Goal: Task Accomplishment & Management: Manage account settings

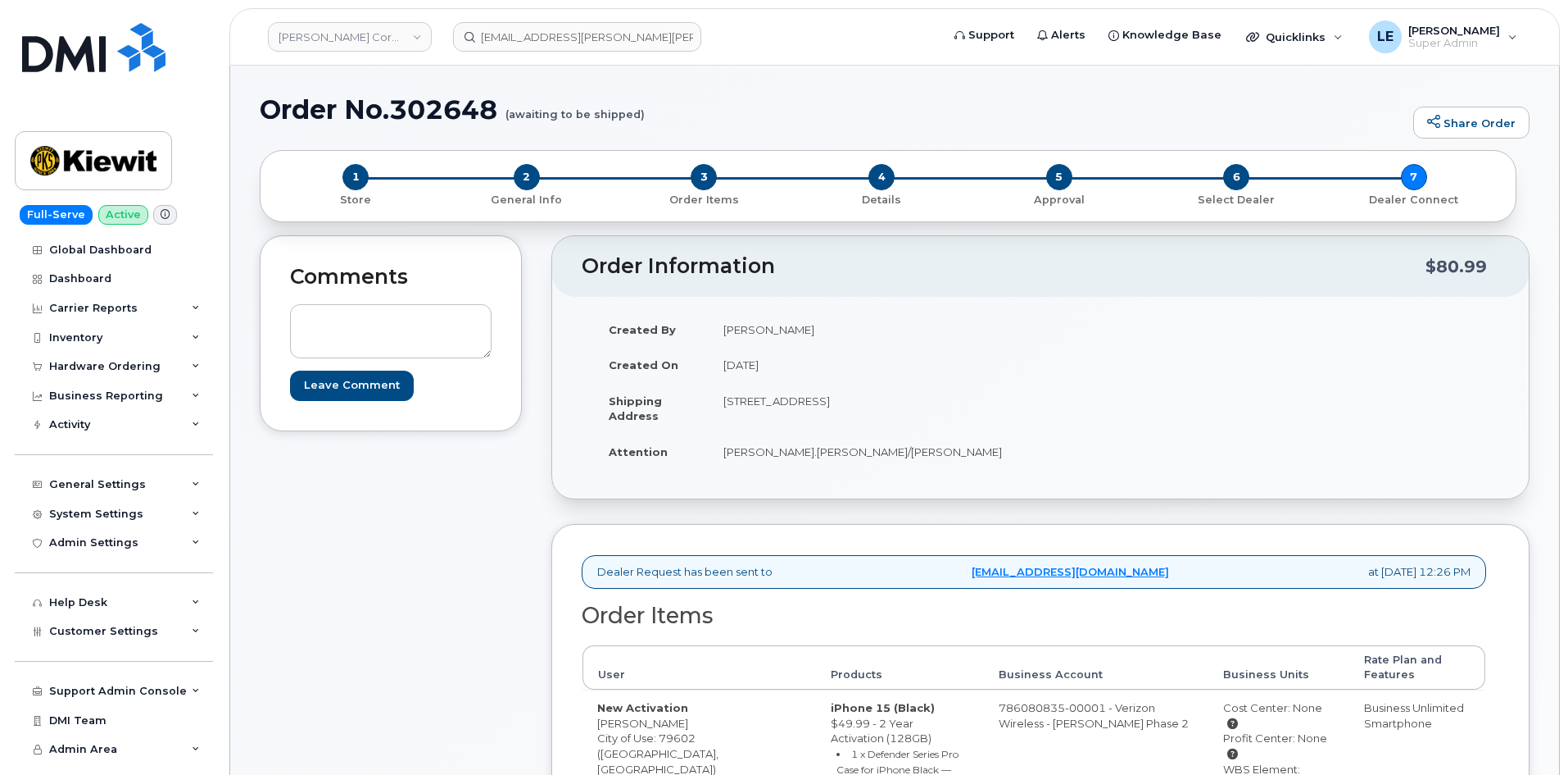
scroll to position [492, 0]
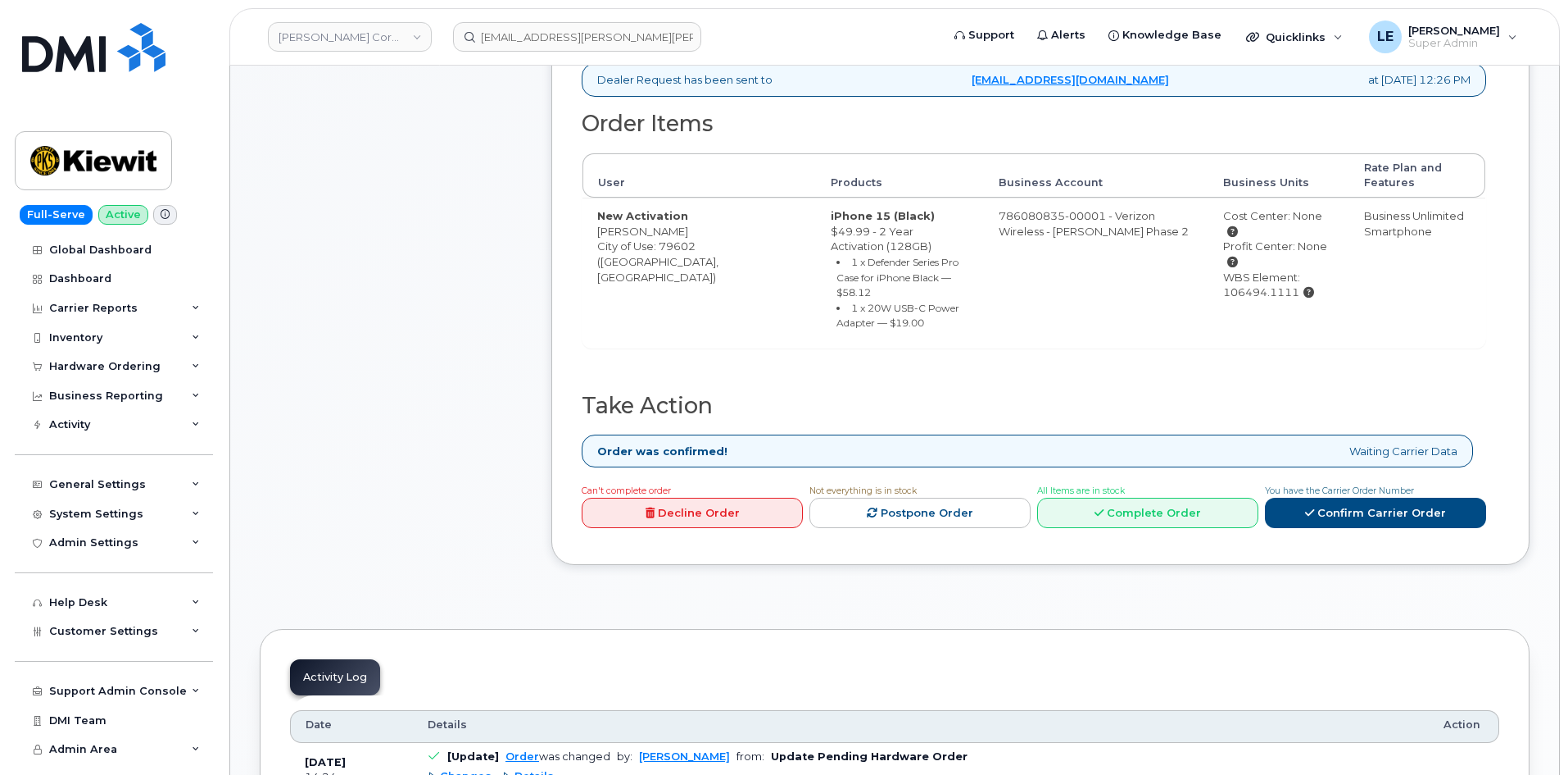
click at [1427, 285] on td "Business Unlimited Smartphone" at bounding box center [1418, 273] width 136 height 150
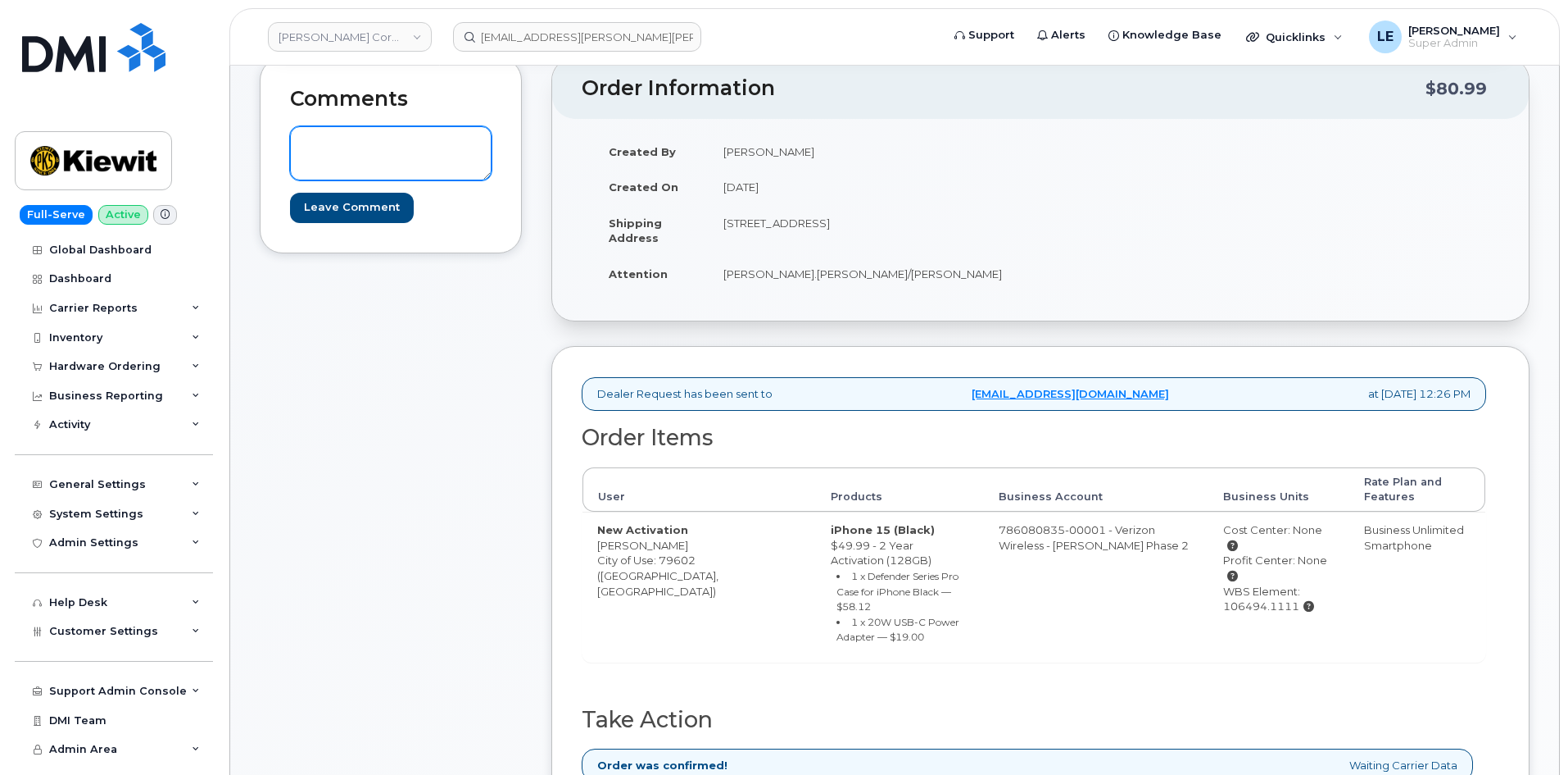
scroll to position [0, 0]
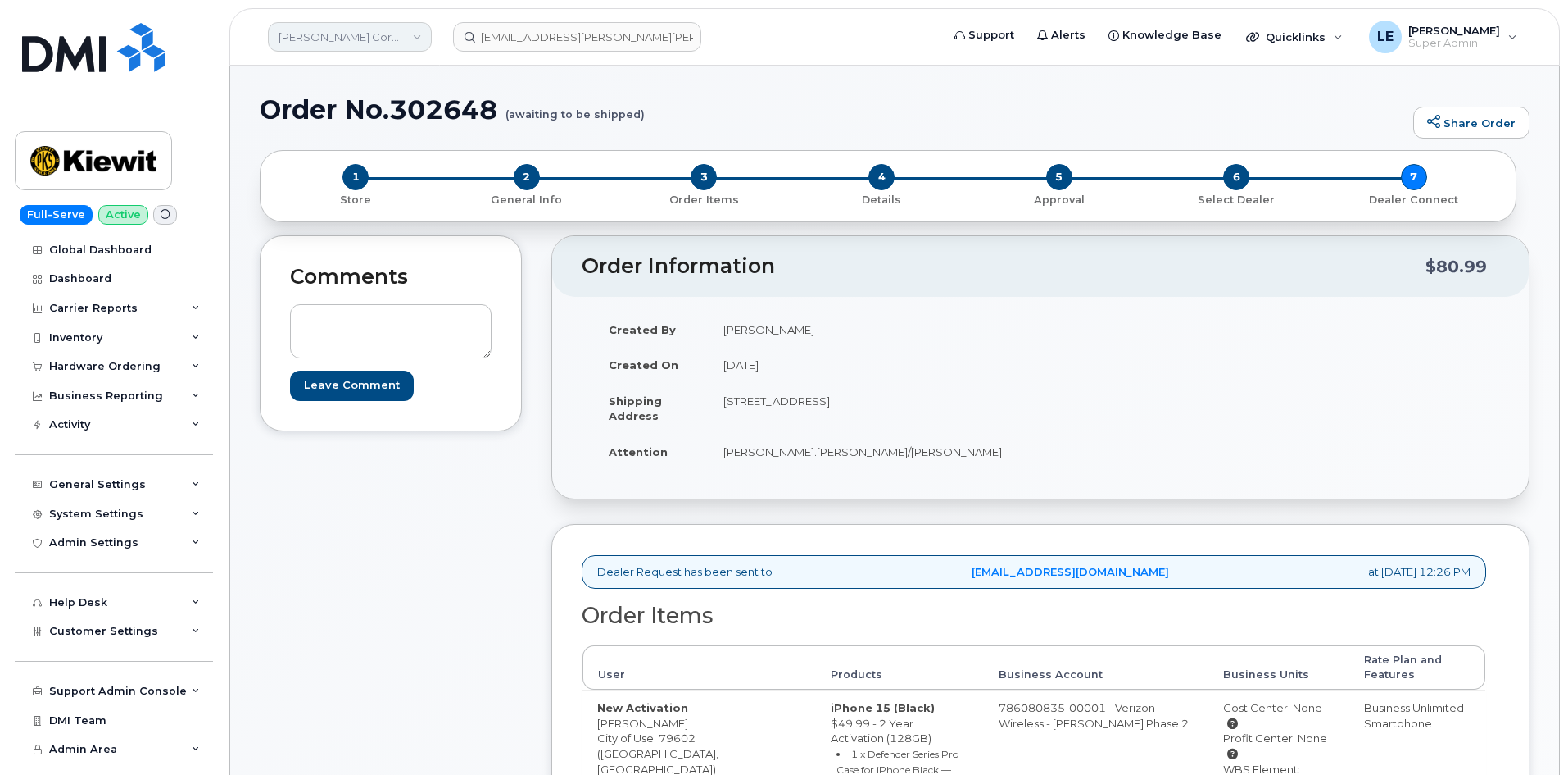
click at [367, 27] on link "[PERSON_NAME] Corporation" at bounding box center [349, 37] width 164 height 30
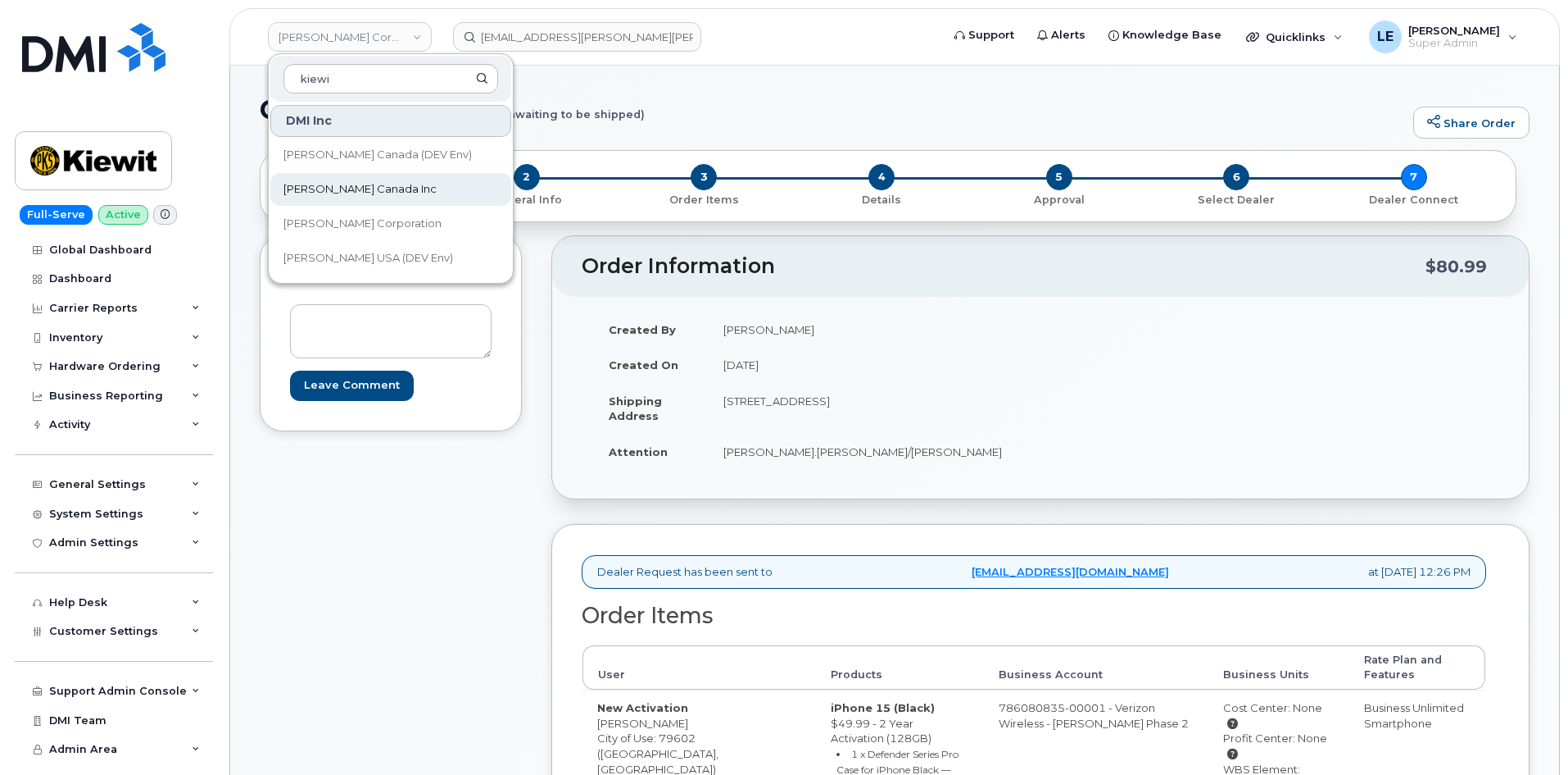
type input "kiewi"
click at [389, 189] on link "Kiewit Canada Inc" at bounding box center [390, 189] width 241 height 32
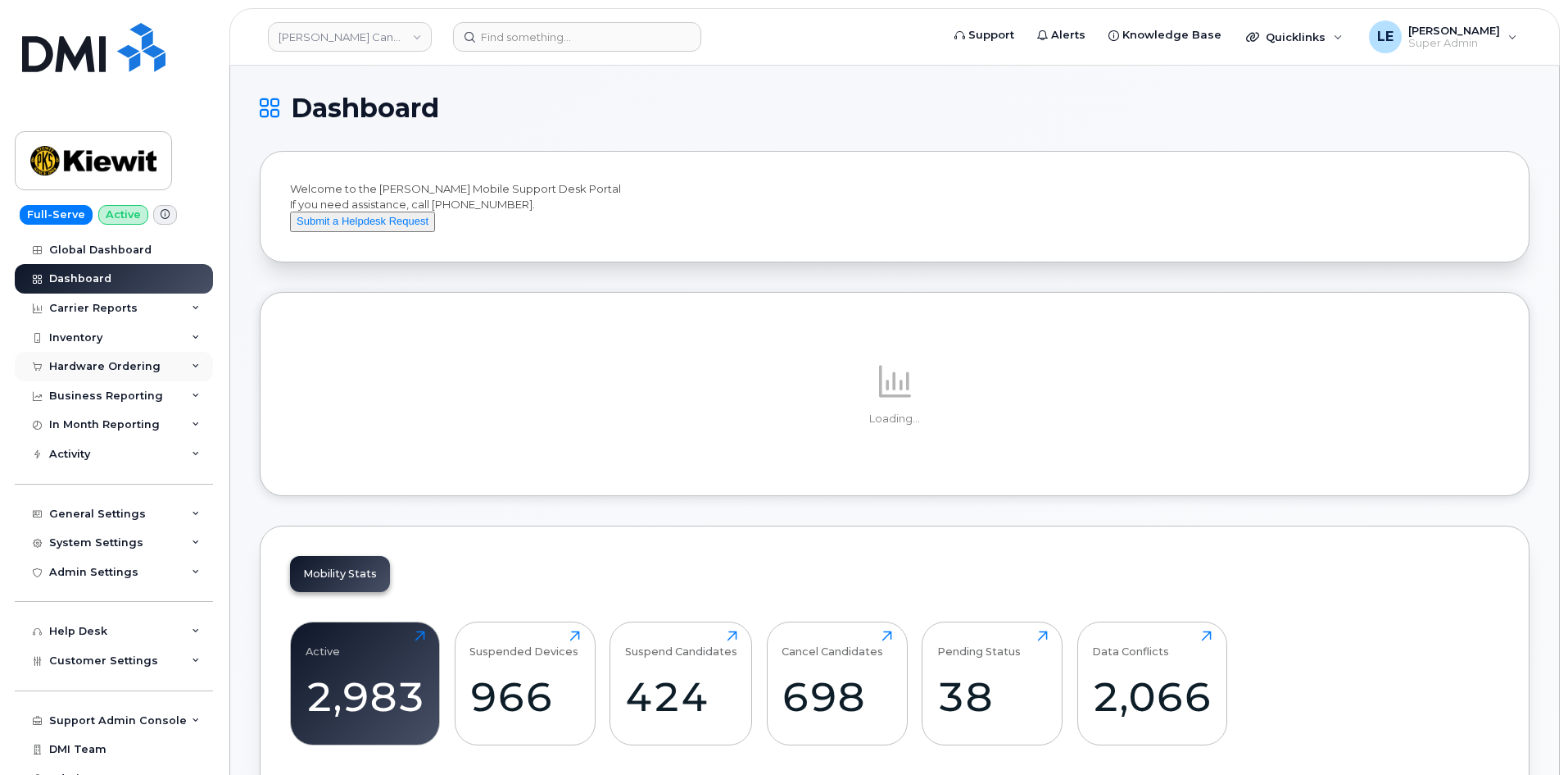
click at [123, 368] on div "Hardware Ordering" at bounding box center [105, 366] width 112 height 13
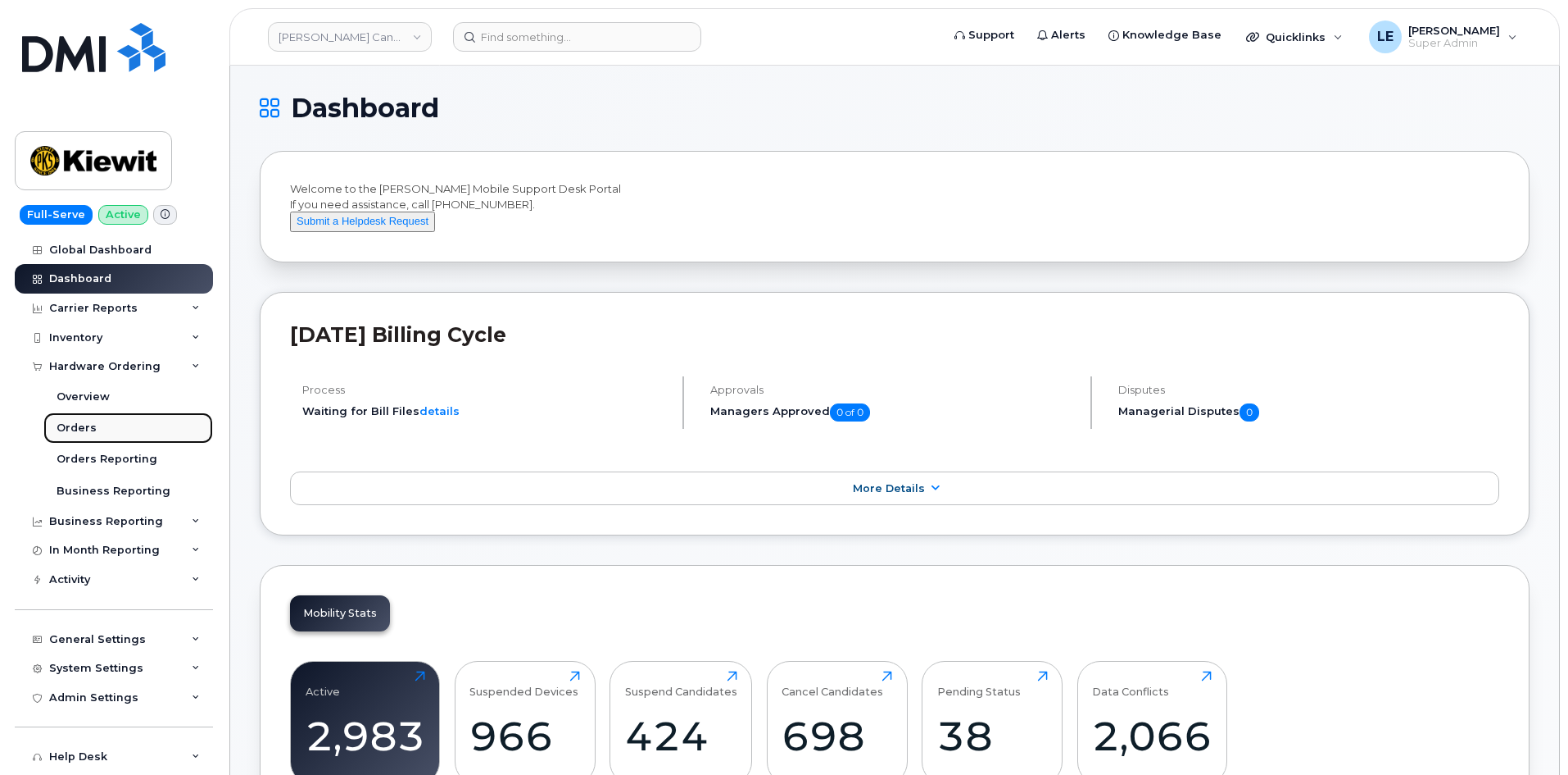
click at [112, 424] on link "Orders" at bounding box center [128, 428] width 170 height 32
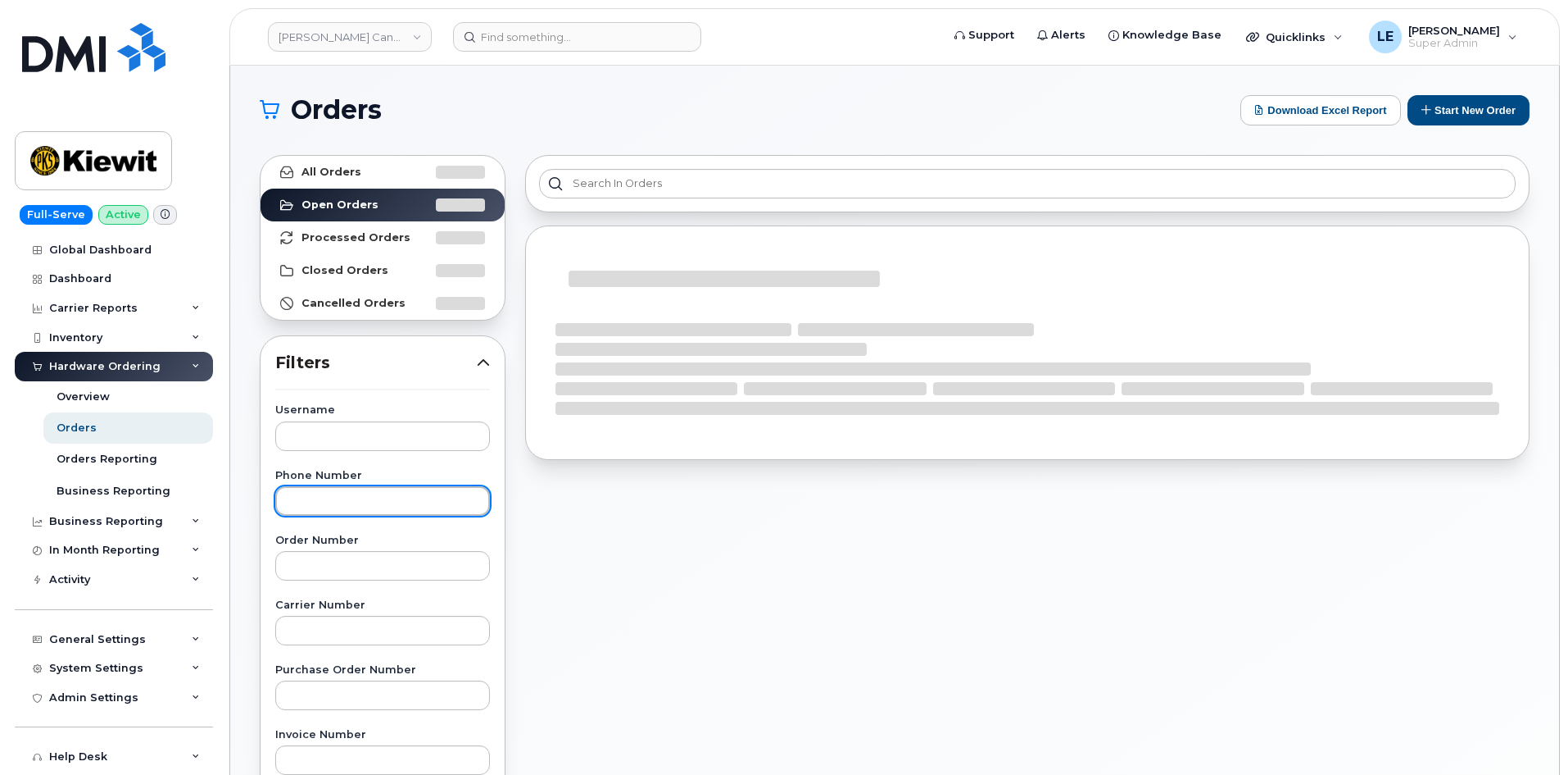
click at [353, 504] on input "text" at bounding box center [383, 500] width 215 height 30
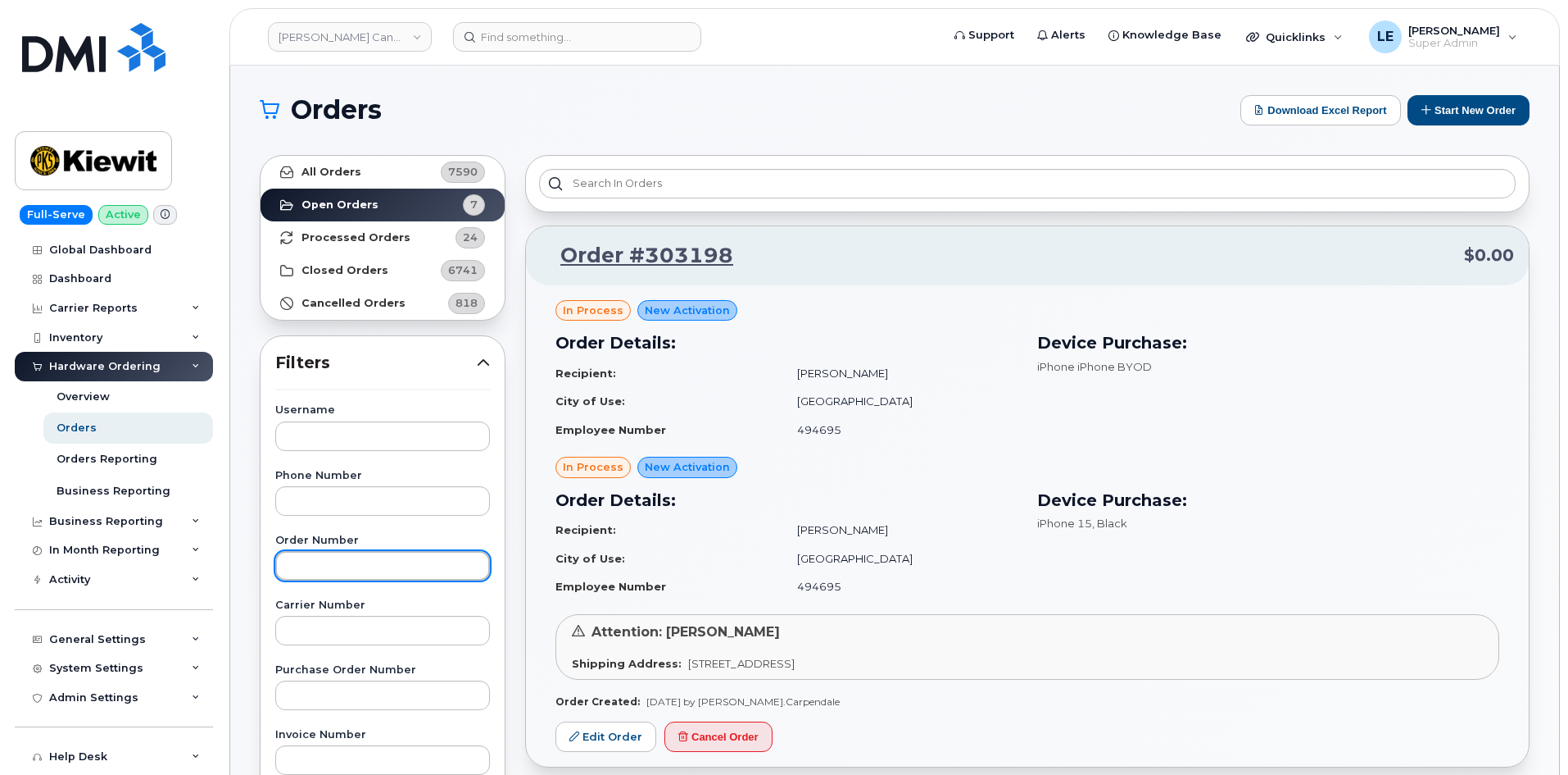
click at [353, 557] on input "text" at bounding box center [383, 565] width 215 height 30
paste input "302917"
type input "302917"
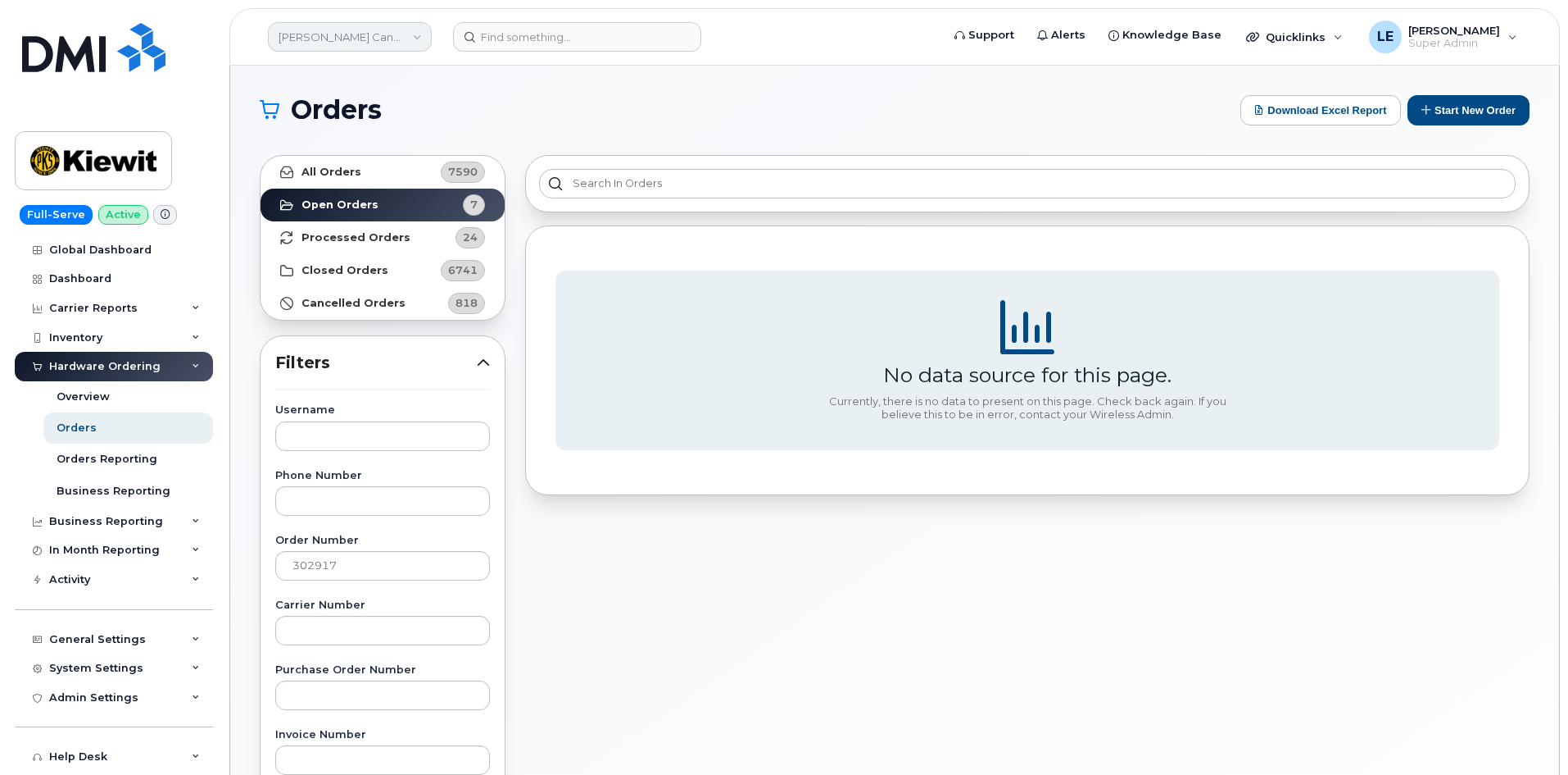
click at [365, 23] on link "Kiewit Canada Inc" at bounding box center [349, 37] width 164 height 30
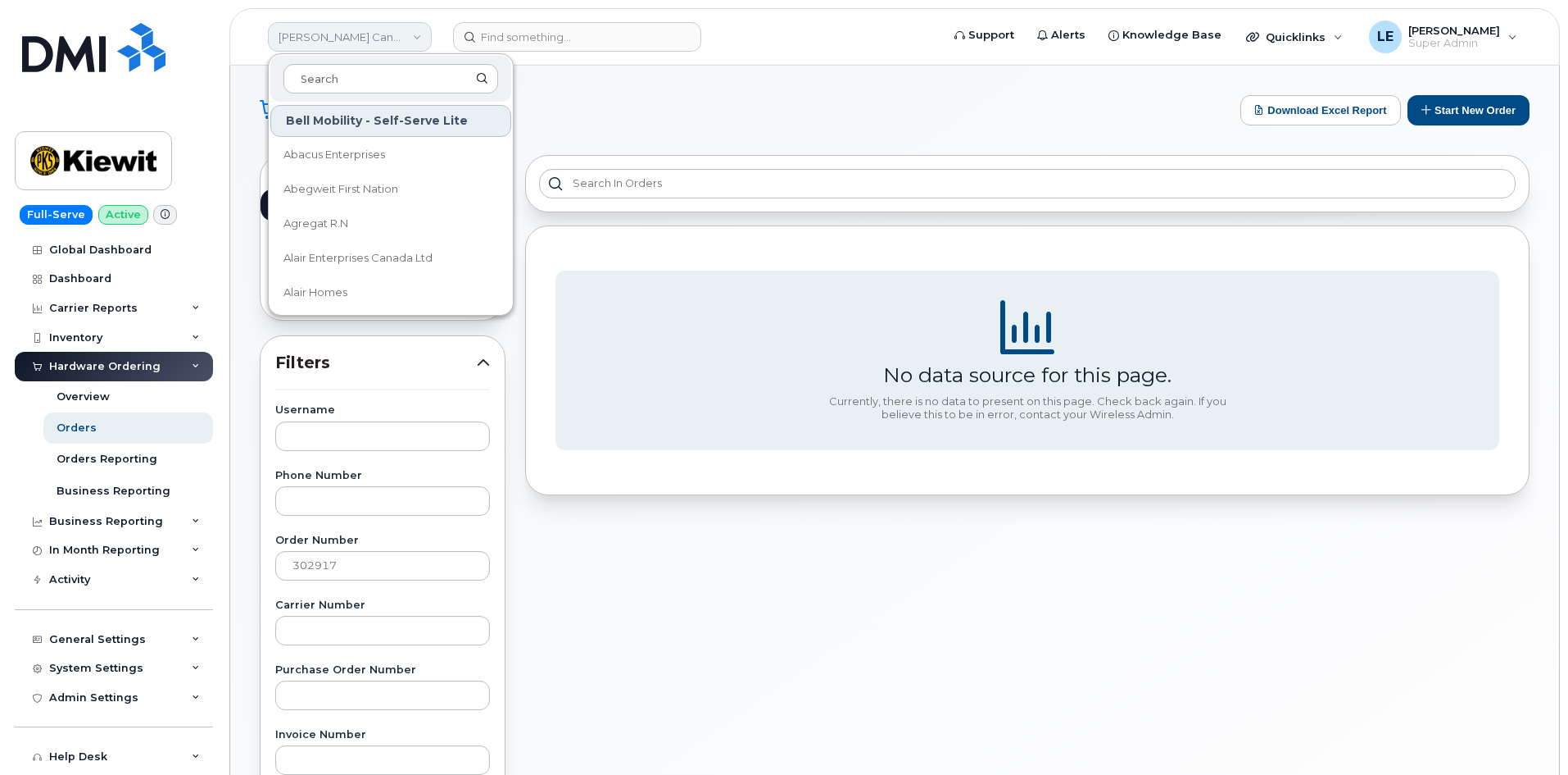
click at [365, 23] on link "Kiewit Canada Inc" at bounding box center [349, 37] width 164 height 30
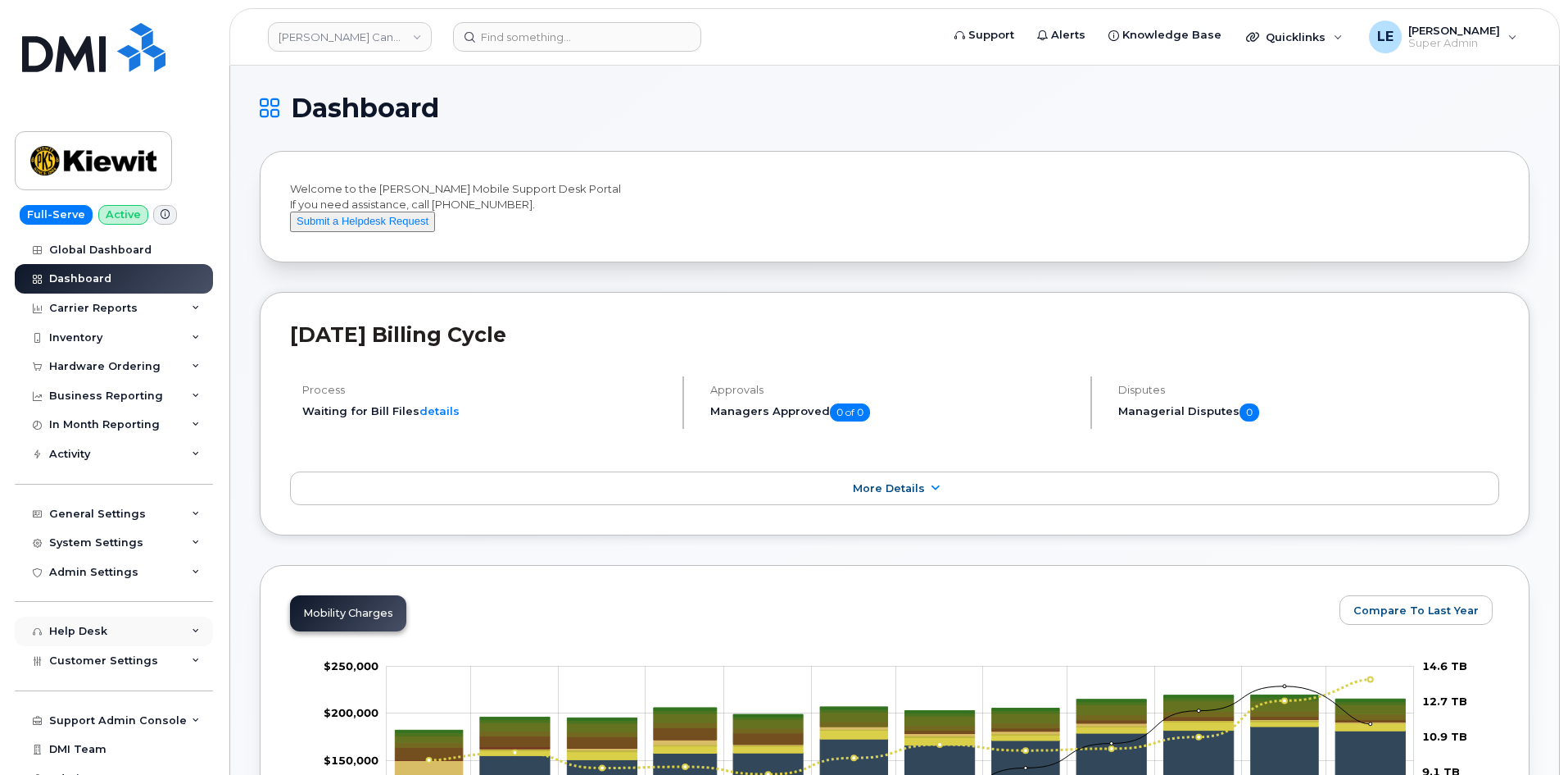
scroll to position [17, 0]
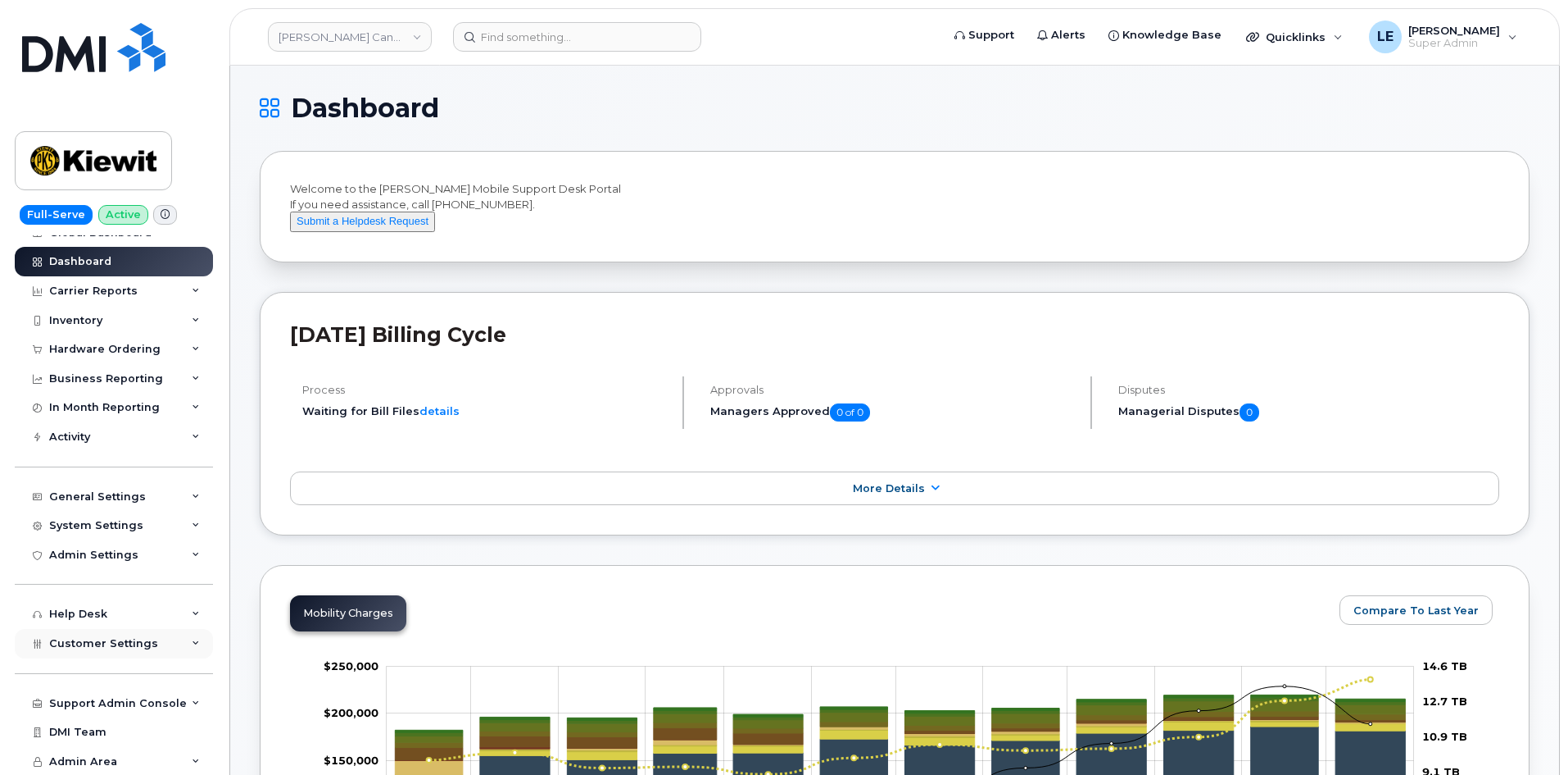
click at [111, 649] on div "Customer Settings" at bounding box center [104, 643] width 109 height 13
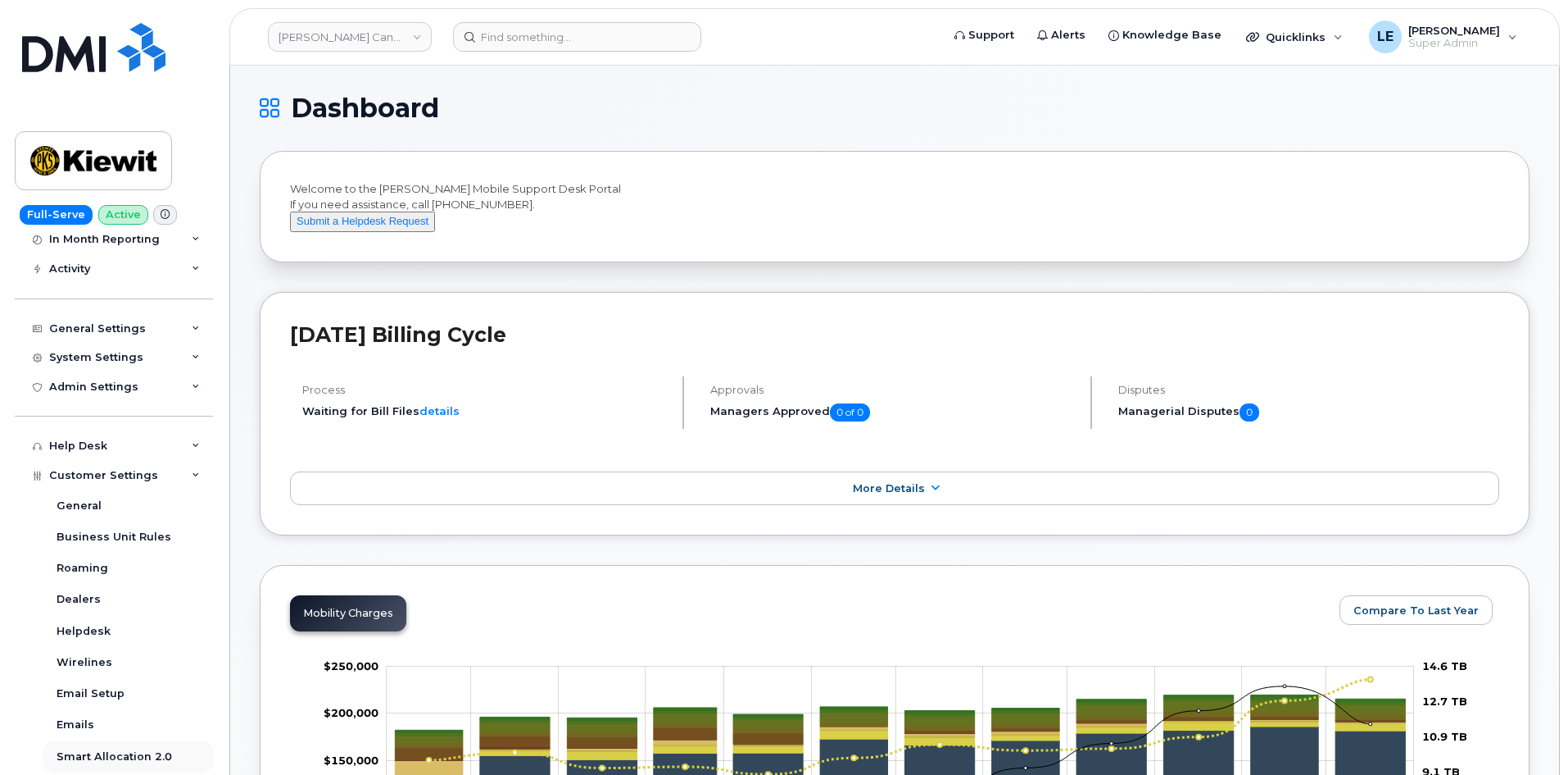
scroll to position [263, 0]
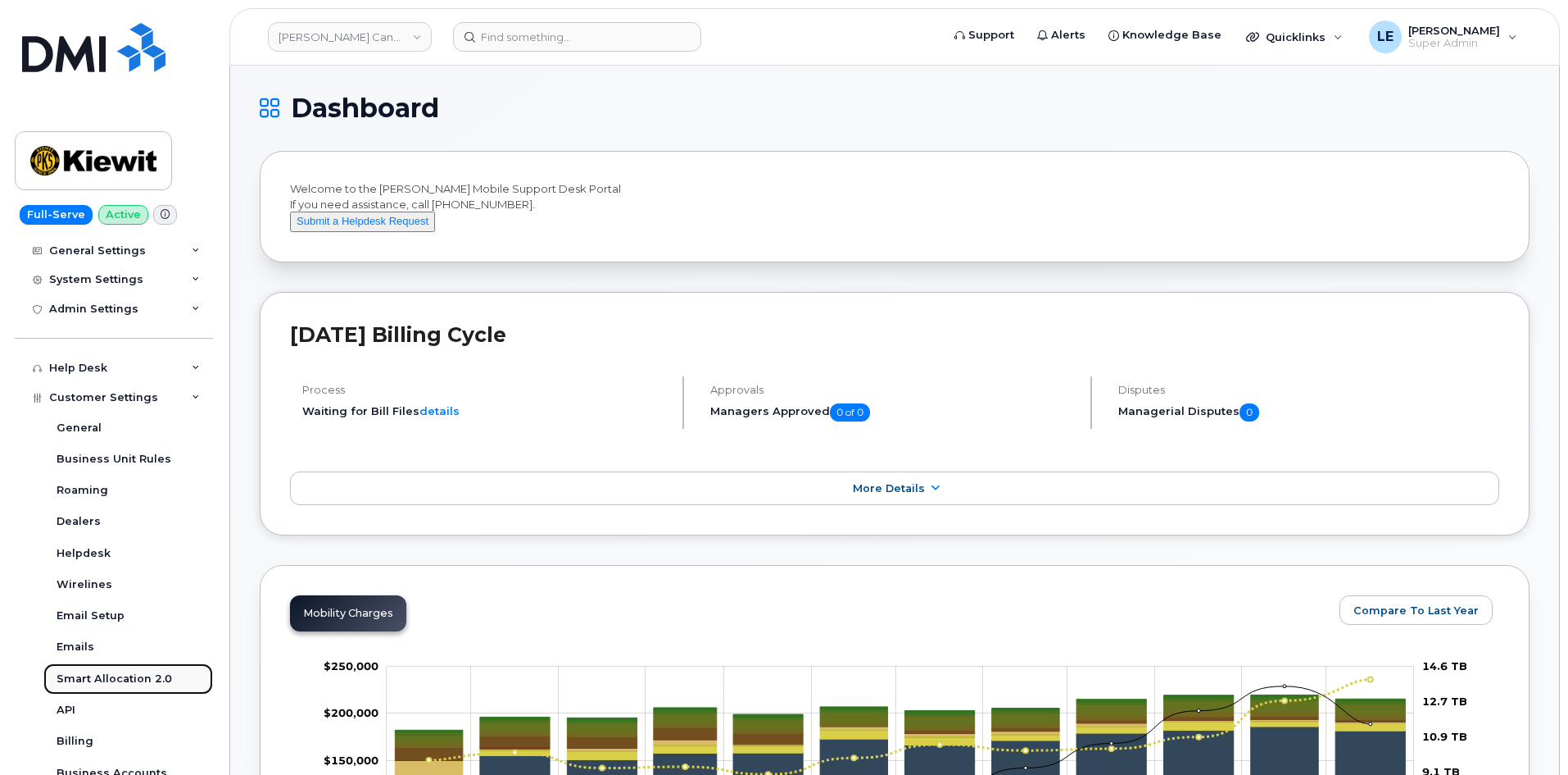
click at [130, 683] on div "Smart Allocation 2.0" at bounding box center [114, 678] width 116 height 14
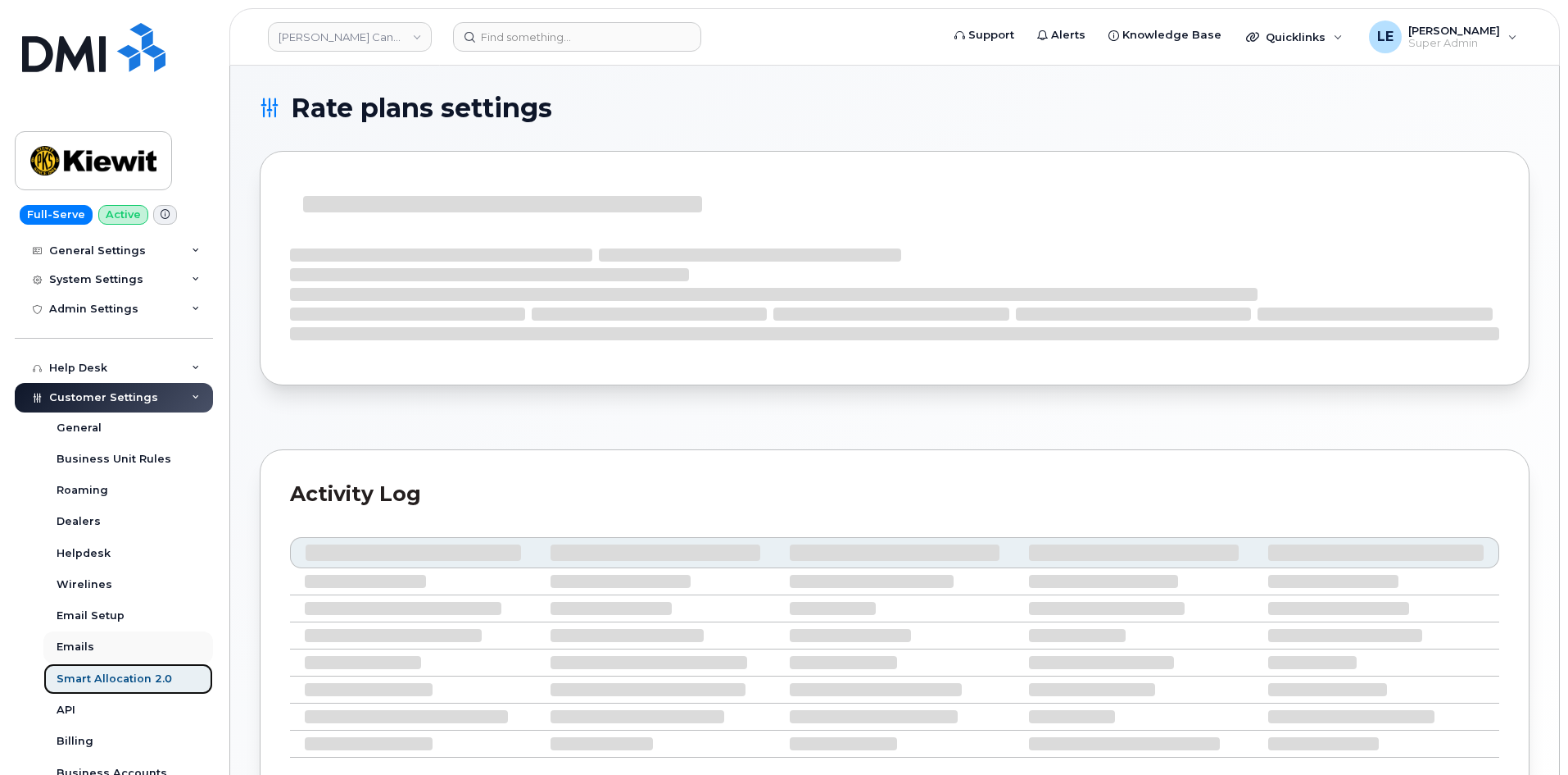
select select
select select "2188317"
select select "2483411"
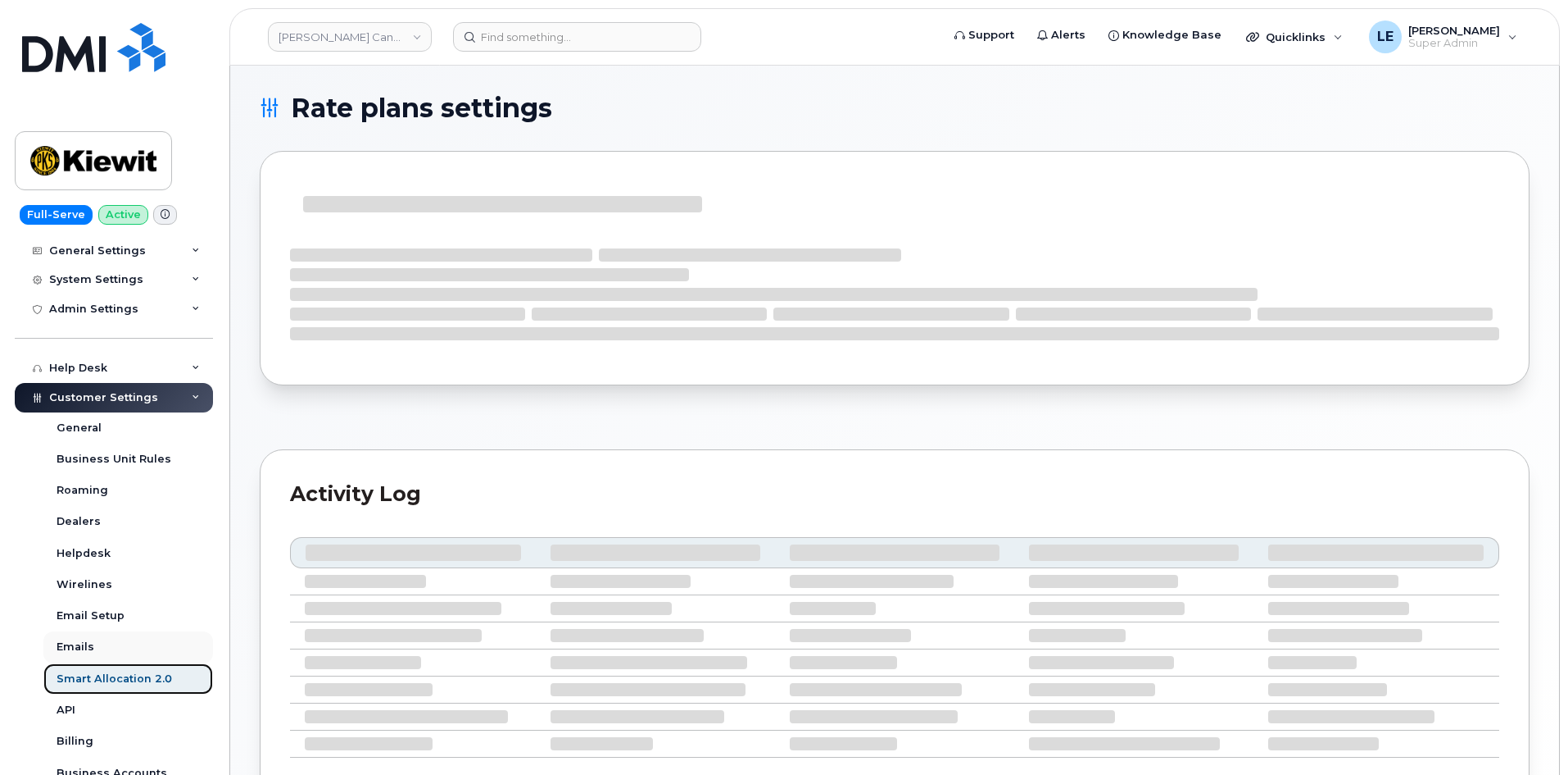
select select "3412024"
select select
select select "2649"
select select "3648230"
select select "3759697"
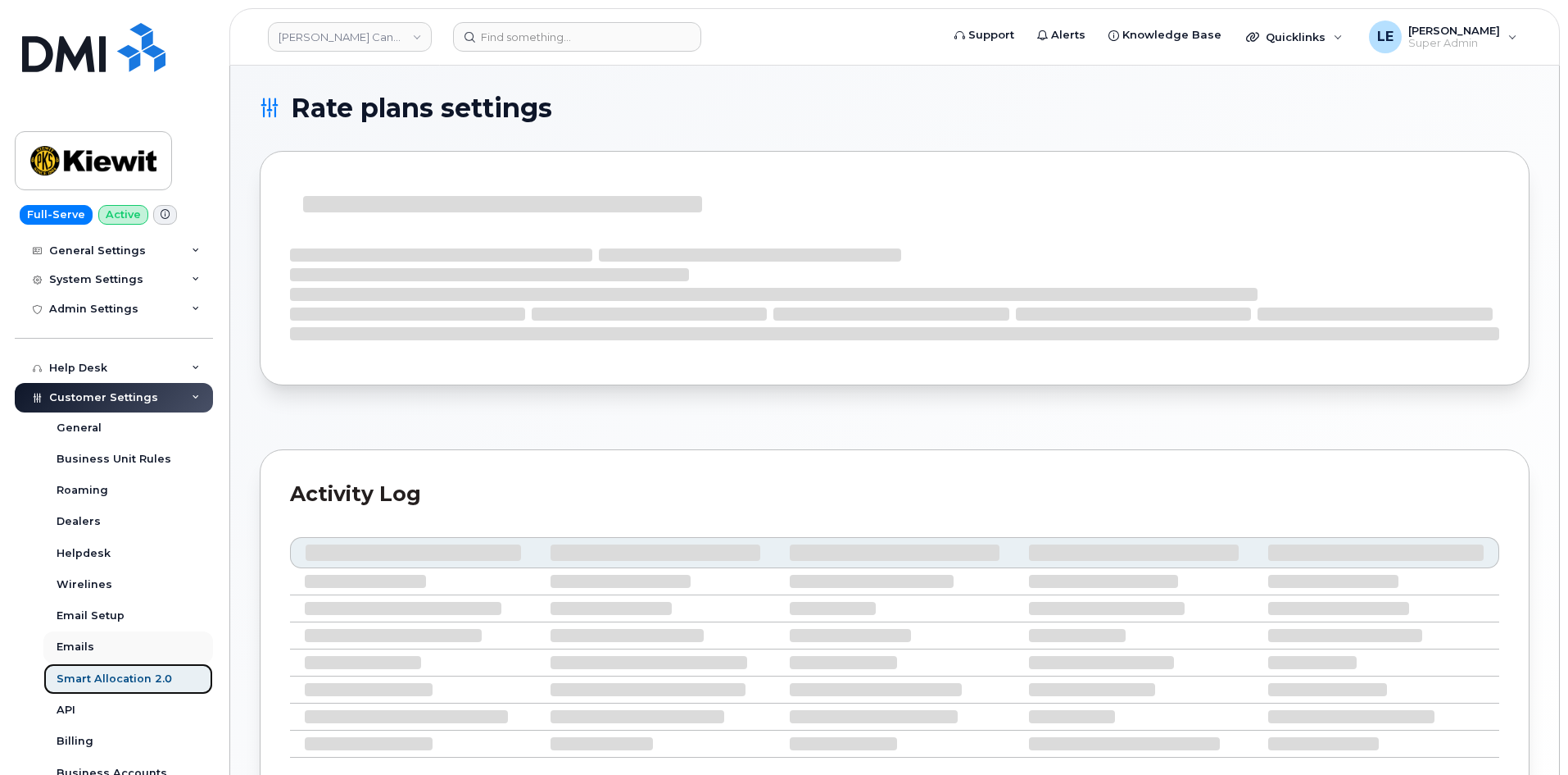
select select "2629479"
select select "2633694"
select select
select select "3472266"
select select "3433964"
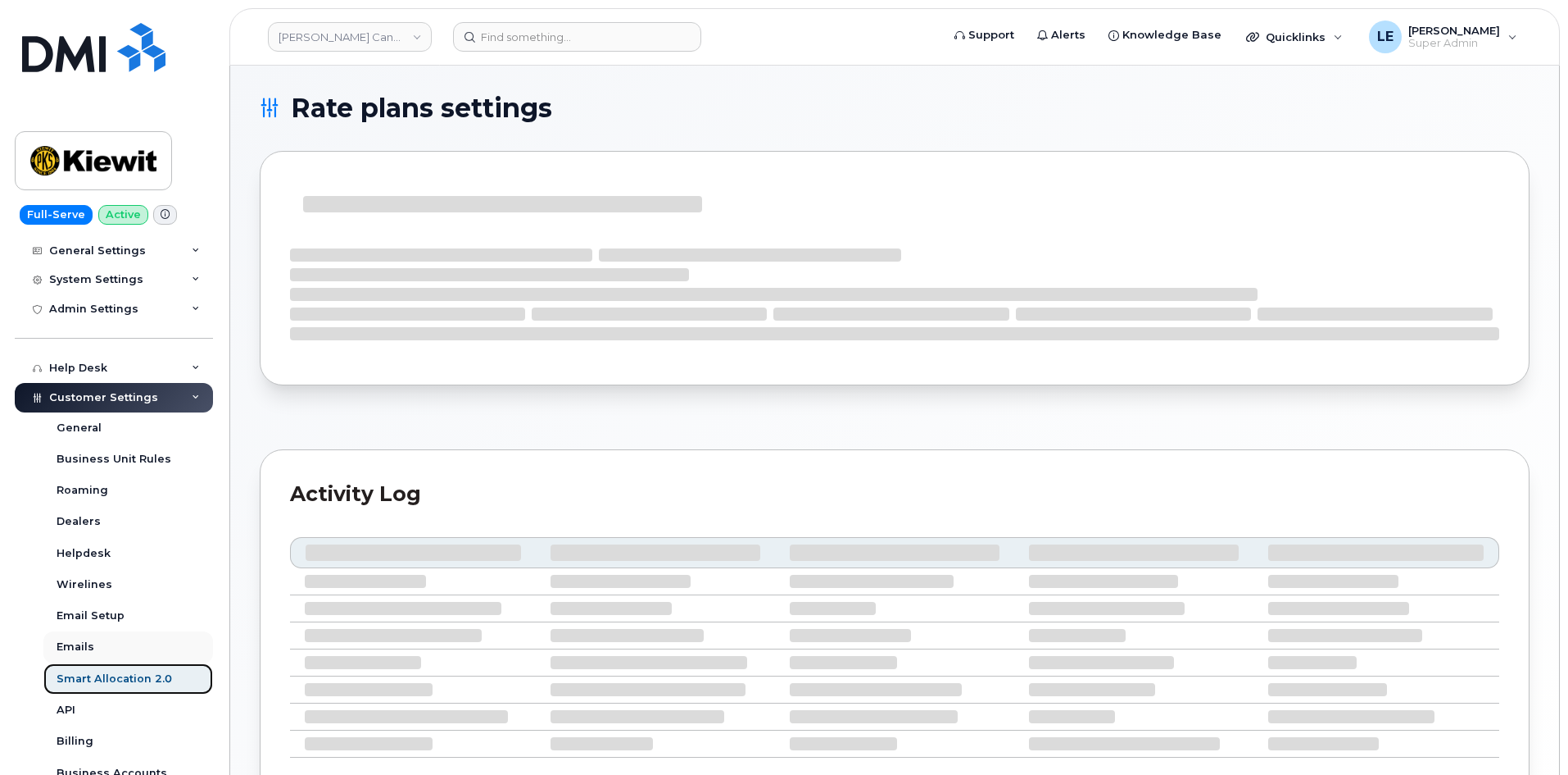
select select "3648229"
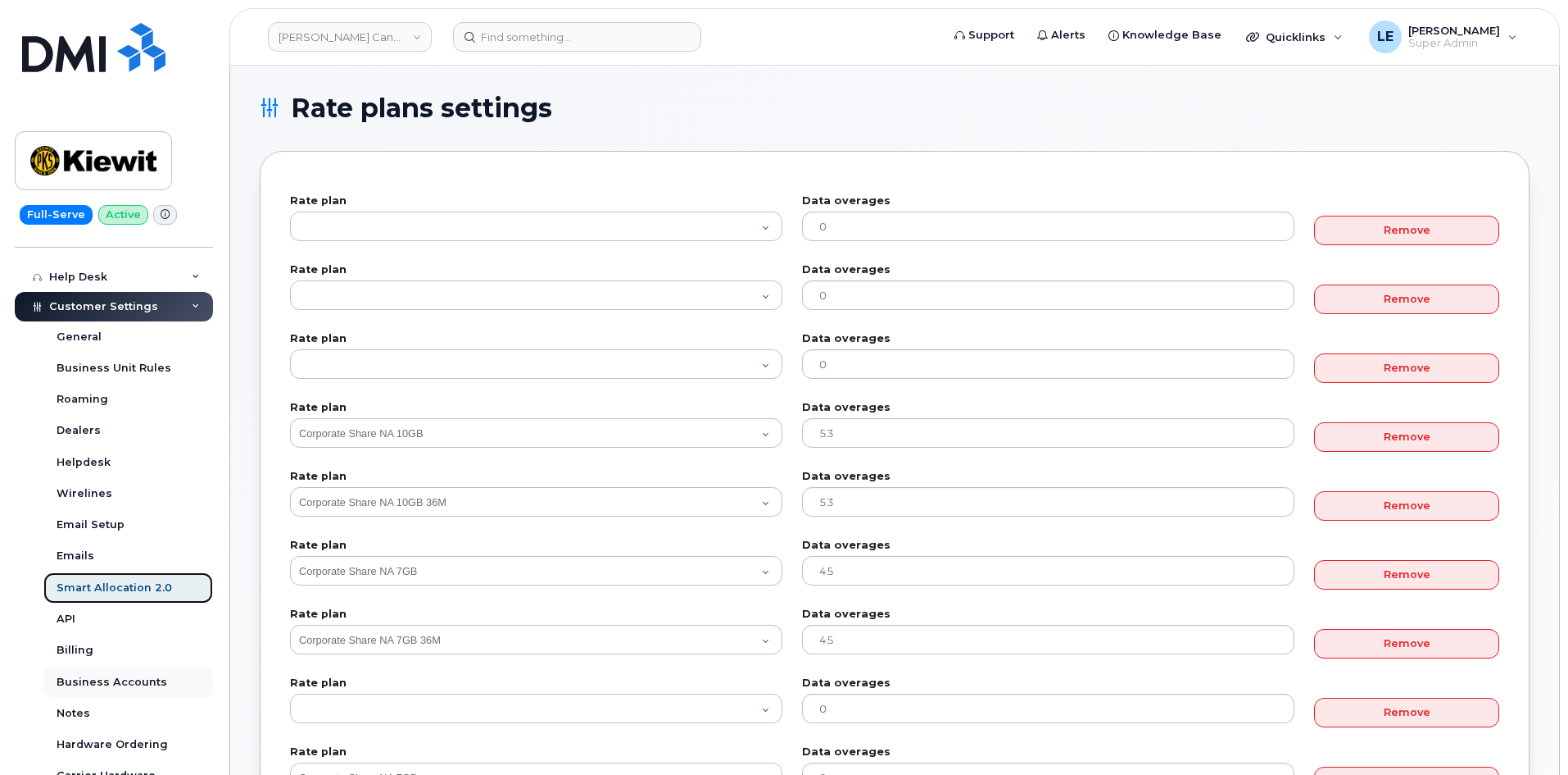
scroll to position [489, 0]
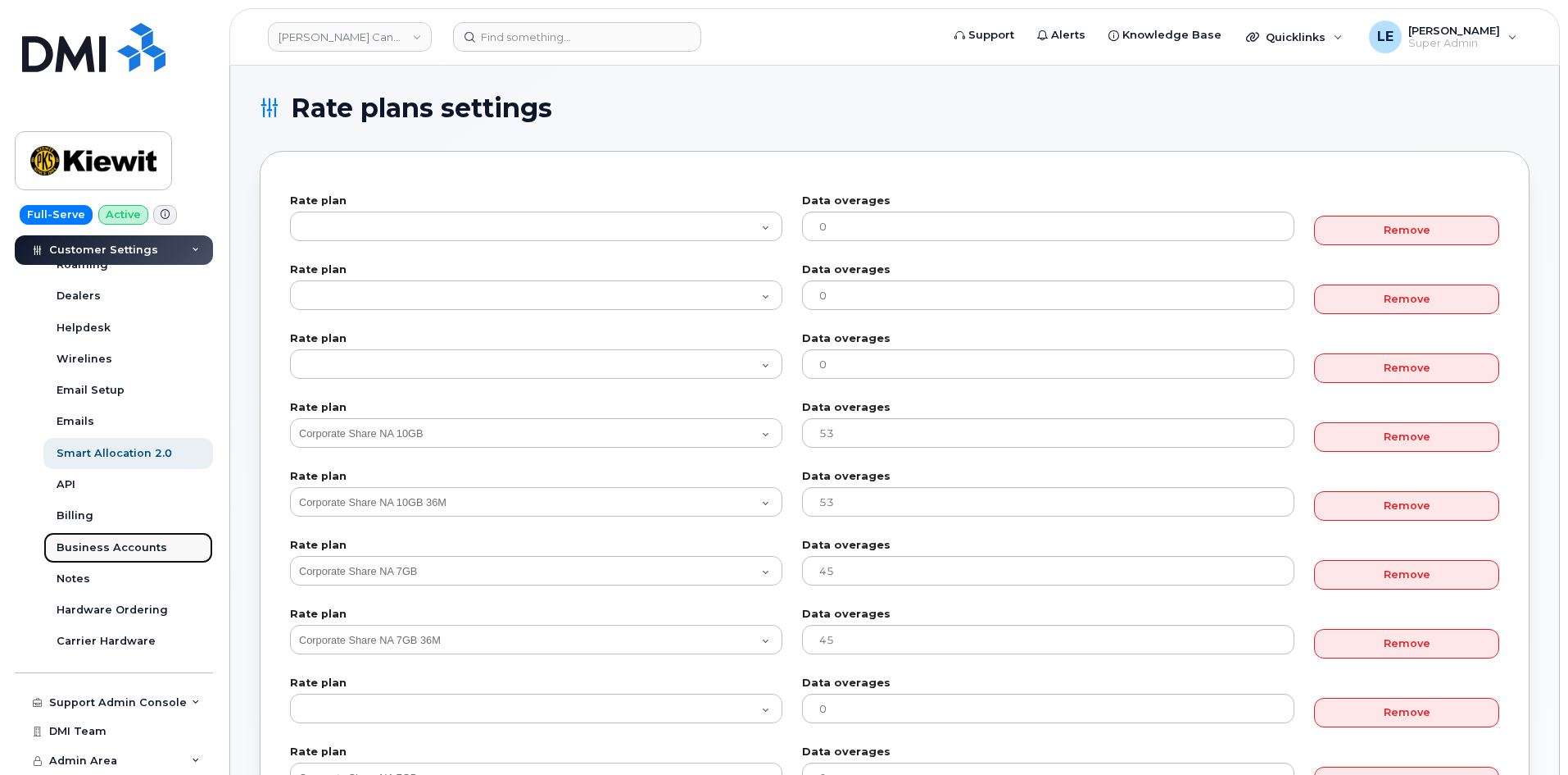
click at [110, 539] on link "Business Accounts" at bounding box center [128, 547] width 170 height 32
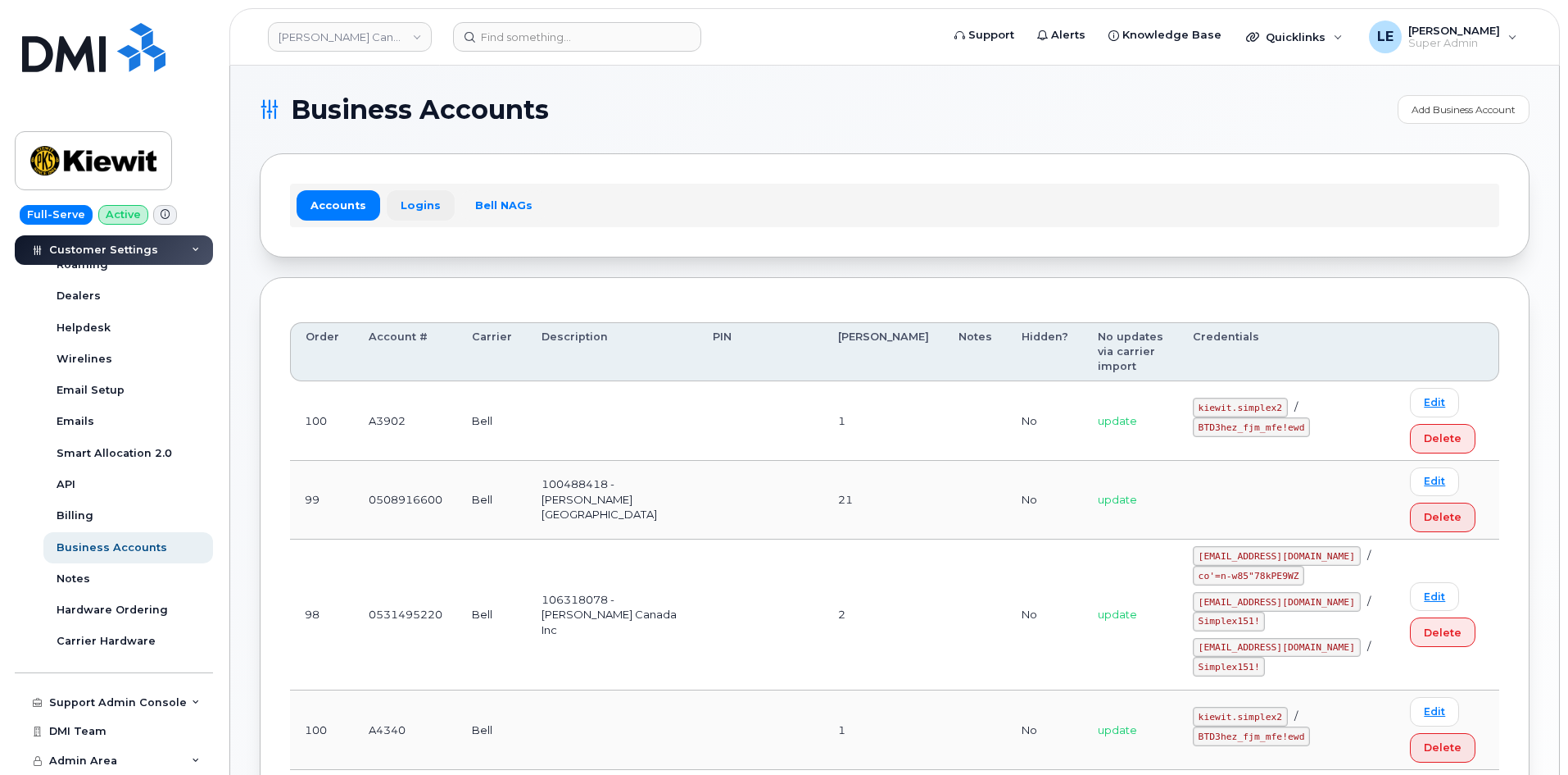
click at [403, 213] on link "Logins" at bounding box center [421, 205] width 68 height 30
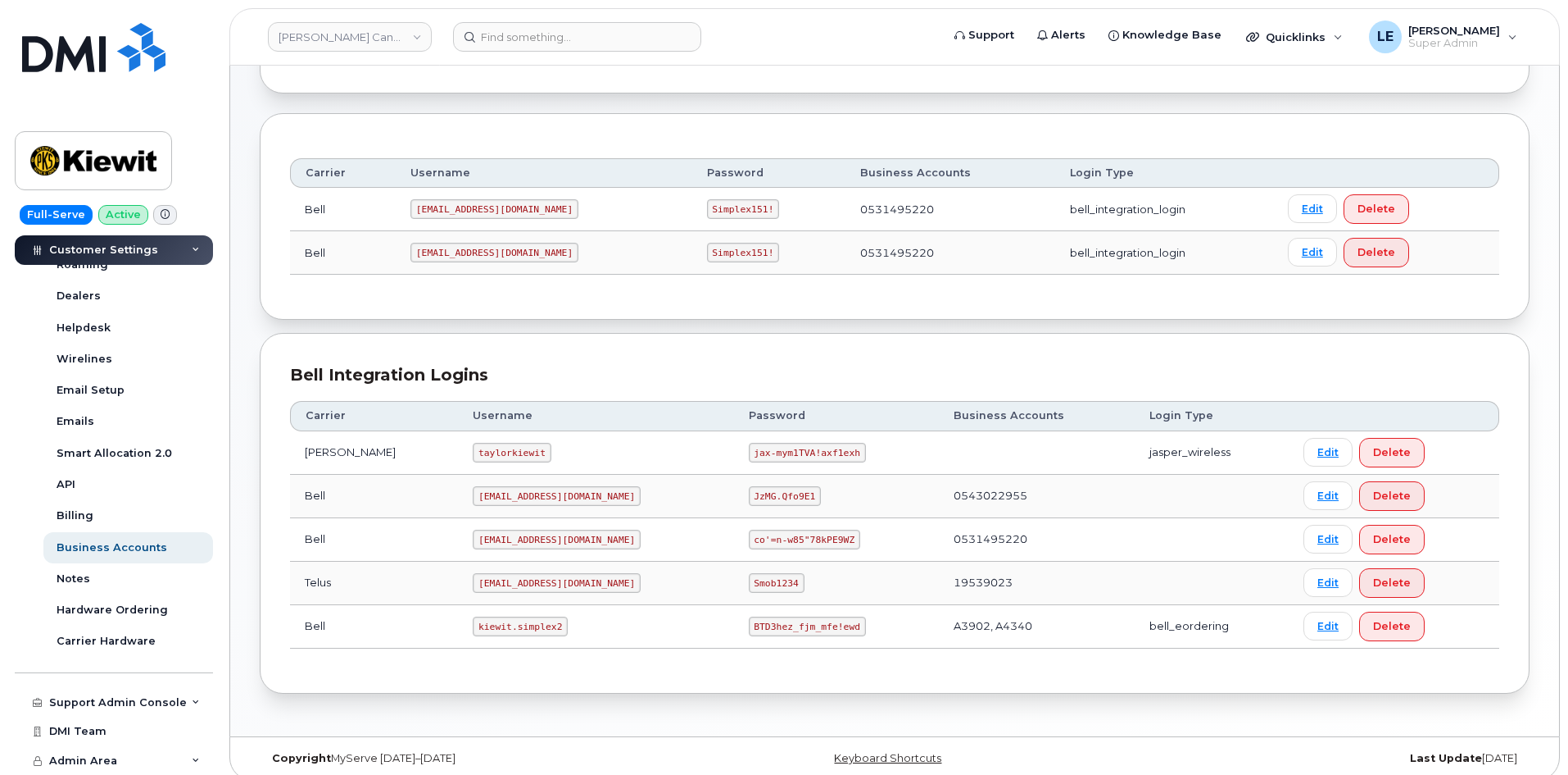
scroll to position [178, 0]
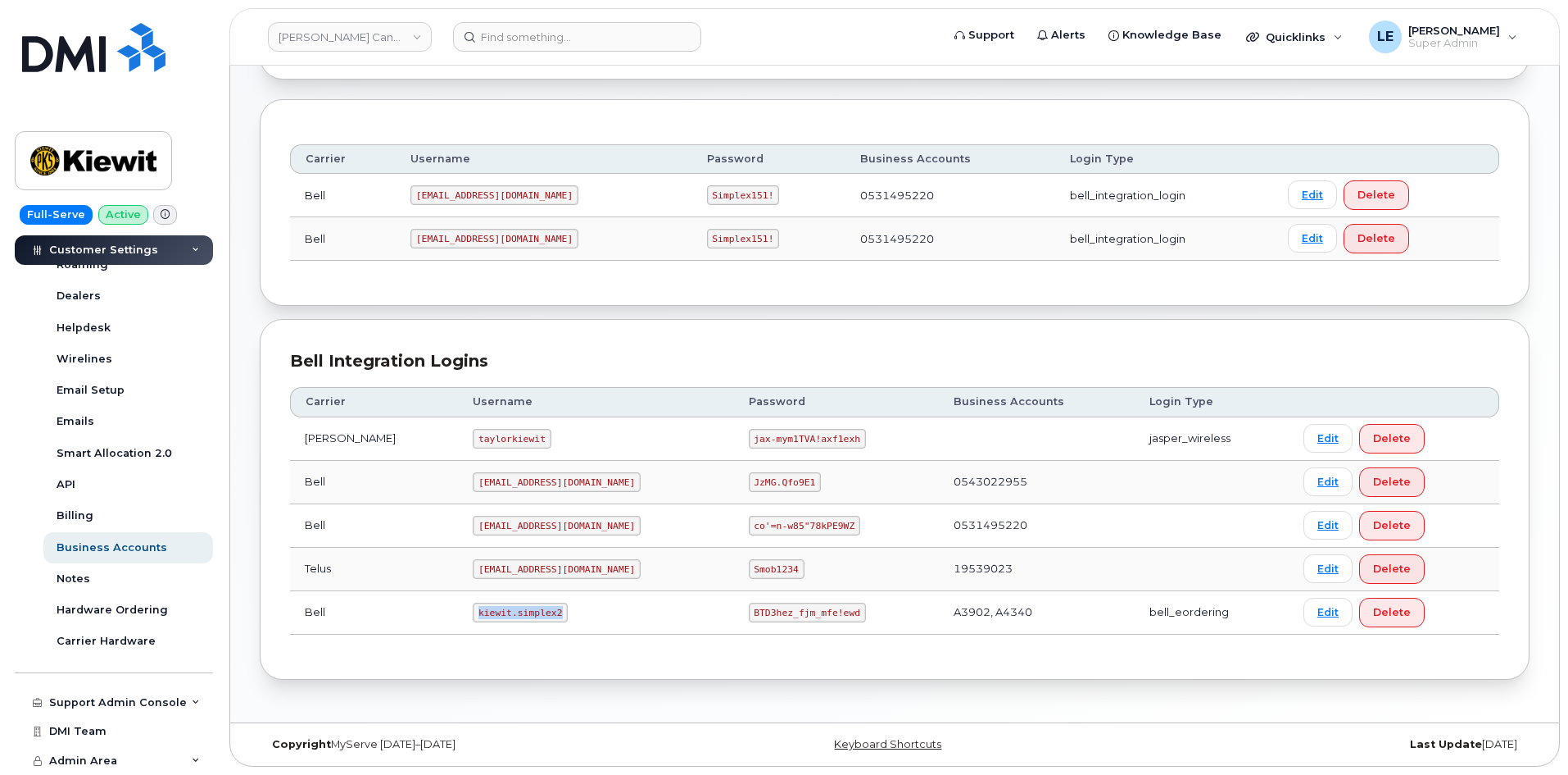
drag, startPoint x: 447, startPoint y: 612, endPoint x: 522, endPoint y: 614, distance: 75.0
click at [522, 614] on code "kiewit.simplex2" at bounding box center [521, 612] width 95 height 20
copy code "kiewit.simplex2"
drag, startPoint x: 695, startPoint y: 613, endPoint x: 792, endPoint y: 612, distance: 97.0
click at [792, 612] on code "BTD3hez_fjm_mfe!ewd" at bounding box center [807, 612] width 117 height 20
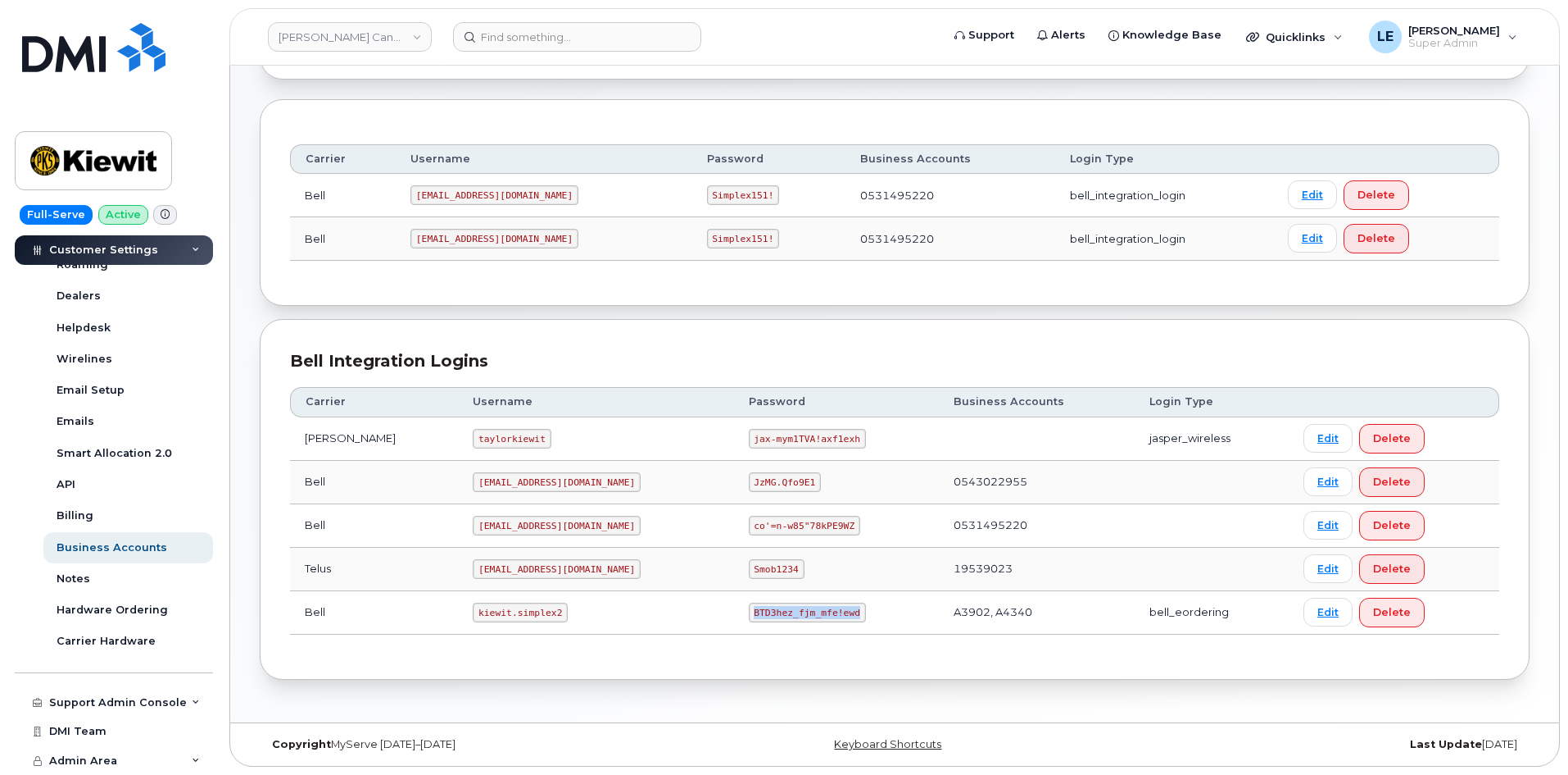
copy code "BTD3hez_fjm_mfe!ewd"
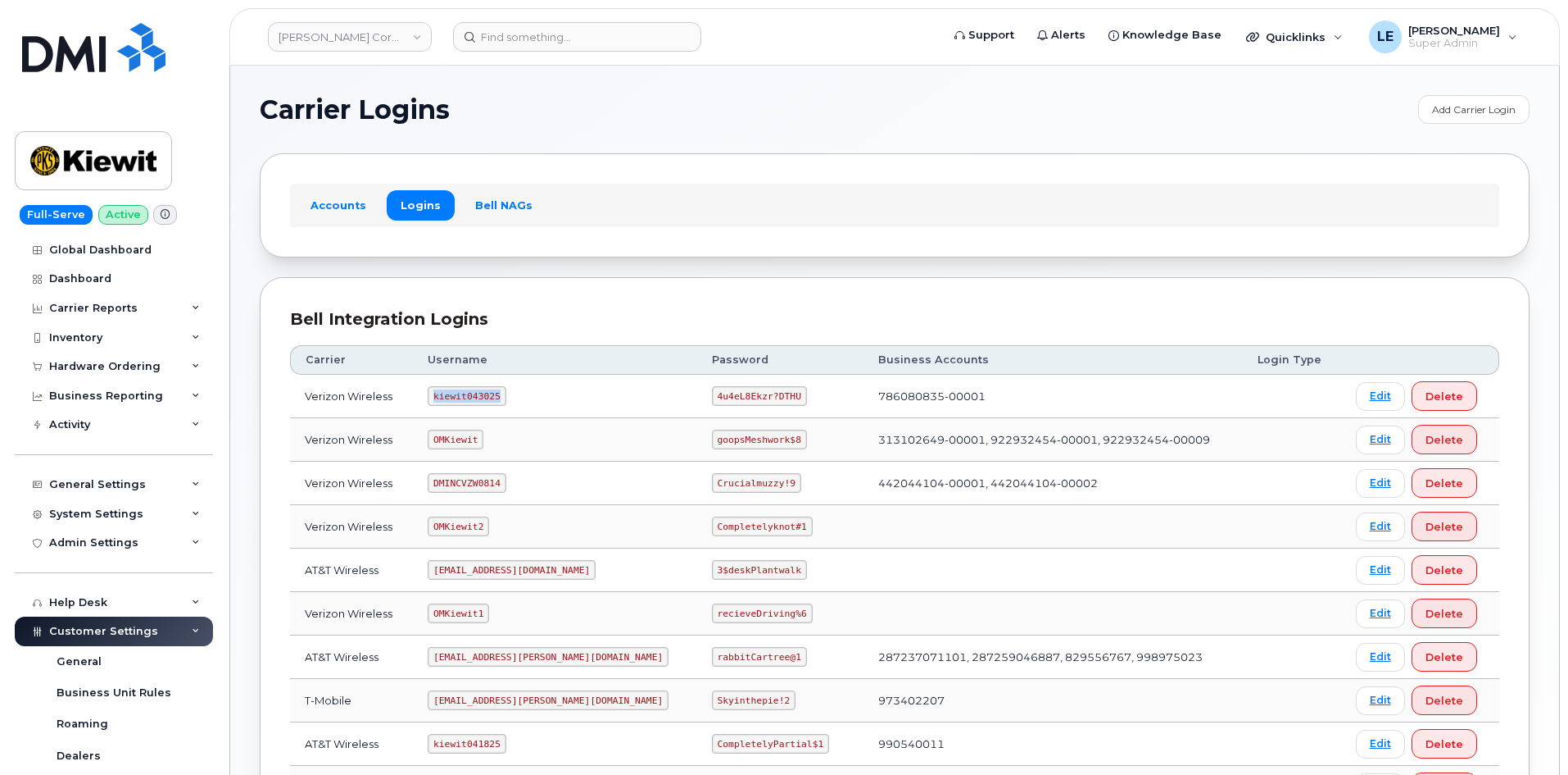
drag, startPoint x: 443, startPoint y: 399, endPoint x: 504, endPoint y: 394, distance: 61.2
click at [504, 394] on code "kiewit043025" at bounding box center [466, 396] width 78 height 20
copy code "kiewit043025"
drag, startPoint x: 666, startPoint y: 394, endPoint x: 741, endPoint y: 396, distance: 75.0
click at [741, 396] on code "4u4eL8Ekzr?DTHU" at bounding box center [760, 396] width 95 height 20
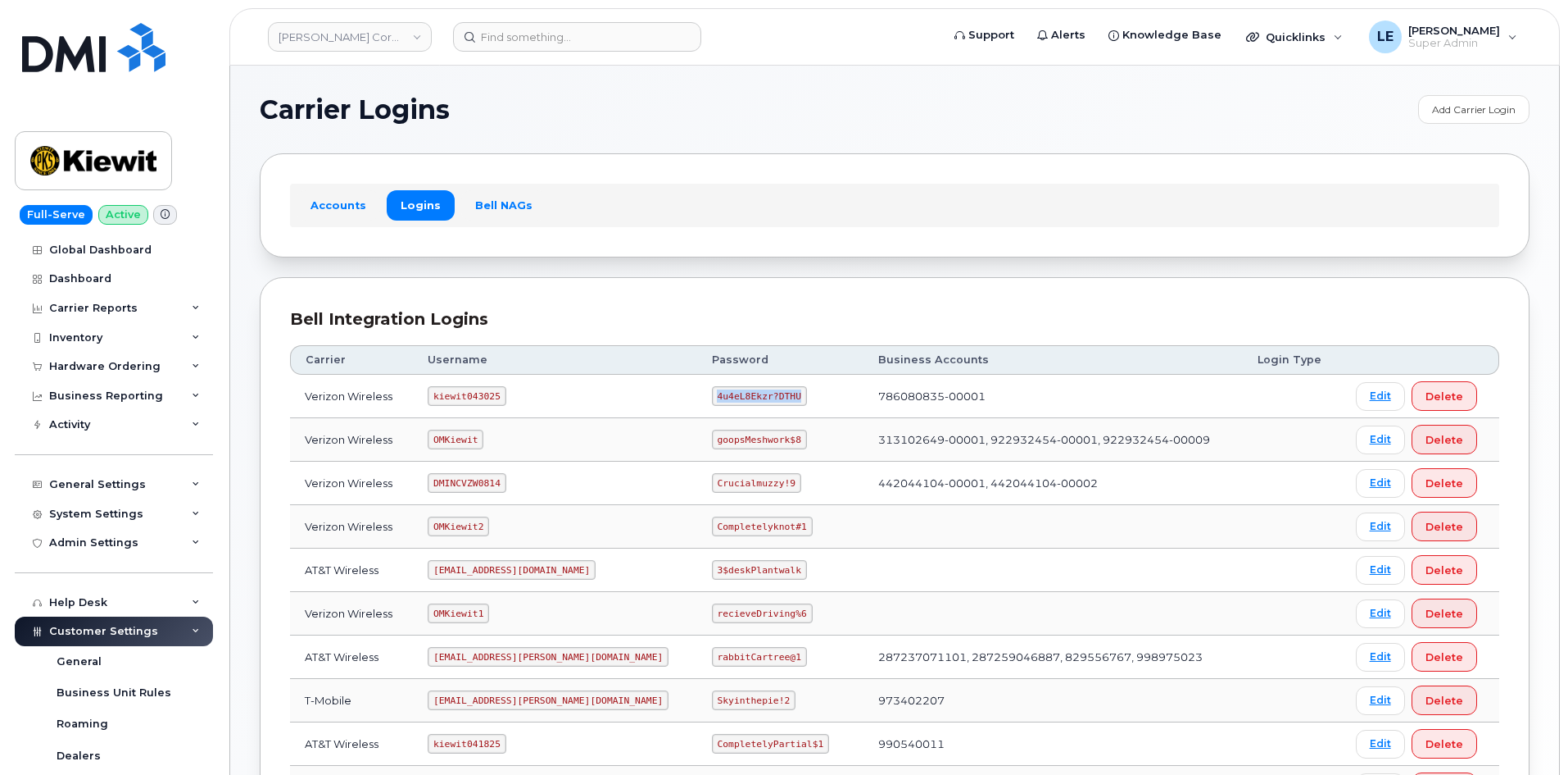
copy code "4u4eL8Ekzr?DTHU"
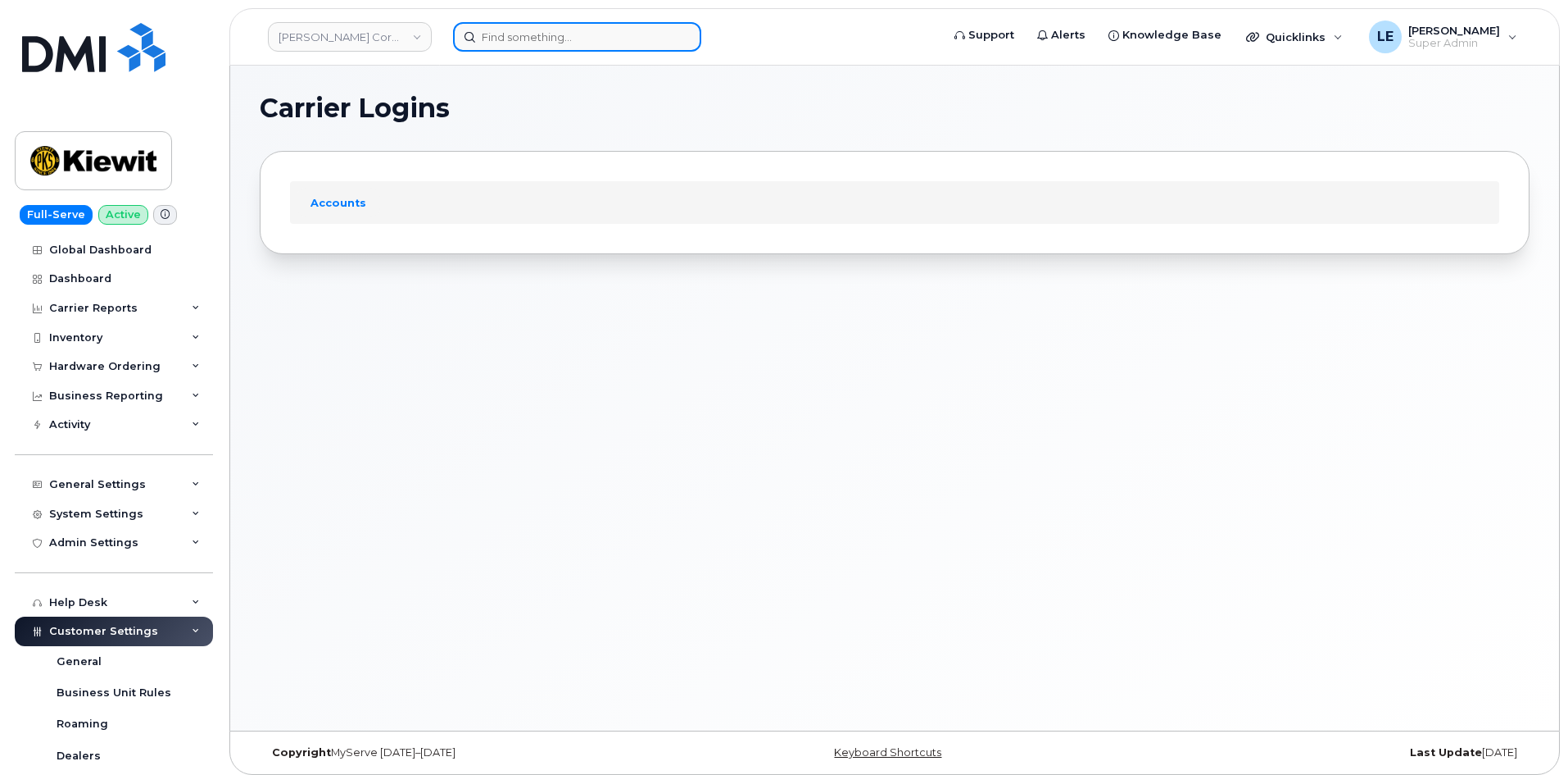
click at [492, 43] on input at bounding box center [577, 37] width 248 height 30
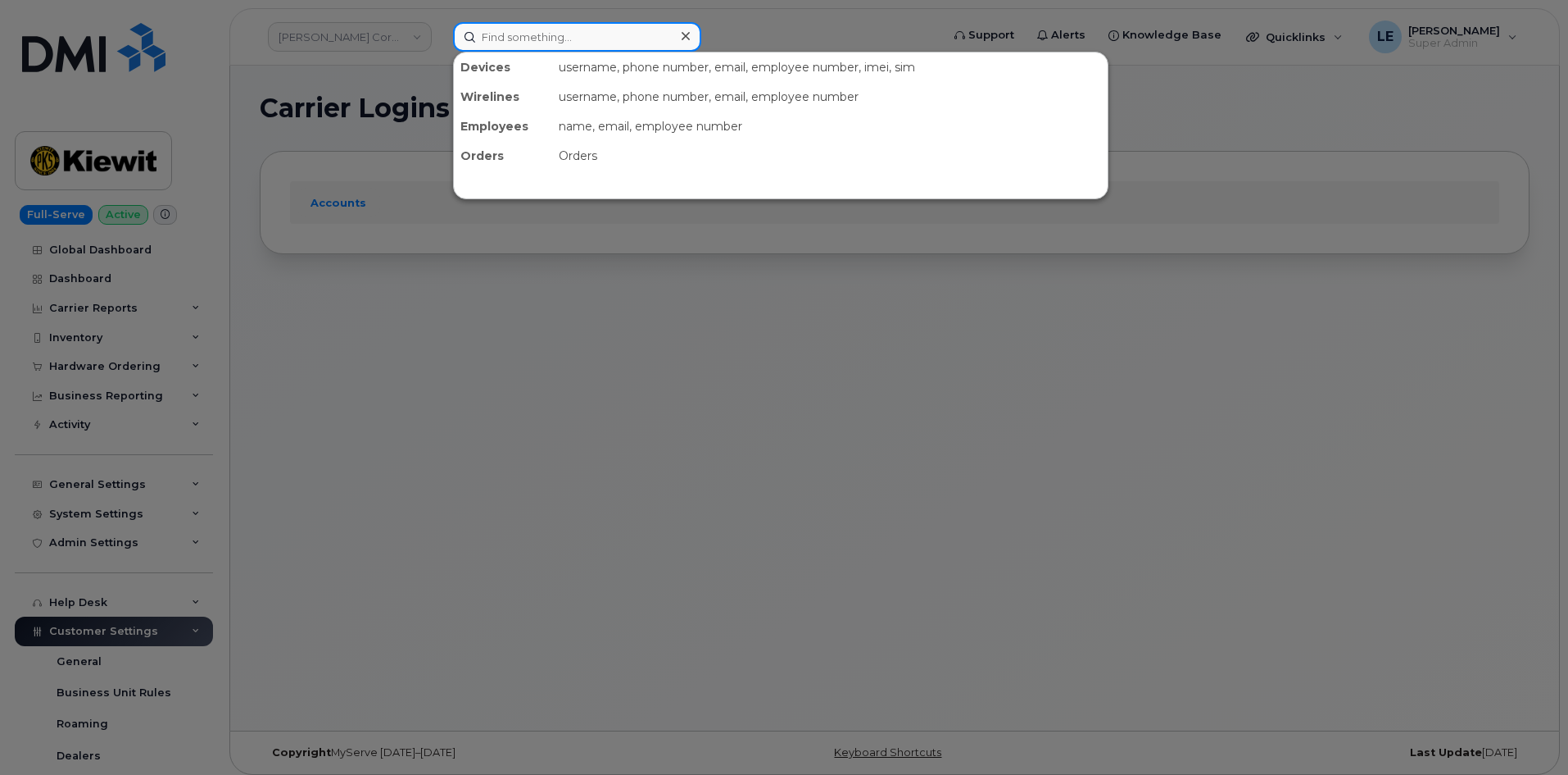
paste input "303201"
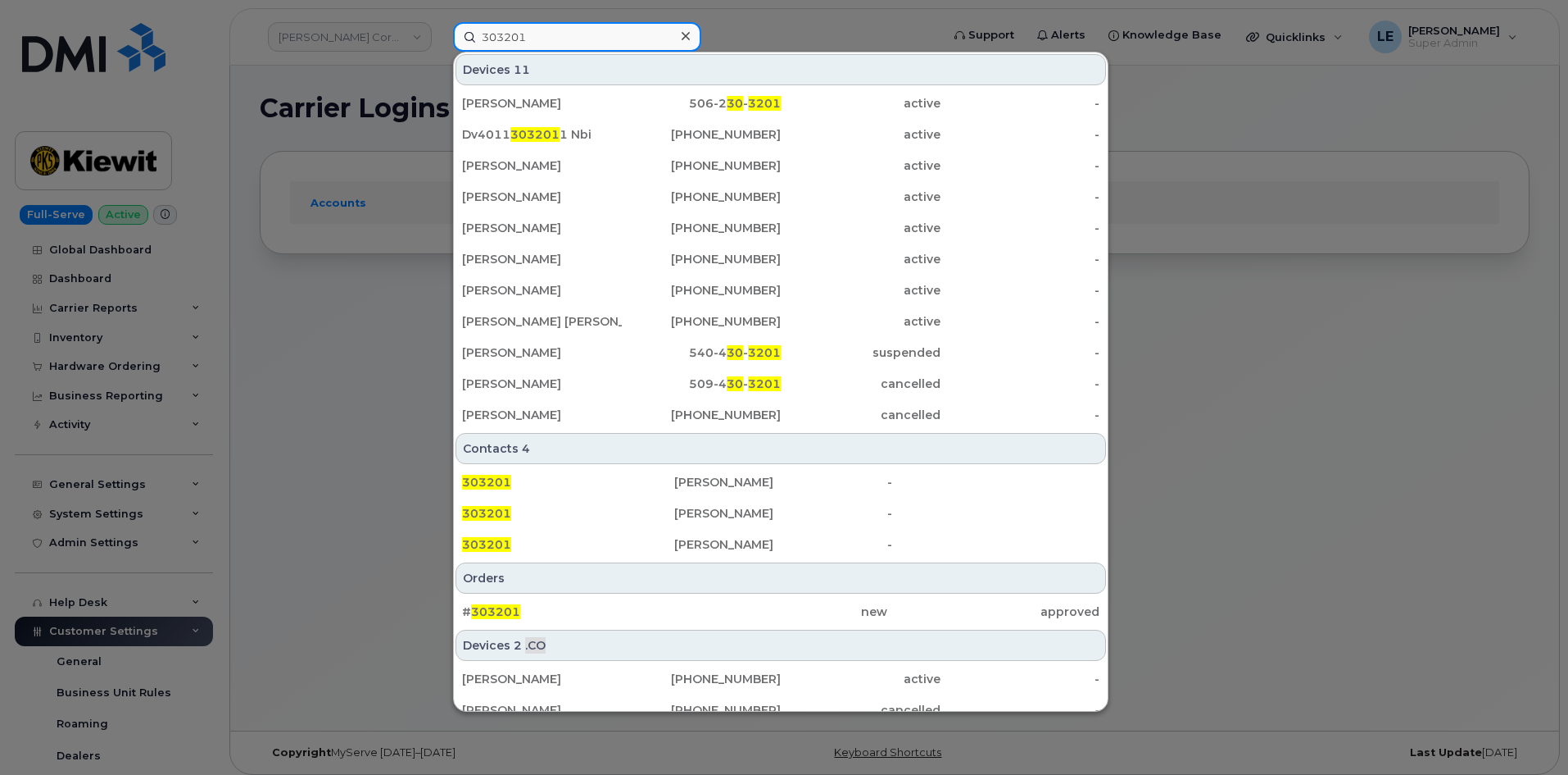
type input "303201"
click at [251, 245] on div at bounding box center [784, 387] width 1568 height 775
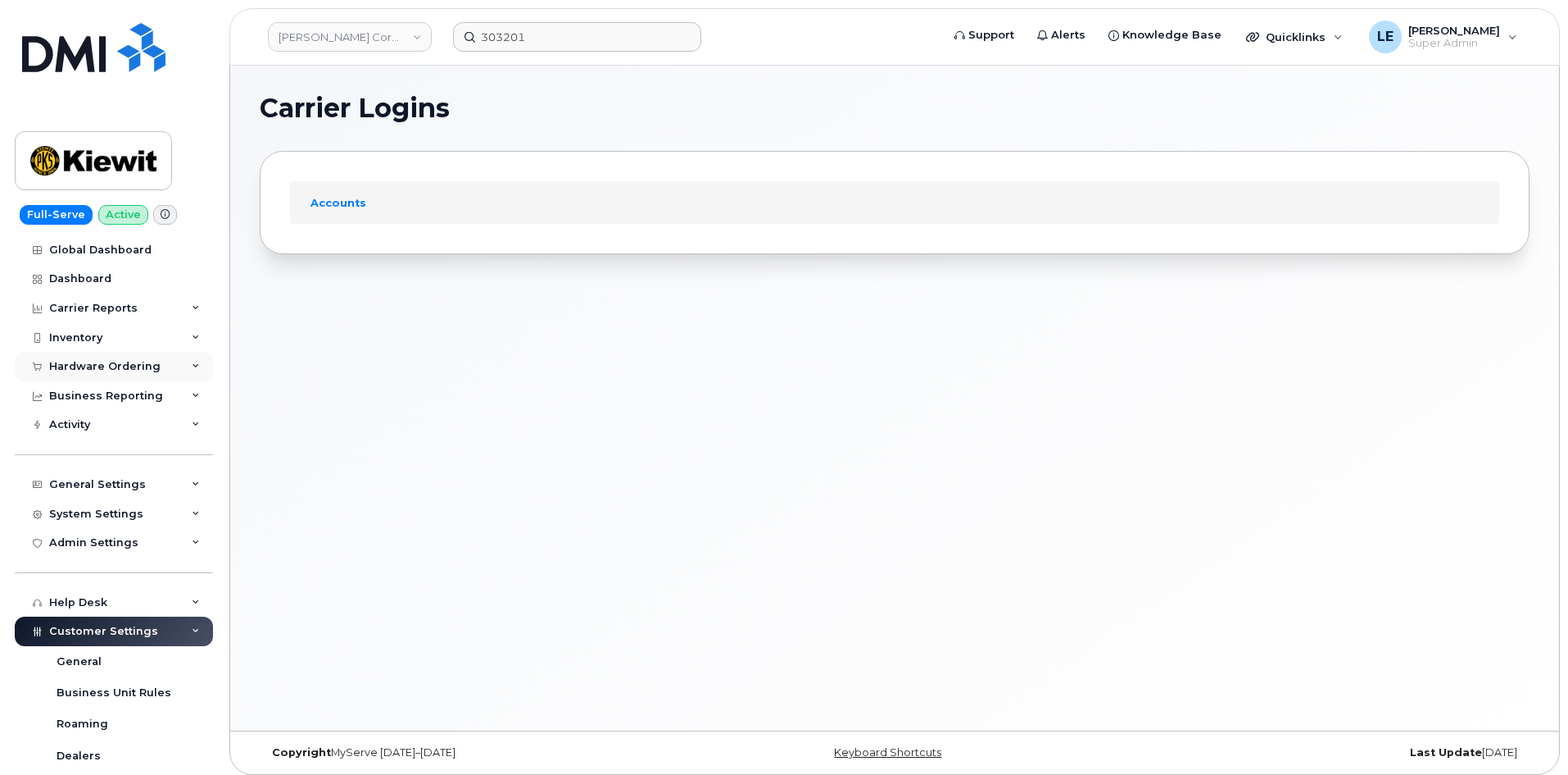
click at [145, 358] on div "Hardware Ordering" at bounding box center [113, 366] width 199 height 30
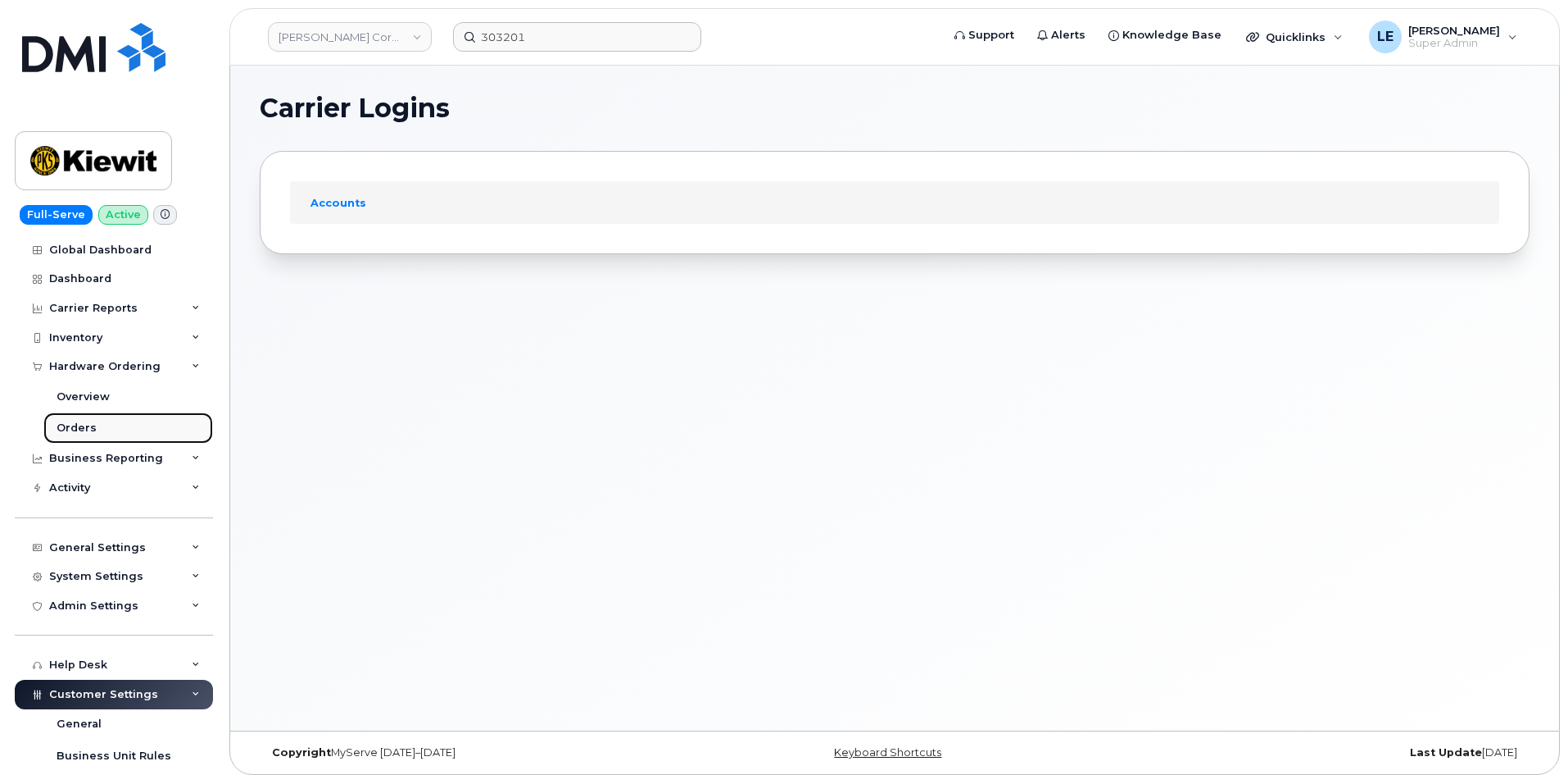
click at [121, 427] on link "Orders" at bounding box center [128, 428] width 170 height 32
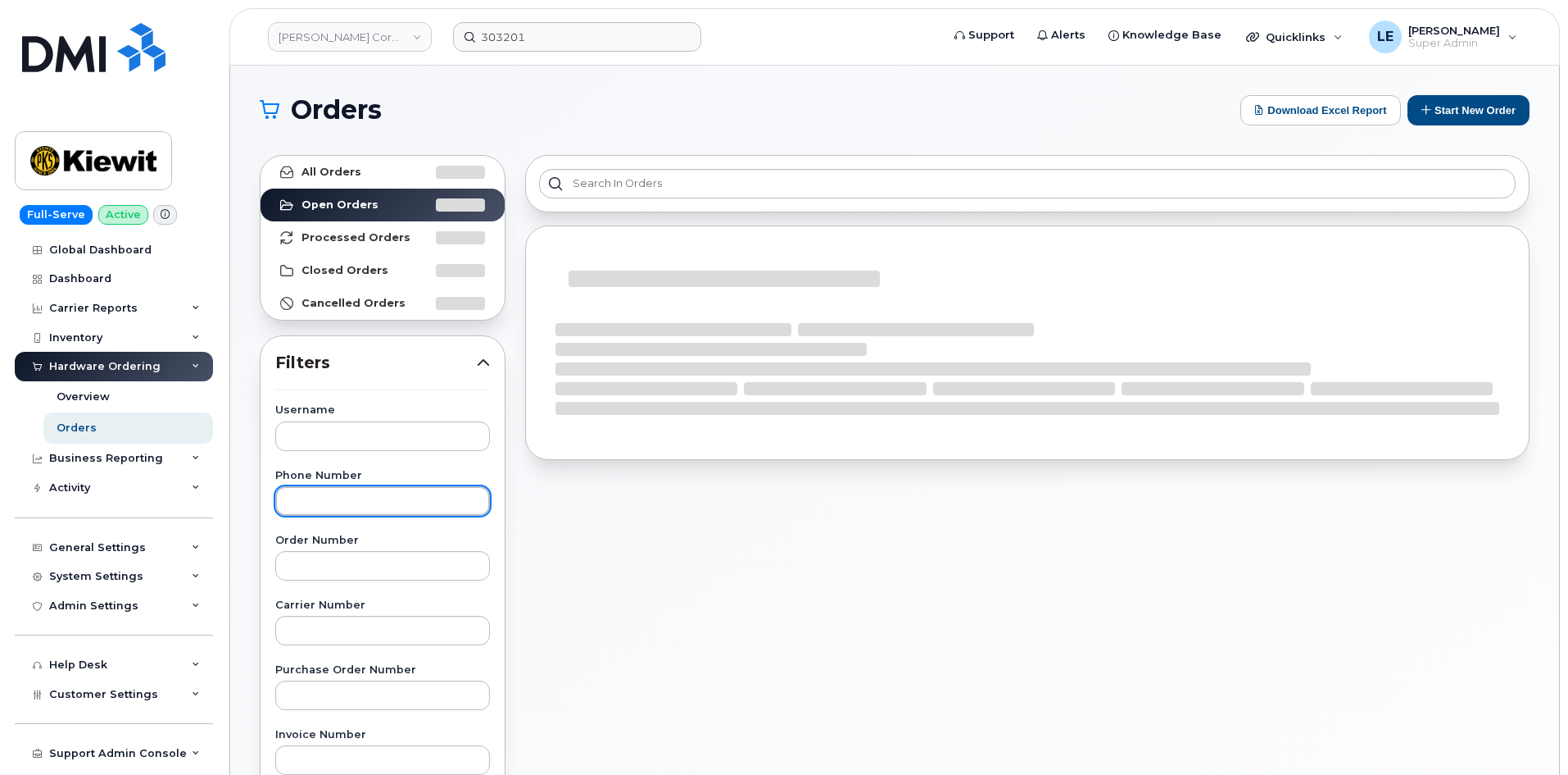
click at [338, 498] on input "text" at bounding box center [383, 500] width 215 height 30
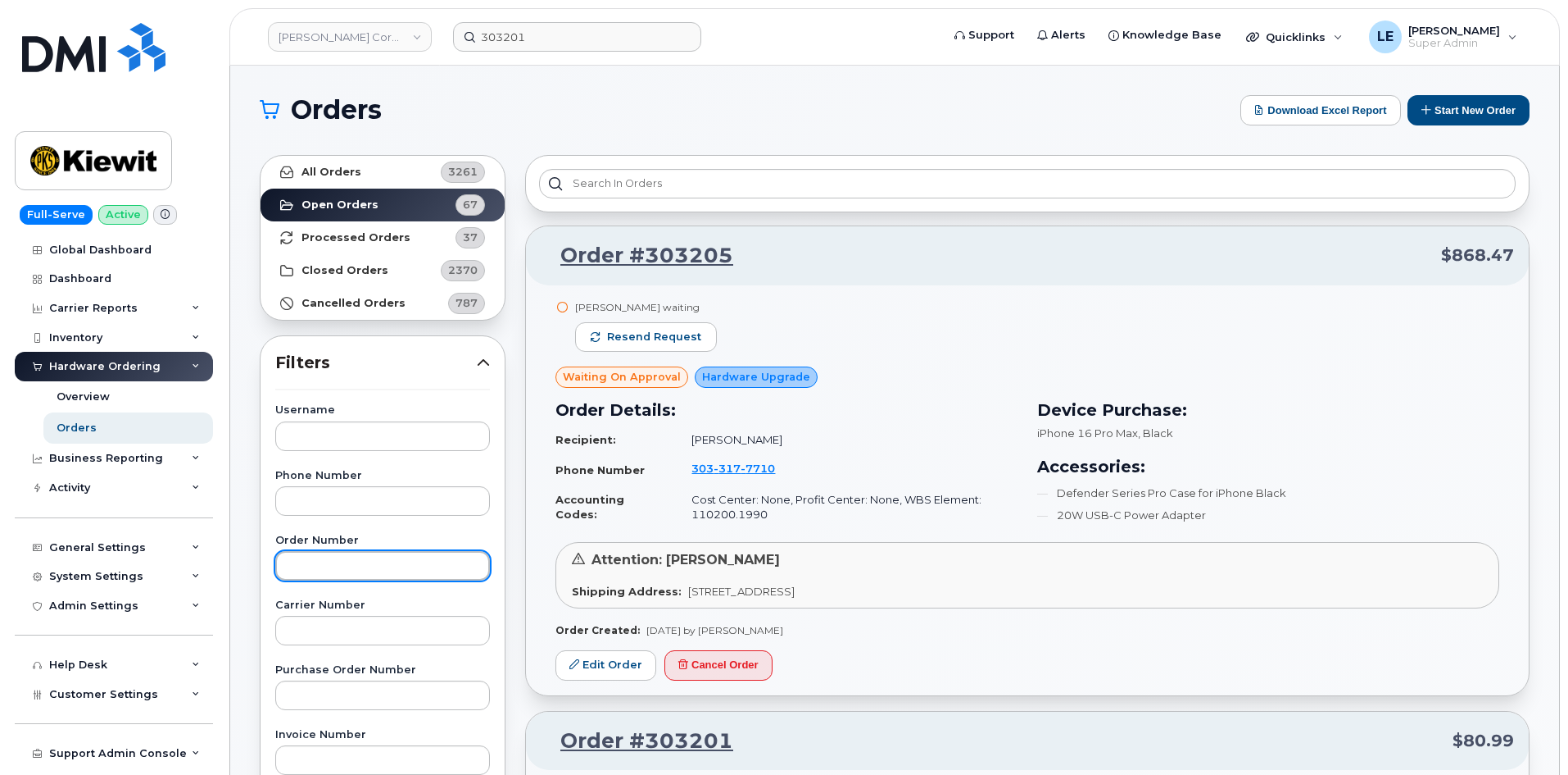
click at [334, 552] on input "text" at bounding box center [383, 565] width 215 height 30
paste input "303201"
type input "303201"
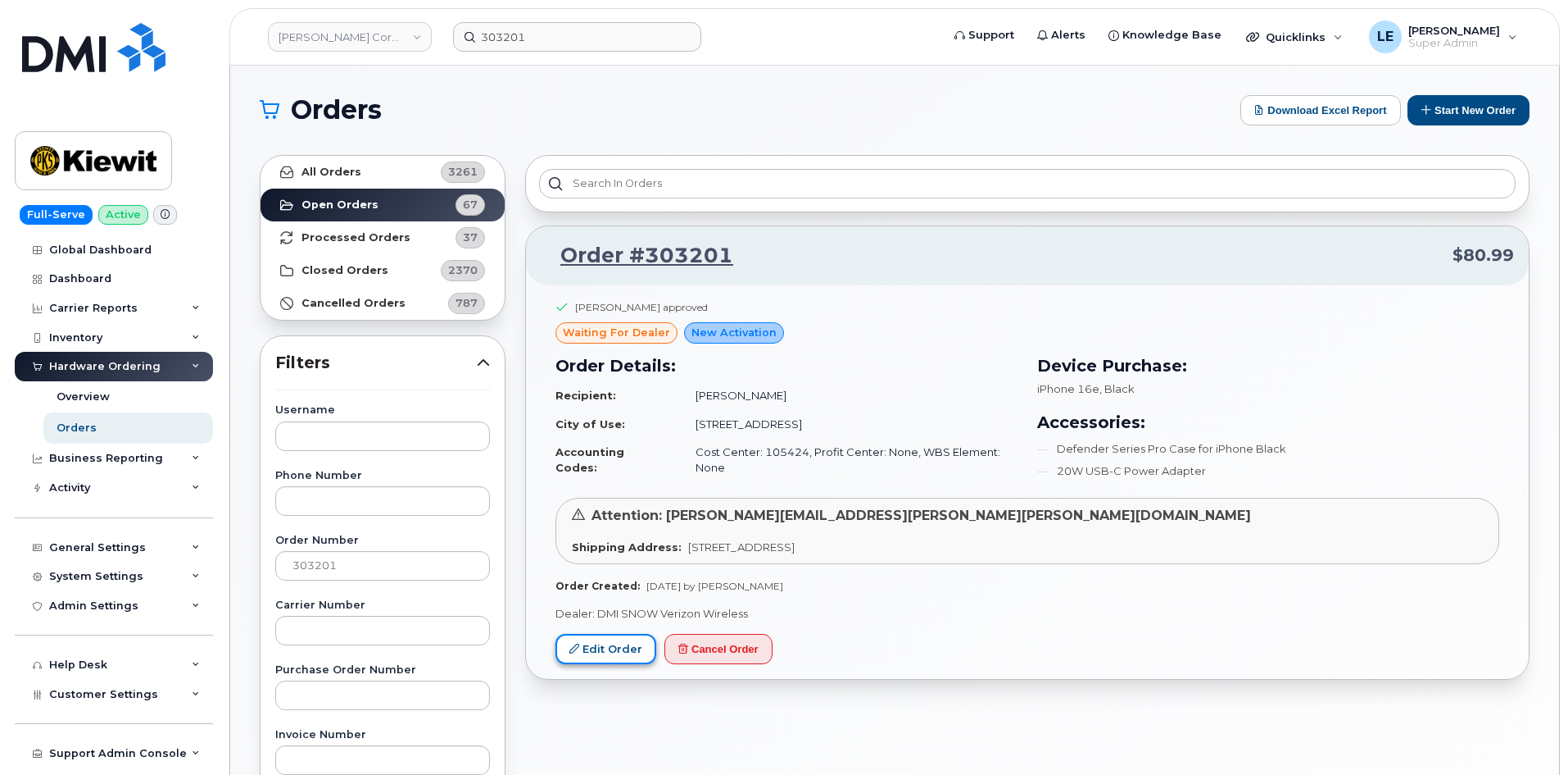
click at [607, 656] on link "Edit Order" at bounding box center [606, 649] width 101 height 31
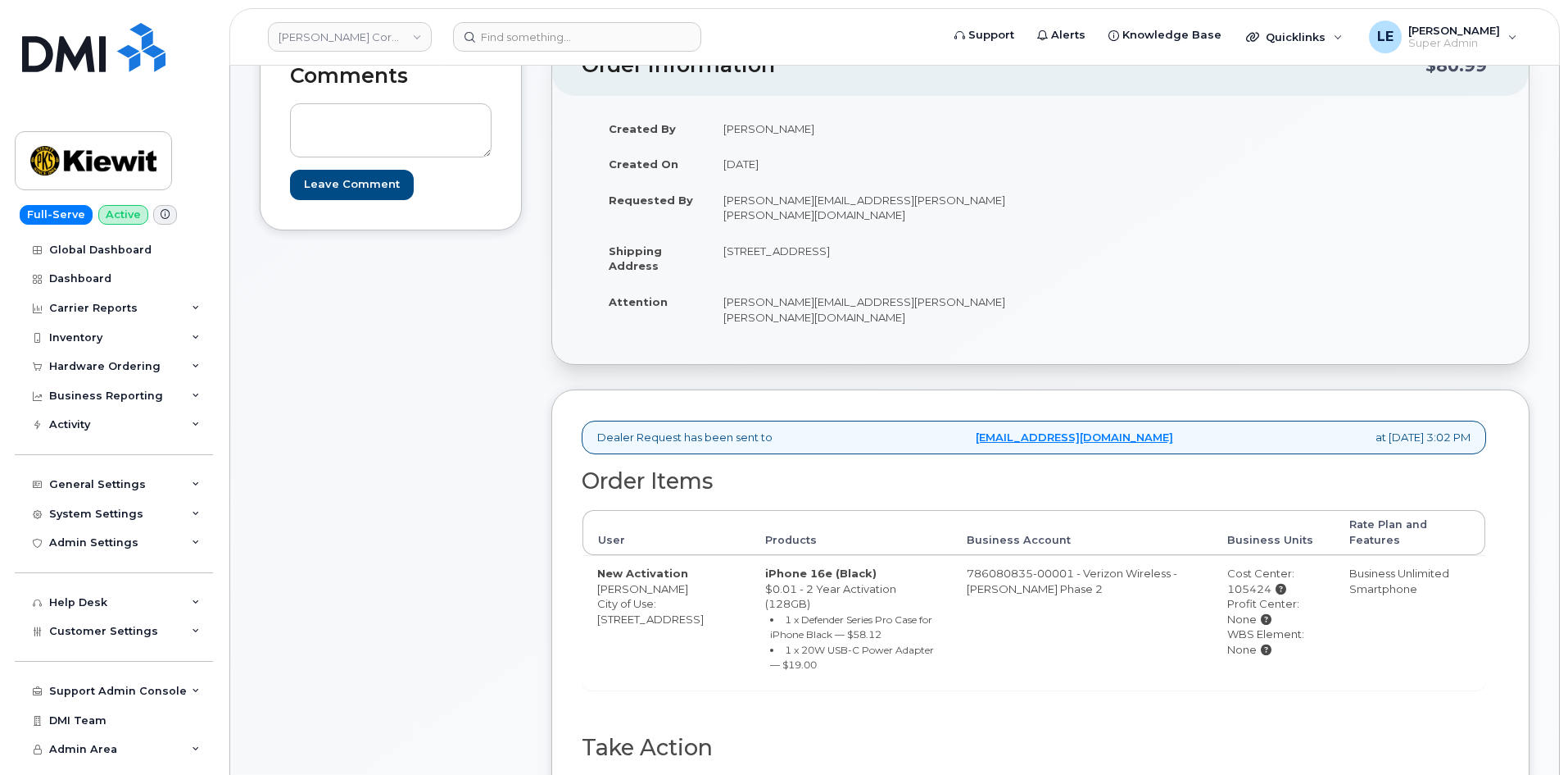
scroll to position [246, 0]
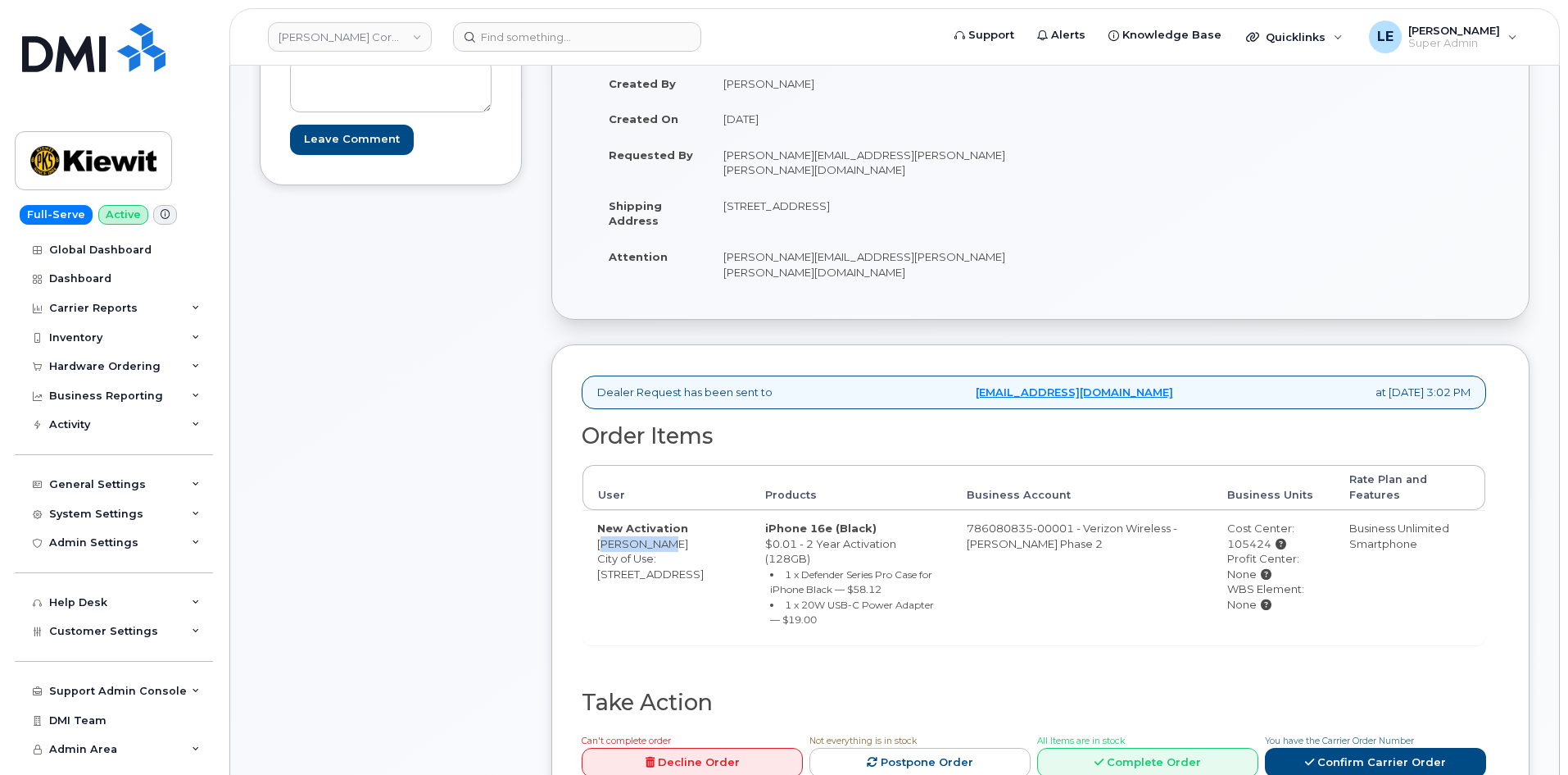
drag, startPoint x: 598, startPoint y: 500, endPoint x: 654, endPoint y: 500, distance: 56.0
click at [654, 510] on td "New Activation [PERSON_NAME] City of Use: [STREET_ADDRESS]" at bounding box center [666, 577] width 168 height 135
copy td "[PERSON_NAME]"
drag, startPoint x: 1215, startPoint y: 503, endPoint x: 1254, endPoint y: 505, distance: 39.1
click at [1257, 521] on div "Cost Center: 105424" at bounding box center [1273, 536] width 93 height 31
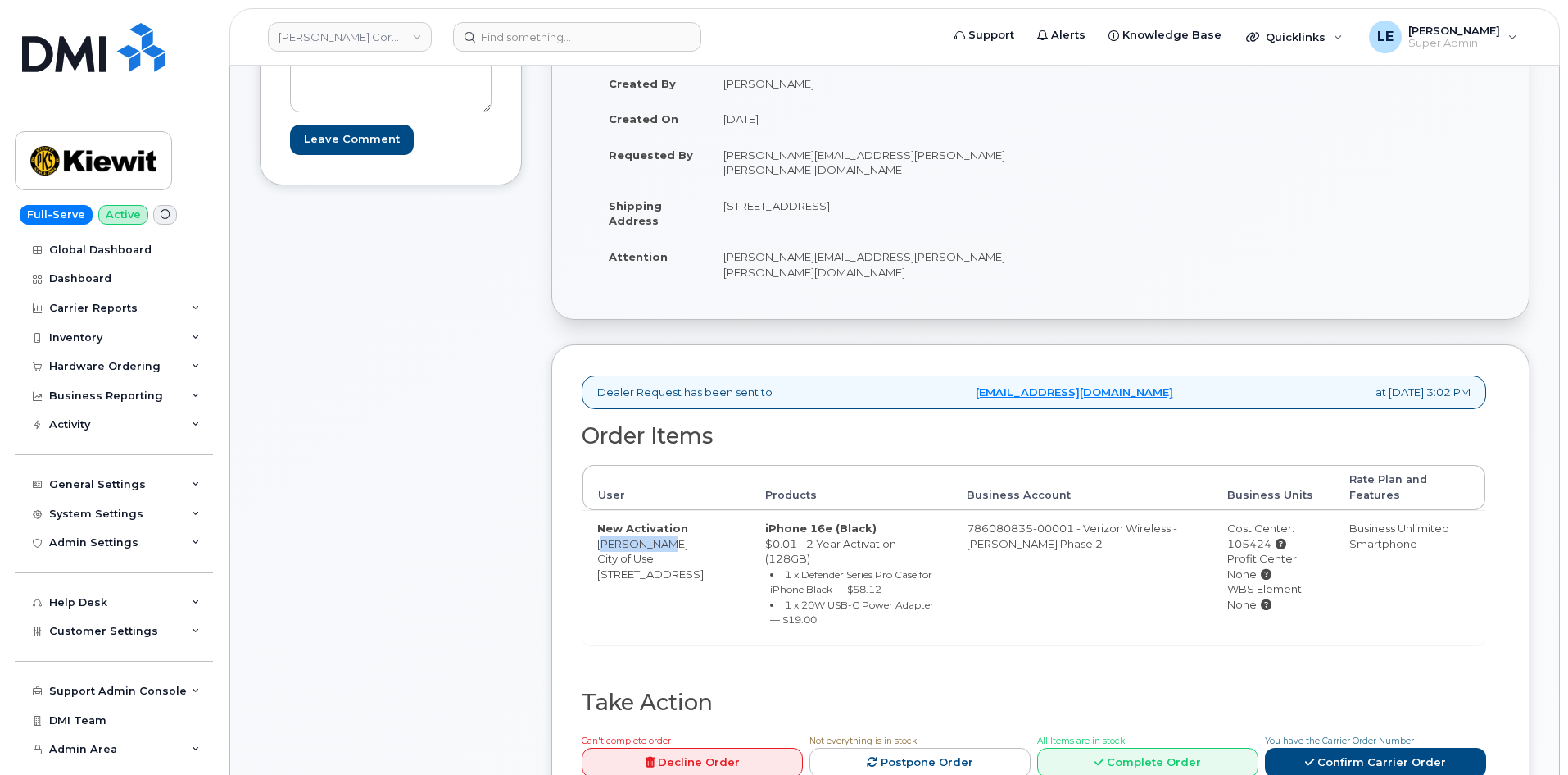
copy div "105424"
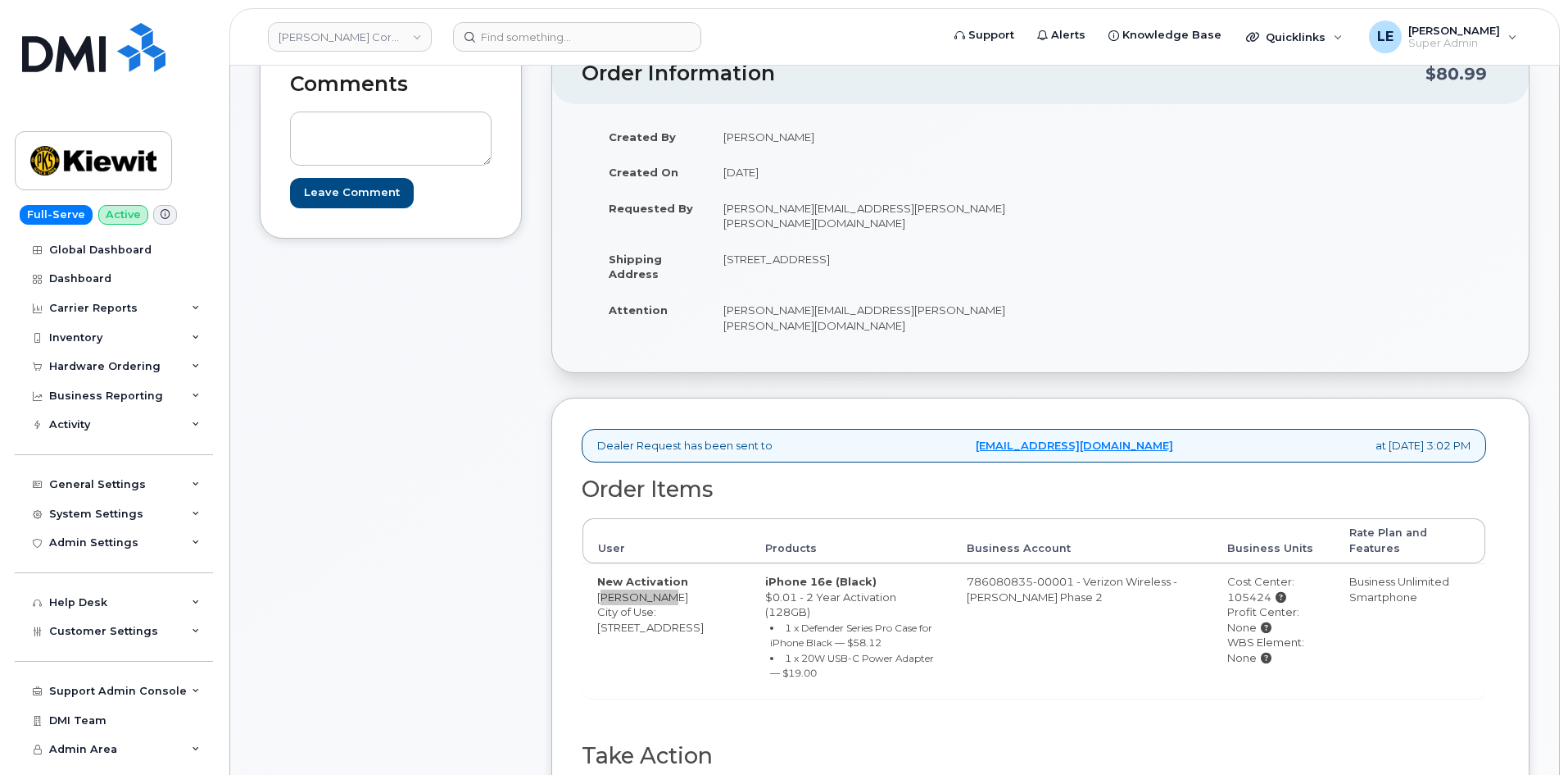
scroll to position [164, 0]
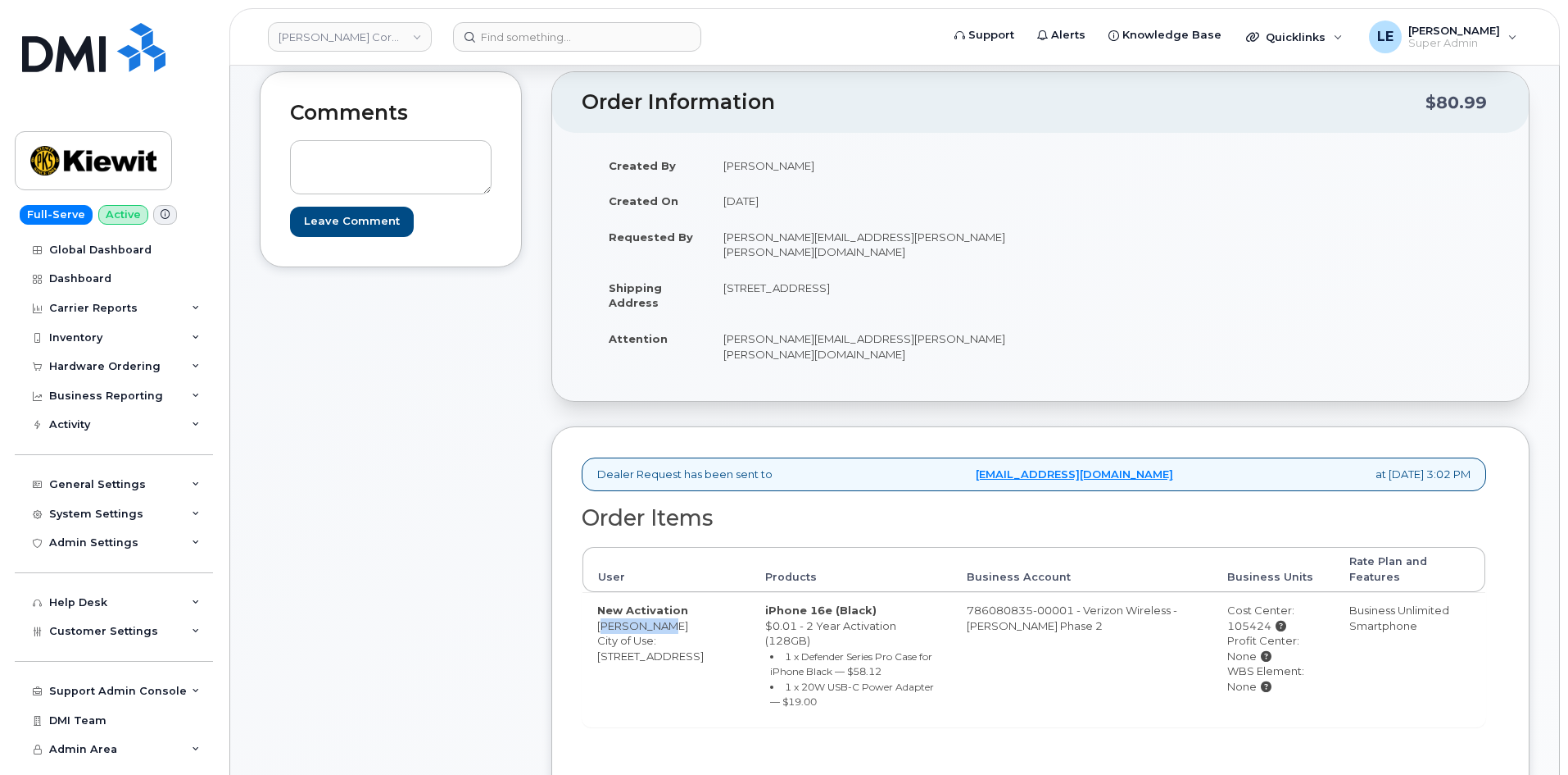
drag, startPoint x: 724, startPoint y: 270, endPoint x: 895, endPoint y: 271, distance: 171.0
click at [895, 271] on td "[STREET_ADDRESS]" at bounding box center [868, 295] width 320 height 51
copy td "9001 N 166th St BENNINGTON"
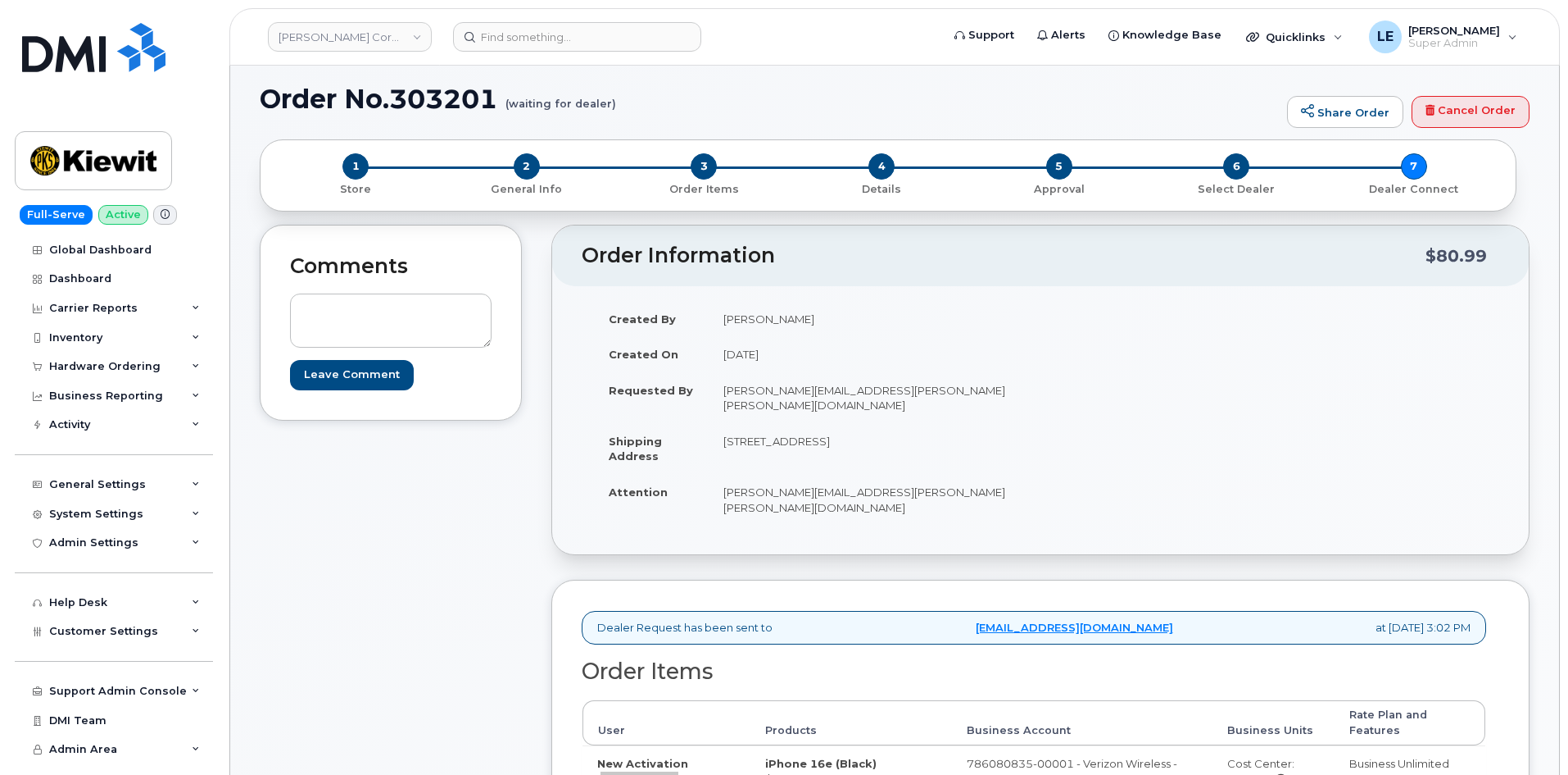
scroll to position [0, 0]
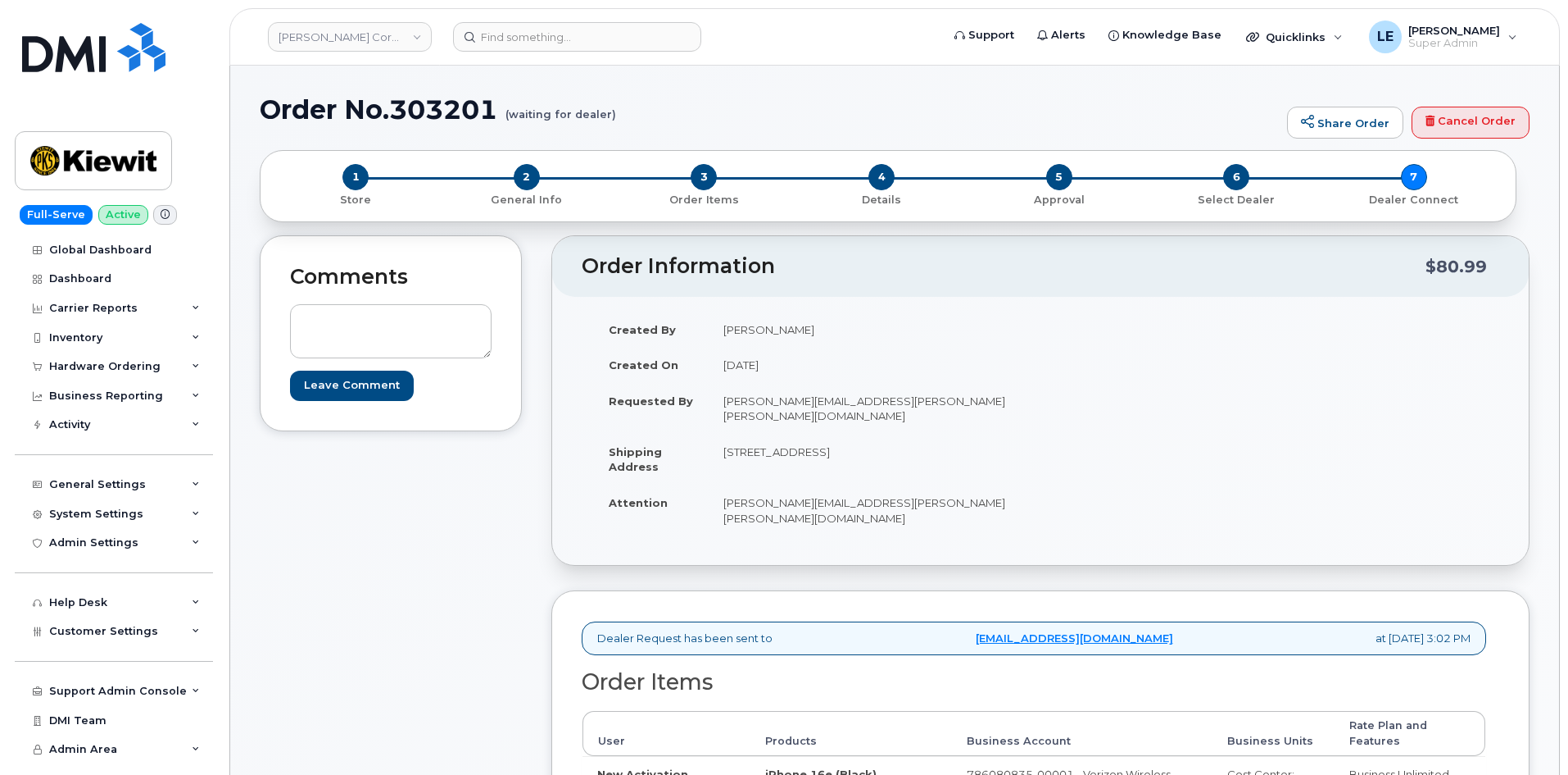
drag, startPoint x: 414, startPoint y: 689, endPoint x: 382, endPoint y: 681, distance: 33.0
click at [414, 691] on div "Comments Leave Comment" at bounding box center [391, 660] width 262 height 850
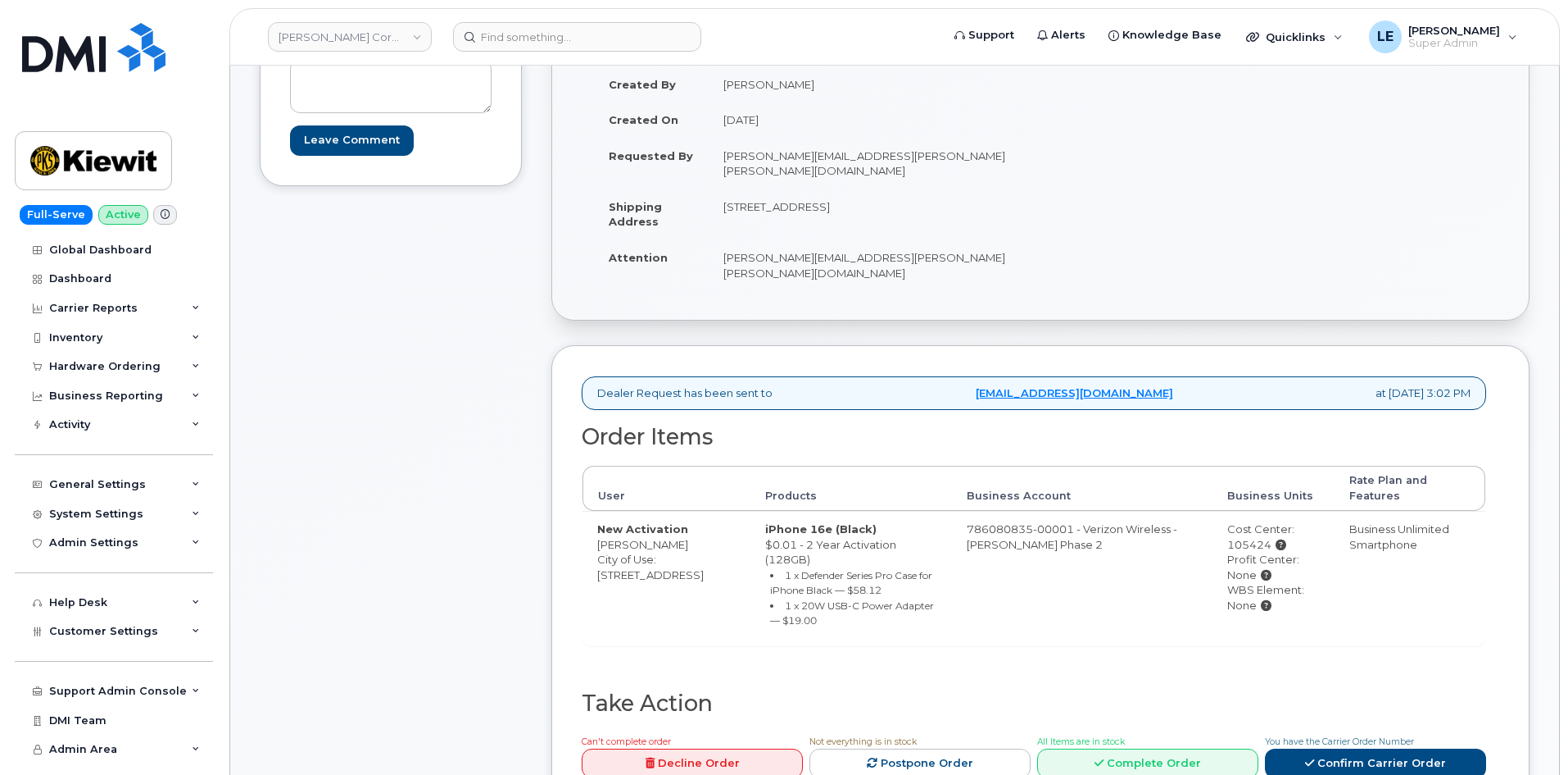
scroll to position [246, 0]
click at [1378, 748] on link "Confirm Carrier Order" at bounding box center [1376, 763] width 222 height 31
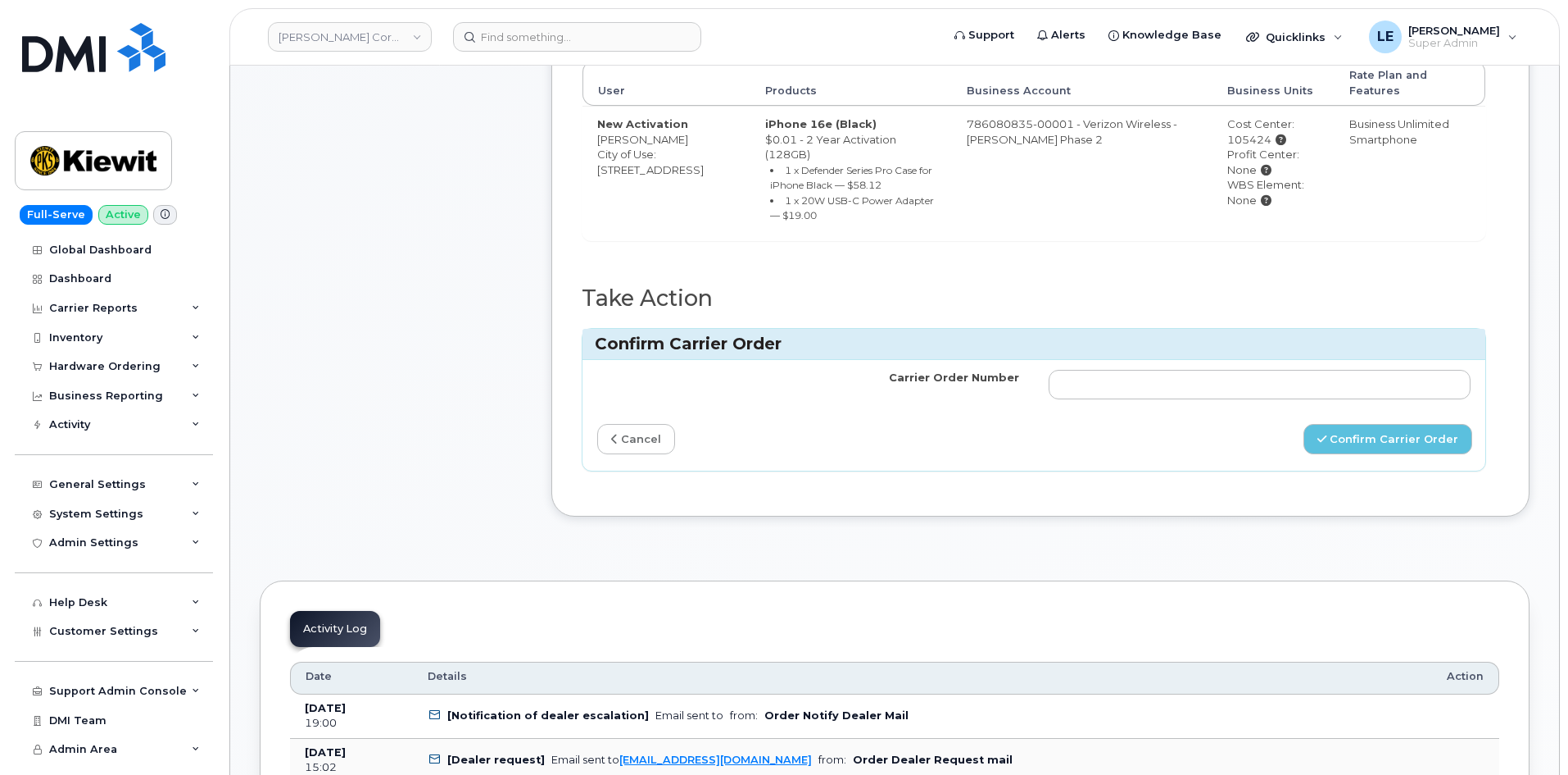
scroll to position [656, 0]
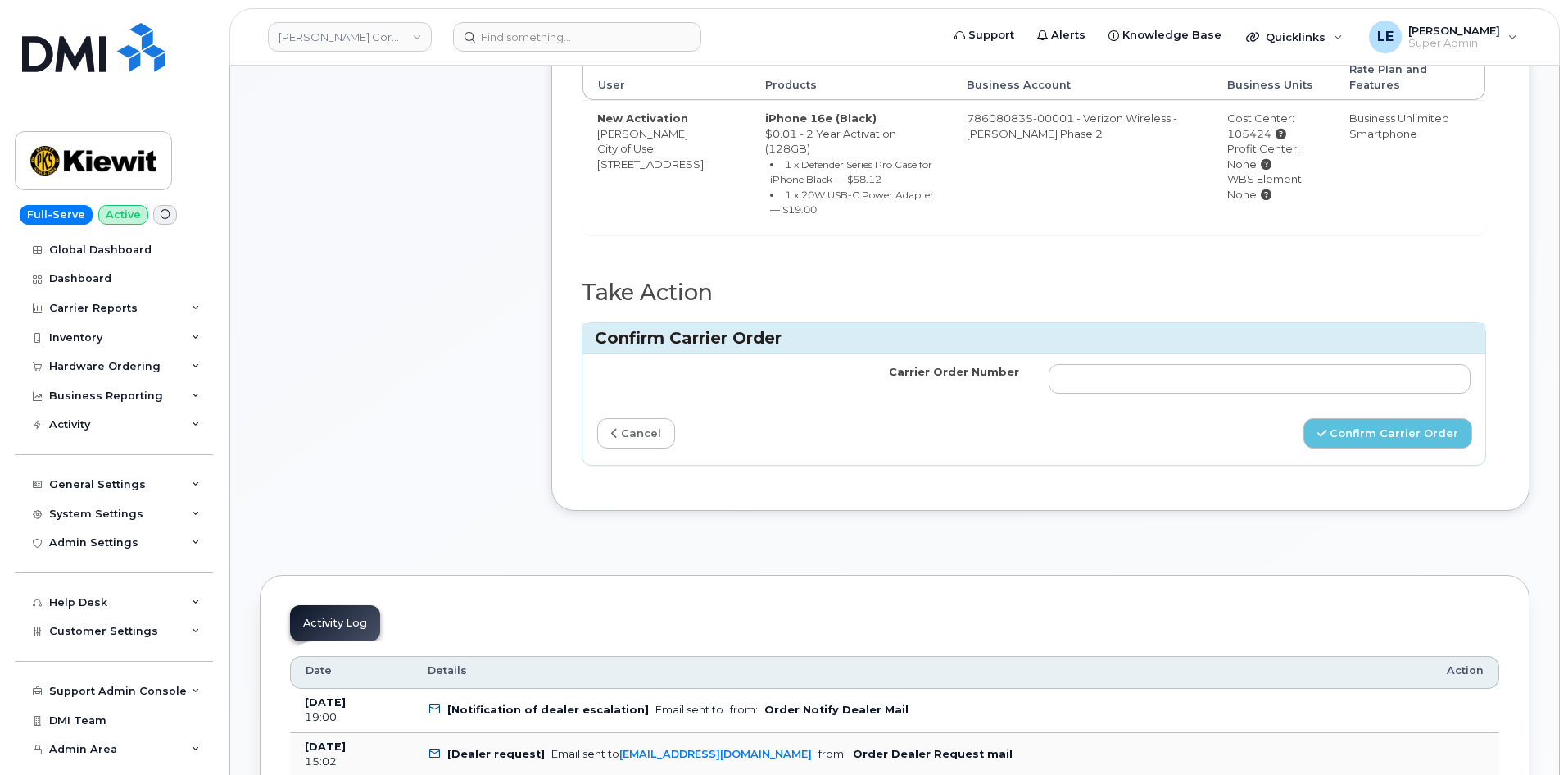
drag, startPoint x: 1041, startPoint y: 333, endPoint x: 1076, endPoint y: 323, distance: 36.4
click at [1044, 354] on td at bounding box center [1260, 379] width 452 height 49
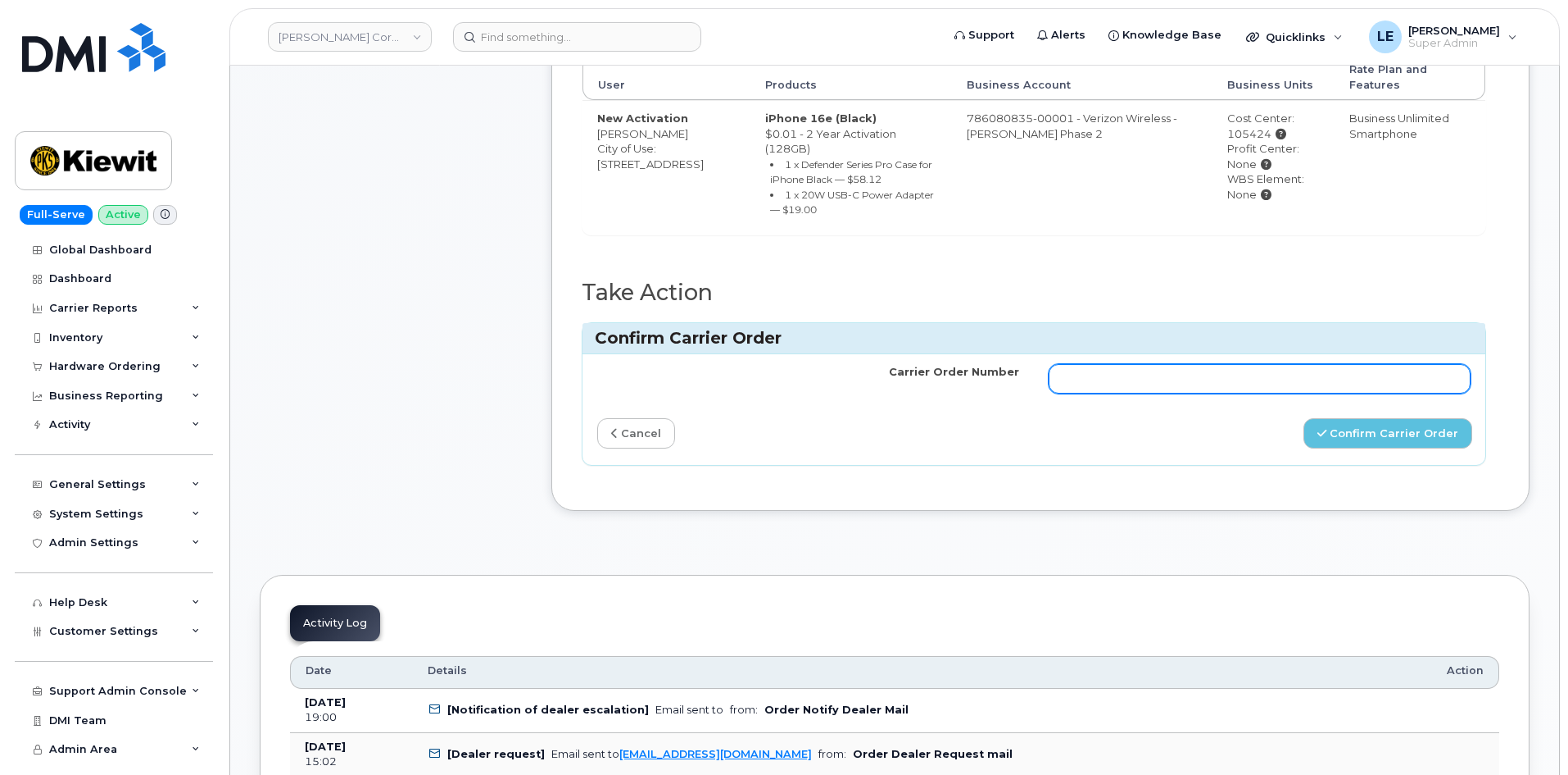
click at [1076, 364] on input "Carrier Order Number" at bounding box center [1260, 379] width 422 height 30
paste input "MB1000507160665"
type input "MB1000507160665"
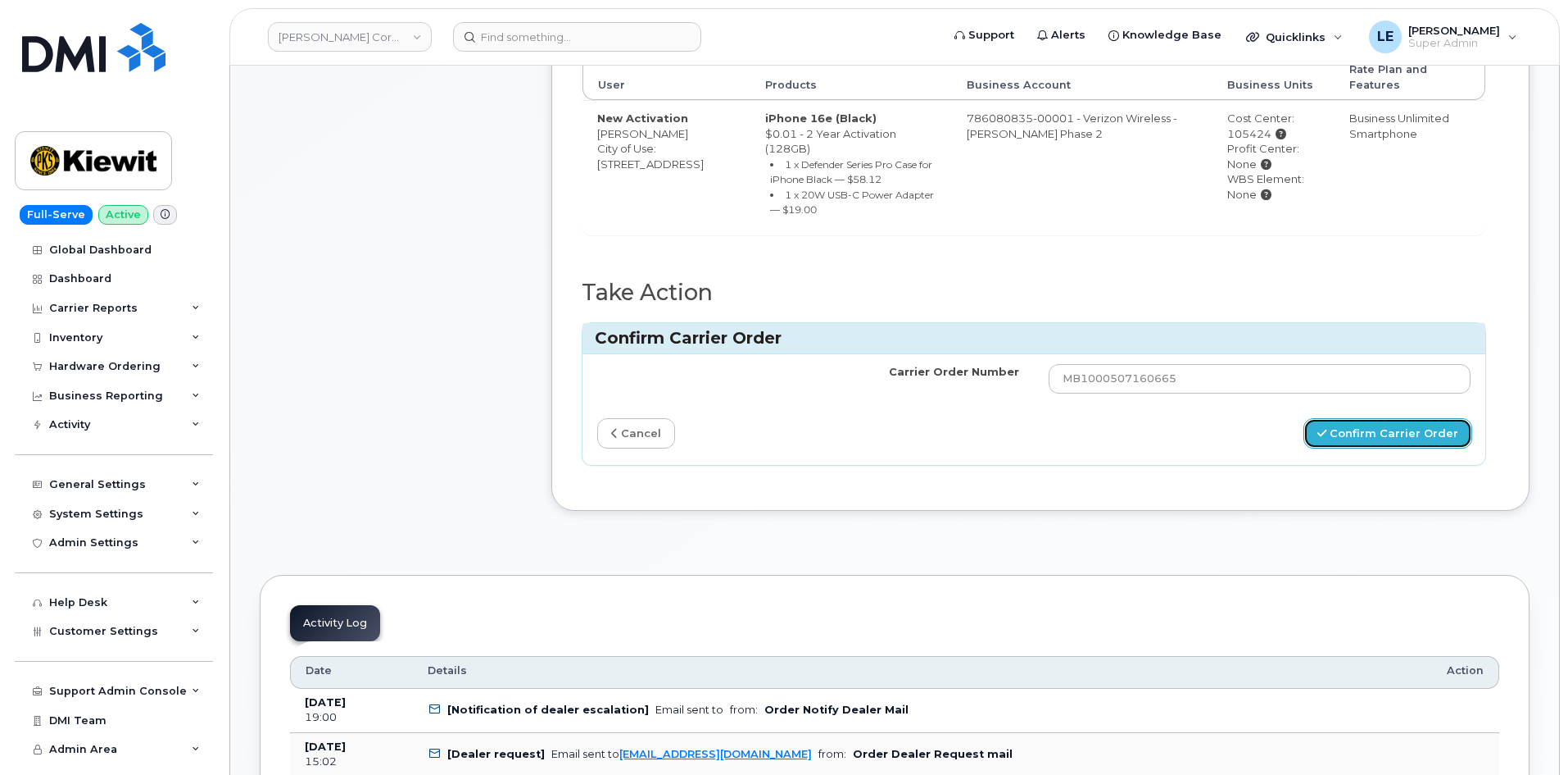
click at [1397, 418] on button "Confirm Carrier Order" at bounding box center [1388, 433] width 169 height 31
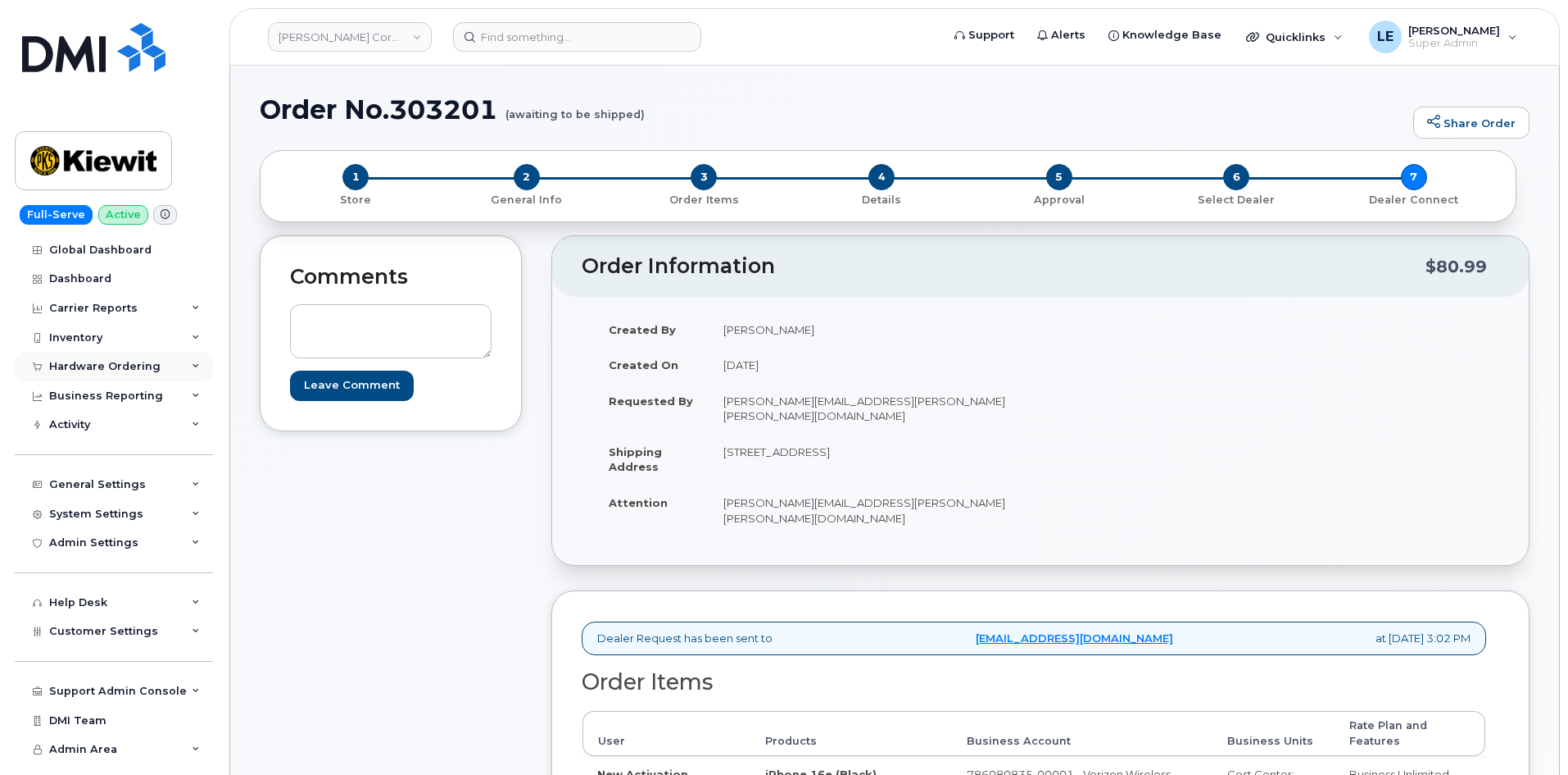
click at [127, 366] on div "Hardware Ordering" at bounding box center [105, 366] width 112 height 13
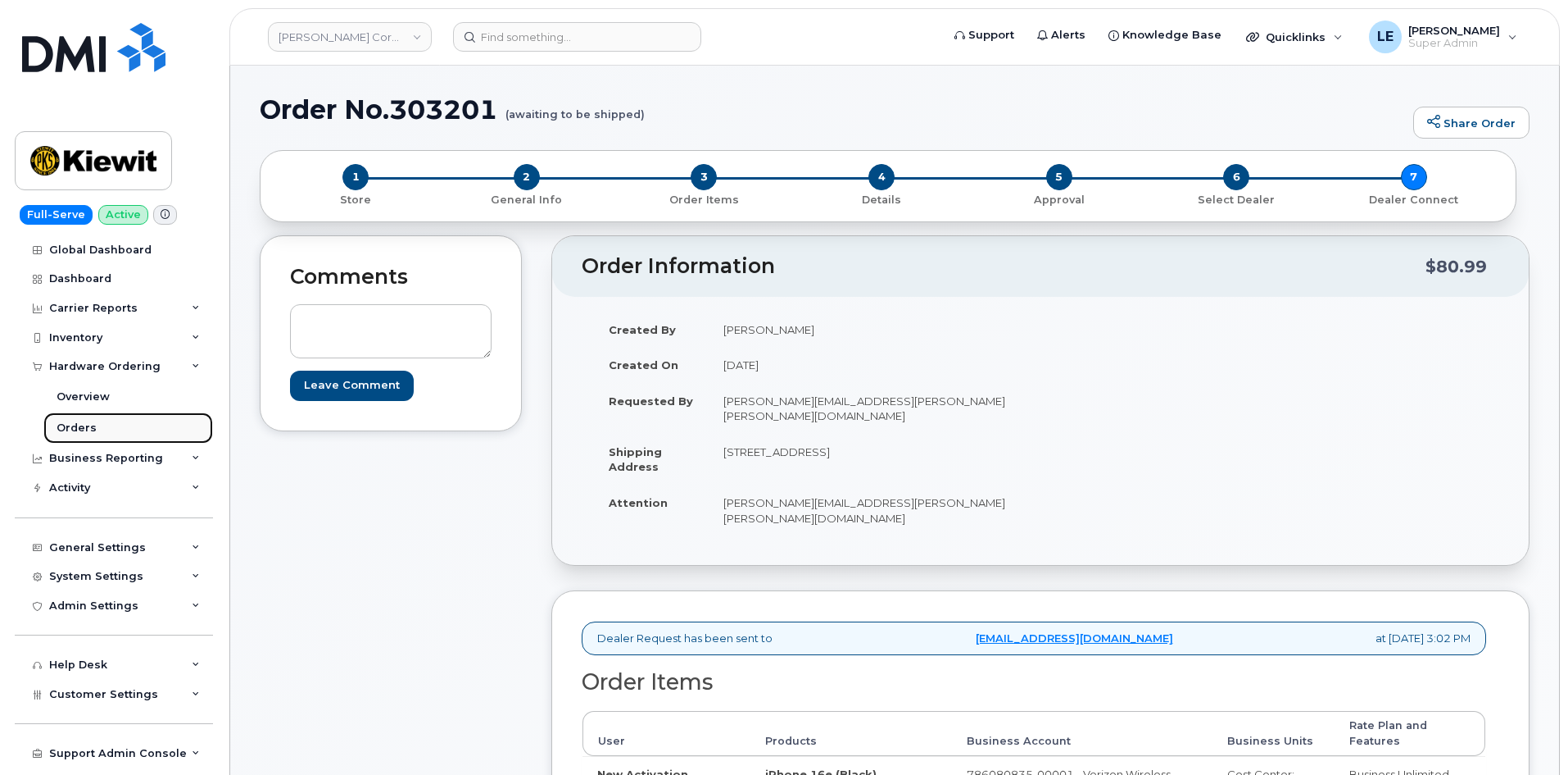
click at [106, 418] on link "Orders" at bounding box center [128, 428] width 170 height 32
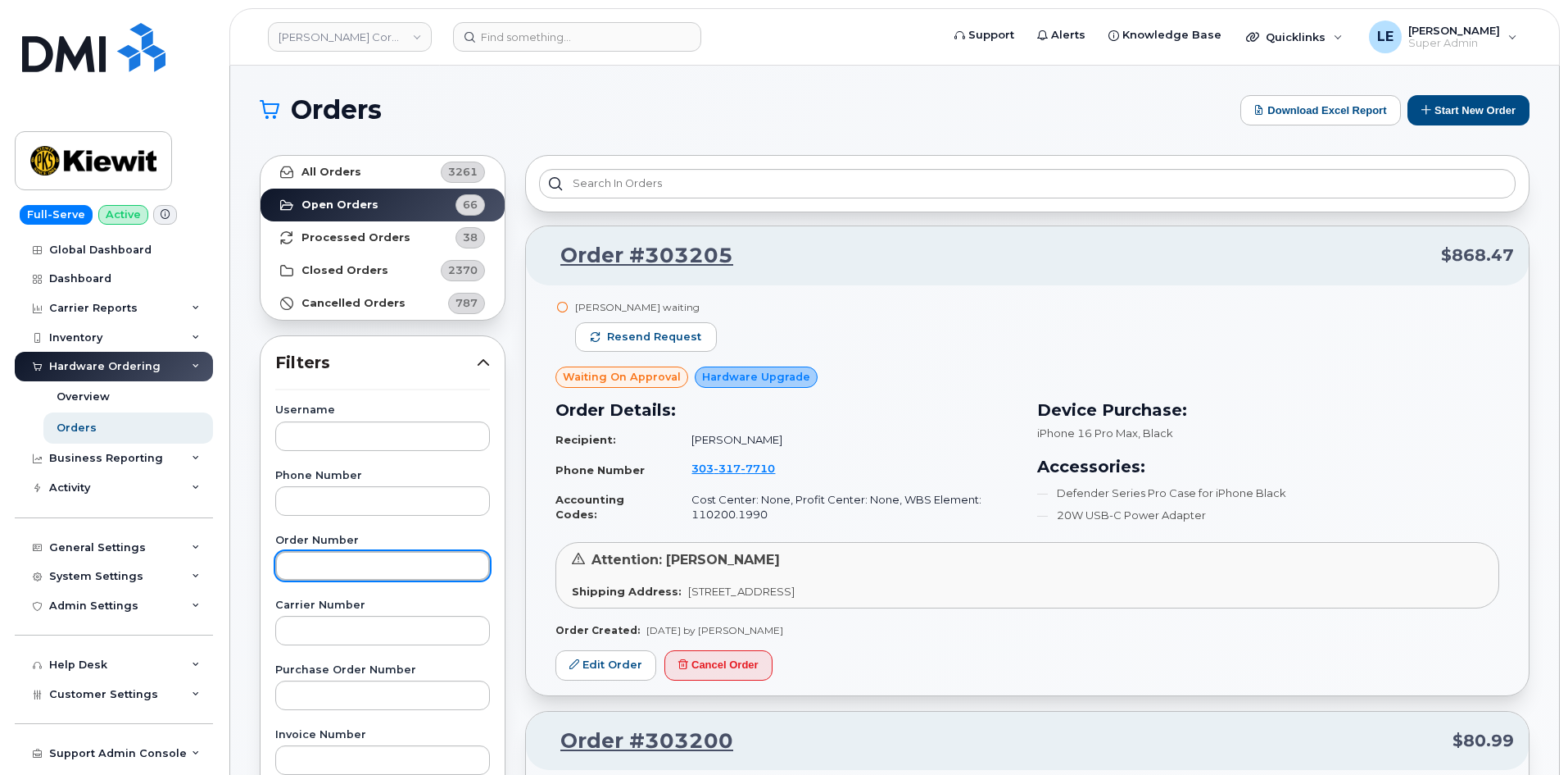
click at [301, 565] on input "text" at bounding box center [383, 565] width 215 height 30
paste input "303189"
type input "303189"
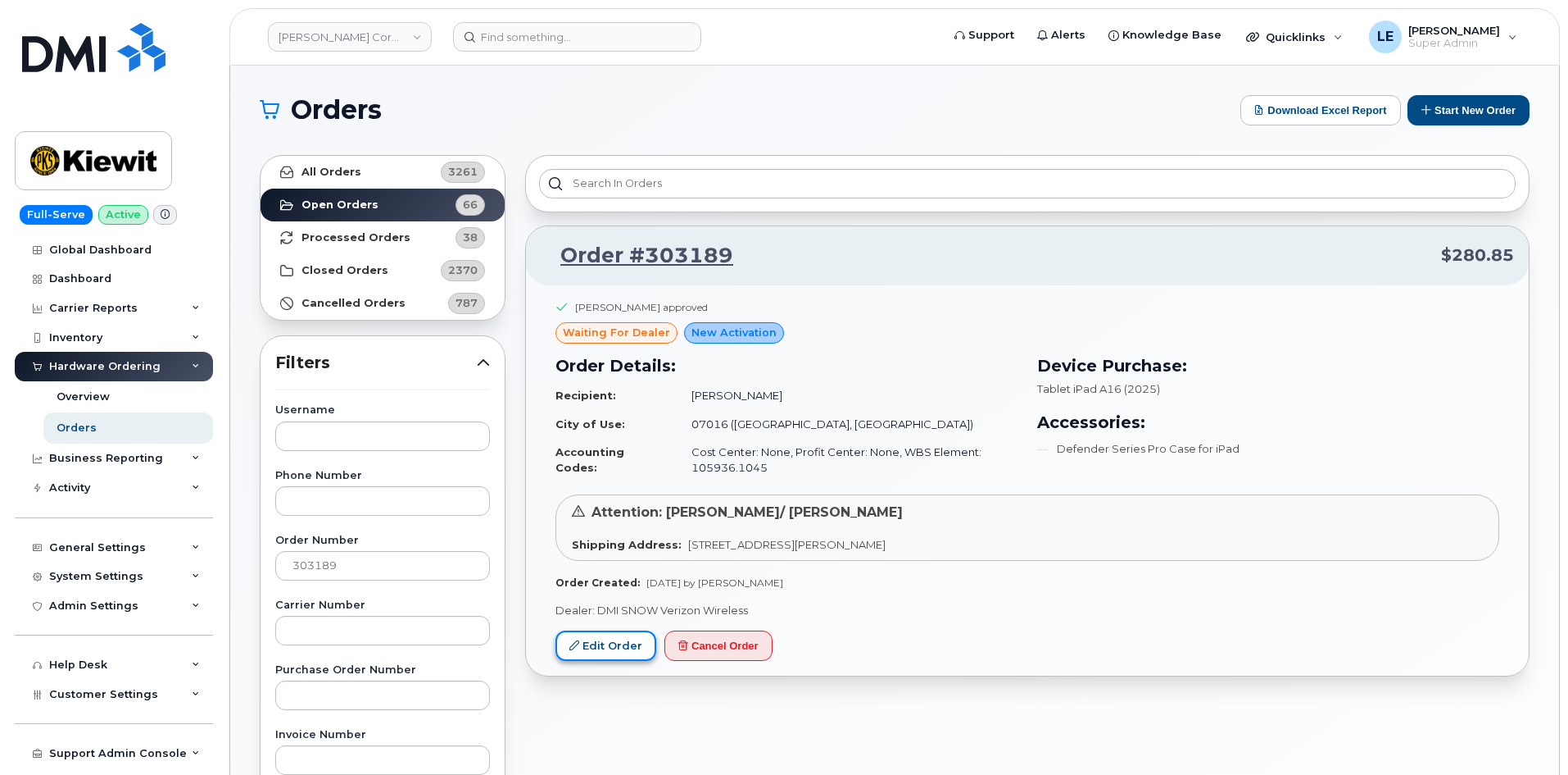
click at [615, 648] on link "Edit Order" at bounding box center [606, 645] width 101 height 31
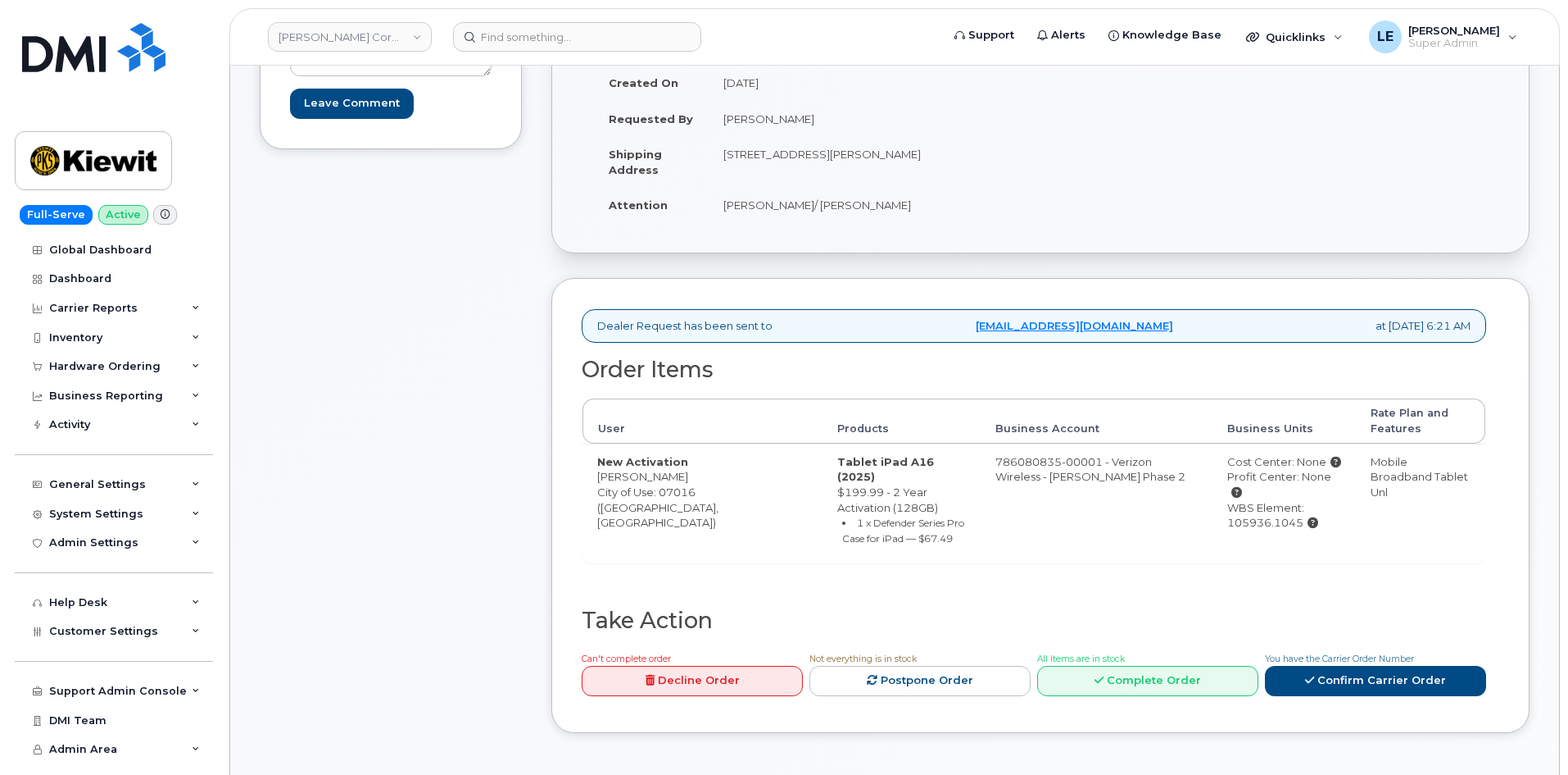
scroll to position [246, 0]
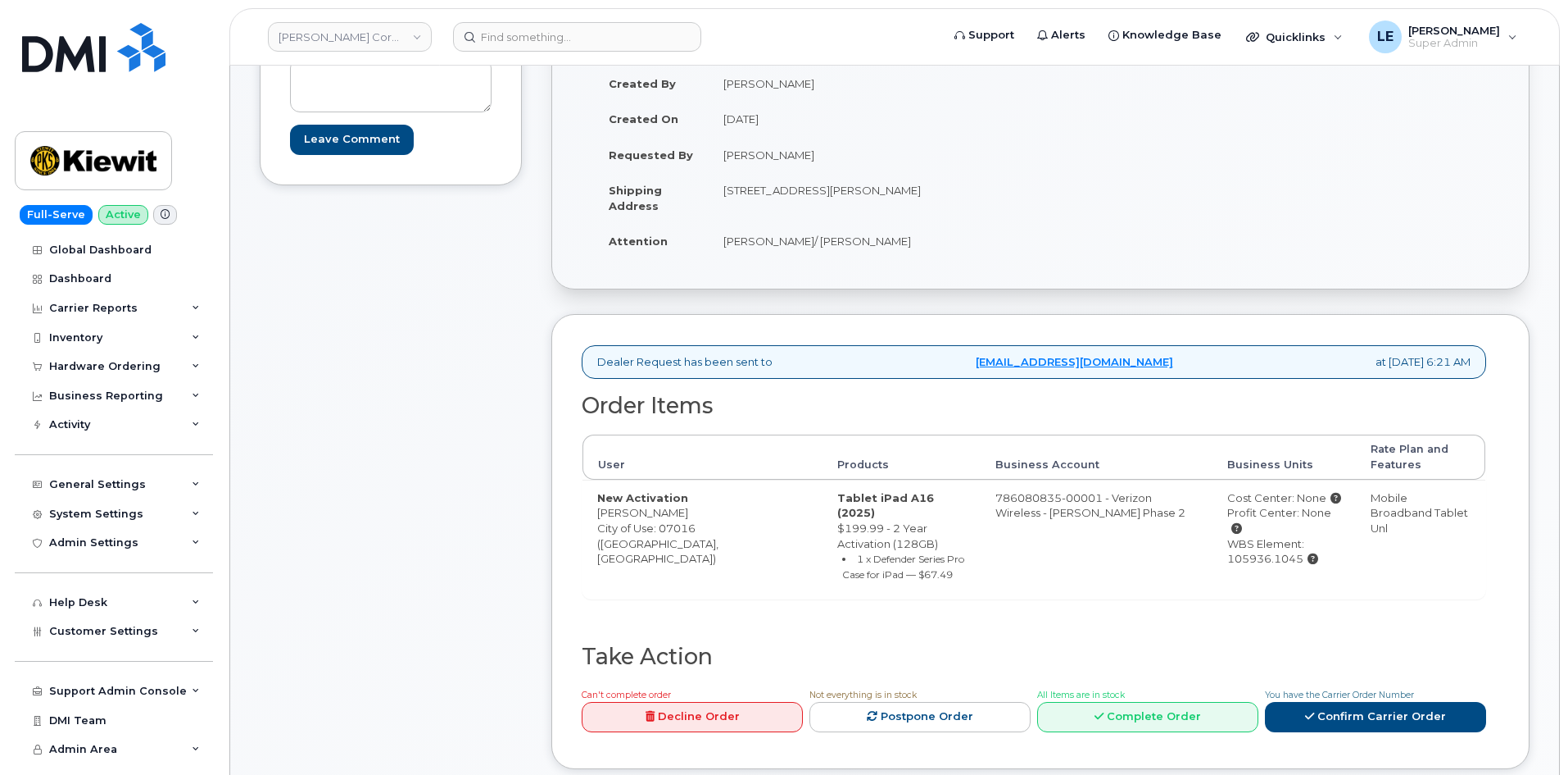
drag, startPoint x: 935, startPoint y: 191, endPoint x: 967, endPoint y: 194, distance: 32.1
click at [967, 194] on td "[STREET_ADDRESS][PERSON_NAME]" at bounding box center [868, 198] width 320 height 51
copy td "07016"
drag, startPoint x: 684, startPoint y: 514, endPoint x: 597, endPoint y: 516, distance: 87.0
click at [597, 516] on td "New Activation [PERSON_NAME] City of Use: 07016 ([GEOGRAPHIC_DATA], [GEOGRAPHIC…" at bounding box center [703, 538] width 240 height 119
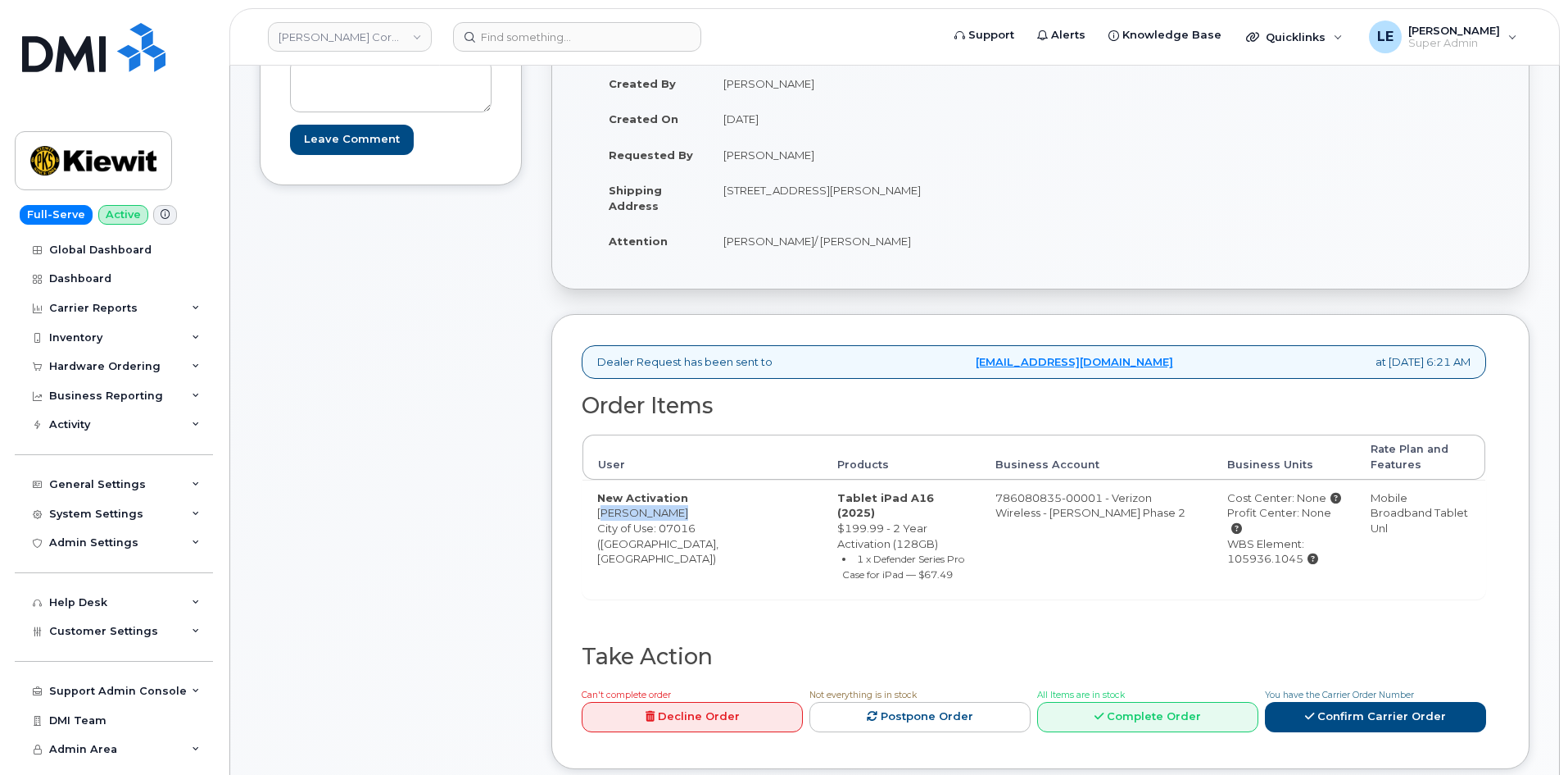
copy td "[PERSON_NAME]"
drag, startPoint x: 1190, startPoint y: 543, endPoint x: 1269, endPoint y: 549, distance: 79.2
click at [1271, 548] on td "Cost Center: None Profit Center: None WBS Element: 105936.1045" at bounding box center [1284, 538] width 143 height 119
copy div "105936.1045"
drag, startPoint x: 724, startPoint y: 192, endPoint x: 913, endPoint y: 195, distance: 189.0
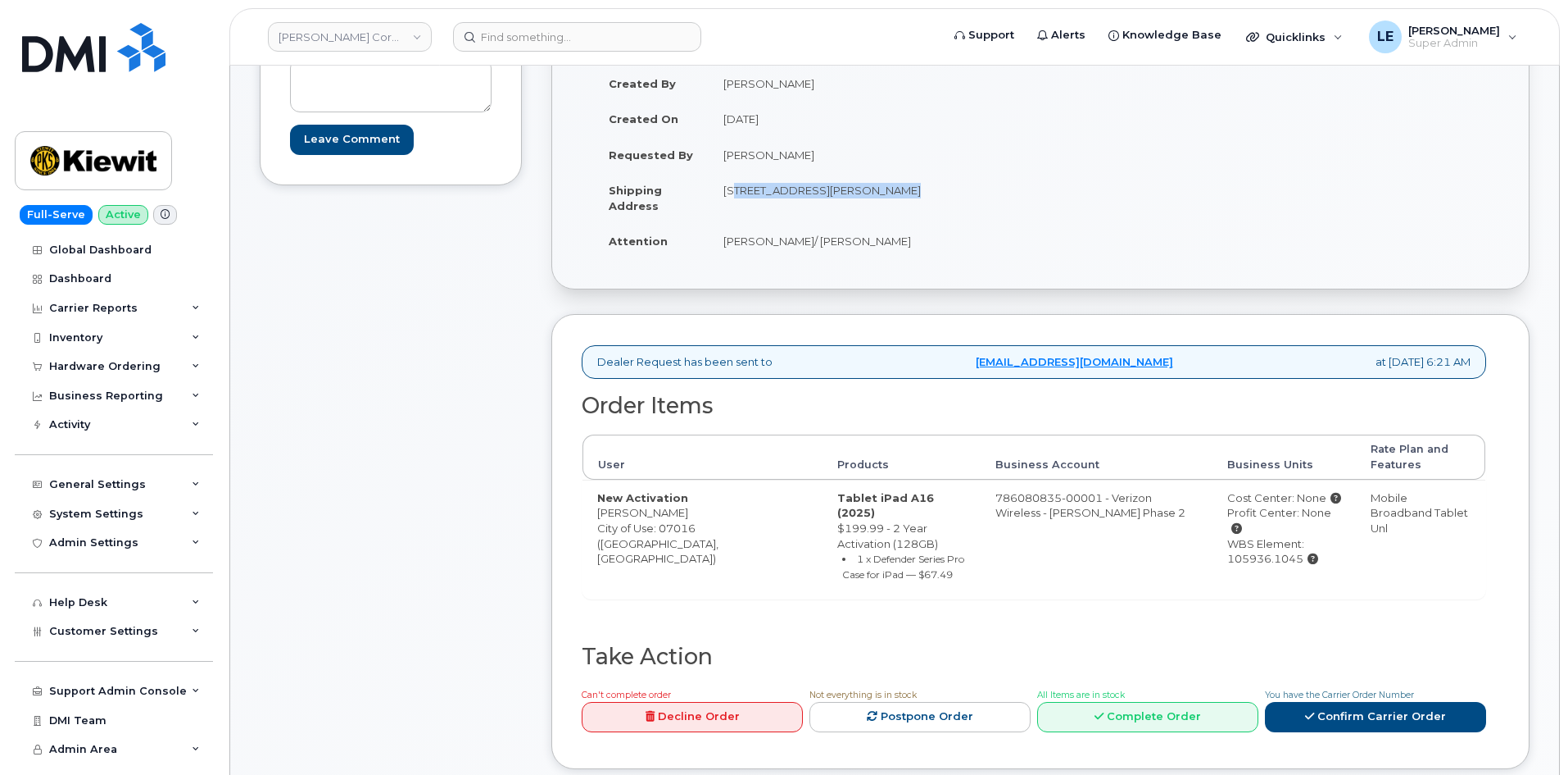
click at [913, 195] on td "[STREET_ADDRESS][PERSON_NAME]" at bounding box center [868, 198] width 320 height 51
copy td "4 Commerce Dr LOWR CRANFORD"
click at [1349, 705] on link "Confirm Carrier Order" at bounding box center [1376, 717] width 222 height 31
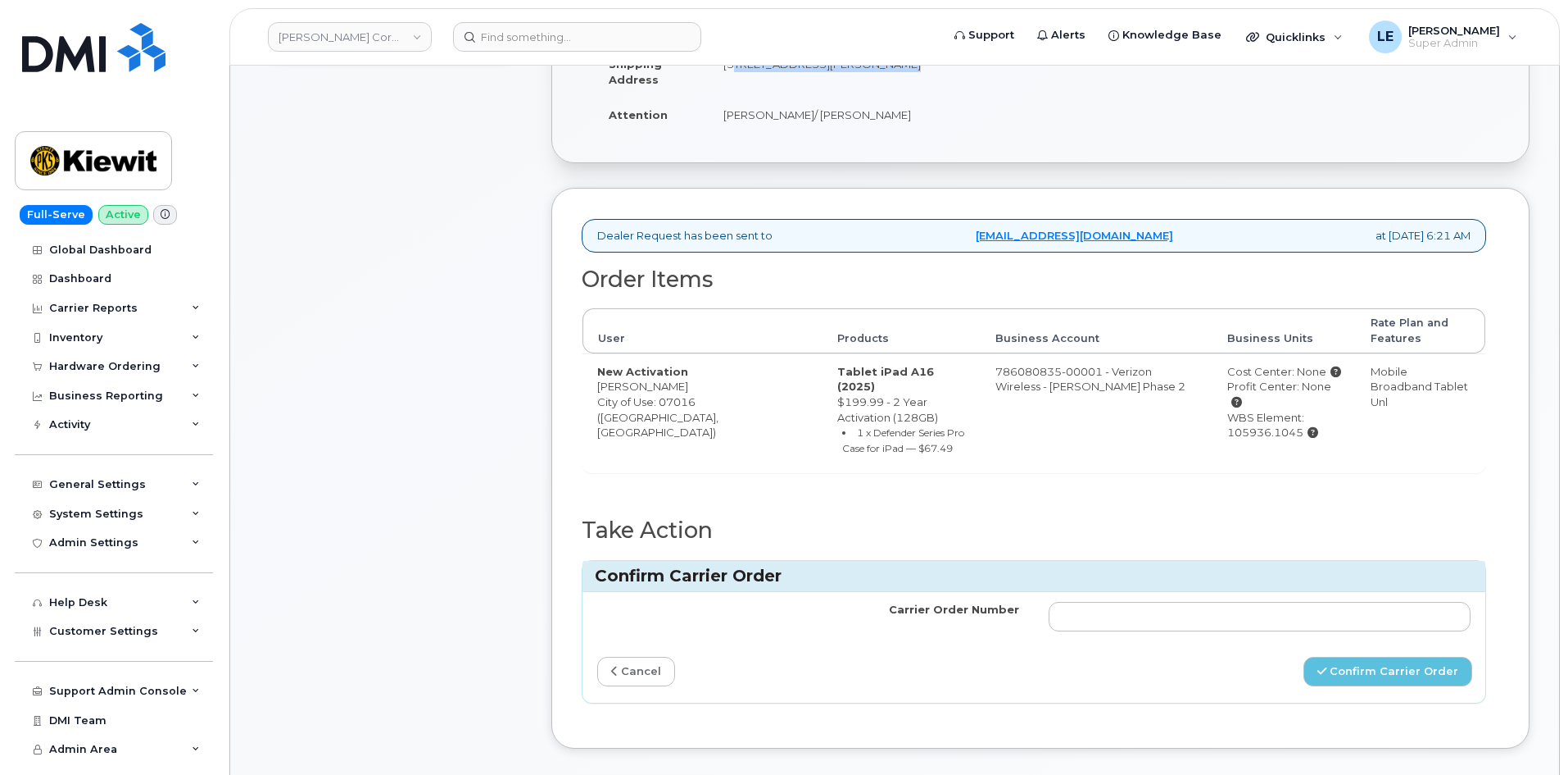
scroll to position [410, 0]
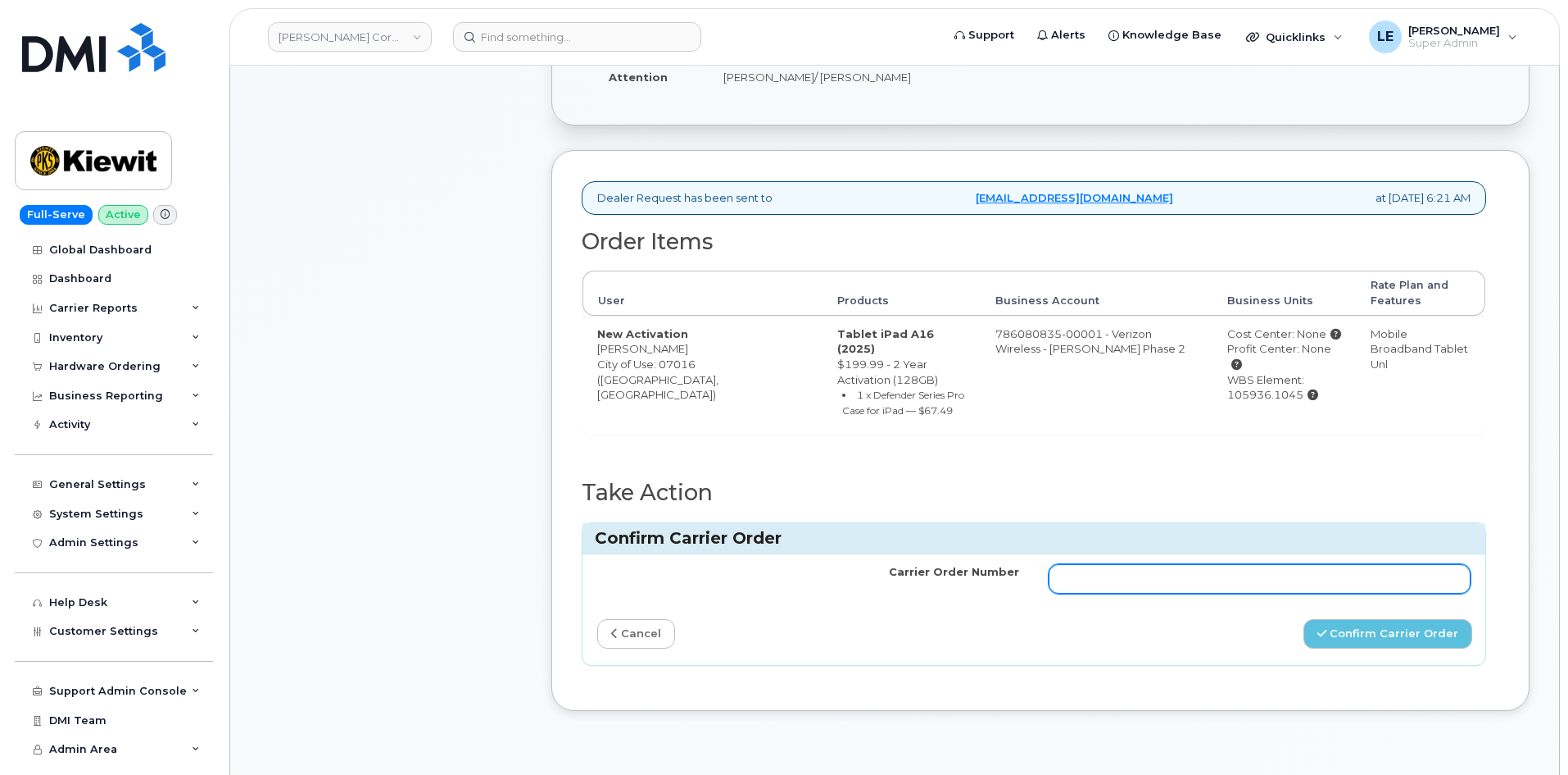
click at [1148, 564] on input "Carrier Order Number" at bounding box center [1260, 578] width 422 height 30
paste input "MB1000507162237"
click at [1061, 564] on input "MB1000507162237" at bounding box center [1260, 578] width 422 height 30
type input "MB1000507162237"
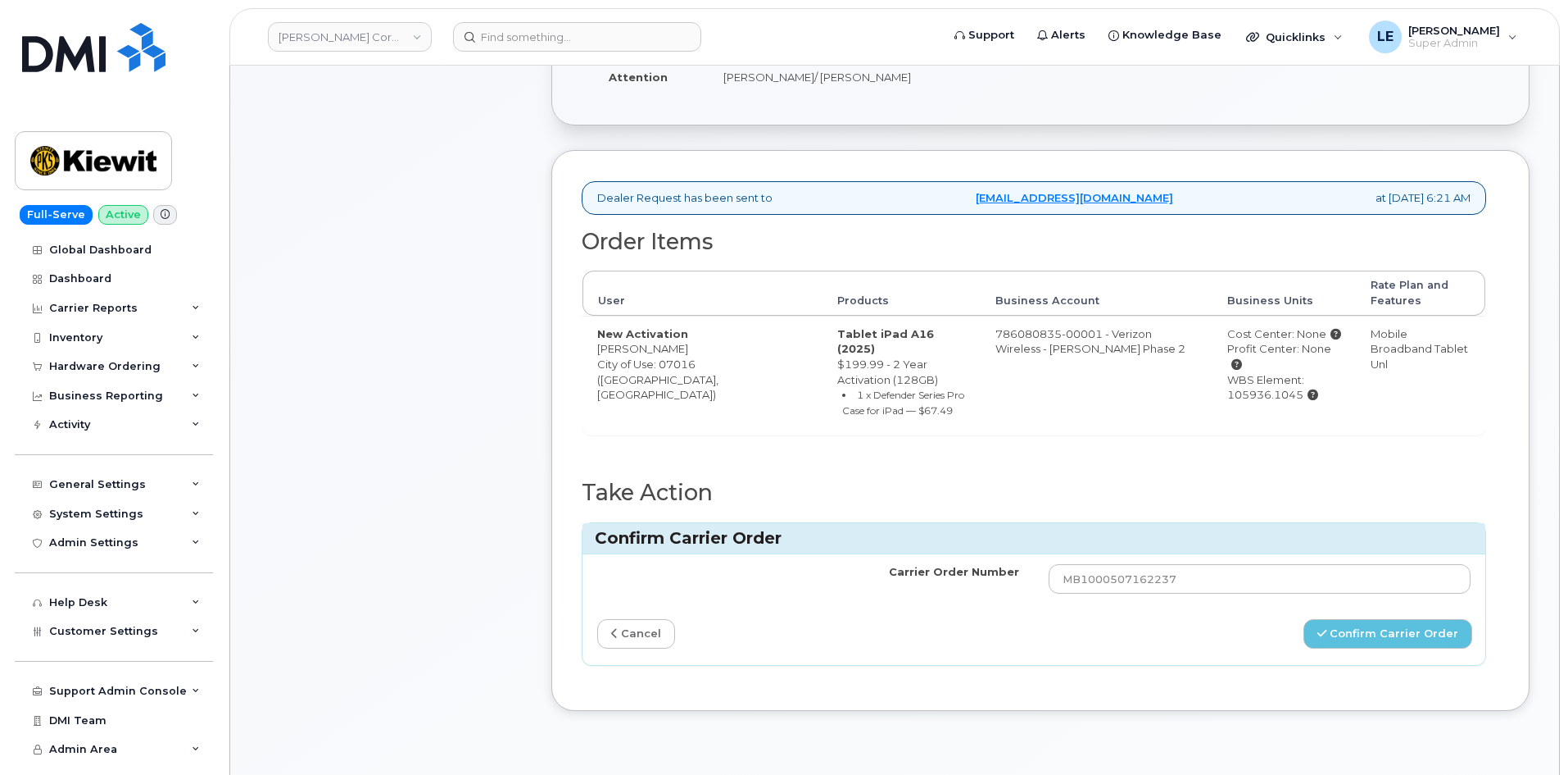
click at [1069, 623] on div "Confirm Carrier Order" at bounding box center [1260, 634] width 452 height 31
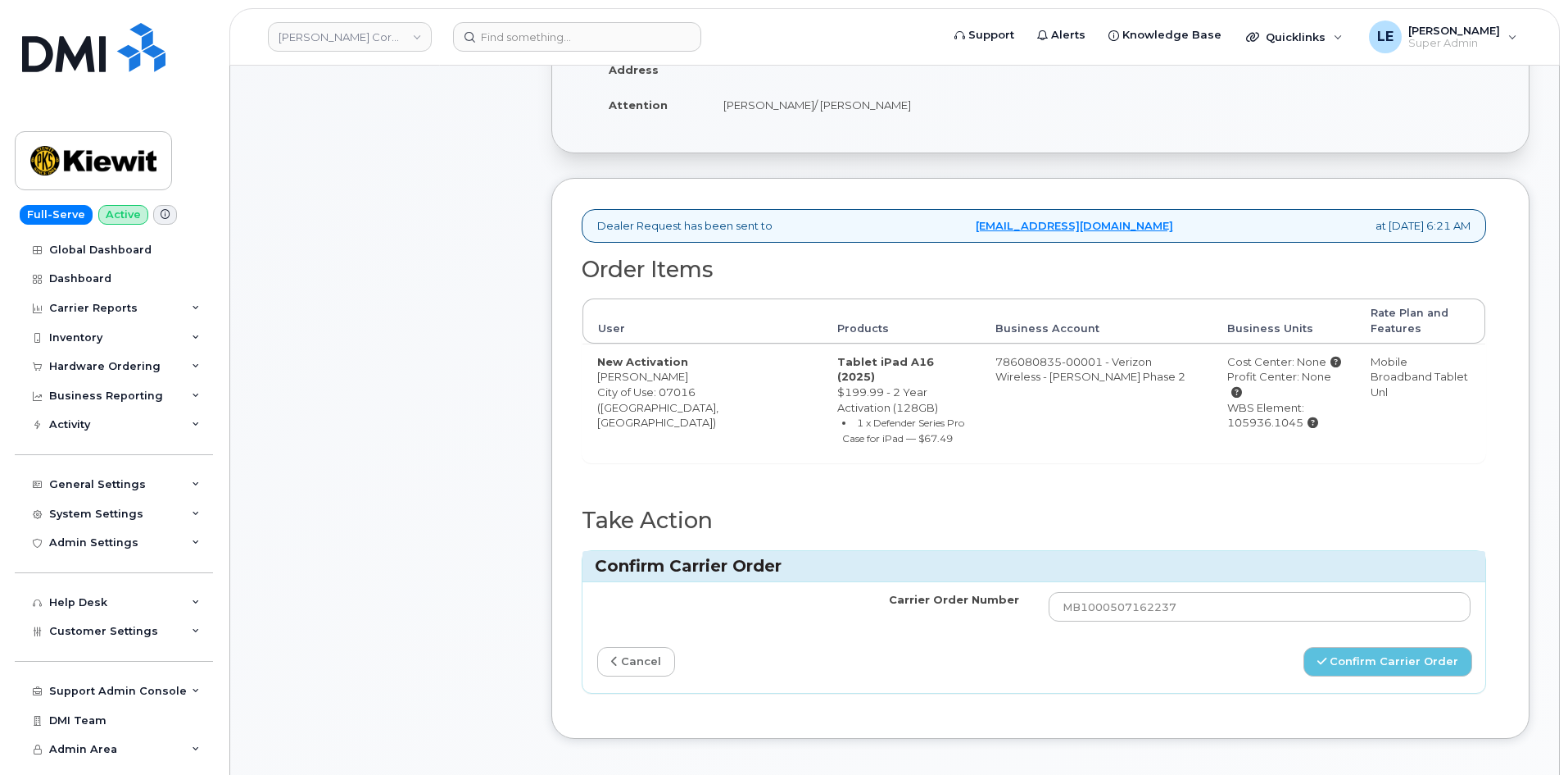
scroll to position [574, 0]
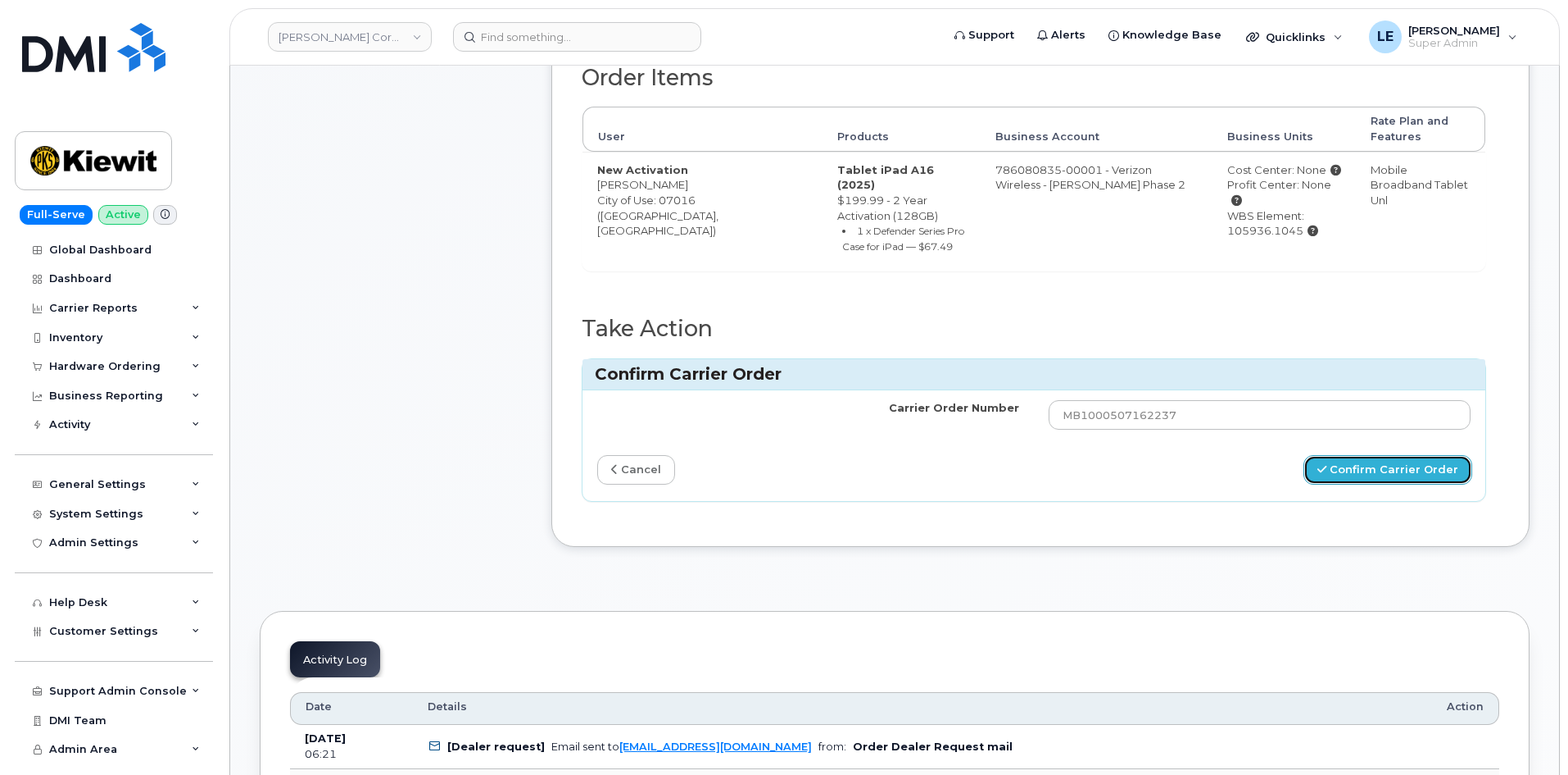
click at [1377, 466] on button "Confirm Carrier Order" at bounding box center [1388, 471] width 169 height 31
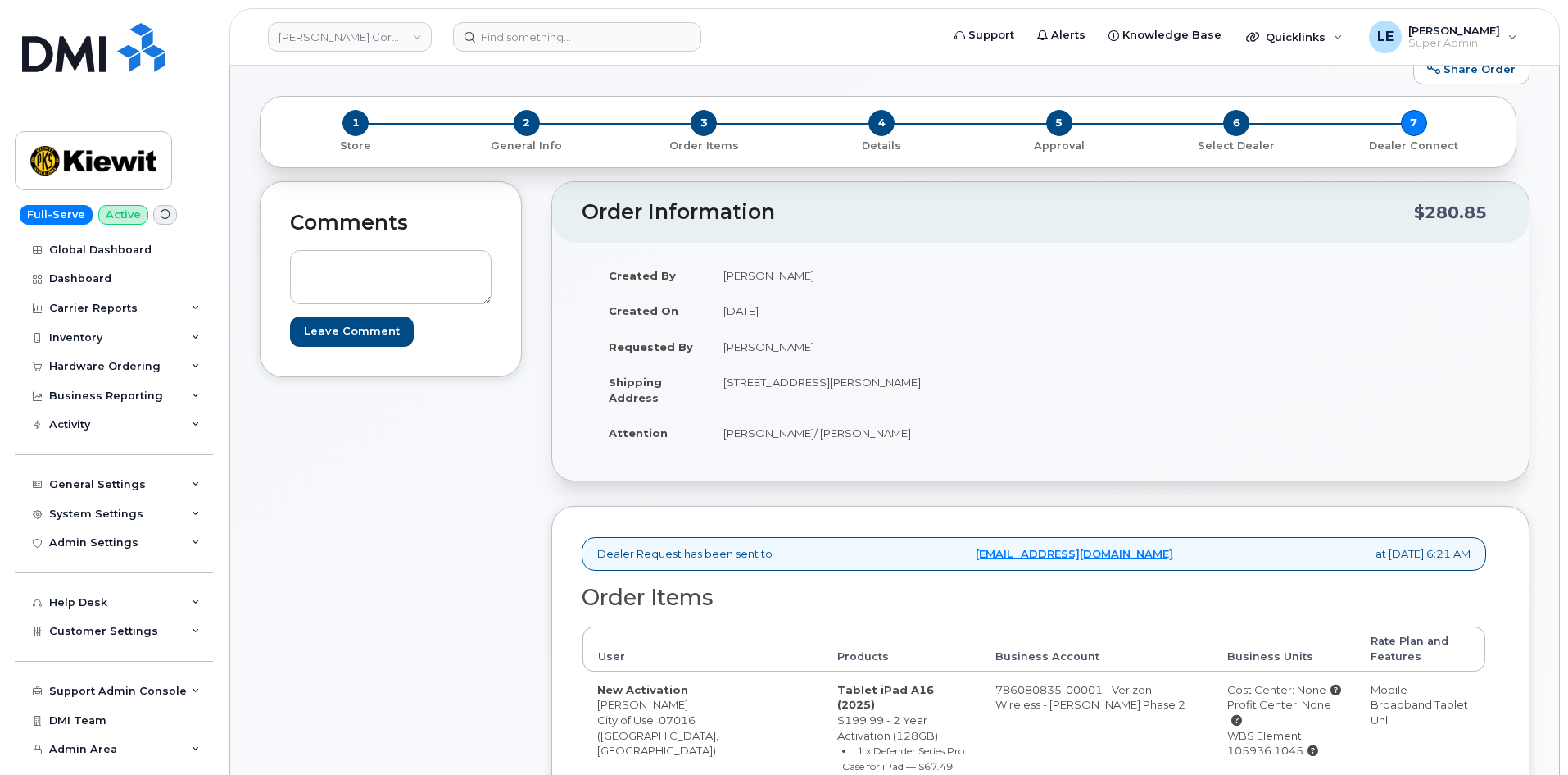
scroll to position [82, 0]
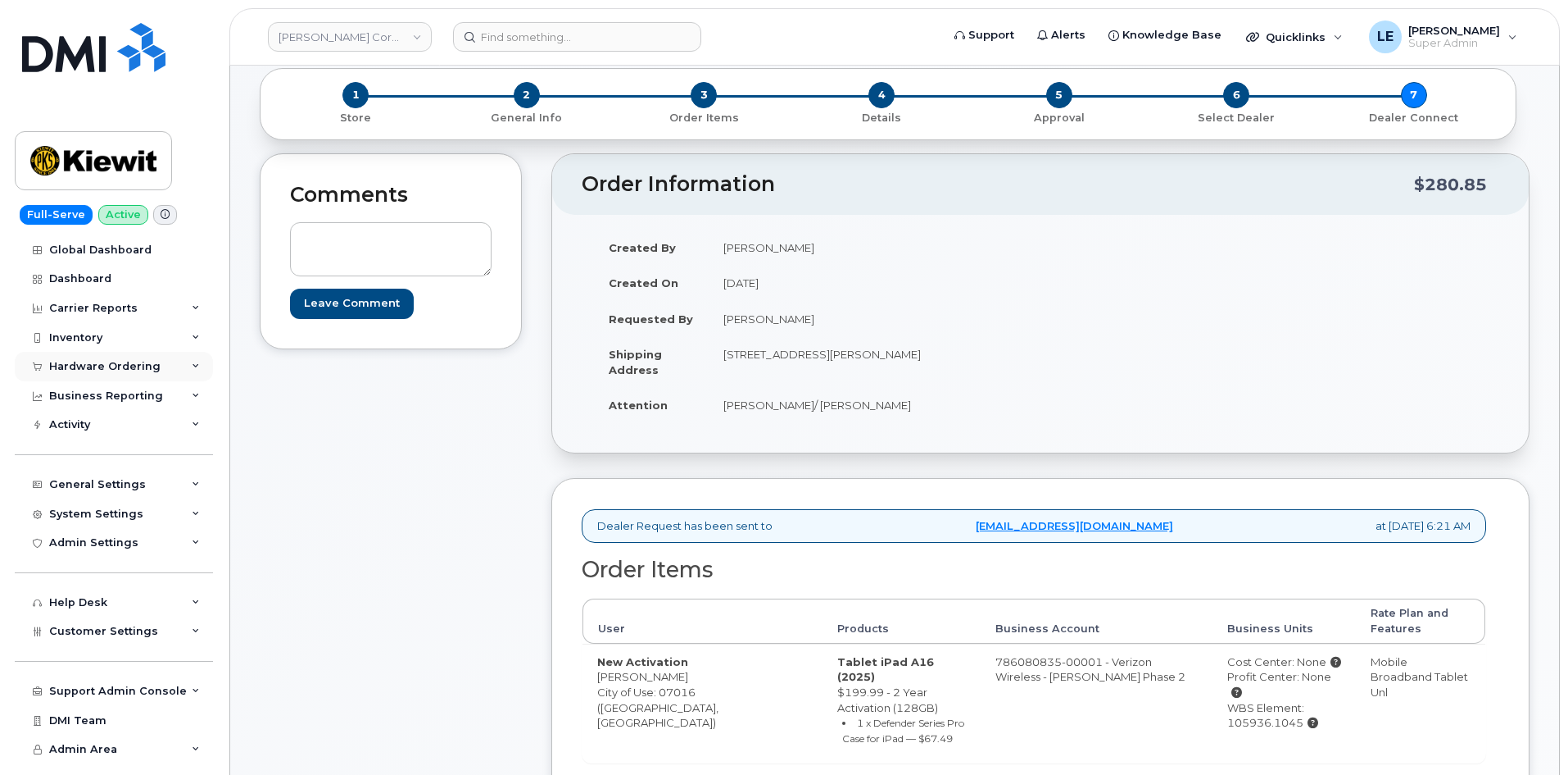
click at [118, 357] on div "Hardware Ordering" at bounding box center [113, 366] width 199 height 30
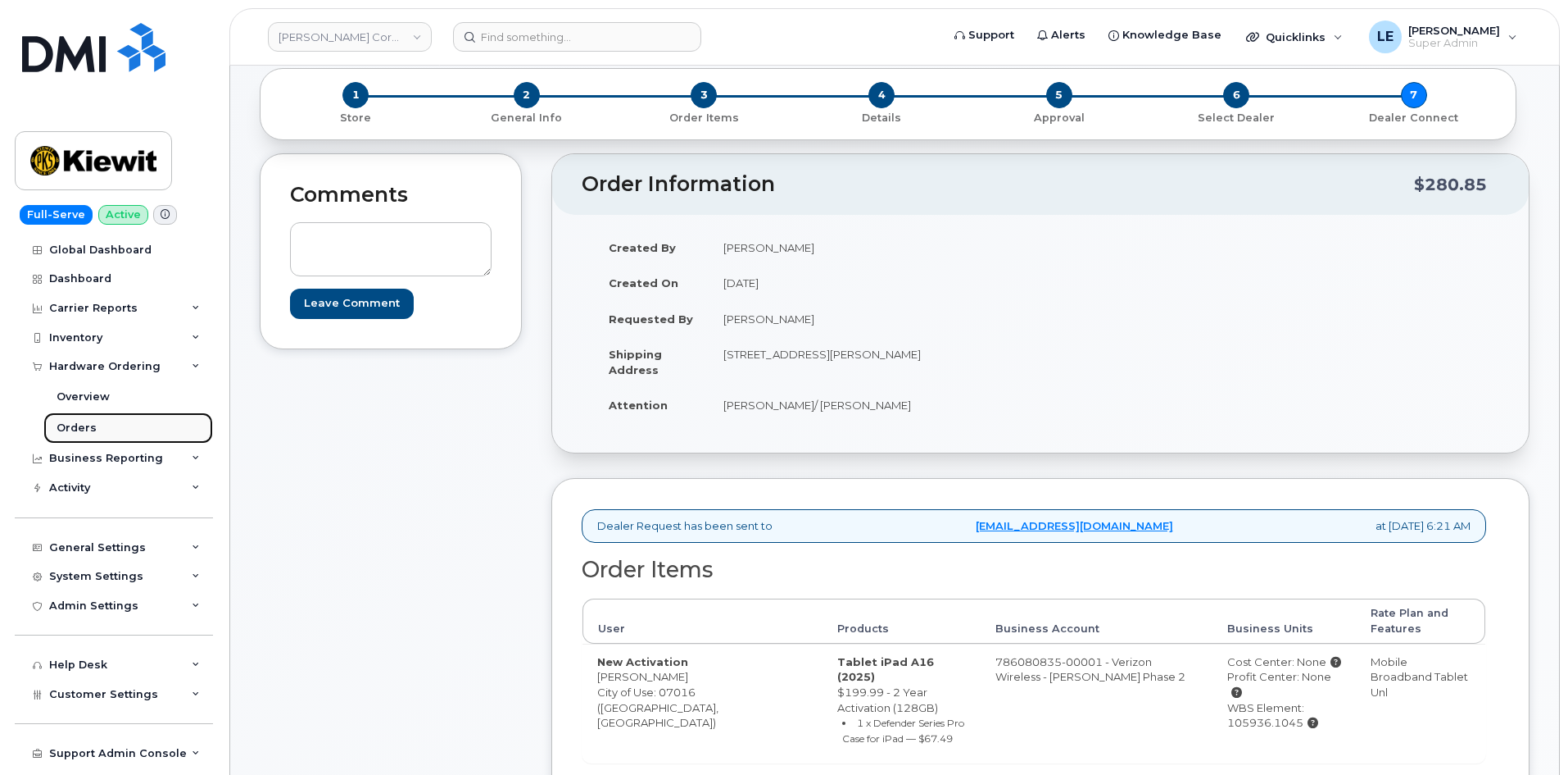
click at [112, 419] on link "Orders" at bounding box center [128, 428] width 170 height 32
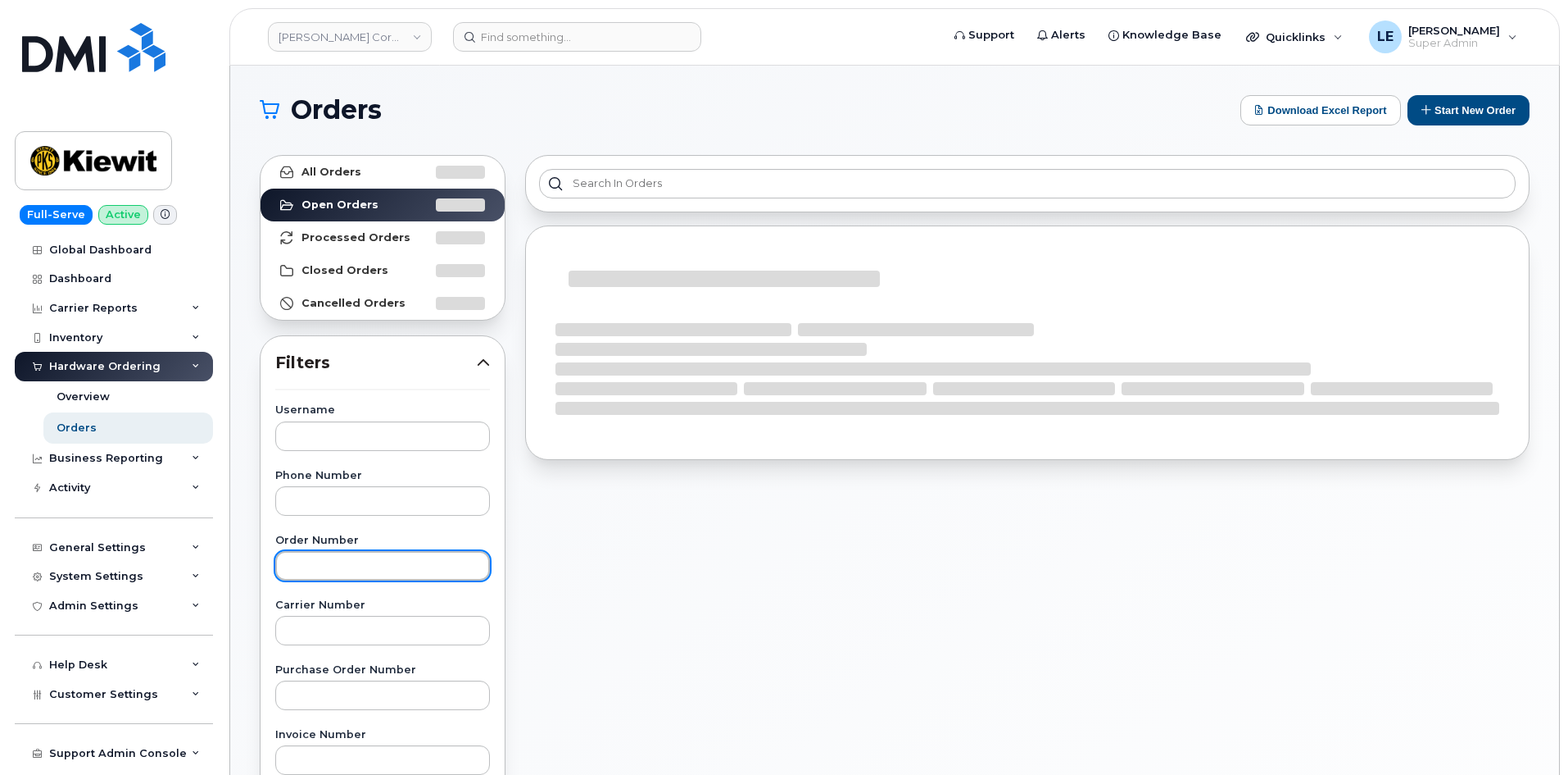
click at [346, 556] on input "text" at bounding box center [383, 565] width 215 height 30
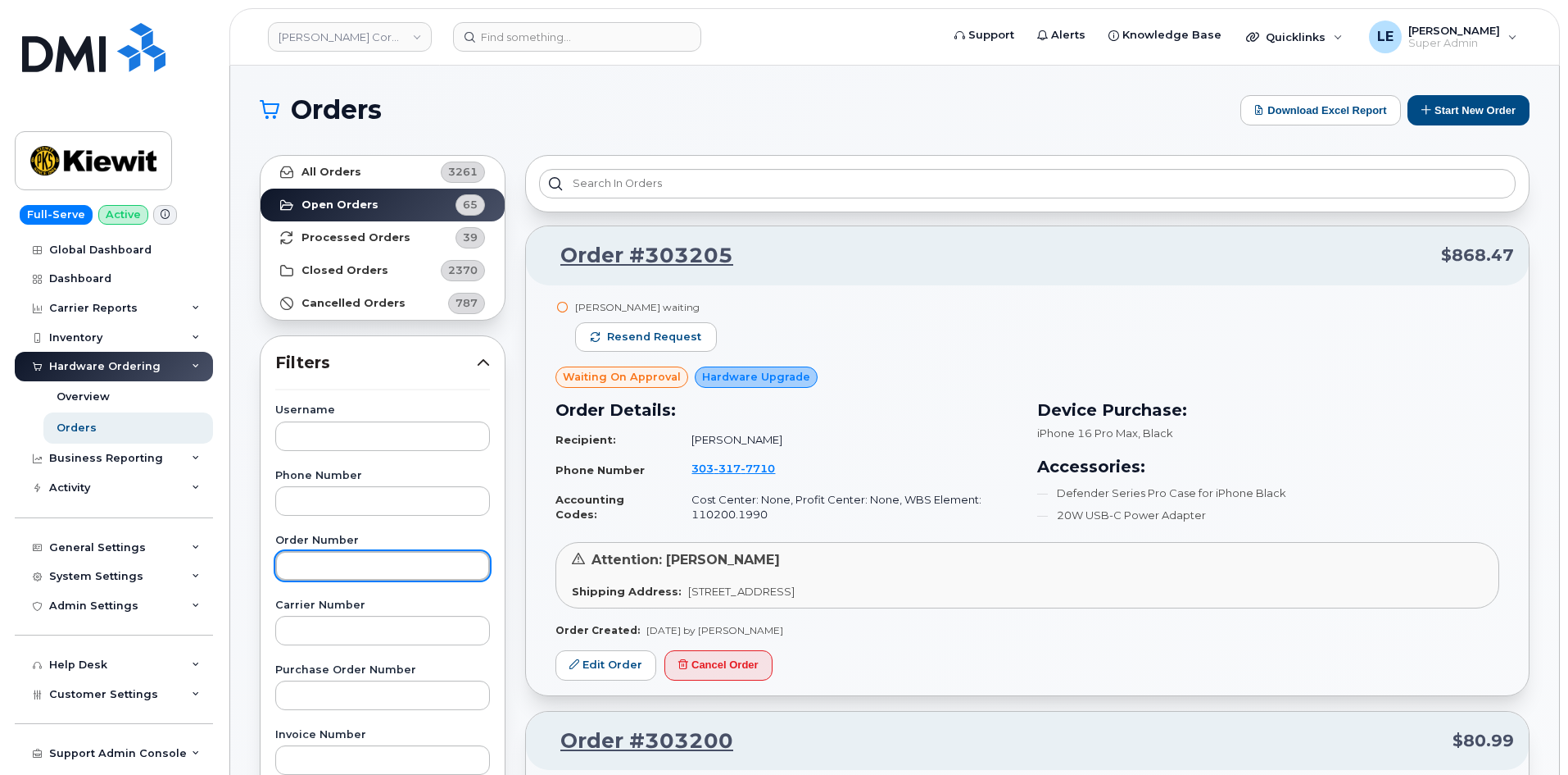
paste input "303199"
type input "303199"
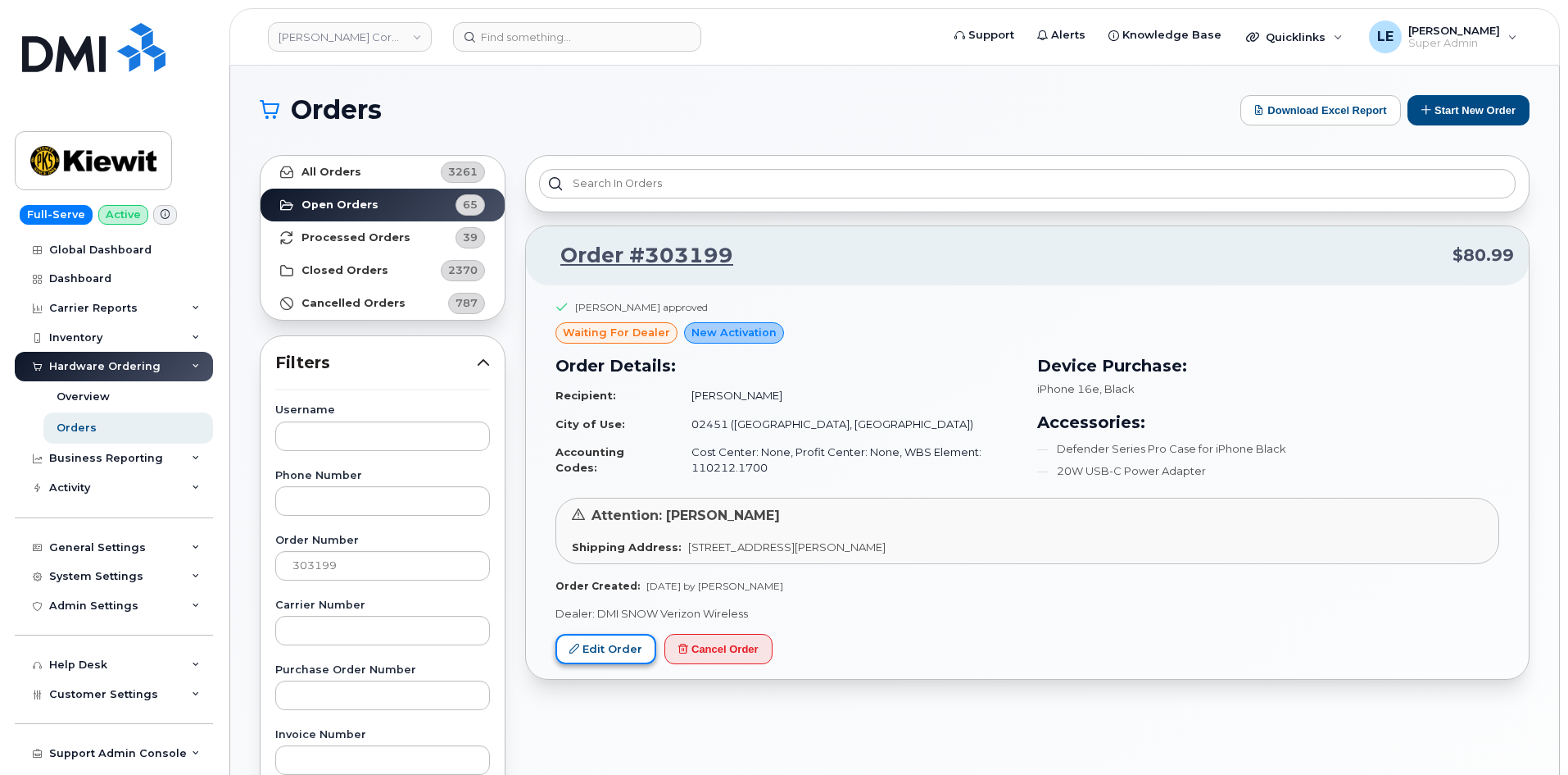
click at [602, 663] on link "Edit Order" at bounding box center [606, 649] width 101 height 31
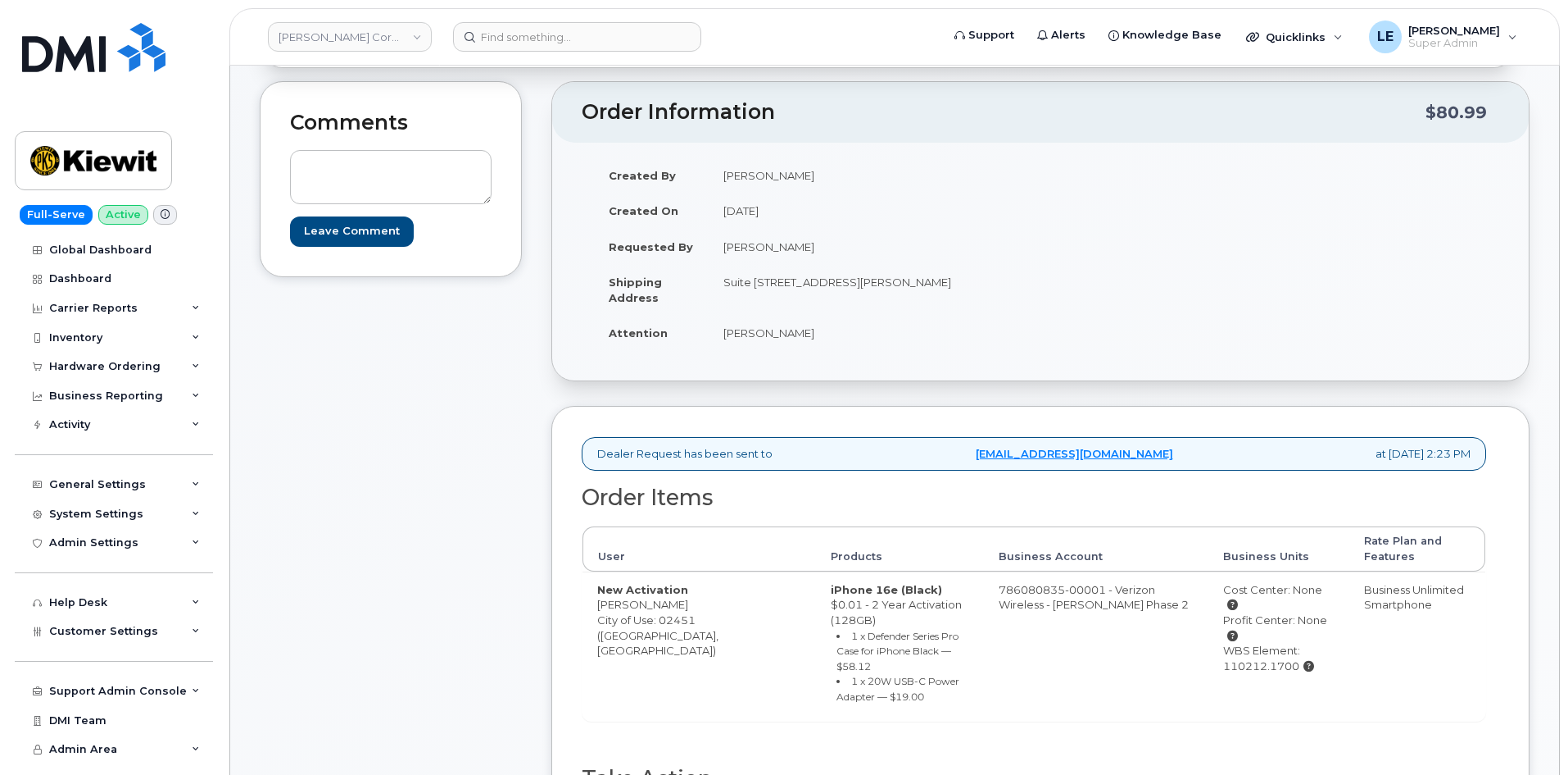
scroll to position [164, 0]
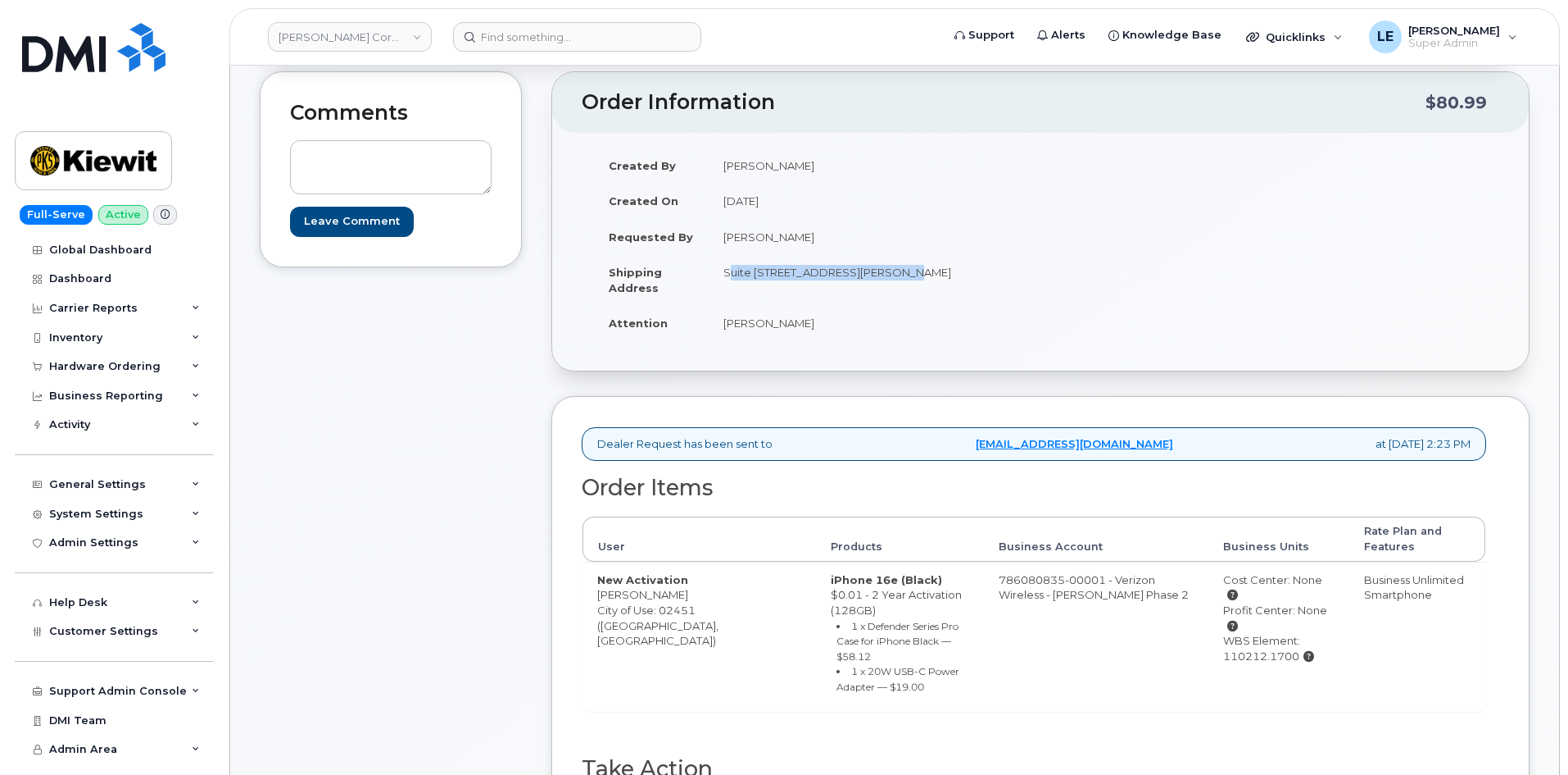
drag, startPoint x: 723, startPoint y: 274, endPoint x: 900, endPoint y: 269, distance: 177.1
click at [900, 269] on td "Suite 400 400 Totten Pond Road, Waltham, MA, 02451, USA" at bounding box center [868, 280] width 320 height 51
drag, startPoint x: 723, startPoint y: 291, endPoint x: 758, endPoint y: 293, distance: 35.1
click at [758, 293] on td "Suite 400 400 Totten Pond Road, Waltham, MA, 02451, USA" at bounding box center [868, 280] width 320 height 51
copy td "02451"
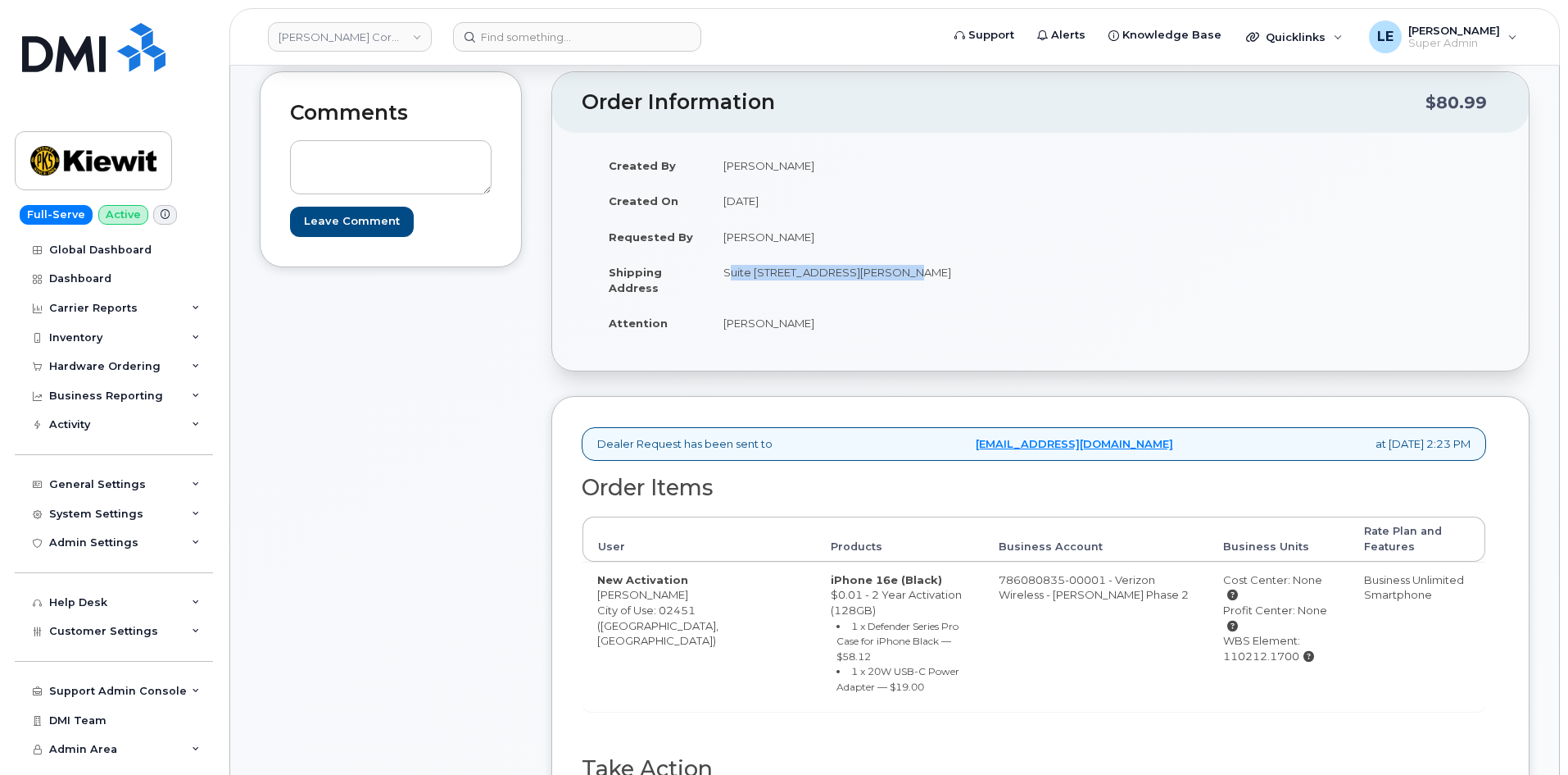
drag, startPoint x: 722, startPoint y: 326, endPoint x: 827, endPoint y: 323, distance: 105.0
click at [827, 323] on td "Chris Gotschall" at bounding box center [868, 323] width 320 height 36
copy td "Chris Gotschall"
drag, startPoint x: 1189, startPoint y: 628, endPoint x: 1265, endPoint y: 628, distance: 76.0
click at [1265, 633] on div "WBS Element: 110212.1700" at bounding box center [1278, 648] width 112 height 31
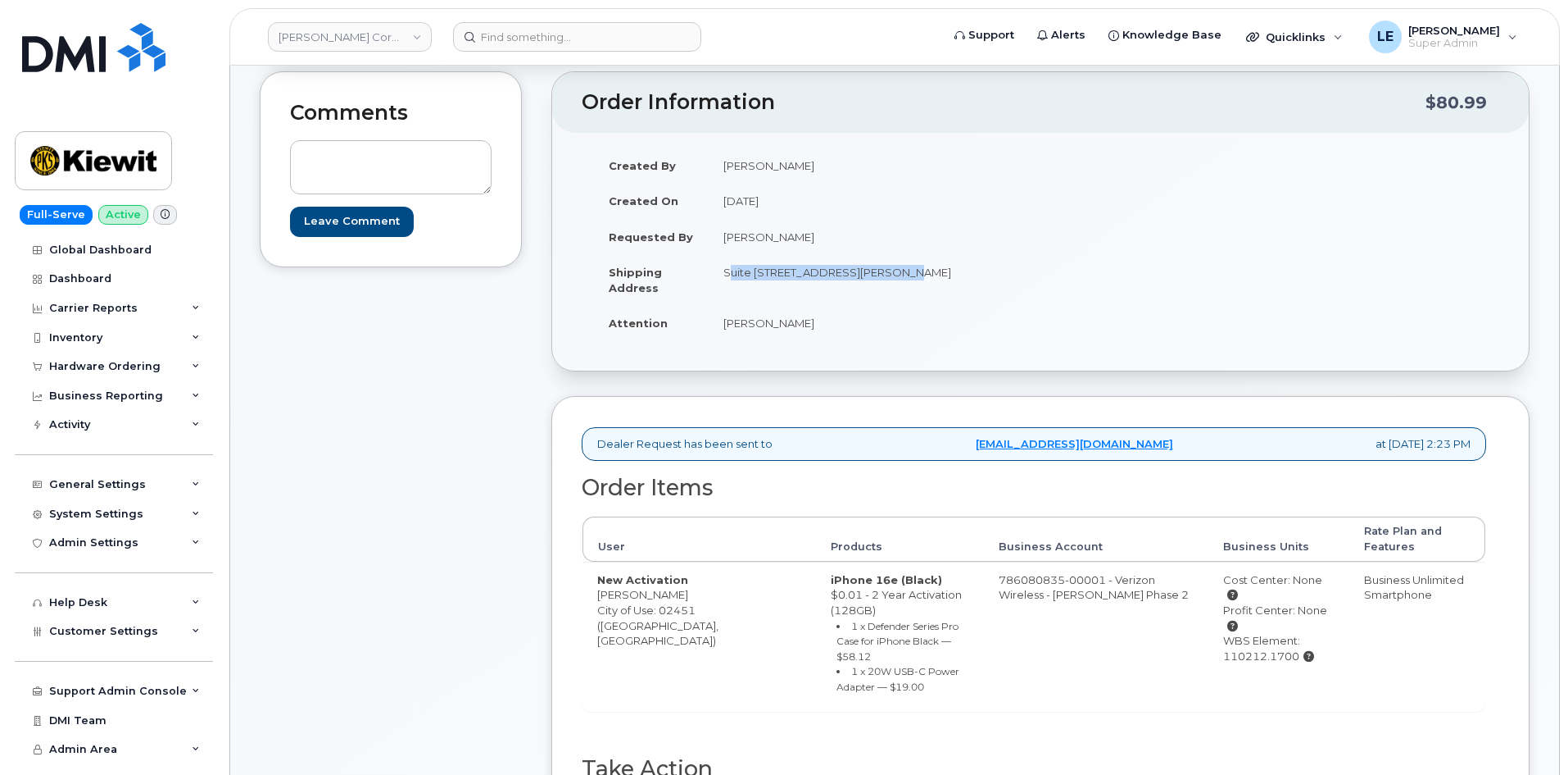
copy div "110212.1700"
drag, startPoint x: 726, startPoint y: 271, endPoint x: 900, endPoint y: 272, distance: 174.0
click at [900, 272] on td "Suite 400 400 Totten Pond Road, Waltham, MA, 02451, USA" at bounding box center [868, 280] width 320 height 51
copy td "Suite 400 400 Totten Pond Road"
click at [729, 281] on td "Suite 400 400 Totten Pond Road, Waltham, MA, 02451, USA" at bounding box center [868, 280] width 320 height 51
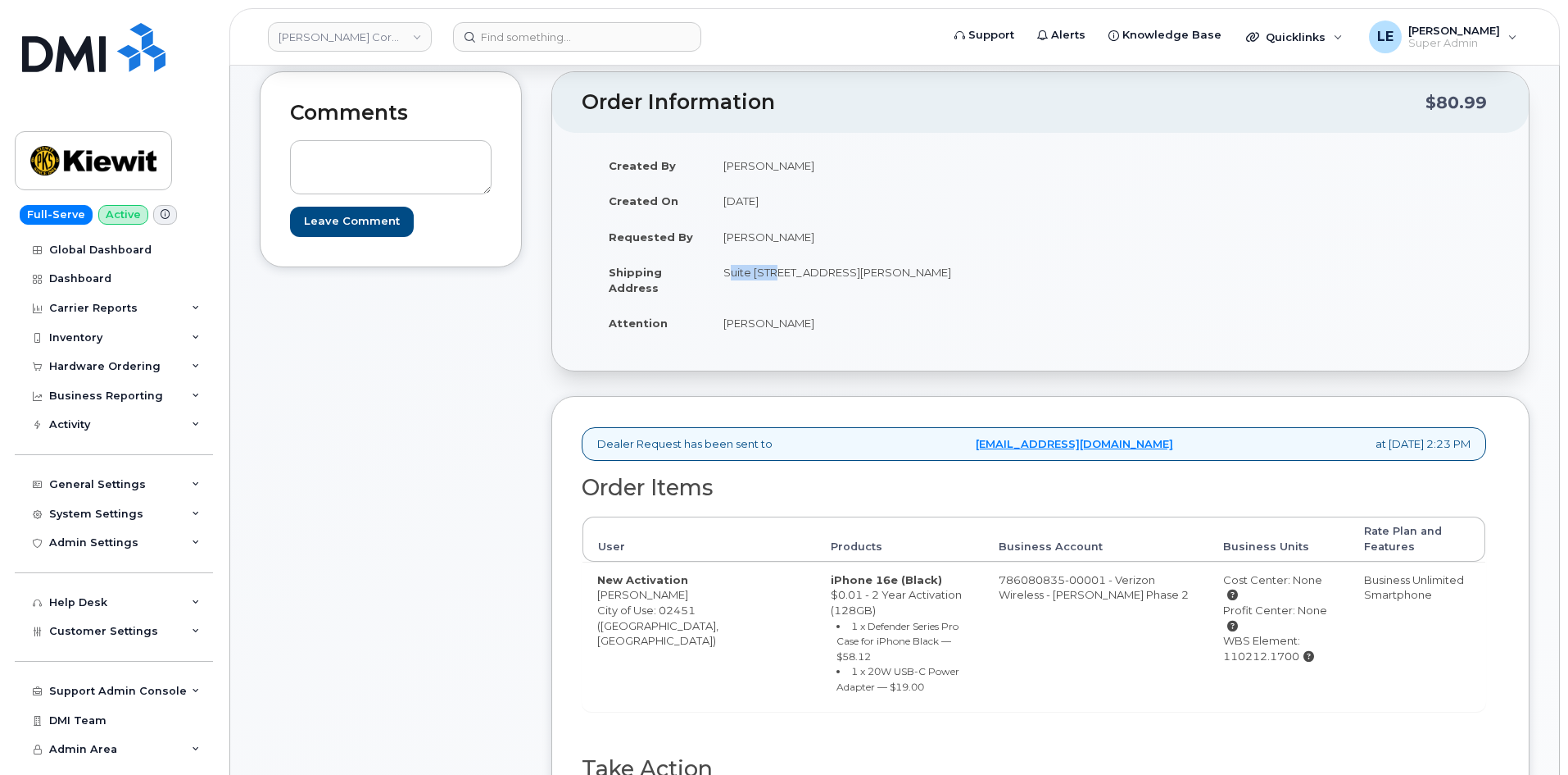
drag, startPoint x: 724, startPoint y: 274, endPoint x: 774, endPoint y: 278, distance: 50.2
click at [774, 278] on td "Suite 400 400 Totten Pond Road, Waltham, MA, 02451, USA" at bounding box center [868, 280] width 320 height 51
copy td "Suite 400"
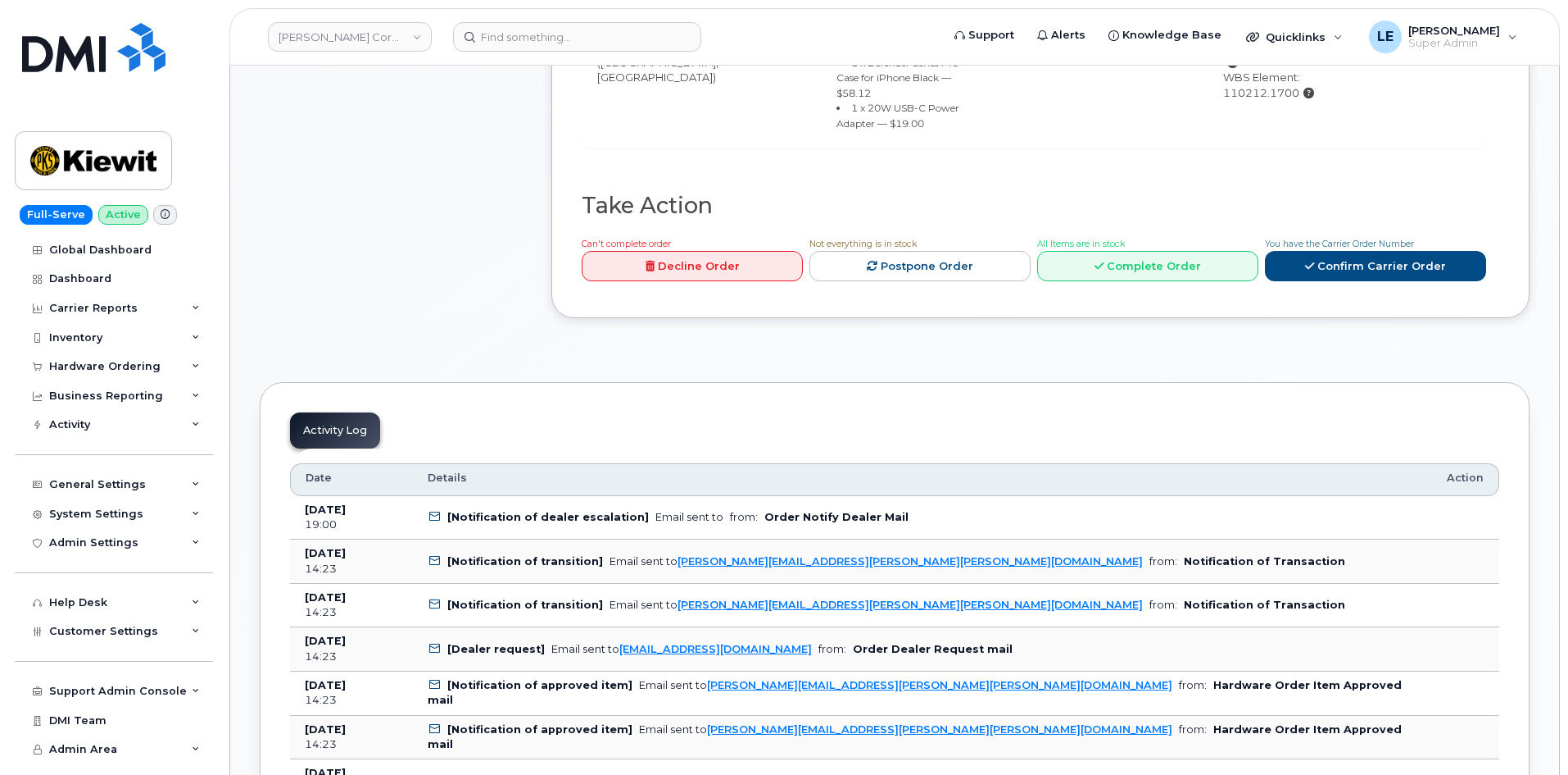
scroll to position [737, 0]
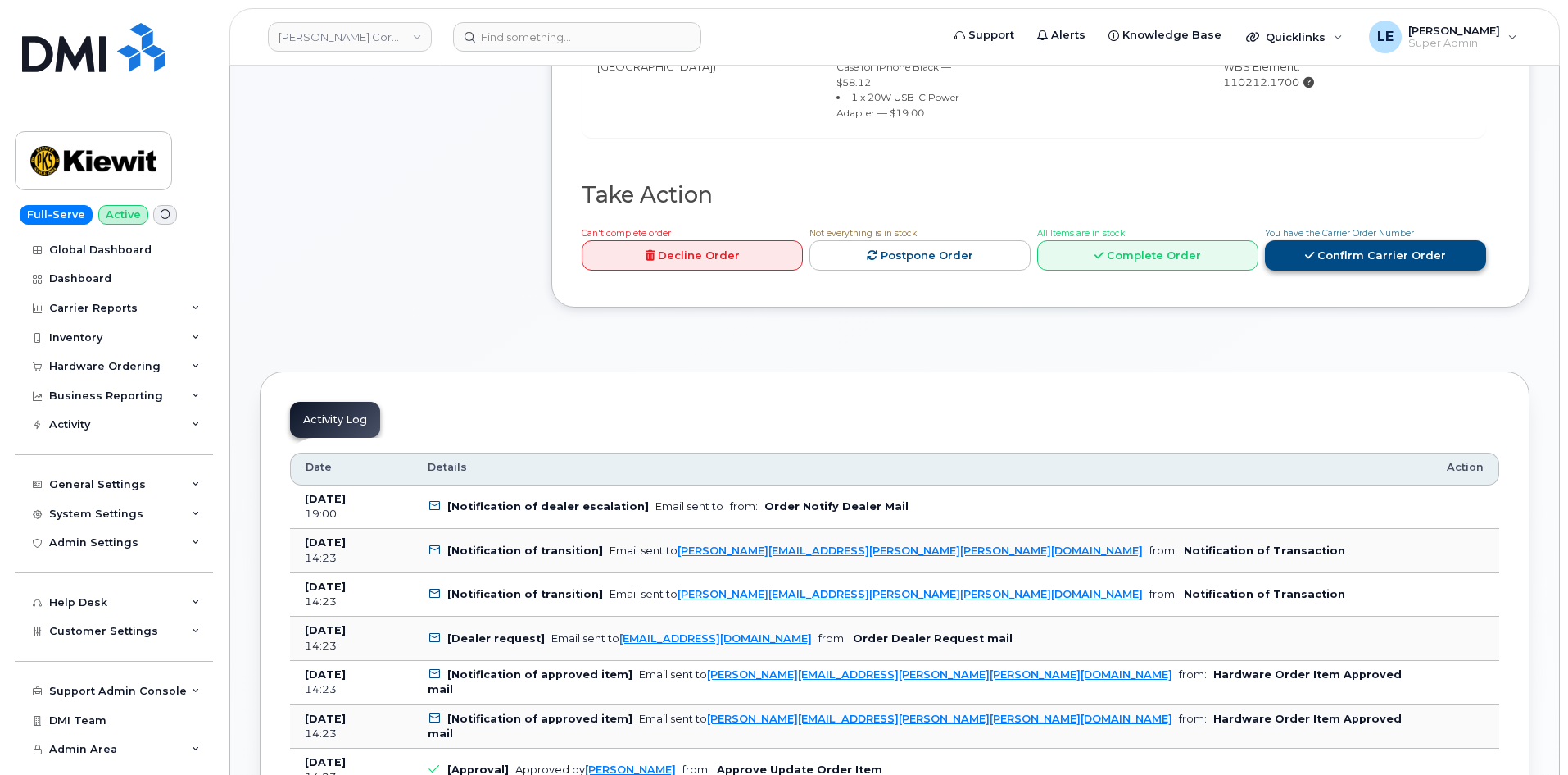
click at [1350, 240] on link "Confirm Carrier Order" at bounding box center [1376, 256] width 222 height 31
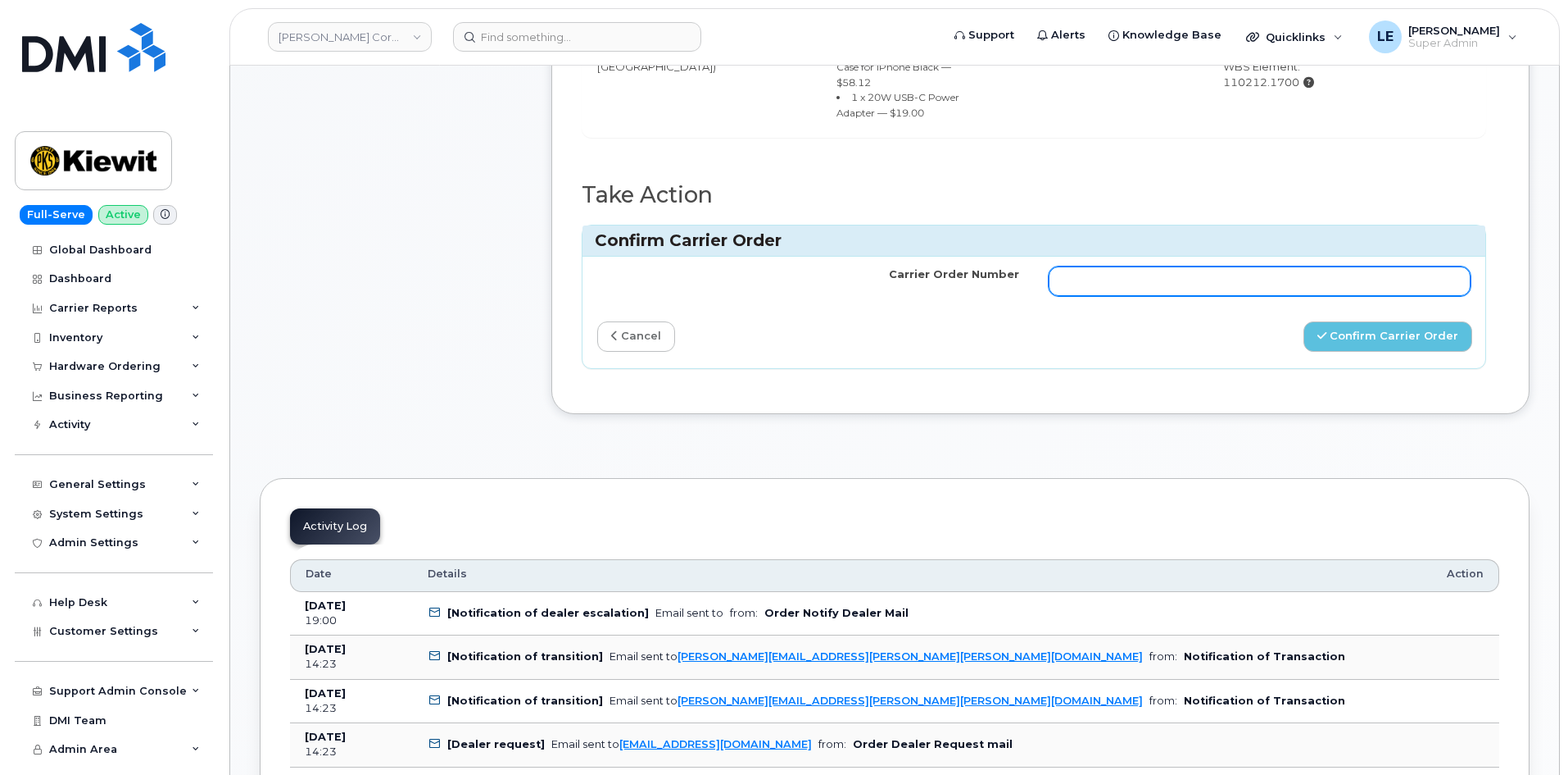
click at [1157, 266] on input "Carrier Order Number" at bounding box center [1260, 281] width 422 height 30
paste input "MB1000507164260"
type input "MB1000507164260"
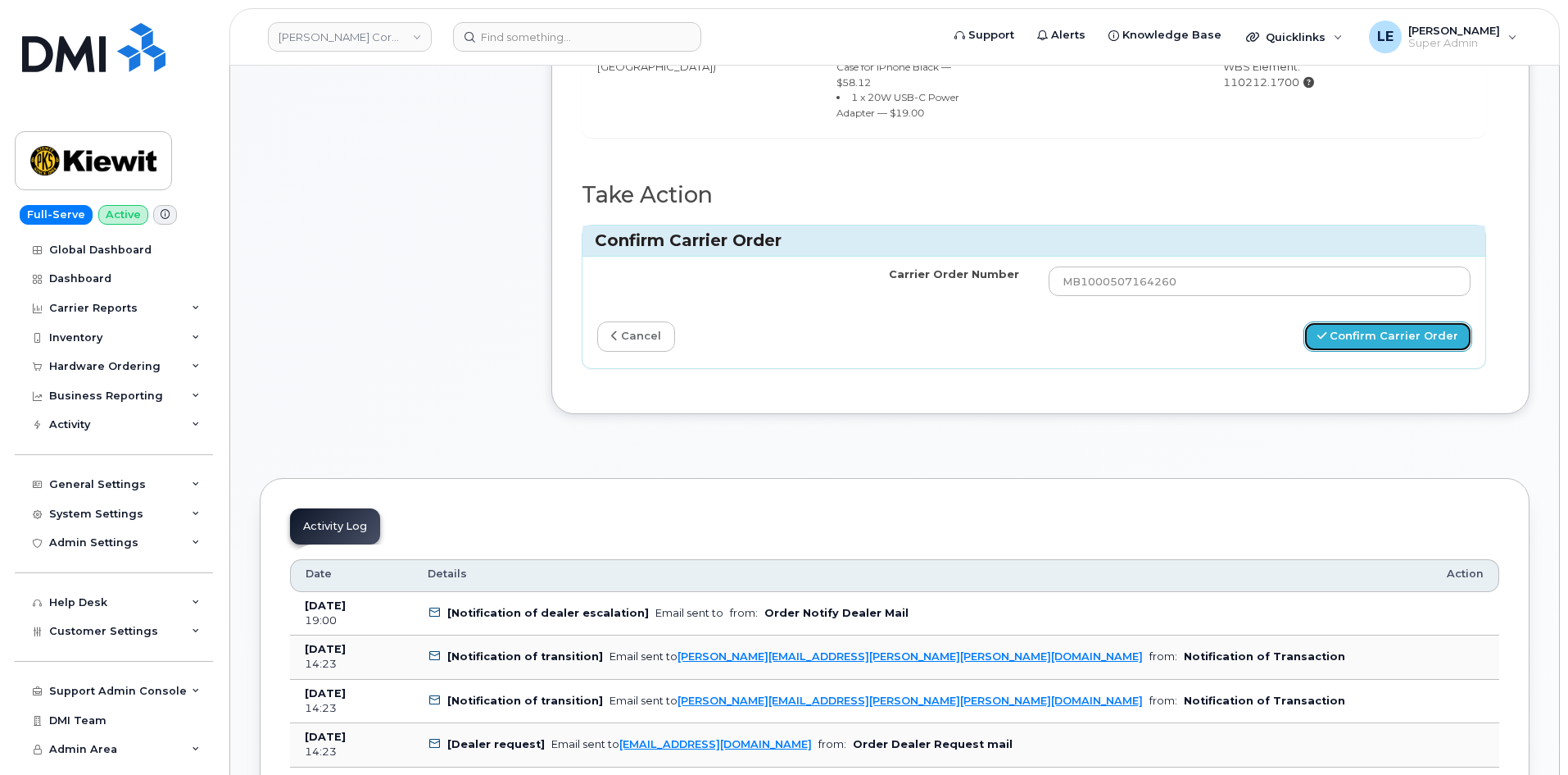
drag, startPoint x: 1363, startPoint y: 298, endPoint x: 1321, endPoint y: 305, distance: 42.6
click at [1363, 321] on button "Confirm Carrier Order" at bounding box center [1388, 337] width 169 height 31
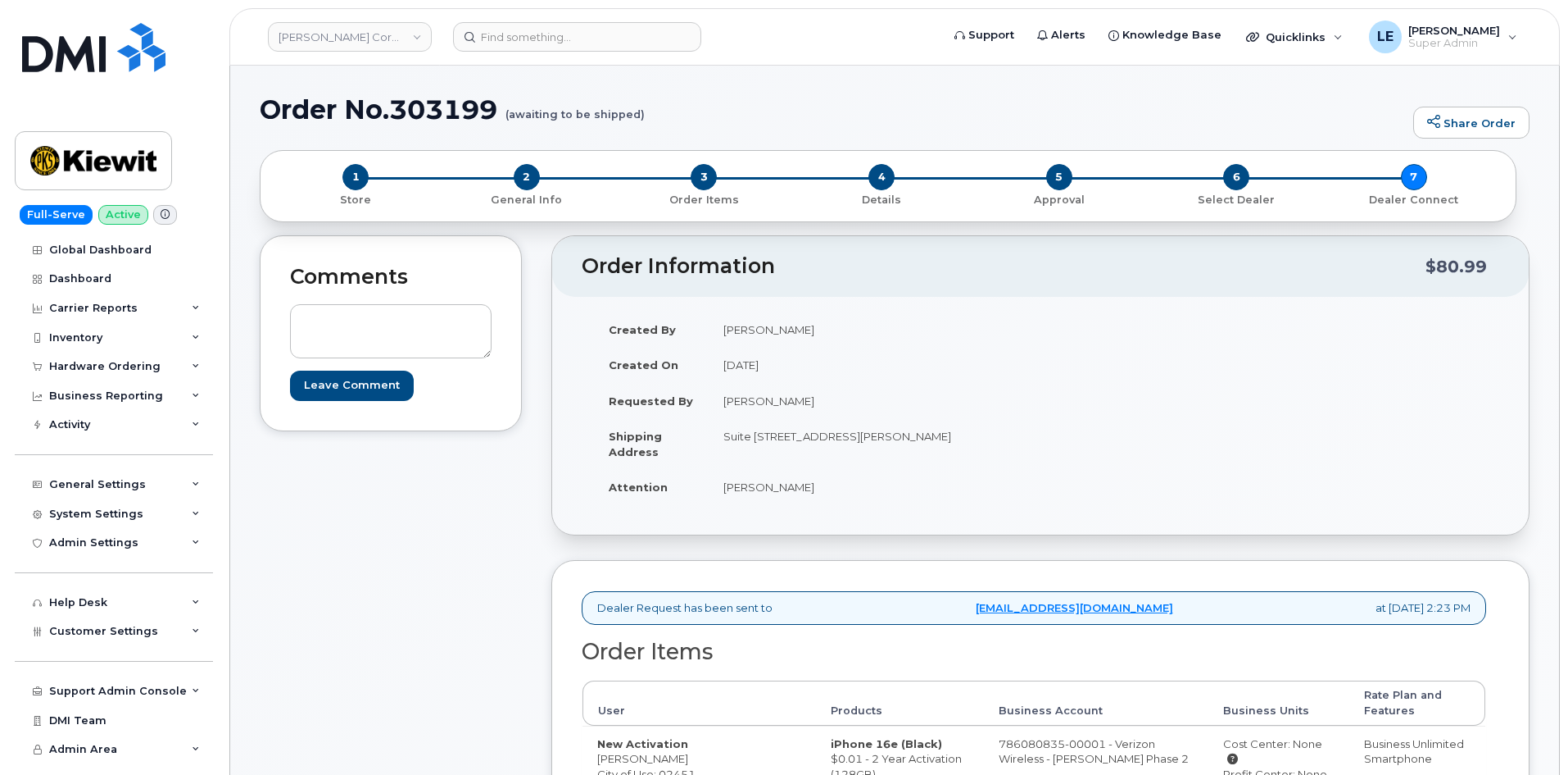
click at [280, 689] on div "Comments Leave Comment" at bounding box center [391, 676] width 262 height 882
click at [116, 375] on div "Hardware Ordering" at bounding box center [113, 366] width 199 height 30
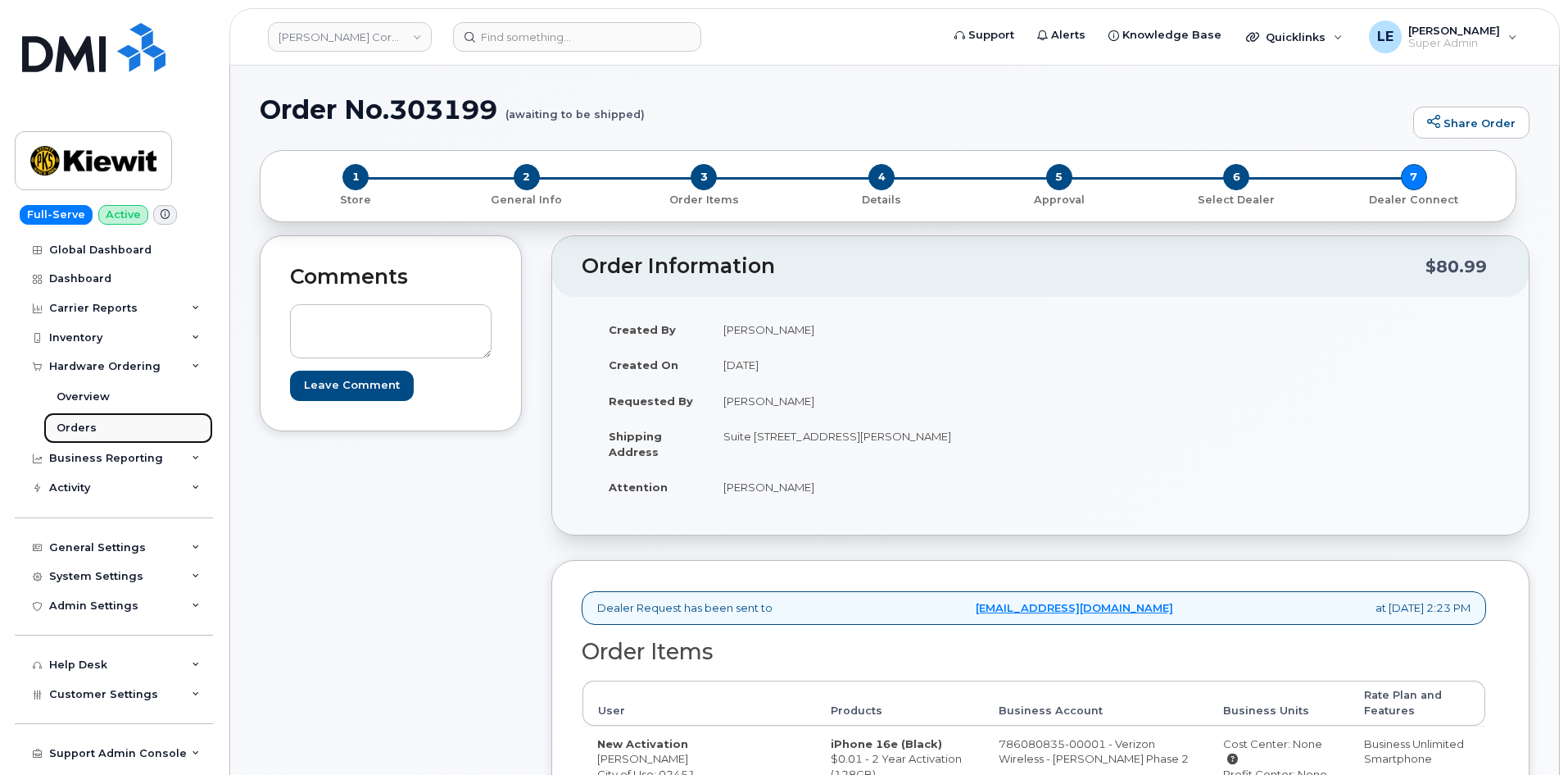
click at [124, 423] on link "Orders" at bounding box center [128, 428] width 170 height 32
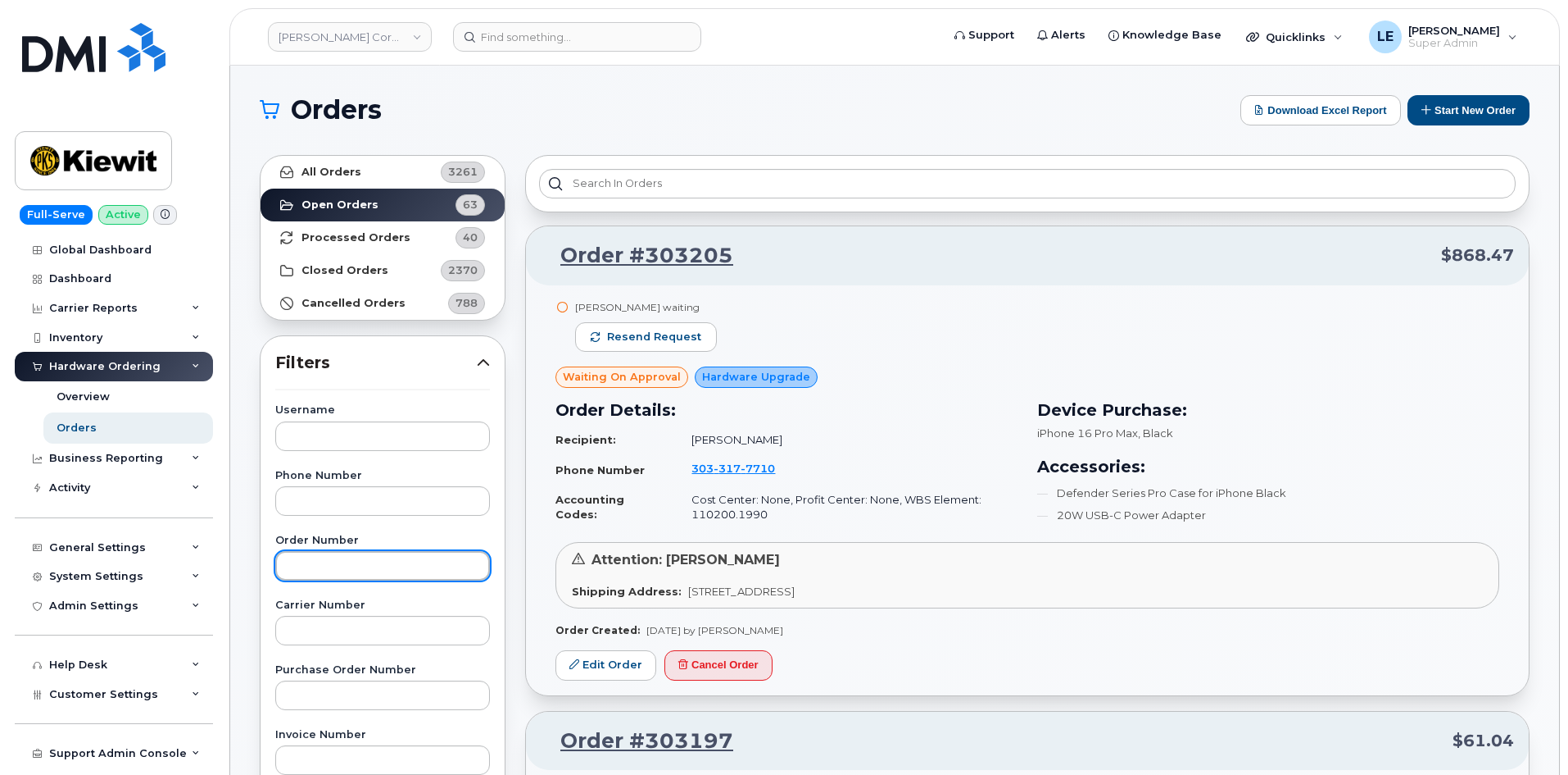
click at [353, 554] on input "text" at bounding box center [383, 565] width 215 height 30
paste input "303197"
type input "303197"
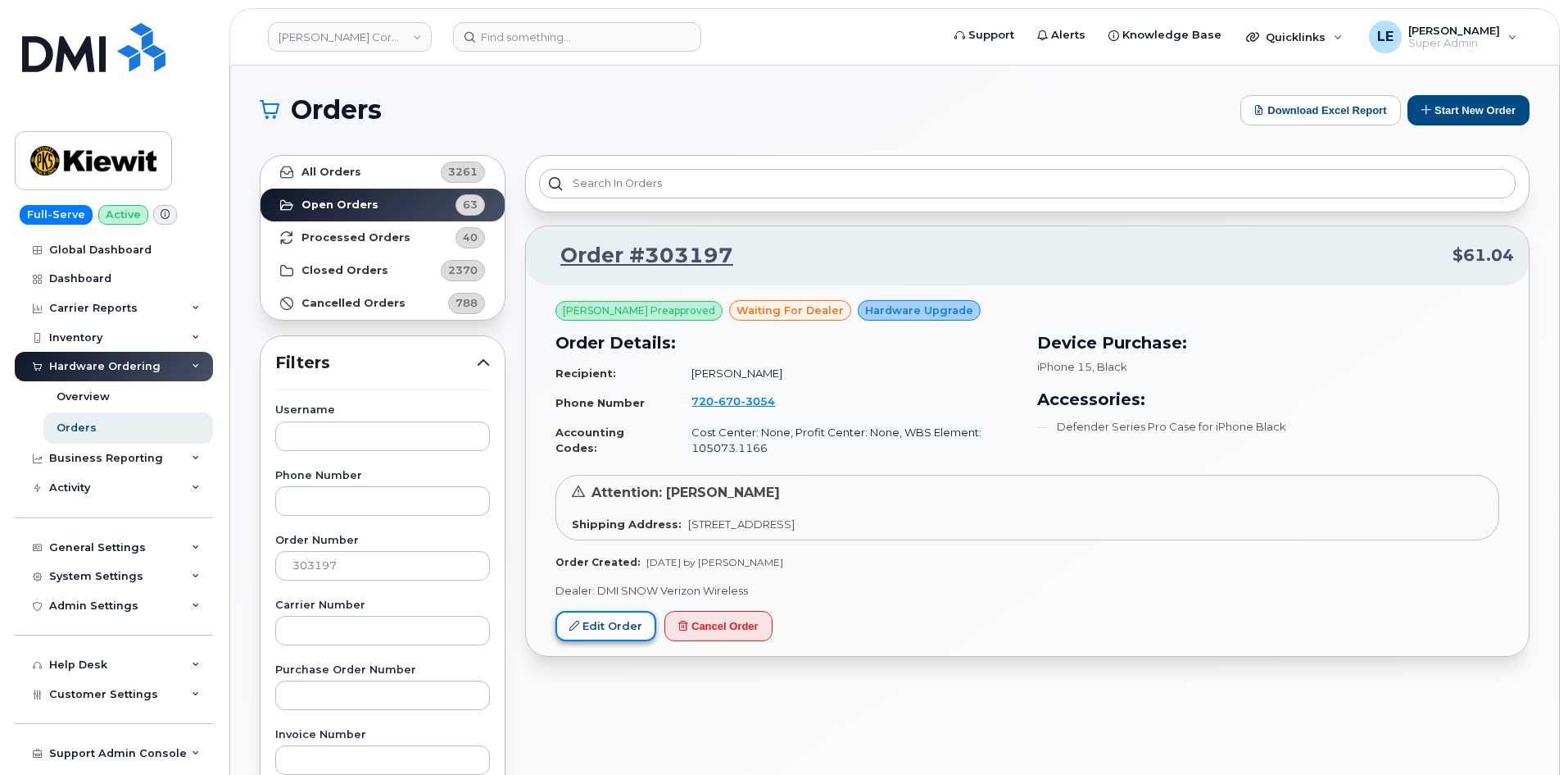
click at [611, 628] on link "Edit Order" at bounding box center [606, 626] width 101 height 31
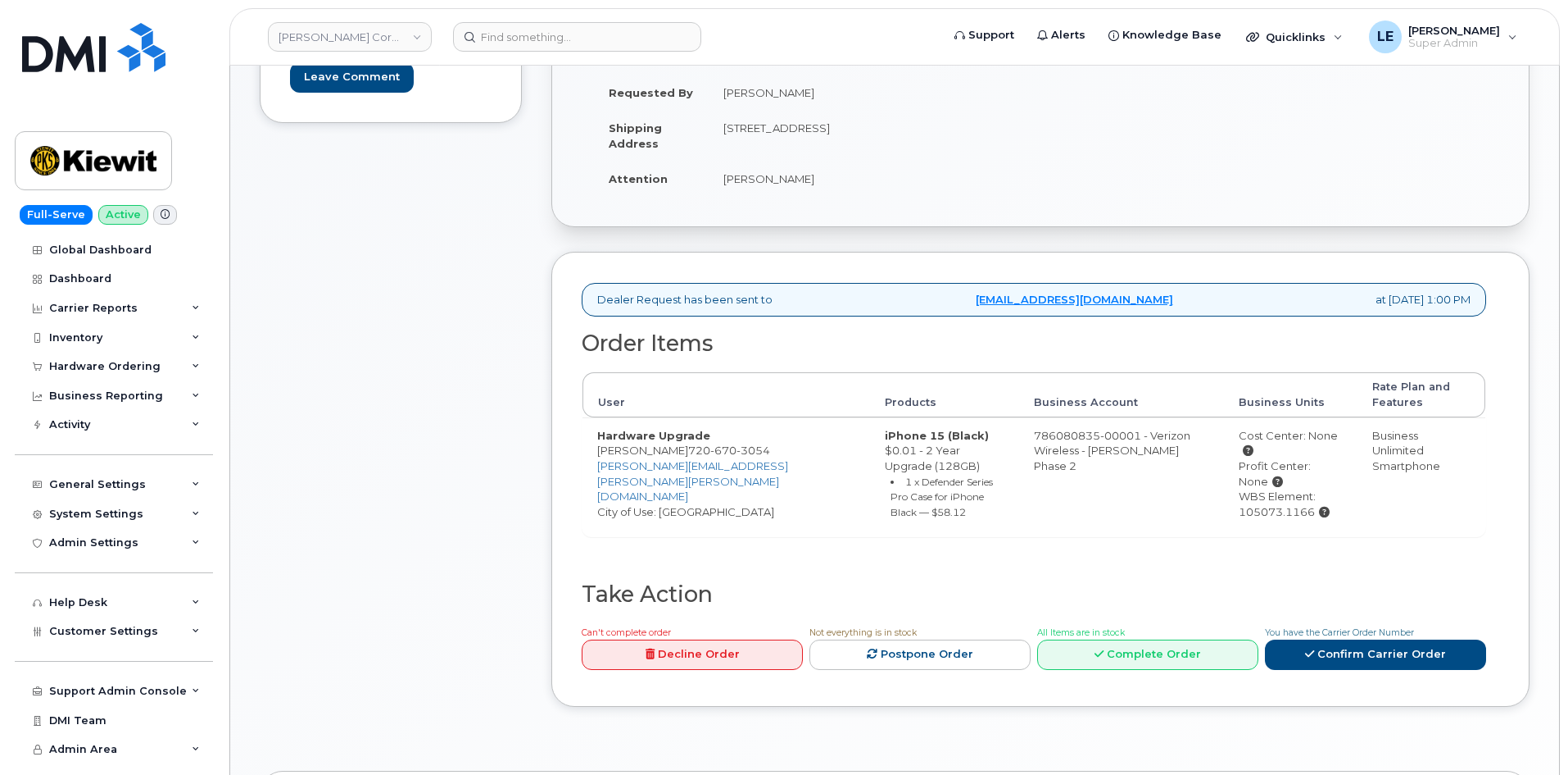
scroll to position [328, 0]
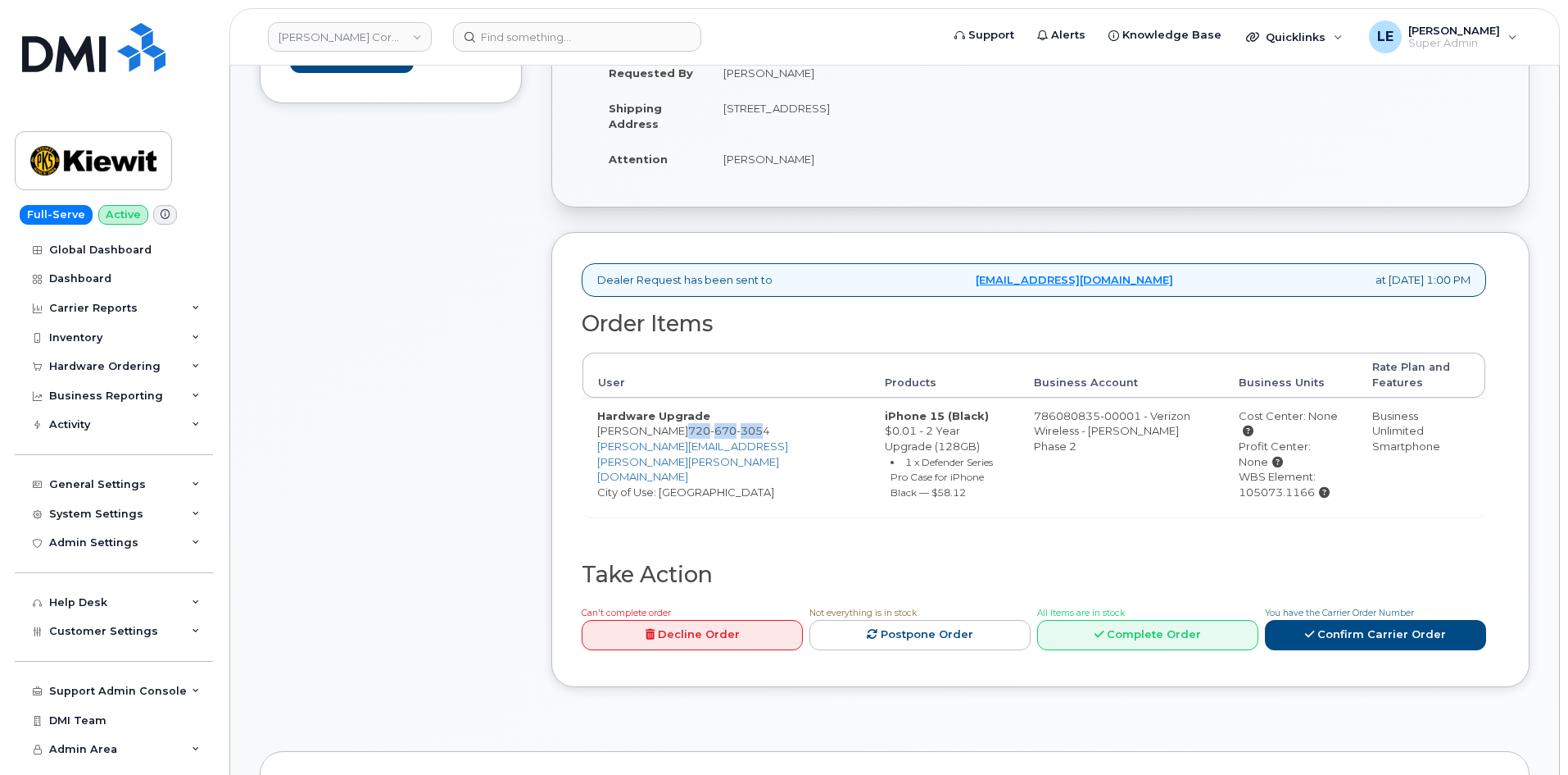
drag, startPoint x: 687, startPoint y: 432, endPoint x: 765, endPoint y: 431, distance: 78.0
click at [765, 431] on span "[PHONE_NUMBER]" at bounding box center [729, 430] width 82 height 13
click at [766, 431] on span "3054" at bounding box center [752, 430] width 33 height 13
click at [768, 431] on span "3054" at bounding box center [752, 430] width 33 height 13
drag, startPoint x: 771, startPoint y: 431, endPoint x: 689, endPoint y: 430, distance: 82.0
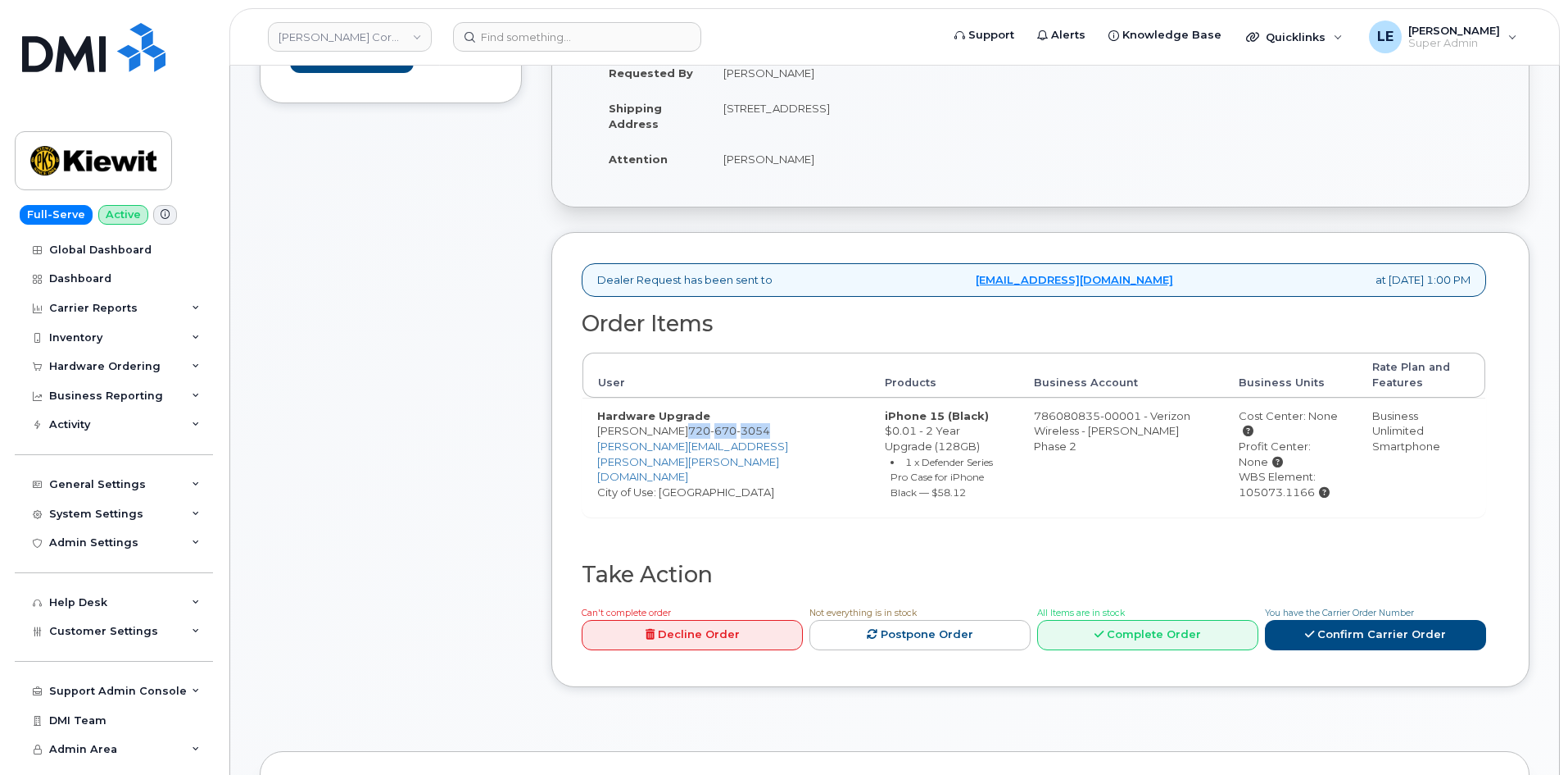
click at [689, 430] on td "Hardware Upgrade [PERSON_NAME] [PHONE_NUMBER] [PERSON_NAME][EMAIL_ADDRESS][PERS…" at bounding box center [726, 456] width 287 height 119
copy span "[PHONE_NUMBER]"
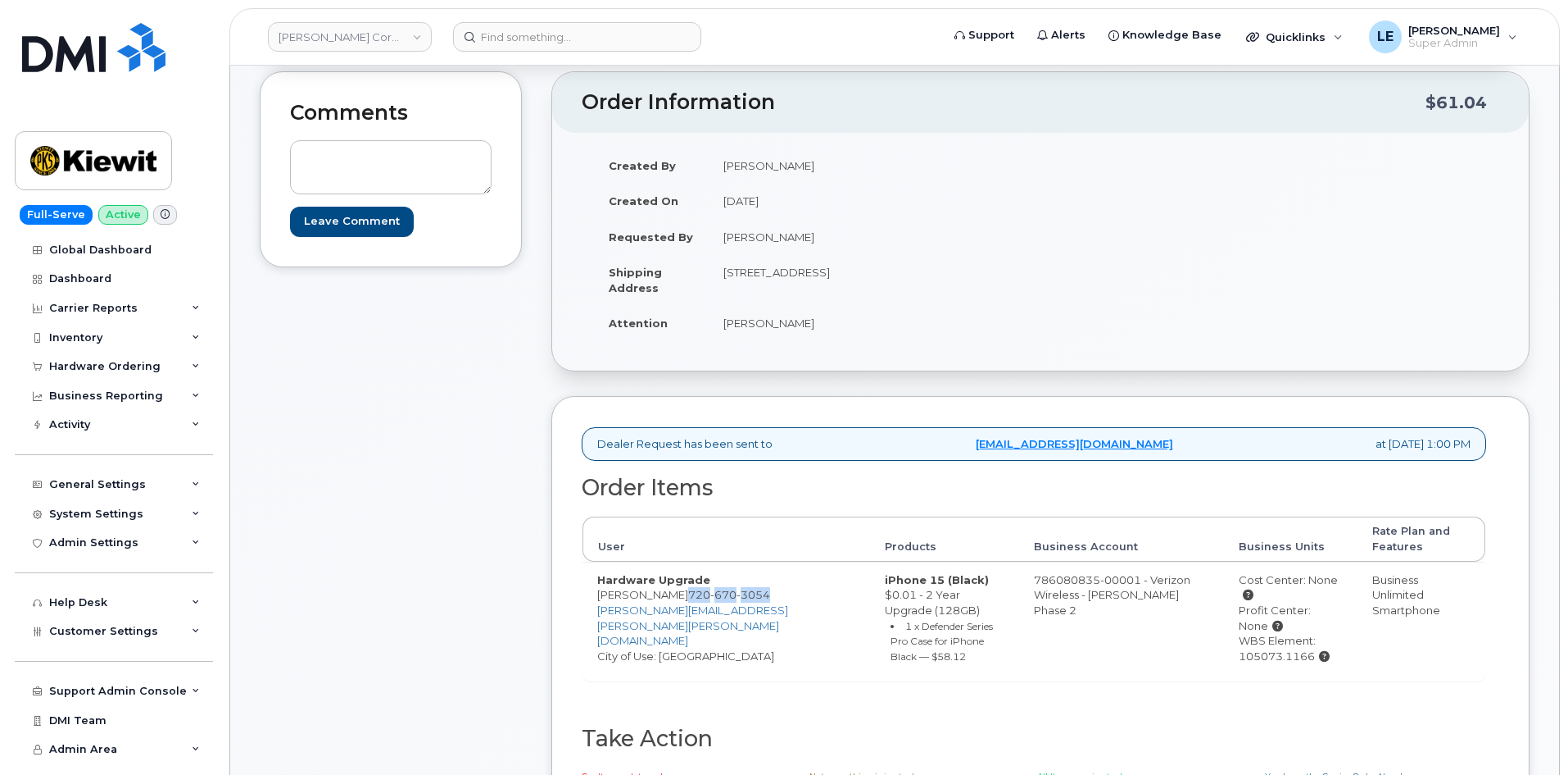
scroll to position [0, 0]
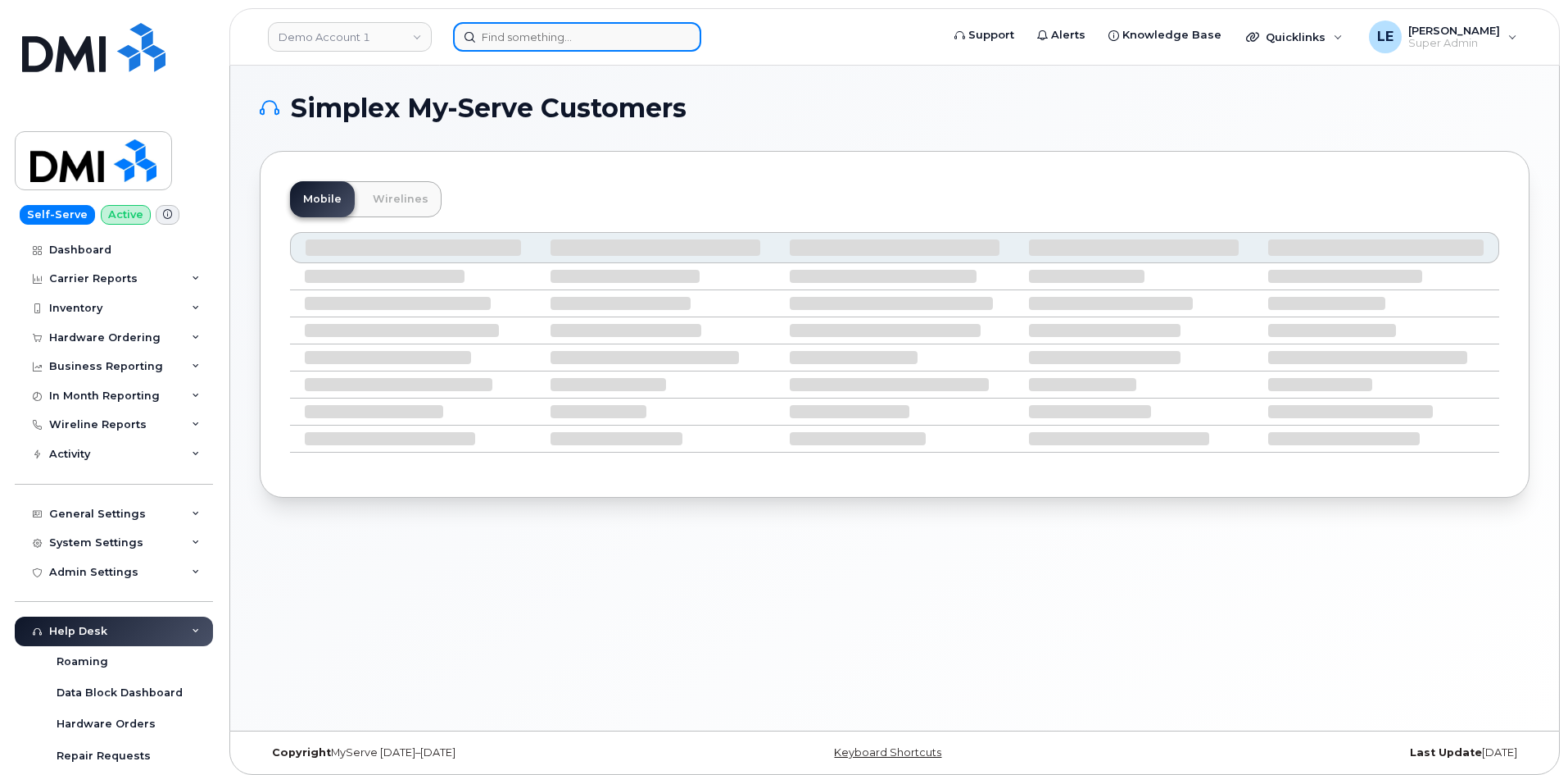
click at [512, 44] on input at bounding box center [577, 37] width 248 height 30
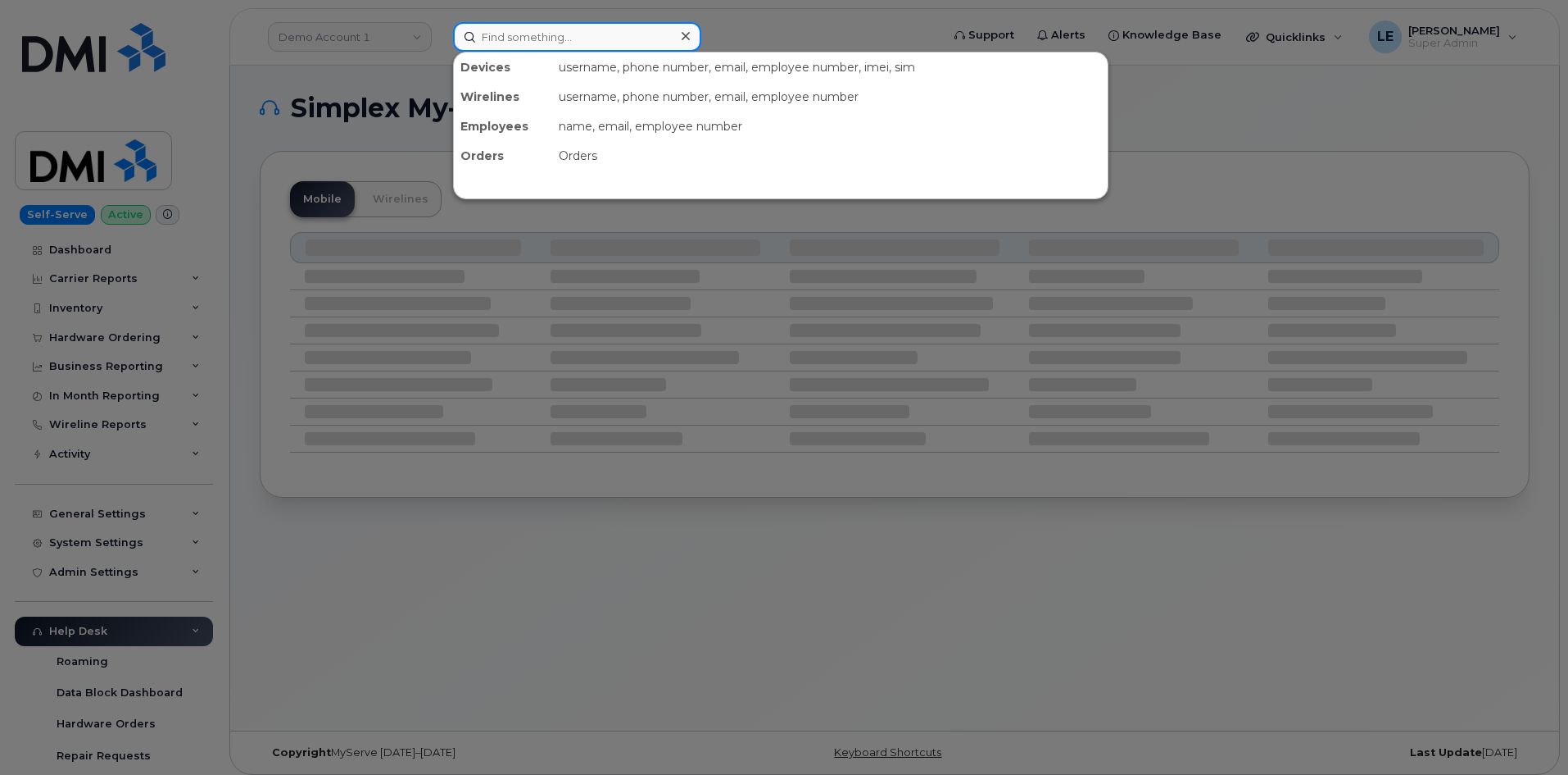
paste input "[PERSON_NAME]"
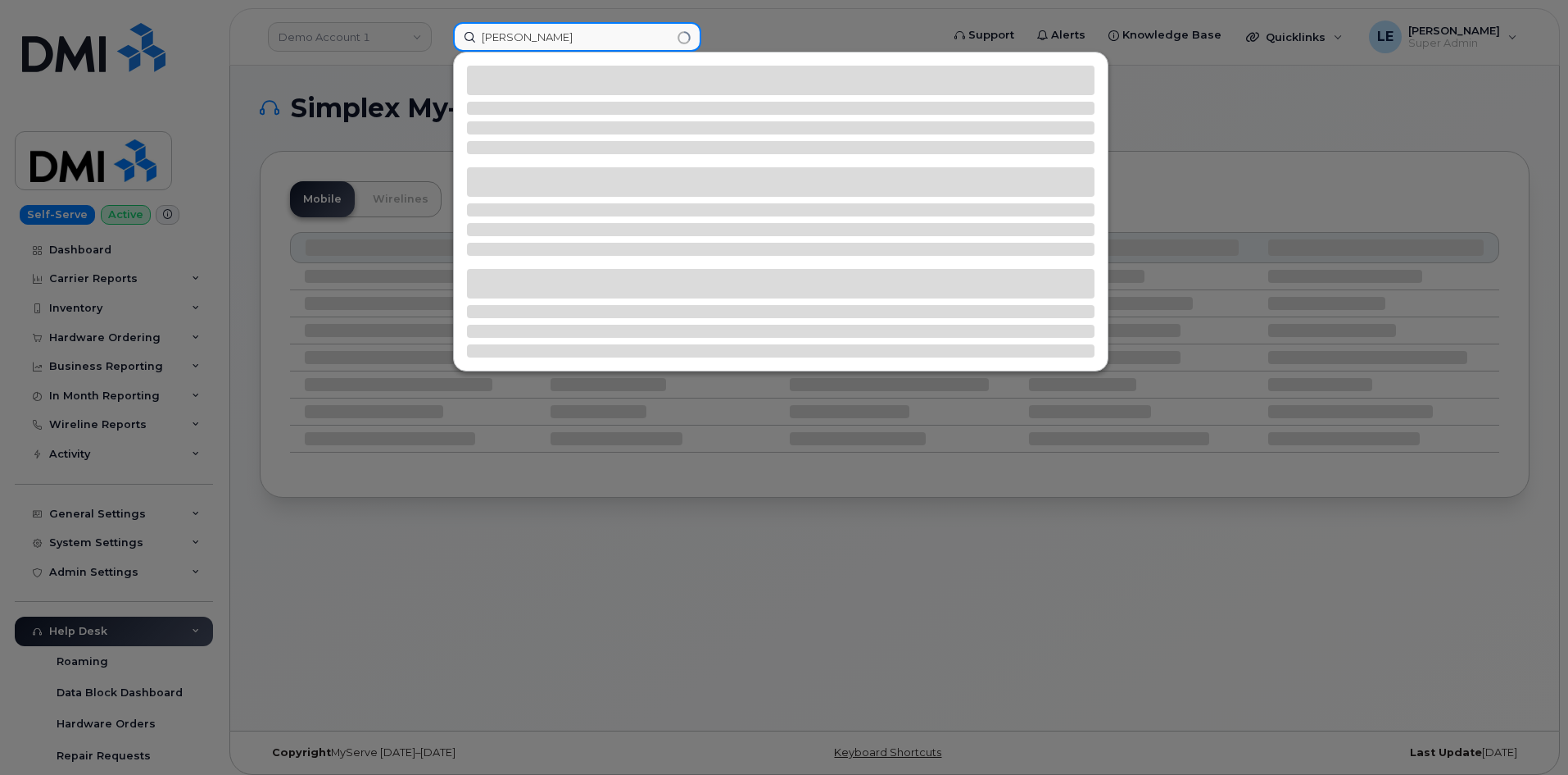
type input "[PERSON_NAME]"
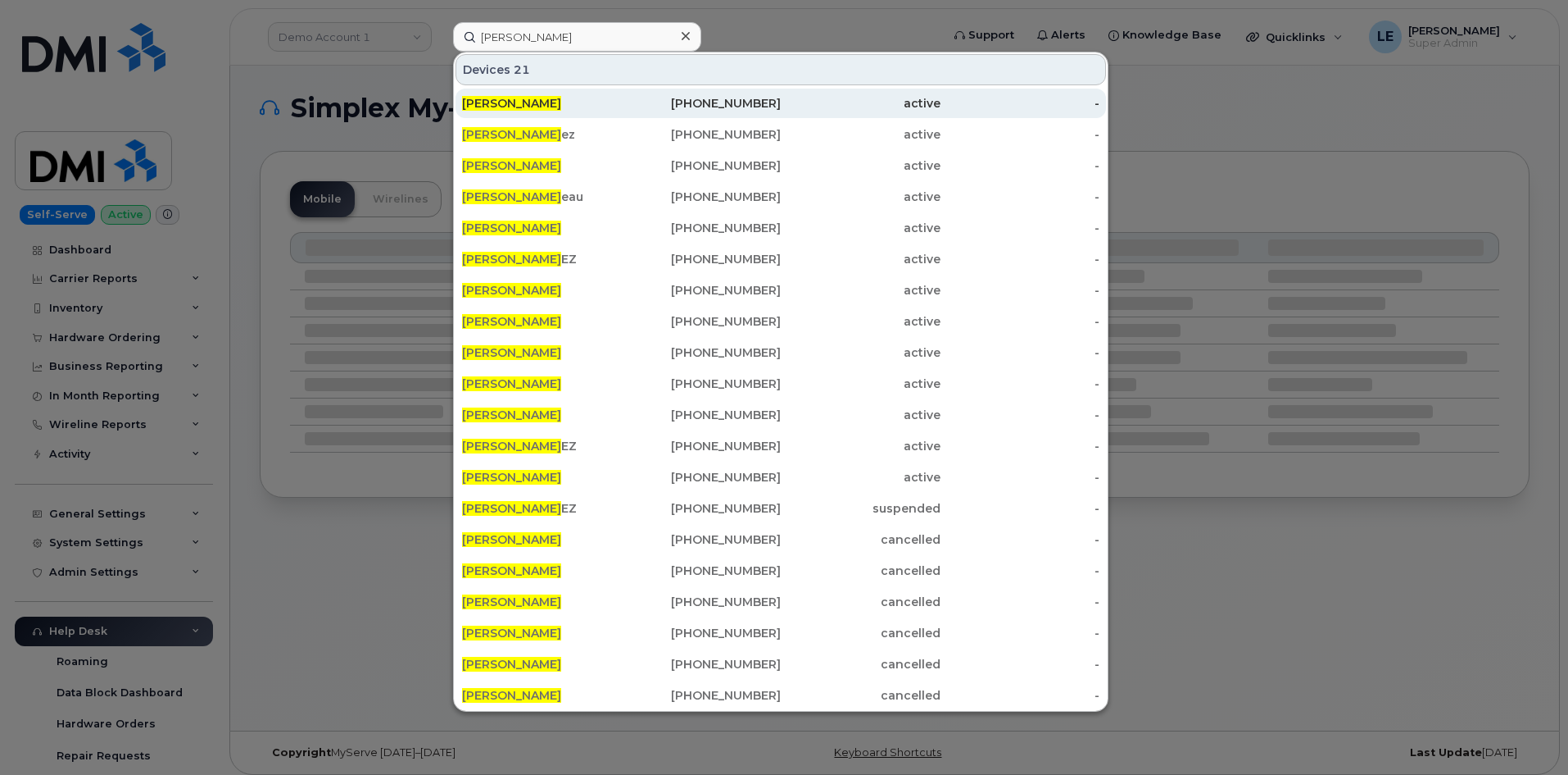
click at [615, 110] on div "[PERSON_NAME]" at bounding box center [541, 103] width 159 height 16
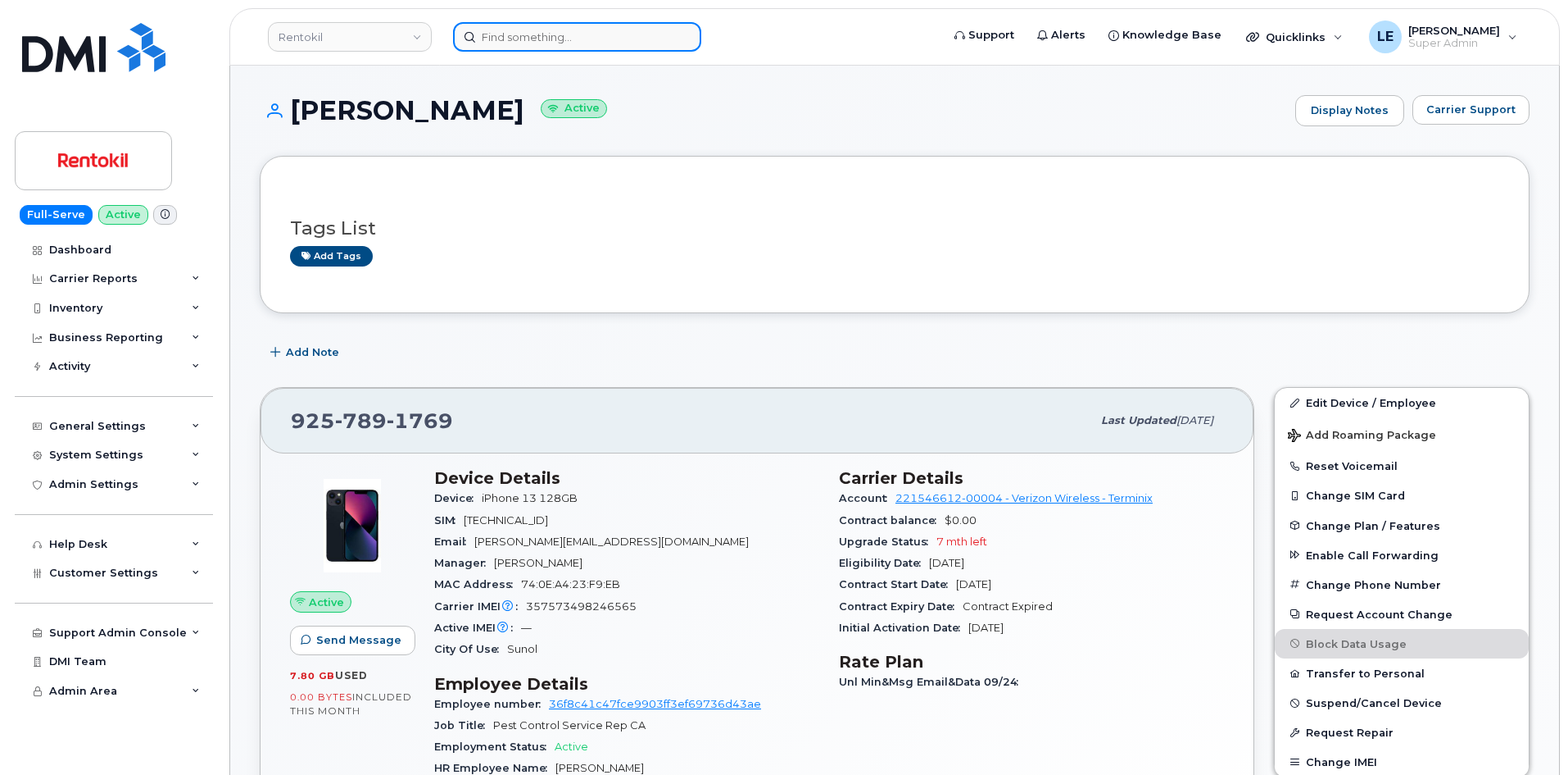
click at [539, 32] on input at bounding box center [577, 37] width 248 height 30
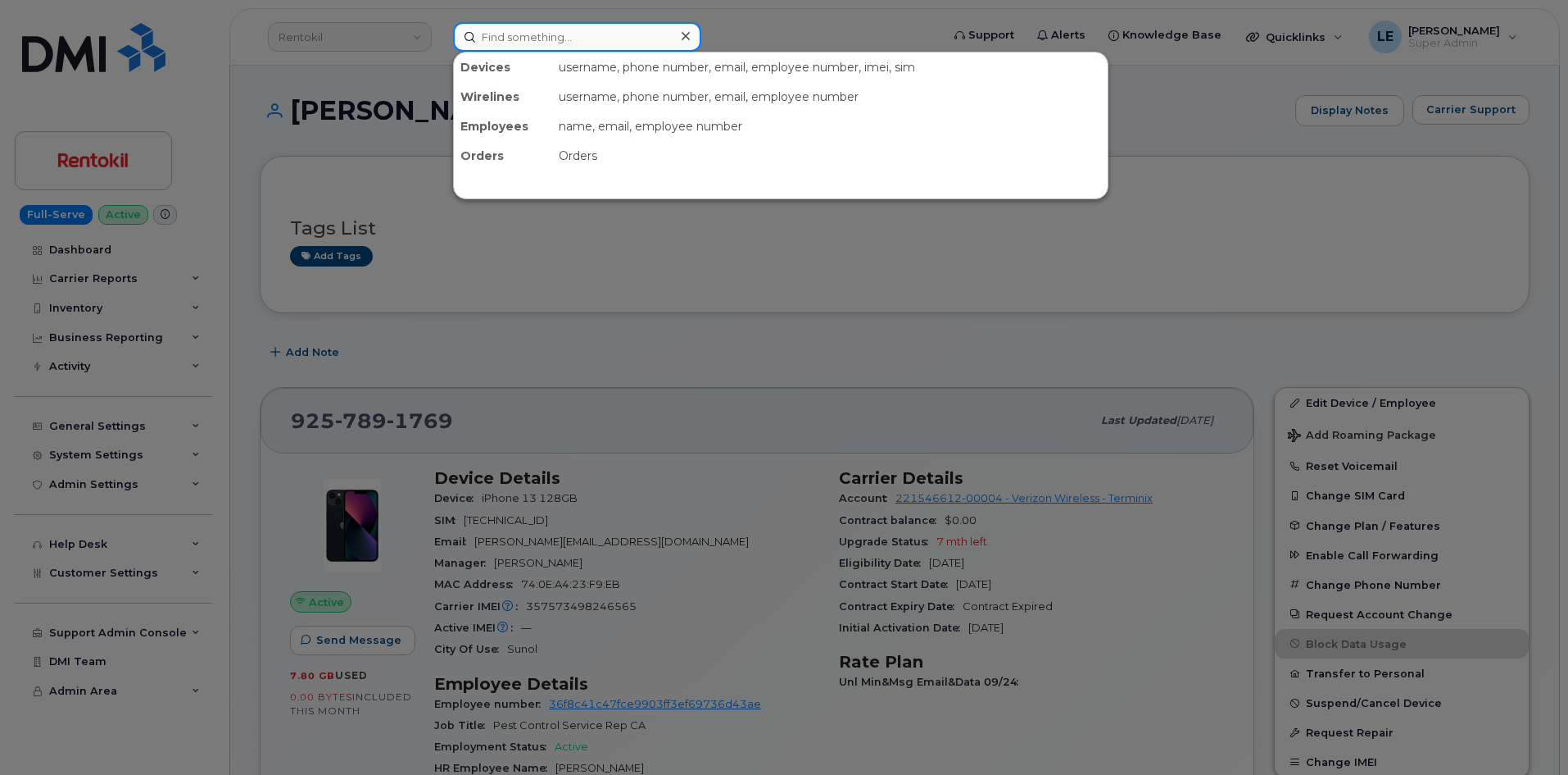
paste input "[PERSON_NAME][EMAIL_ADDRESS][PERSON_NAME][PERSON_NAME][DOMAIN_NAME]"
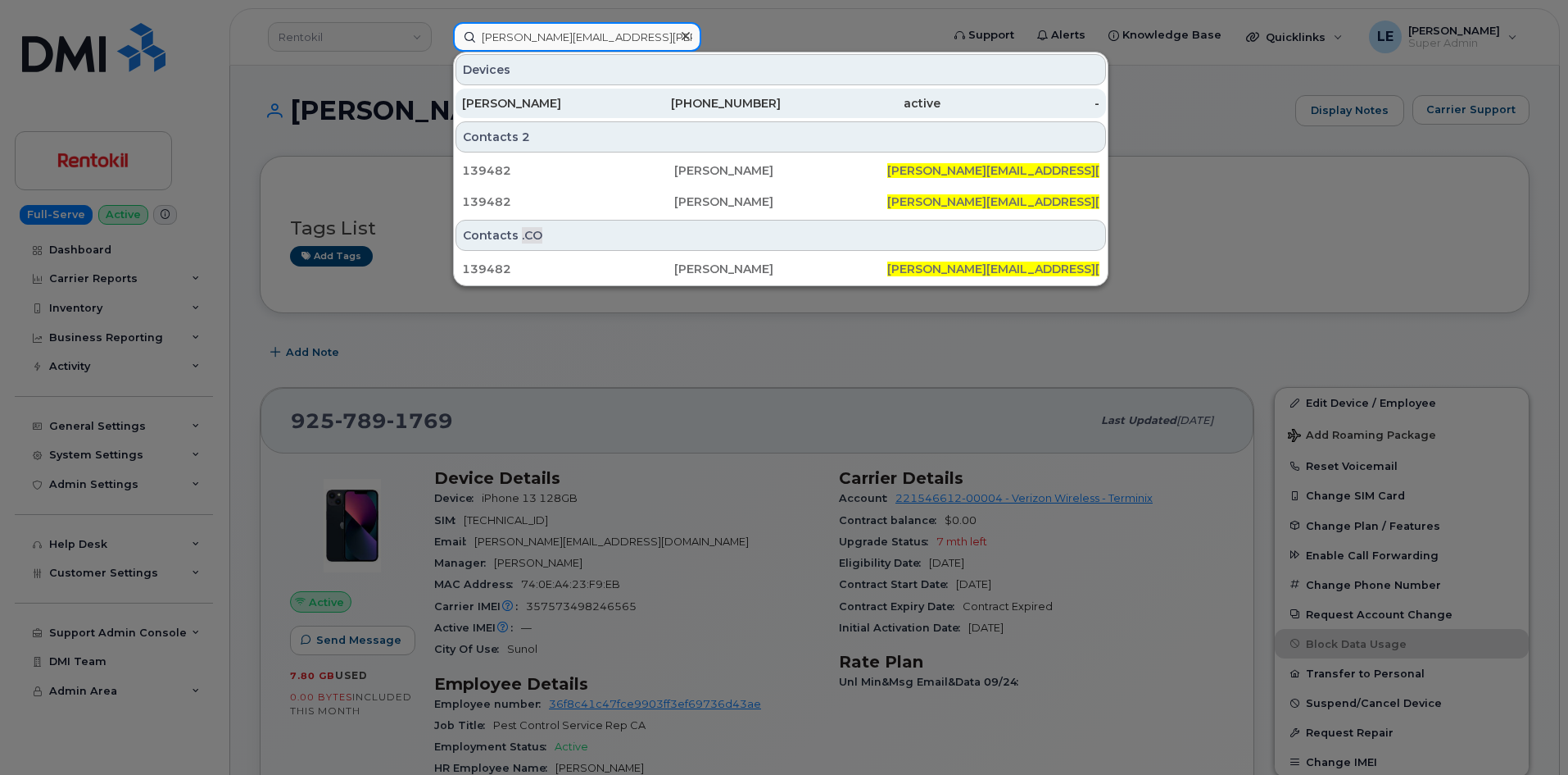
type input "[PERSON_NAME][EMAIL_ADDRESS][PERSON_NAME][PERSON_NAME][DOMAIN_NAME]"
click at [572, 94] on div "[PERSON_NAME]" at bounding box center [541, 103] width 159 height 30
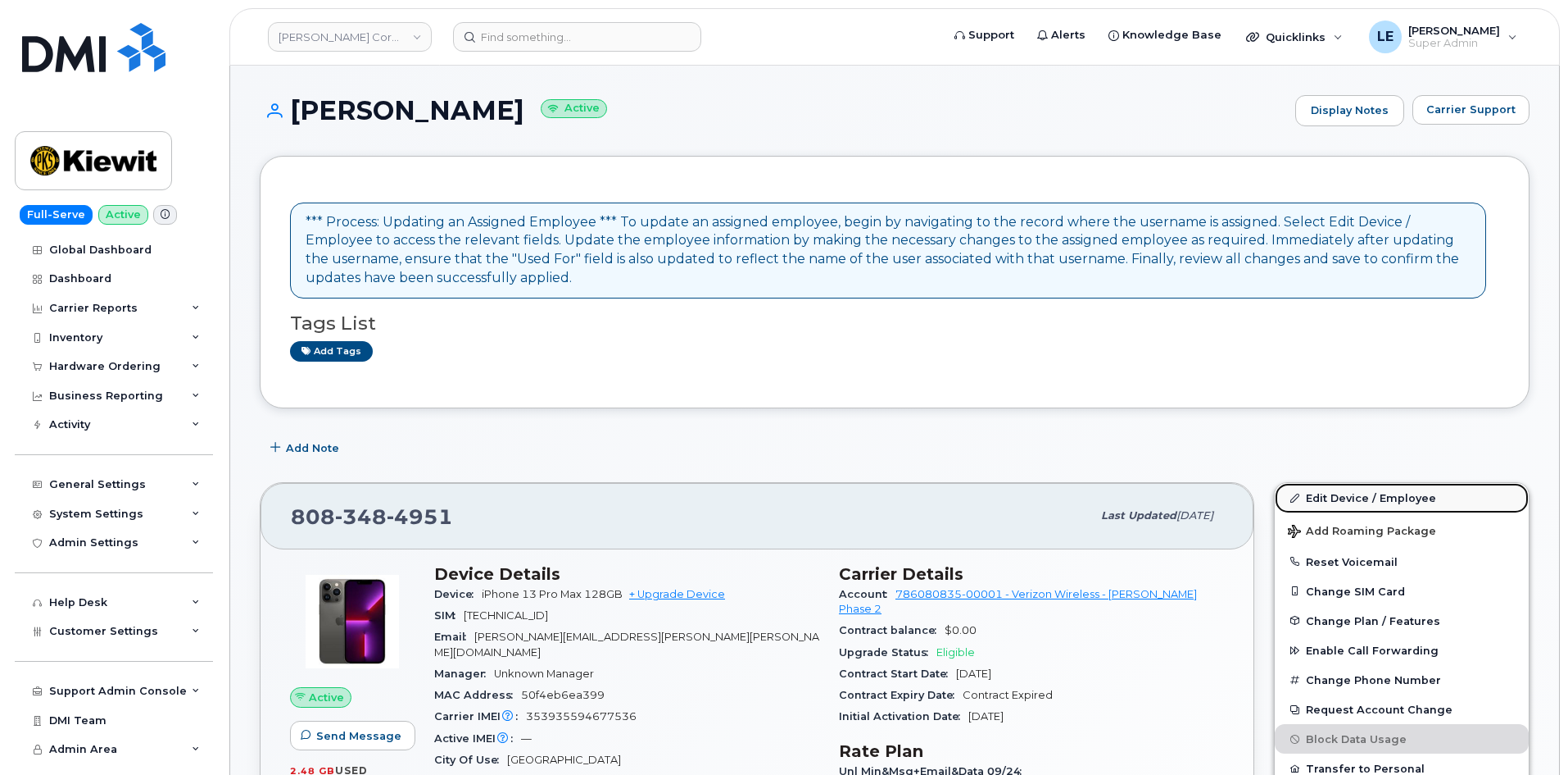
click at [1324, 491] on link "Edit Device / Employee" at bounding box center [1402, 497] width 254 height 30
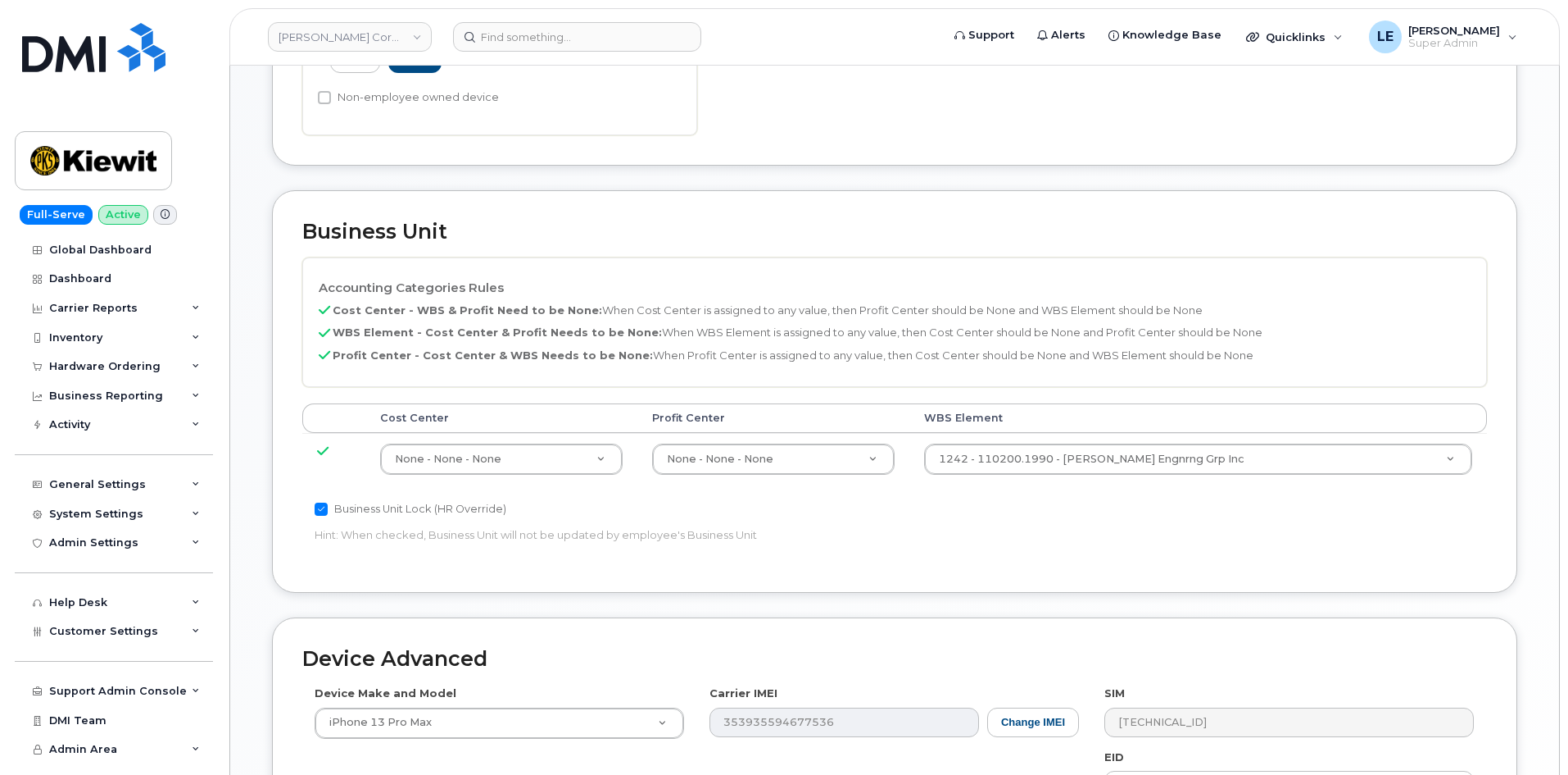
scroll to position [737, 0]
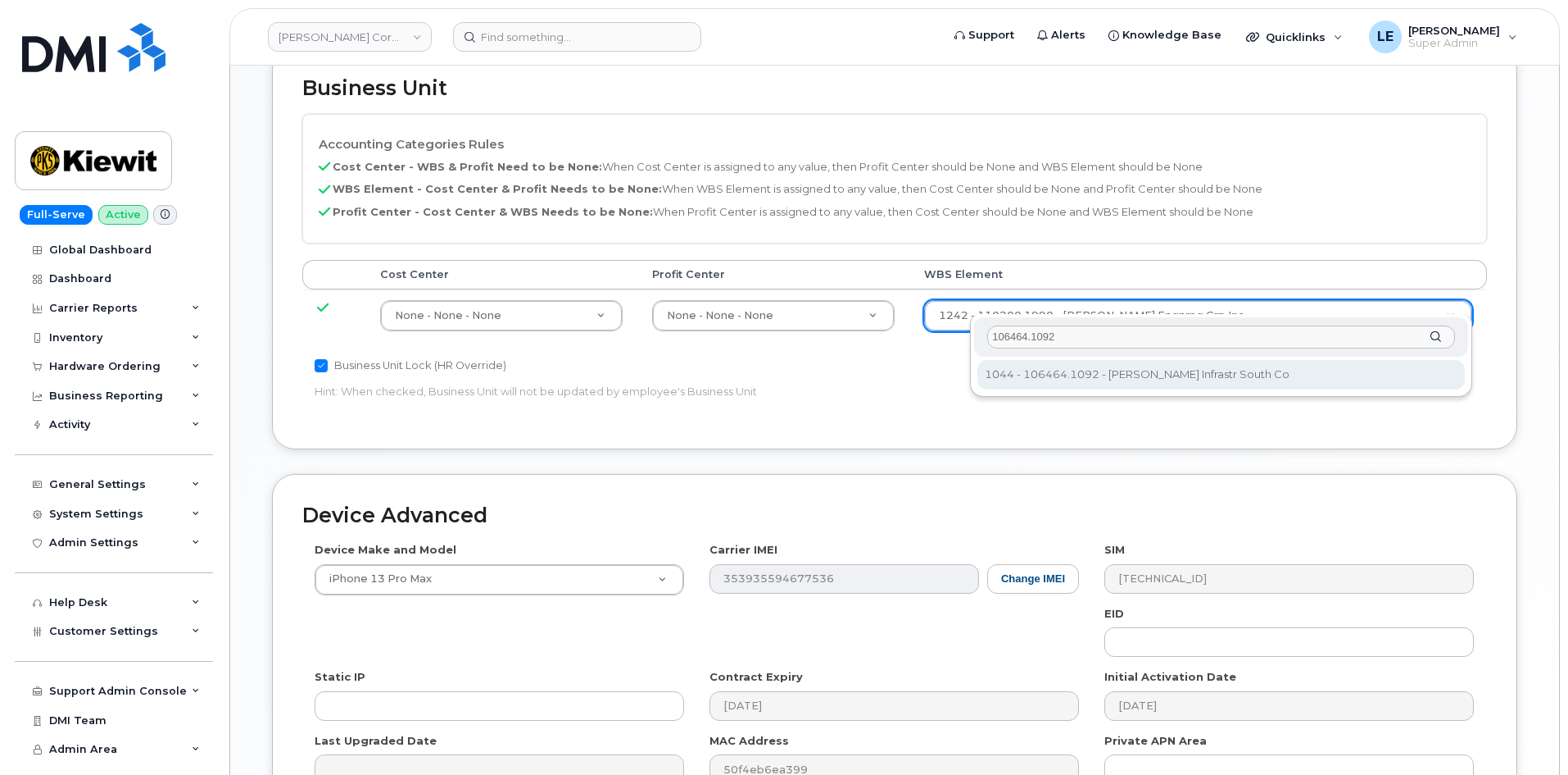
type input "106464.1092"
type input "35621825"
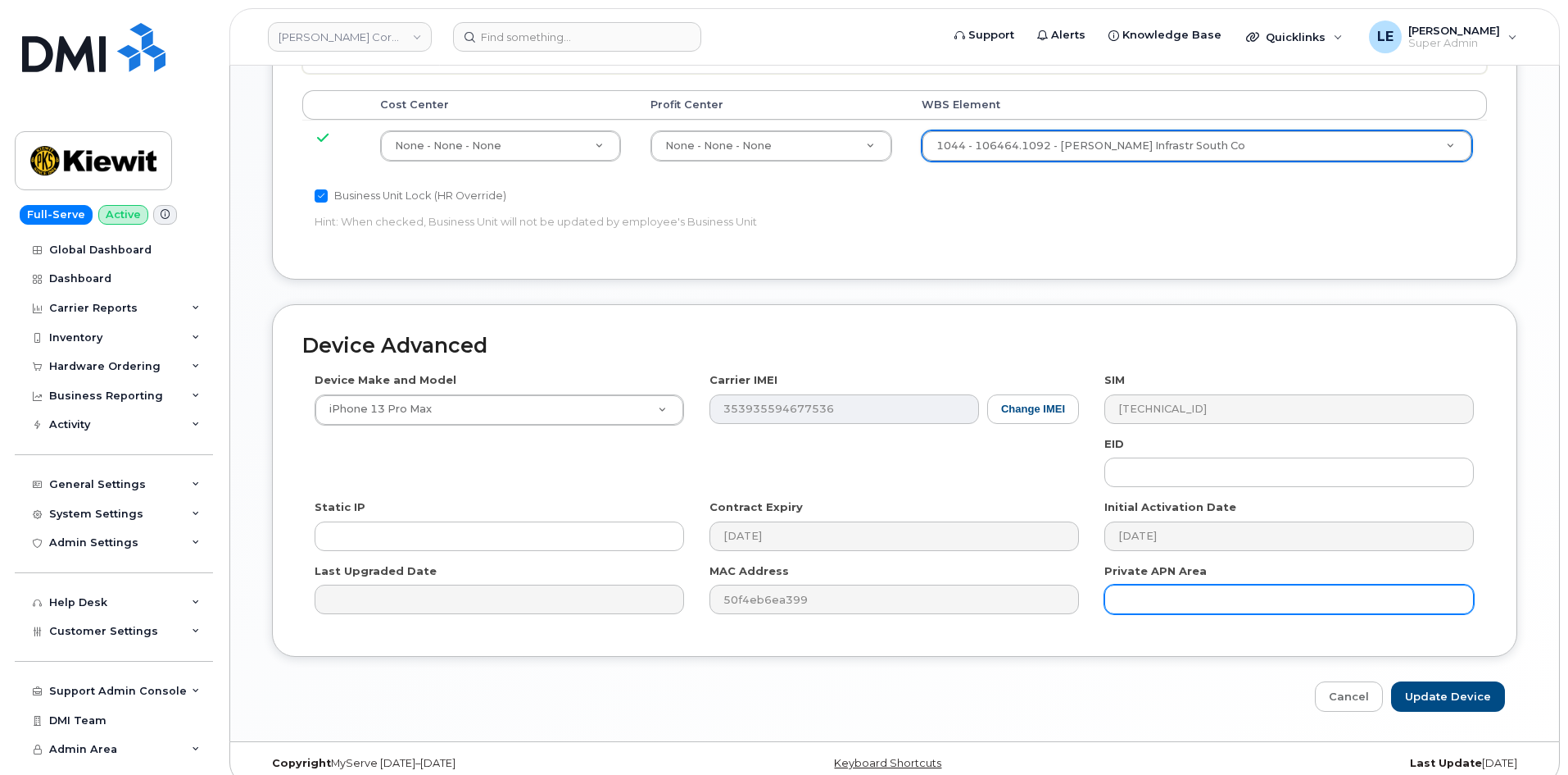
scroll to position [910, 0]
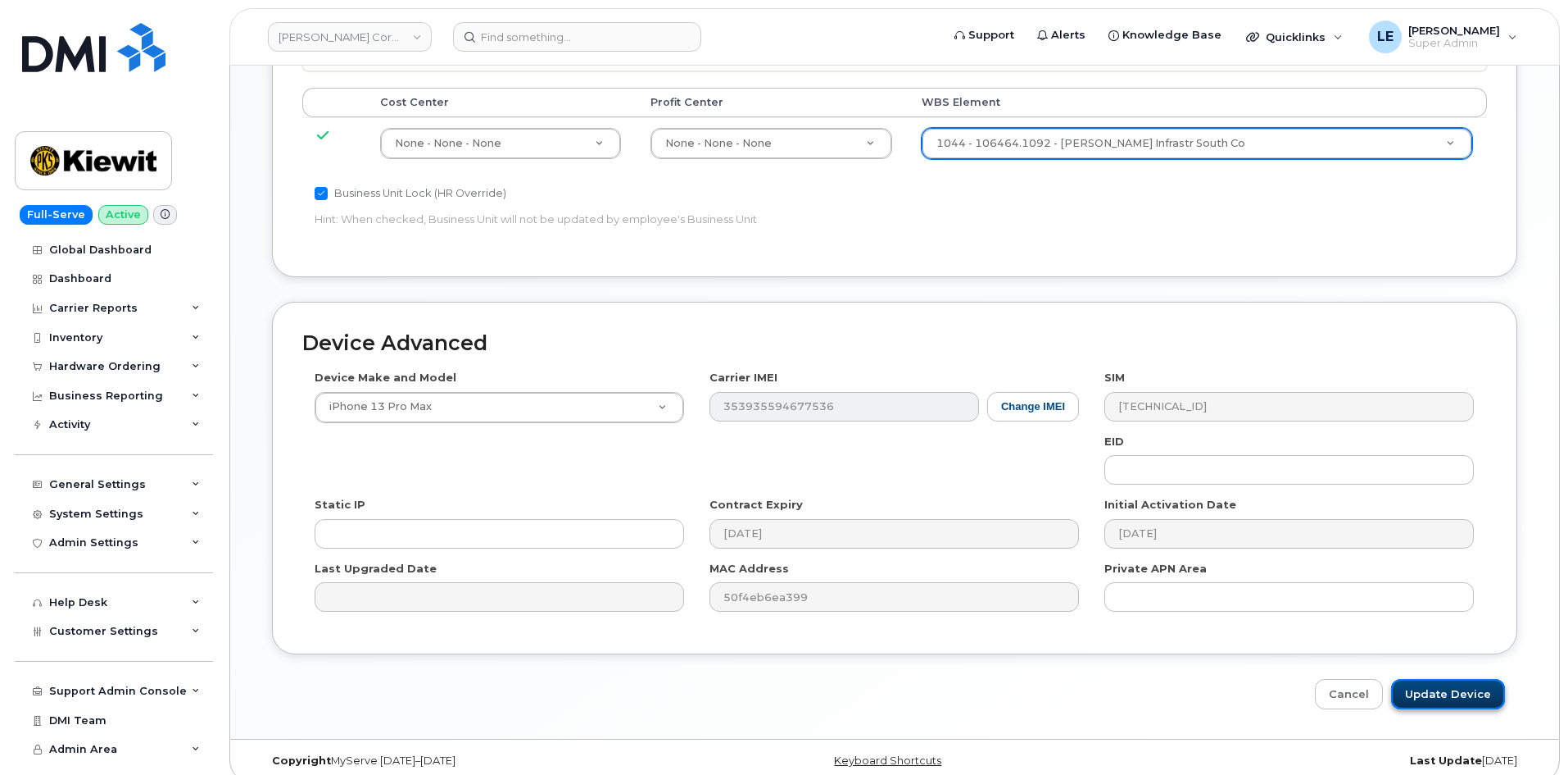
click at [1439, 679] on input "Update Device" at bounding box center [1449, 694] width 114 height 31
type input "Saving..."
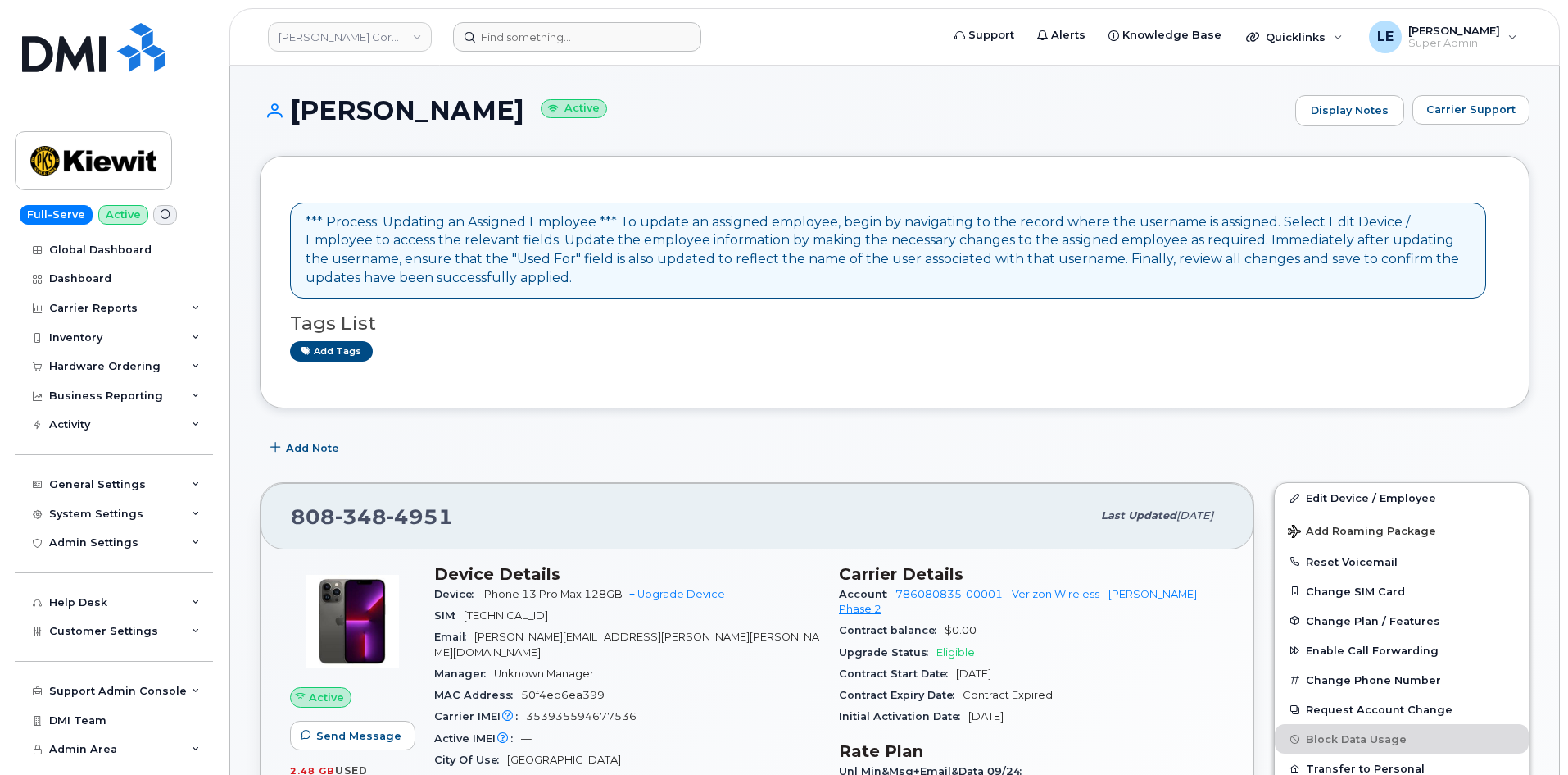
click at [567, 52] on header "[PERSON_NAME] Corporation Support Alerts Knowledge Base Quicklinks Suspend / Ca…" at bounding box center [894, 37] width 1330 height 57
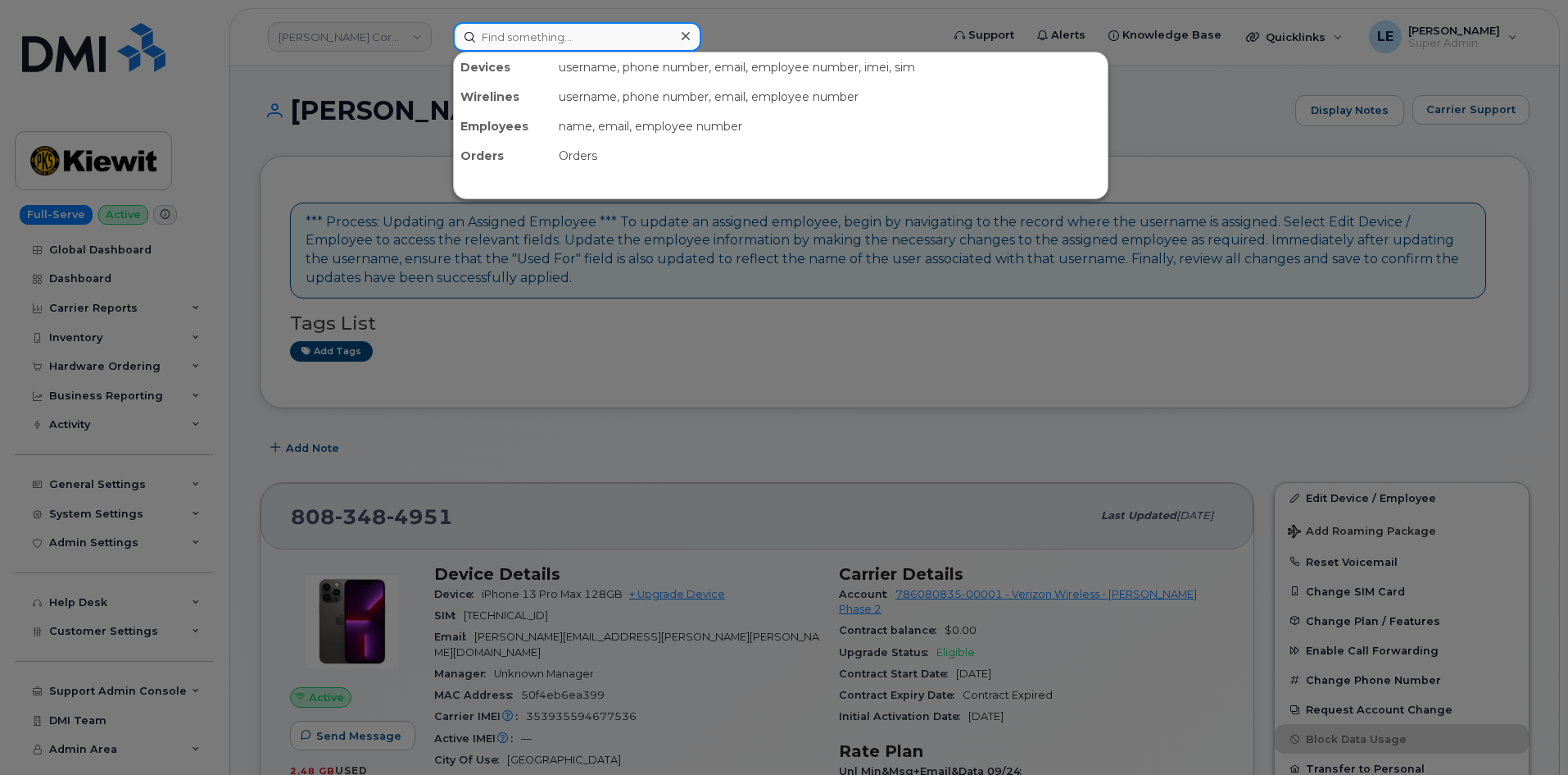
click at [565, 43] on input at bounding box center [577, 37] width 248 height 30
paste input "[PERSON_NAME][EMAIL_ADDRESS][PERSON_NAME][PERSON_NAME][DOMAIN_NAME]"
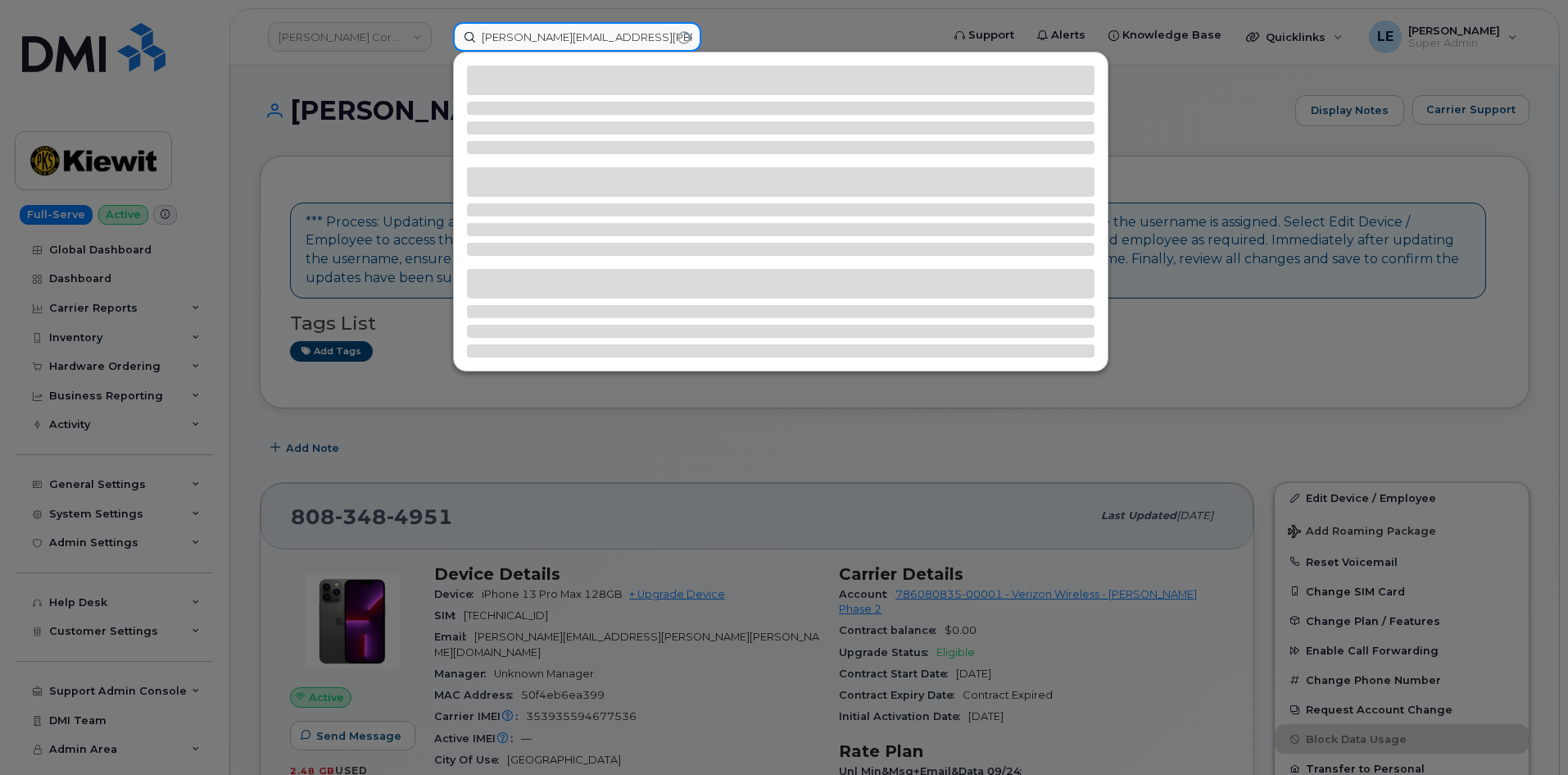
type input "[PERSON_NAME][EMAIL_ADDRESS][PERSON_NAME][PERSON_NAME][DOMAIN_NAME]"
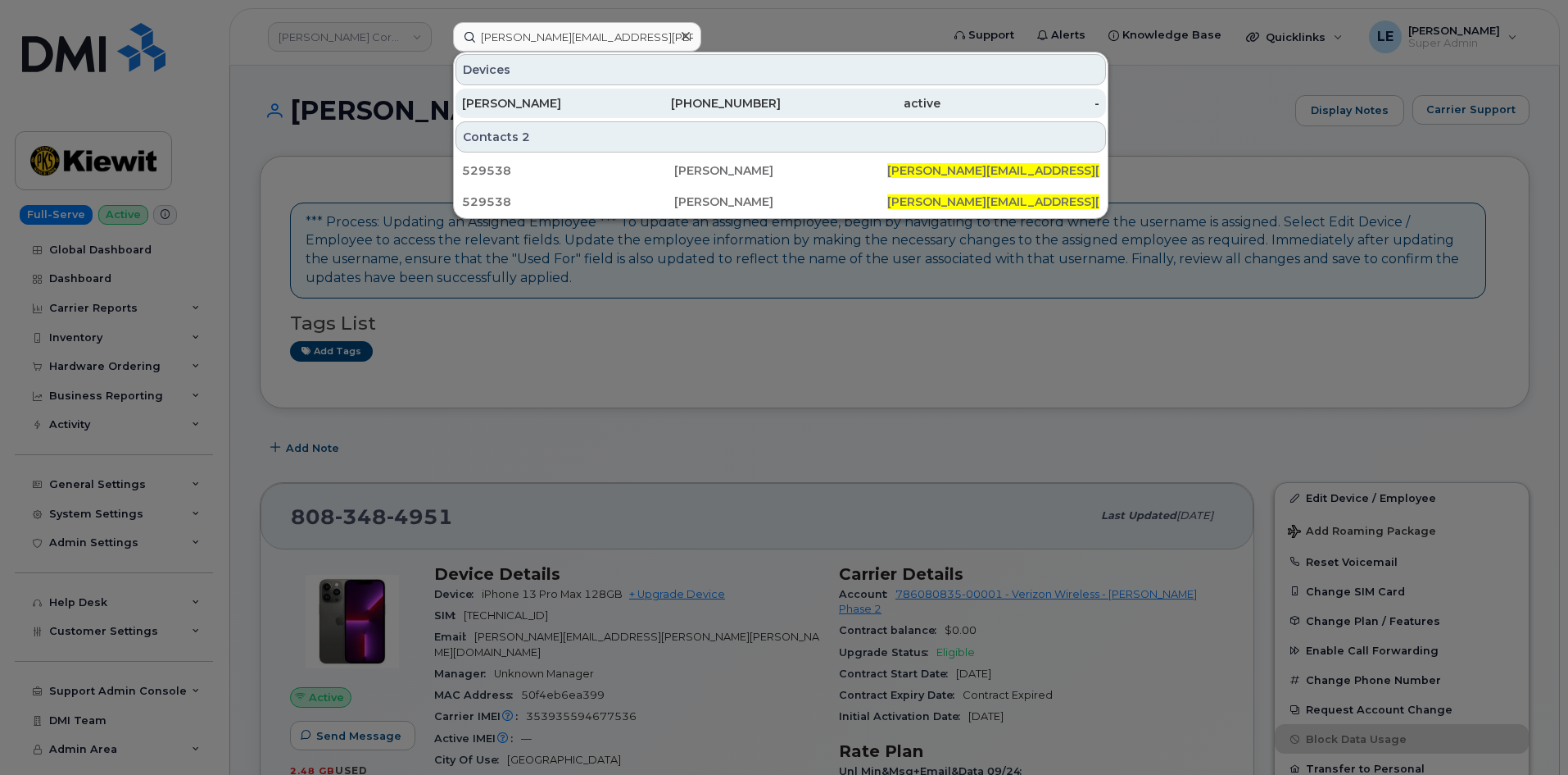
click at [550, 95] on div "[PERSON_NAME]" at bounding box center [541, 103] width 159 height 30
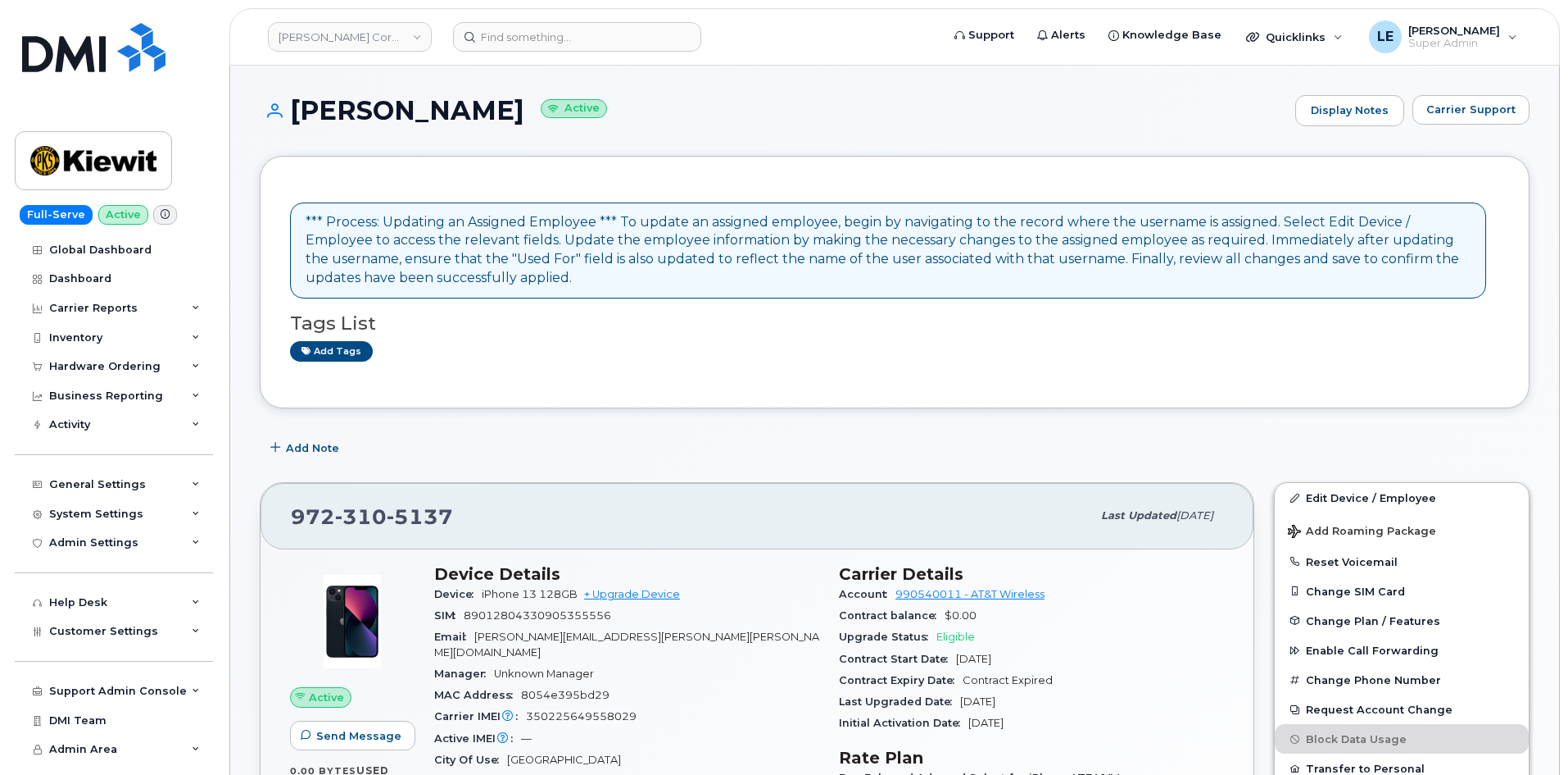
drag, startPoint x: 799, startPoint y: 425, endPoint x: 813, endPoint y: 425, distance: 14.0
click at [1311, 500] on link "Edit Device / Employee" at bounding box center [1402, 497] width 254 height 30
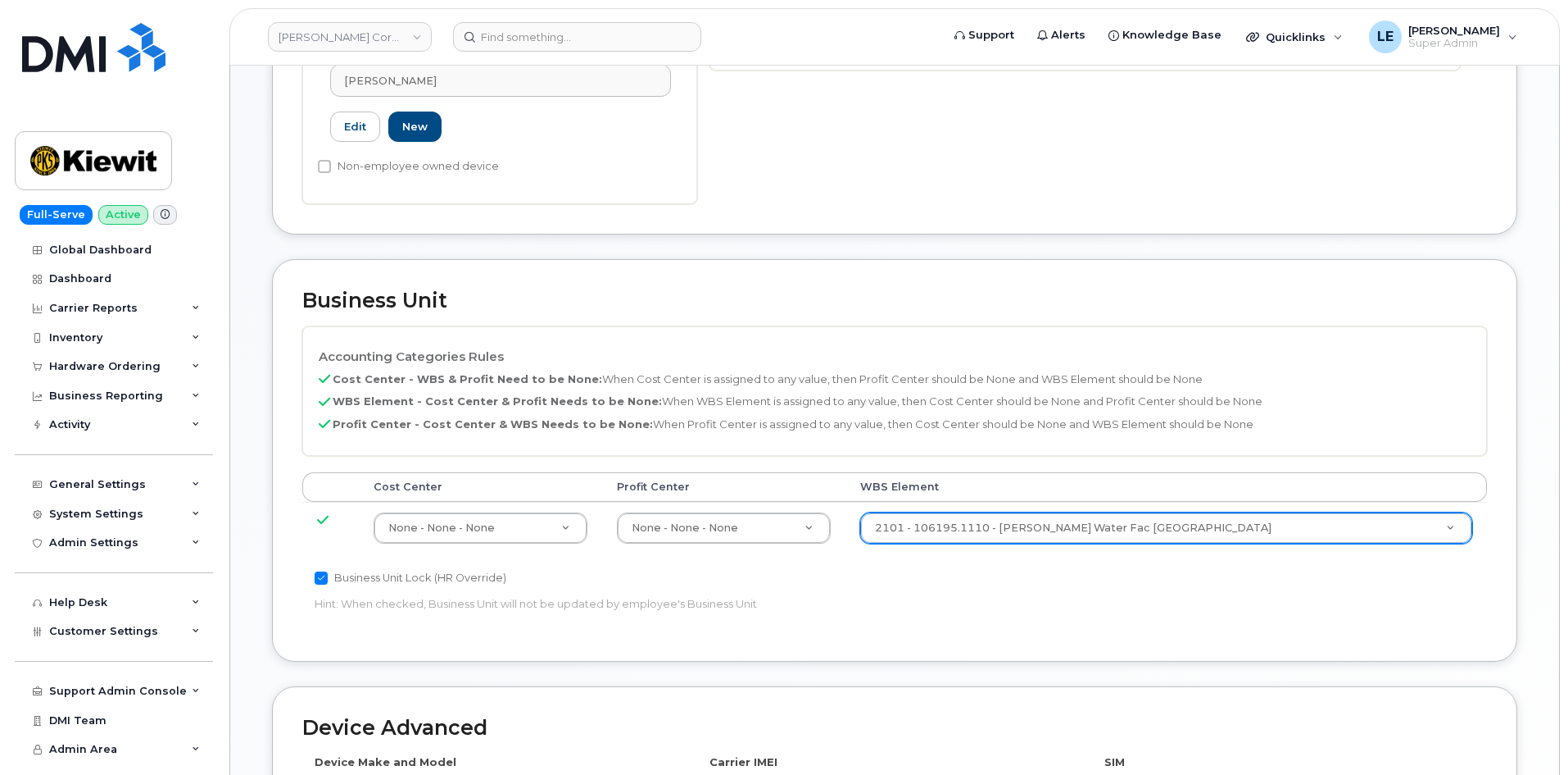
scroll to position [574, 0]
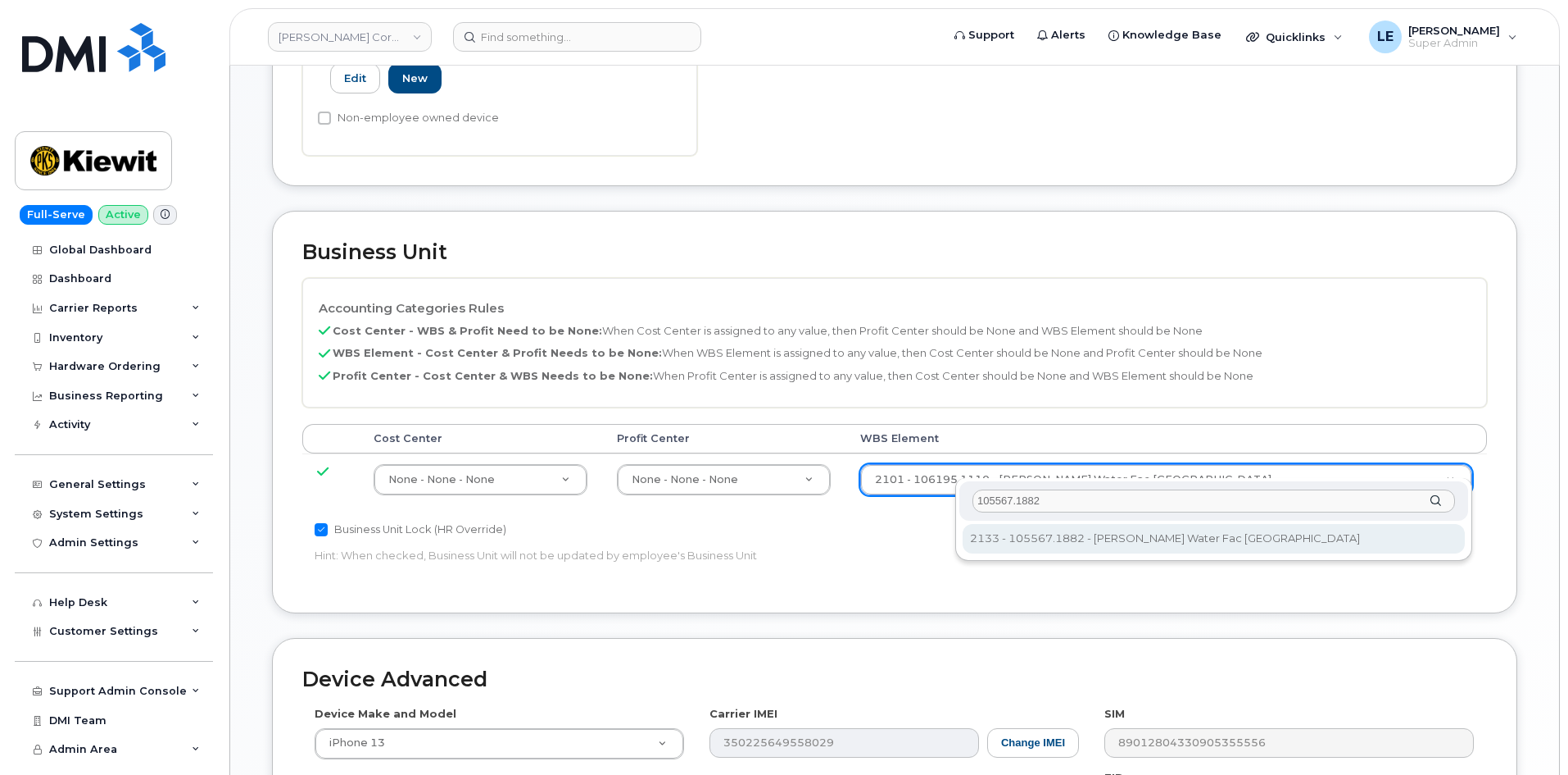
type input "105567.1882"
type input "30252769"
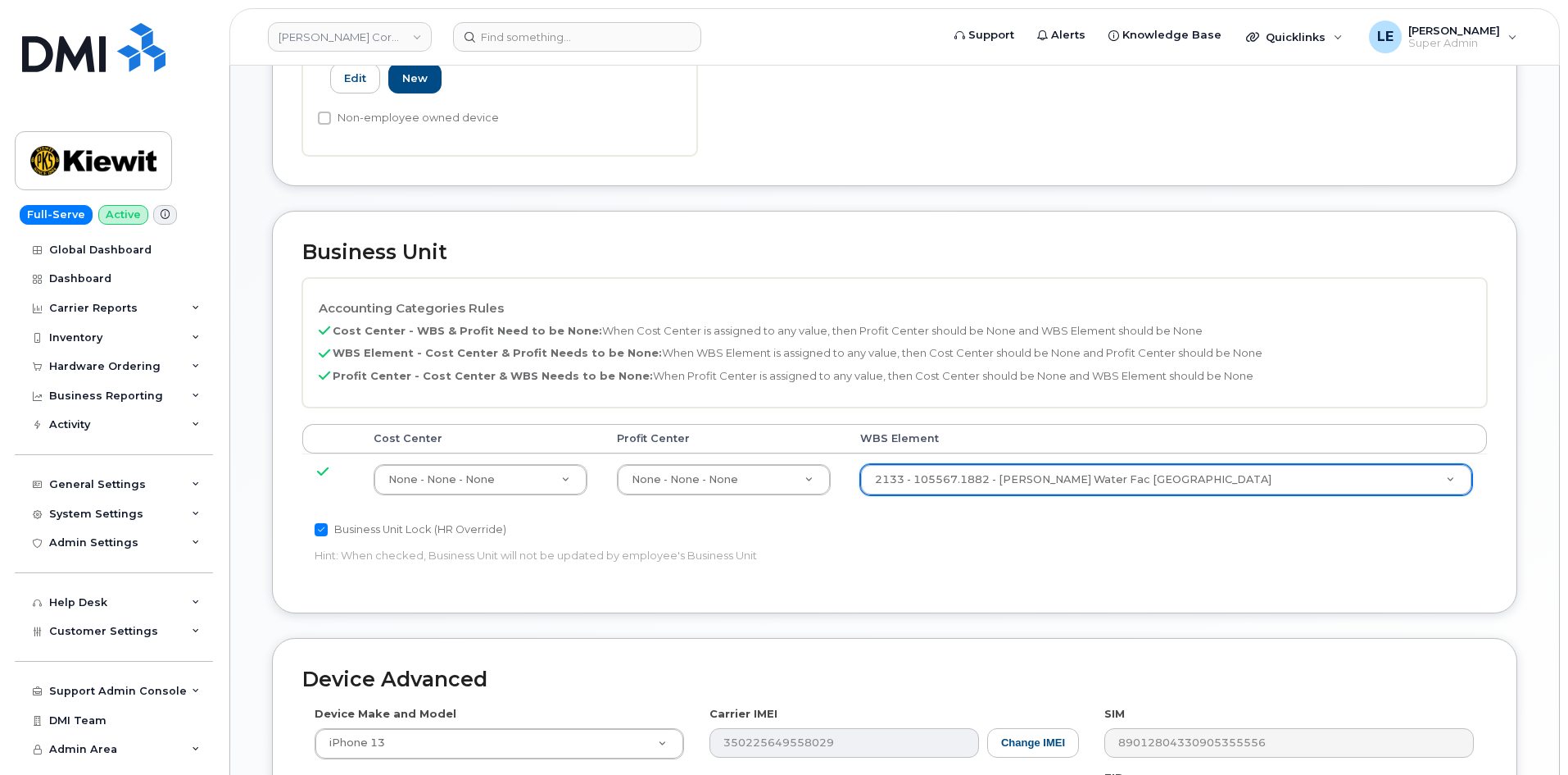
click at [1141, 528] on div "Accounting Categories Rules Cost Center - WBS & Profit Need to be None: When Co…" at bounding box center [895, 431] width 1185 height 305
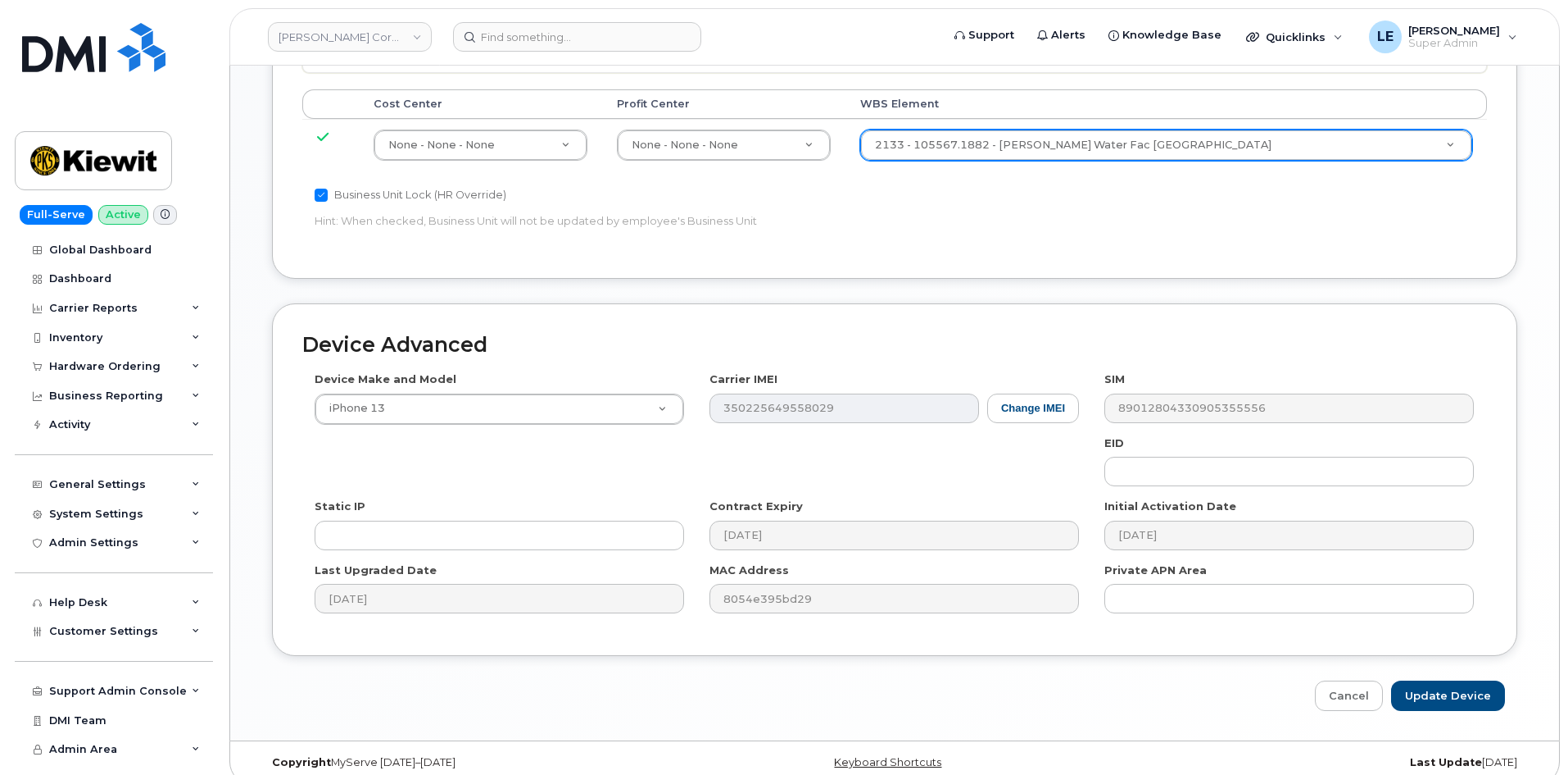
scroll to position [910, 0]
click at [1453, 679] on input "Update Device" at bounding box center [1449, 694] width 114 height 31
type input "Saving..."
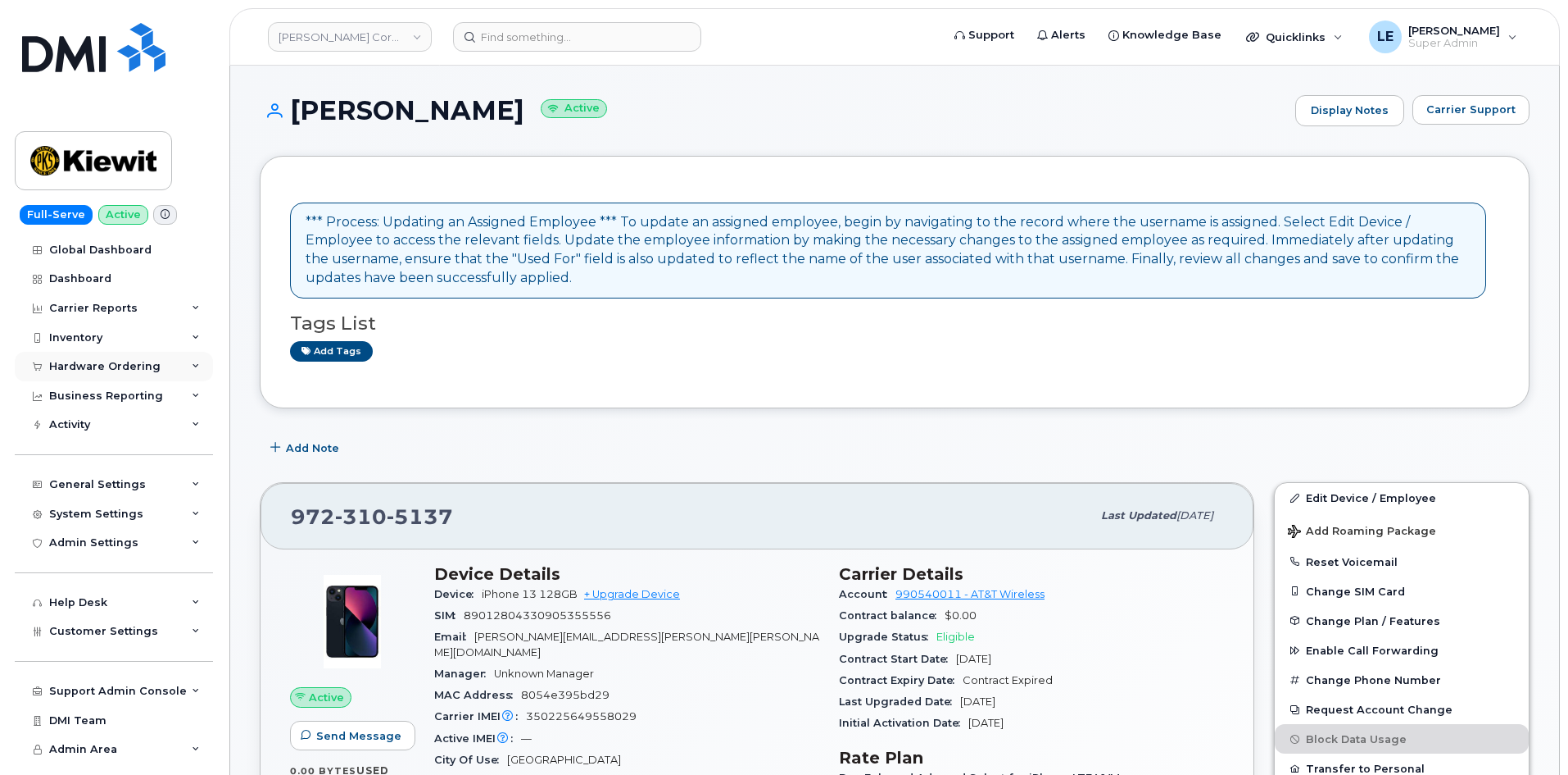
click at [131, 363] on div "Hardware Ordering" at bounding box center [105, 366] width 112 height 13
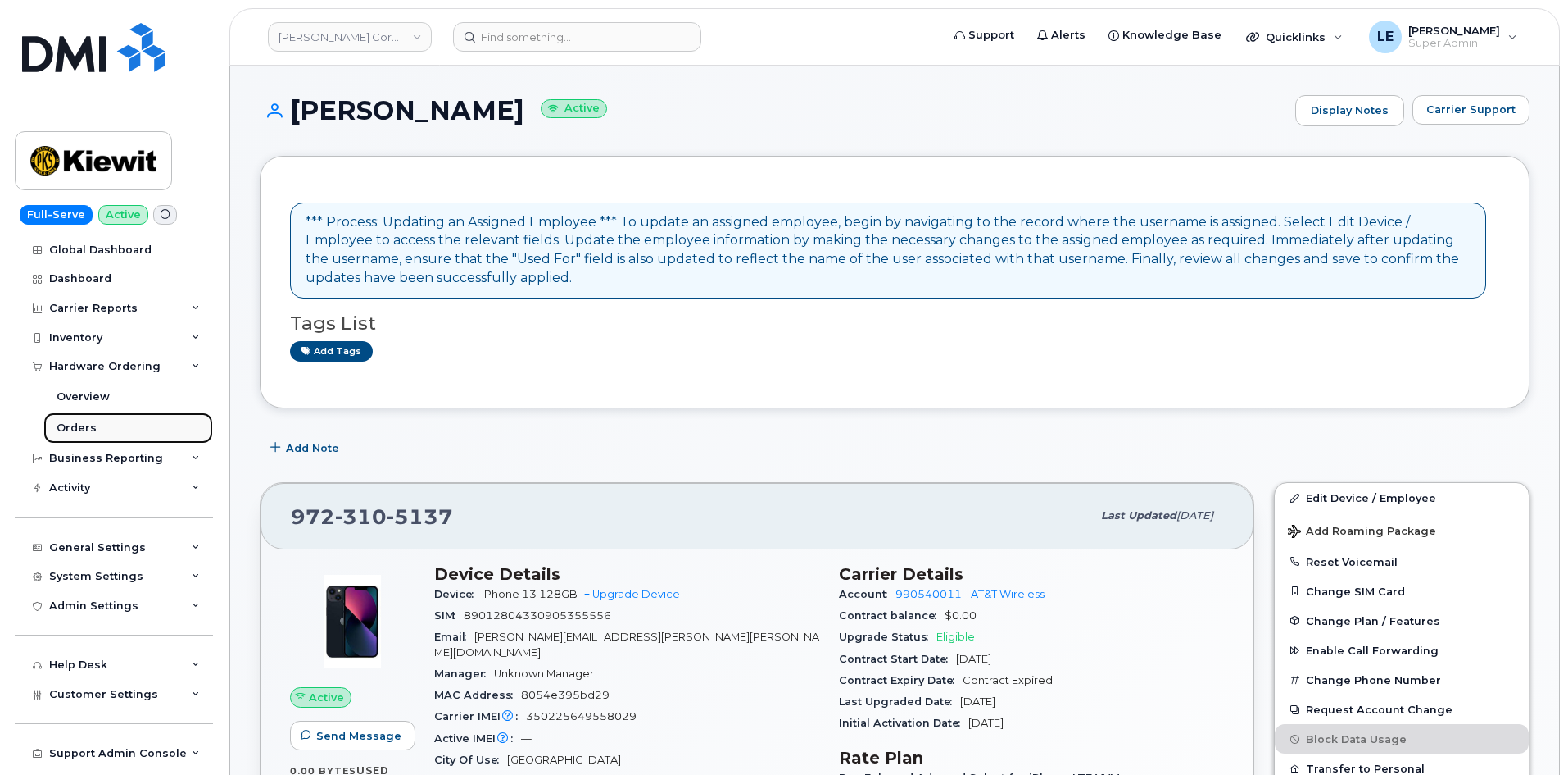
click at [125, 425] on link "Orders" at bounding box center [128, 428] width 170 height 32
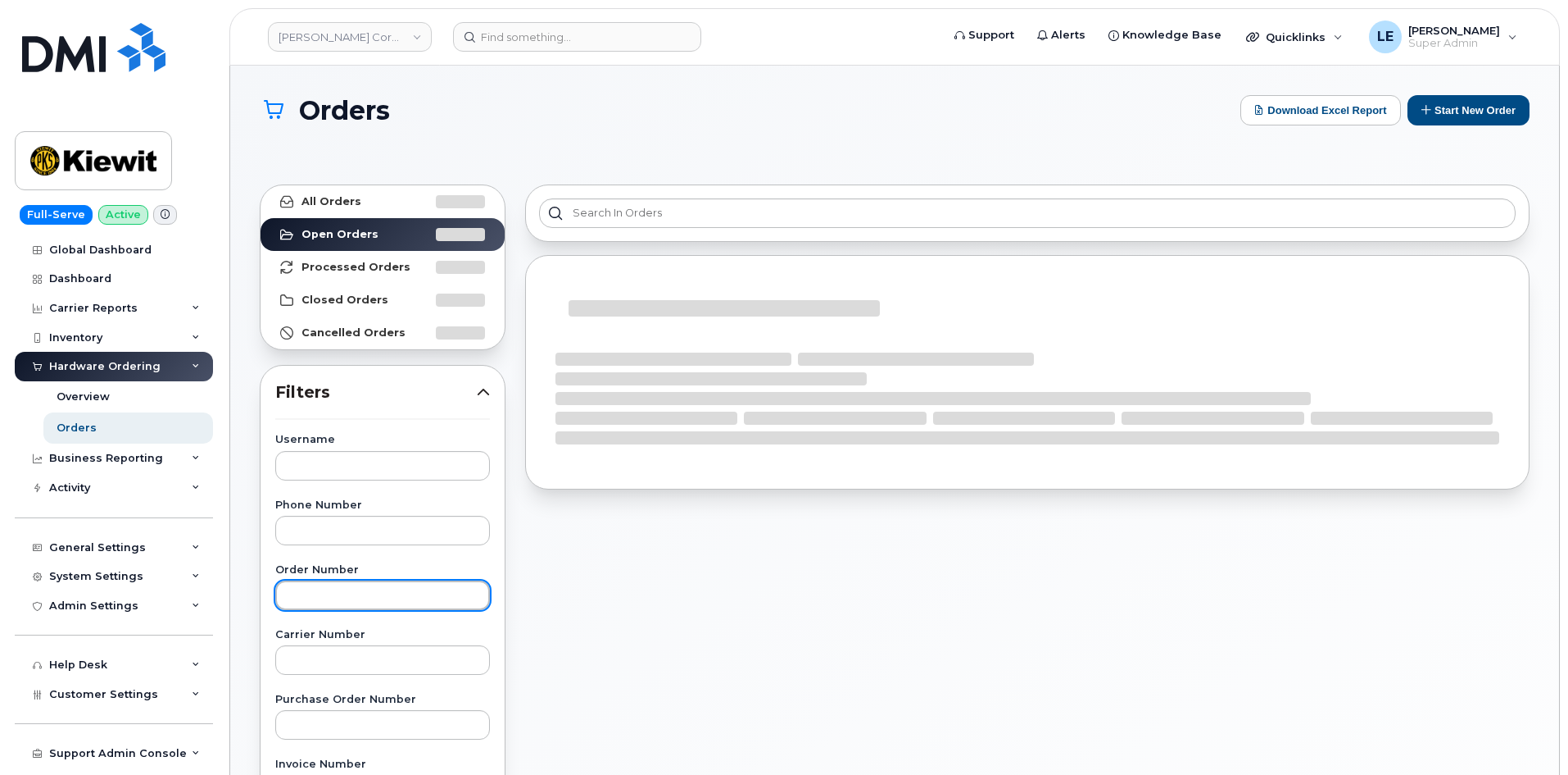
click at [317, 588] on input "text" at bounding box center [383, 595] width 215 height 30
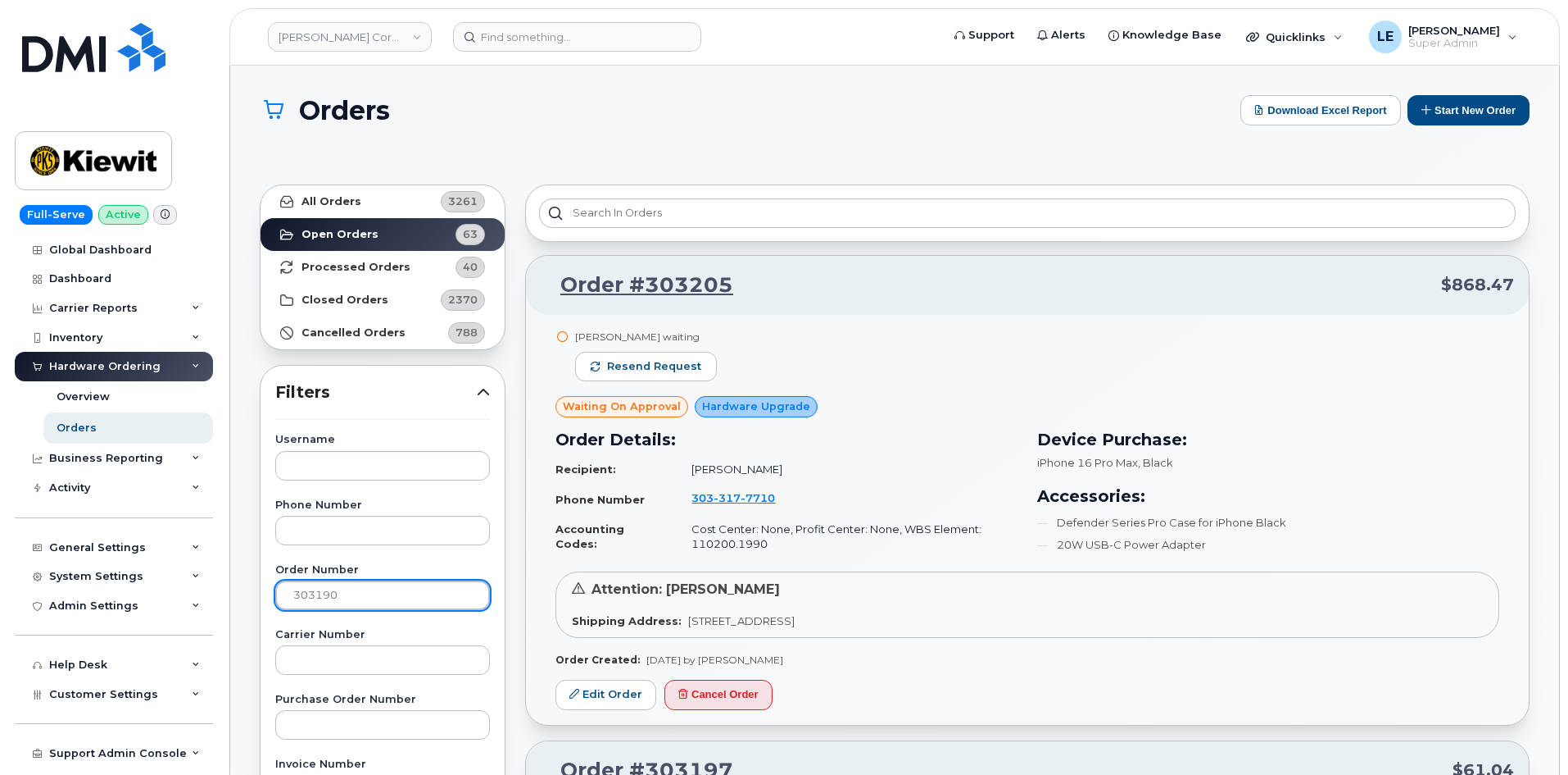
type input "303190"
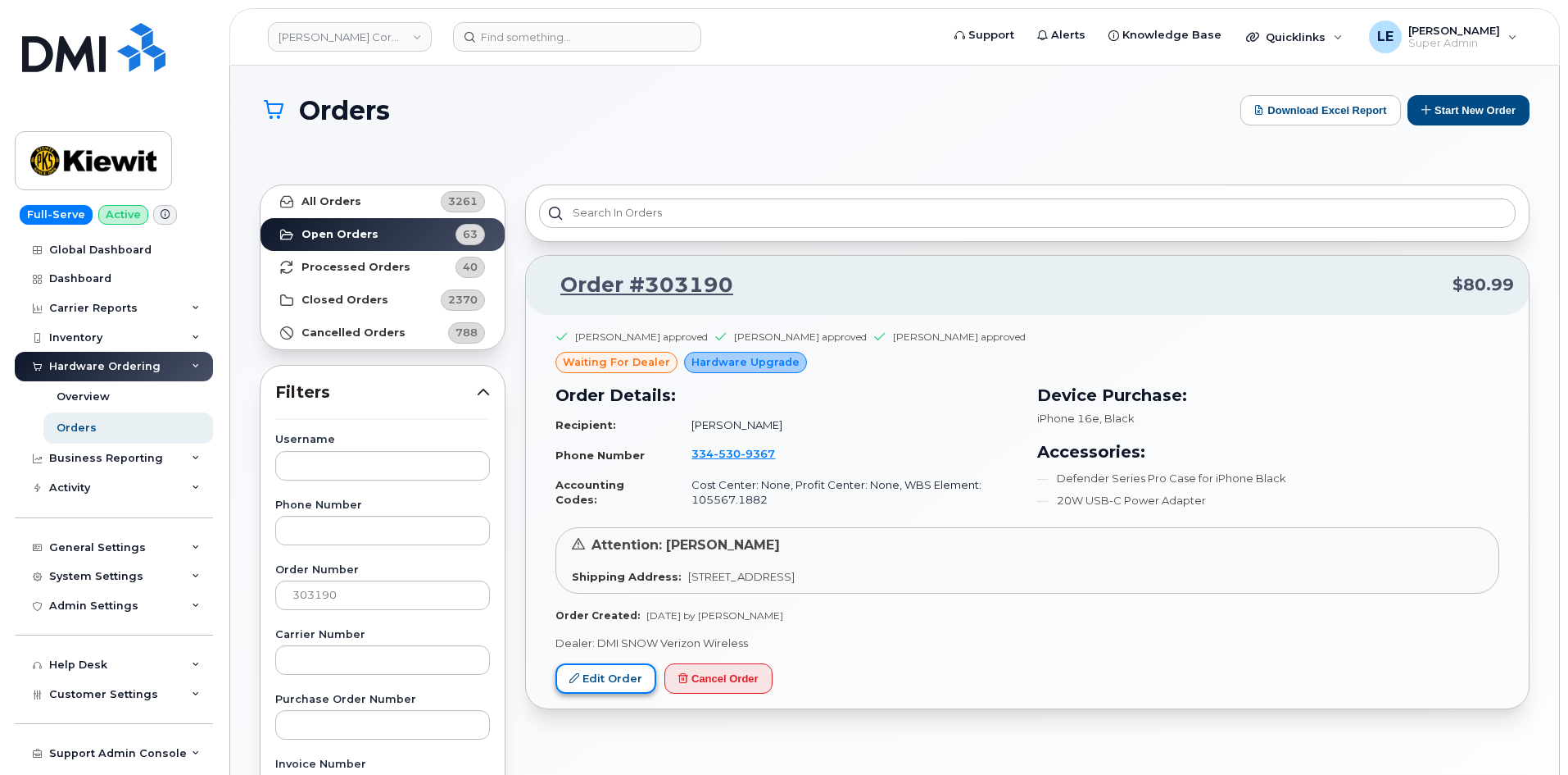
click at [620, 691] on link "Edit Order" at bounding box center [606, 679] width 101 height 31
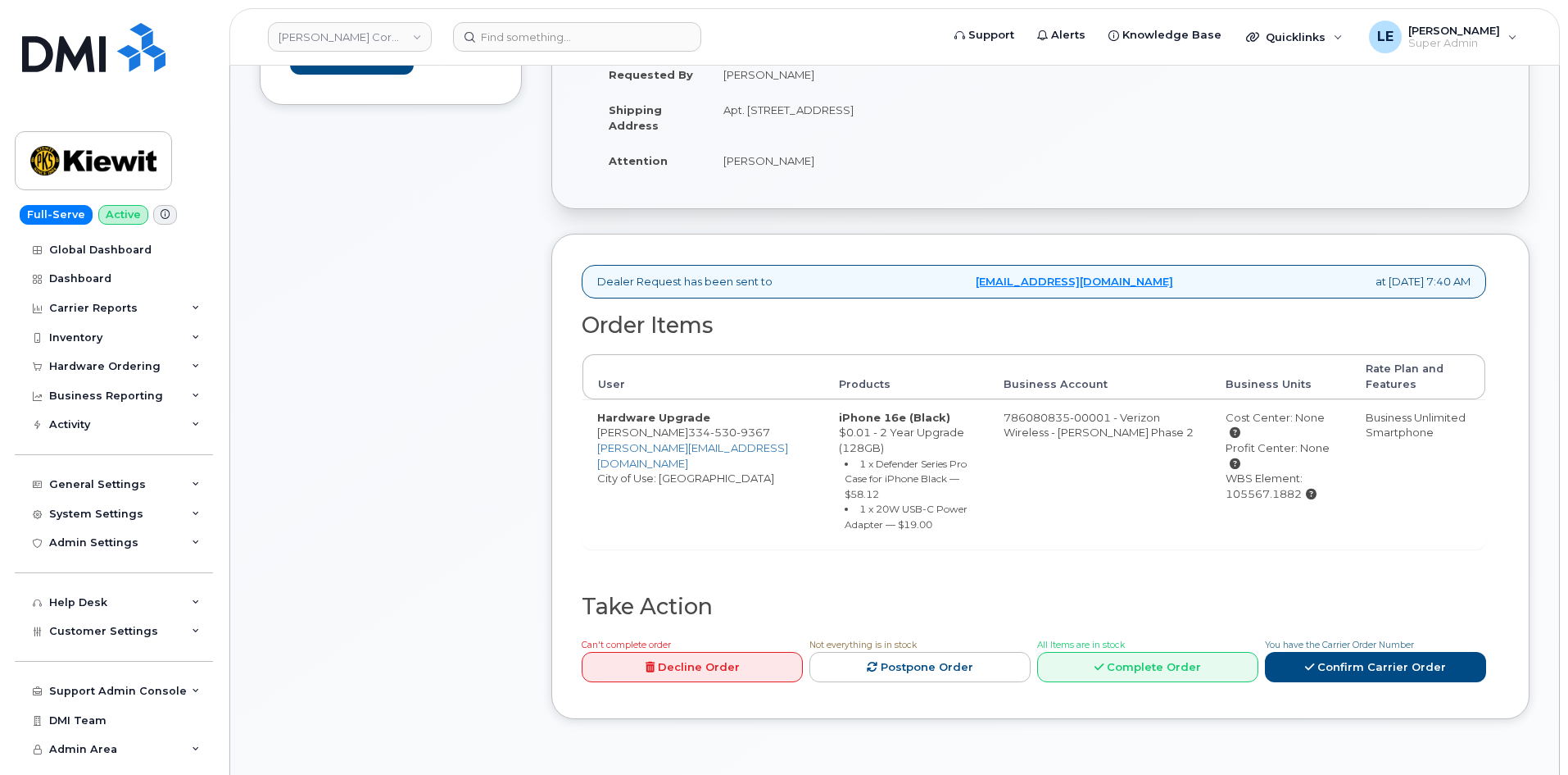
scroll to position [328, 0]
click at [517, 690] on div "Comments Leave Comment" at bounding box center [391, 324] width 262 height 835
click at [1307, 198] on div "Created By [PERSON_NAME] Created On [DATE] Requested By [PERSON_NAME] Shipping …" at bounding box center [1041, 87] width 977 height 238
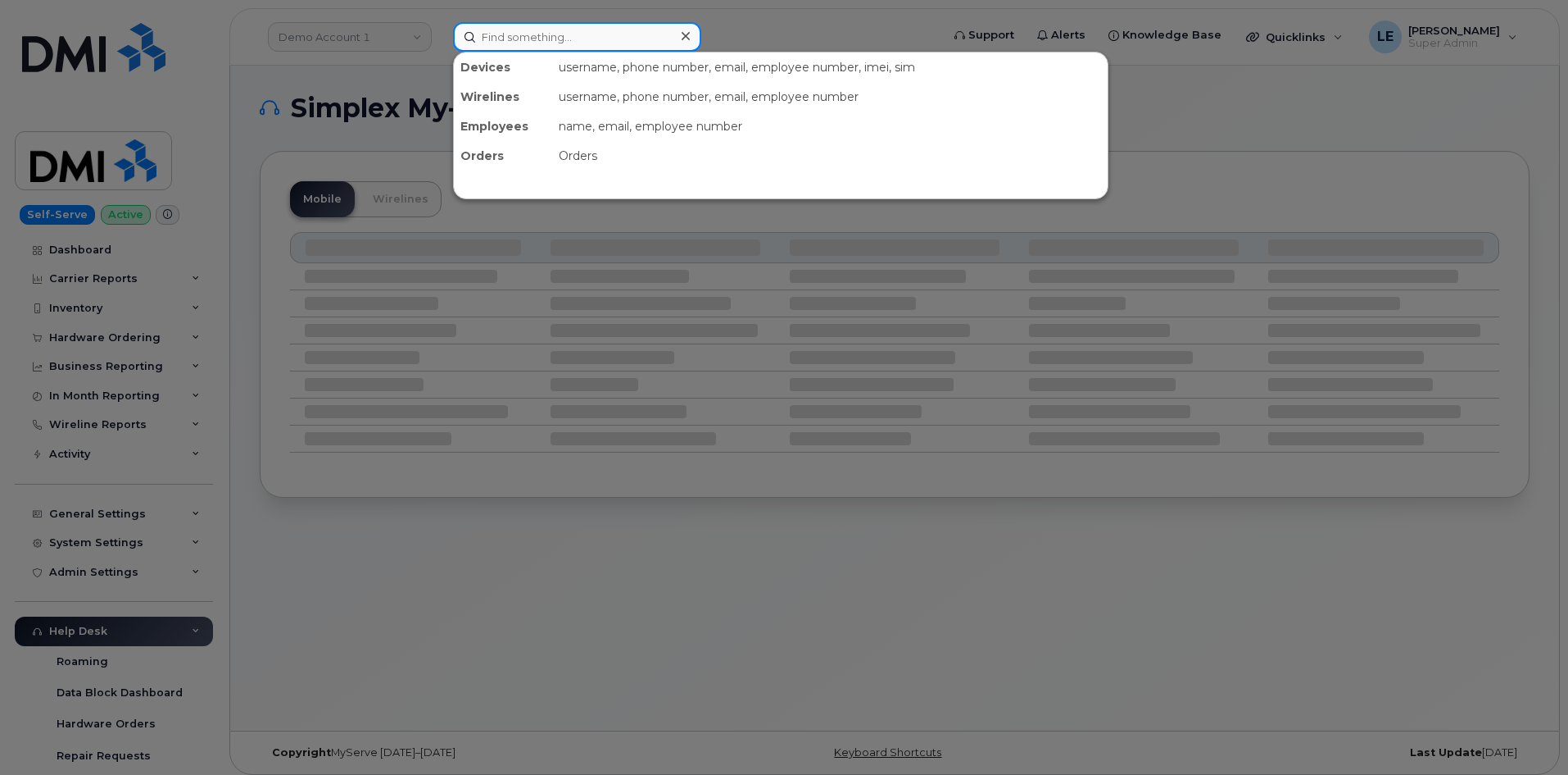
click at [544, 43] on input at bounding box center [577, 37] width 248 height 30
paste input "3345309367"
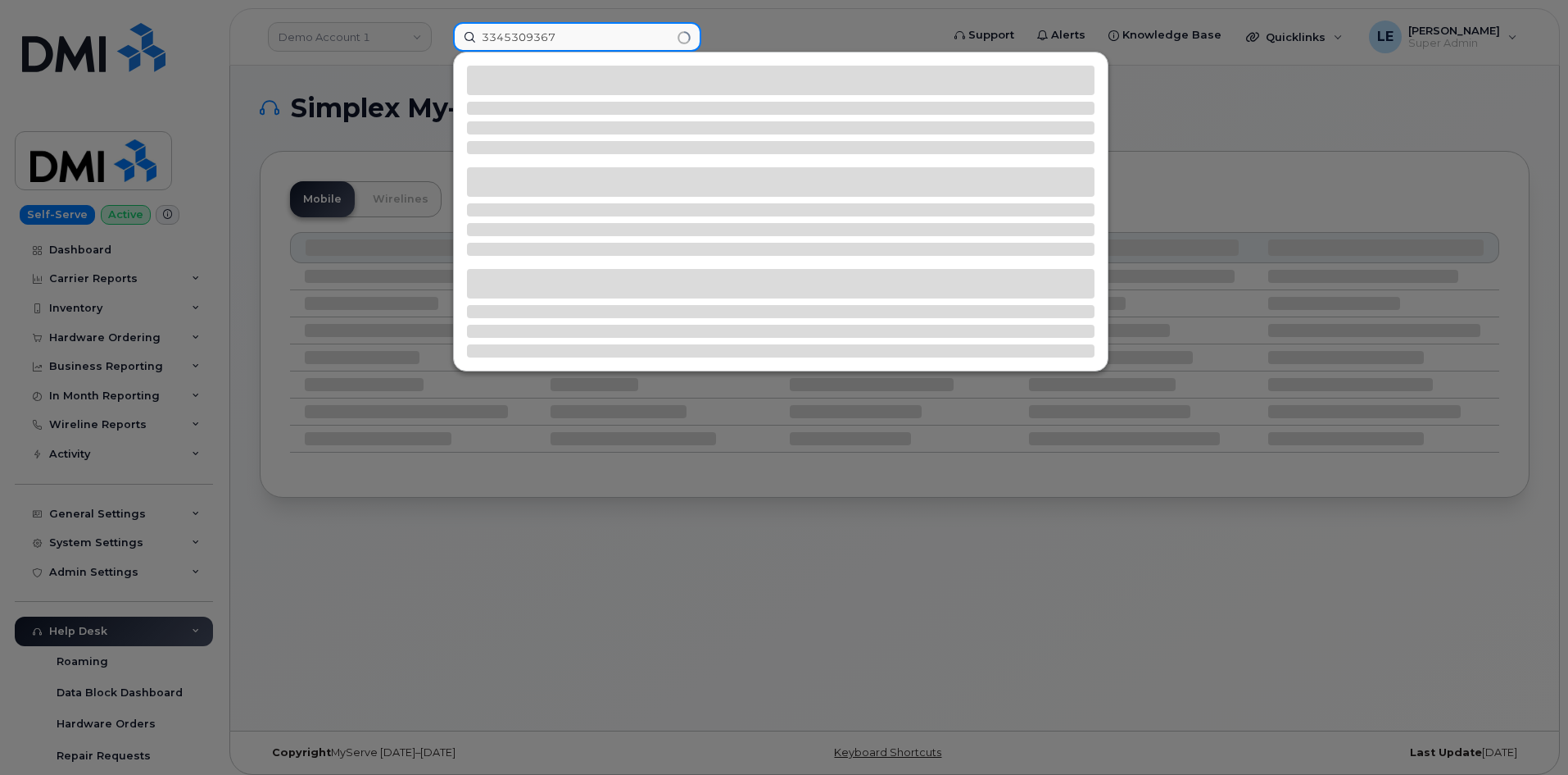
type input "3345309367"
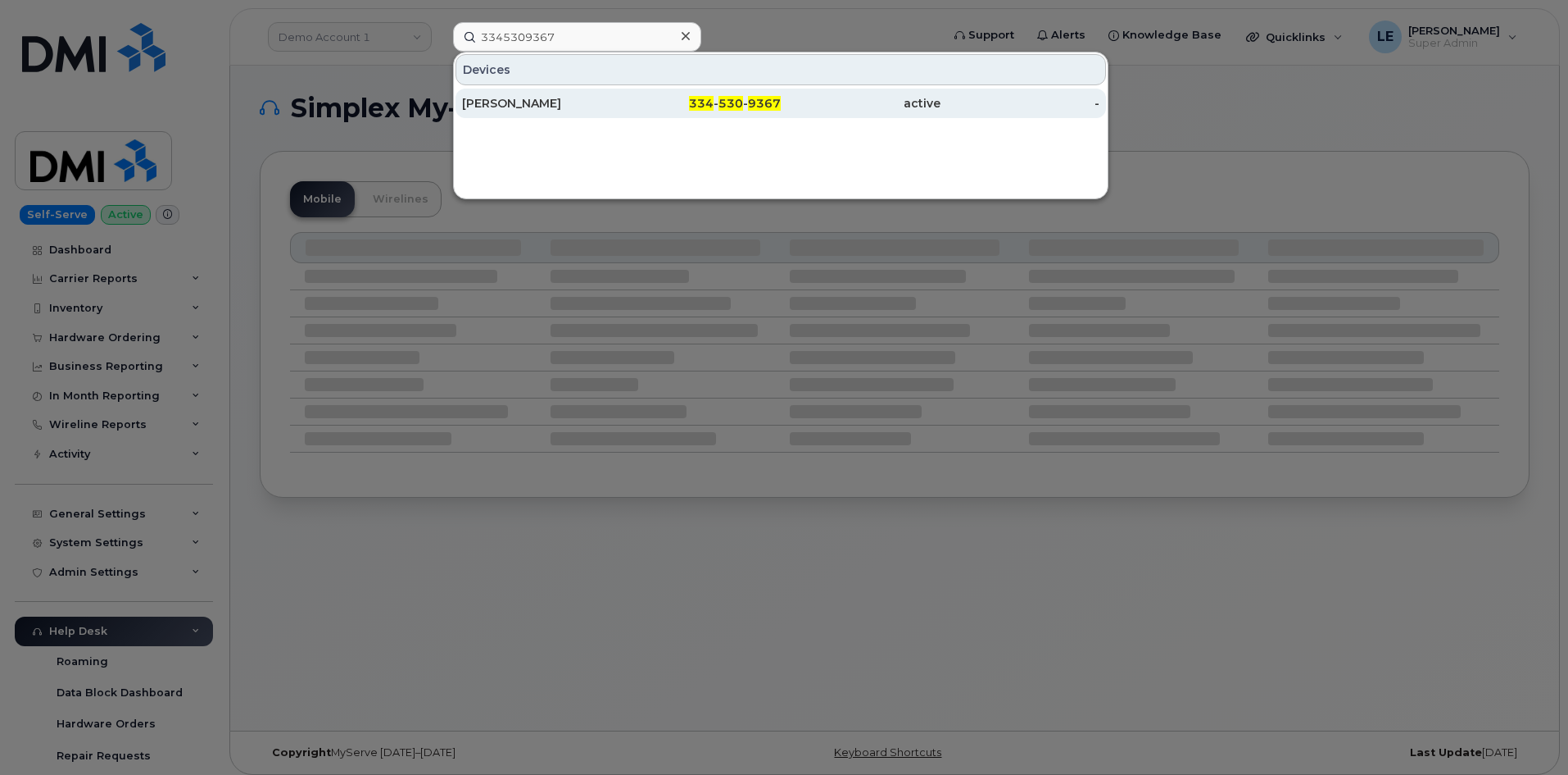
click at [527, 103] on div "[PERSON_NAME]" at bounding box center [541, 103] width 159 height 16
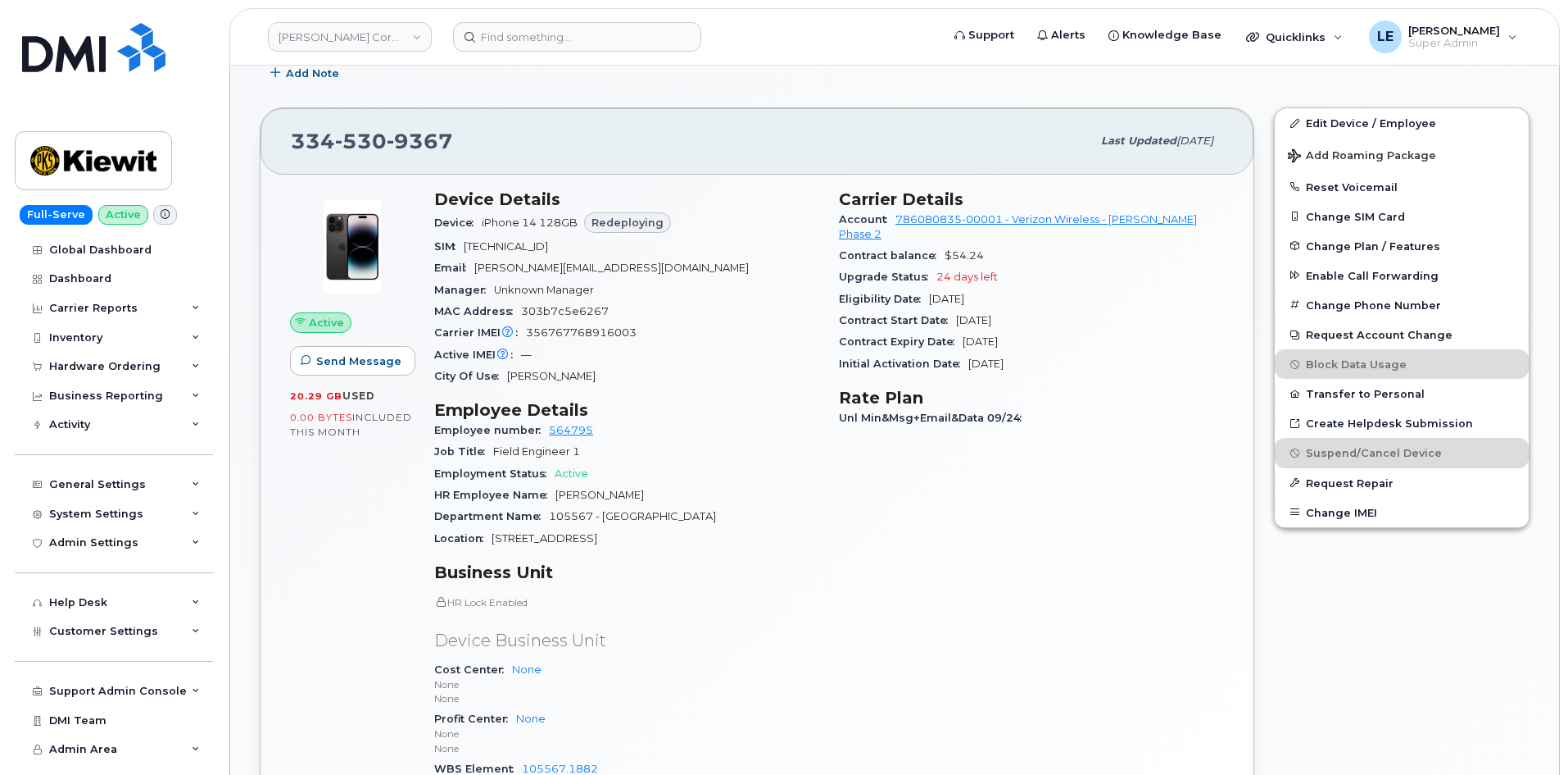
scroll to position [737, 0]
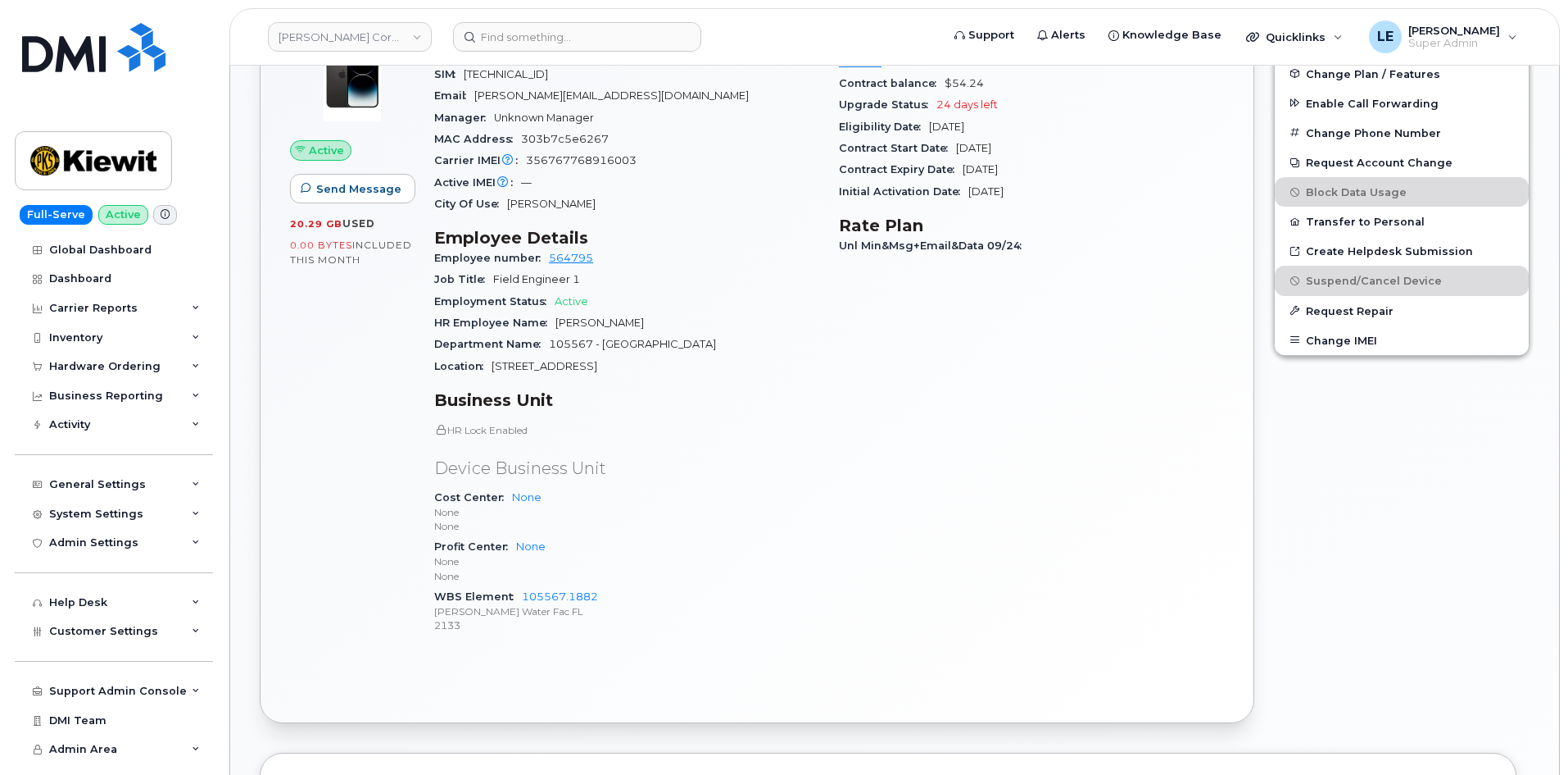
click at [690, 493] on div "Cost Center None None None" at bounding box center [627, 512] width 385 height 50
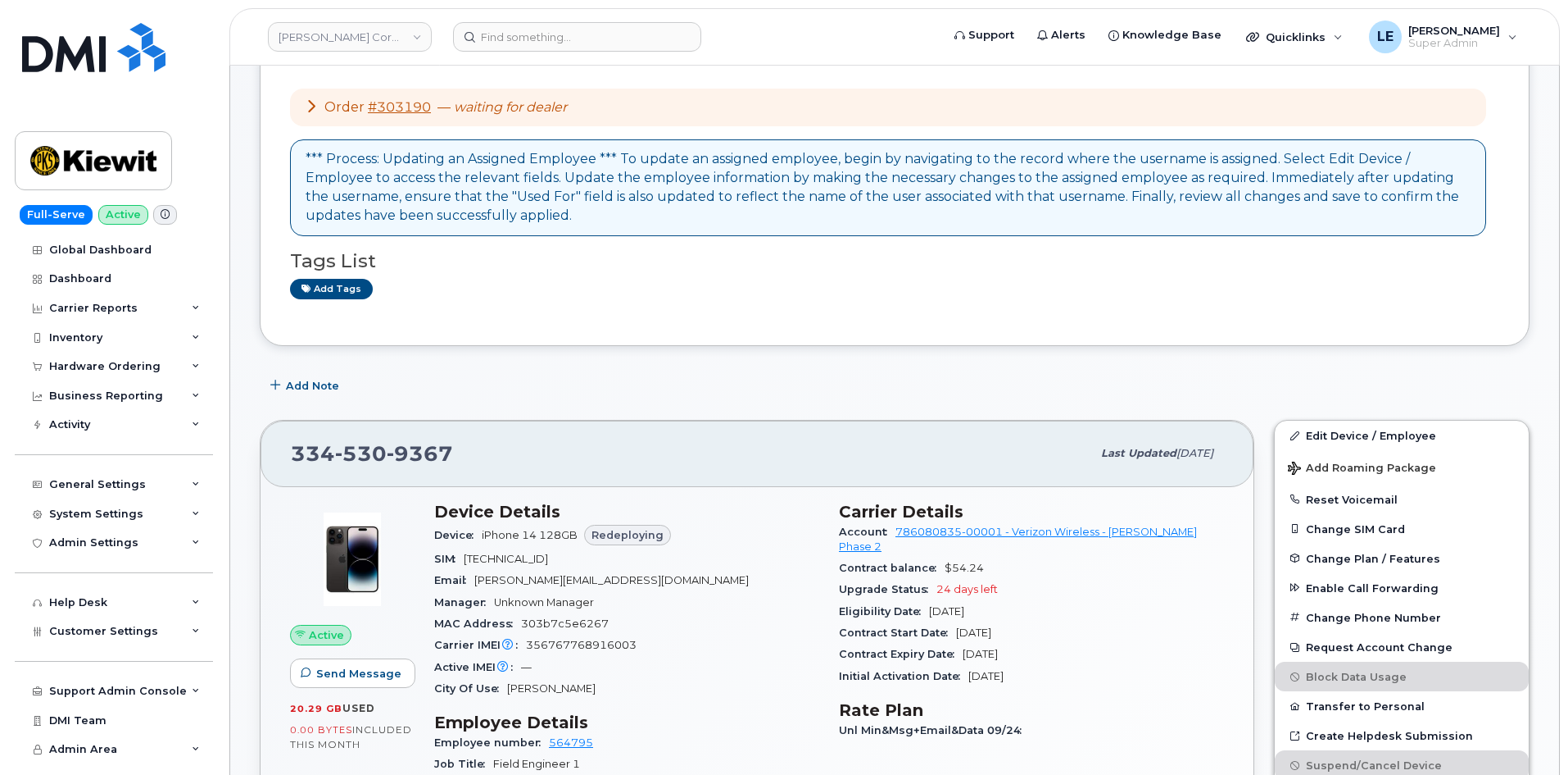
scroll to position [246, 0]
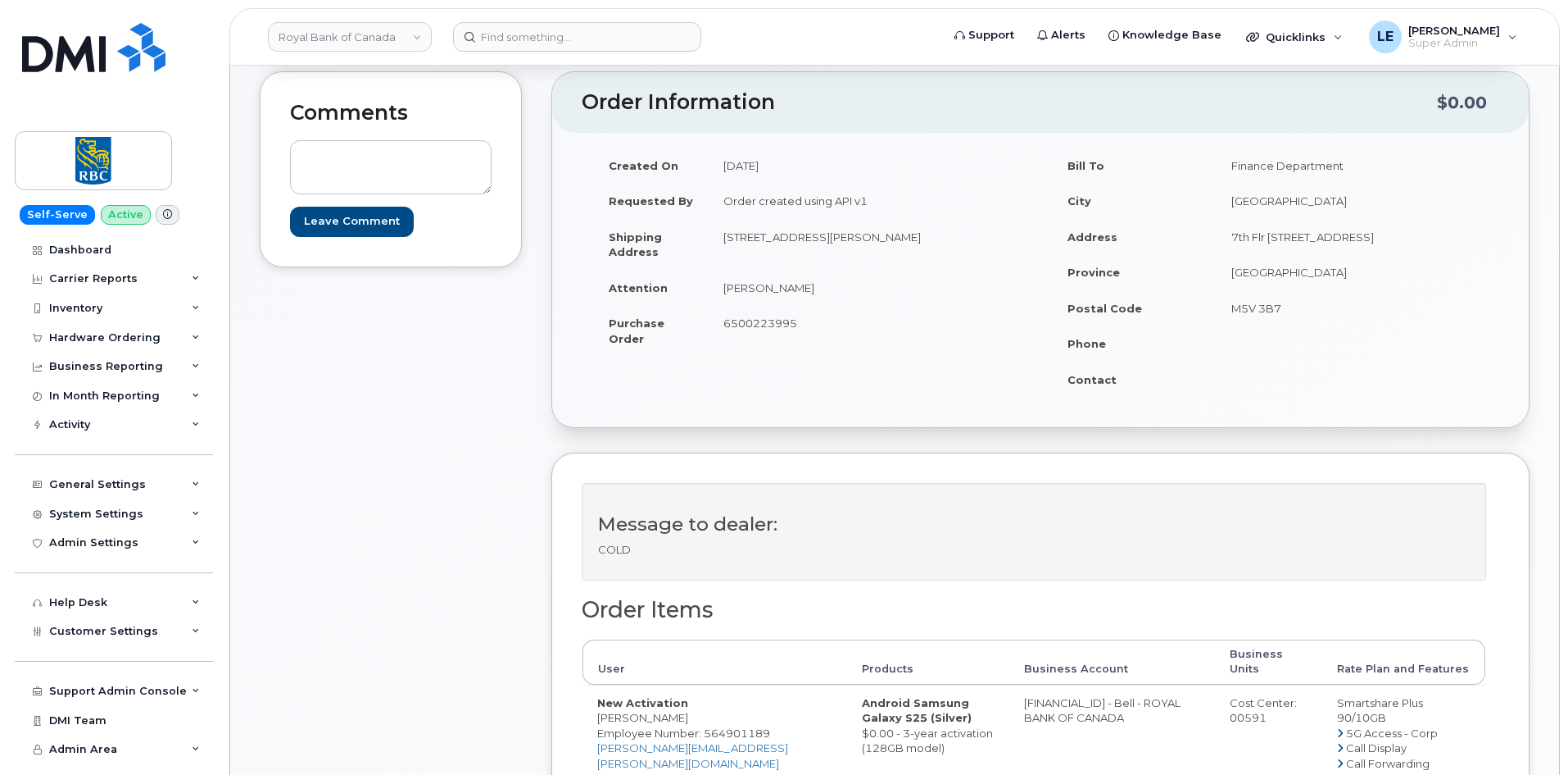
scroll to position [246, 0]
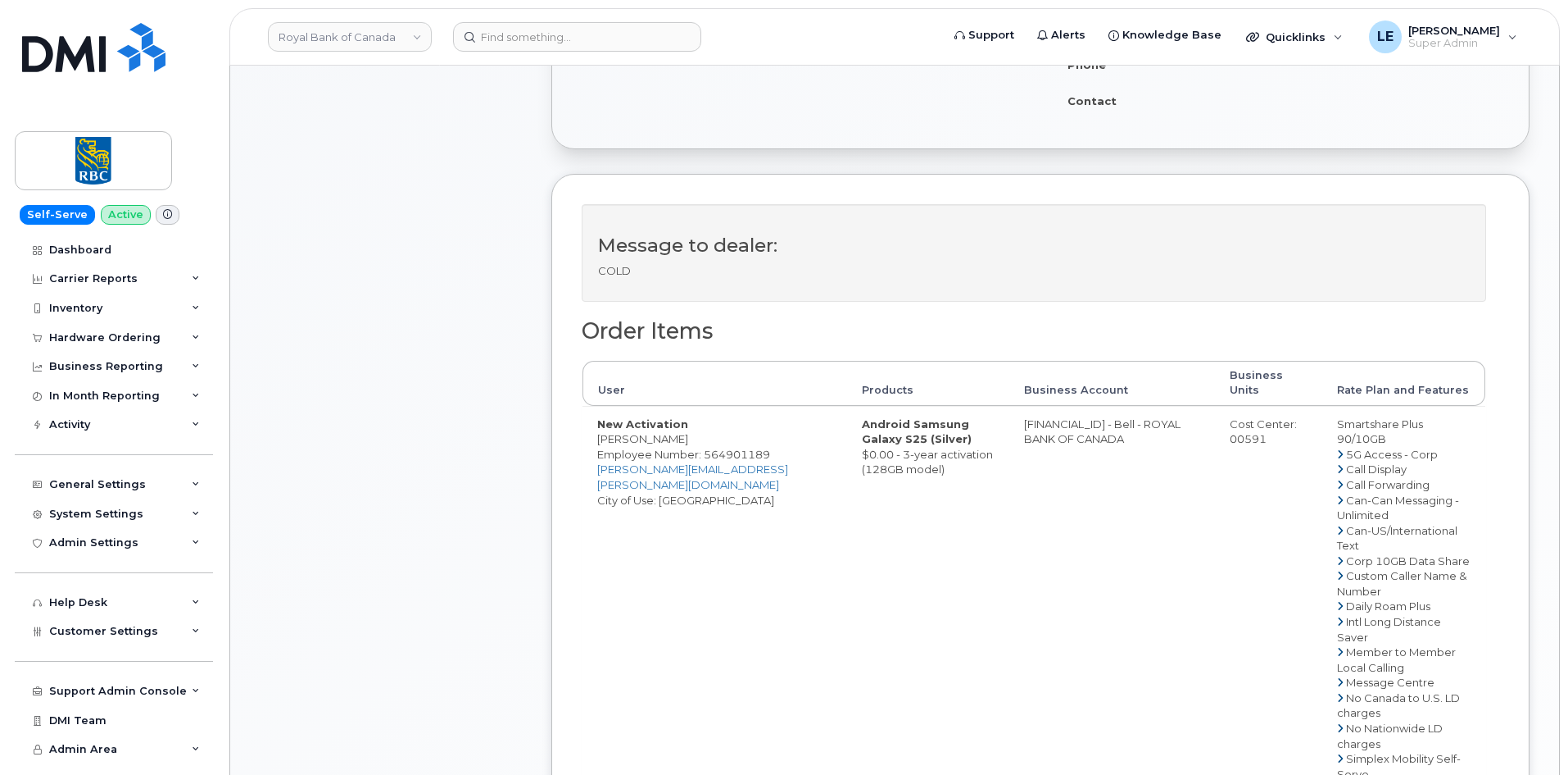
click at [1113, 432] on td "[FINANCIAL_ID] - Bell - ROYAL BANK OF CANADA" at bounding box center [1112, 651] width 205 height 492
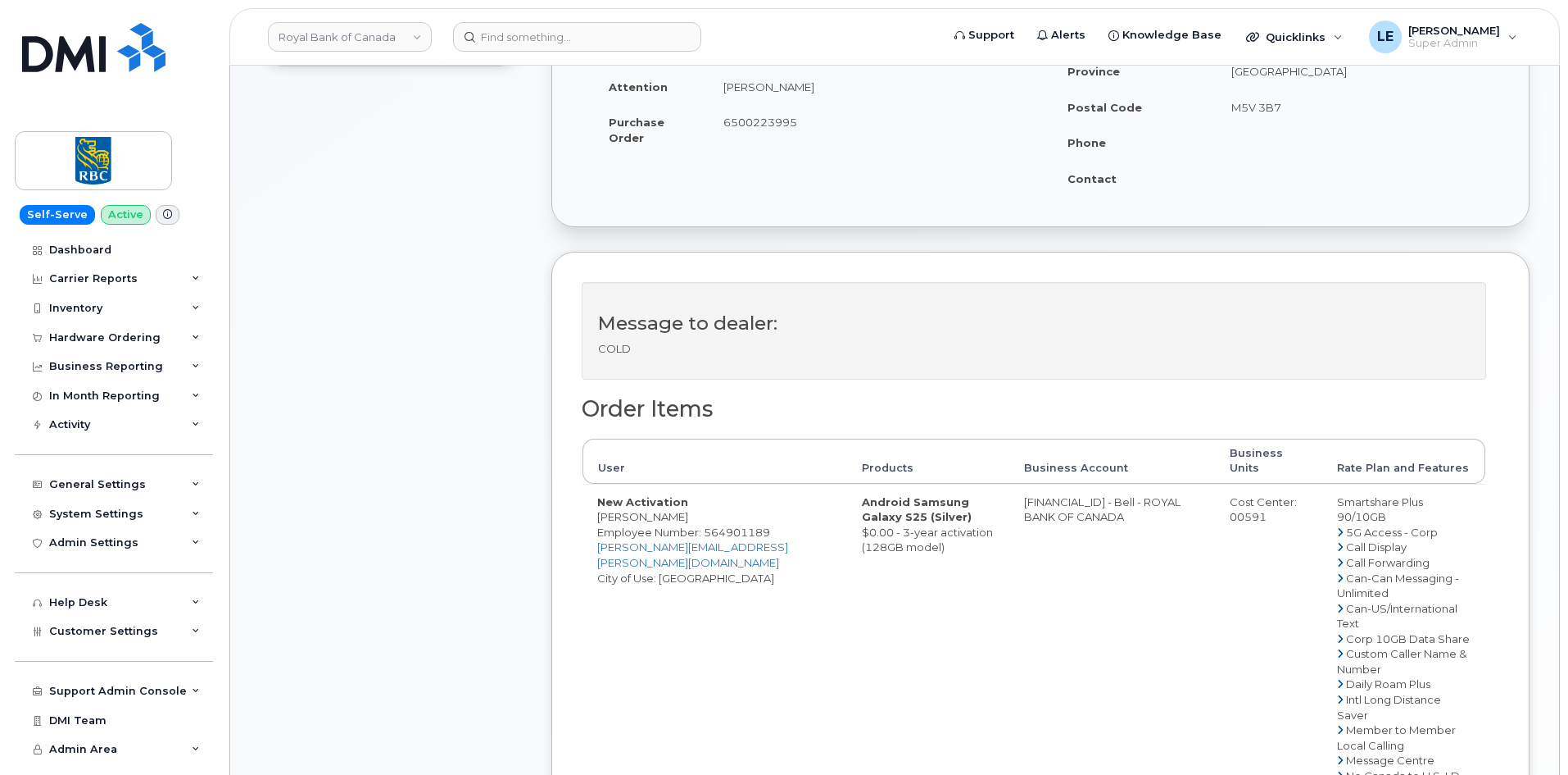
scroll to position [82, 0]
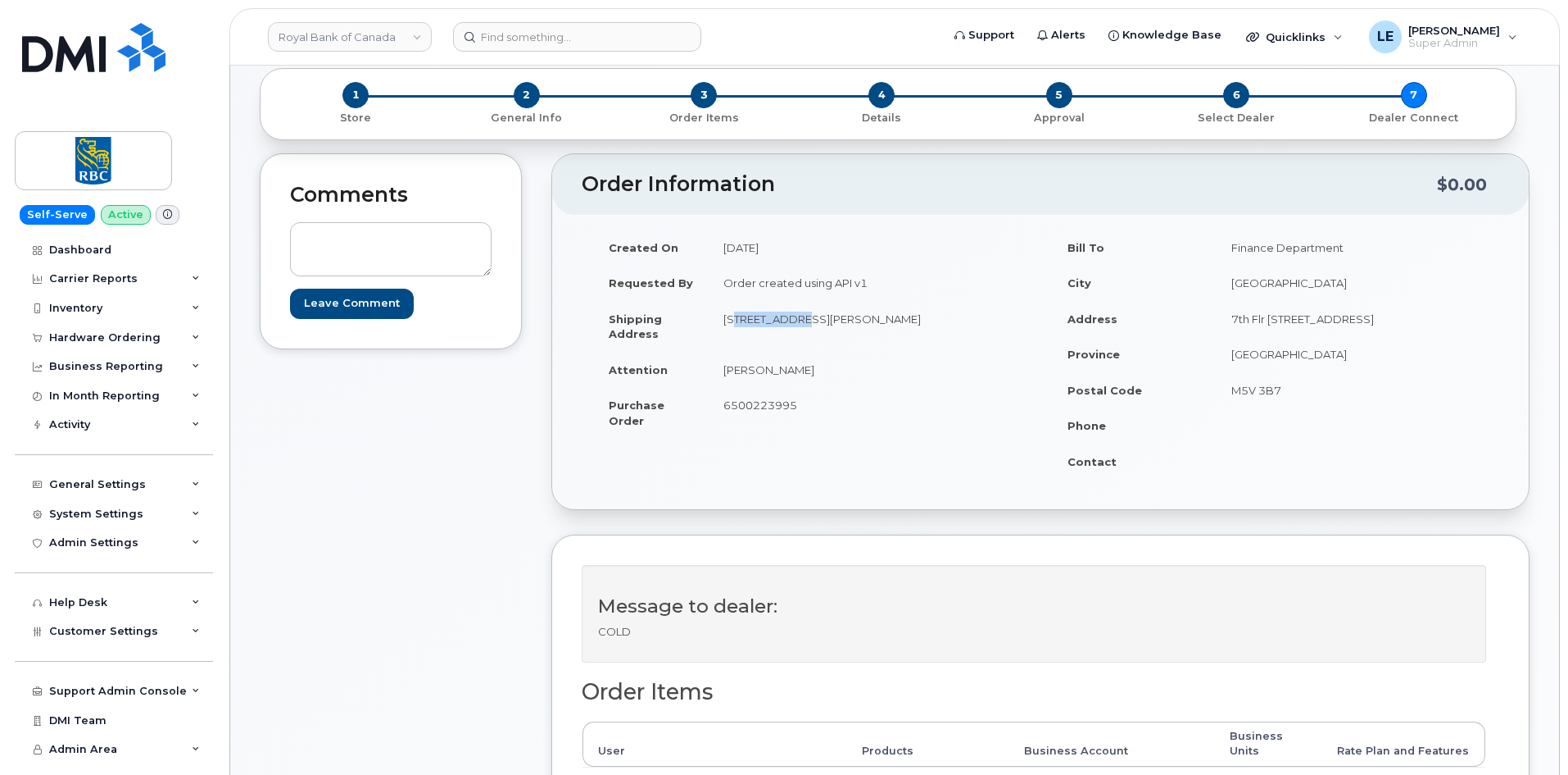
drag, startPoint x: 723, startPoint y: 321, endPoint x: 785, endPoint y: 326, distance: 62.2
click at [785, 326] on td "[STREET_ADDRESS][PERSON_NAME]" at bounding box center [868, 327] width 320 height 51
click at [782, 325] on td "[STREET_ADDRESS][PERSON_NAME]" at bounding box center [868, 327] width 320 height 51
drag, startPoint x: 740, startPoint y: 327, endPoint x: 752, endPoint y: 334, distance: 13.9
click at [752, 334] on td "[STREET_ADDRESS][PERSON_NAME]" at bounding box center [868, 327] width 320 height 51
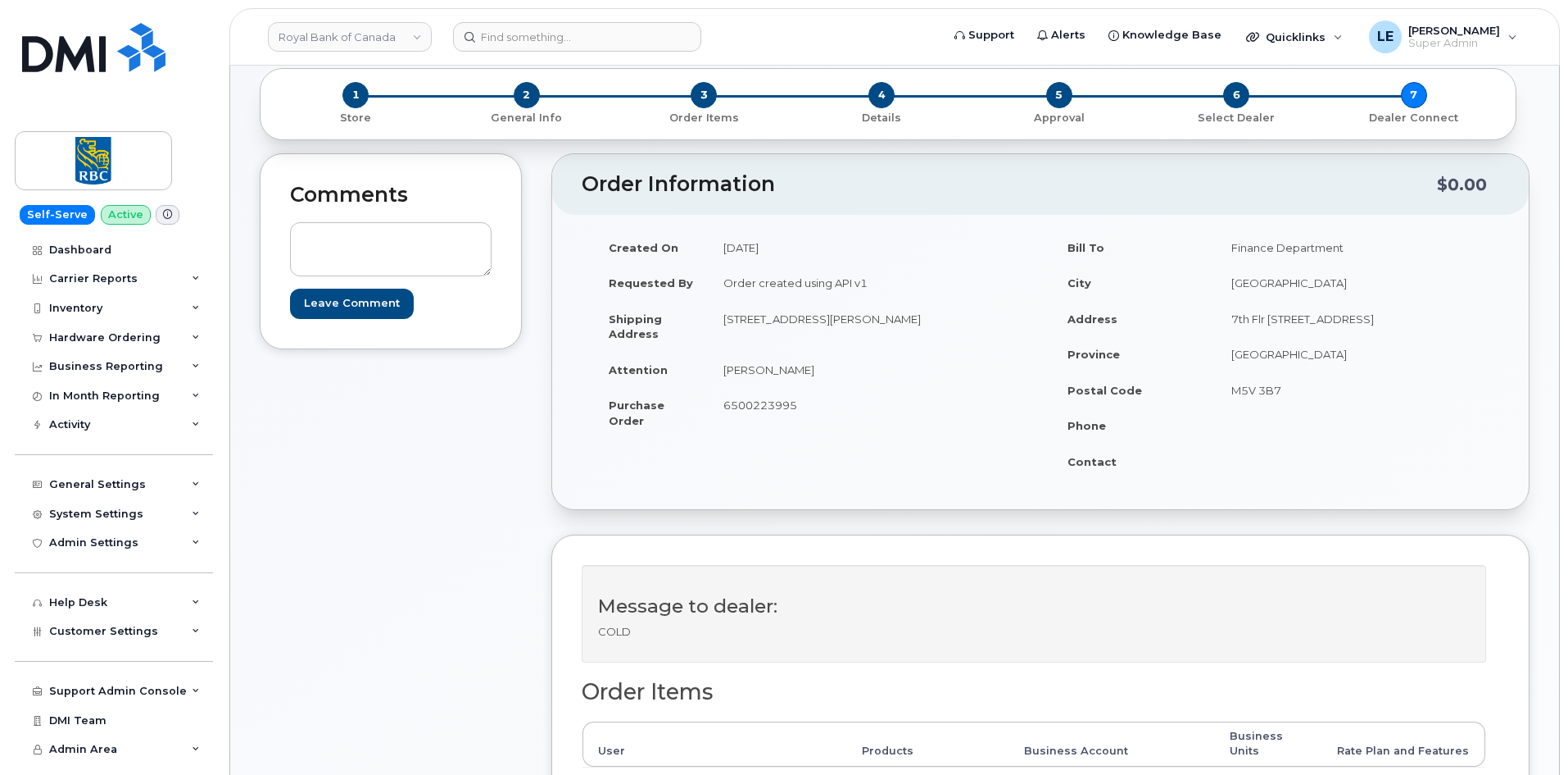
copy td "[STREET_ADDRESS][PERSON_NAME]"
click at [830, 384] on td "[PERSON_NAME]" at bounding box center [868, 369] width 320 height 36
drag, startPoint x: 723, startPoint y: 372, endPoint x: 845, endPoint y: 370, distance: 122.0
click at [845, 370] on td "[PERSON_NAME]" at bounding box center [868, 369] width 320 height 36
copy td "[PERSON_NAME]"
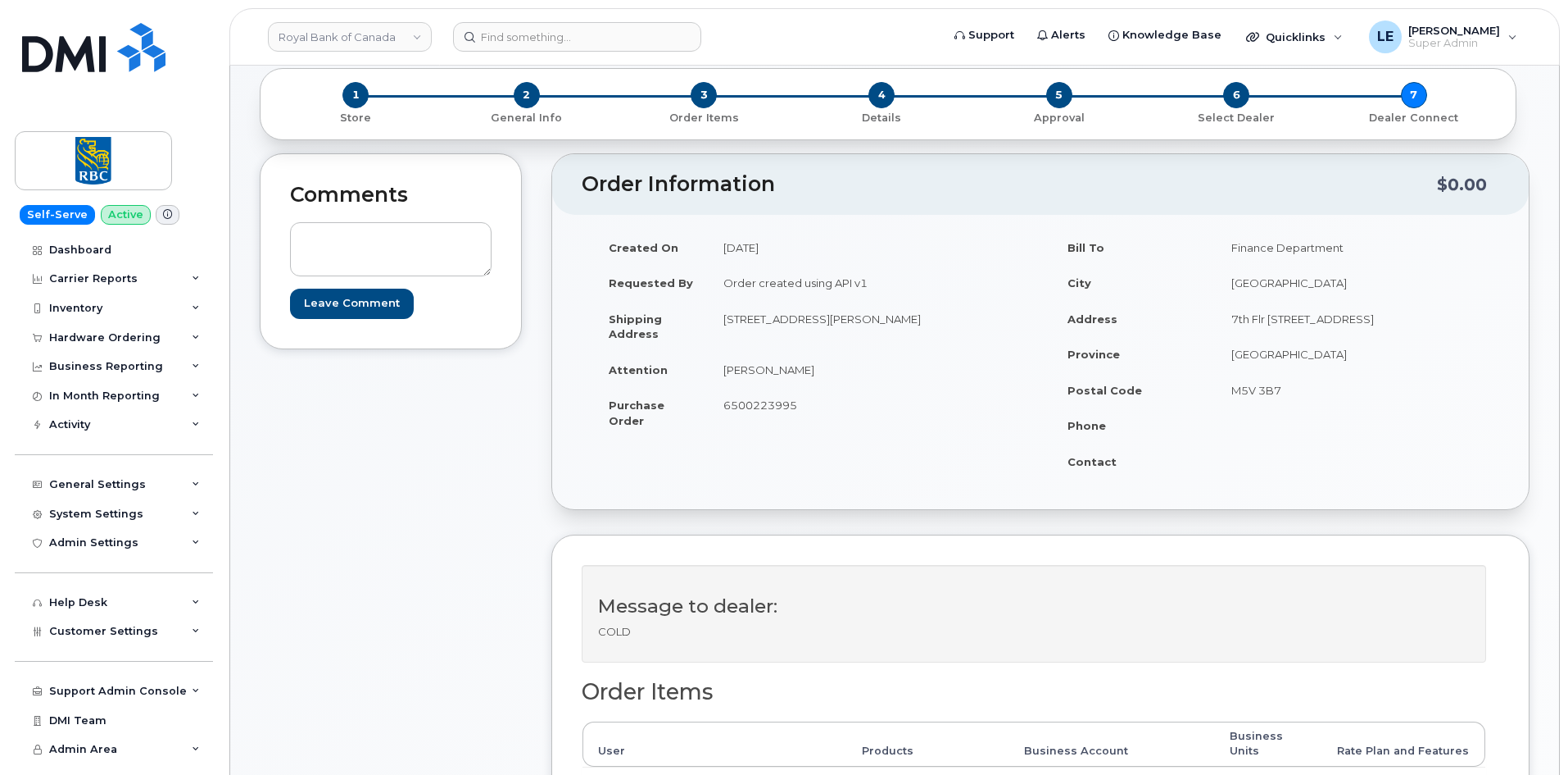
click at [850, 349] on td "[STREET_ADDRESS][PERSON_NAME]" at bounding box center [868, 327] width 320 height 51
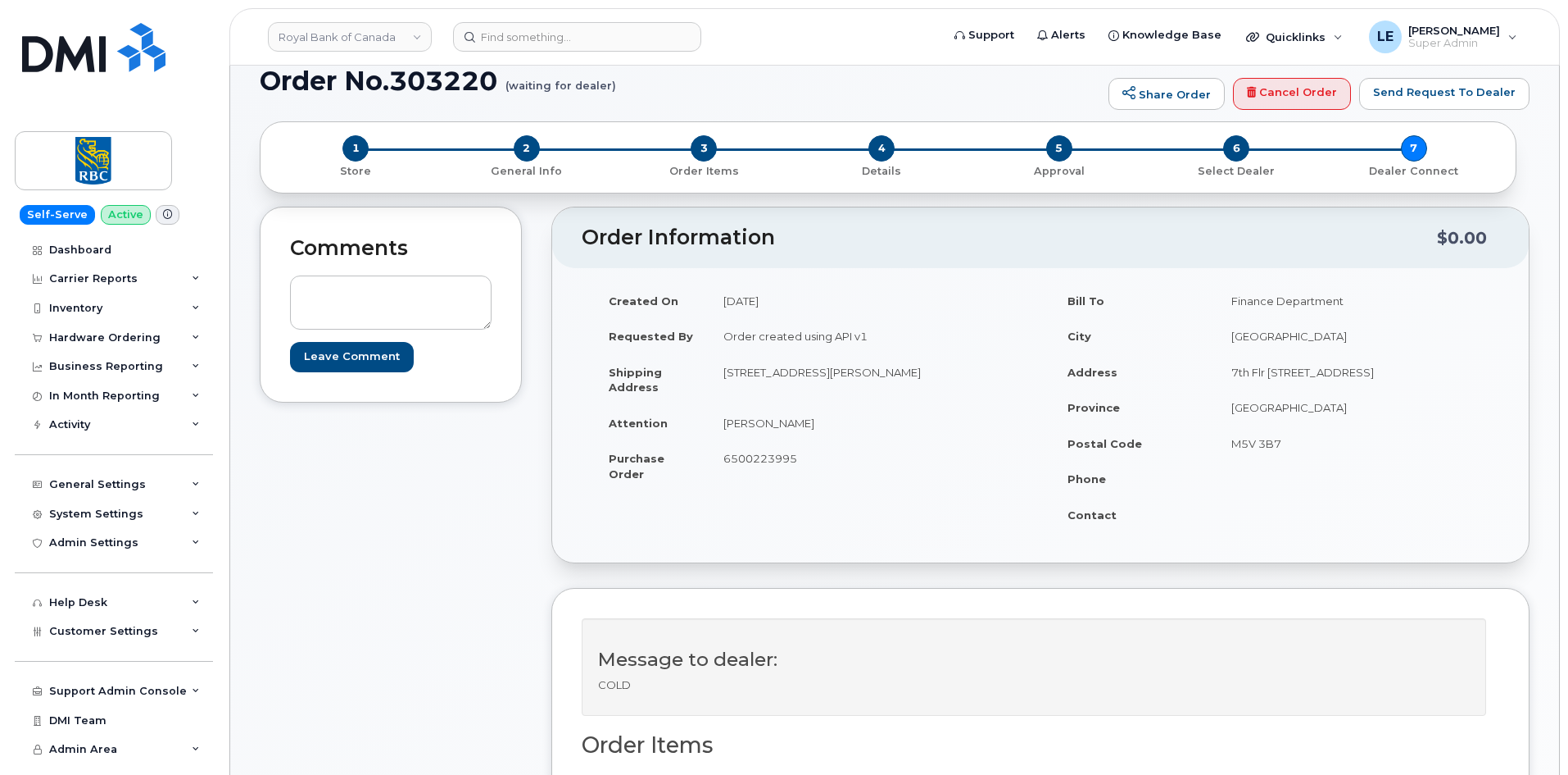
scroll to position [0, 0]
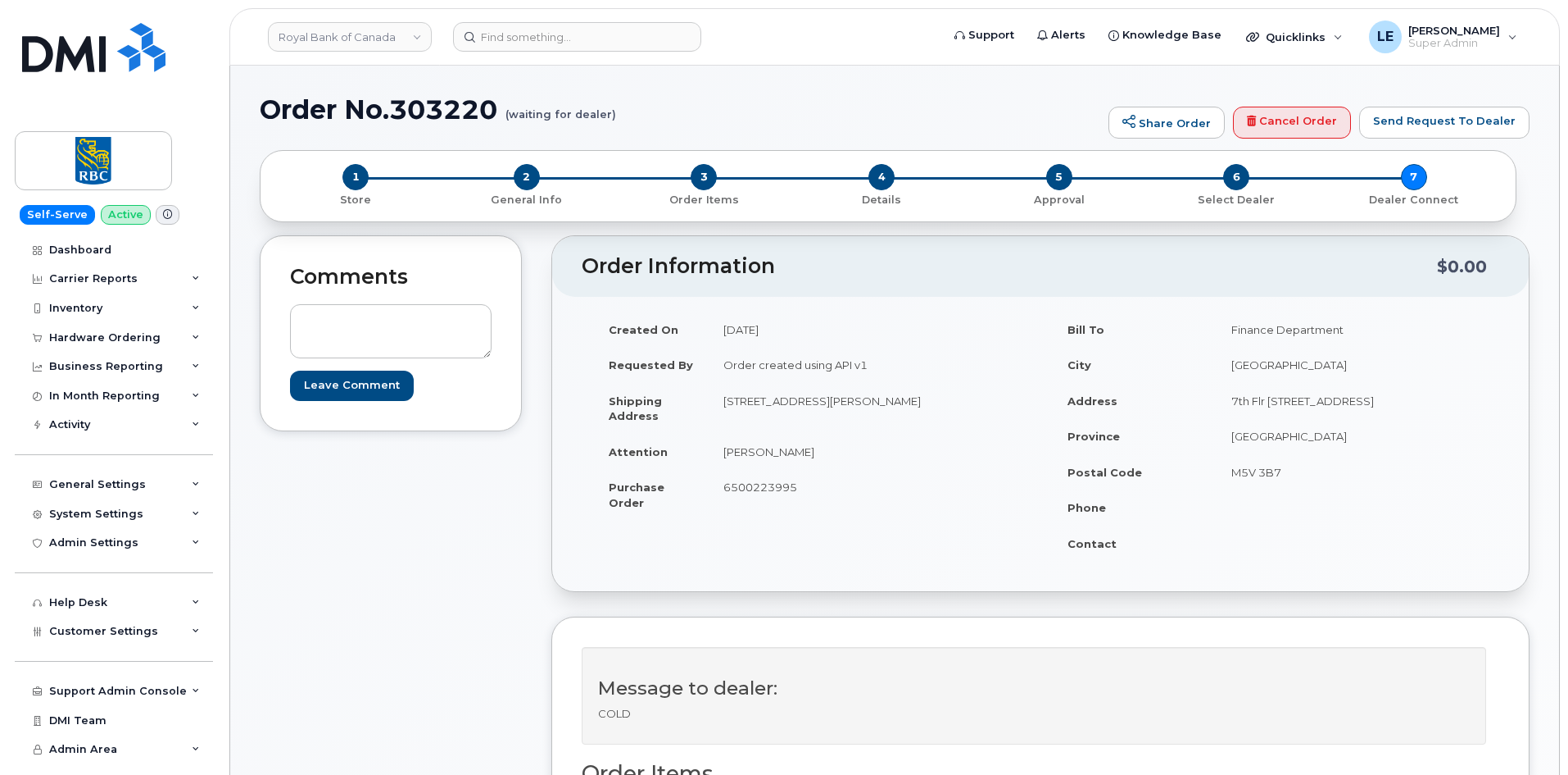
drag, startPoint x: 724, startPoint y: 402, endPoint x: 885, endPoint y: 394, distance: 161.2
click at [885, 394] on td "[STREET_ADDRESS][PERSON_NAME]" at bounding box center [868, 408] width 320 height 51
drag, startPoint x: 723, startPoint y: 453, endPoint x: 859, endPoint y: 454, distance: 136.0
click at [859, 454] on td "[PERSON_NAME]" at bounding box center [868, 452] width 320 height 36
copy td "[PERSON_NAME]"
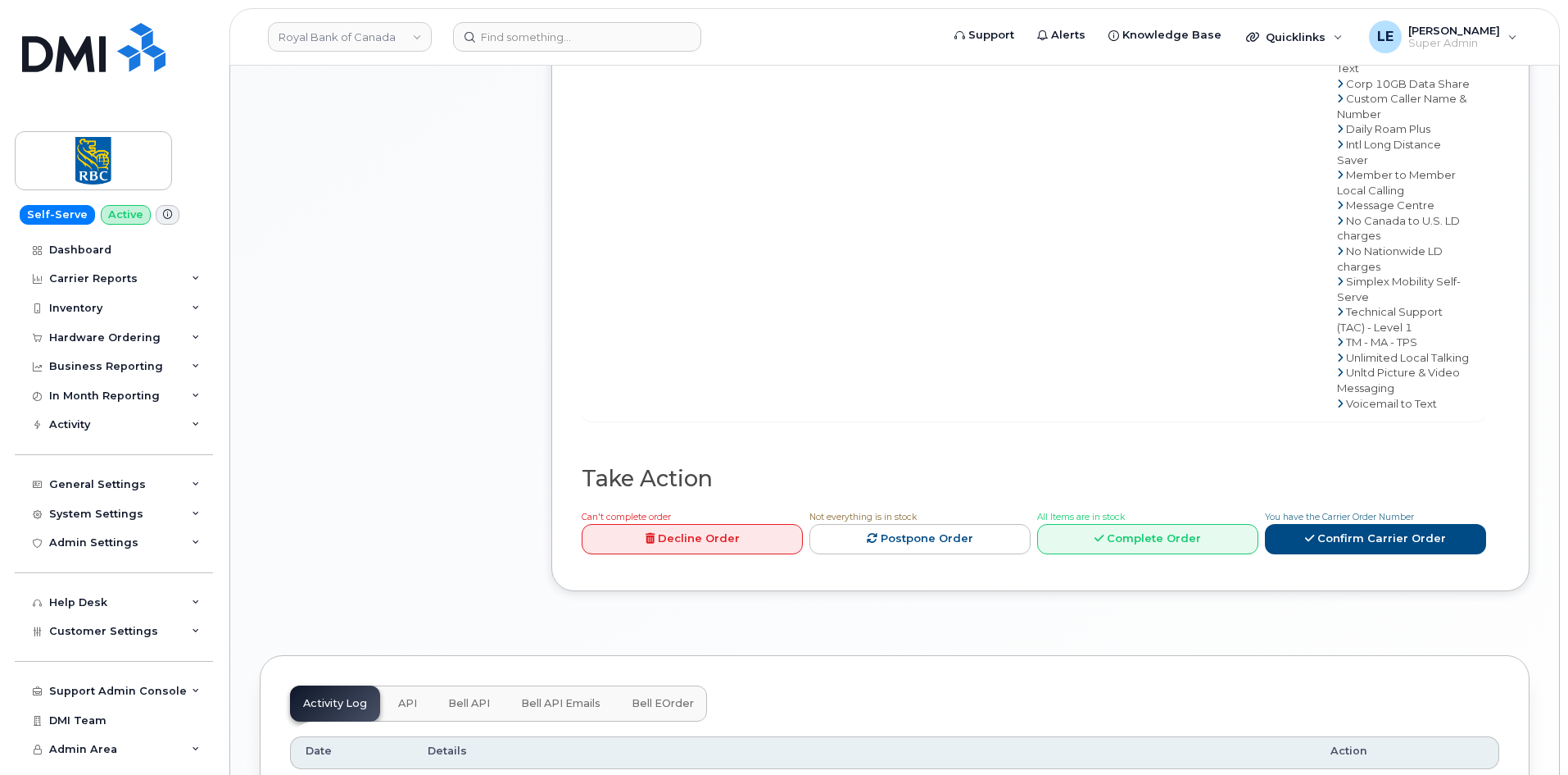
scroll to position [1148, 0]
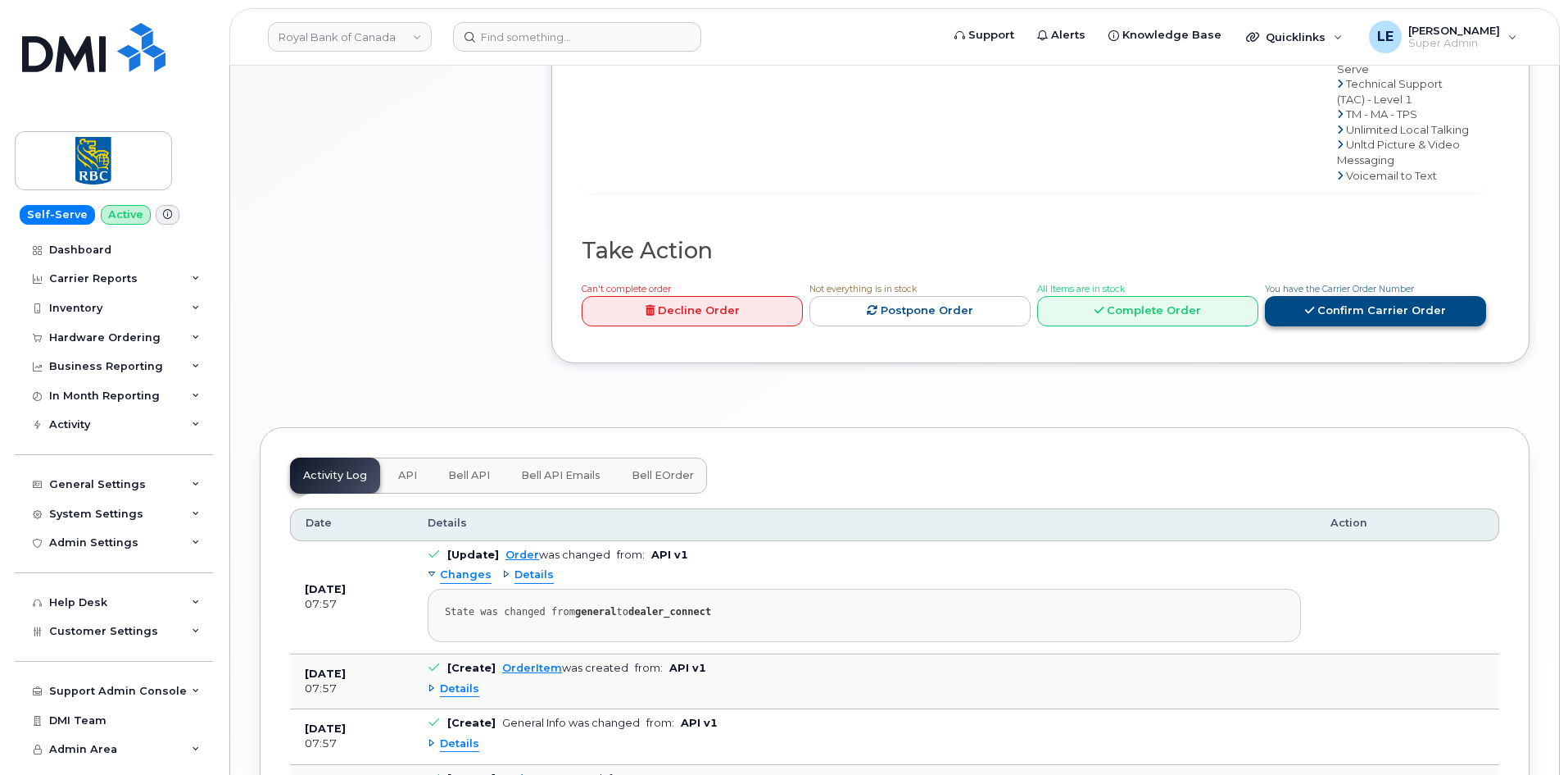
click at [1356, 296] on link "Confirm Carrier Order" at bounding box center [1376, 311] width 222 height 31
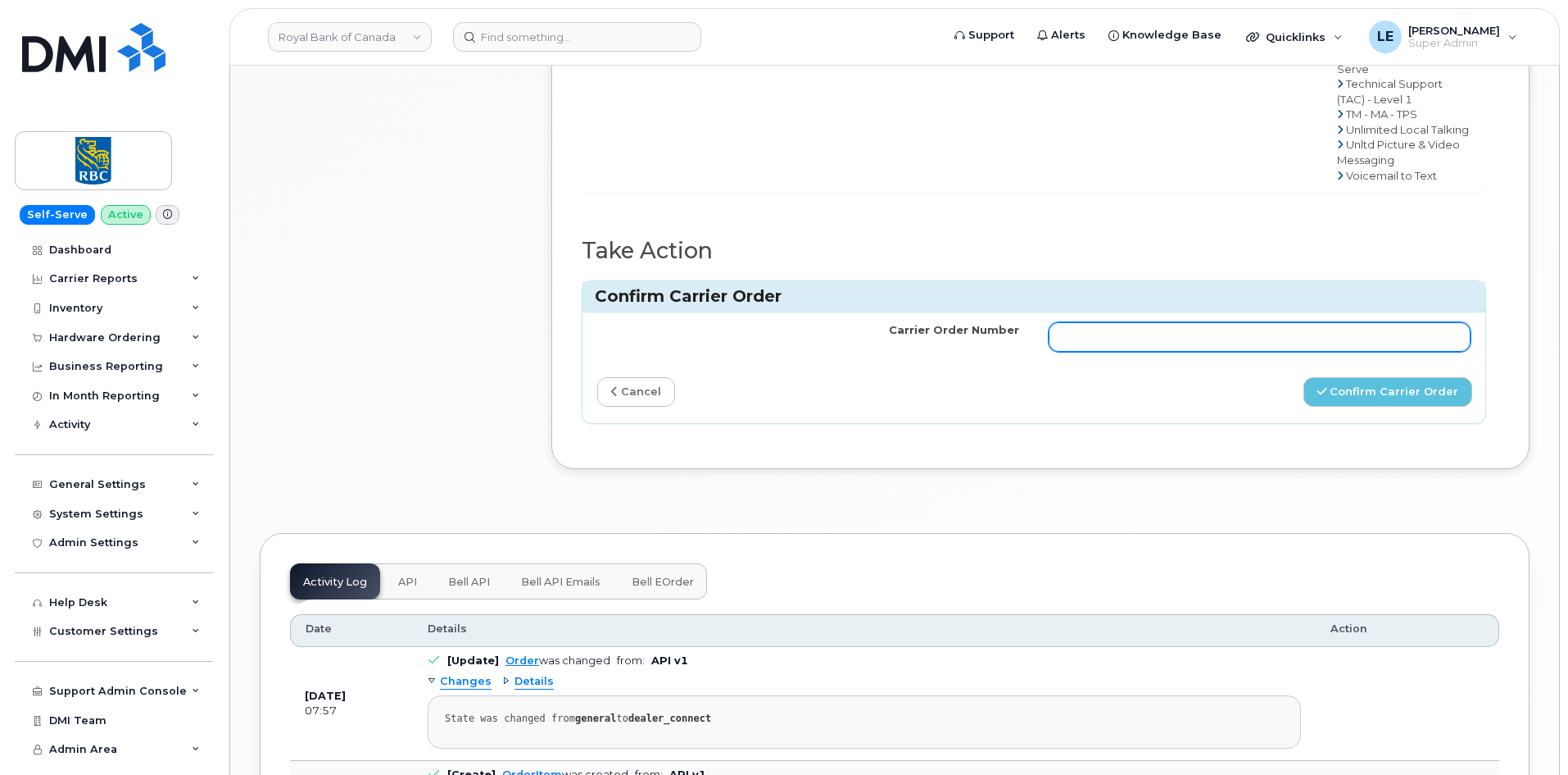
click at [1327, 322] on input "Carrier Order Number" at bounding box center [1260, 337] width 422 height 30
paste input "3028596"
type input "3028596"
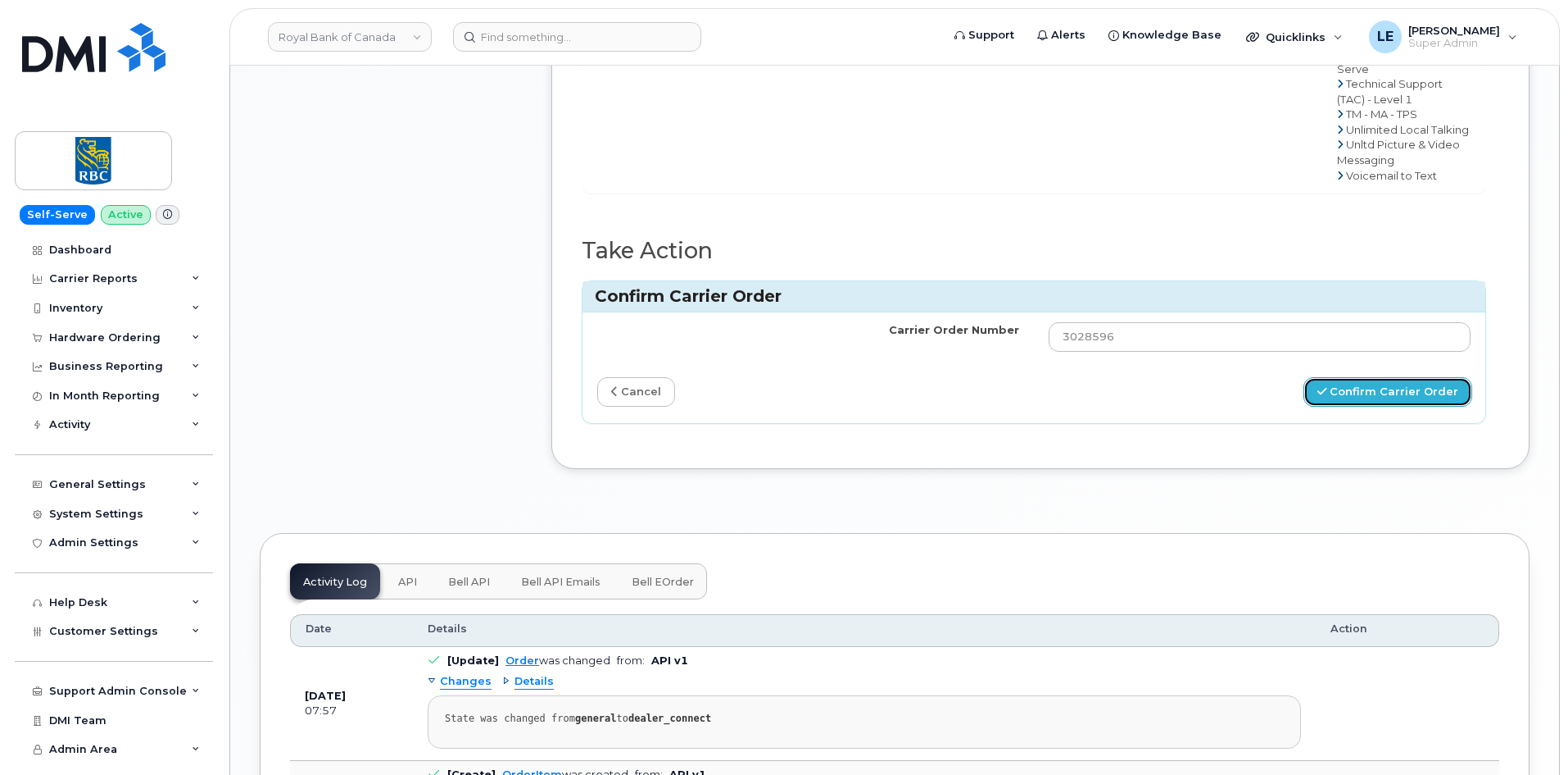
click at [1381, 377] on button "Confirm Carrier Order" at bounding box center [1388, 392] width 169 height 31
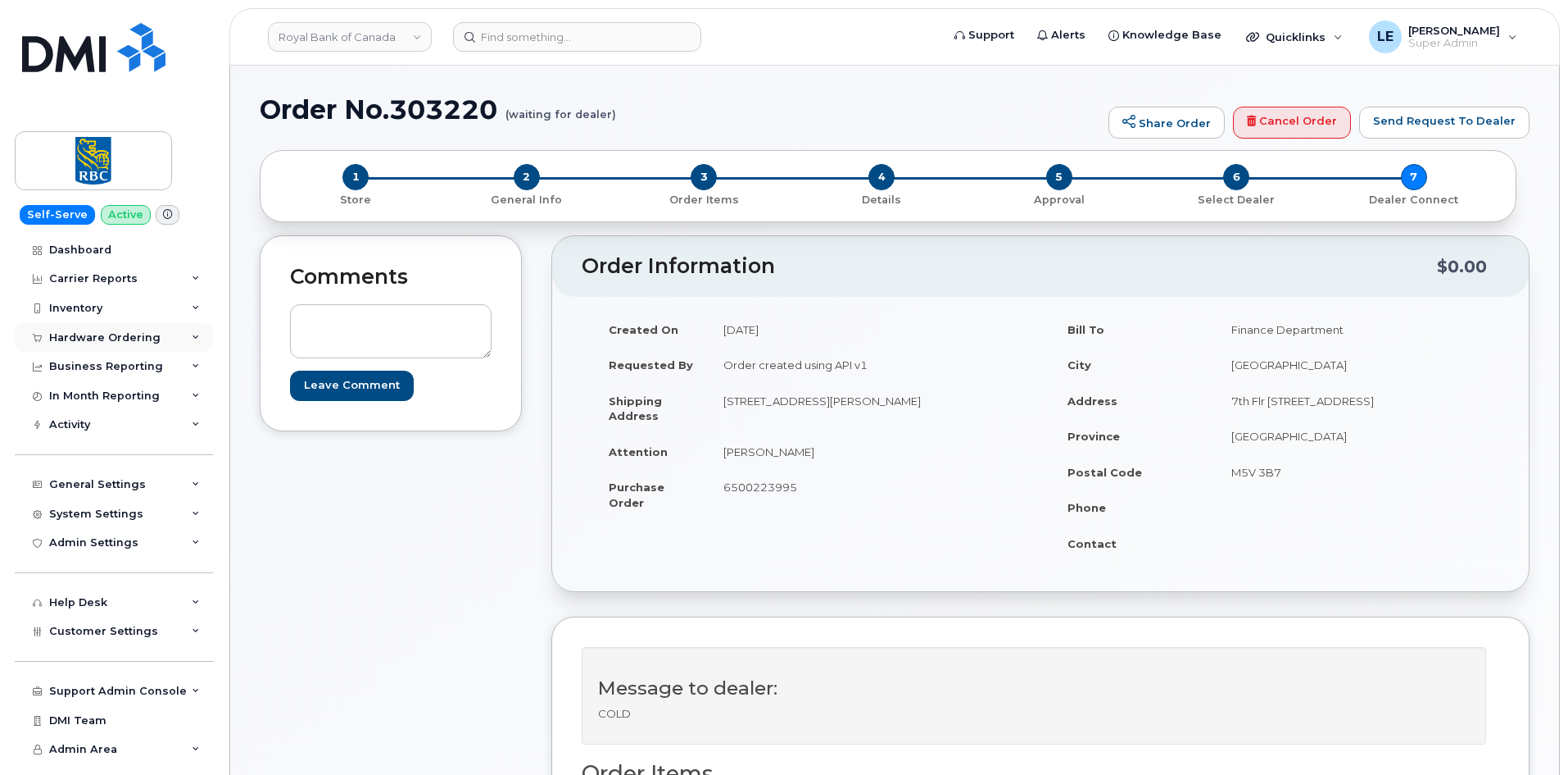
click at [119, 331] on div "Hardware Ordering" at bounding box center [105, 337] width 112 height 13
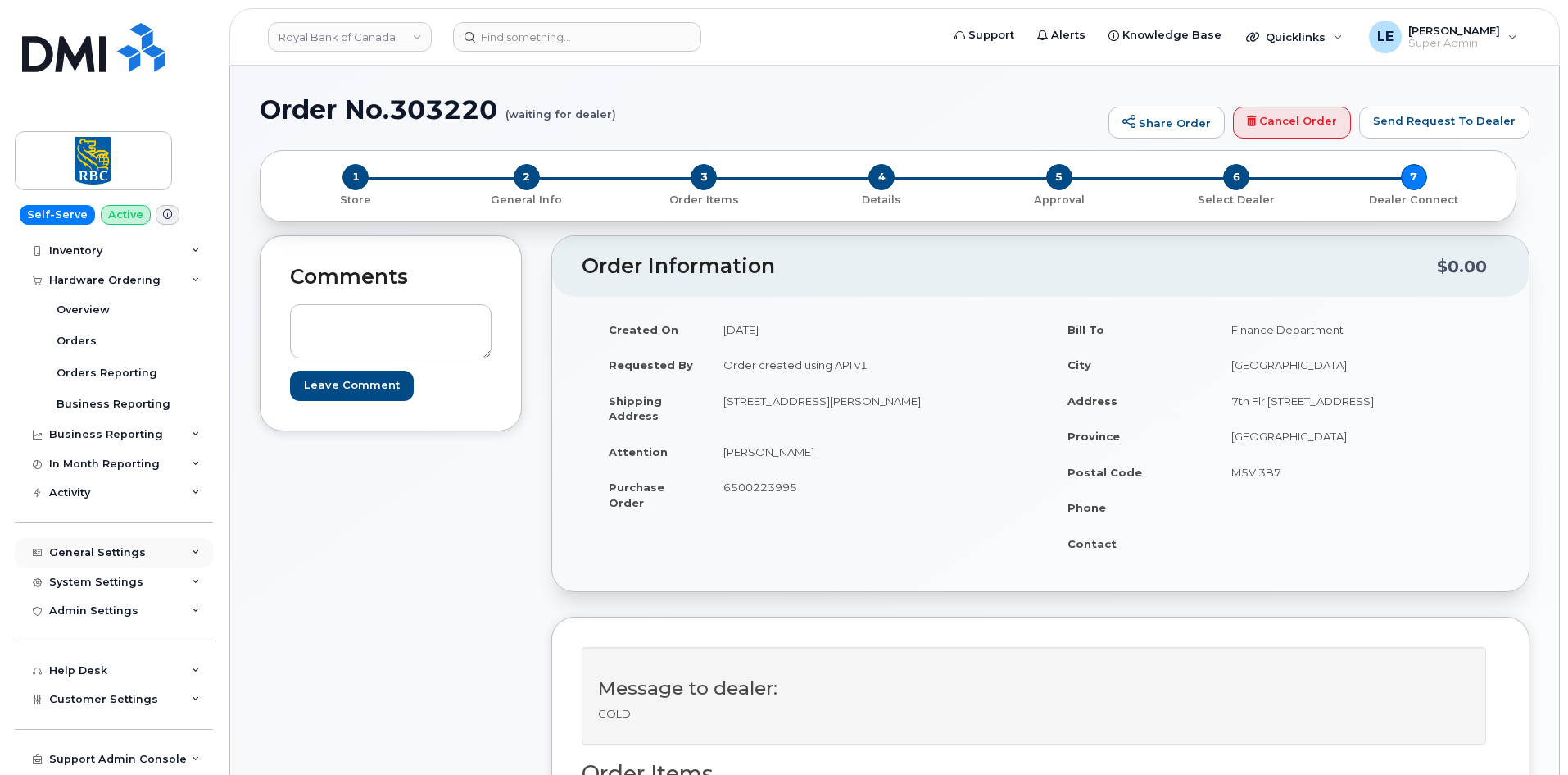
scroll to position [114, 0]
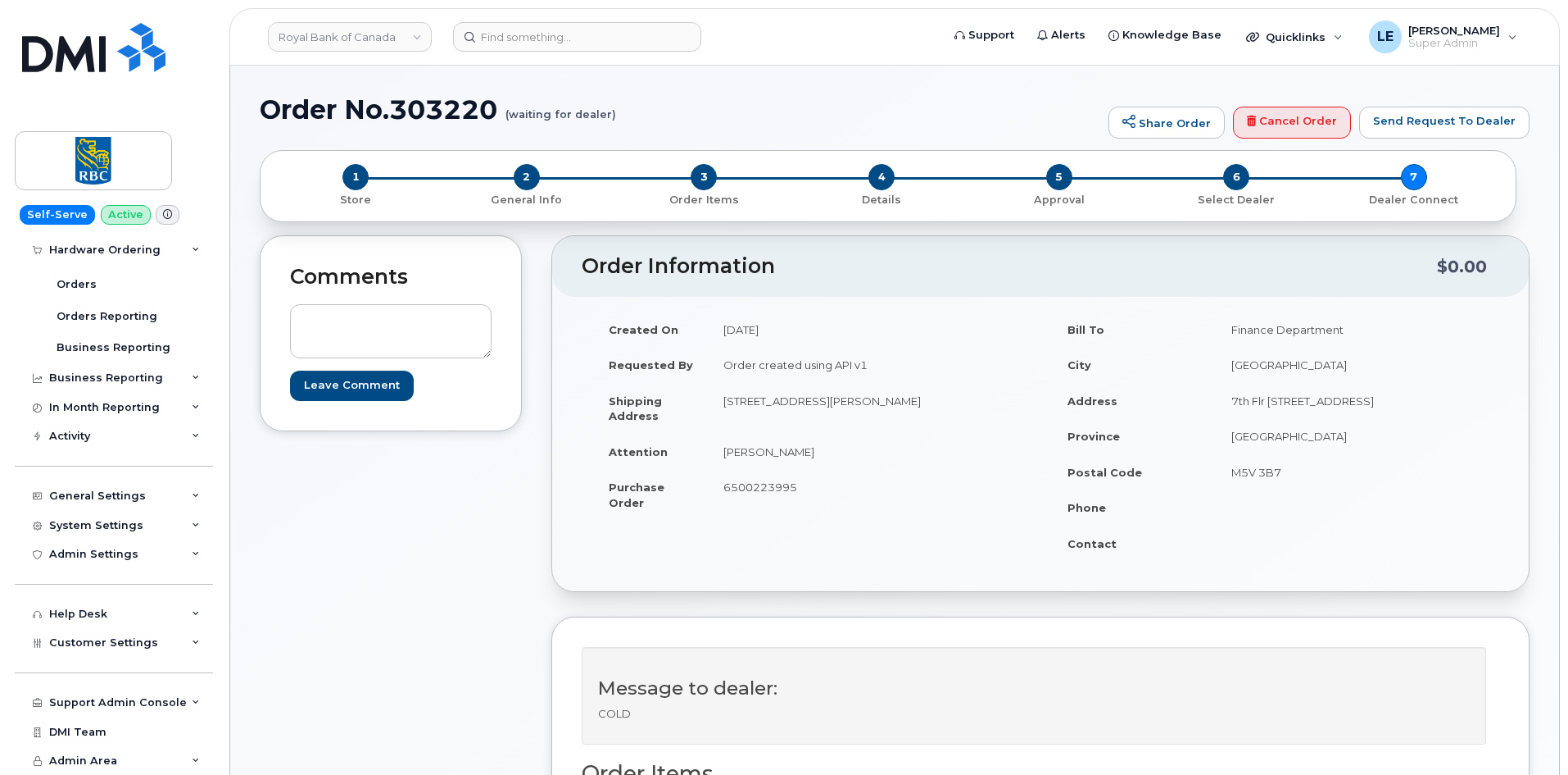
click at [111, 659] on div "Support Admin Console Add New Customer Customer Prospects Emails Sms Messages D…" at bounding box center [115, 687] width 202 height 60
click at [112, 641] on span "Customer Settings" at bounding box center [104, 642] width 109 height 12
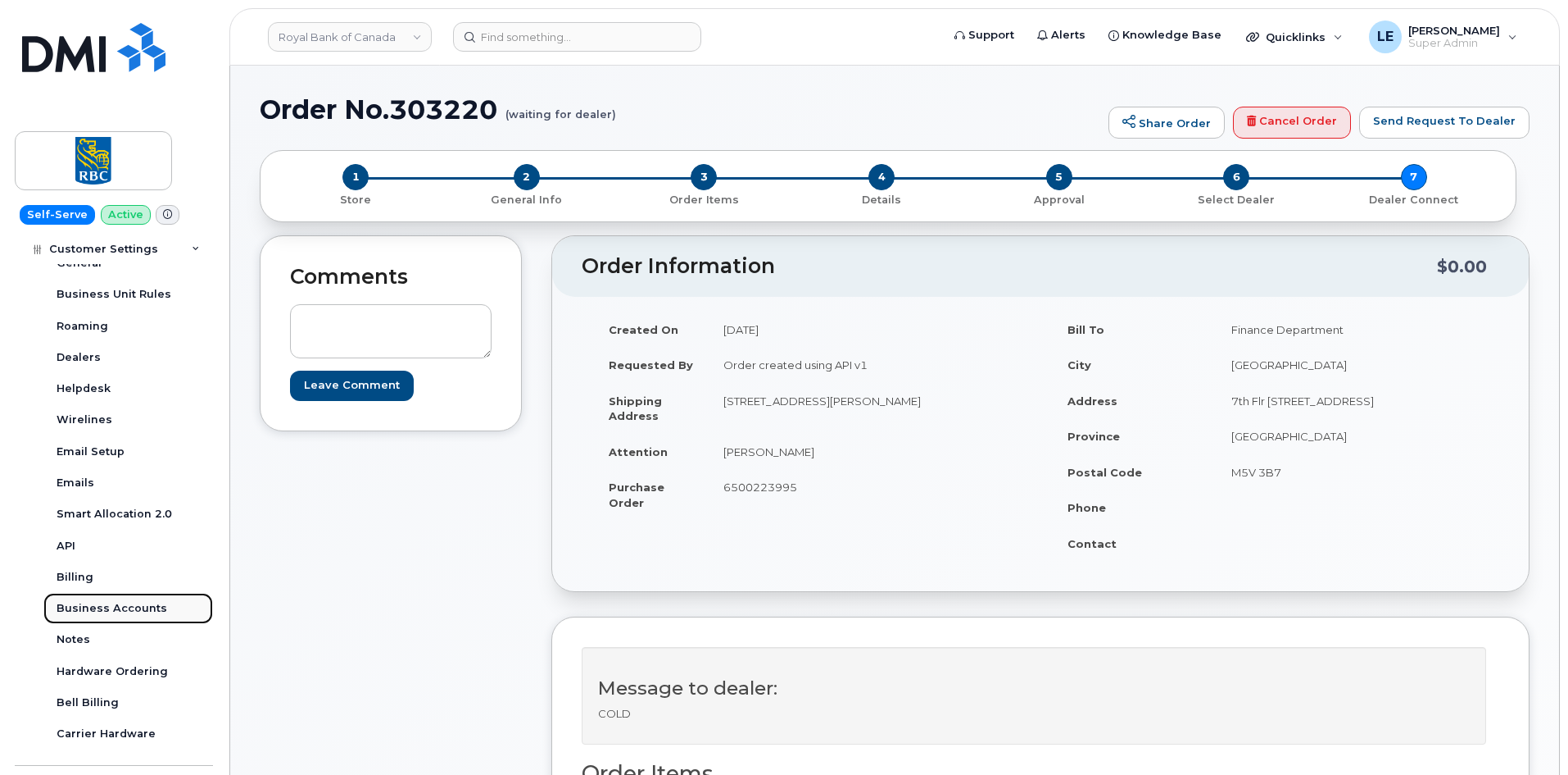
click at [135, 606] on div "Business Accounts" at bounding box center [112, 608] width 111 height 14
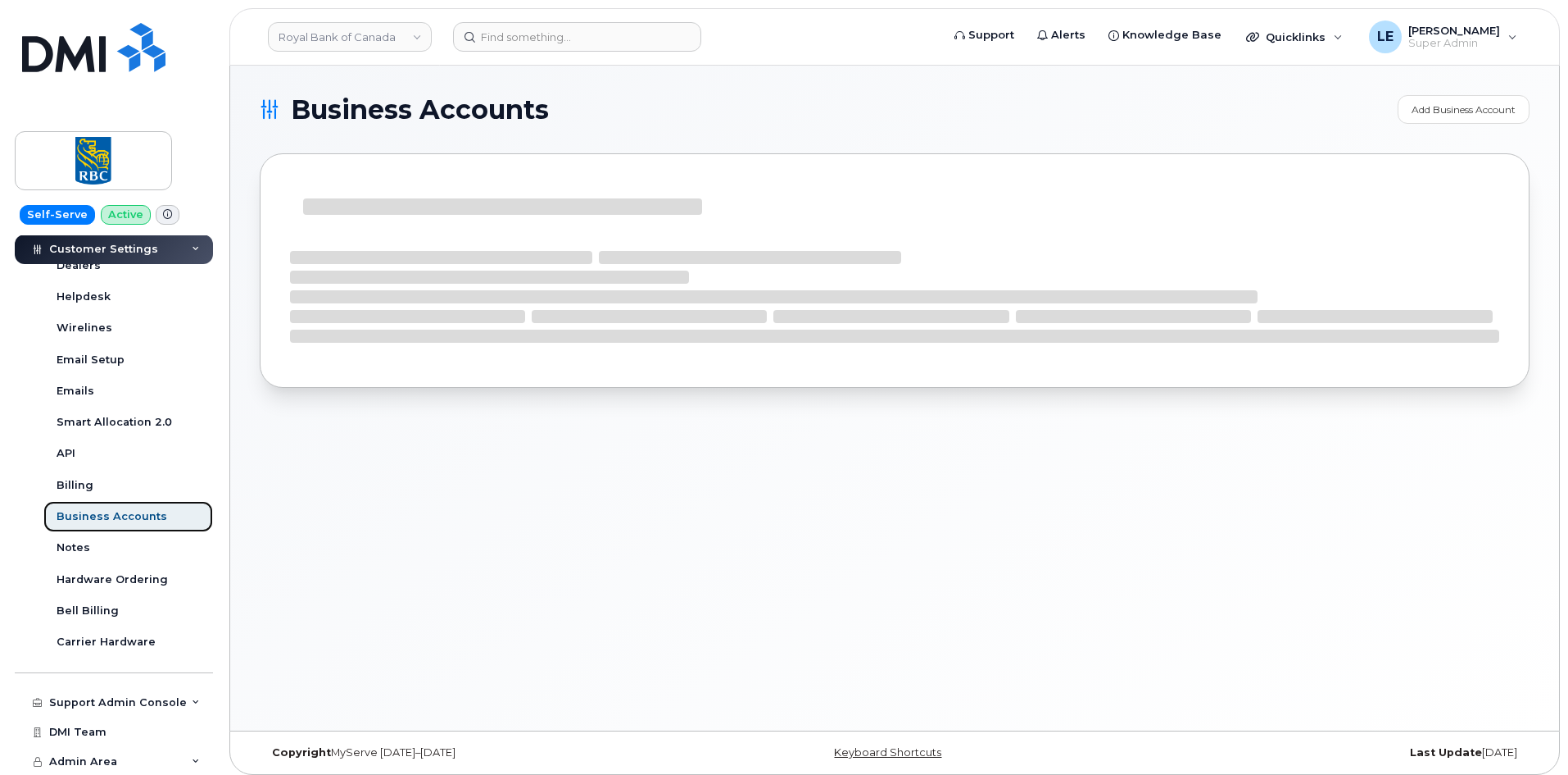
scroll to position [398, 0]
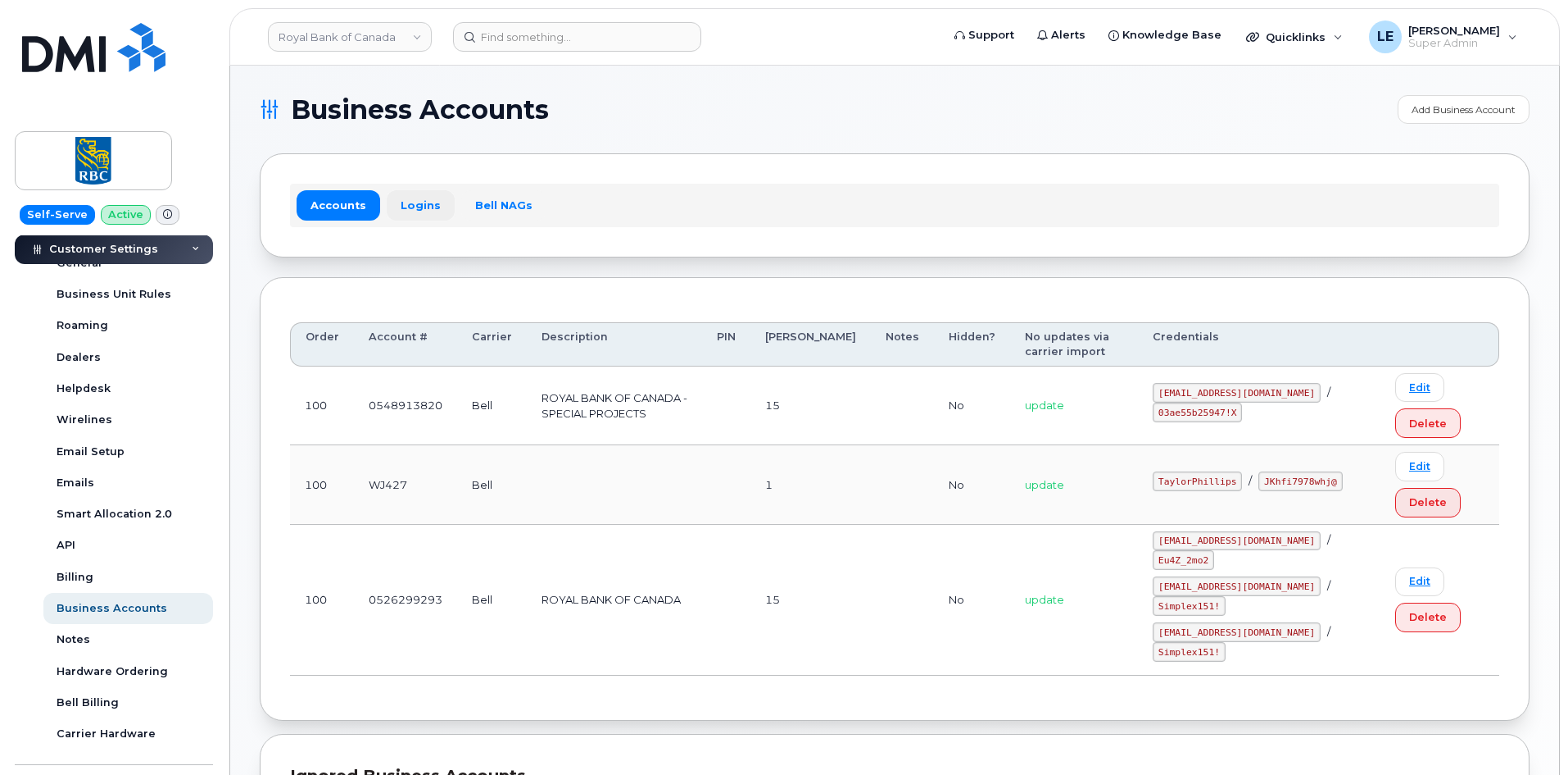
click at [419, 201] on link "Logins" at bounding box center [421, 205] width 68 height 30
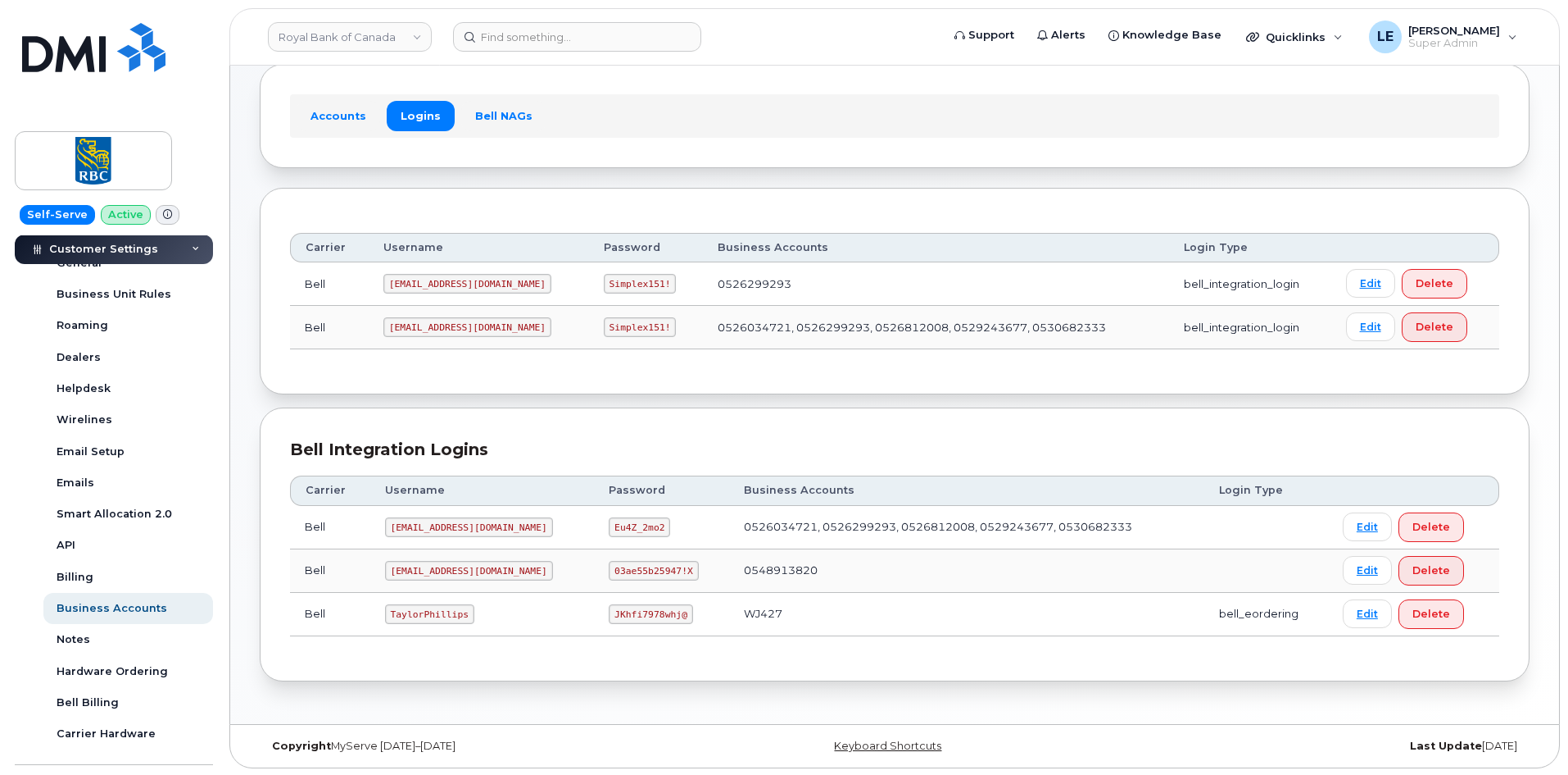
scroll to position [91, 0]
drag, startPoint x: 392, startPoint y: 610, endPoint x: 462, endPoint y: 610, distance: 70.0
click at [462, 610] on code "TaylorPhillips" at bounding box center [429, 612] width 89 height 20
copy code "TaylorPhillips"
drag, startPoint x: 576, startPoint y: 611, endPoint x: 639, endPoint y: 615, distance: 63.1
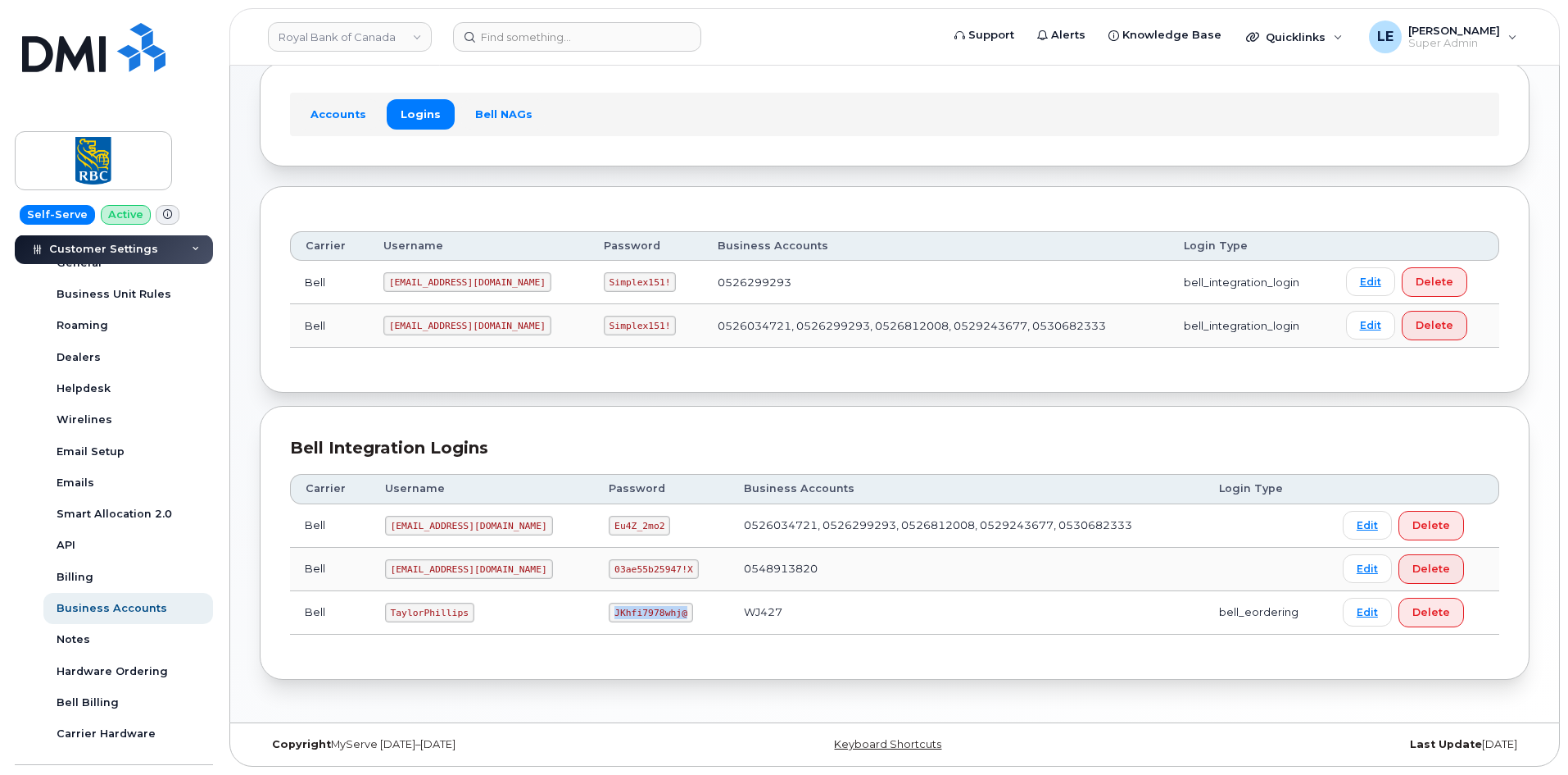
click at [639, 615] on code "JKhfi7978whj@" at bounding box center [650, 612] width 84 height 20
copy code "JKhfi7978whj@"
drag, startPoint x: 392, startPoint y: 611, endPoint x: 460, endPoint y: 611, distance: 68.0
click at [460, 611] on code "TaylorPhillips" at bounding box center [429, 612] width 89 height 20
copy code "TaylorPhillips"
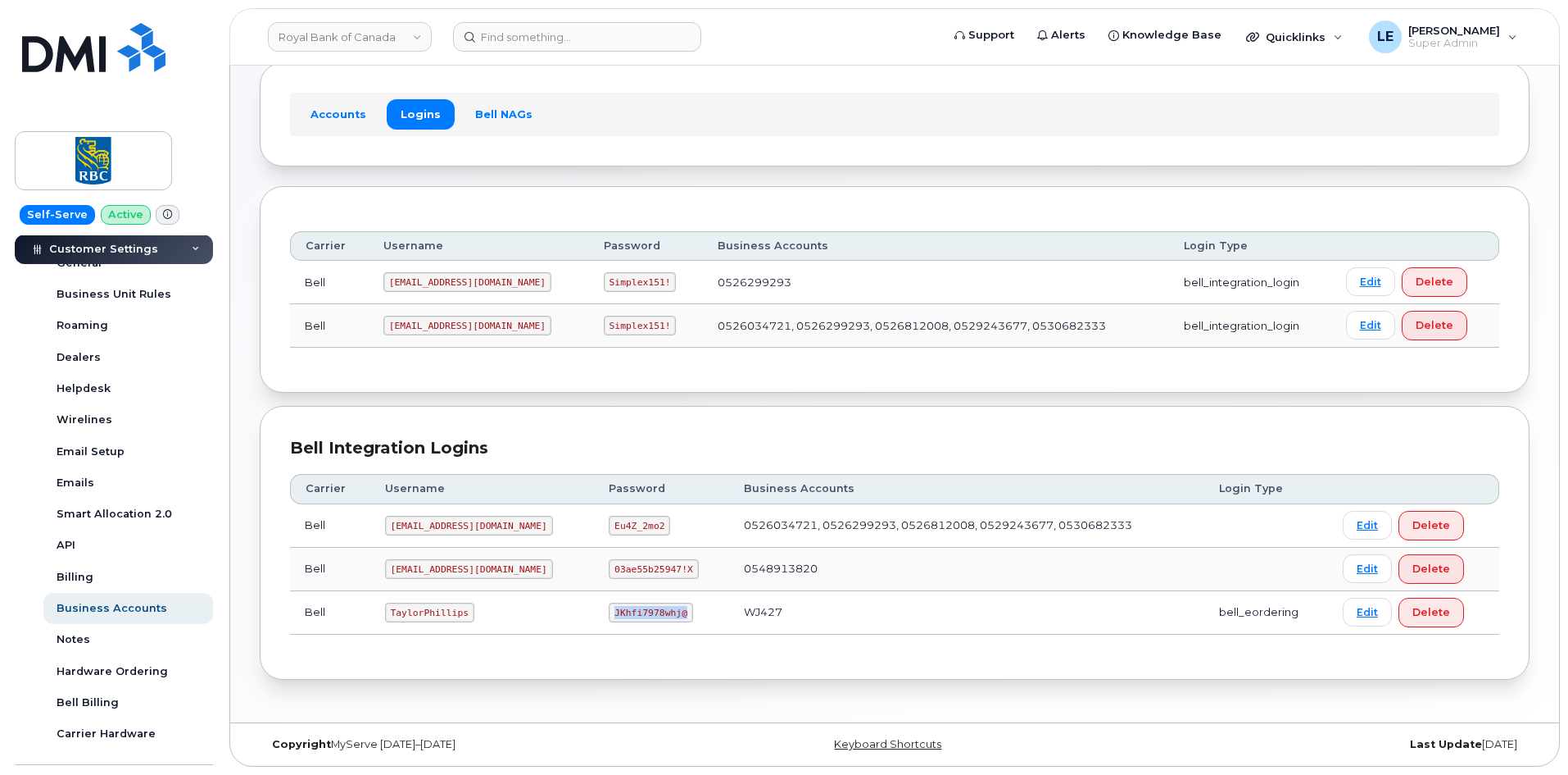
drag, startPoint x: 576, startPoint y: 611, endPoint x: 639, endPoint y: 613, distance: 63.0
click at [639, 613] on code "JKhfi7978whj@" at bounding box center [650, 612] width 84 height 20
copy code "JKhfi7978whj@"
drag, startPoint x: 451, startPoint y: 616, endPoint x: 413, endPoint y: 616, distance: 38.0
click at [449, 616] on code "TaylorPhillips" at bounding box center [429, 612] width 89 height 20
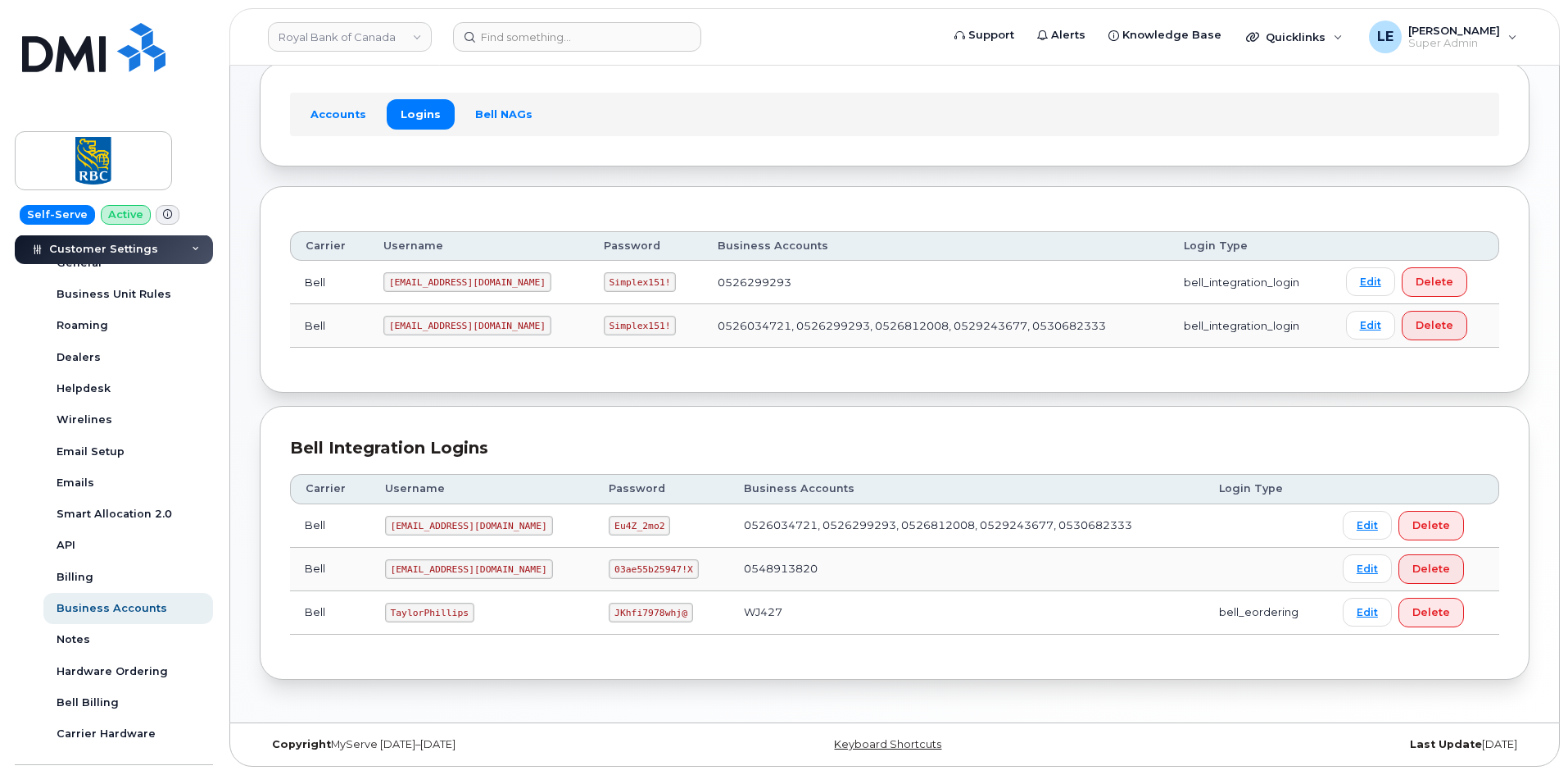
click at [394, 610] on code "TaylorPhillips" at bounding box center [429, 612] width 89 height 20
drag, startPoint x: 392, startPoint y: 610, endPoint x: 460, endPoint y: 610, distance: 68.0
click at [460, 610] on code "TaylorPhillips" at bounding box center [429, 612] width 89 height 20
copy code "TaylorPhillips"
drag, startPoint x: 576, startPoint y: 612, endPoint x: 638, endPoint y: 614, distance: 62.0
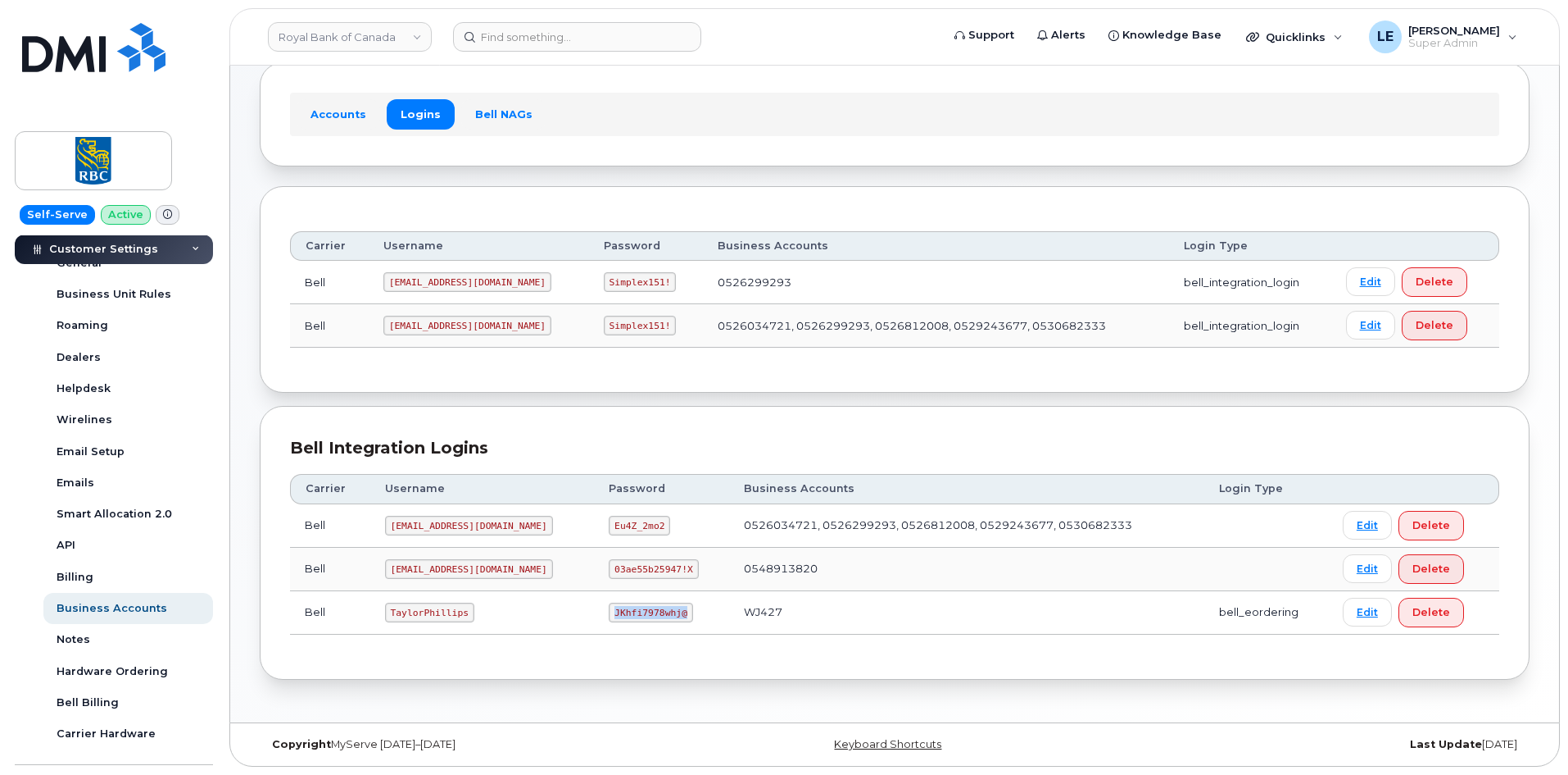
click at [638, 614] on code "JKhfi7978whj@" at bounding box center [650, 612] width 84 height 20
copy code "JKhfi7978whj@"
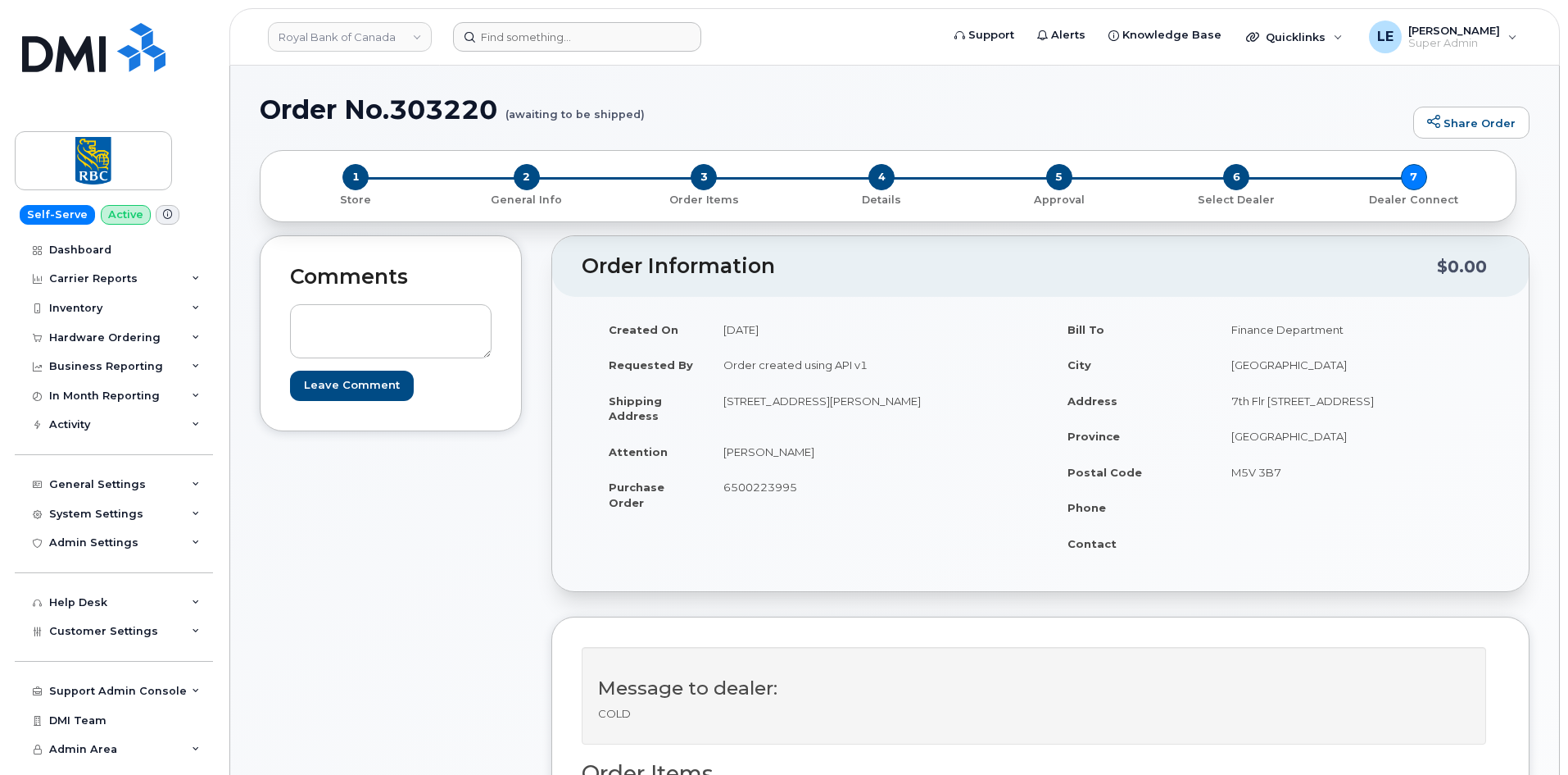
click at [558, 58] on header "Royal Bank of Canada Support Alerts Knowledge Base Quicklinks Suspend / Cancel …" at bounding box center [894, 37] width 1330 height 57
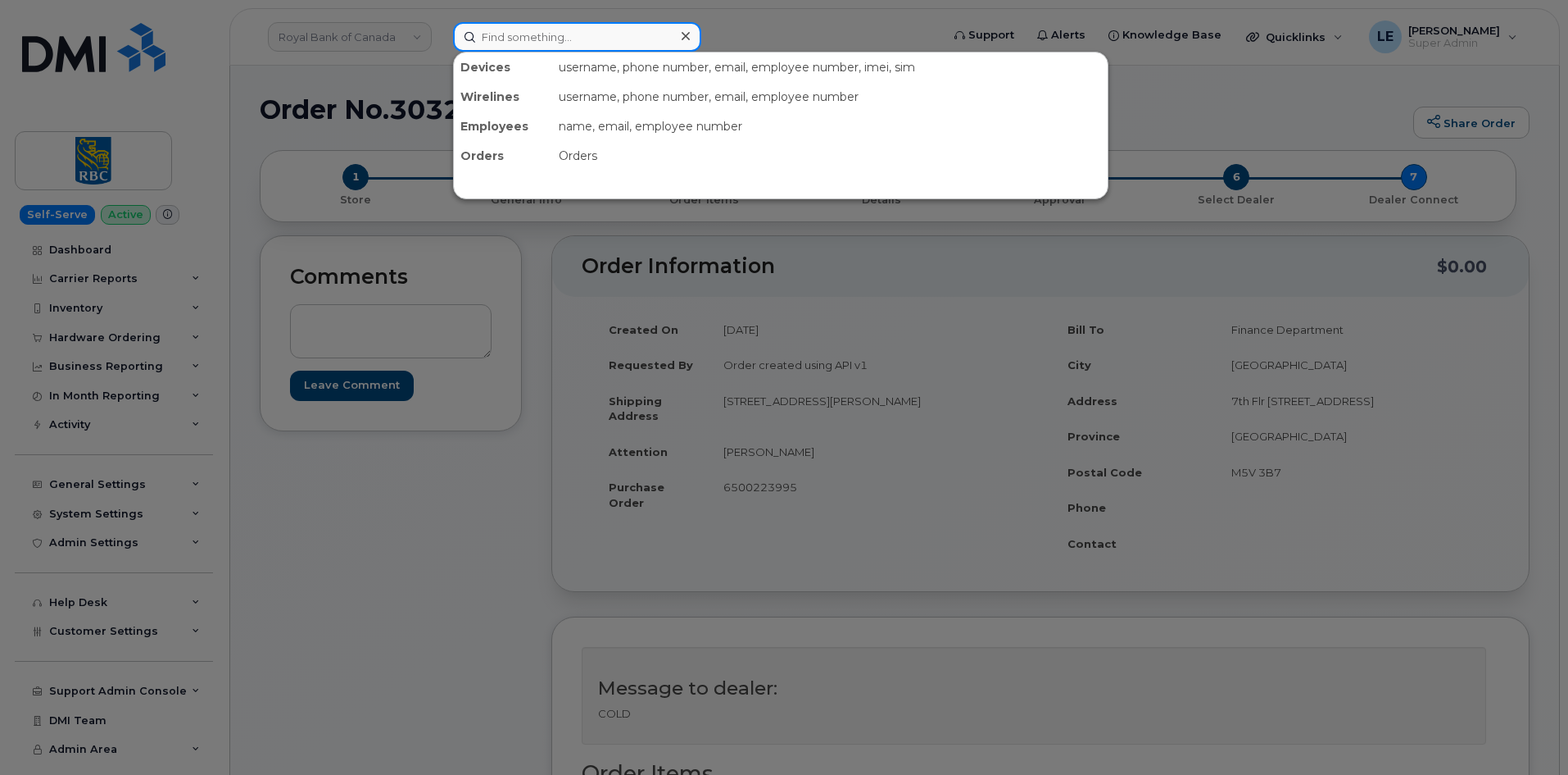
click at [558, 44] on input at bounding box center [577, 37] width 248 height 30
paste input "165455"
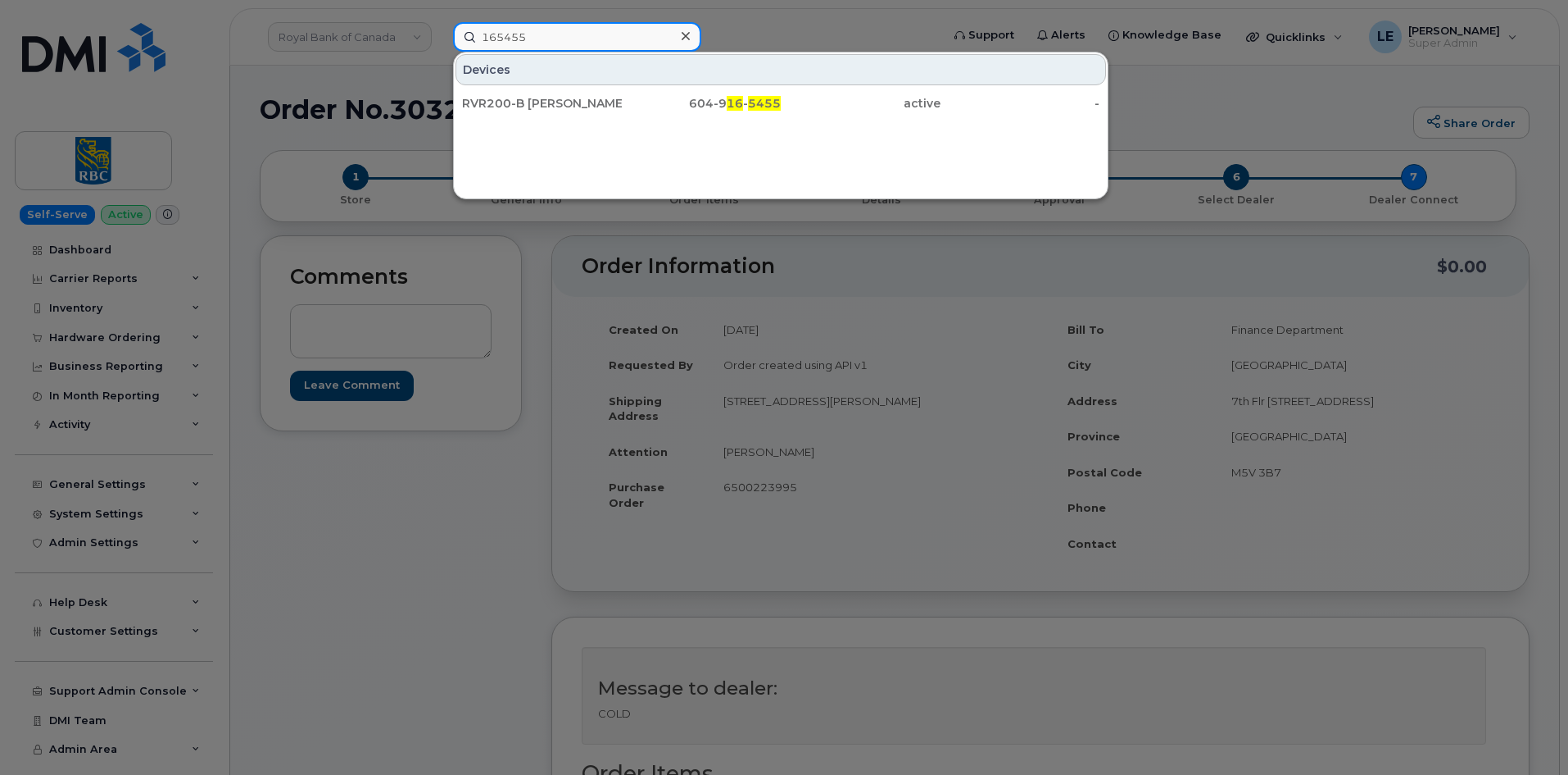
type input "165455"
click at [686, 28] on div at bounding box center [685, 37] width 24 height 24
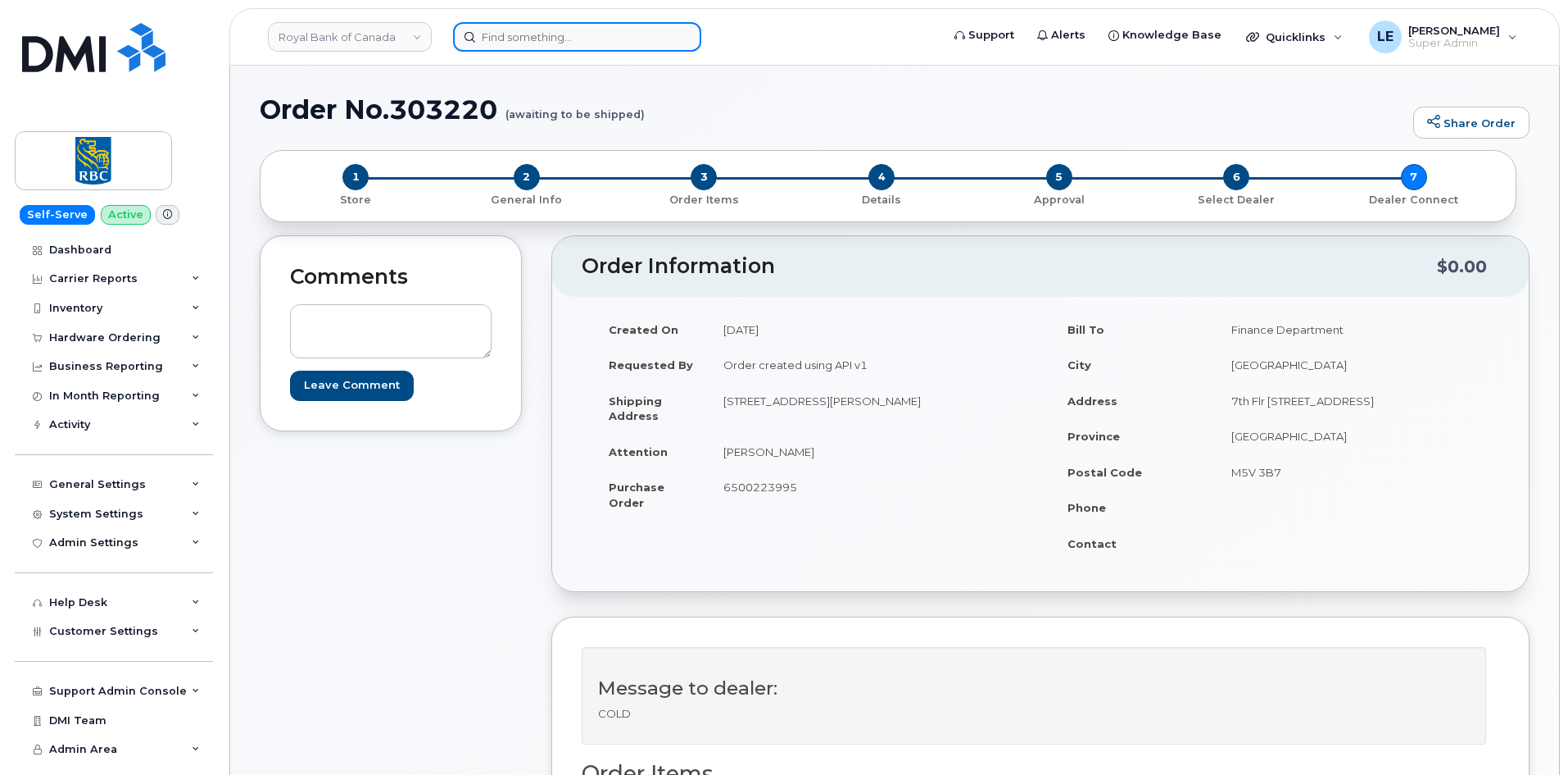
click at [661, 32] on input at bounding box center [577, 37] width 248 height 30
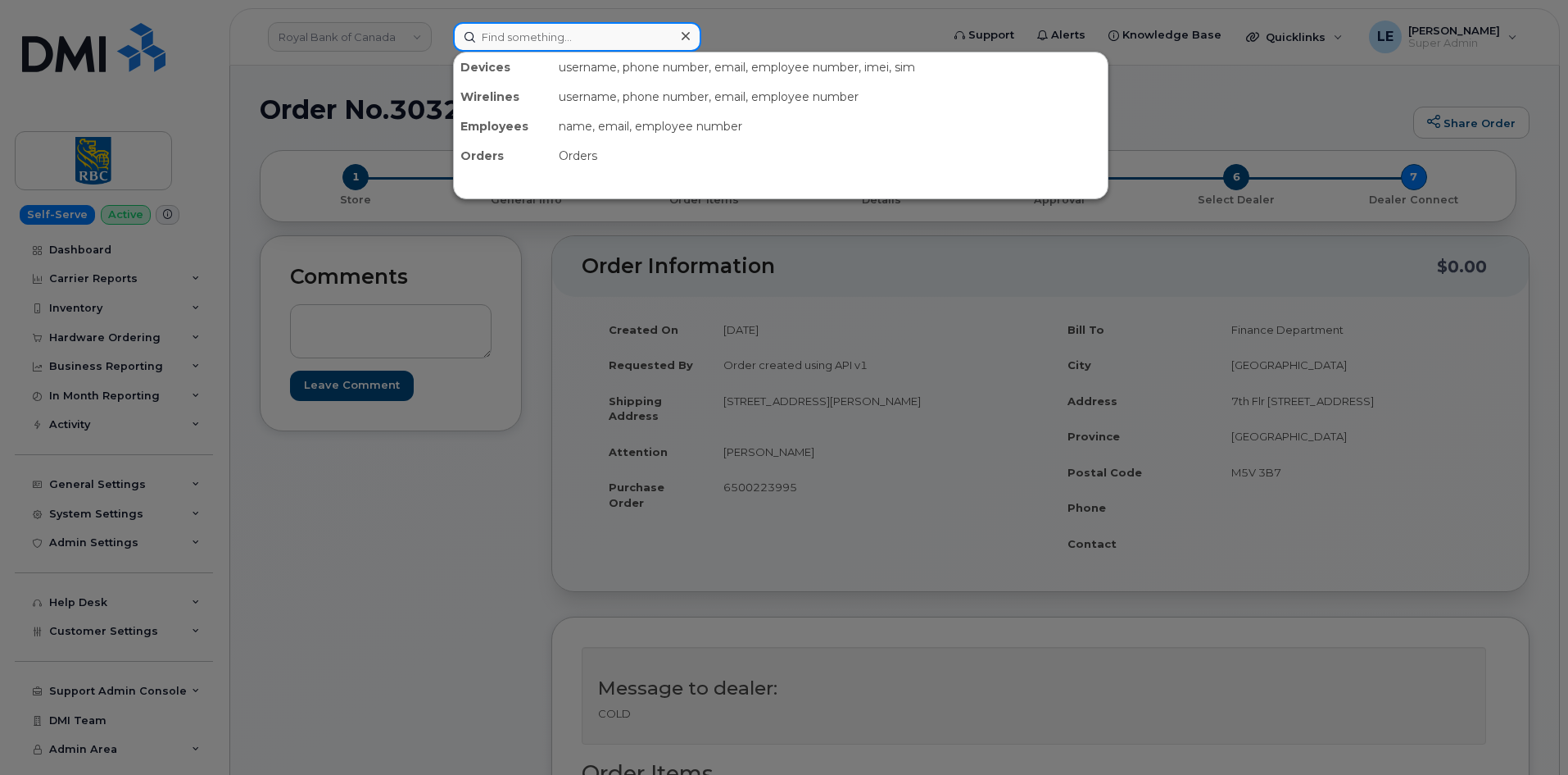
paste input "BENJAMIN.FLOTT@KIEWIT.COM"
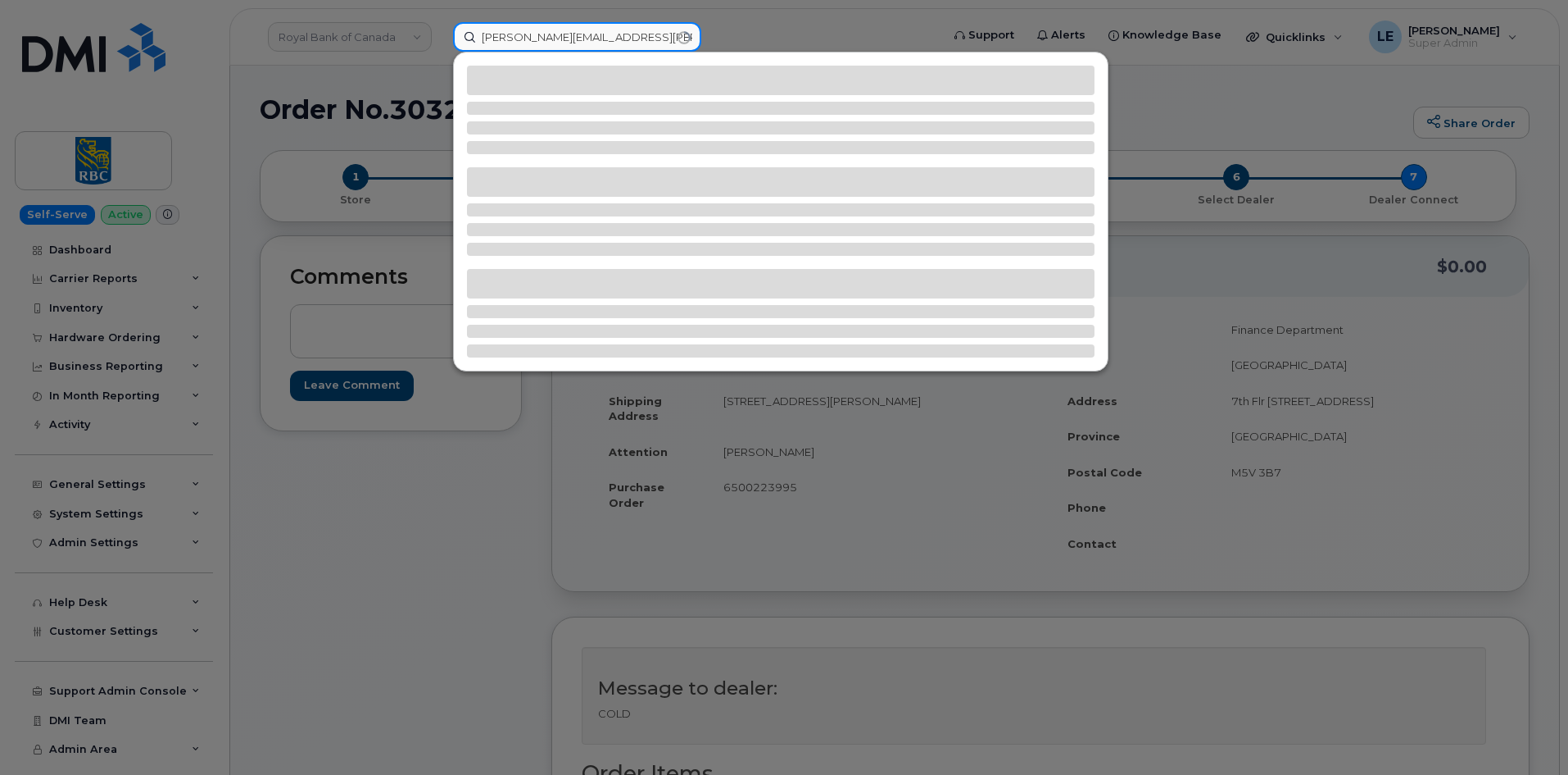
type input "BENJAMIN.FLOTT@KIEWIT.COM"
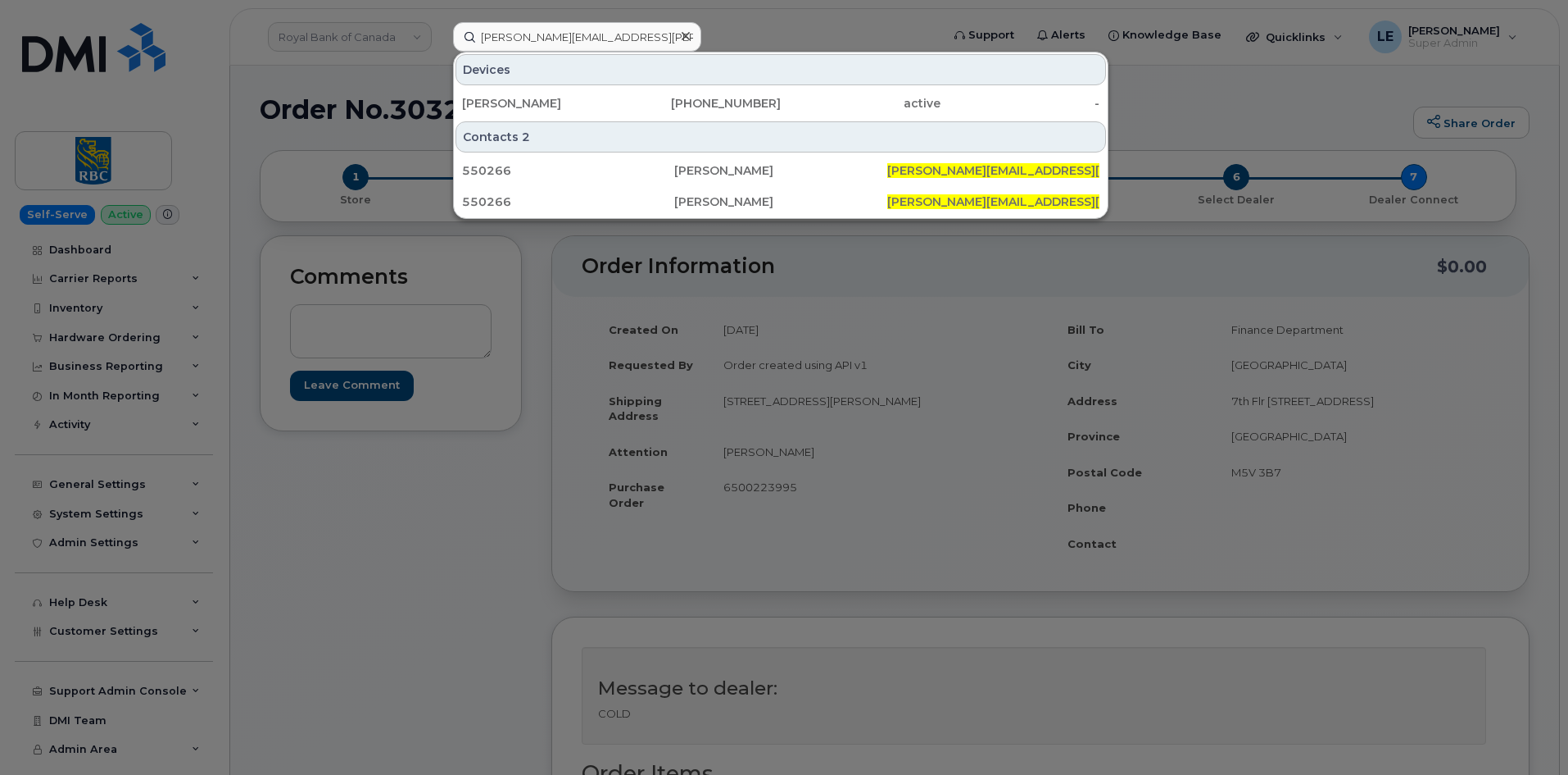
drag, startPoint x: 653, startPoint y: 105, endPoint x: 615, endPoint y: 142, distance: 53.0
click at [653, 105] on div "503-341-5996" at bounding box center [701, 103] width 159 height 16
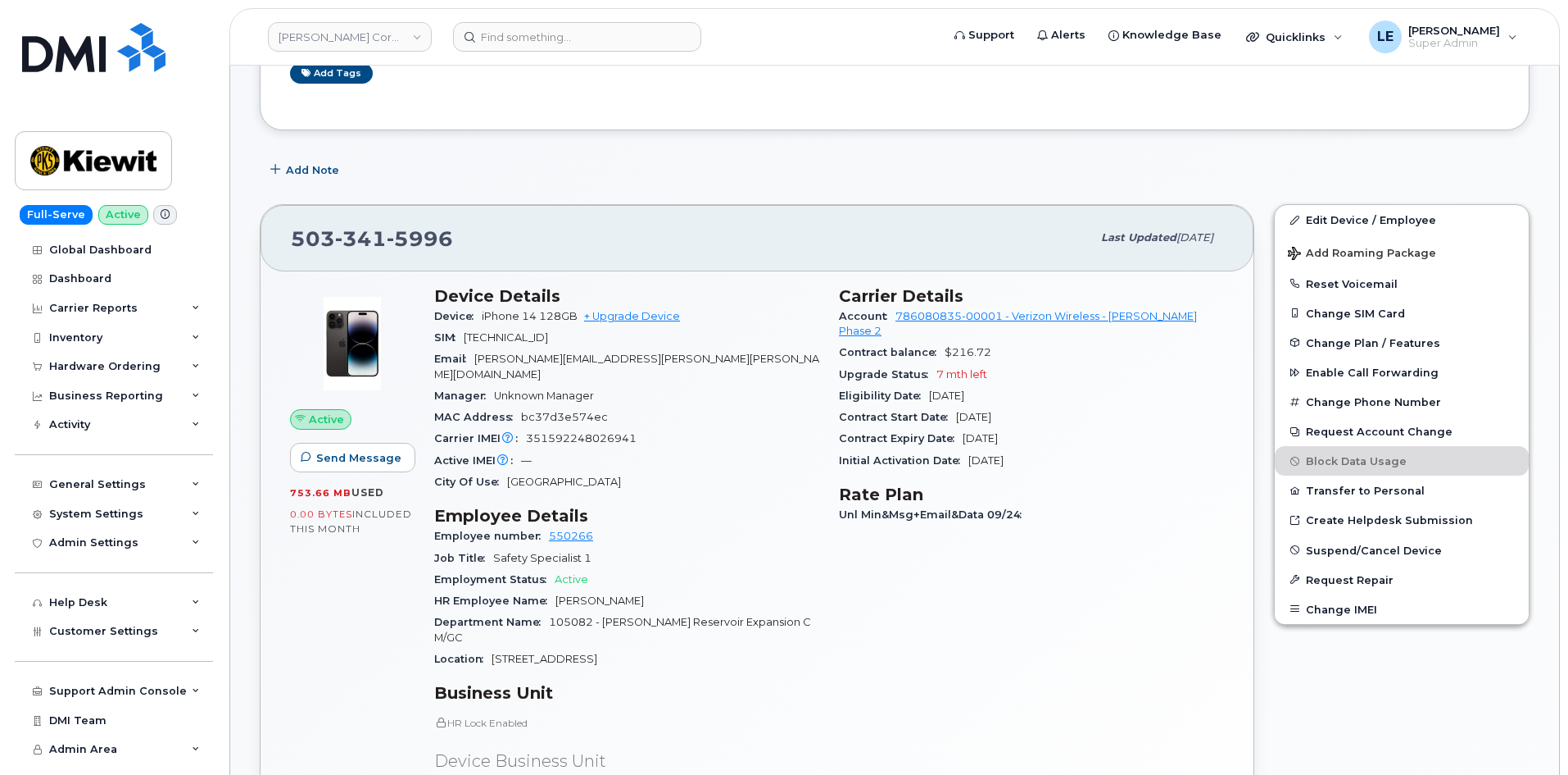
scroll to position [328, 0]
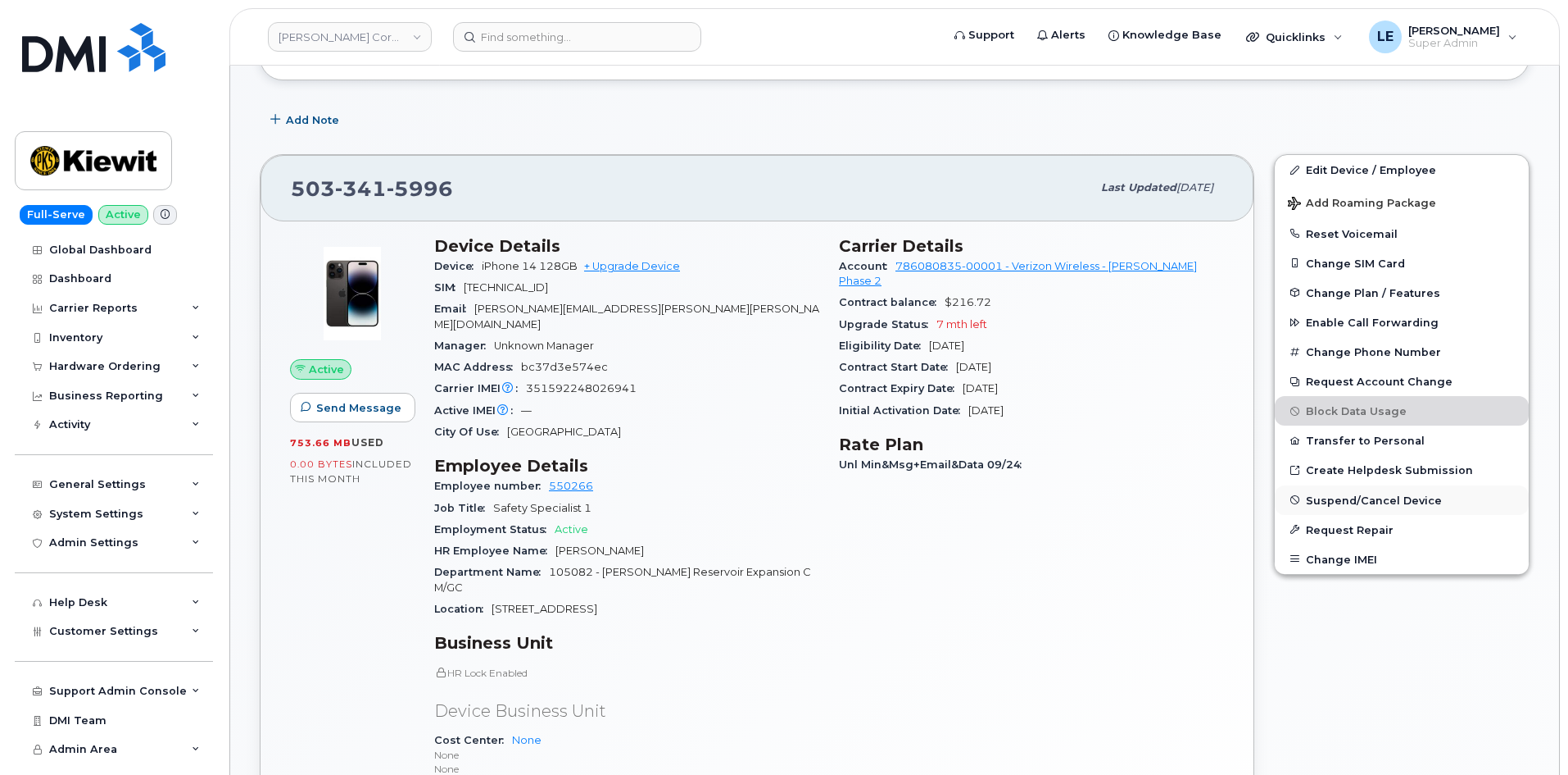
click at [1395, 506] on span "Suspend/Cancel Device" at bounding box center [1375, 500] width 136 height 12
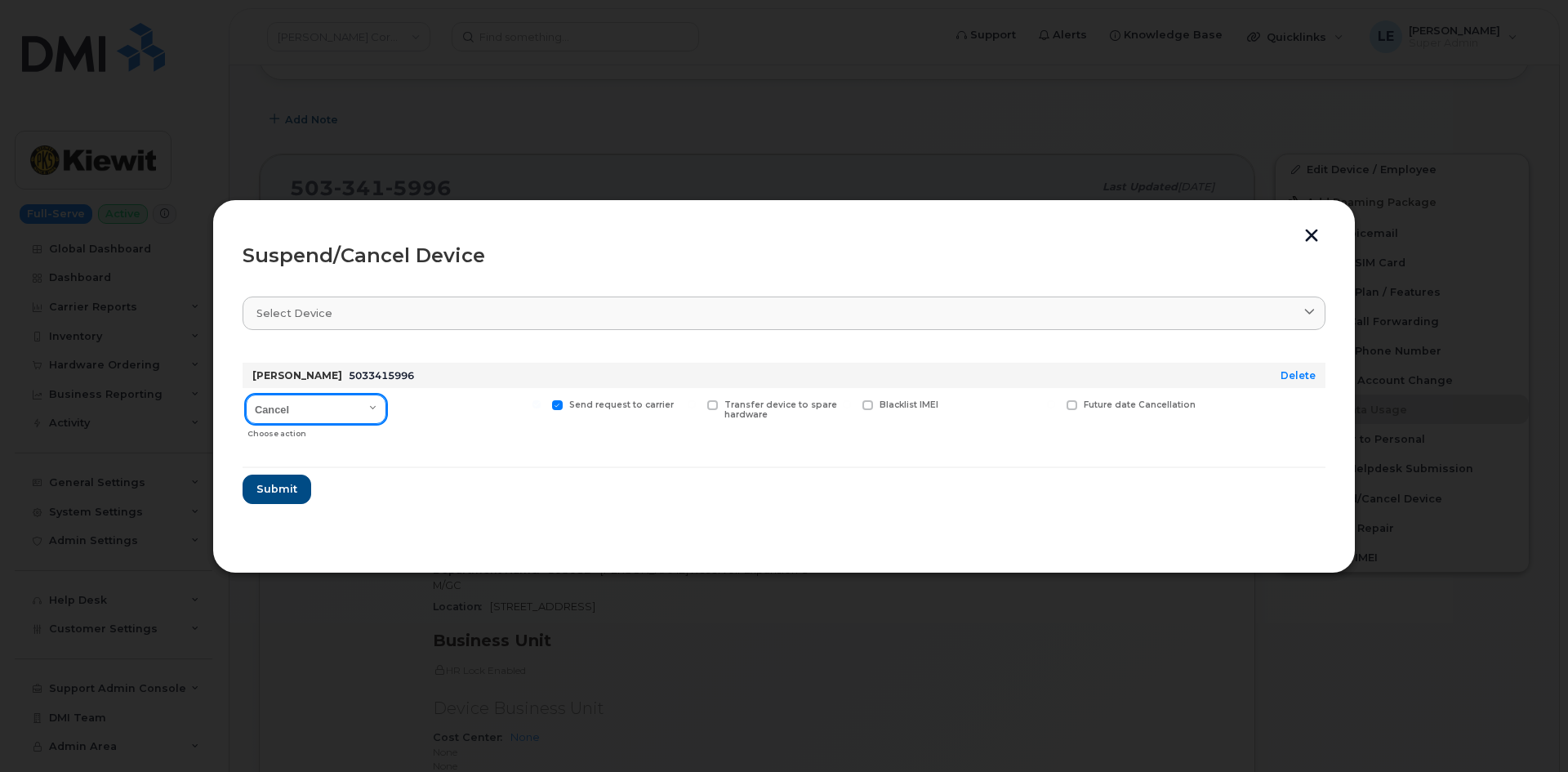
click at [380, 403] on select "Cancel Suspend - Reduced Rate Suspend - Full Rate Suspend - Lost Device/Stolen …" at bounding box center [315, 409] width 140 height 30
select select "[object Object]"
click at [245, 394] on select "Cancel Suspend - Reduced Rate Suspend - Full Rate Suspend - Lost Device/Stolen …" at bounding box center [315, 409] width 140 height 30
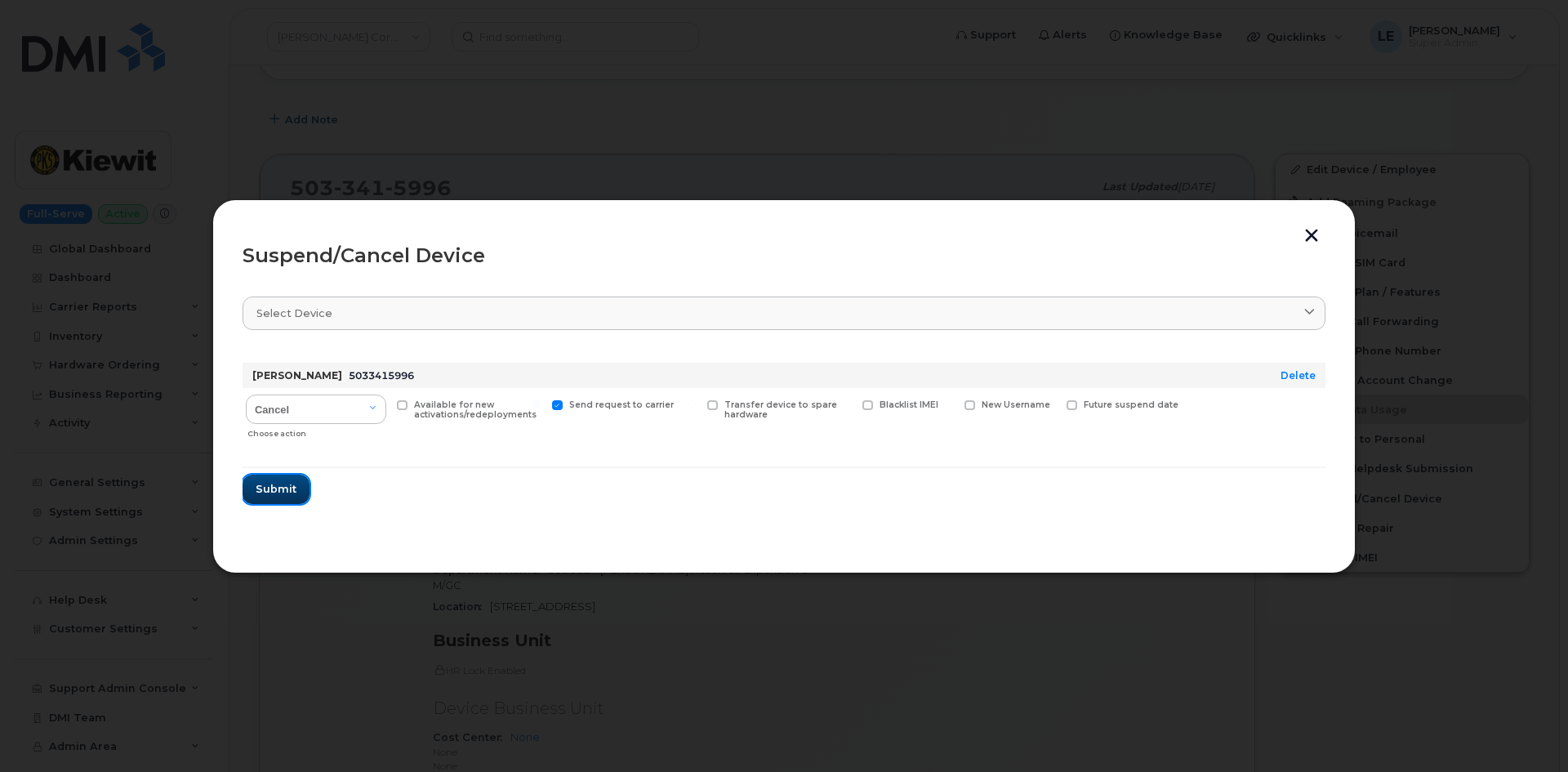
click at [288, 487] on span "Submit" at bounding box center [276, 488] width 41 height 15
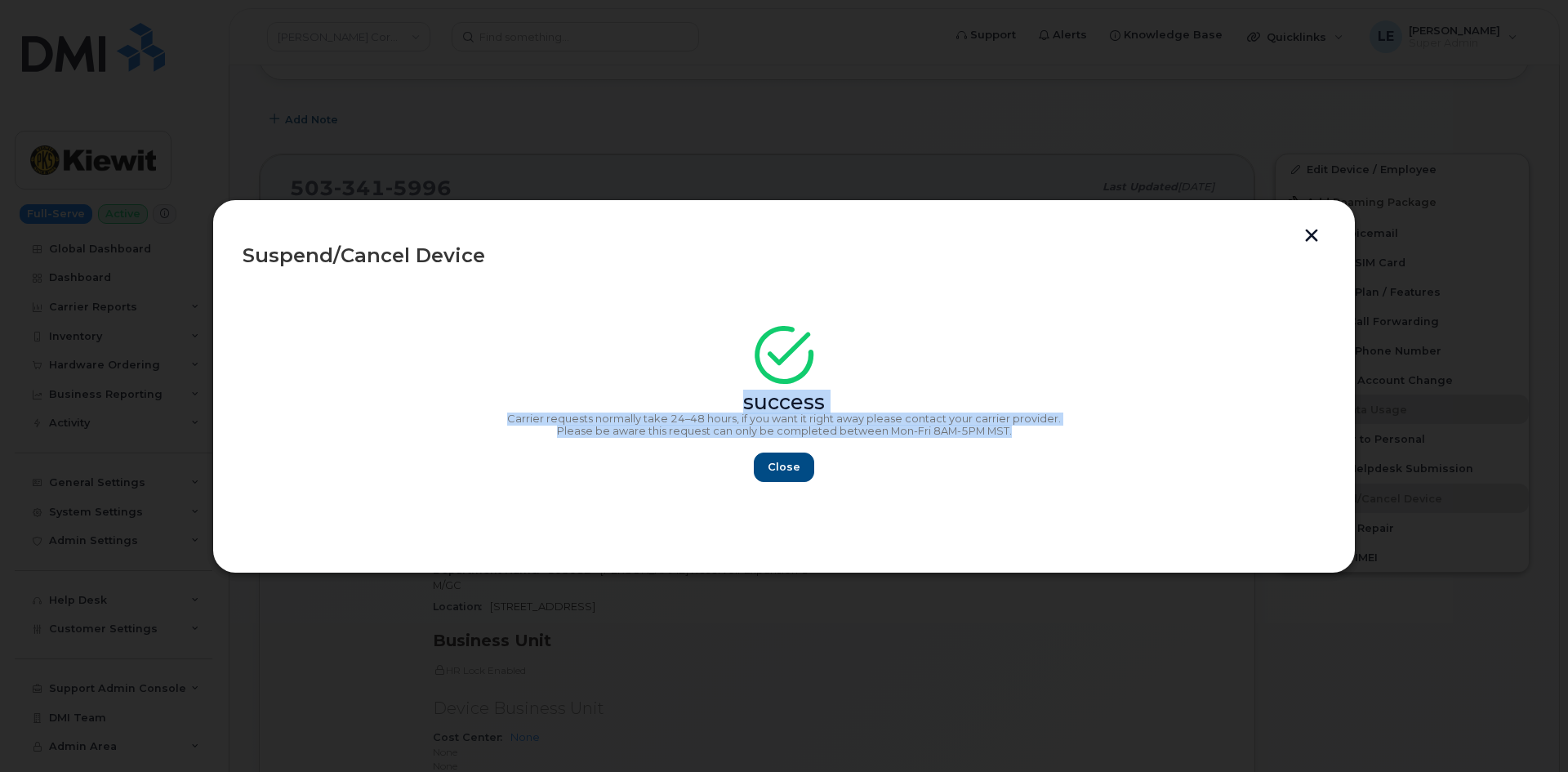
drag, startPoint x: 1049, startPoint y: 432, endPoint x: 682, endPoint y: 384, distance: 370.1
click at [682, 384] on div "success Carrier requests normally take 24–48 hours, if you want it right away p…" at bounding box center [784, 409] width 1083 height 146
copy div "success Carrier requests normally take 24–48 hours, if you want it right away p…"
click at [770, 460] on span "Close" at bounding box center [784, 466] width 32 height 15
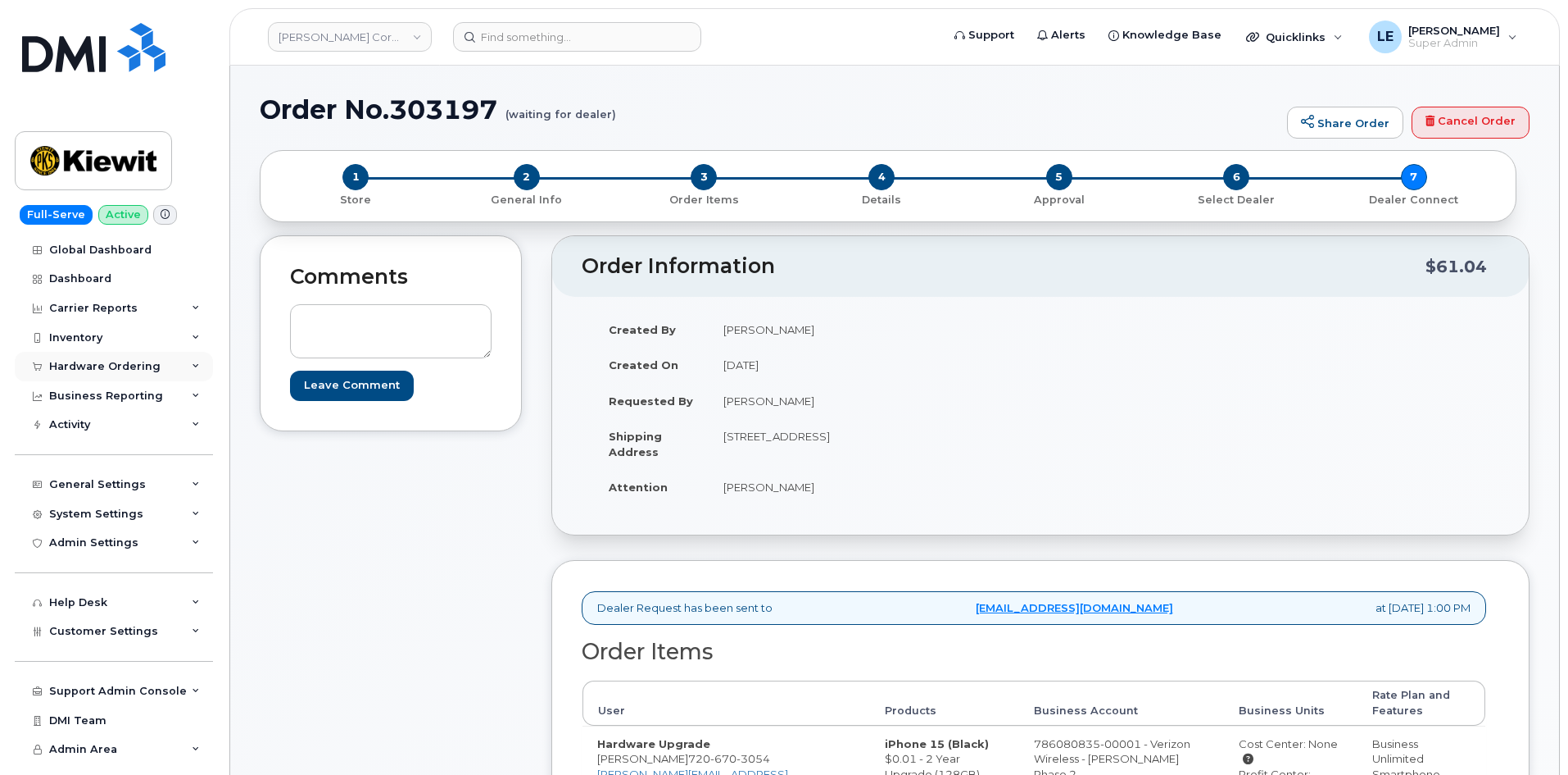
click at [142, 357] on div "Hardware Ordering" at bounding box center [113, 366] width 199 height 30
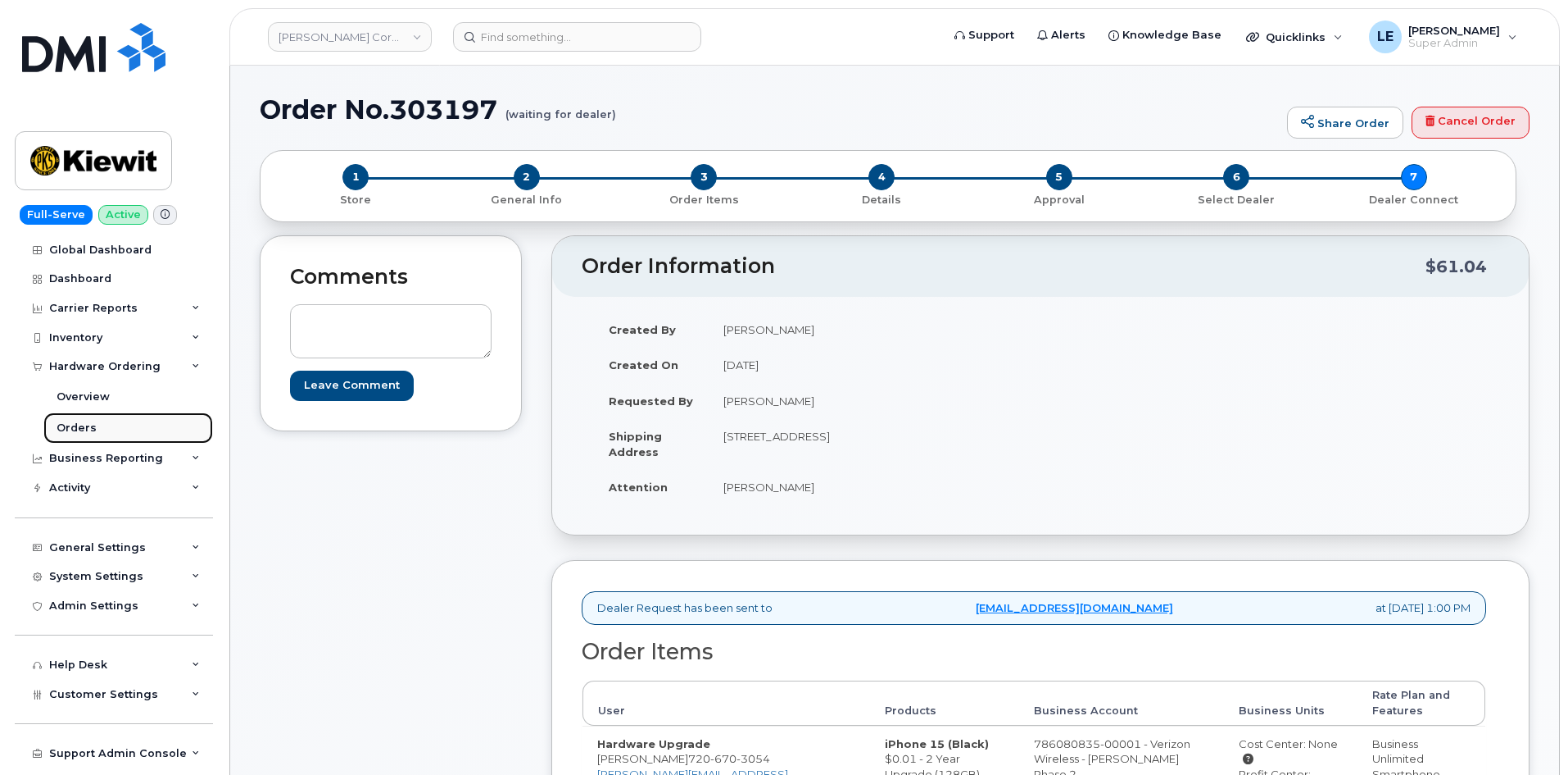
click at [126, 426] on link "Orders" at bounding box center [128, 428] width 170 height 32
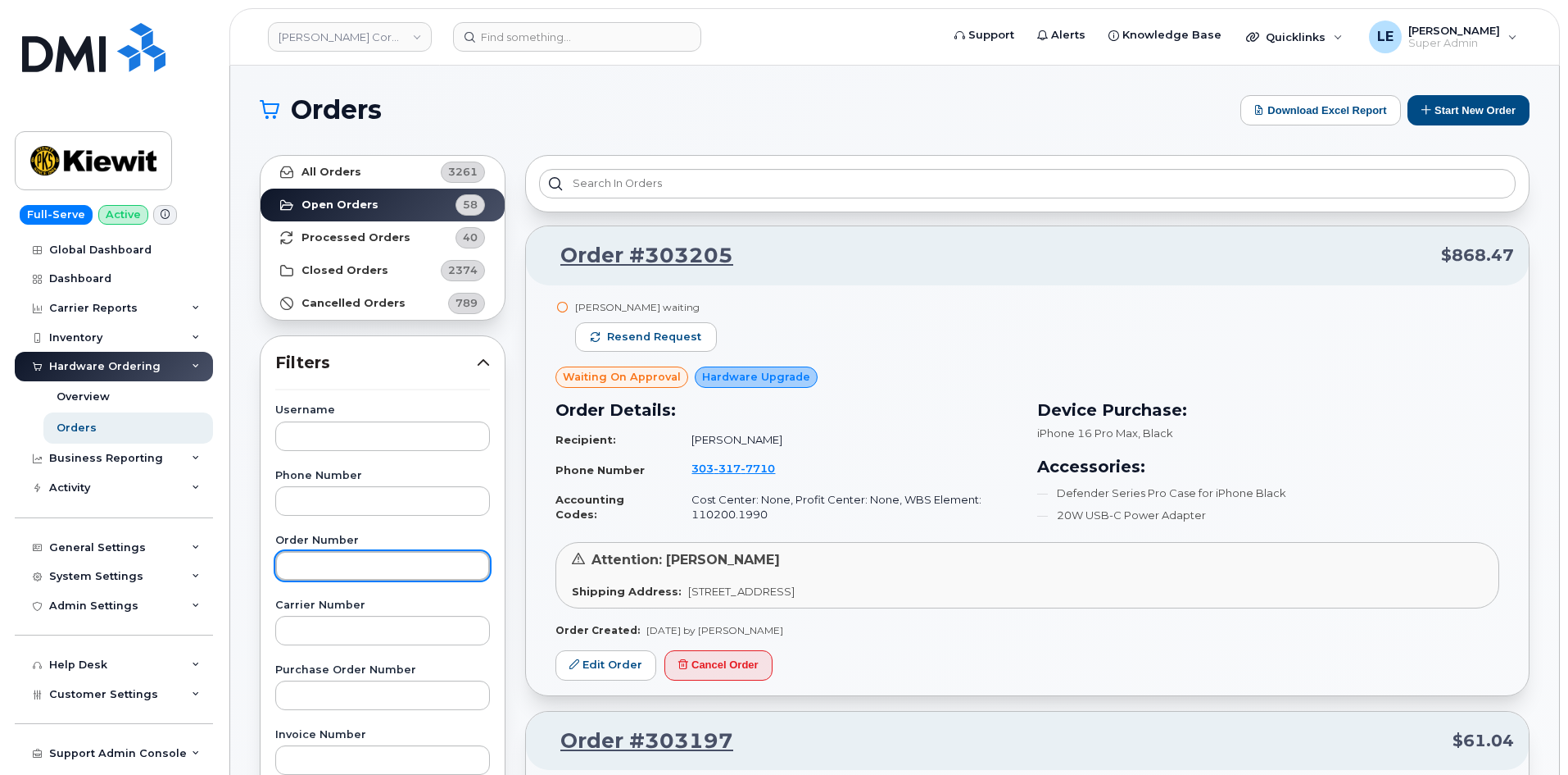
click at [323, 555] on input "text" at bounding box center [383, 565] width 215 height 30
paste input "301944"
type input "301944"
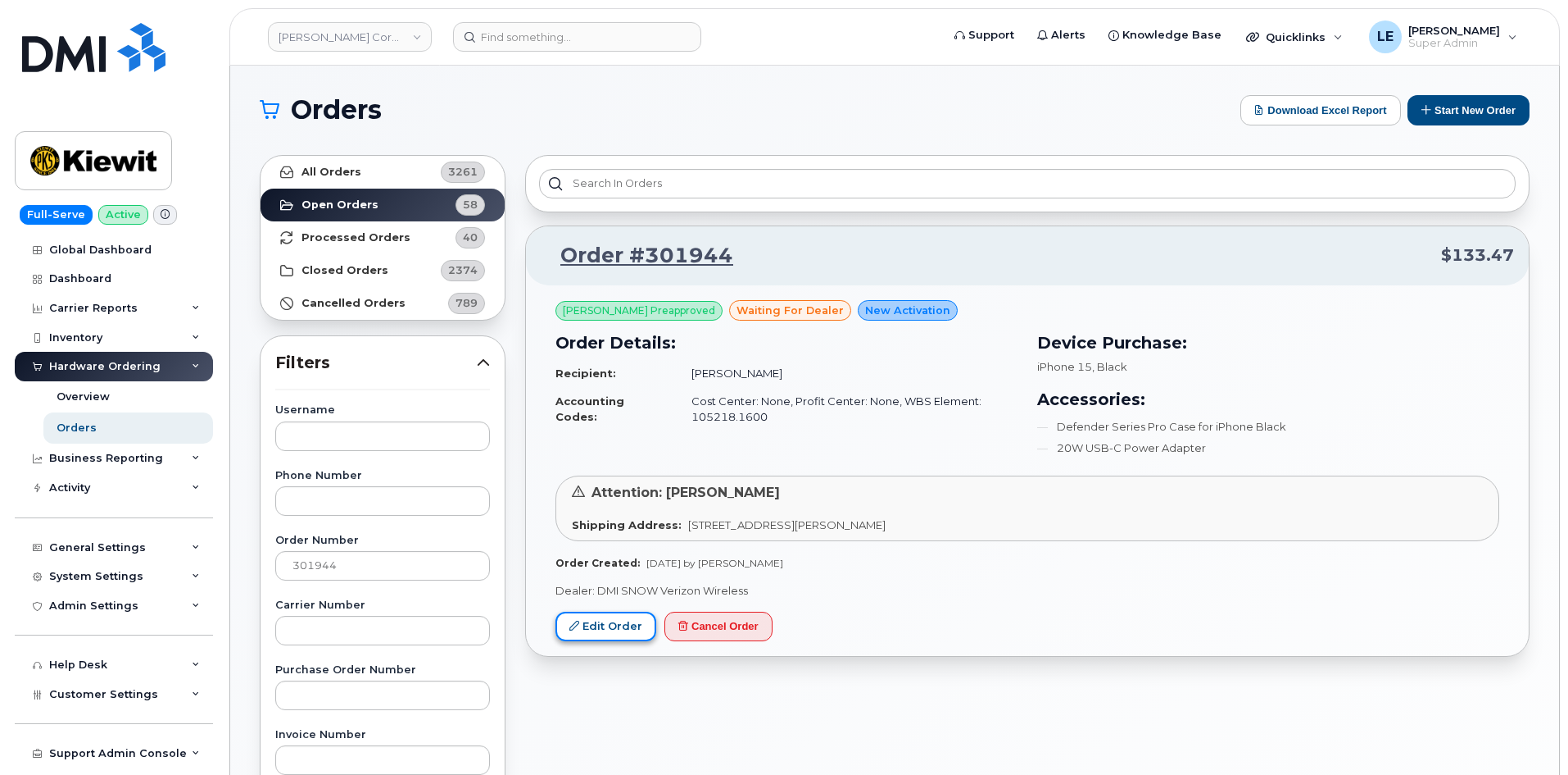
click at [568, 627] on link "Edit Order" at bounding box center [606, 627] width 101 height 31
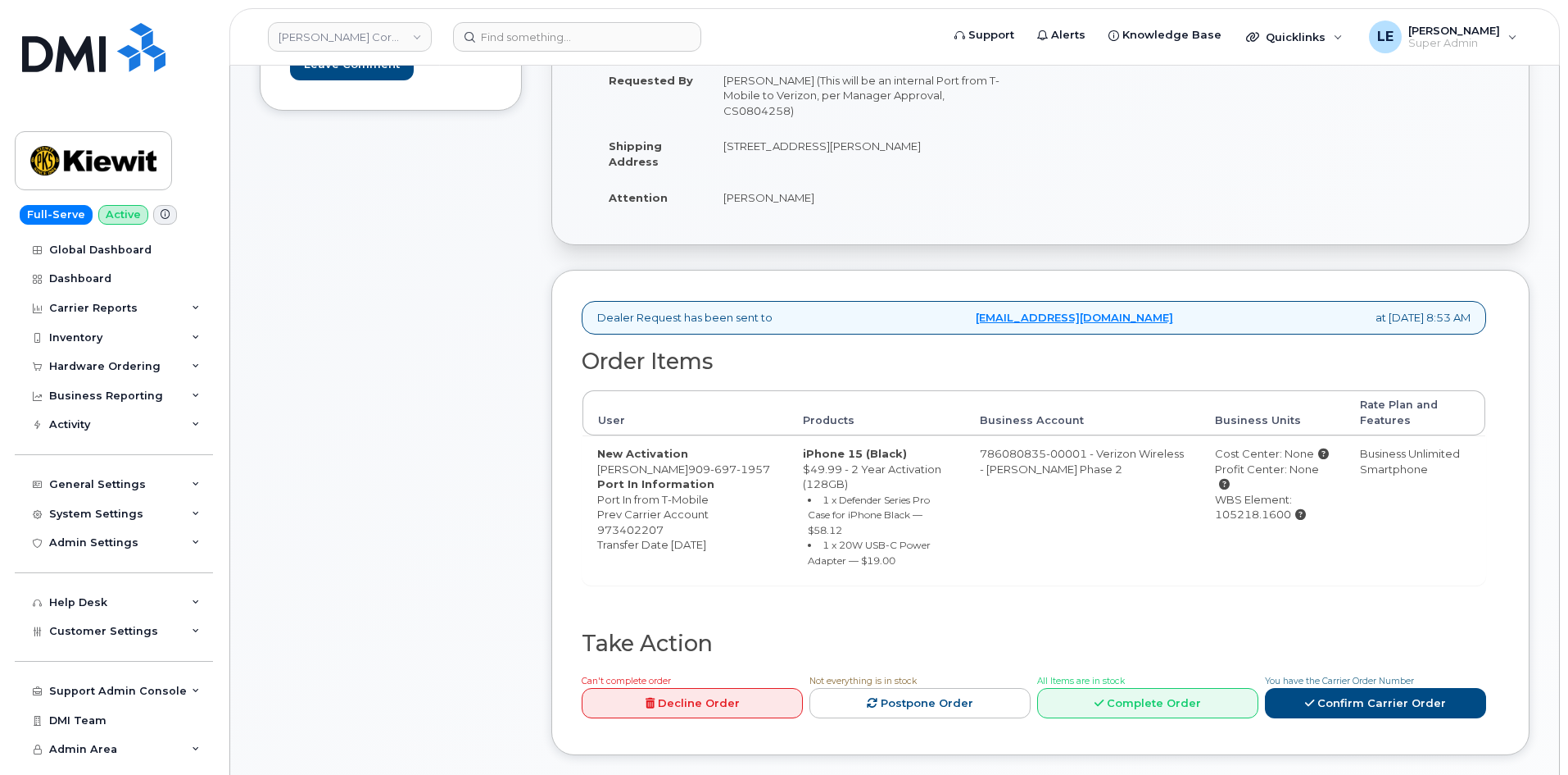
scroll to position [328, 0]
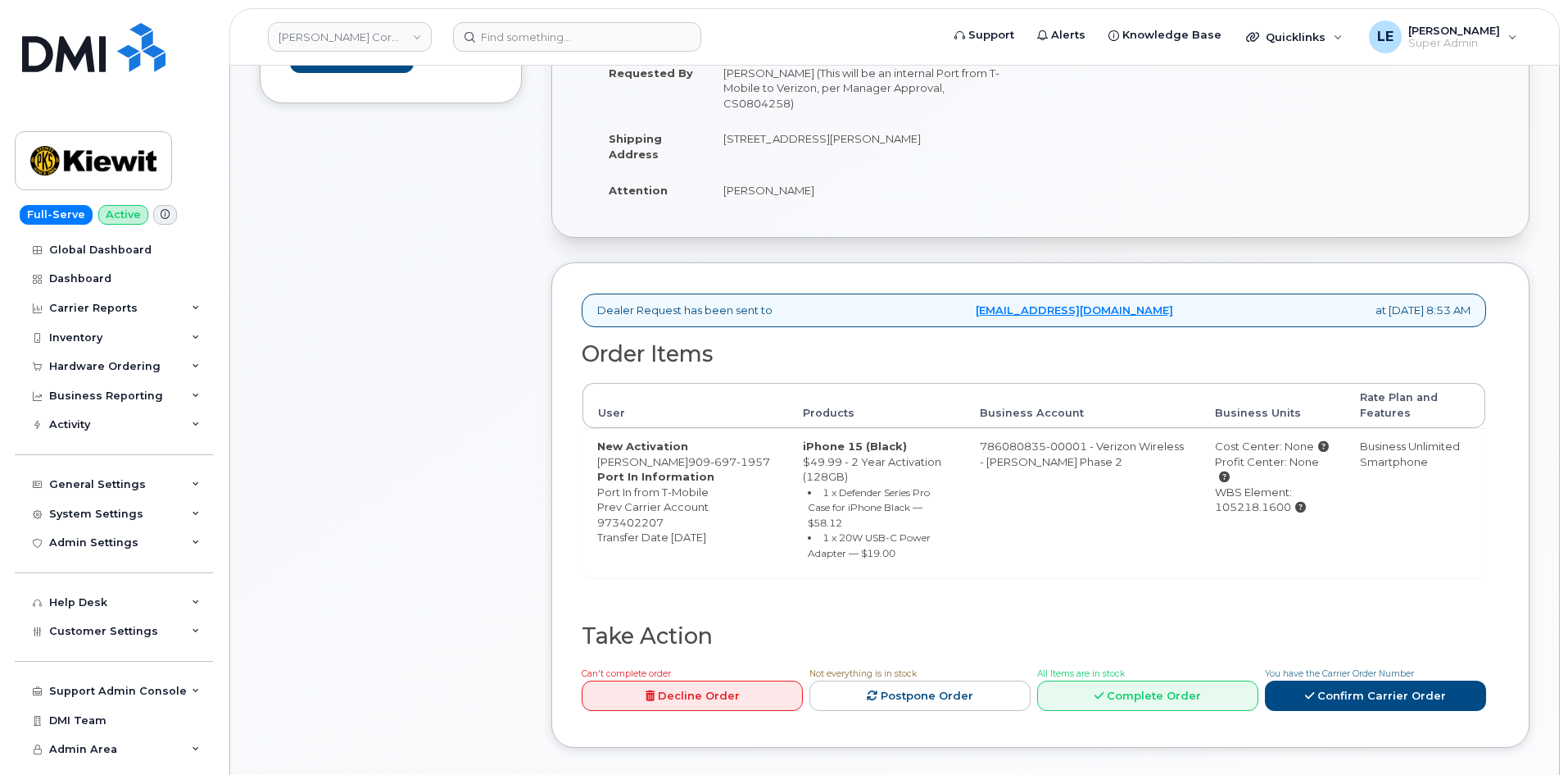
click at [456, 359] on div "Comments Leave Comment" at bounding box center [391, 339] width 262 height 865
click at [411, 703] on div "Comments Leave Comment" at bounding box center [391, 339] width 262 height 865
drag, startPoint x: 712, startPoint y: 462, endPoint x: 712, endPoint y: 471, distance: 9.0
click at [712, 471] on td "New Activation Seferino Hernandez 909 697 1957 Port In Information Port In from…" at bounding box center [685, 503] width 205 height 150
click at [706, 464] on span "909 697 1957" at bounding box center [729, 461] width 82 height 13
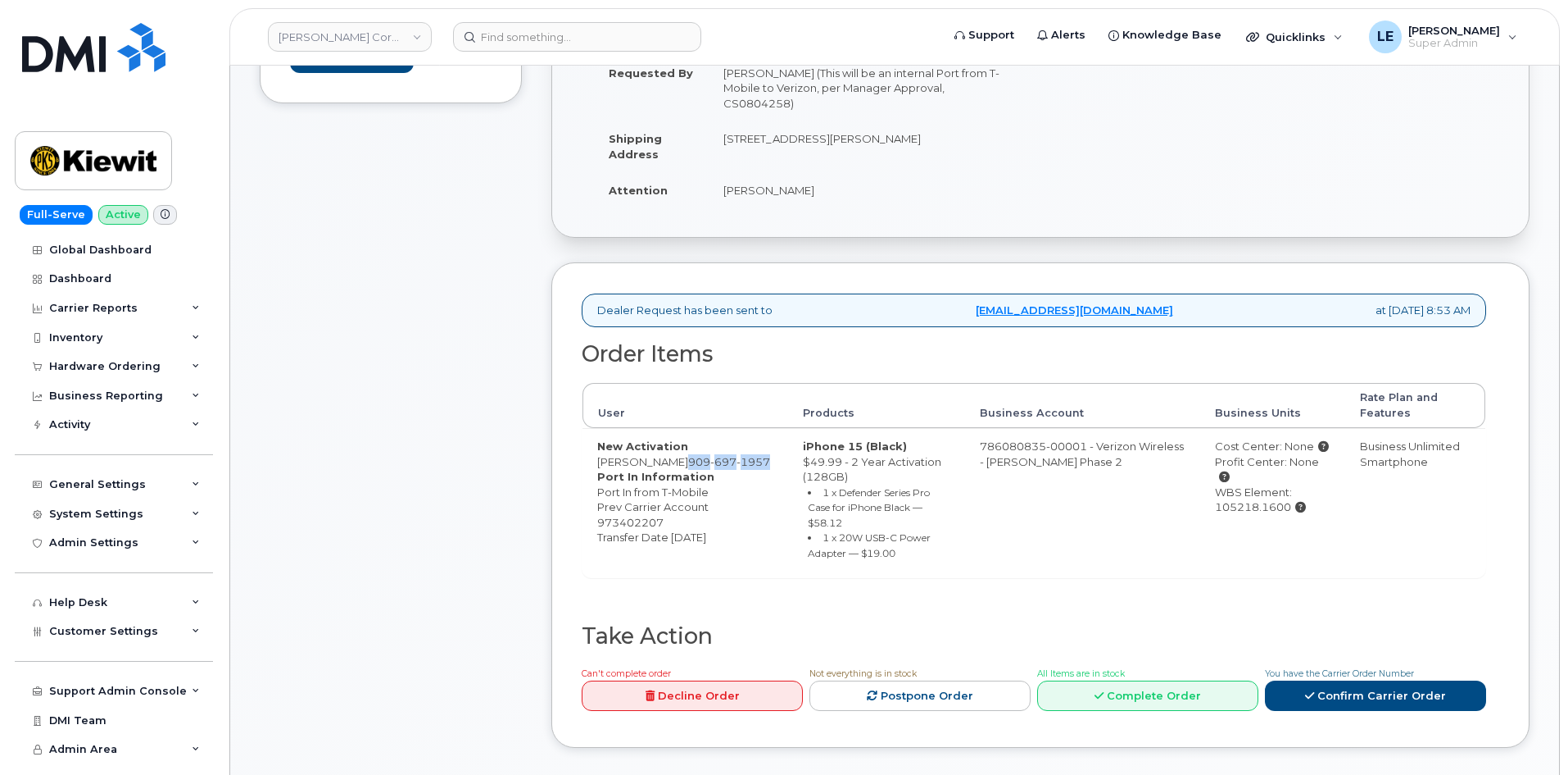
drag, startPoint x: 706, startPoint y: 463, endPoint x: 710, endPoint y: 473, distance: 10.8
click at [710, 473] on td "New Activation Seferino Hernandez 909 697 1957 Port In Information Port In from…" at bounding box center [685, 503] width 205 height 150
copy span "909 697 1957"
click at [1406, 532] on td "Business Unlimited Smartphone" at bounding box center [1415, 503] width 140 height 150
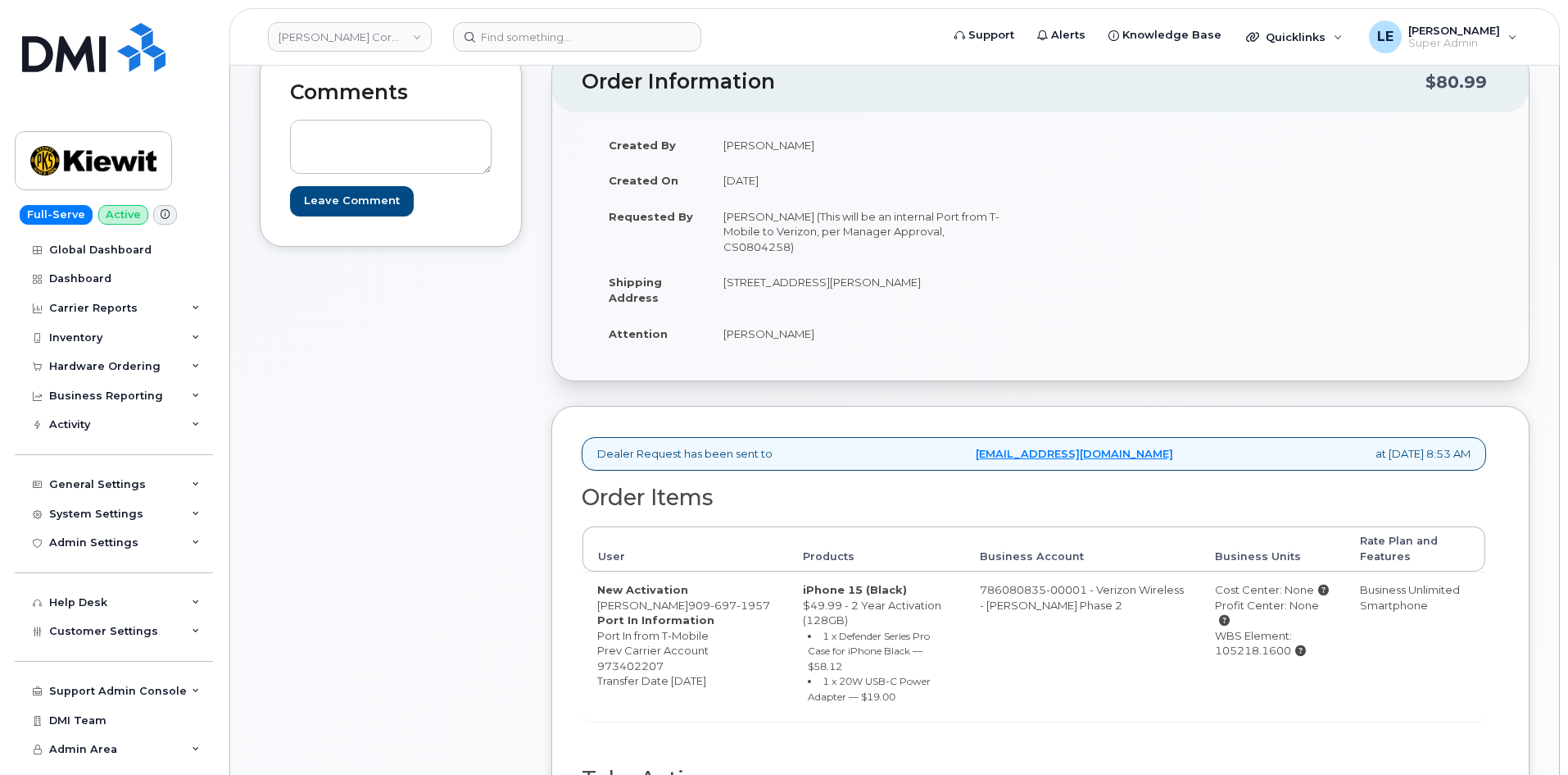
scroll to position [410, 0]
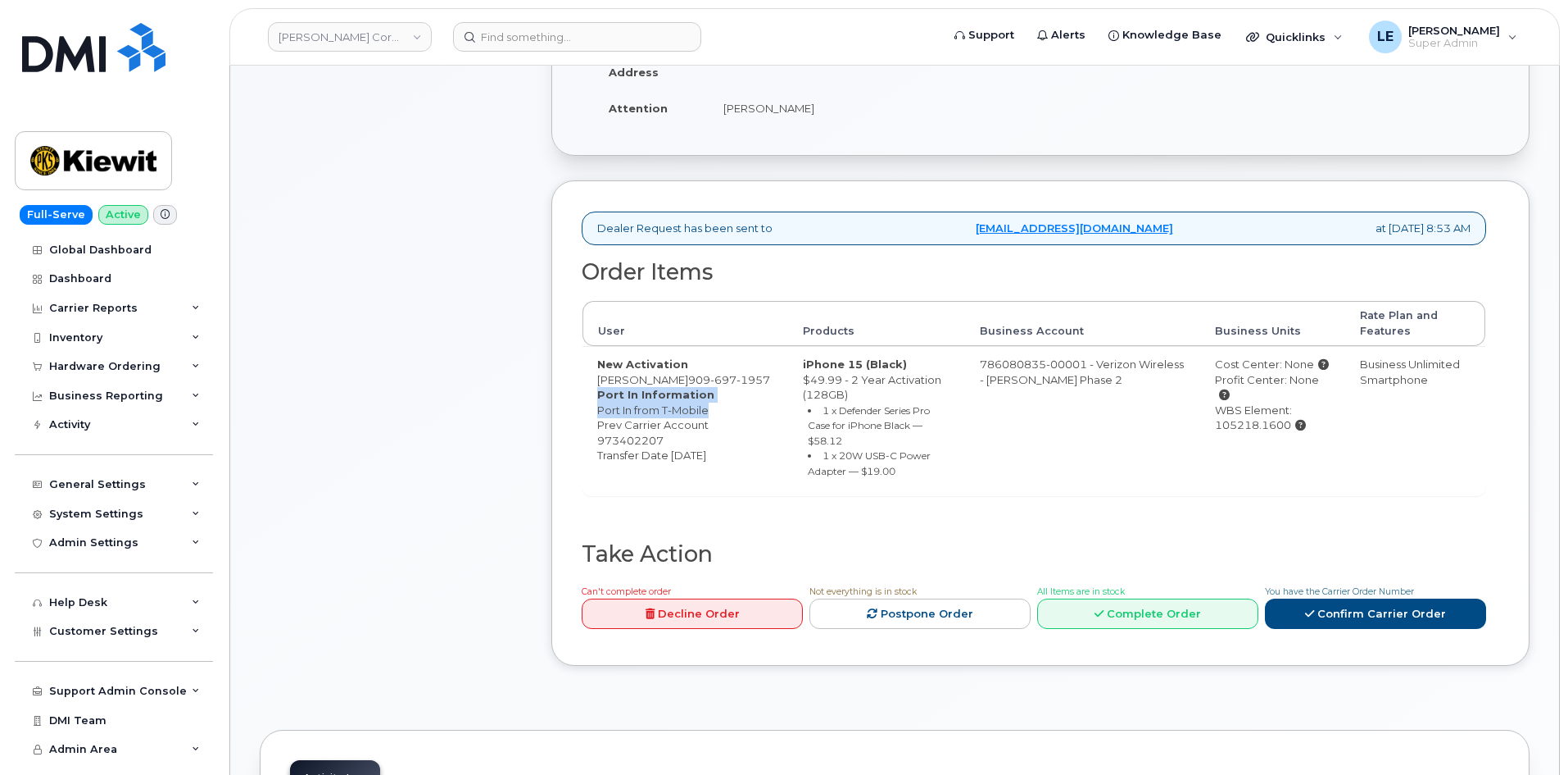
drag, startPoint x: 591, startPoint y: 412, endPoint x: 718, endPoint y: 427, distance: 127.9
click at [718, 427] on td "New Activation Seferino Hernandez 909 697 1957 Port In Information Port In from…" at bounding box center [685, 421] width 205 height 150
drag, startPoint x: 616, startPoint y: 454, endPoint x: 729, endPoint y: 479, distance: 115.7
click at [729, 479] on td "New Activation Seferino Hernandez 909 697 1957 Port In Information Port In from…" at bounding box center [685, 421] width 205 height 150
drag, startPoint x: 762, startPoint y: 363, endPoint x: 851, endPoint y: 363, distance: 89.0
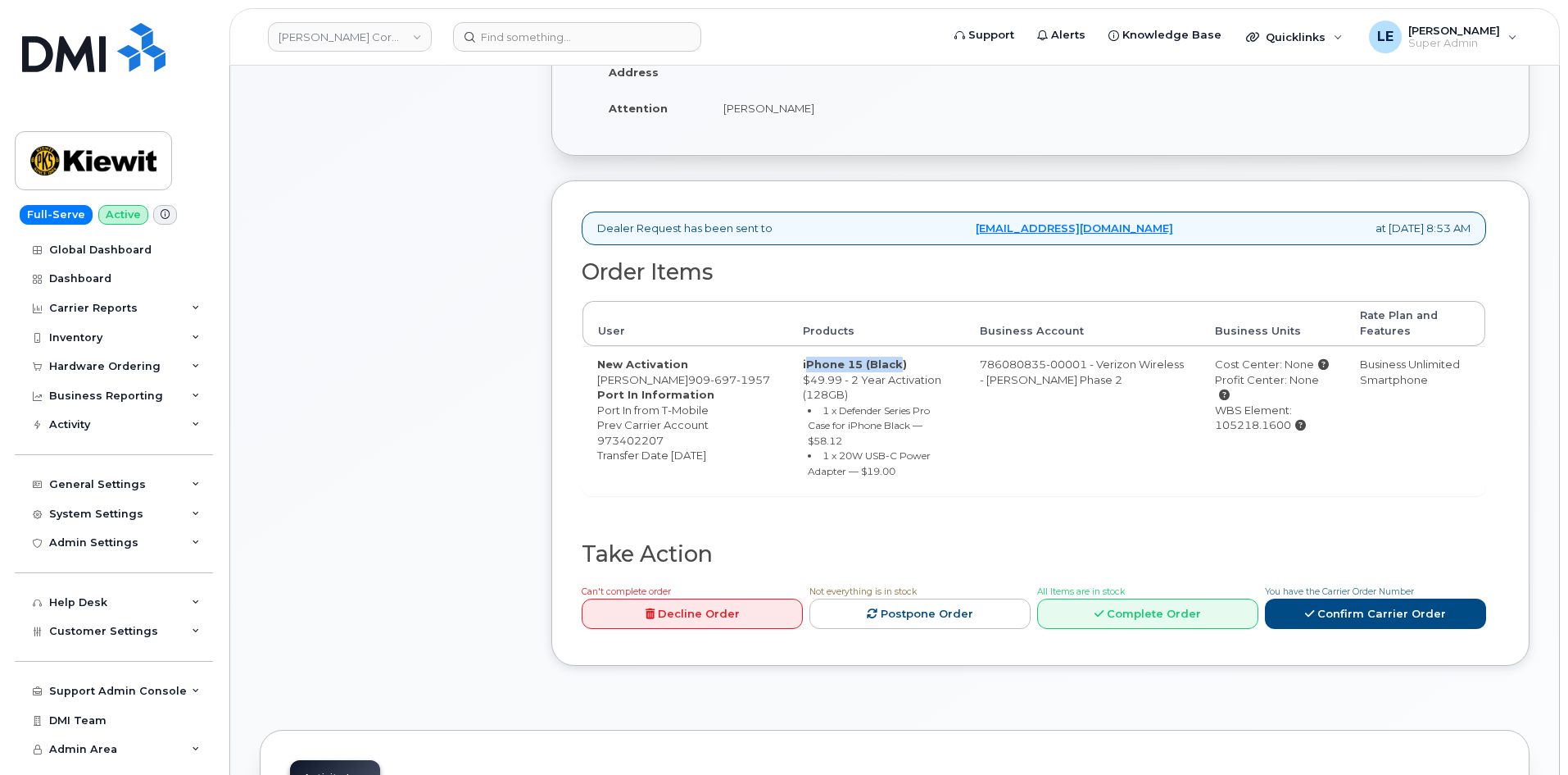
click at [851, 363] on td "iPhone 15 (Black) $49.99 - 2 Year Activation (128GB) 1 x Defender Series Pro Ca…" at bounding box center [877, 421] width 178 height 150
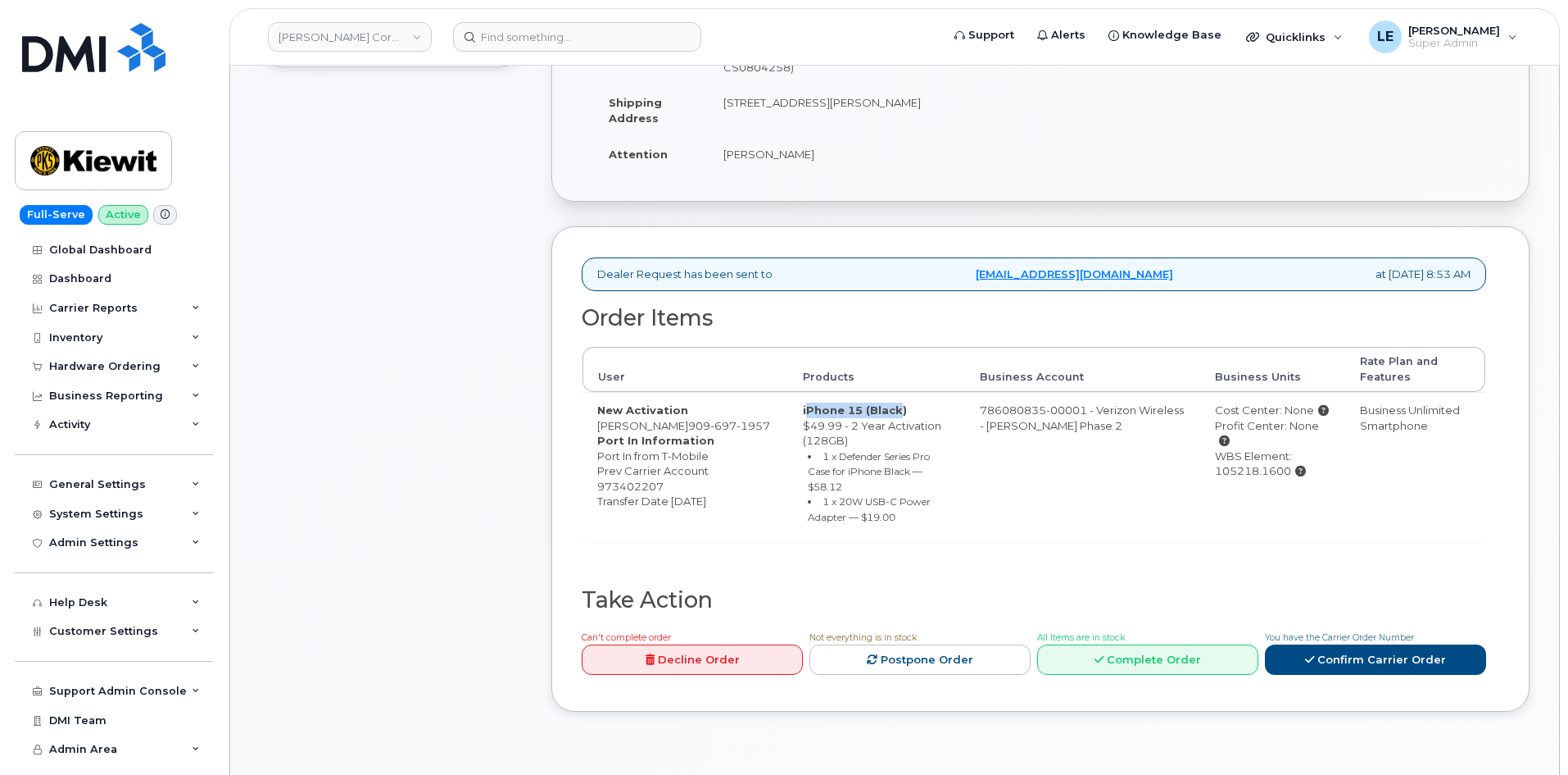
scroll to position [328, 0]
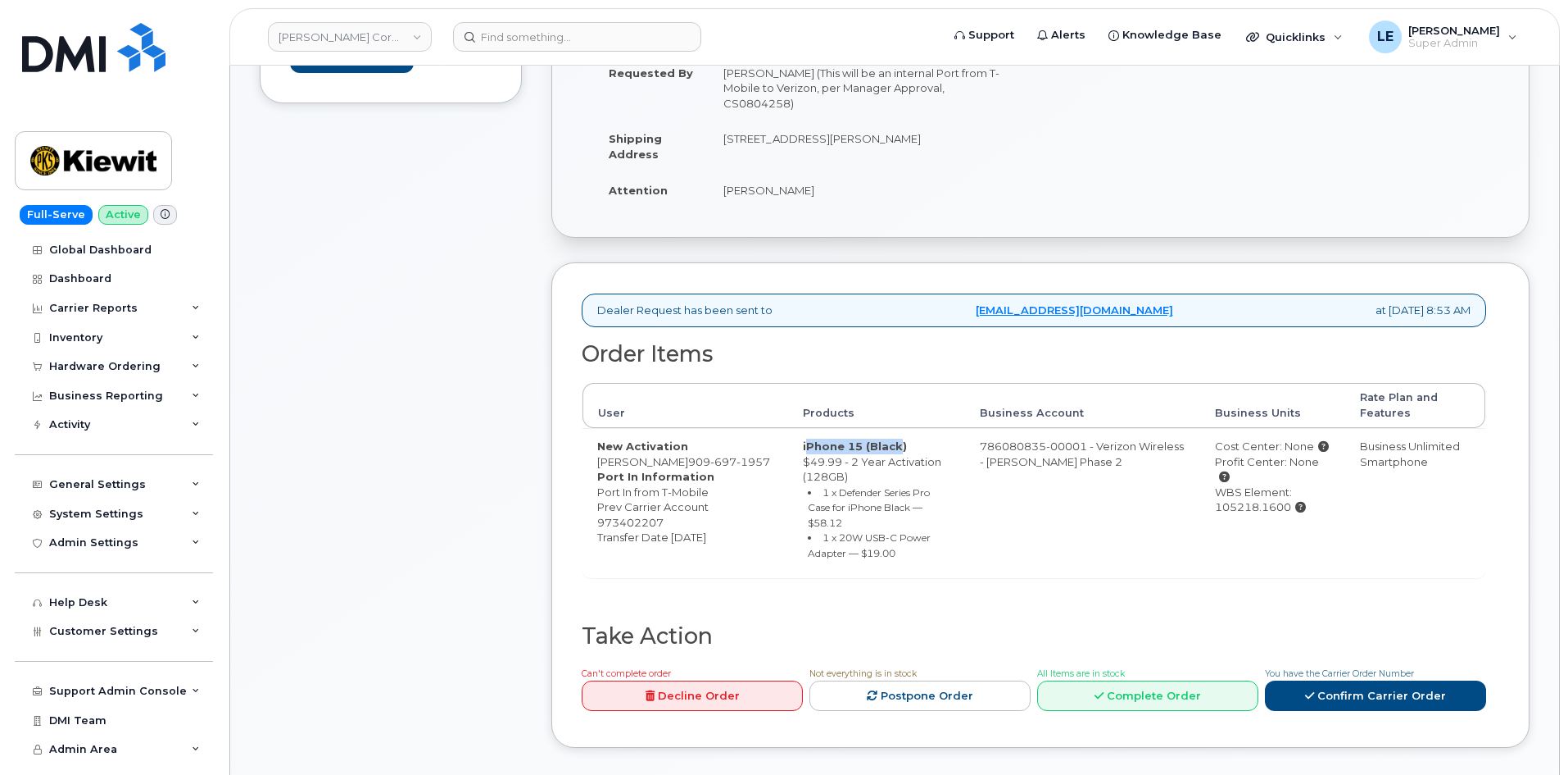
drag, startPoint x: 704, startPoint y: 460, endPoint x: 718, endPoint y: 476, distance: 21.3
click at [718, 476] on td "New Activation Seferino Hernandez 909 697 1957 Port In Information Port In from…" at bounding box center [685, 503] width 205 height 150
copy td "909 697 1957"
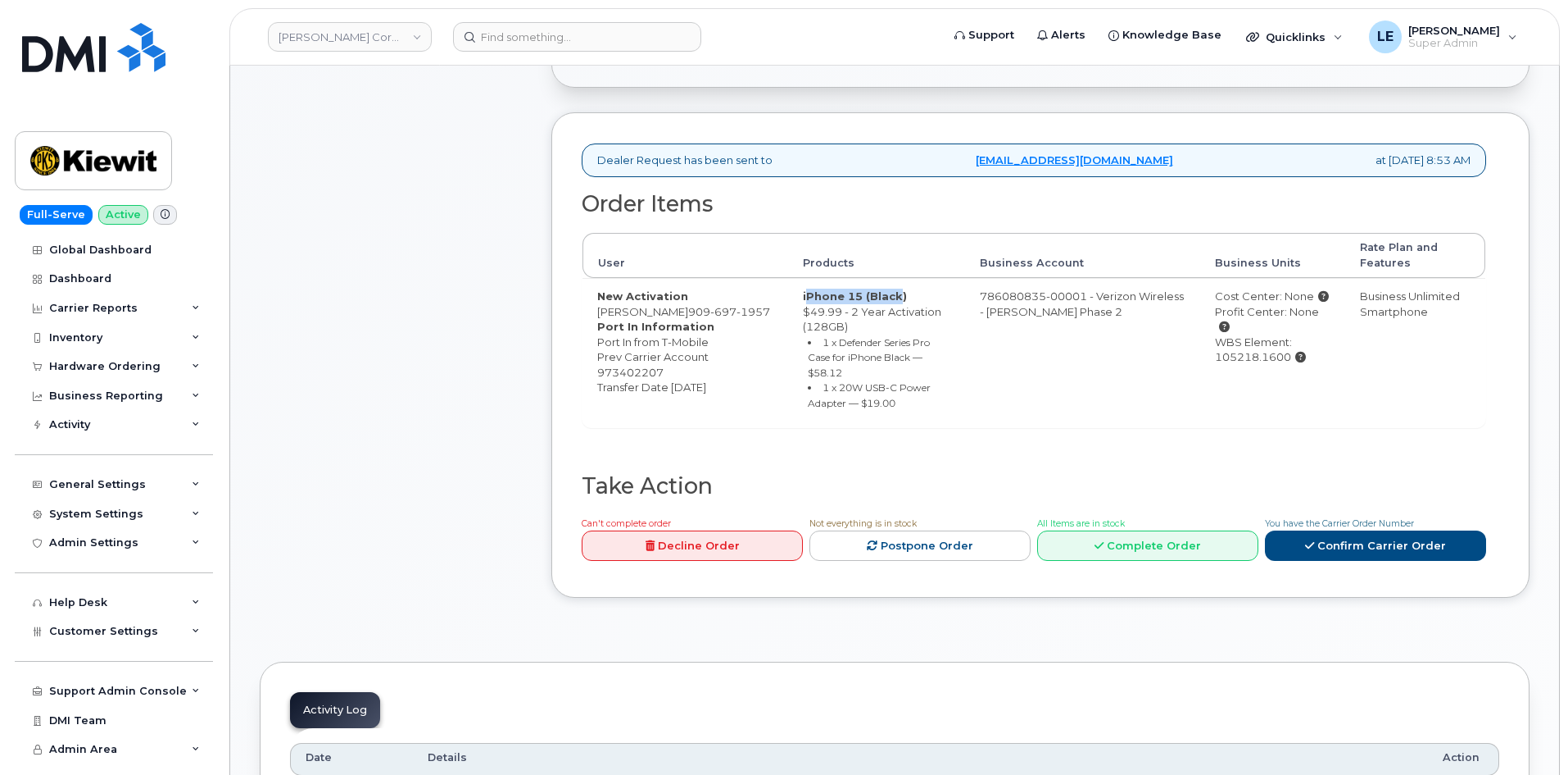
scroll to position [492, 0]
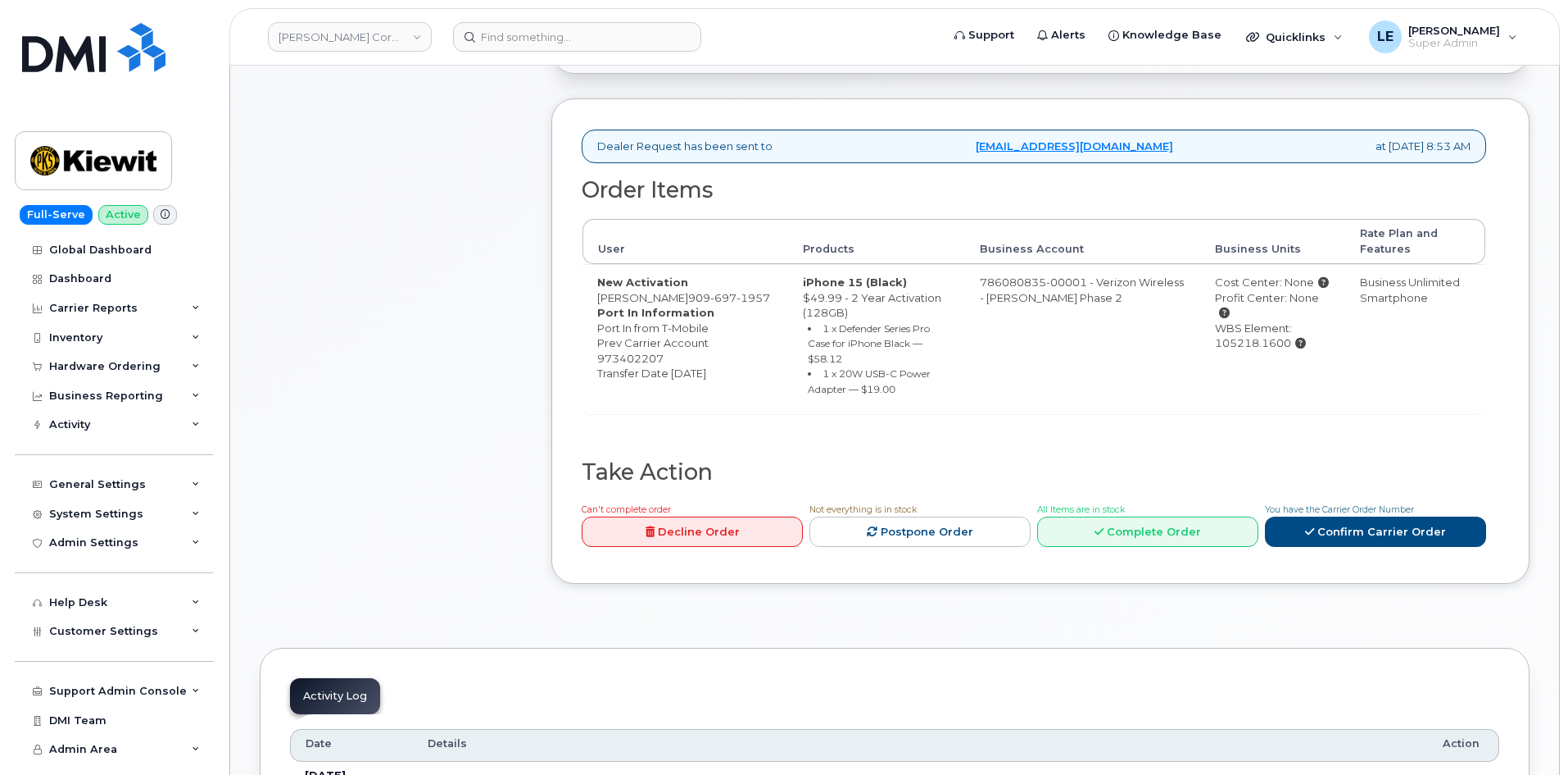
drag, startPoint x: 597, startPoint y: 372, endPoint x: 664, endPoint y: 374, distance: 67.0
click at [664, 374] on dd "Port In from T-Mobile Prev Carrier Account 973402207 Transfer Date 2025-10-10" at bounding box center [685, 350] width 176 height 61
copy dd "973402207"
click at [688, 310] on td "New Activation Seferino Hernandez 909 697 1957 Port In Information Port In from…" at bounding box center [685, 339] width 205 height 150
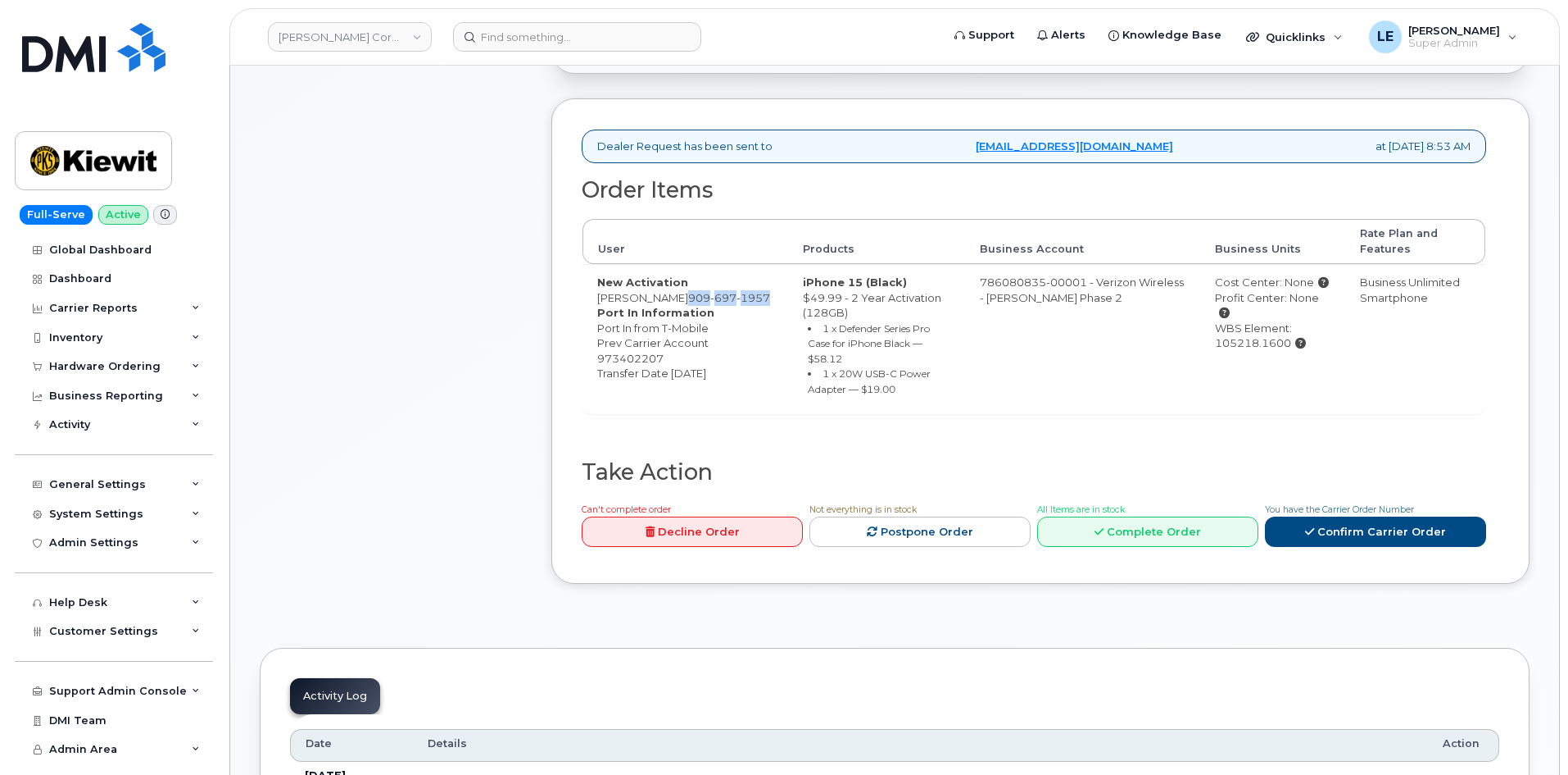
drag, startPoint x: 708, startPoint y: 302, endPoint x: 712, endPoint y: 312, distance: 10.8
click at [712, 312] on td "New Activation Seferino Hernandez 909 697 1957 Port In Information Port In from…" at bounding box center [685, 339] width 205 height 150
copy span "909 697 1957"
click at [683, 308] on td "New Activation Seferino Hernandez 909 697 1957 Port In Information Port In from…" at bounding box center [685, 339] width 205 height 150
drag, startPoint x: 670, startPoint y: 313, endPoint x: 706, endPoint y: 297, distance: 39.4
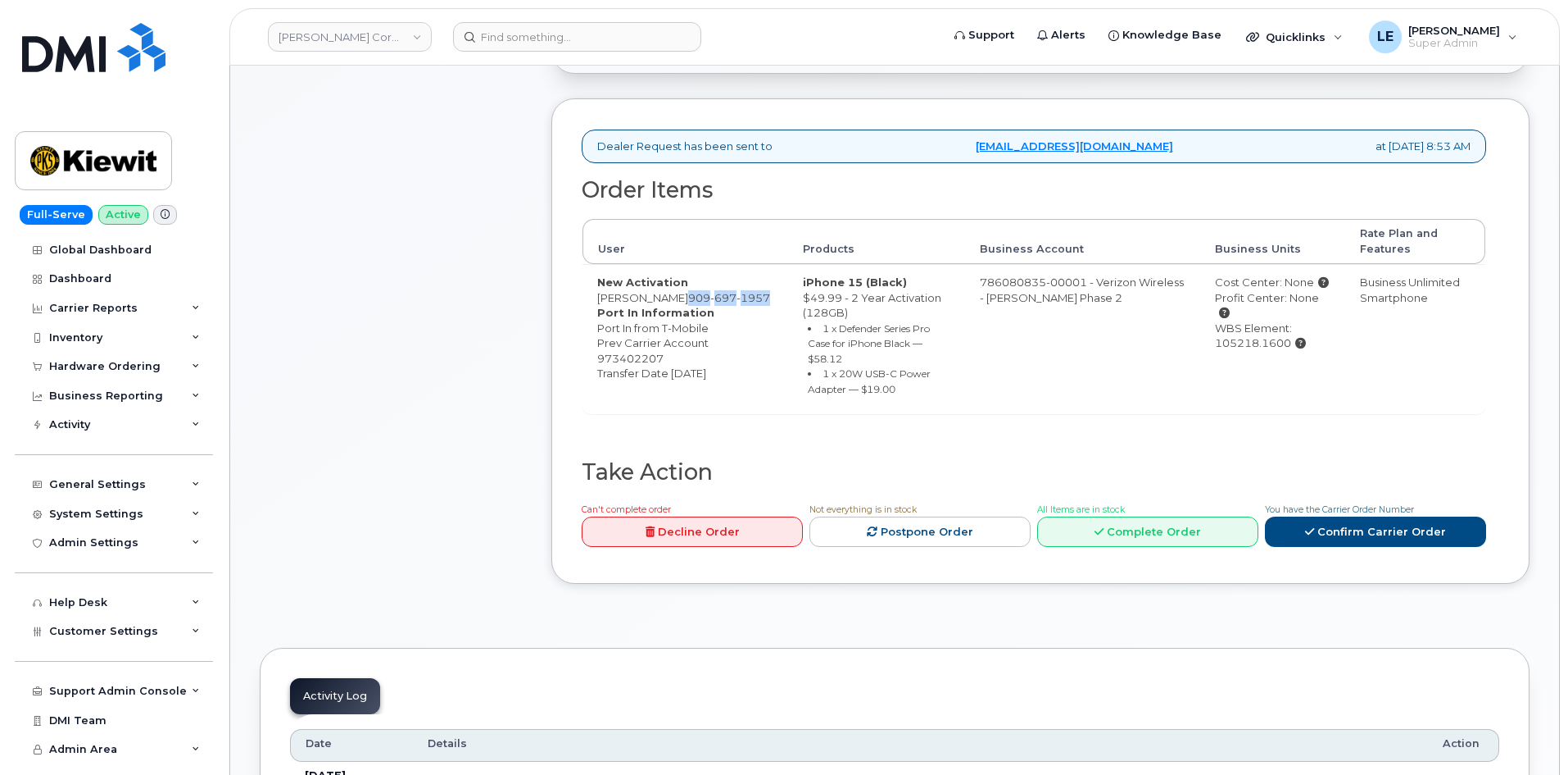
click at [706, 297] on td "New Activation Seferino Hernandez 909 697 1957 Port In Information Port In from…" at bounding box center [685, 339] width 205 height 150
copy span "909 697 1957"
click at [673, 354] on dd "Port In from T-Mobile Prev Carrier Account 973402207 Transfer Date 2025-10-10" at bounding box center [685, 350] width 176 height 61
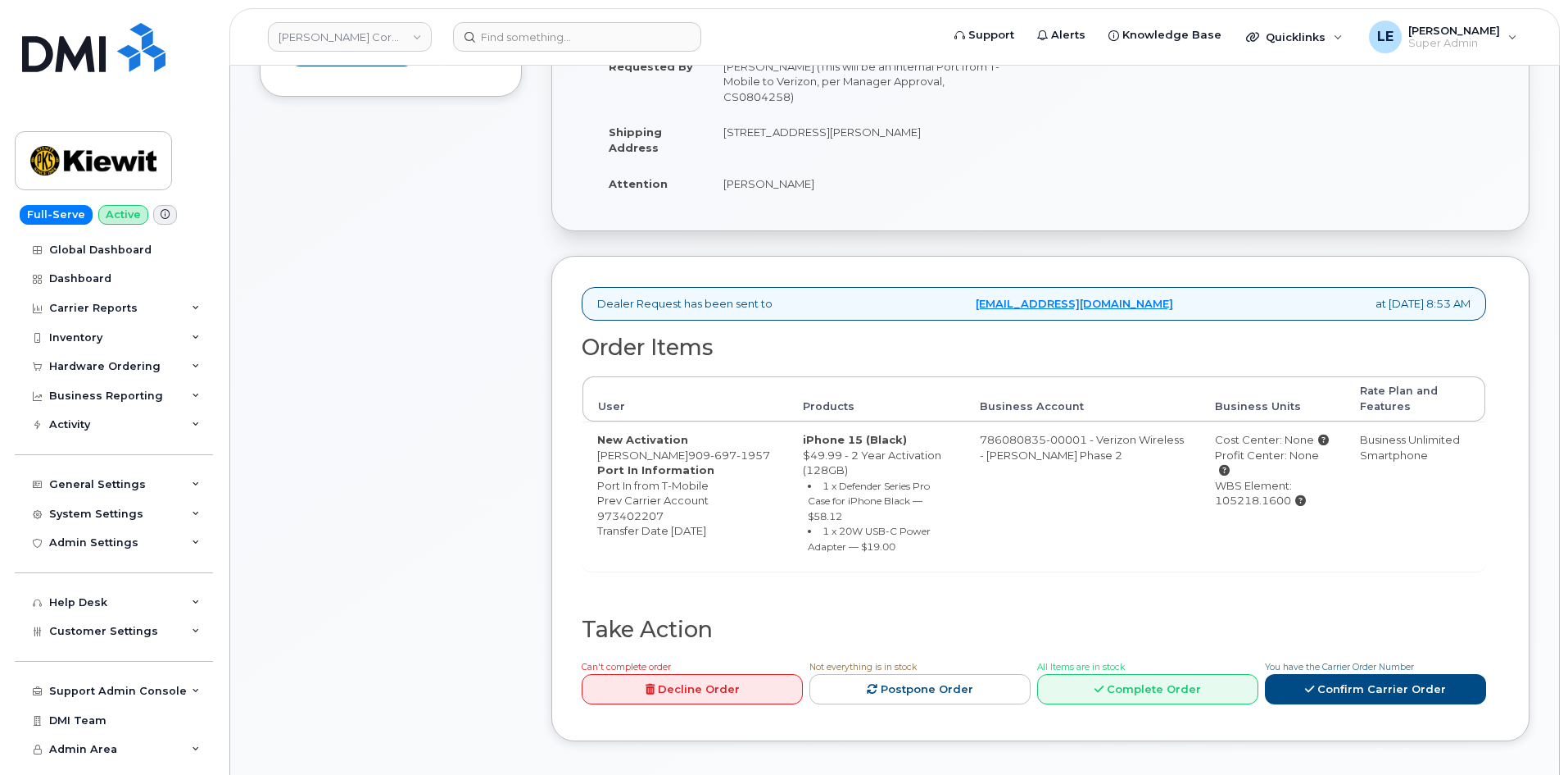
scroll to position [328, 0]
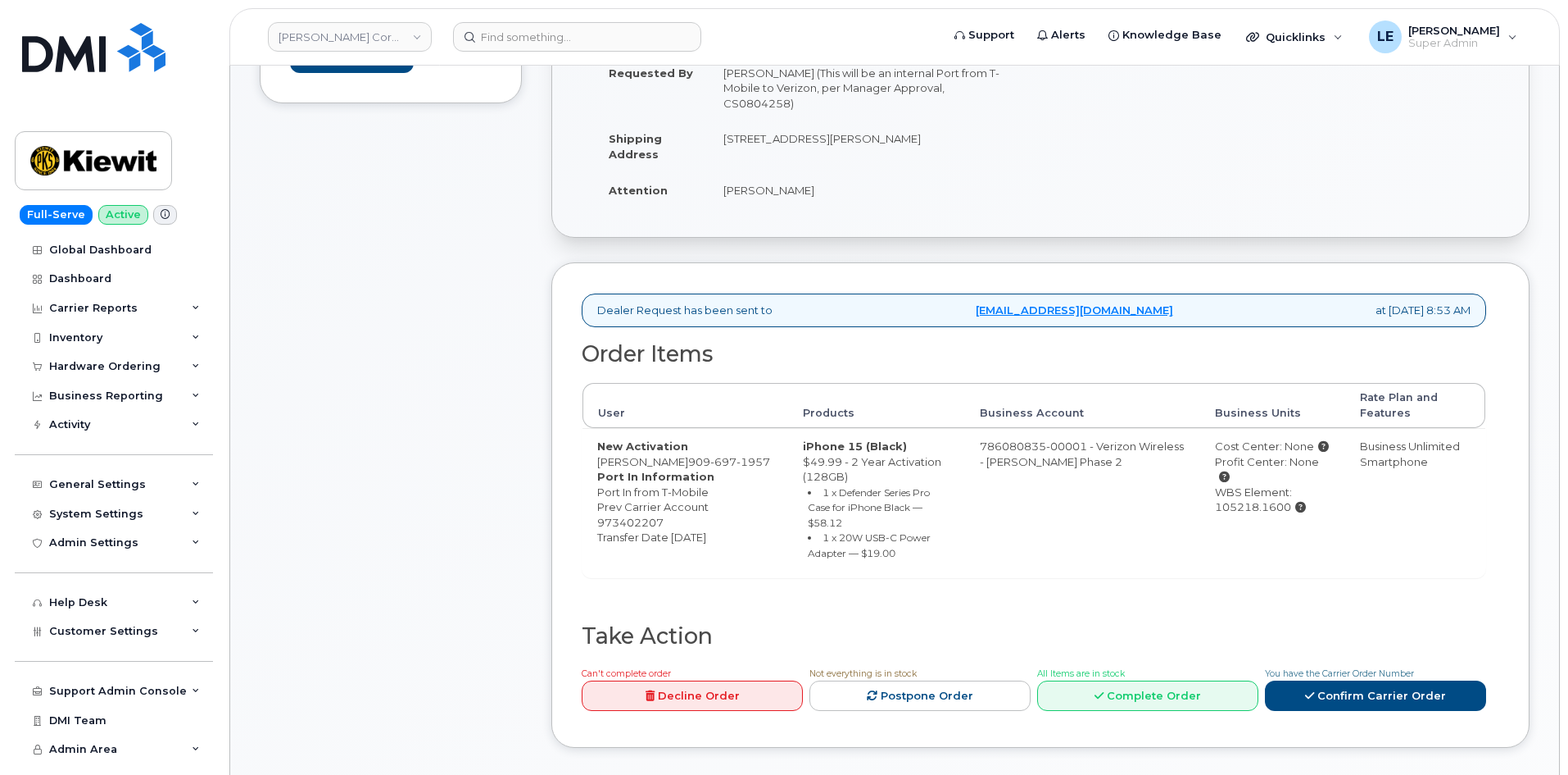
drag, startPoint x: 900, startPoint y: 140, endPoint x: 932, endPoint y: 142, distance: 32.1
click at [932, 142] on td "6001 Perkins Road, Oxnard, CA, 93033, USA" at bounding box center [868, 146] width 320 height 51
copy td "93033"
drag, startPoint x: 706, startPoint y: 461, endPoint x: 712, endPoint y: 472, distance: 12.5
click at [712, 472] on td "New Activation Seferino Hernandez 909 697 1957 Port In Information Port In from…" at bounding box center [685, 503] width 205 height 150
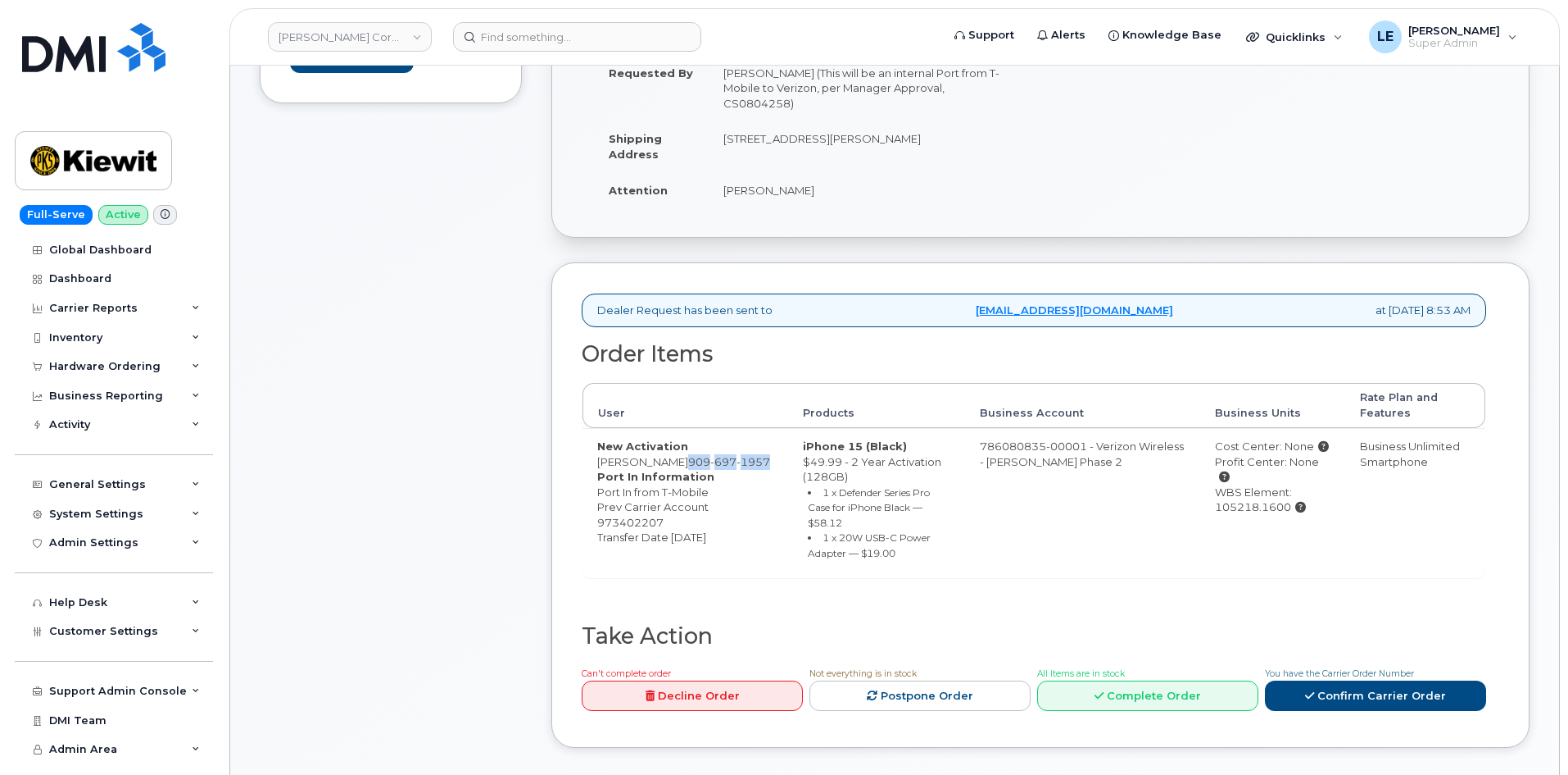
copy span "909 697 1957"
click at [602, 460] on td "New Activation Seferino Hernandez 909 697 1957 Port In Information Port In from…" at bounding box center [685, 503] width 205 height 150
click at [711, 468] on span "697" at bounding box center [723, 461] width 26 height 13
drag, startPoint x: 597, startPoint y: 464, endPoint x: 701, endPoint y: 459, distance: 104.1
click at [701, 459] on td "New Activation Seferino Hernandez 909 697 1957 Port In Information Port In from…" at bounding box center [685, 503] width 205 height 150
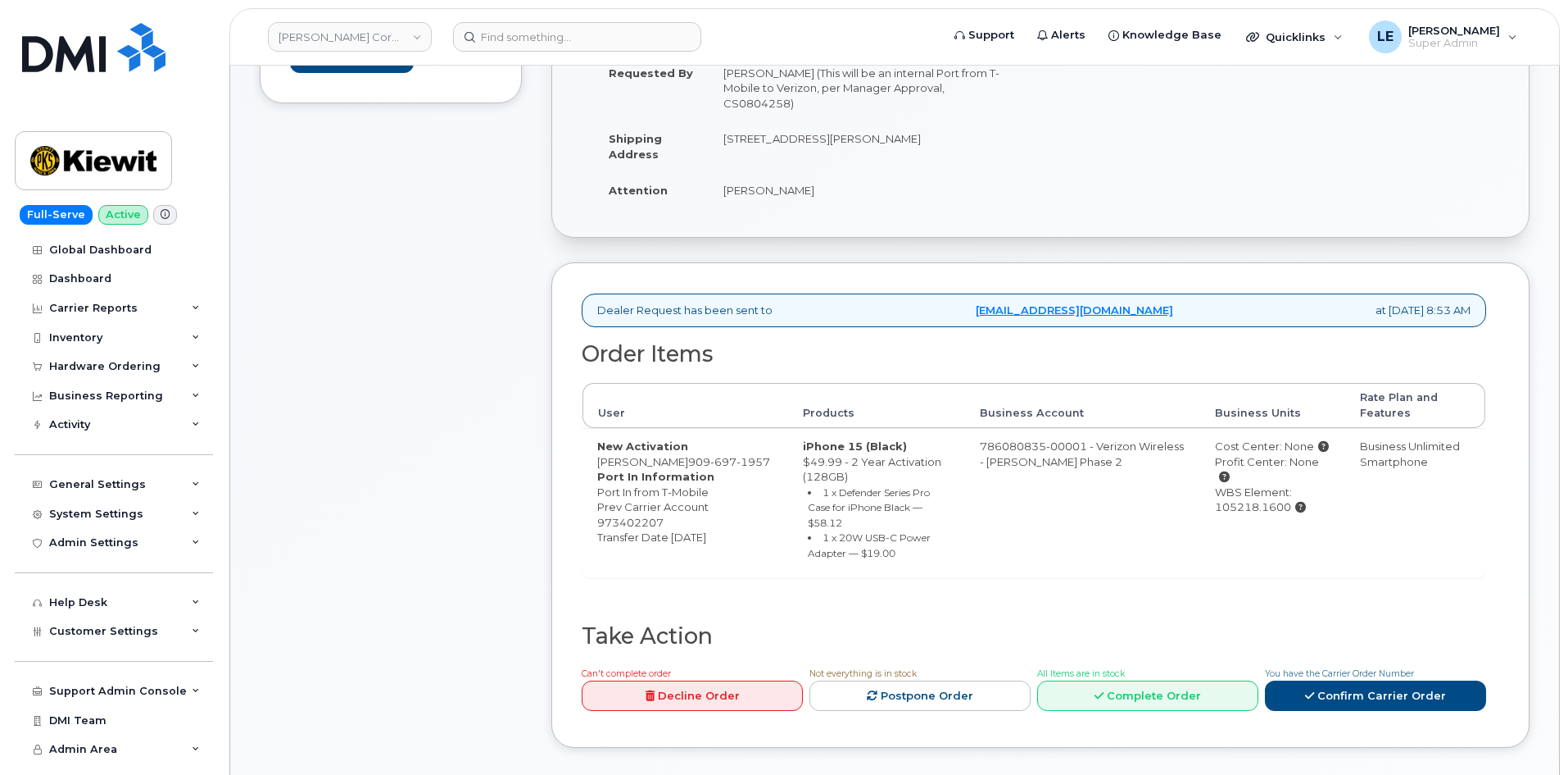
copy td "[PERSON_NAME]"
drag, startPoint x: 598, startPoint y: 535, endPoint x: 663, endPoint y: 540, distance: 65.2
click at [663, 540] on dd "Port In from T-Mobile Prev Carrier Account 973402207 Transfer Date 2025-10-10" at bounding box center [685, 514] width 176 height 61
copy dd "973402207"
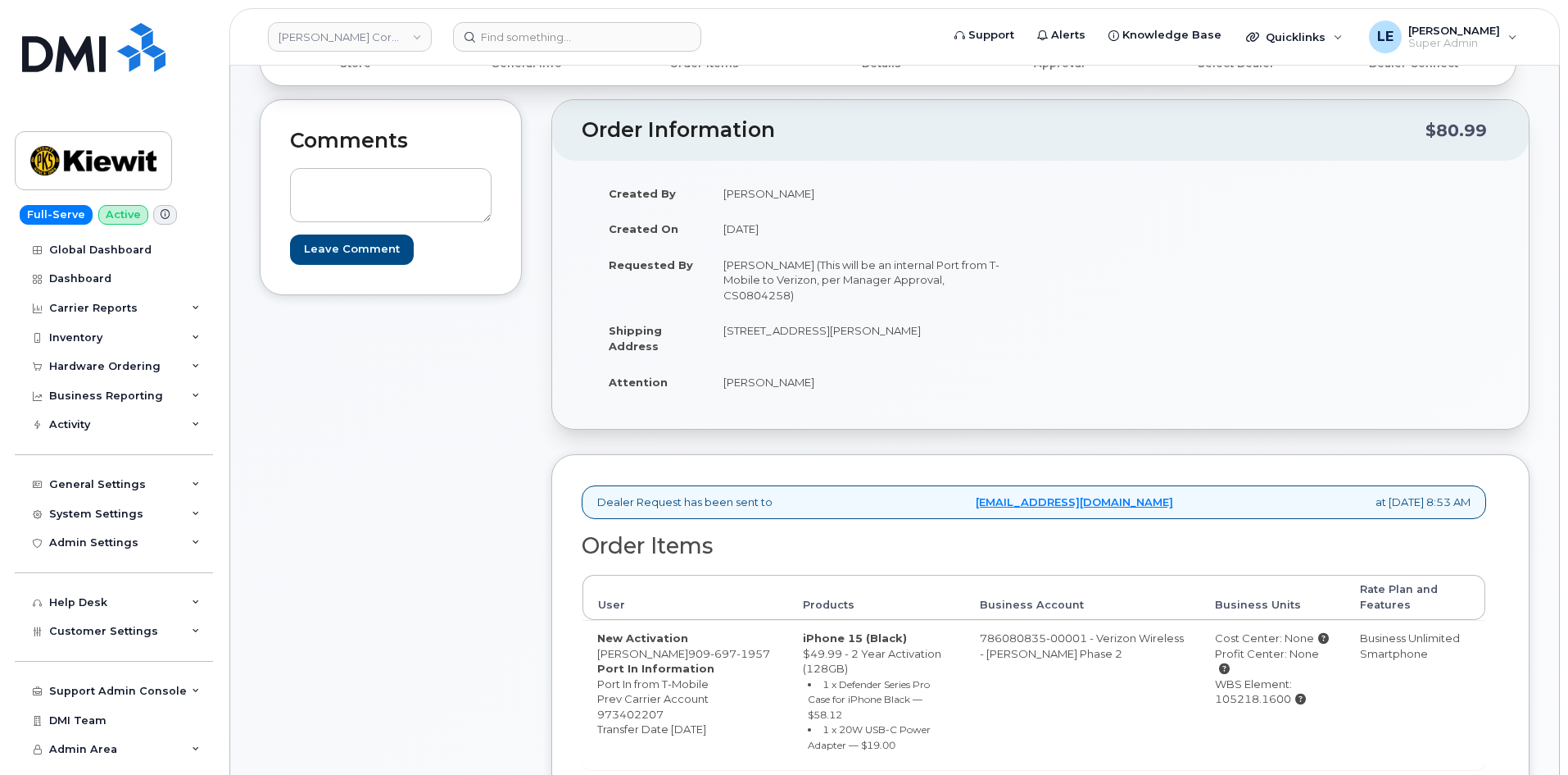
scroll to position [164, 0]
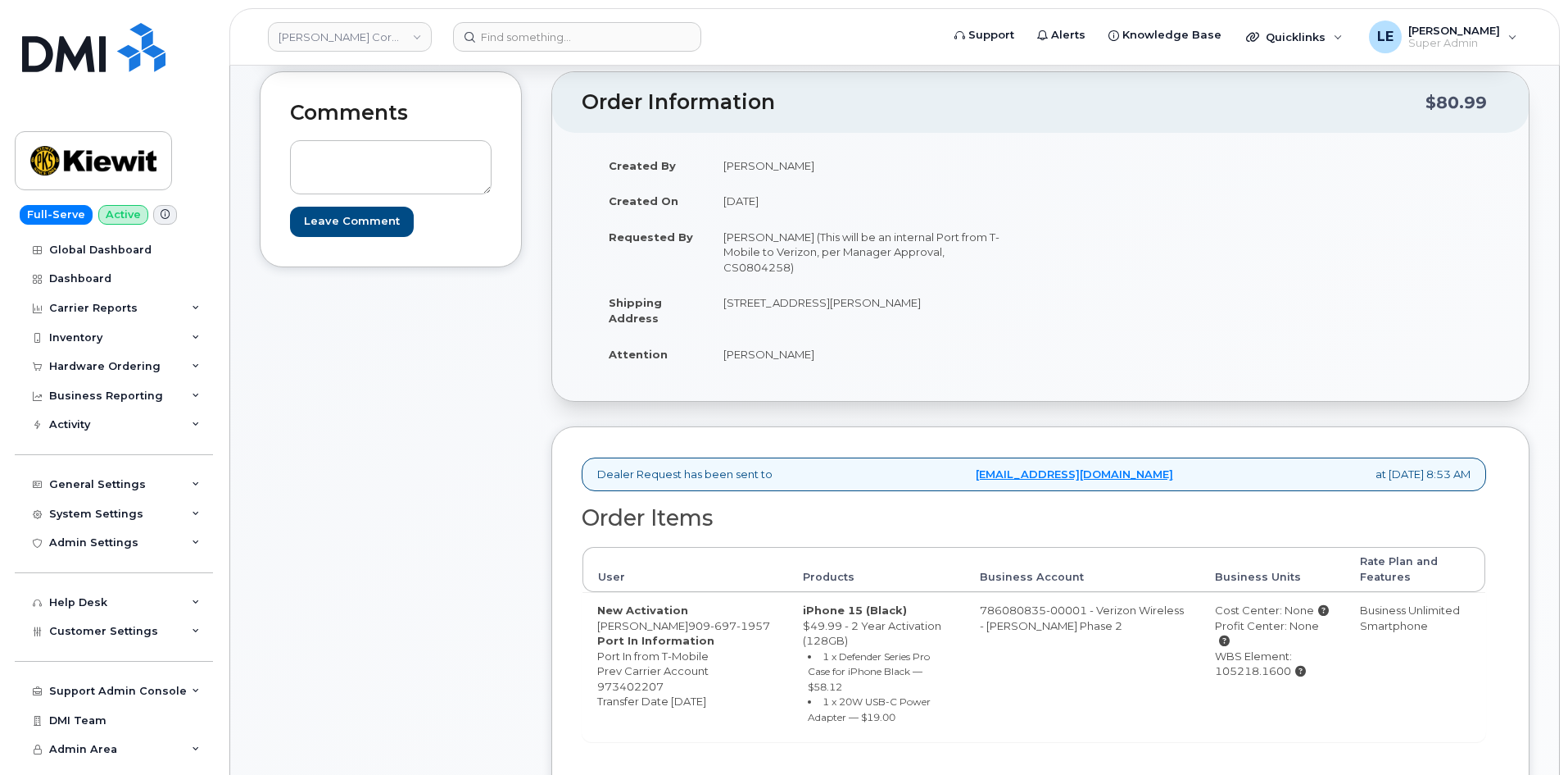
drag, startPoint x: 724, startPoint y: 353, endPoint x: 856, endPoint y: 356, distance: 132.0
click at [856, 356] on td "SEFERINO HERNANDEZ" at bounding box center [868, 354] width 320 height 36
copy td "SEFERINO HERNANDEZ"
drag, startPoint x: 1197, startPoint y: 657, endPoint x: 1271, endPoint y: 656, distance: 74.0
click at [1271, 656] on div "WBS Element: 105218.1600" at bounding box center [1273, 664] width 116 height 31
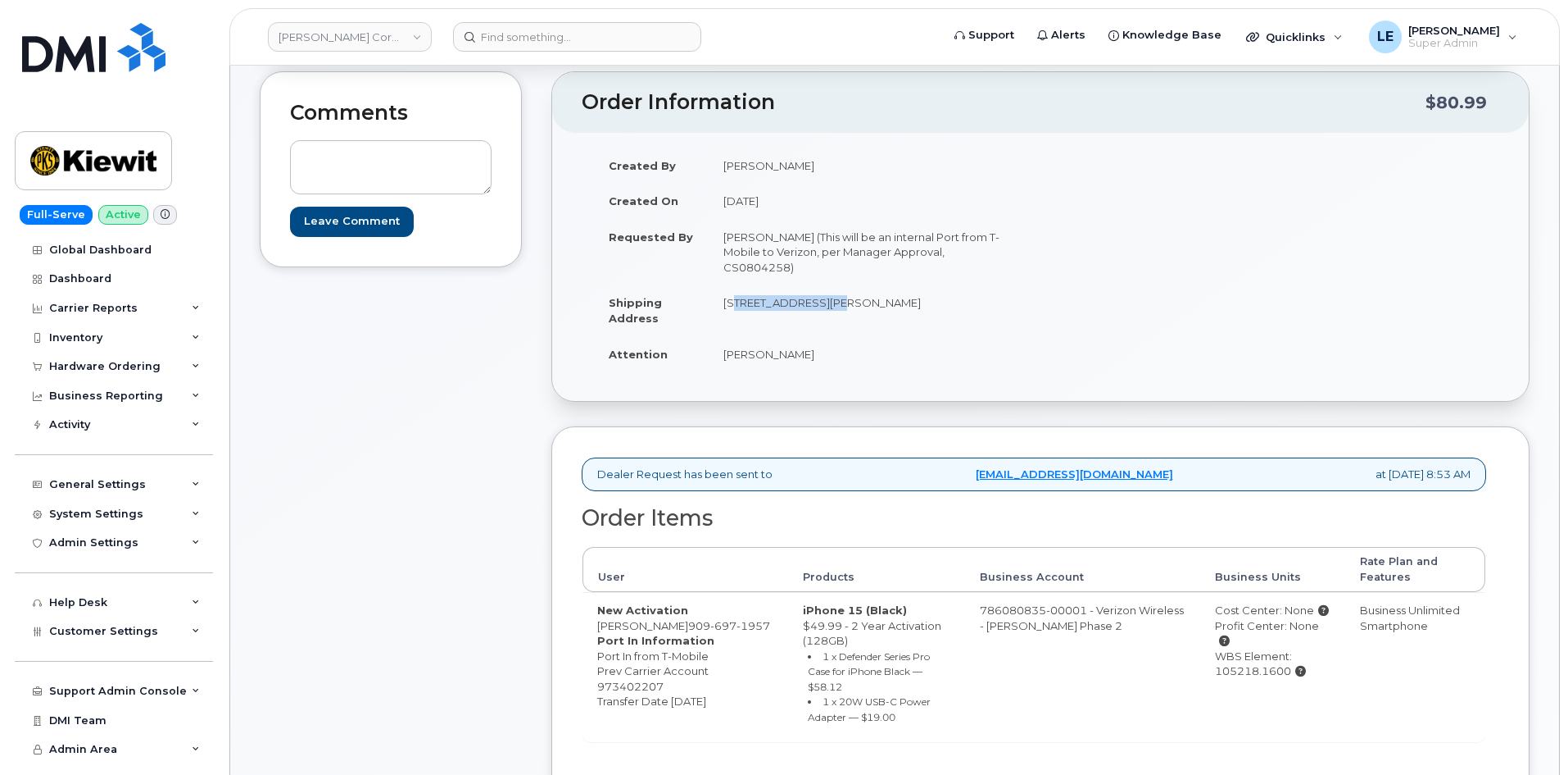
drag, startPoint x: 725, startPoint y: 304, endPoint x: 824, endPoint y: 307, distance: 99.0
click at [824, 307] on td "6001 Perkins Road, Oxnard, CA, 93033, USA" at bounding box center [868, 310] width 320 height 51
drag, startPoint x: 832, startPoint y: 304, endPoint x: 870, endPoint y: 309, distance: 38.3
click at [870, 309] on td "6001 Perkins Road, Oxnard, CA, 93033, USA" at bounding box center [868, 310] width 320 height 51
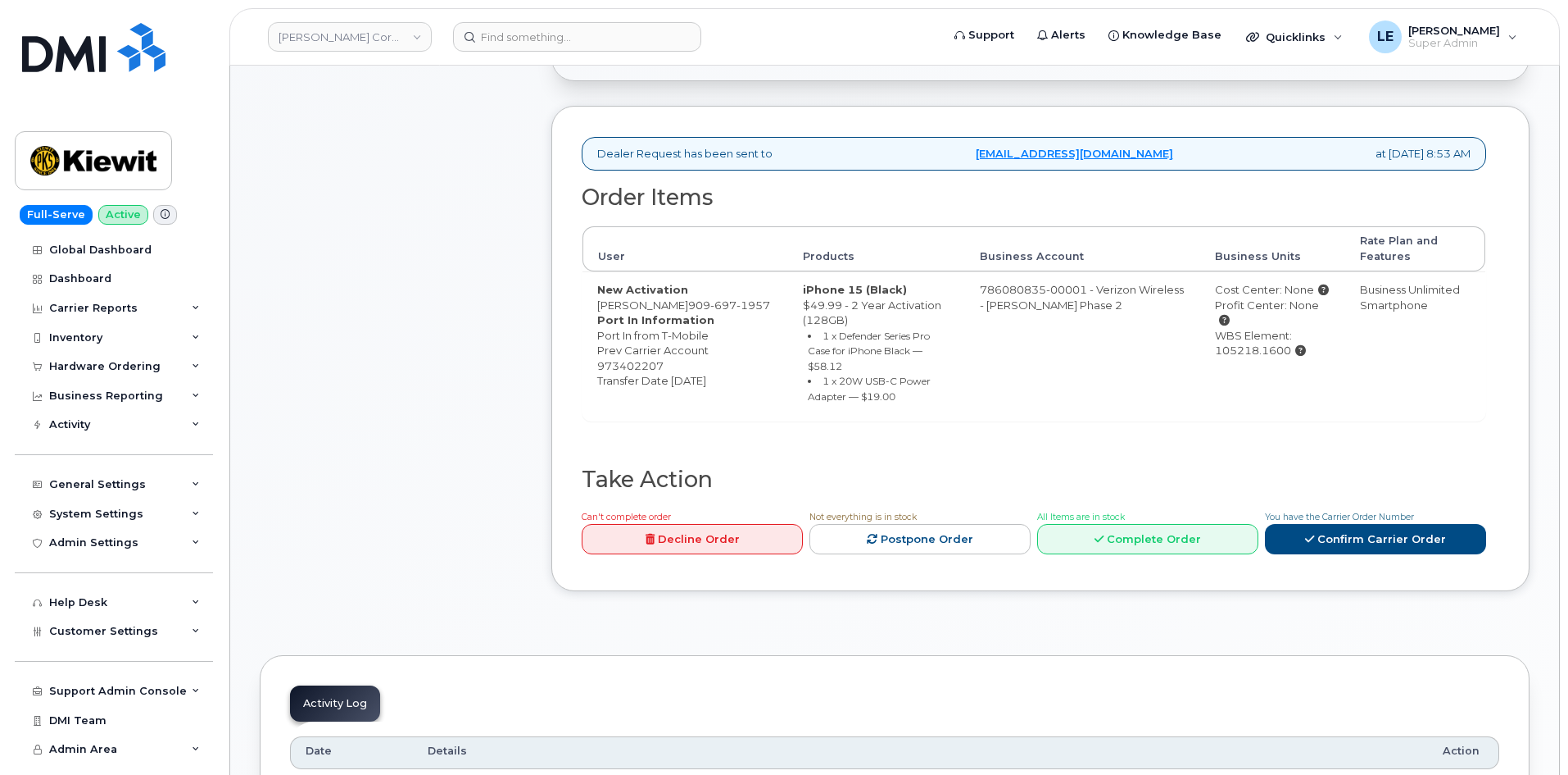
scroll to position [737, 0]
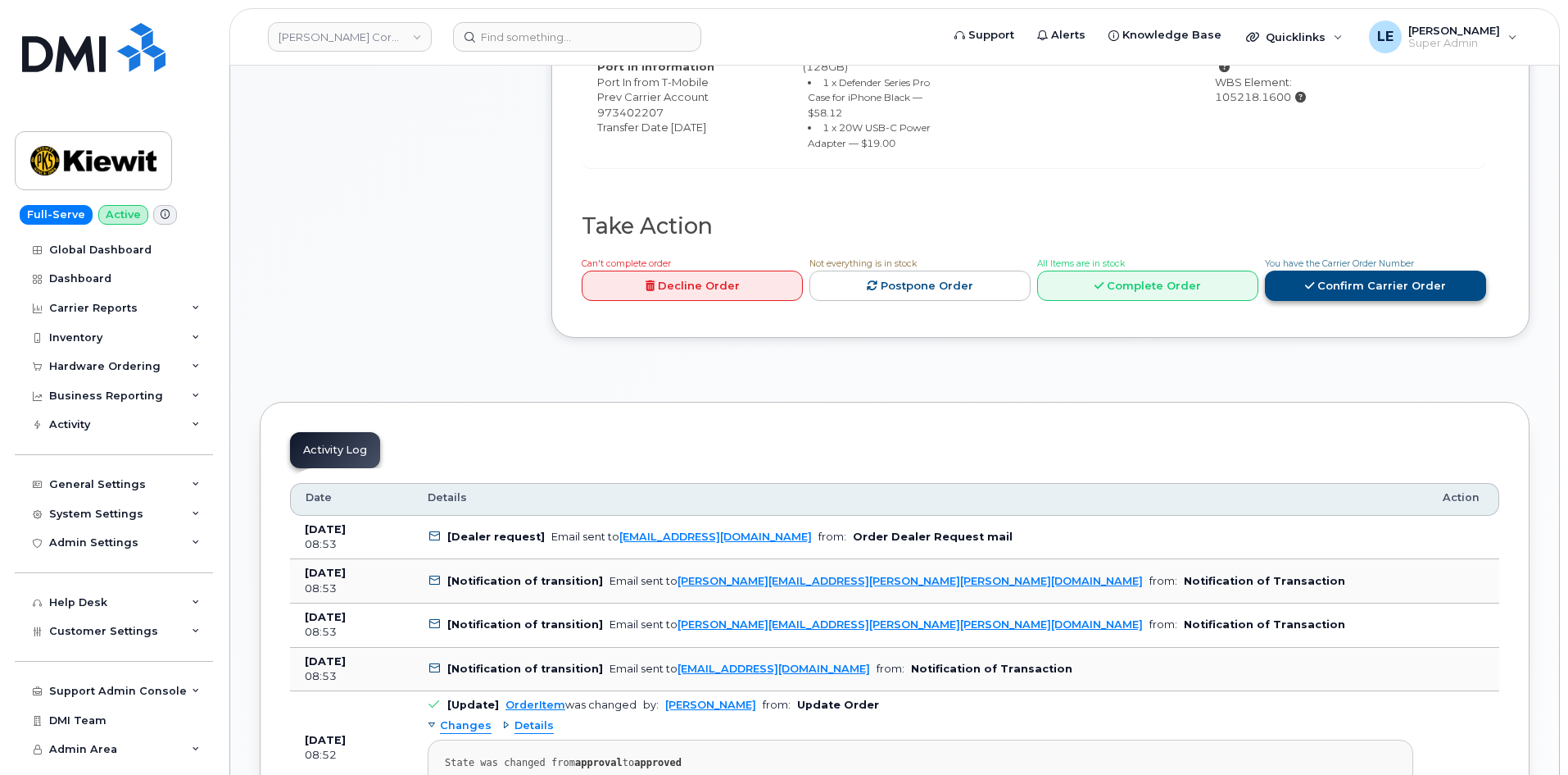
click at [1340, 291] on link "Confirm Carrier Order" at bounding box center [1376, 286] width 222 height 31
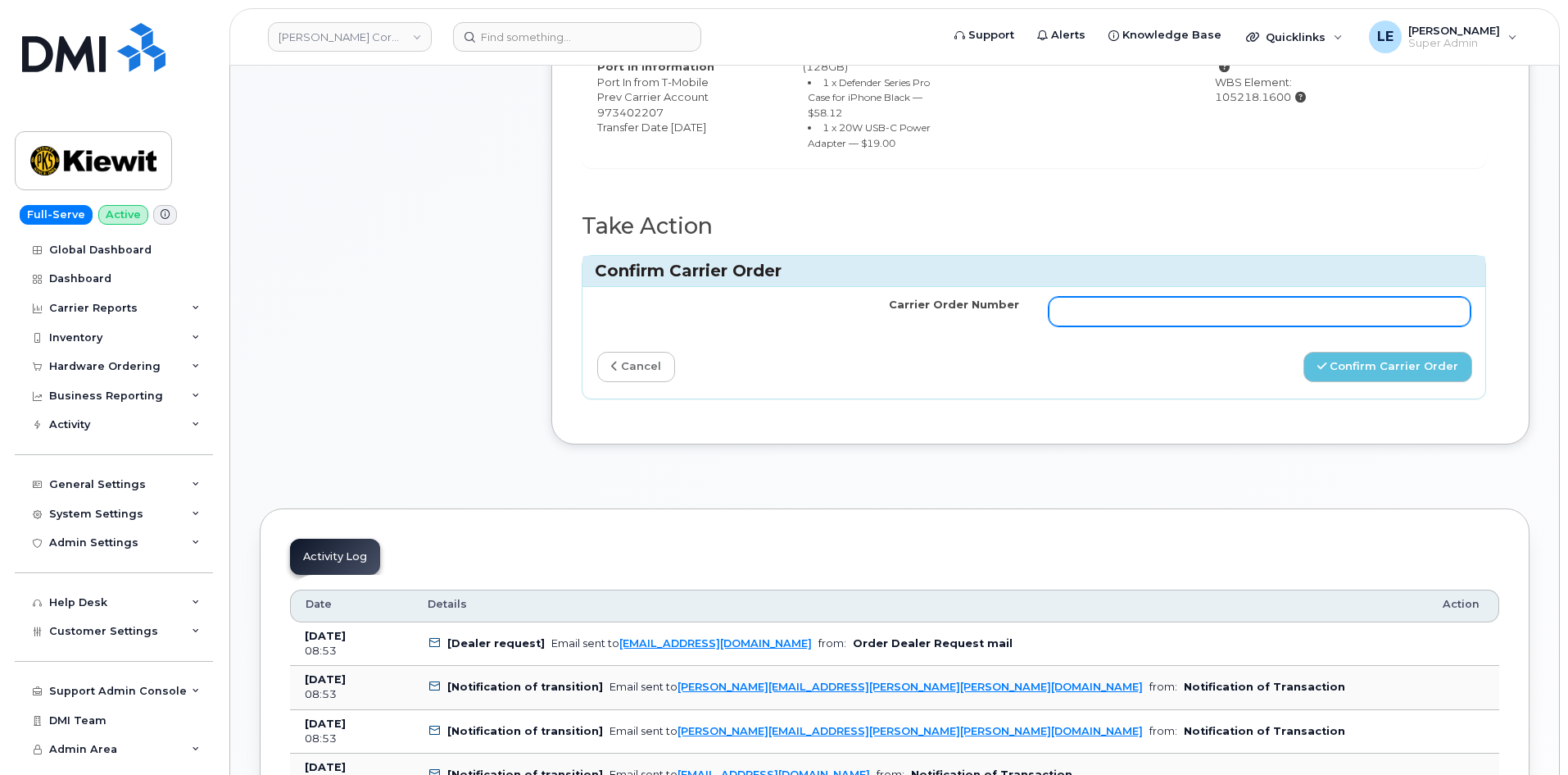
click at [1160, 314] on input "Carrier Order Number" at bounding box center [1260, 311] width 422 height 30
paste input "MB1000507212304"
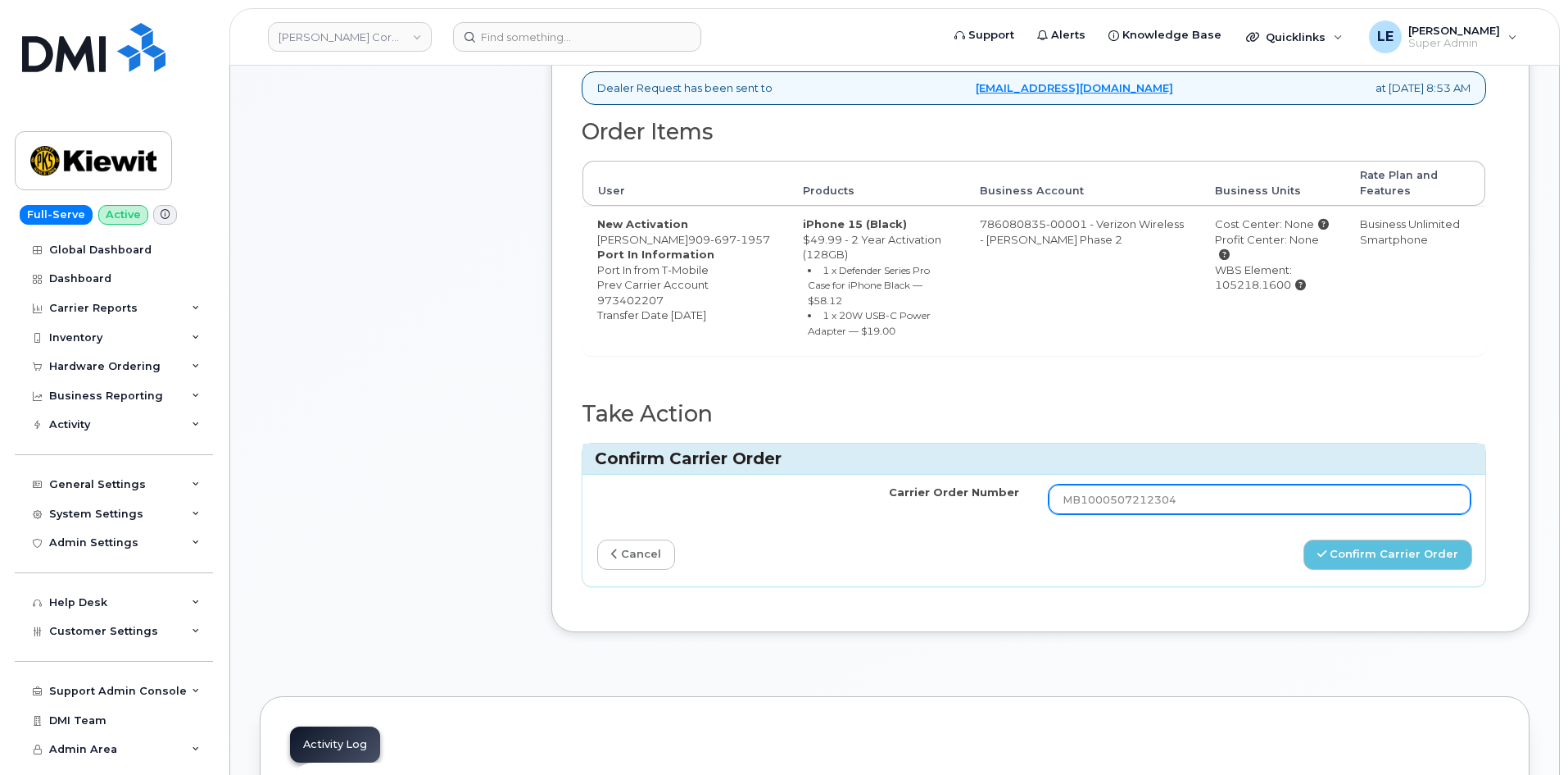
scroll to position [656, 0]
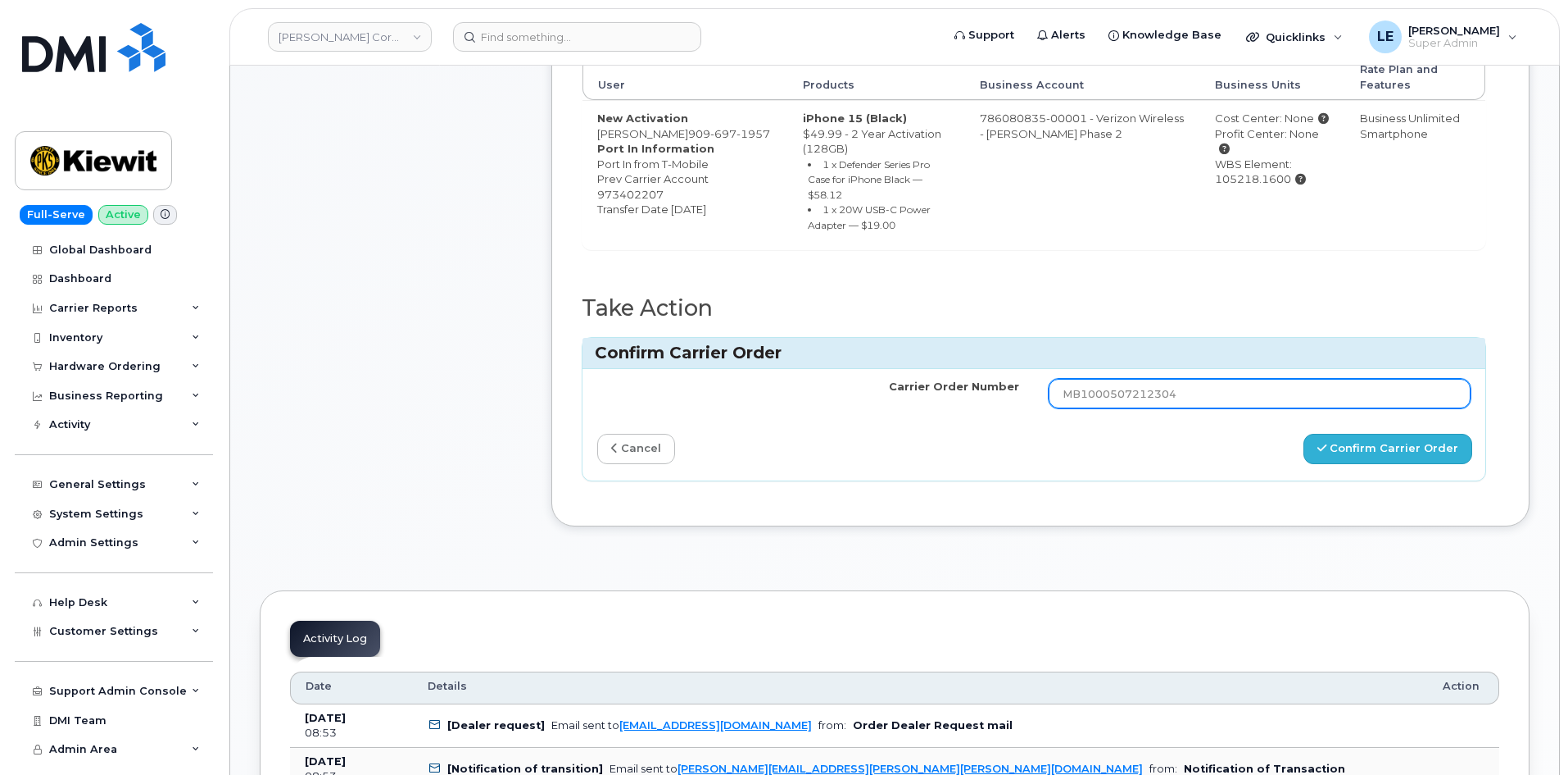
type input "MB1000507212304"
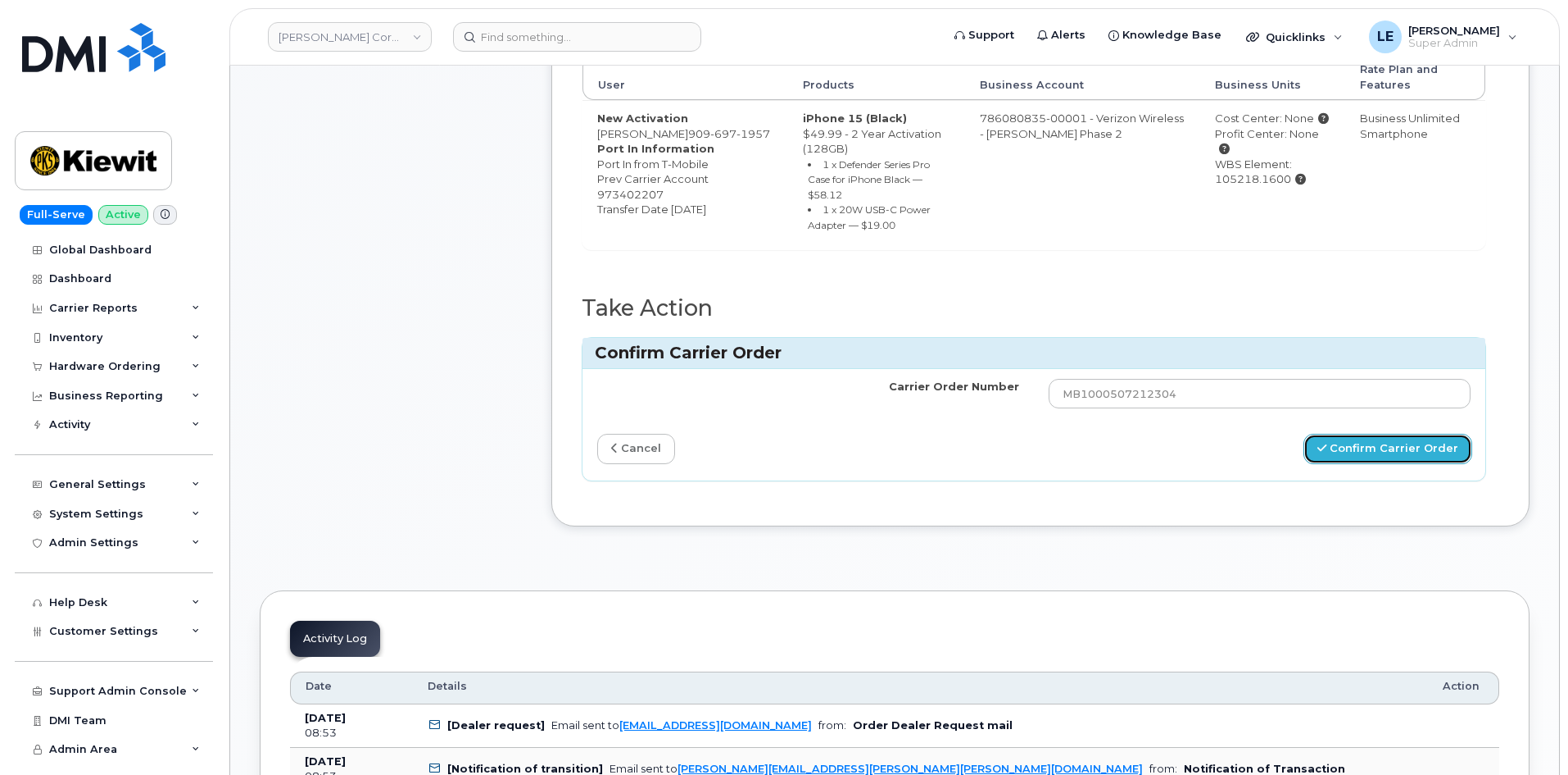
click at [1338, 448] on button "Confirm Carrier Order" at bounding box center [1388, 449] width 169 height 31
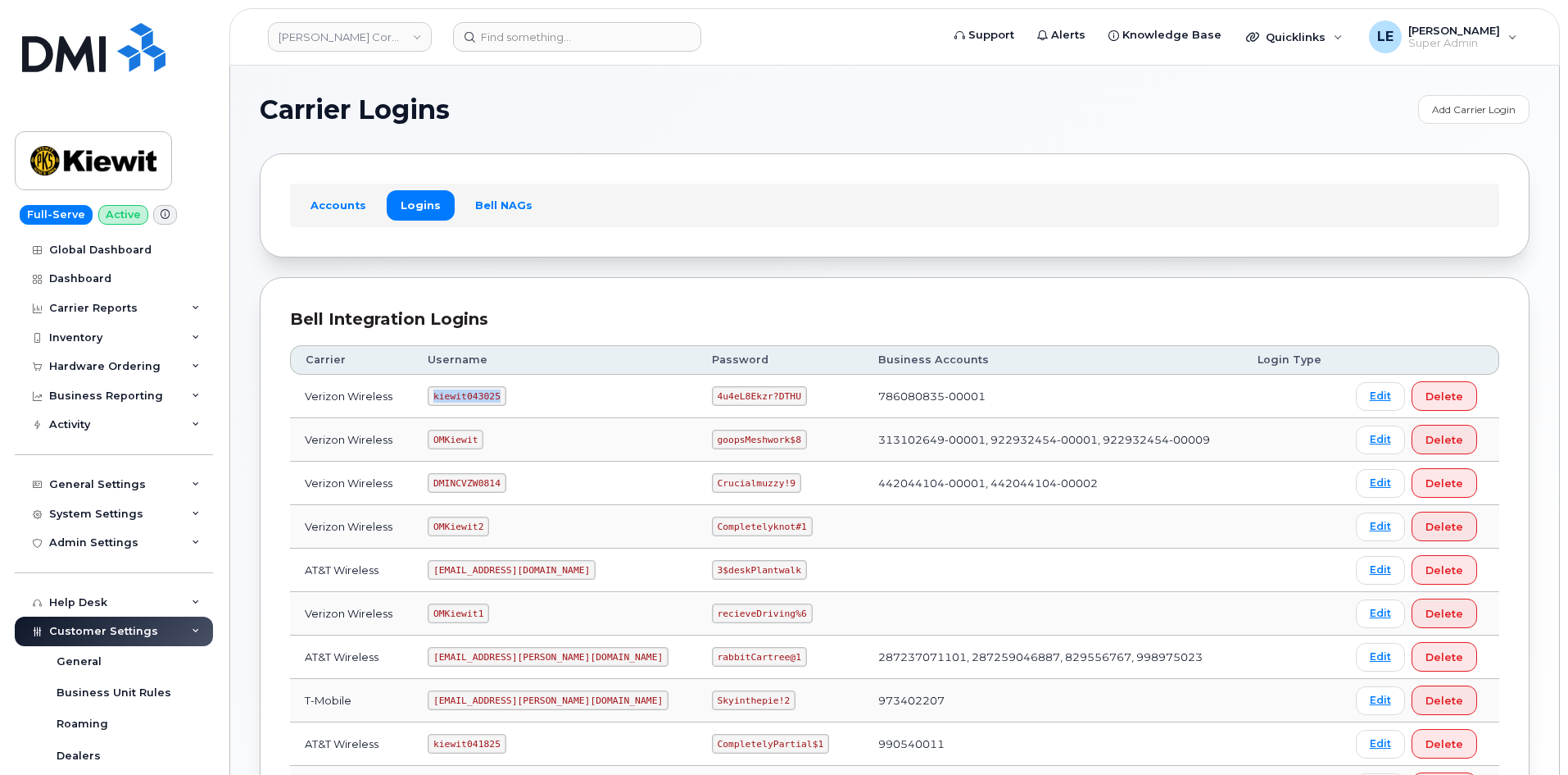
drag, startPoint x: 444, startPoint y: 398, endPoint x: 504, endPoint y: 397, distance: 60.0
click at [504, 397] on code "kiewit043025" at bounding box center [466, 396] width 78 height 20
copy code "kiewit043025"
drag, startPoint x: 665, startPoint y: 396, endPoint x: 741, endPoint y: 399, distance: 76.1
click at [741, 399] on code "4u4eL8Ekzr?DTHU" at bounding box center [760, 396] width 95 height 20
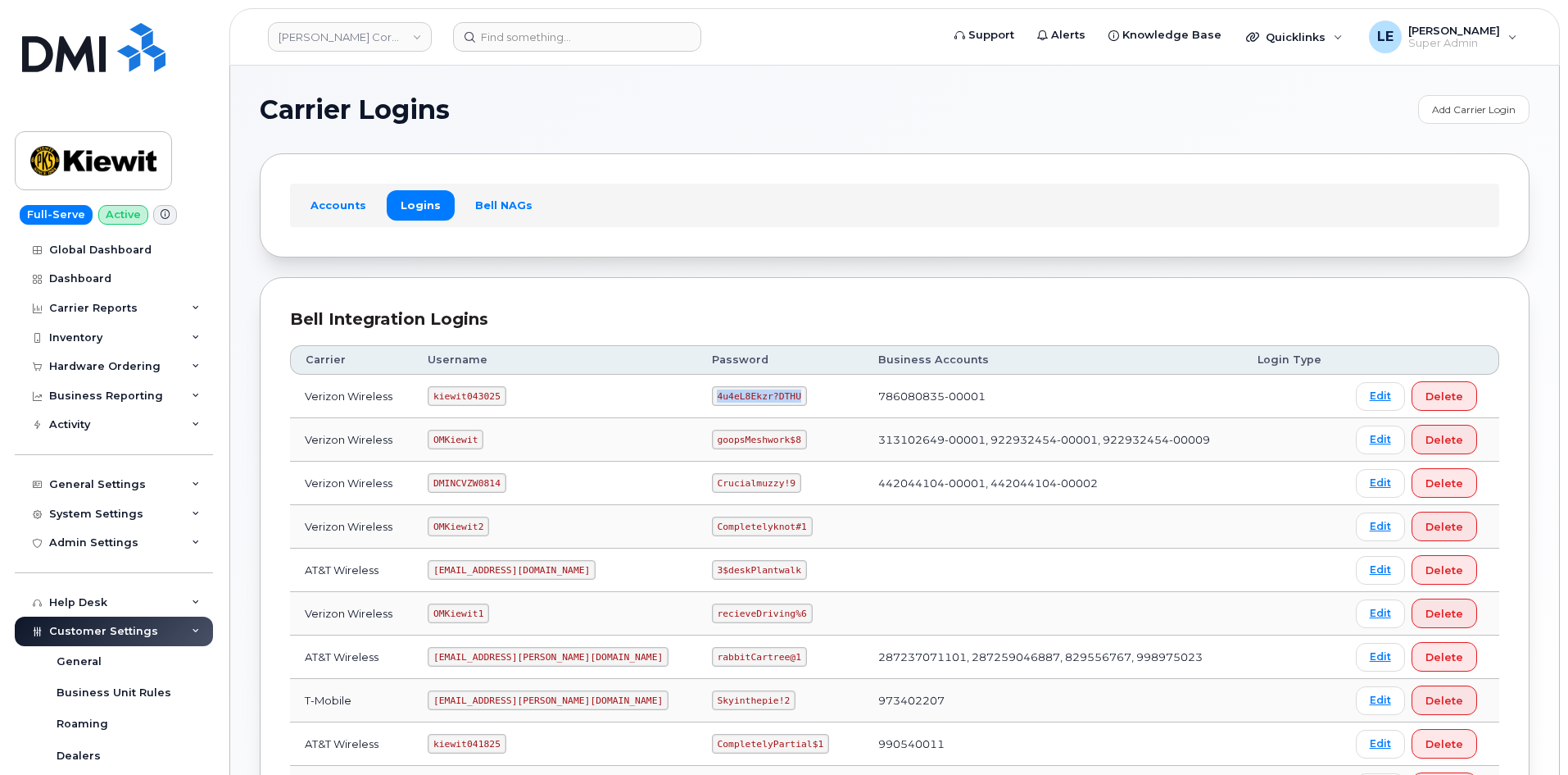
copy code "4u4eL8Ekzr?DTHU"
click at [554, 434] on td "OMKiewit" at bounding box center [556, 439] width 285 height 43
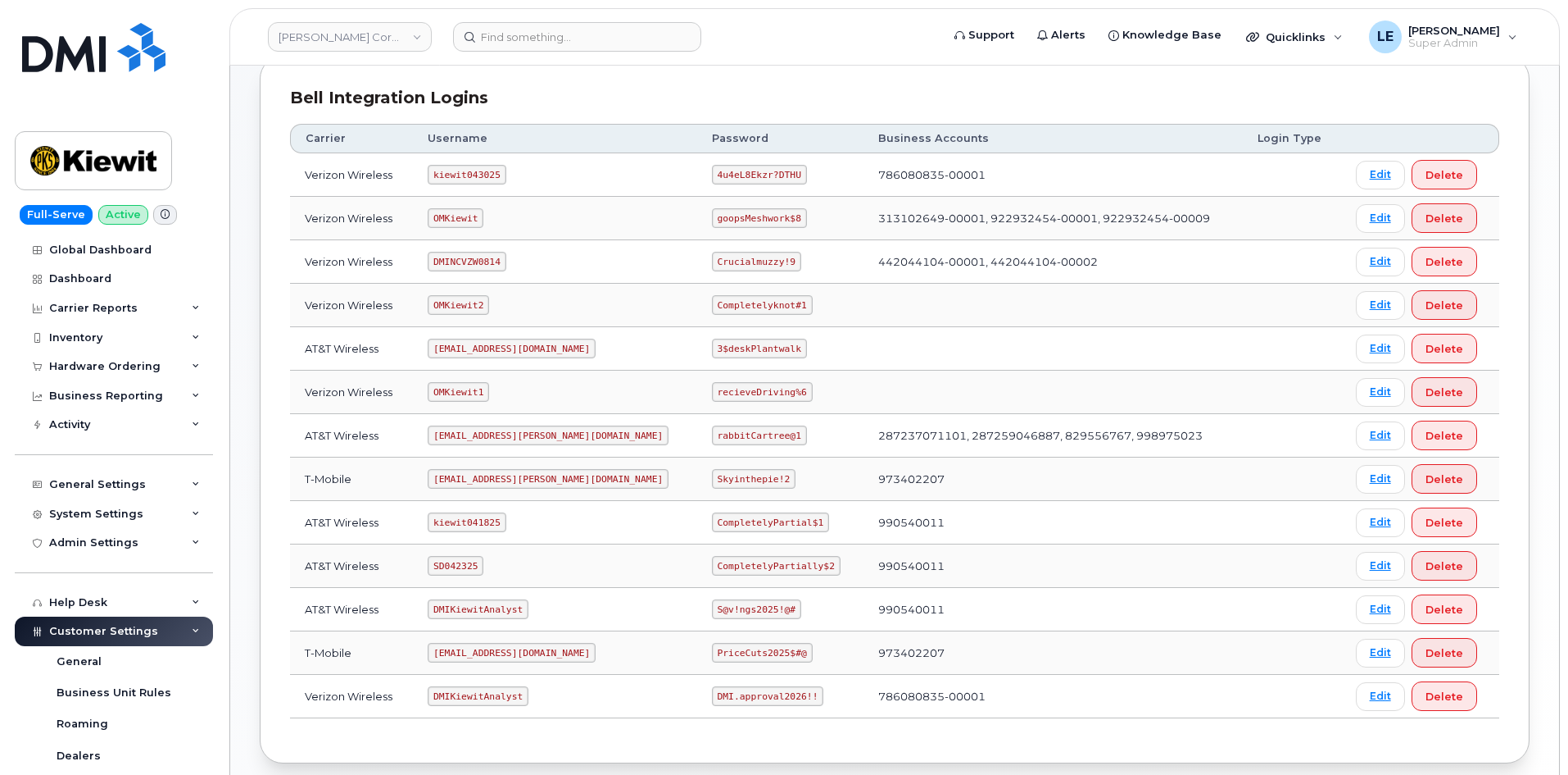
scroll to position [246, 0]
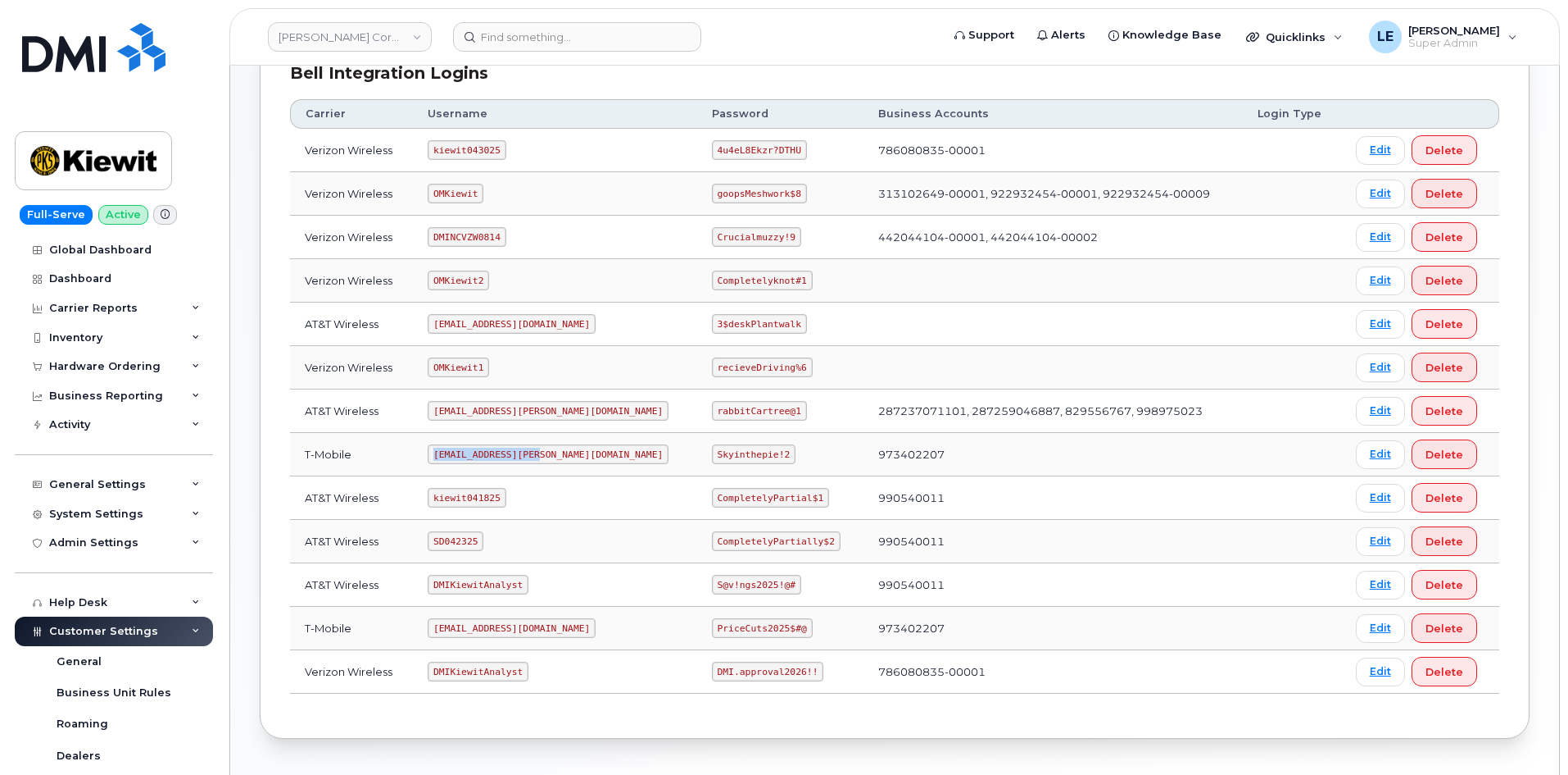
drag, startPoint x: 443, startPoint y: 456, endPoint x: 539, endPoint y: 453, distance: 96.0
click at [539, 453] on code "ms-kiewit@dminc.com" at bounding box center [548, 454] width 241 height 20
copy code "ms-kiewit@dminc.com"
drag, startPoint x: 665, startPoint y: 452, endPoint x: 729, endPoint y: 454, distance: 64.0
click at [729, 454] on code "Skyinthepie!2" at bounding box center [754, 454] width 84 height 20
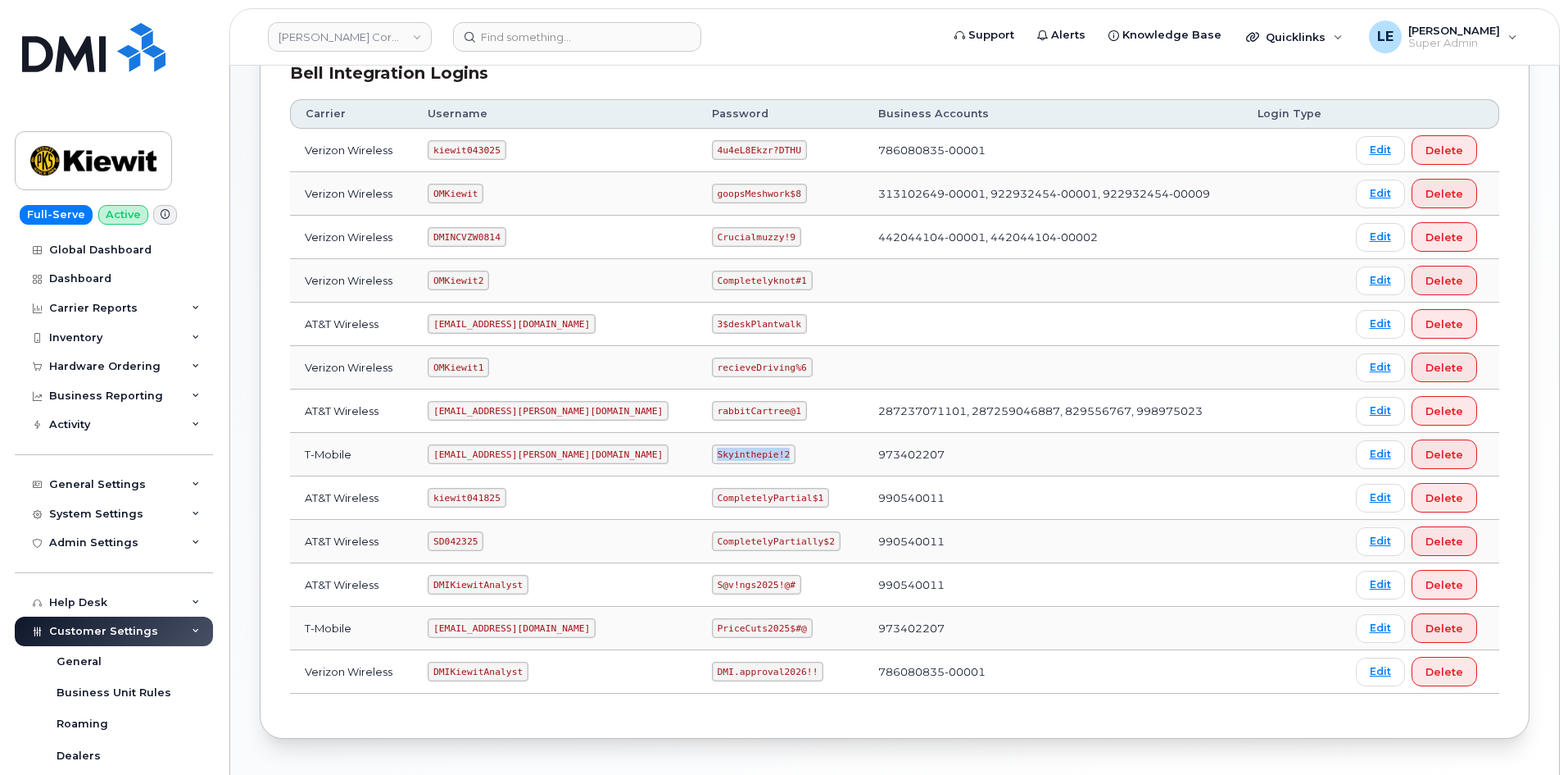
copy code "Skyinthepie!2"
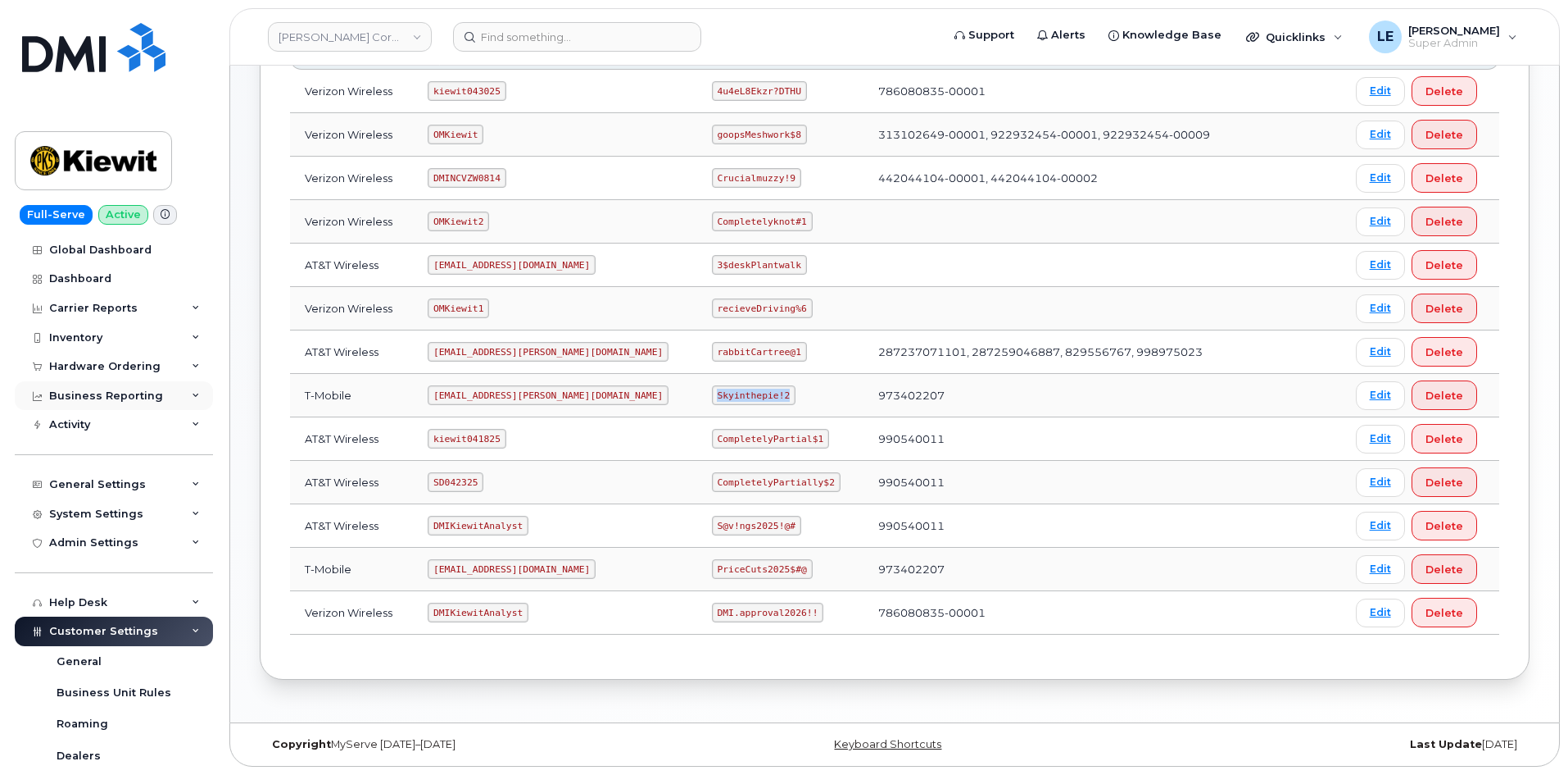
scroll to position [82, 0]
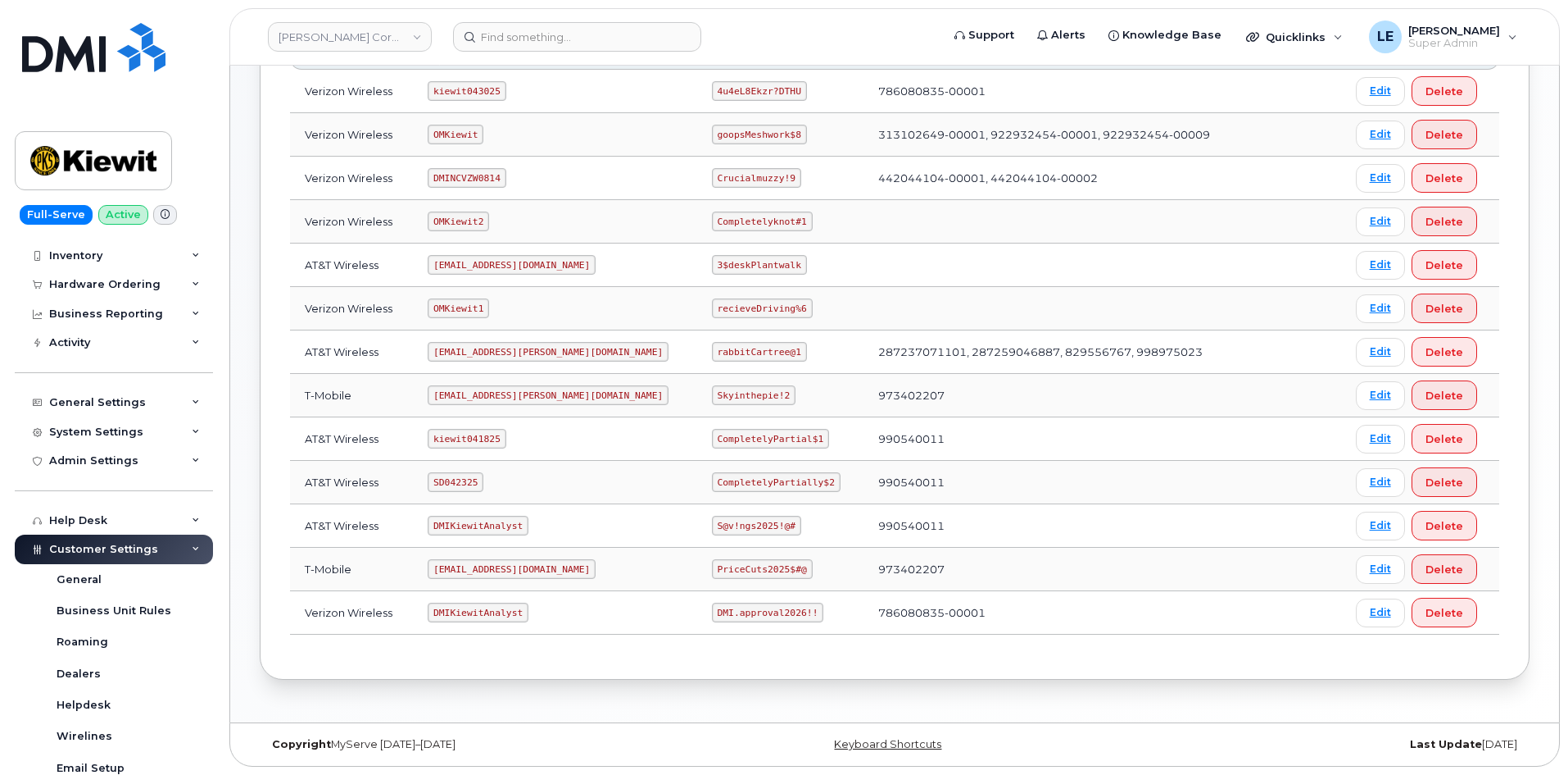
click at [499, 53] on header "Kiewit Corporation Support Alerts Knowledge Base Quicklinks Suspend / Cancel De…" at bounding box center [894, 37] width 1330 height 57
click at [499, 43] on input at bounding box center [577, 37] width 248 height 30
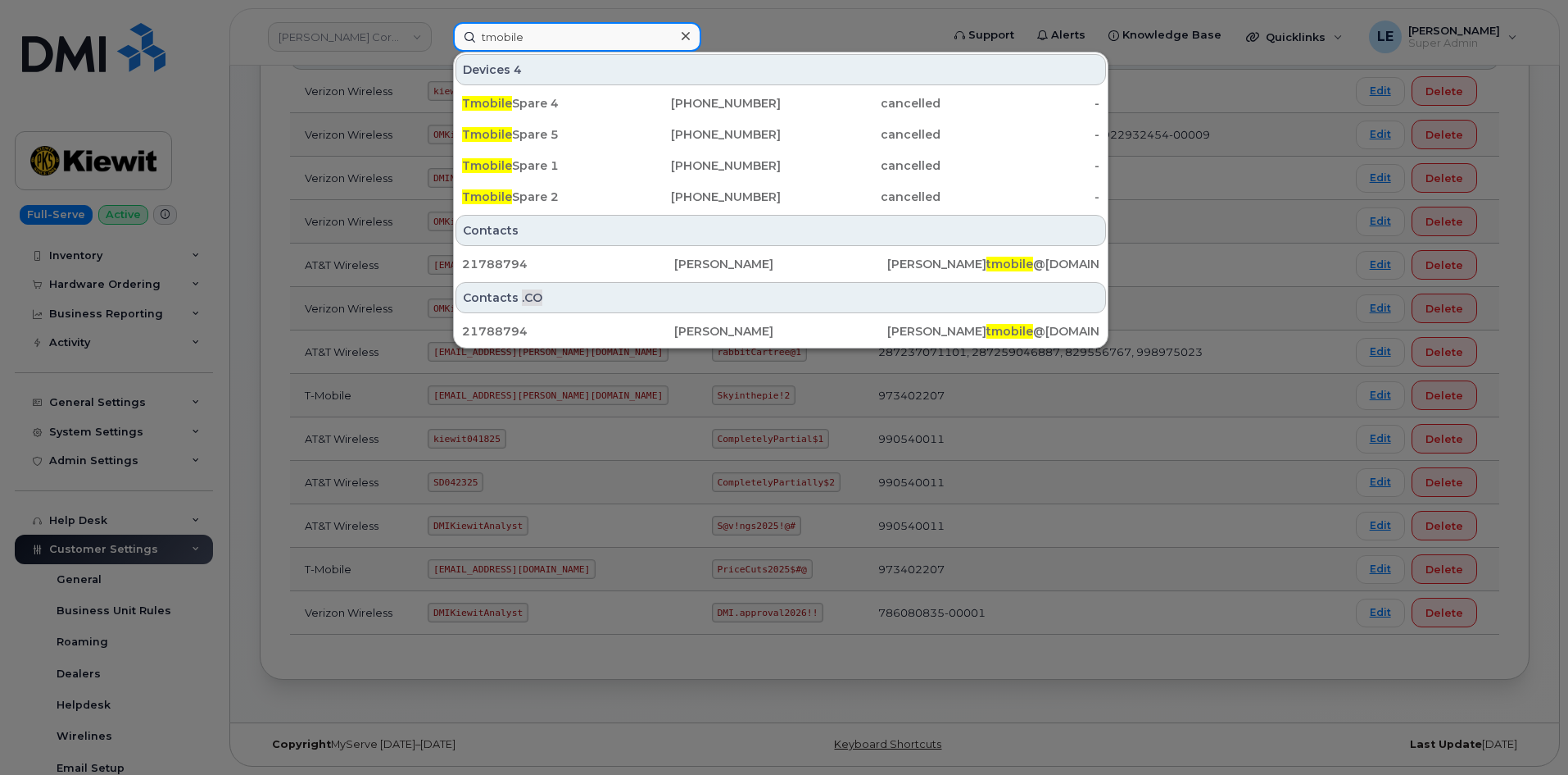
type input "tmobile"
click at [429, 54] on div at bounding box center [784, 387] width 1568 height 775
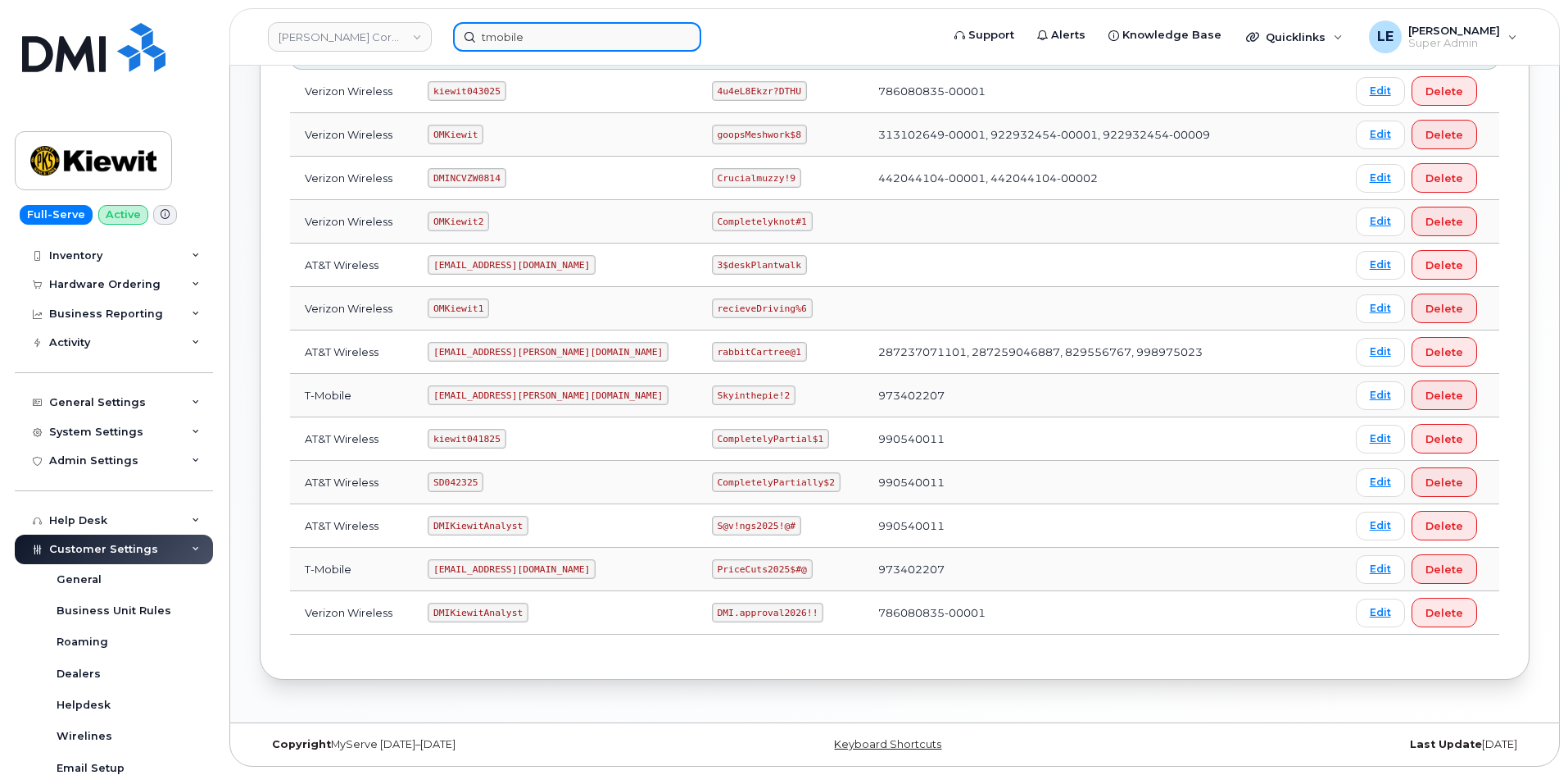
click at [562, 47] on input "tmobile" at bounding box center [577, 37] width 248 height 30
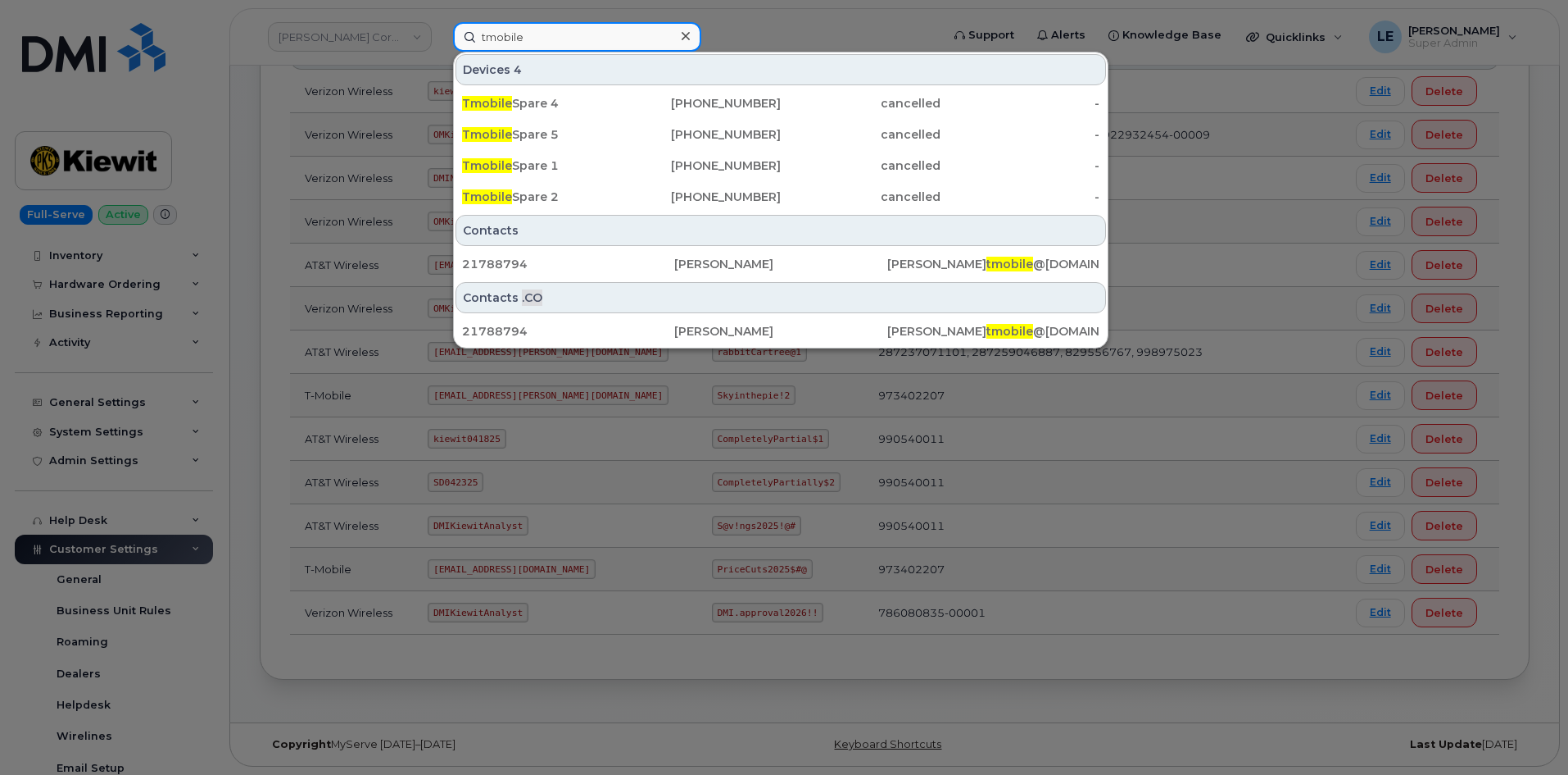
click at [563, 45] on input "tmobile" at bounding box center [577, 37] width 248 height 30
click at [738, 58] on div "Devices 4" at bounding box center [781, 69] width 650 height 32
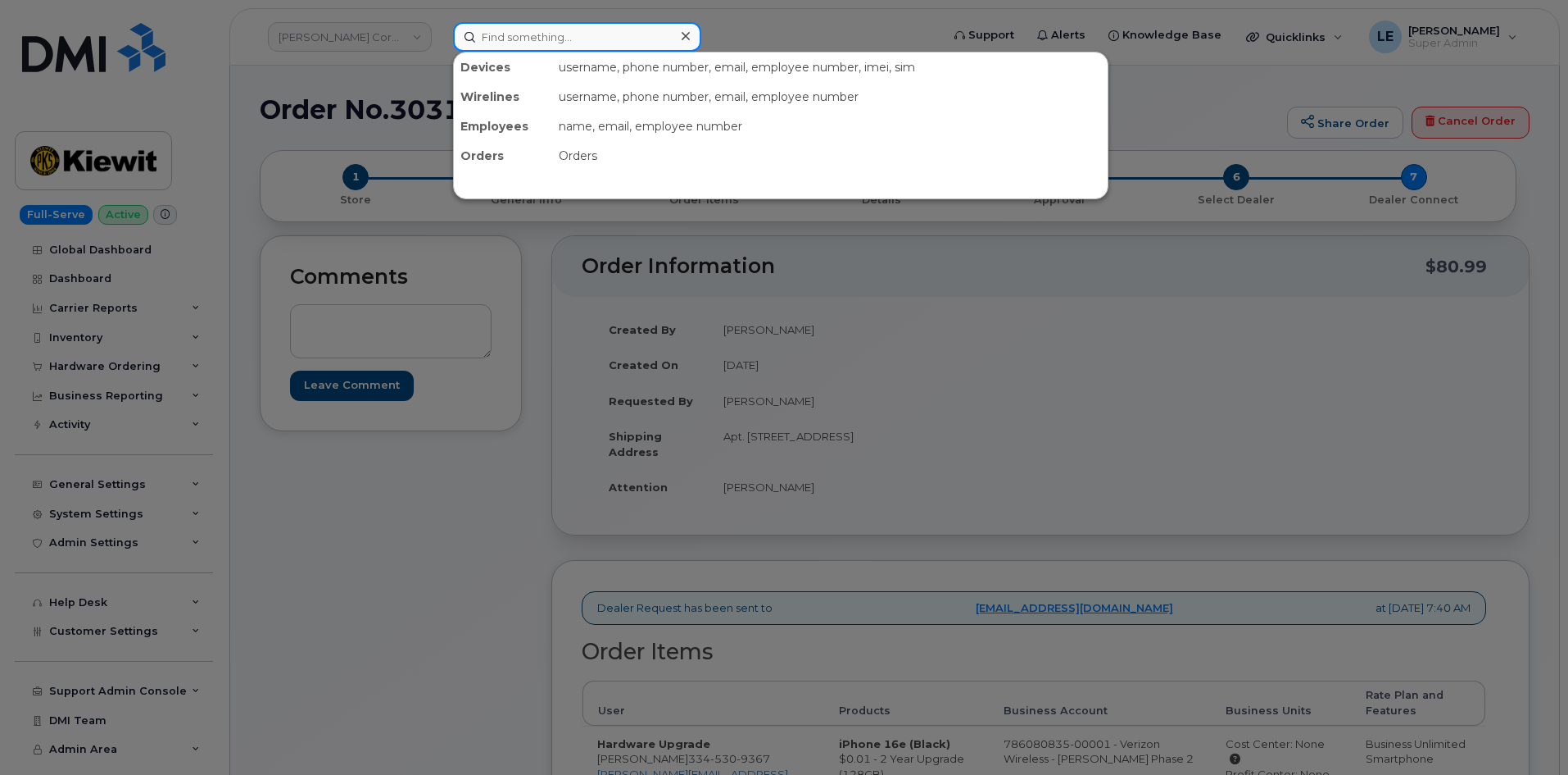
click at [544, 38] on input at bounding box center [577, 37] width 248 height 30
paste input "9096971957"
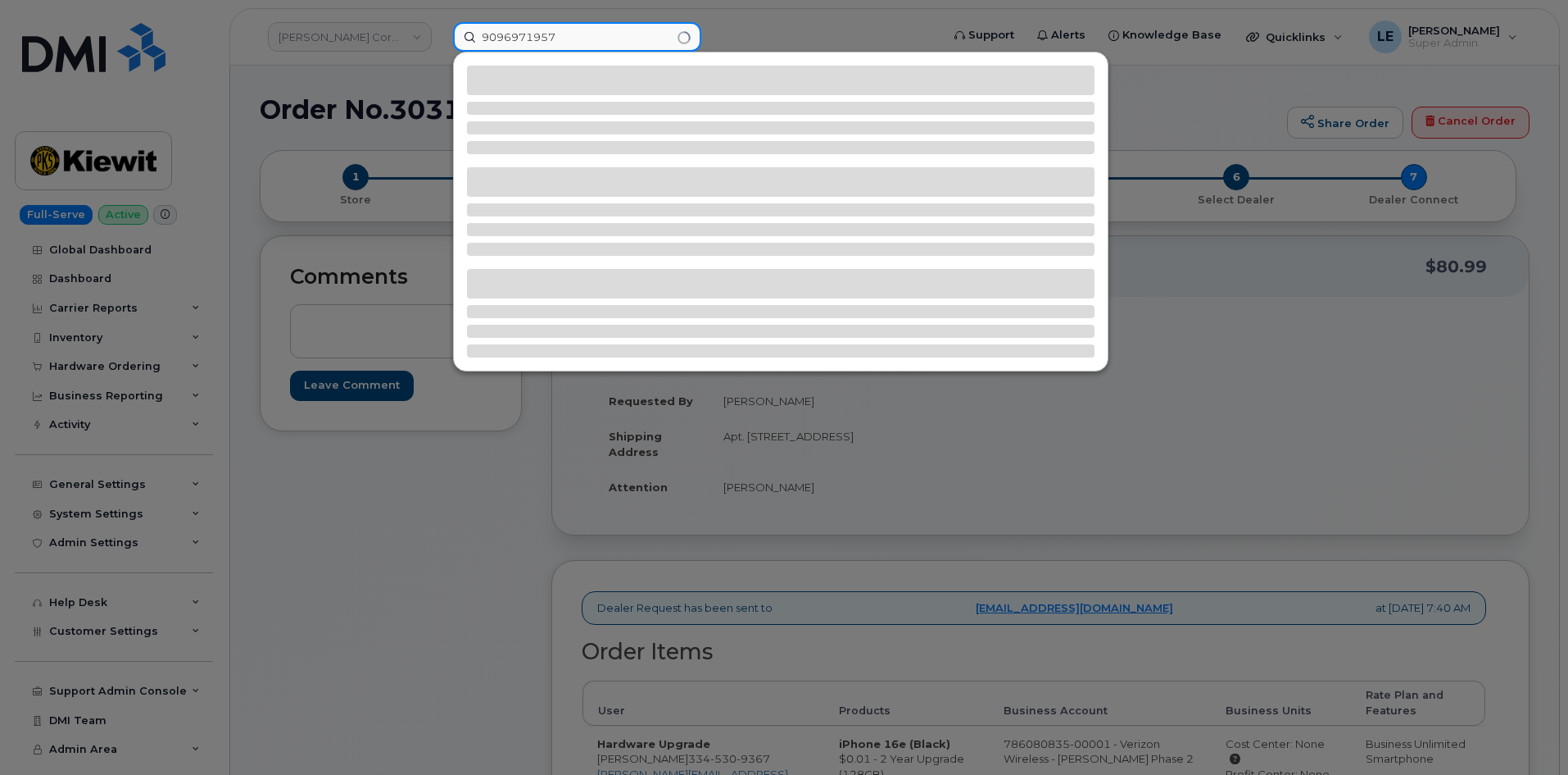
type input "9096971957"
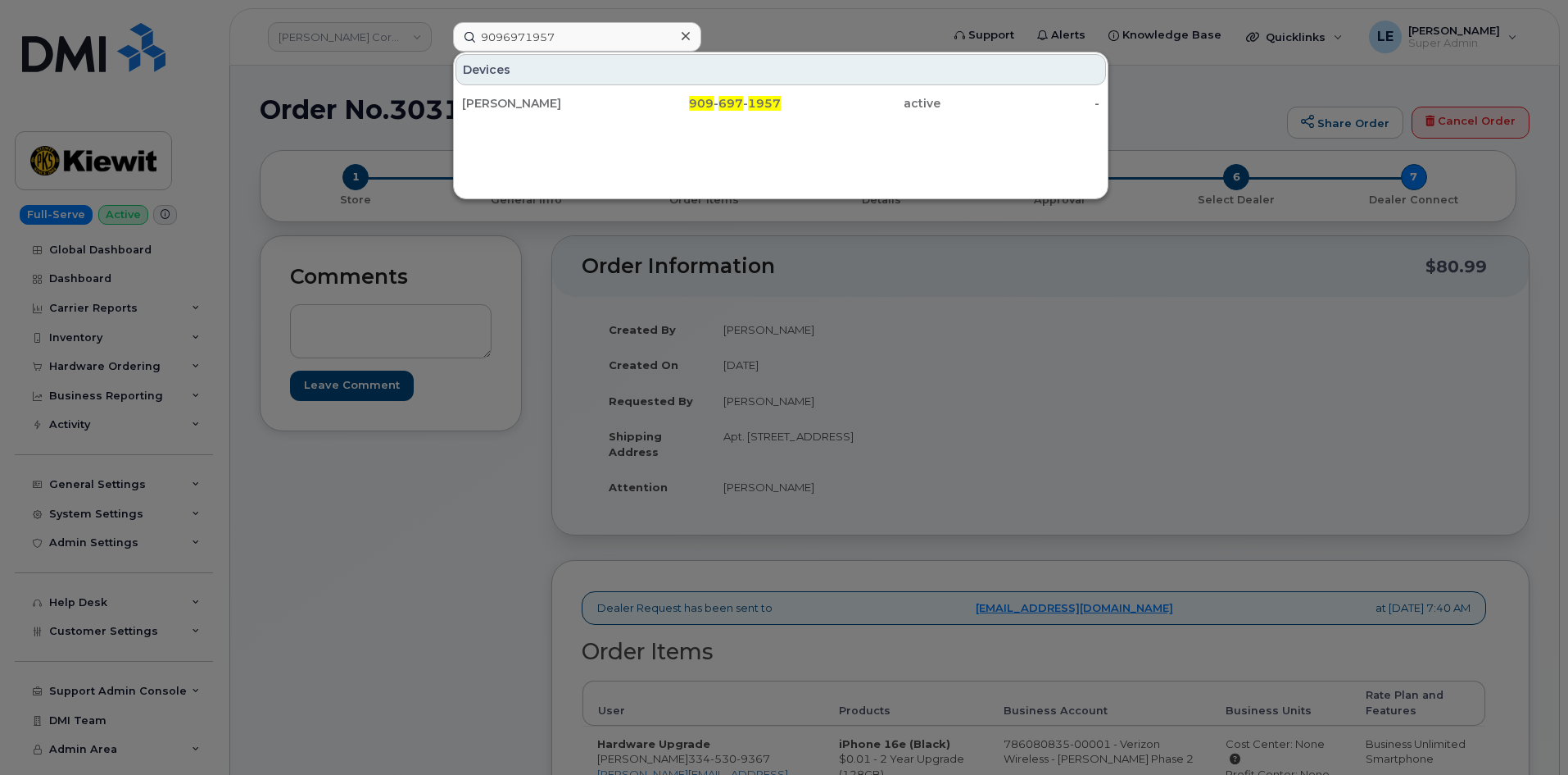
drag, startPoint x: 534, startPoint y: 81, endPoint x: 527, endPoint y: 87, distance: 9.2
click at [533, 81] on div "Devices" at bounding box center [781, 69] width 650 height 32
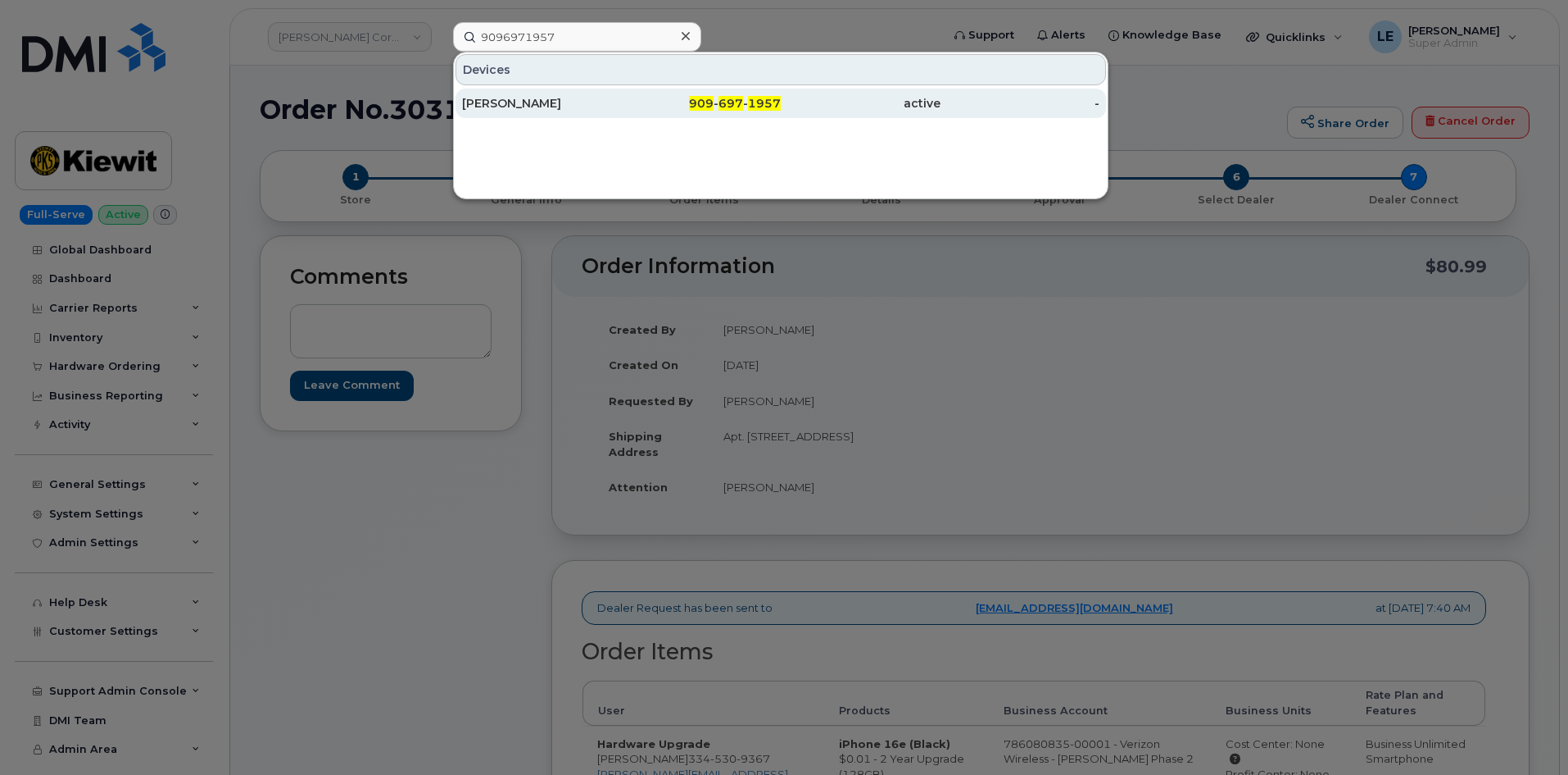
click at [523, 97] on div "[PERSON_NAME]" at bounding box center [541, 103] width 159 height 16
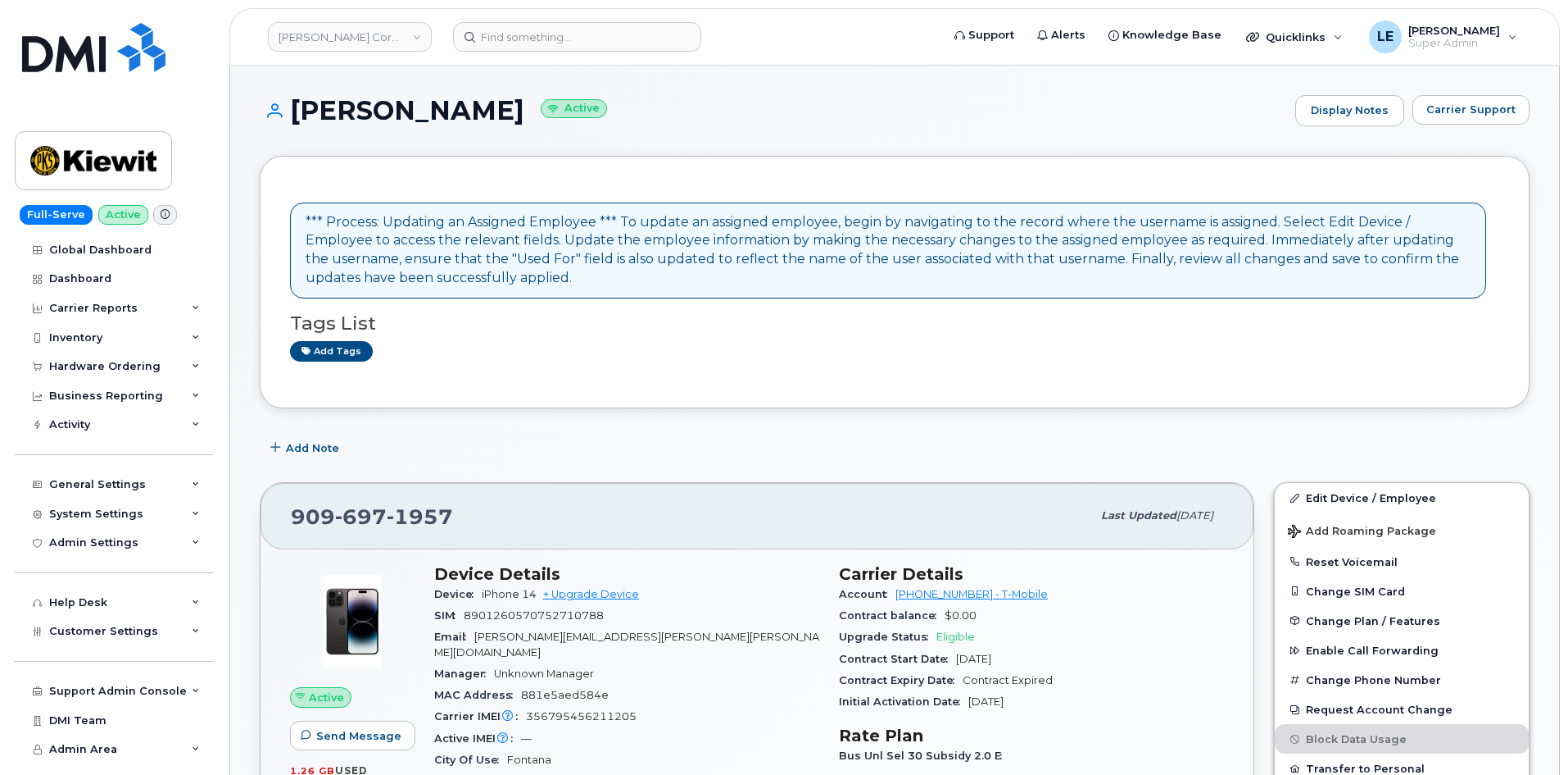
drag, startPoint x: 475, startPoint y: 595, endPoint x: 512, endPoint y: 579, distance: 40.3
click at [513, 580] on section "Device Details Device iPhone 14 + Upgrade Device SIM [TECHNICAL_ID] Email [PERS…" at bounding box center [627, 667] width 385 height 207
click at [482, 490] on div "909 697 1957 Last updated Sep 25, 2025" at bounding box center [757, 515] width 993 height 66
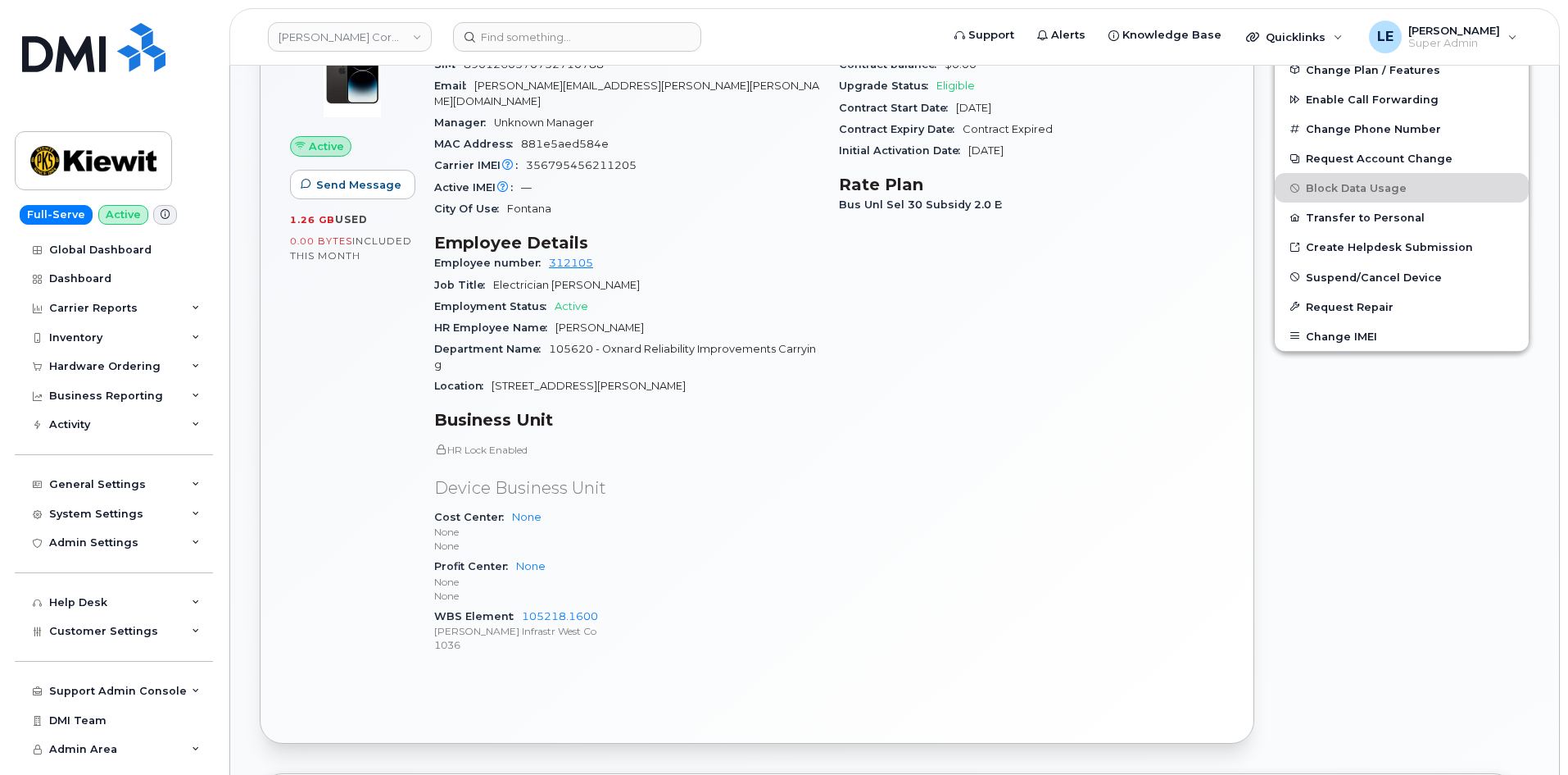
scroll to position [492, 0]
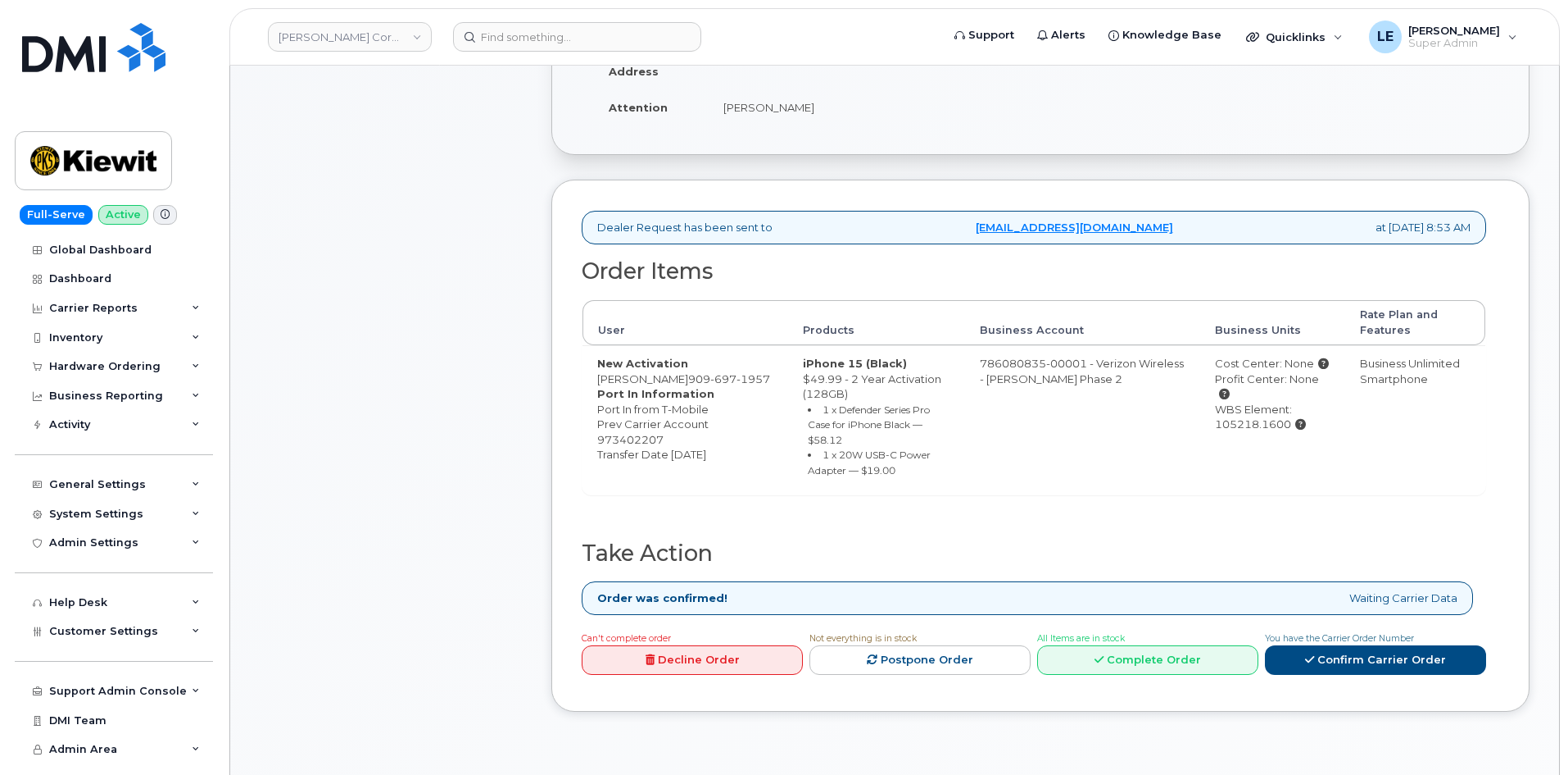
scroll to position [410, 0]
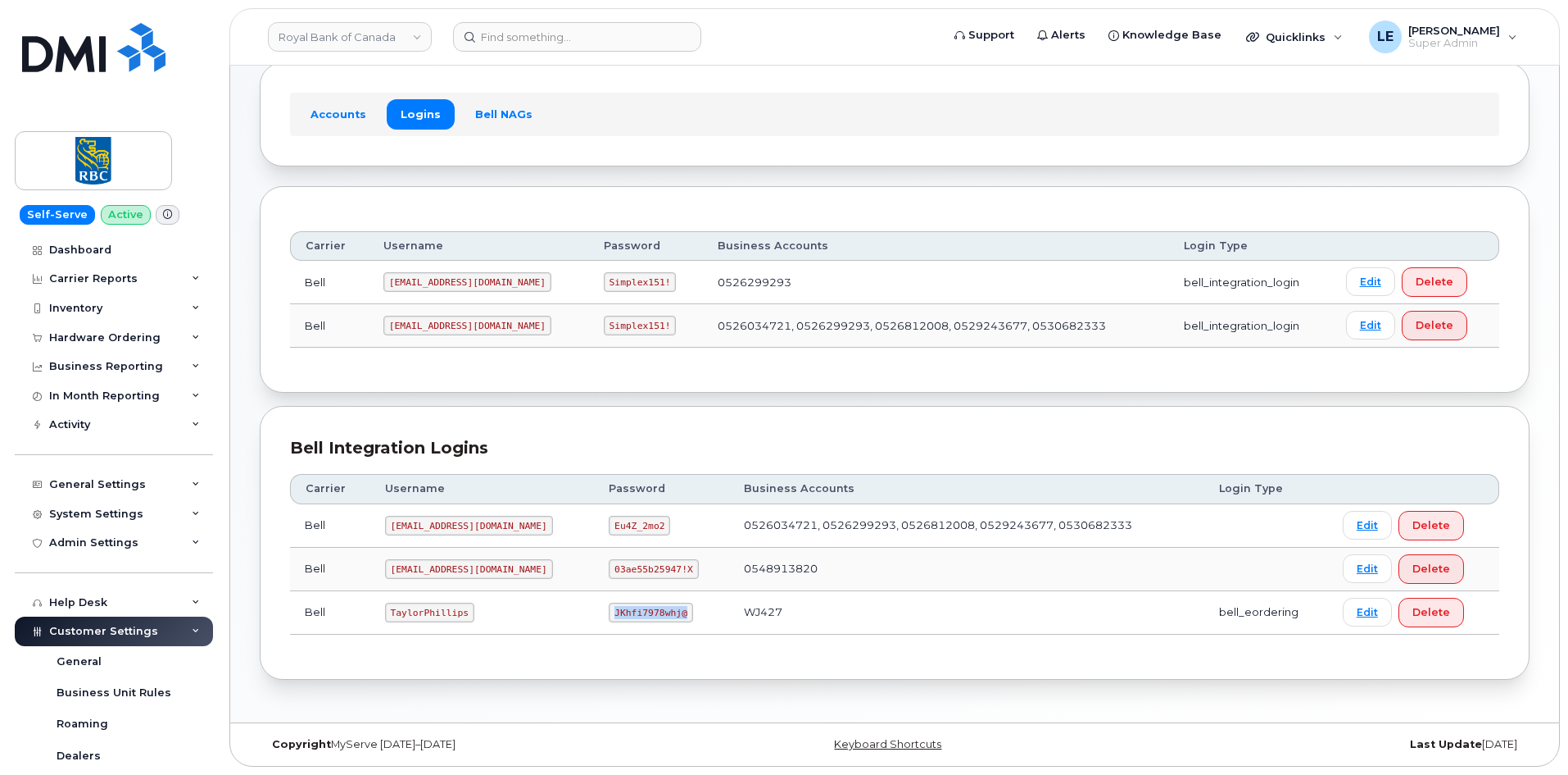
scroll to position [398, 0]
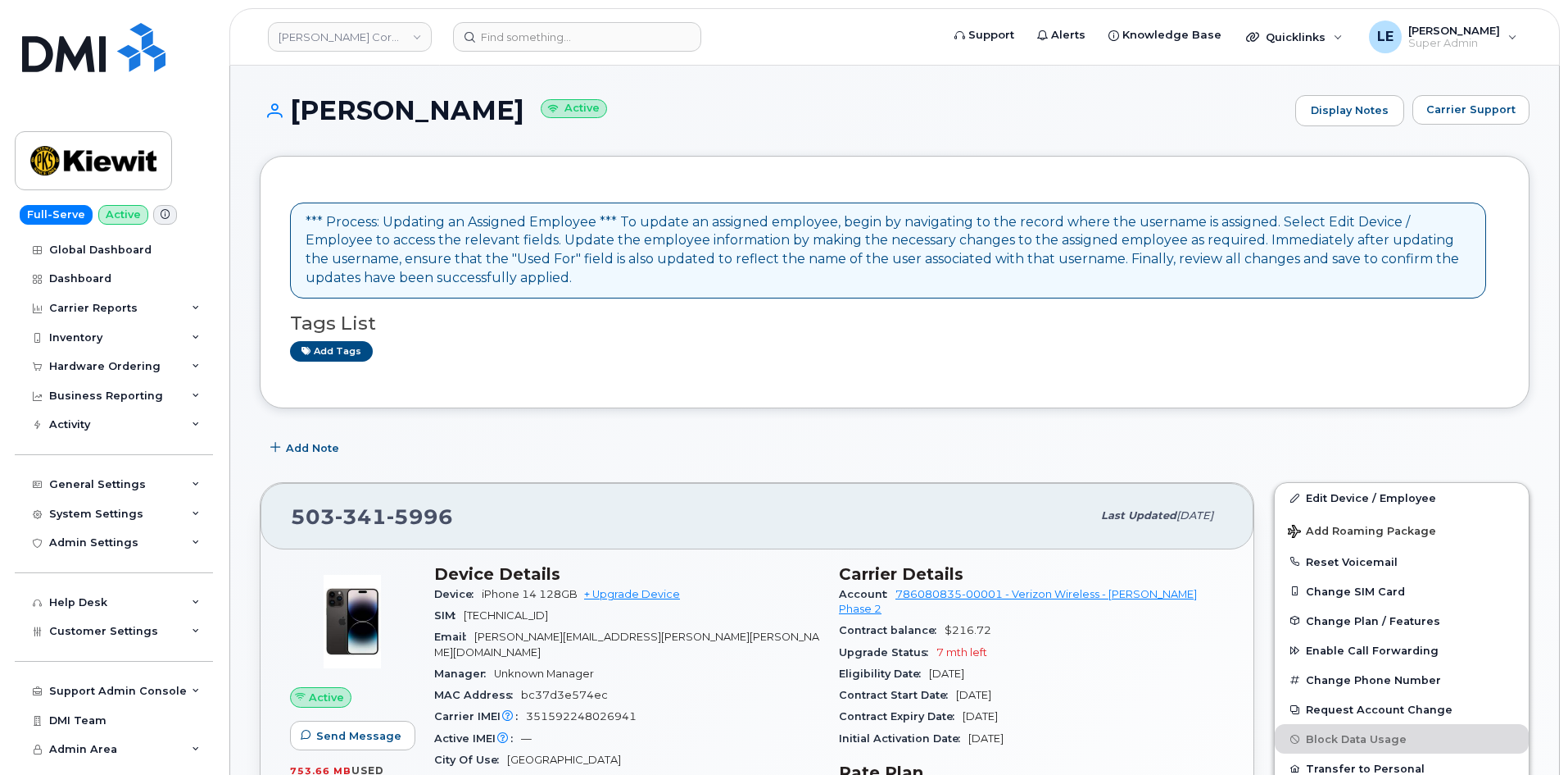
scroll to position [328, 0]
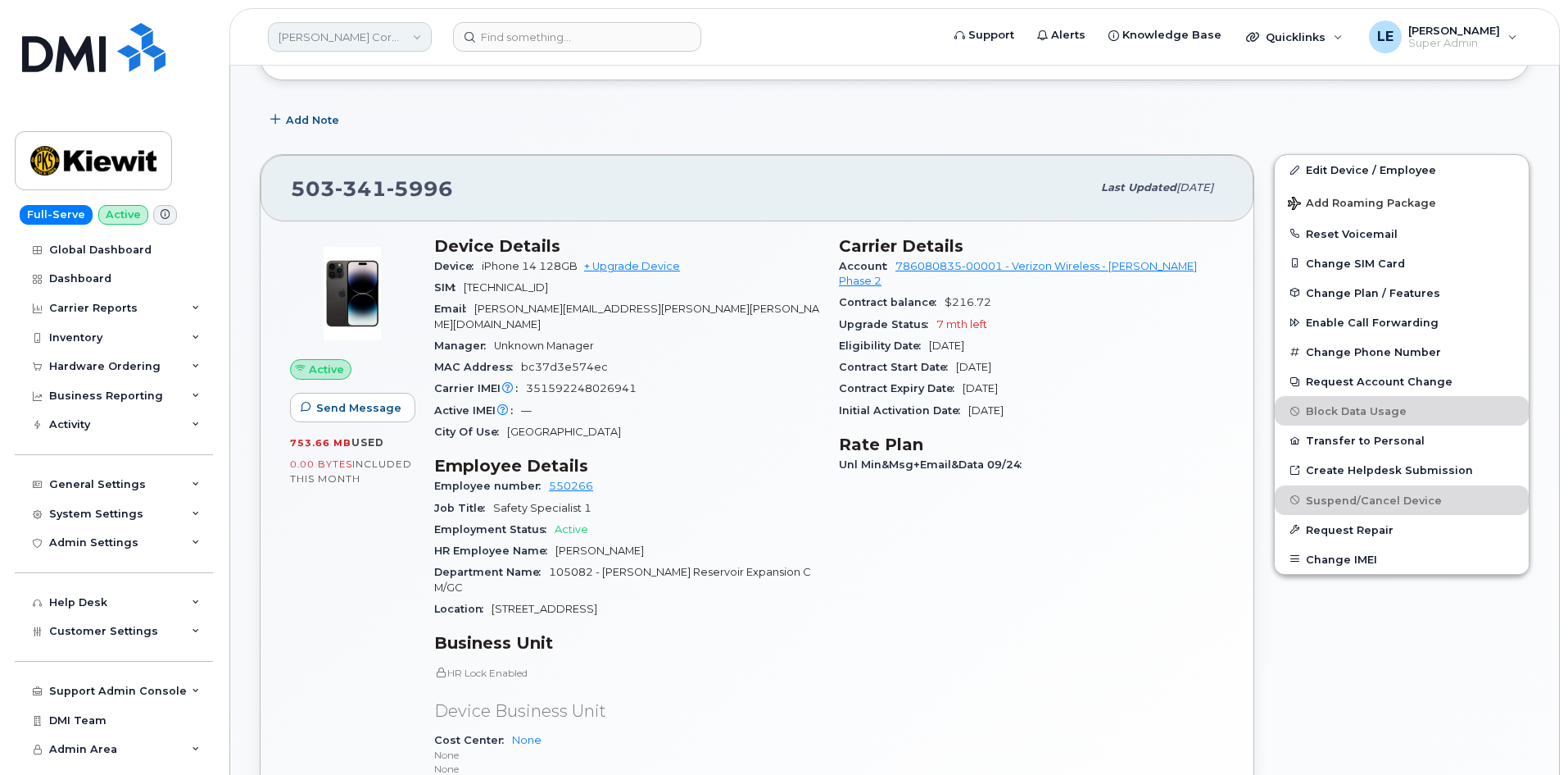
click at [333, 29] on link "Kiewit Corporation" at bounding box center [349, 37] width 164 height 30
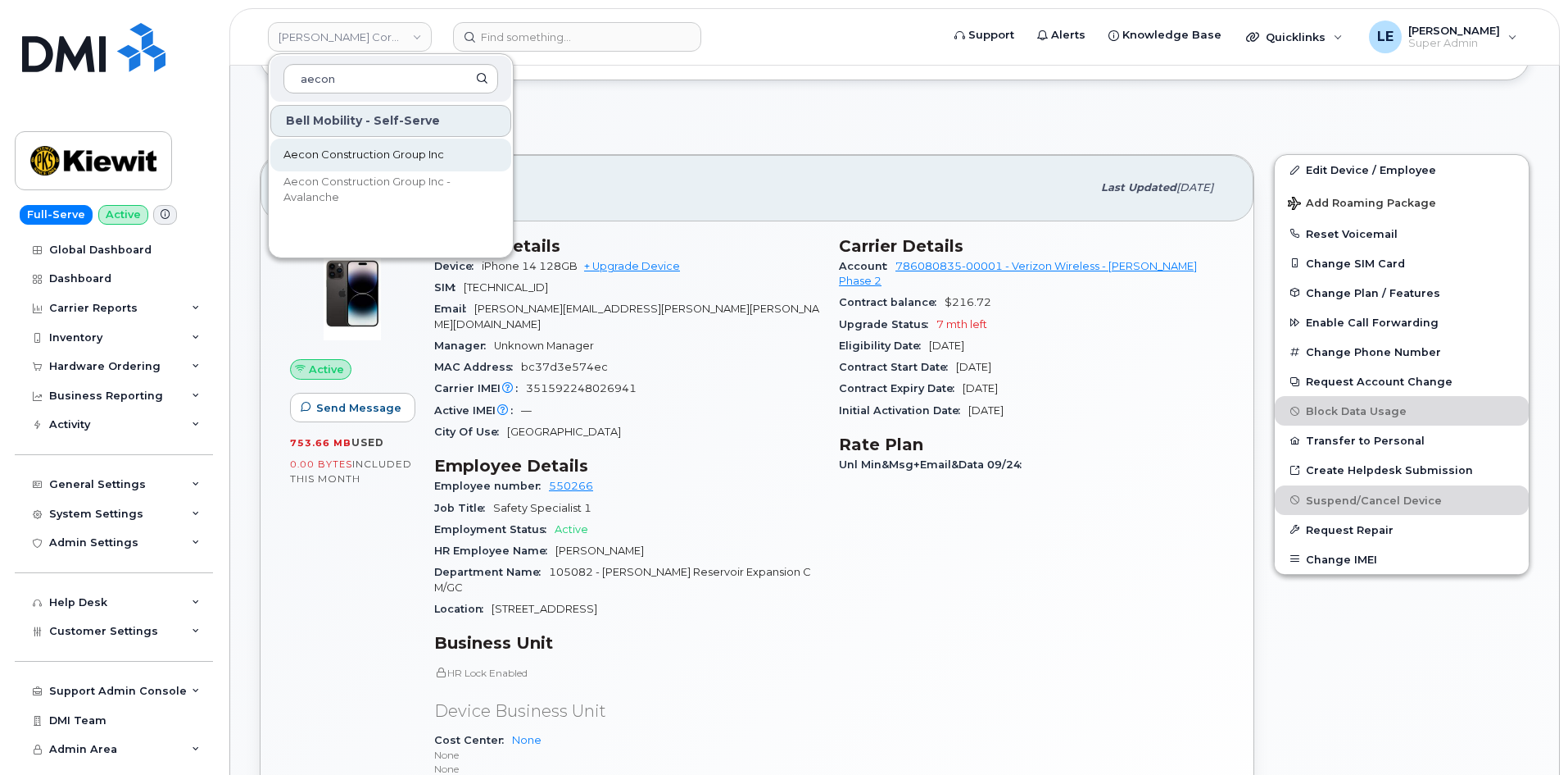
type input "aecon"
click at [357, 156] on span "Aecon Construction Group Inc" at bounding box center [364, 154] width 160 height 16
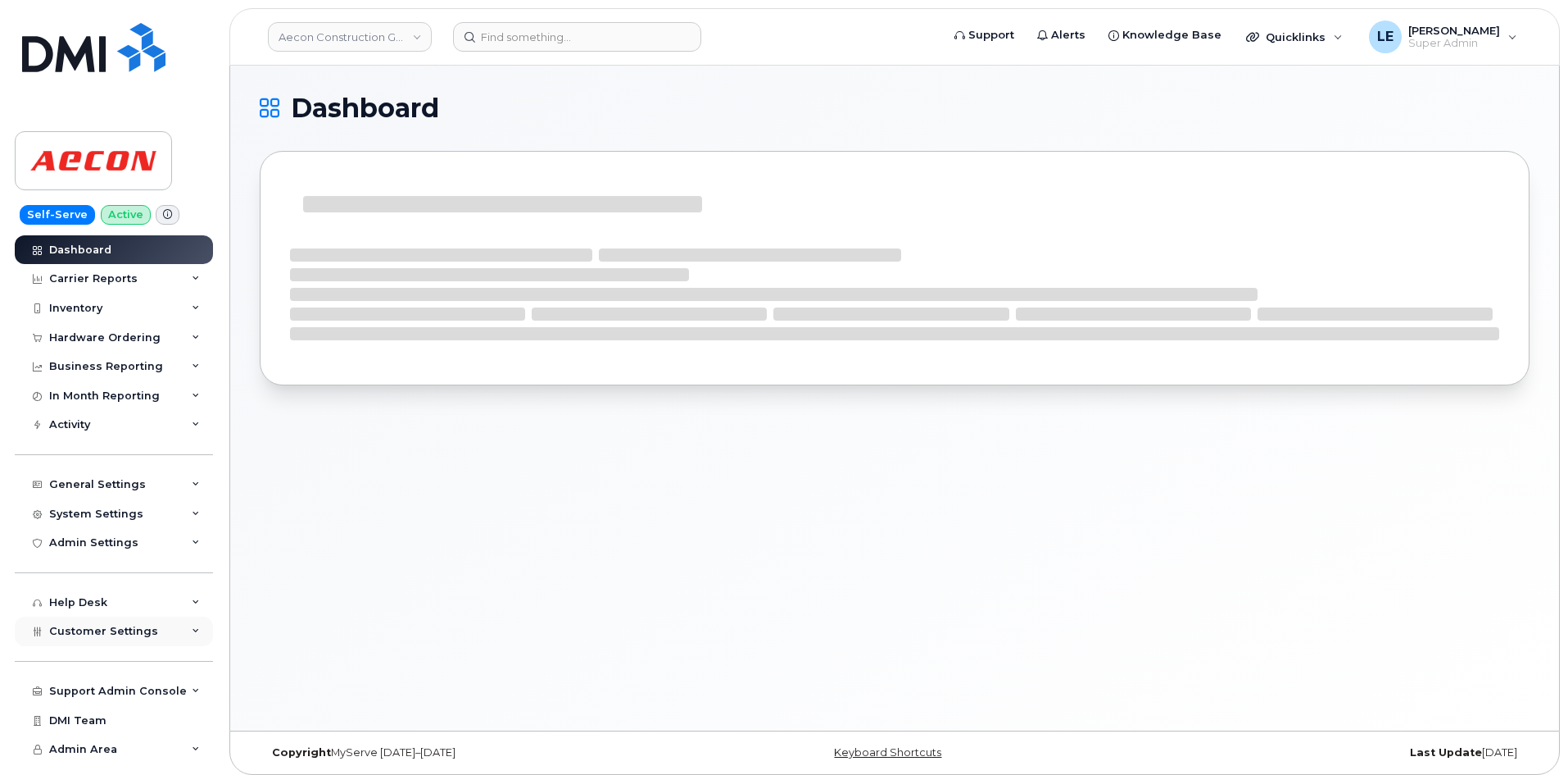
click at [118, 638] on div "Customer Settings" at bounding box center [113, 631] width 199 height 30
click at [103, 335] on div "Hardware Ordering" at bounding box center [105, 337] width 112 height 13
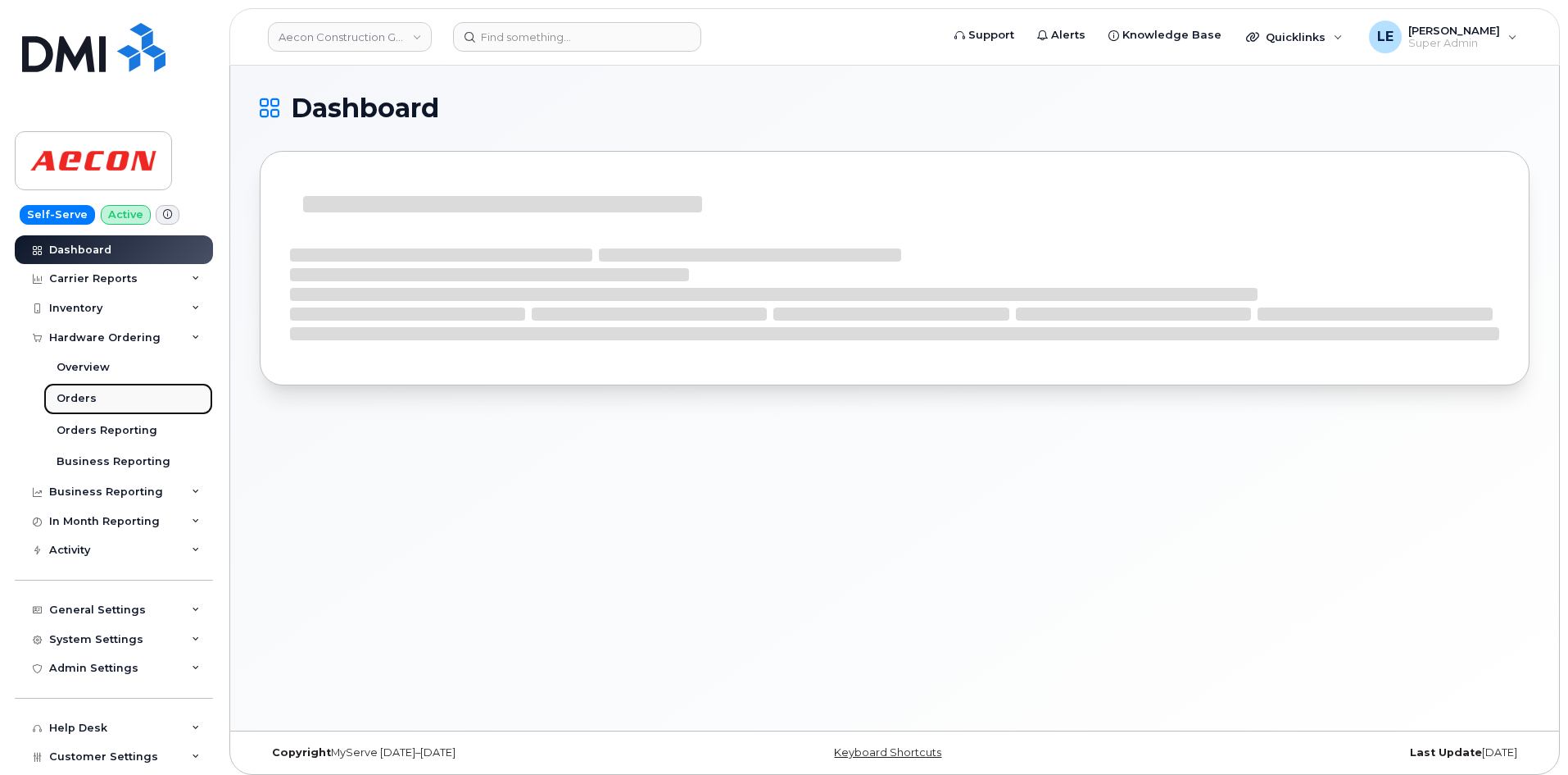
click at [106, 402] on link "Orders" at bounding box center [128, 398] width 170 height 32
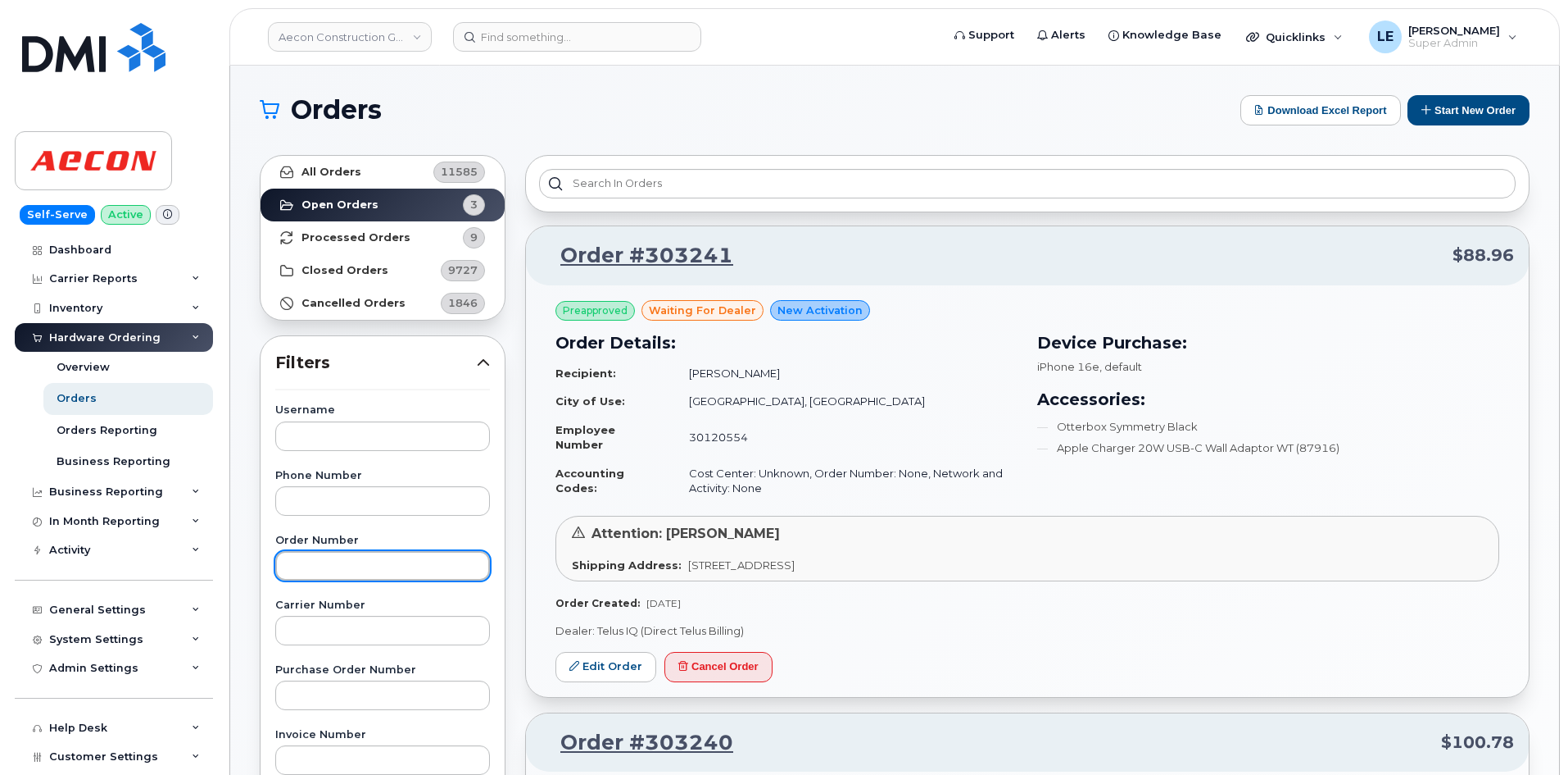
click at [375, 560] on input "text" at bounding box center [383, 565] width 215 height 30
paste input "303241"
type input "303241"
click at [577, 674] on link "Edit Order" at bounding box center [606, 667] width 101 height 31
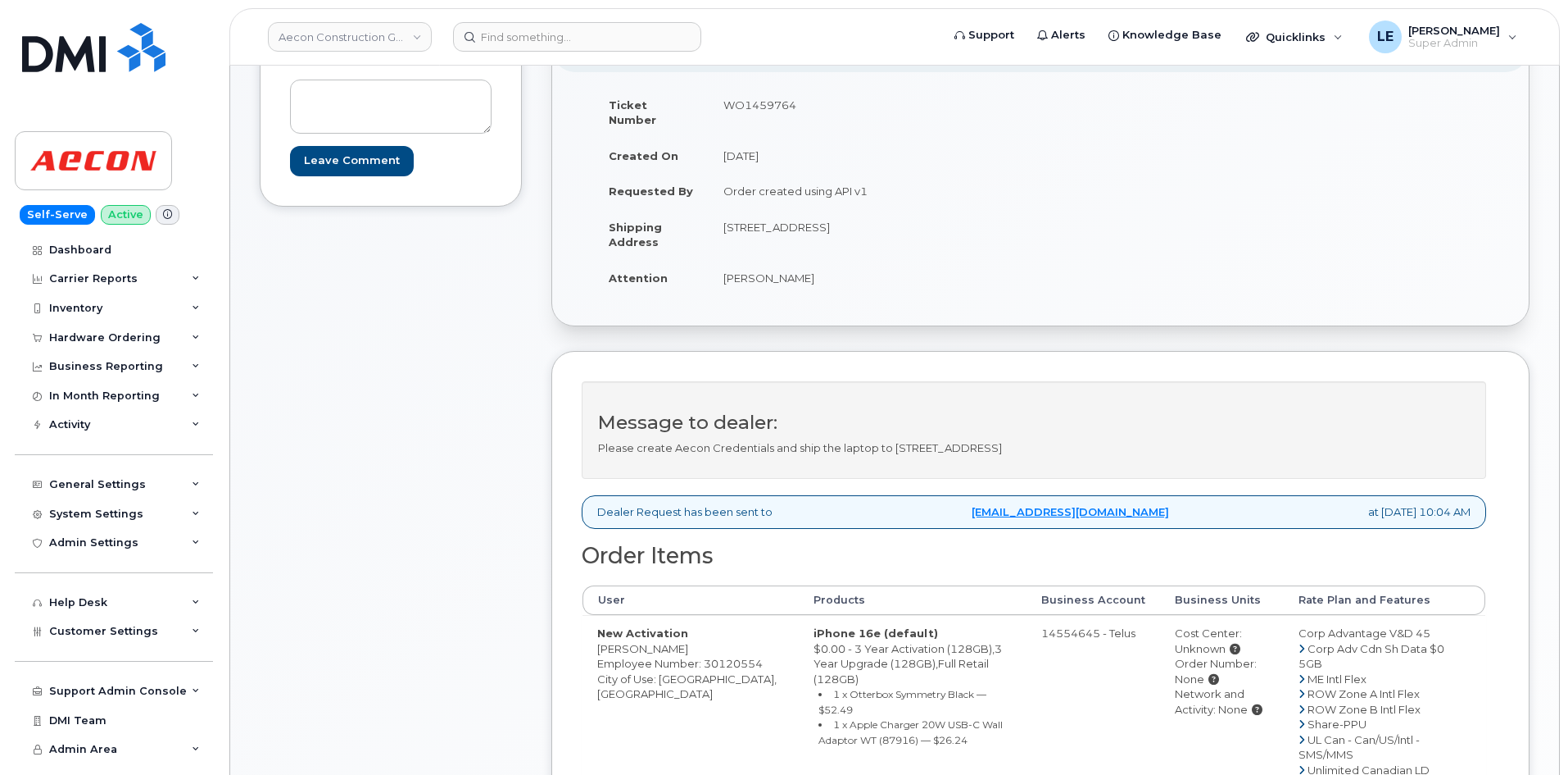
scroll to position [246, 0]
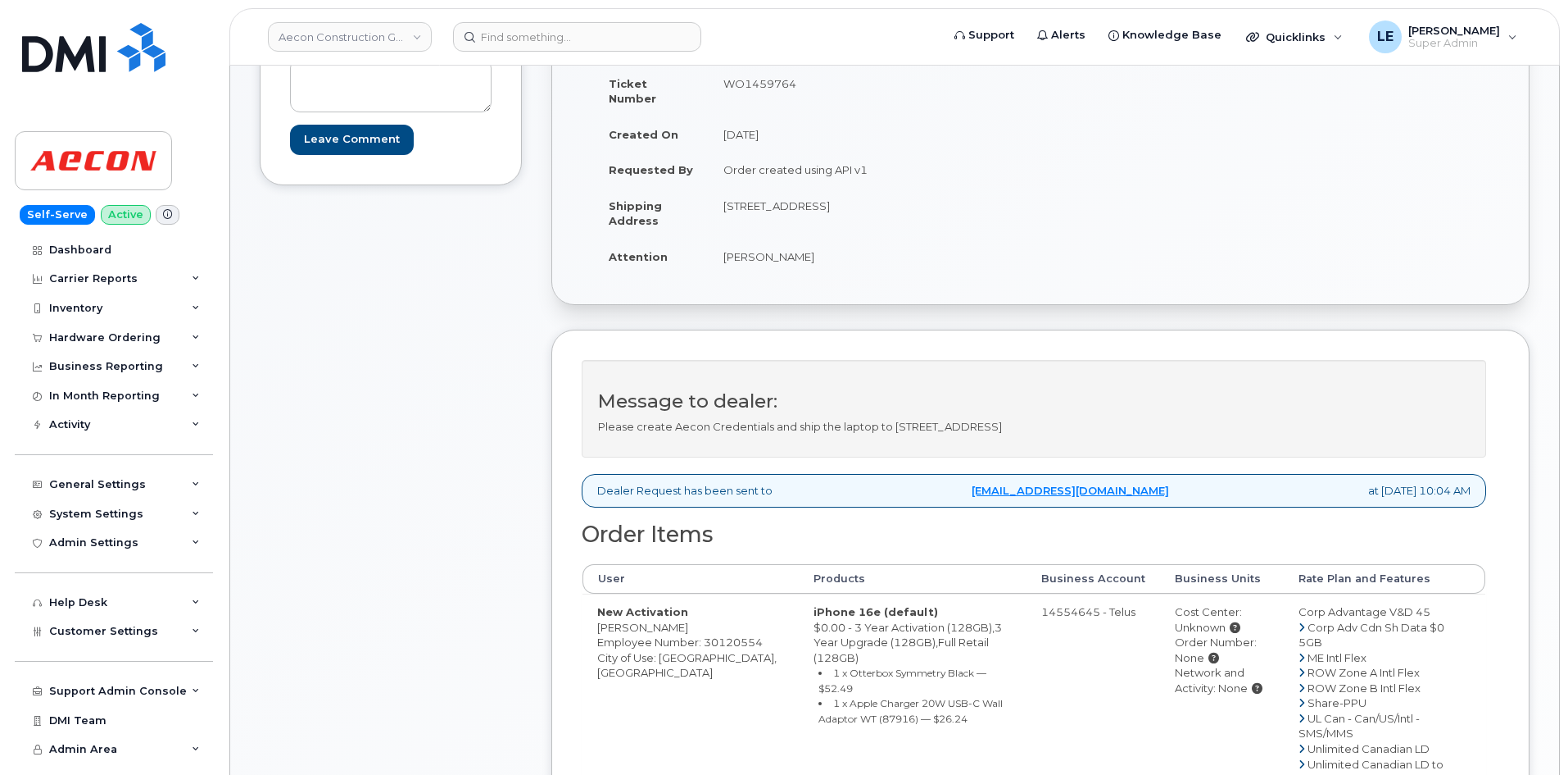
drag, startPoint x: 601, startPoint y: 611, endPoint x: 677, endPoint y: 610, distance: 76.0
click at [677, 610] on td "New Activation [PERSON_NAME] Employee Number: 30120554 City of Use: [GEOGRAPHIC…" at bounding box center [691, 695] width 216 height 203
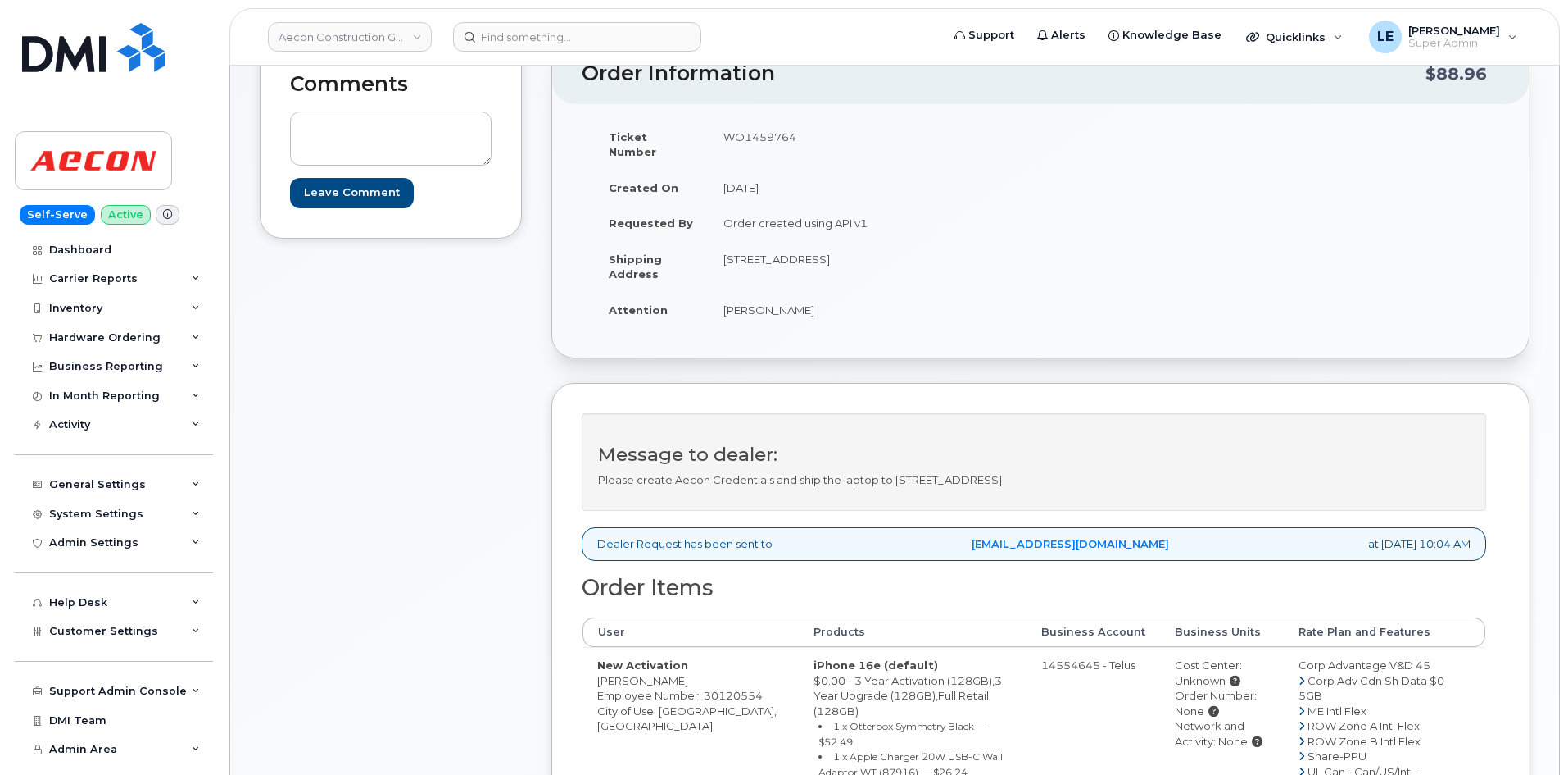
scroll to position [164, 0]
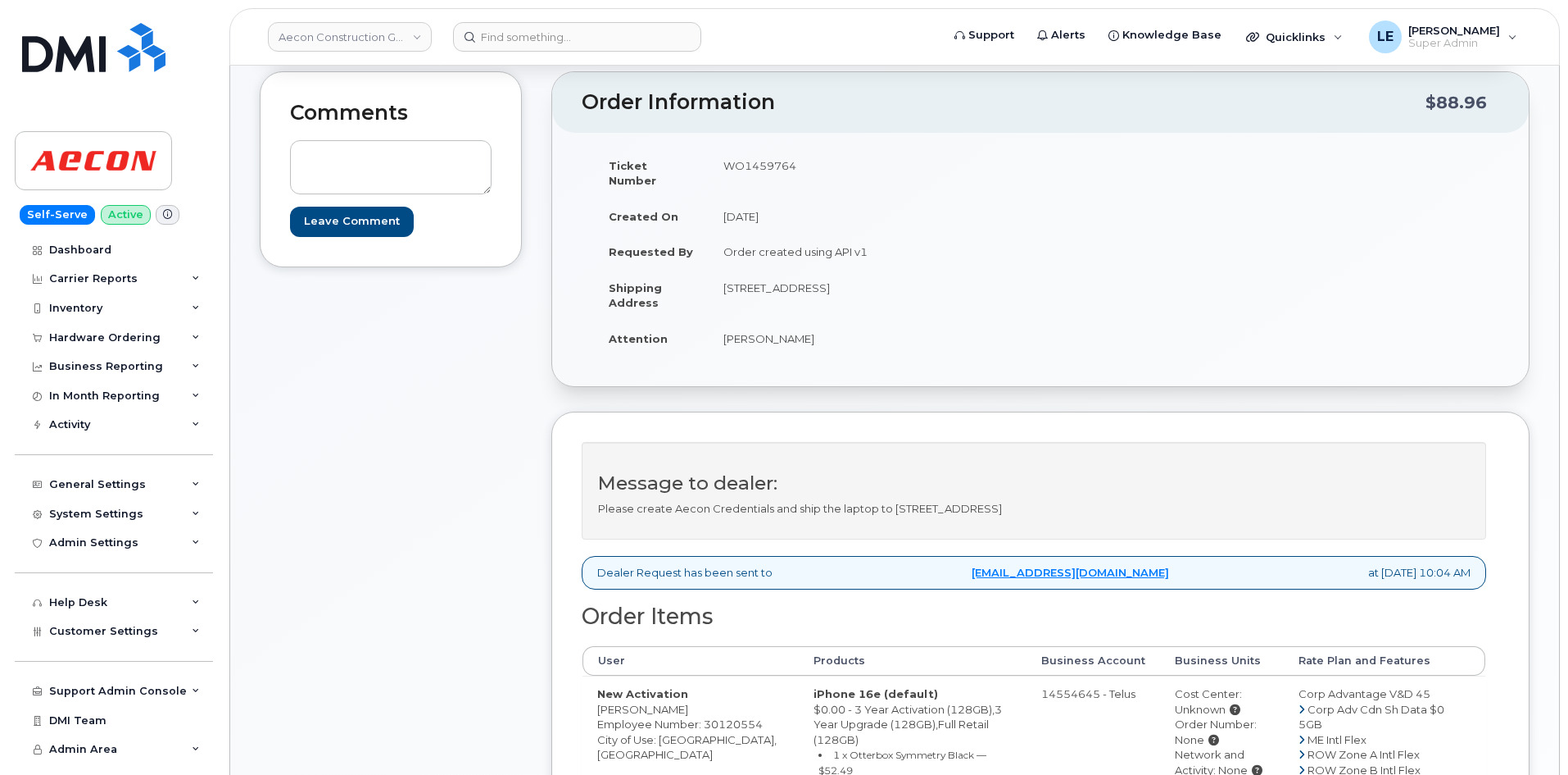
drag, startPoint x: 882, startPoint y: 275, endPoint x: 932, endPoint y: 281, distance: 50.4
click at [937, 279] on td "[STREET_ADDRESS]" at bounding box center [868, 295] width 320 height 51
copy td "Cambridge"
click at [998, 275] on td "[STREET_ADDRESS]" at bounding box center [868, 295] width 320 height 51
click at [939, 275] on td "[STREET_ADDRESS]" at bounding box center [868, 295] width 320 height 51
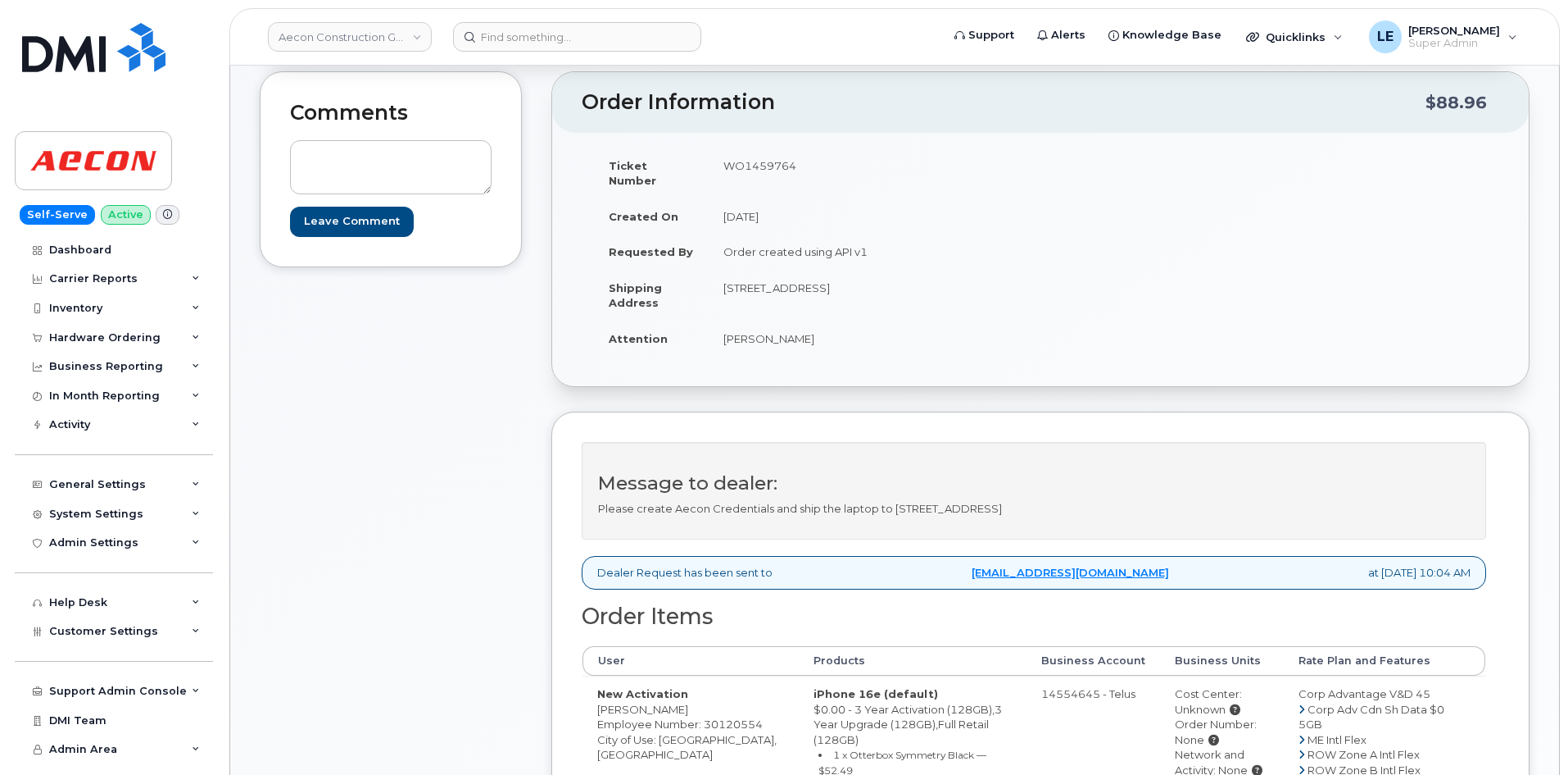
click at [939, 275] on td "[STREET_ADDRESS]" at bounding box center [868, 295] width 320 height 51
copy tbody "[STREET_ADDRESS]"
click at [420, 370] on div "Comments Leave Comment" at bounding box center [391, 573] width 262 height 1003
drag, startPoint x: 720, startPoint y: 163, endPoint x: 798, endPoint y: 165, distance: 78.0
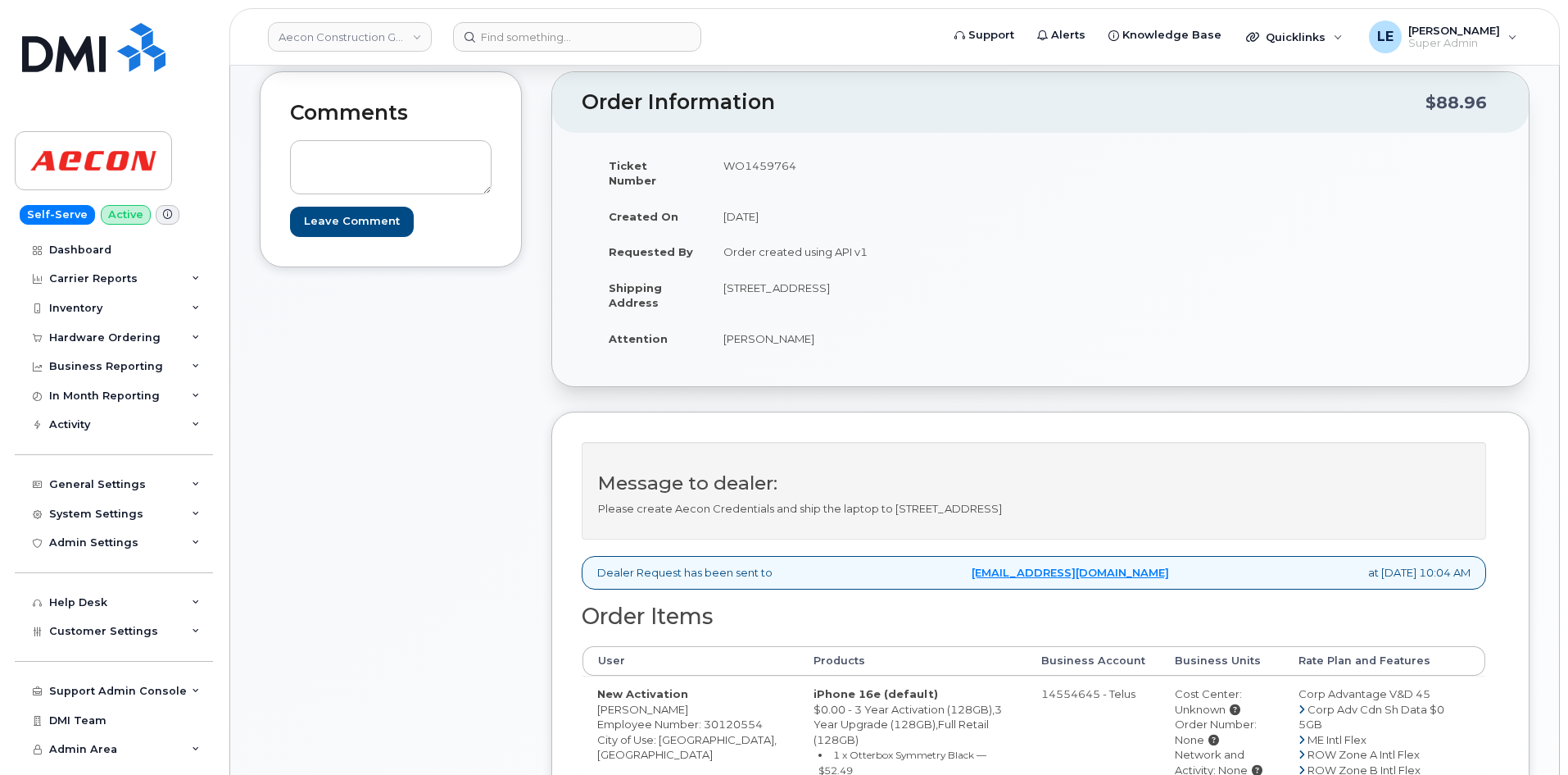
click at [798, 165] on td "WO1459764" at bounding box center [868, 173] width 320 height 51
copy td "WO1459764"
drag, startPoint x: 723, startPoint y: 323, endPoint x: 857, endPoint y: 311, distance: 134.5
click at [857, 321] on td "Rasha Abusitta" at bounding box center [868, 338] width 320 height 36
copy td "Rasha Abusitta"
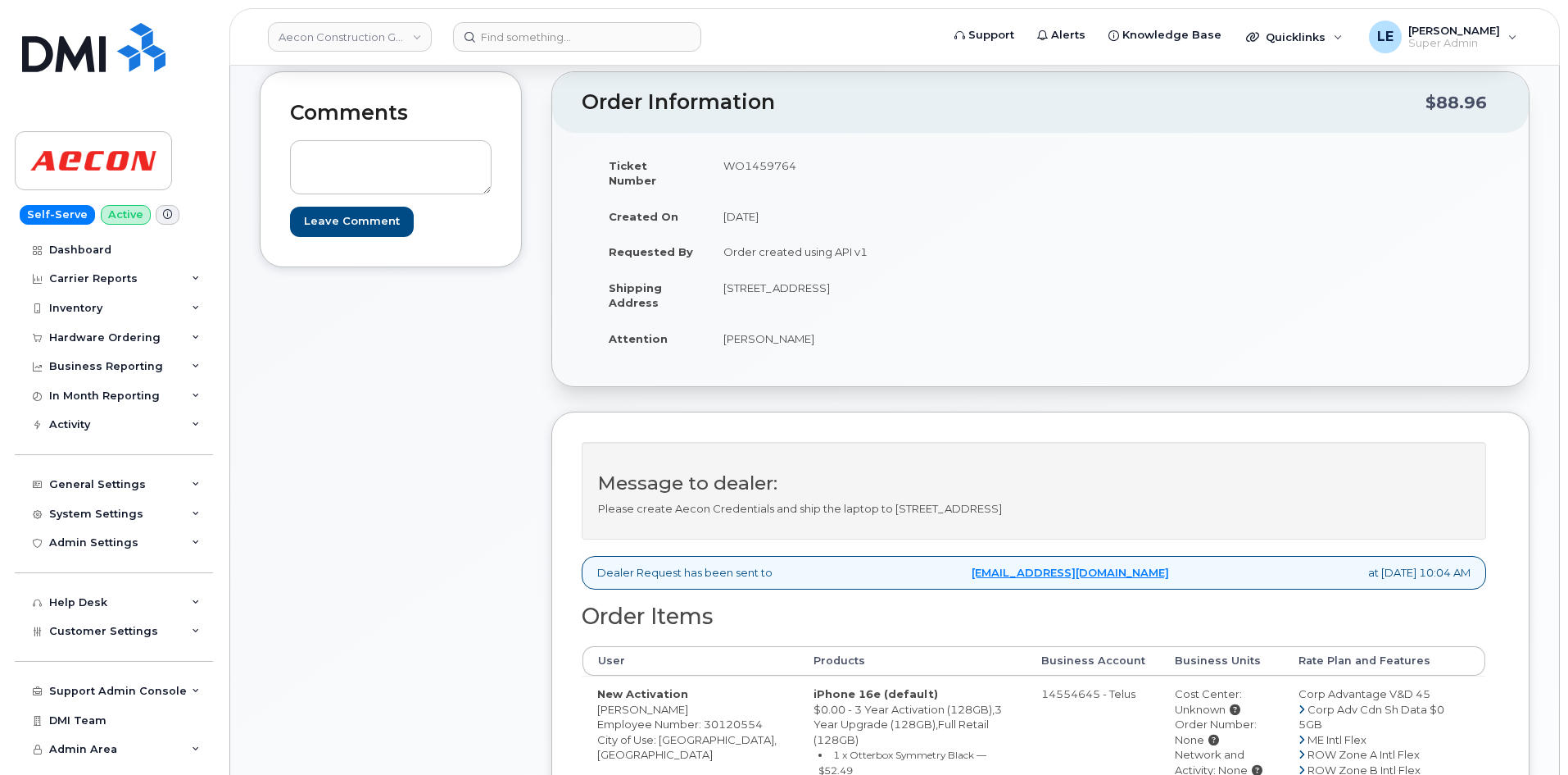
drag, startPoint x: 722, startPoint y: 266, endPoint x: 857, endPoint y: 287, distance: 136.6
click at [857, 287] on td "278 Pinebush Rd, UNIT 101, Cambridge, ON N1T 1Z6 Cambridge ON N1T 1Z6" at bounding box center [868, 295] width 320 height 51
copy td "278 Pinebush Rd, UNIT 101, Cambridge, ON N1T 1Z6 Cambridge ON N1T 1Z6"
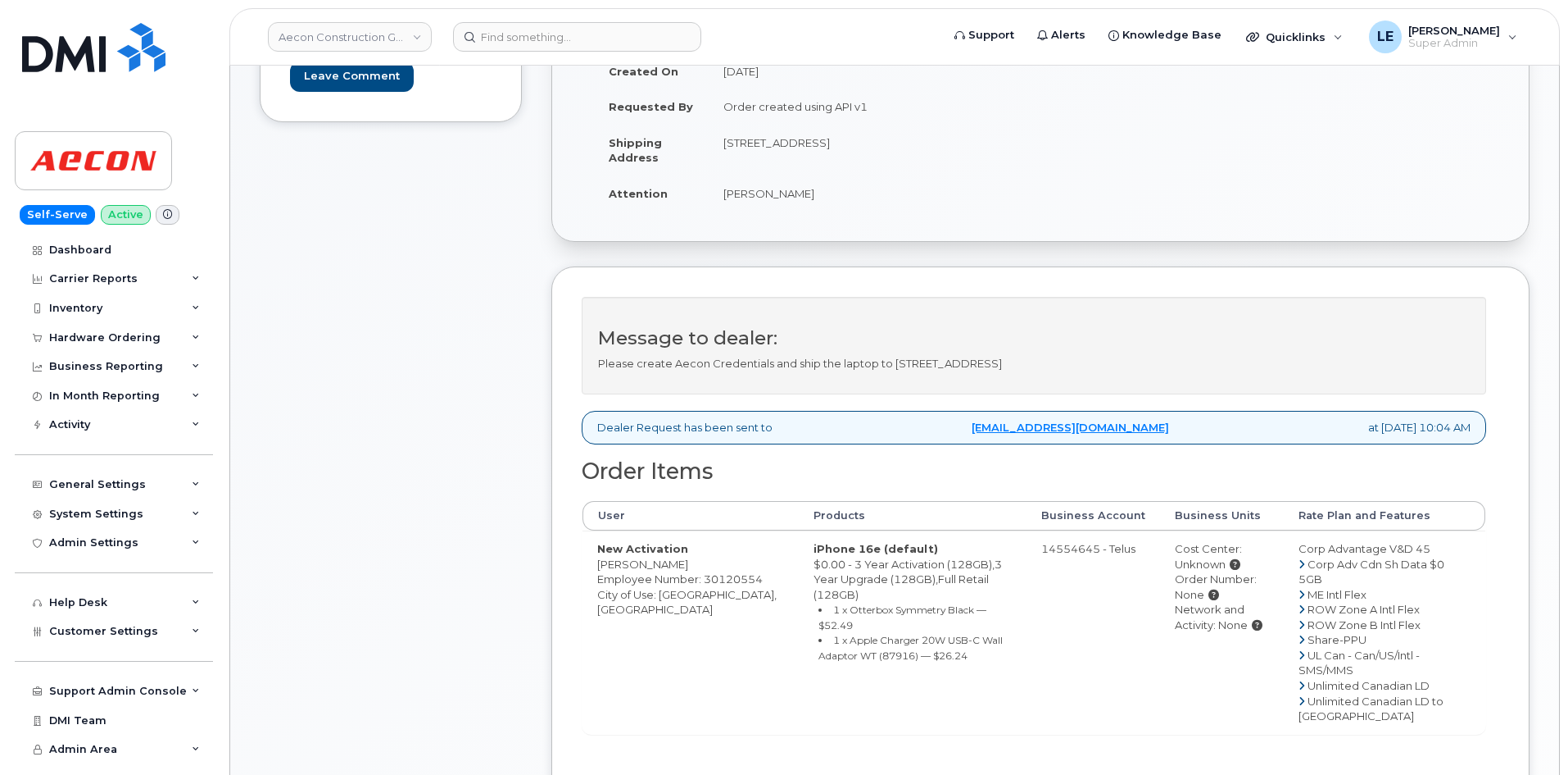
scroll to position [656, 0]
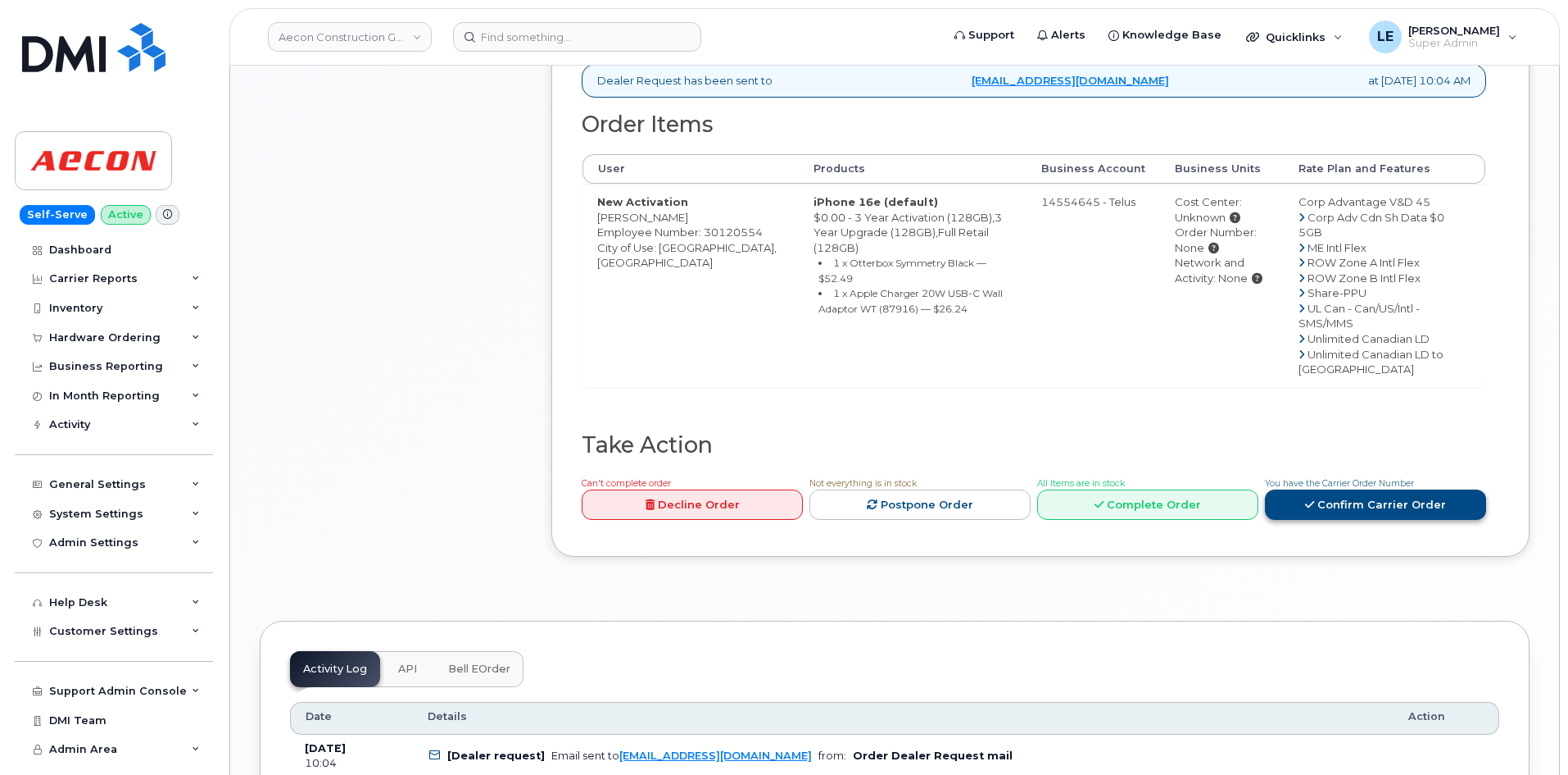
click at [1380, 511] on link "Confirm Carrier Order" at bounding box center [1376, 505] width 222 height 31
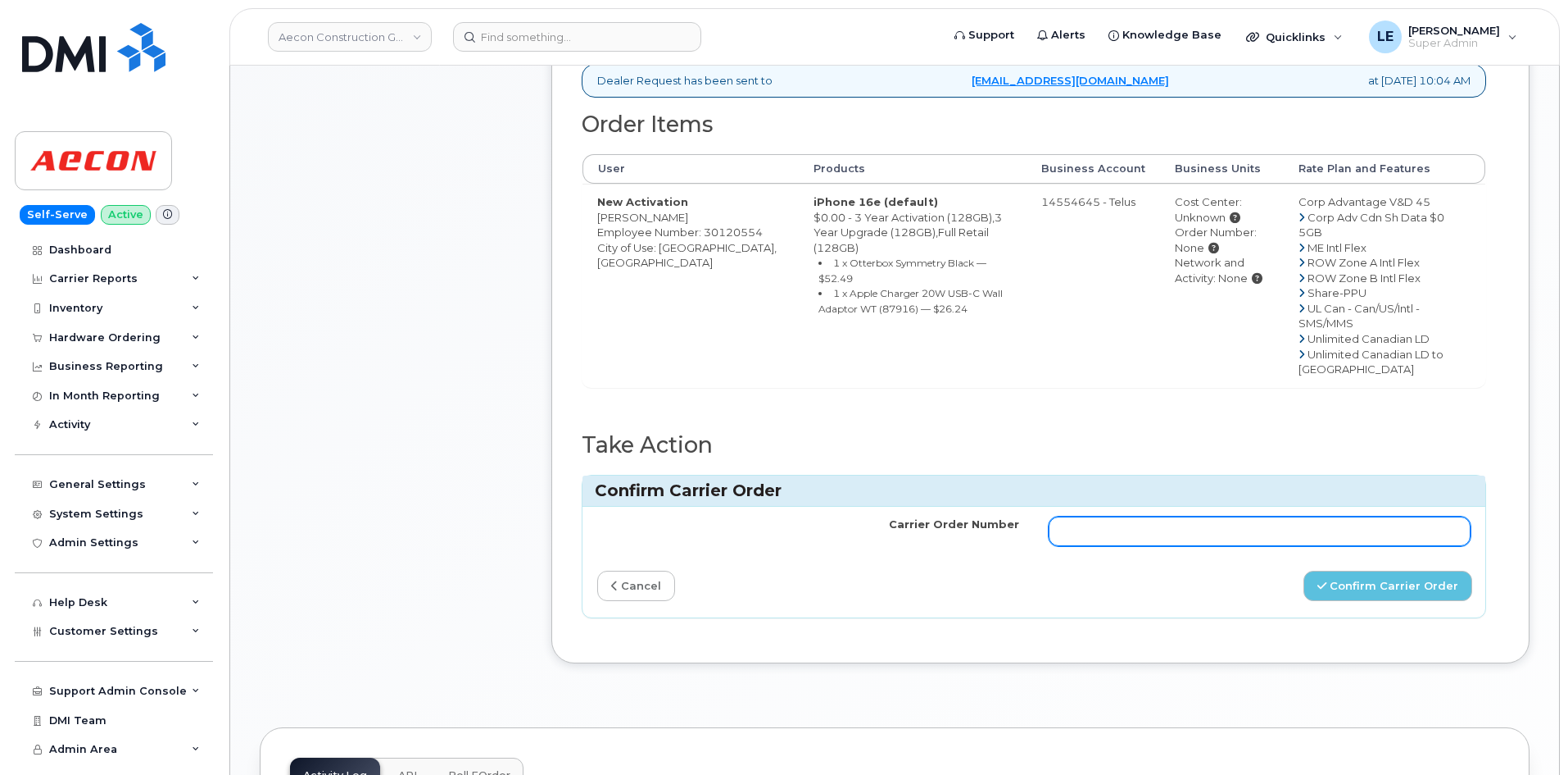
click at [1231, 531] on input "Carrier Order Number" at bounding box center [1260, 531] width 422 height 30
paste input "TL60039128"
type input "TL60039128"
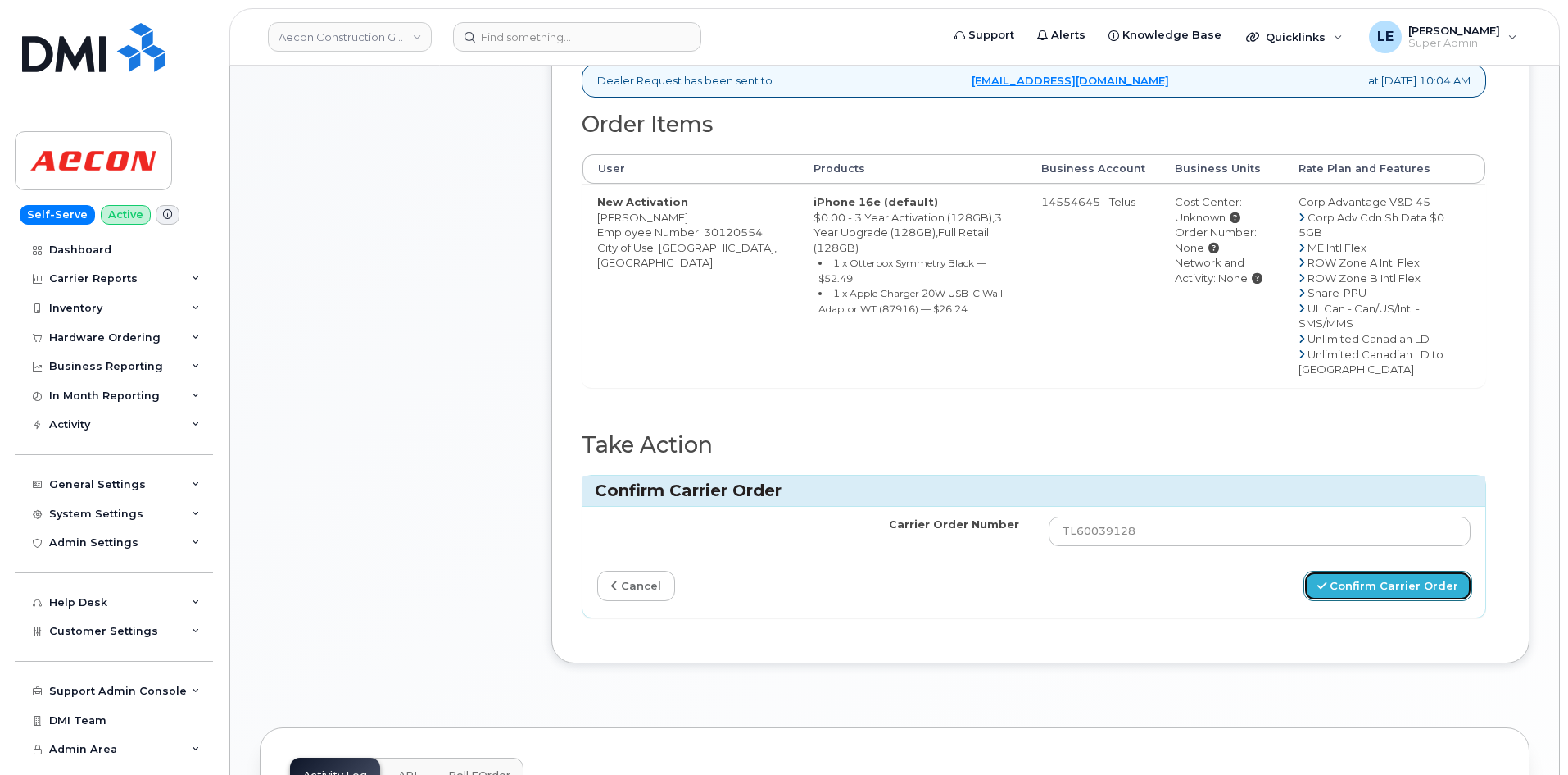
click at [1344, 586] on button "Confirm Carrier Order" at bounding box center [1388, 586] width 169 height 31
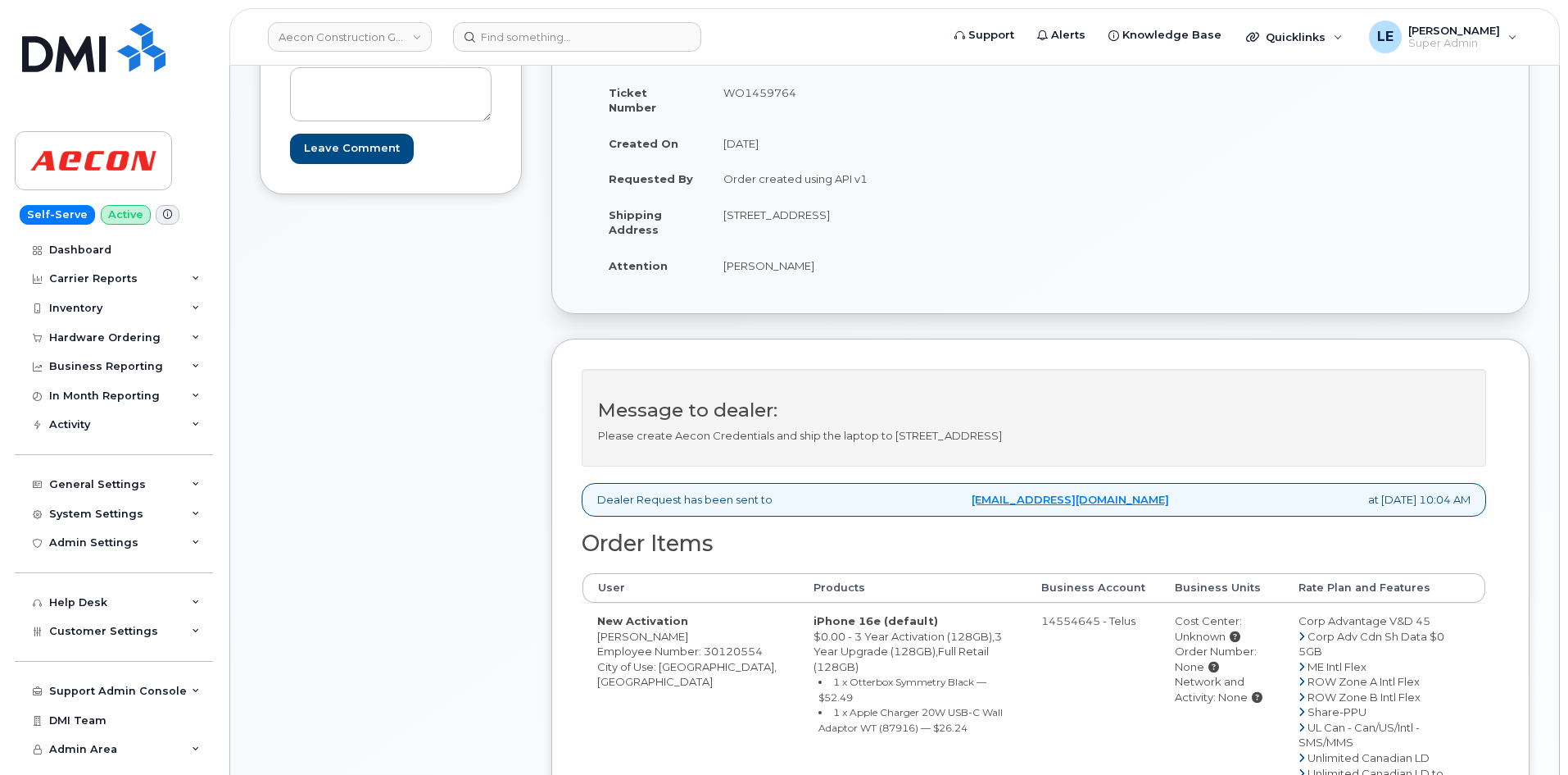
scroll to position [246, 0]
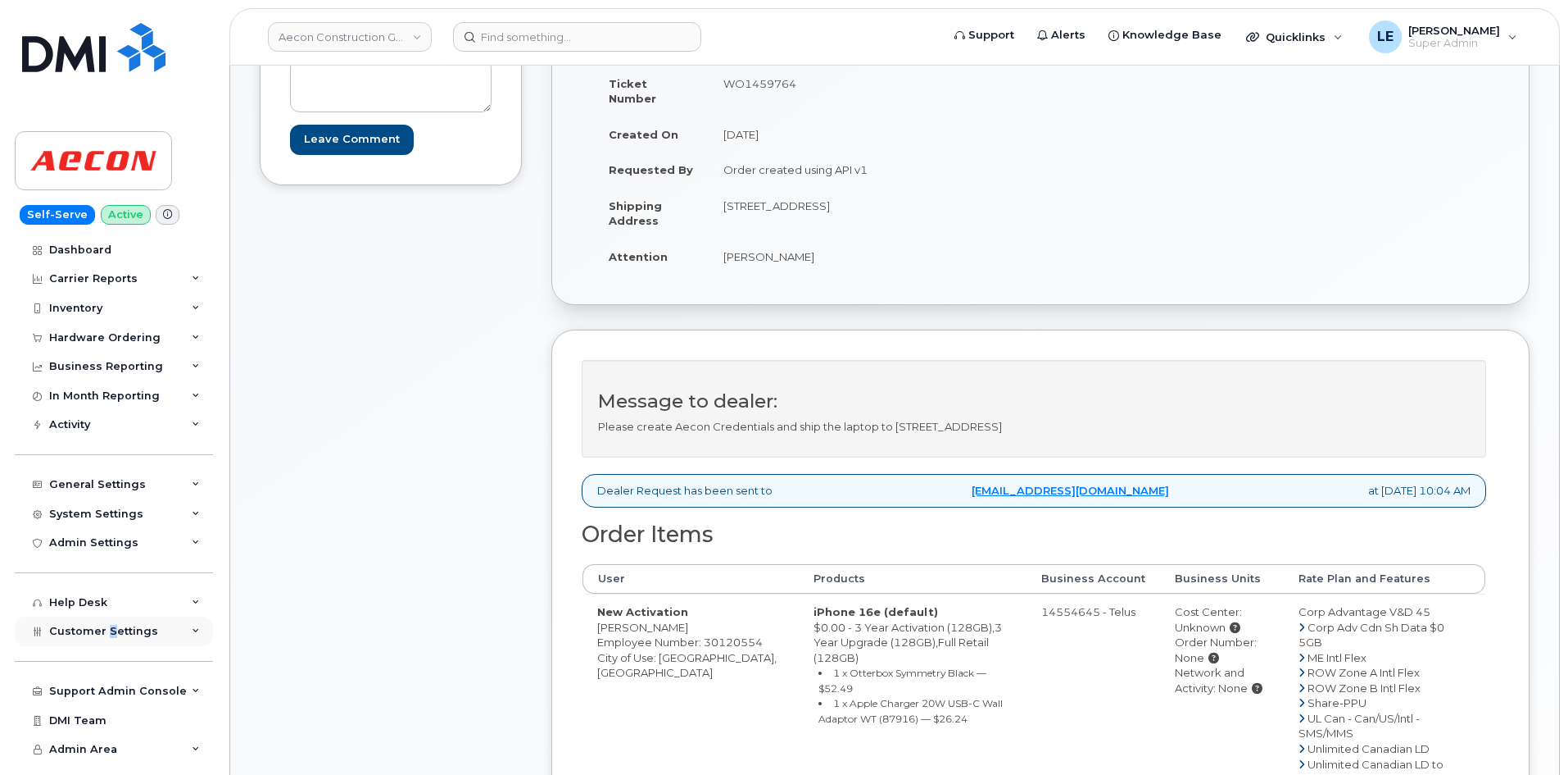
click at [111, 637] on span "Customer Settings" at bounding box center [104, 631] width 109 height 12
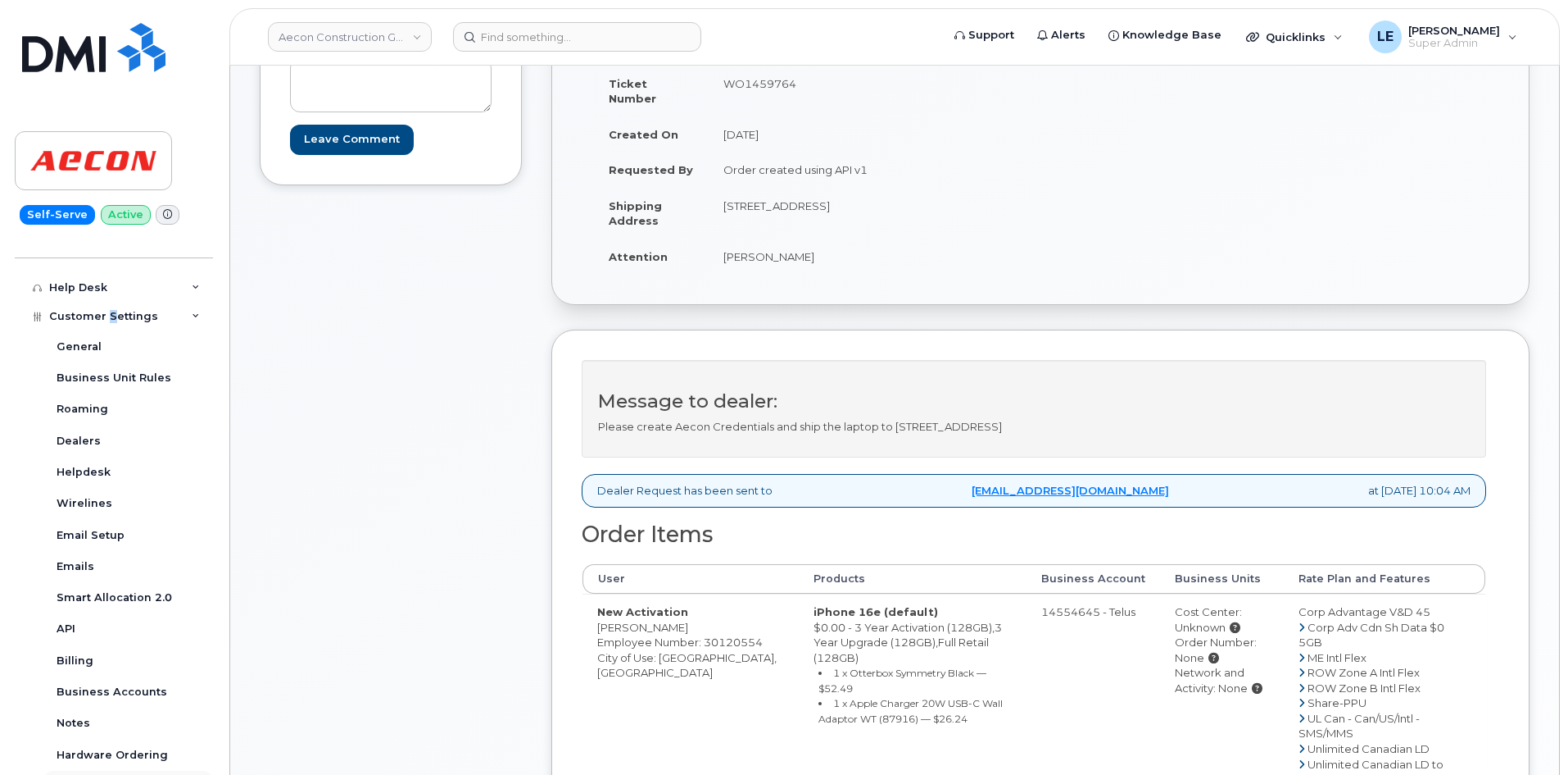
scroll to position [410, 0]
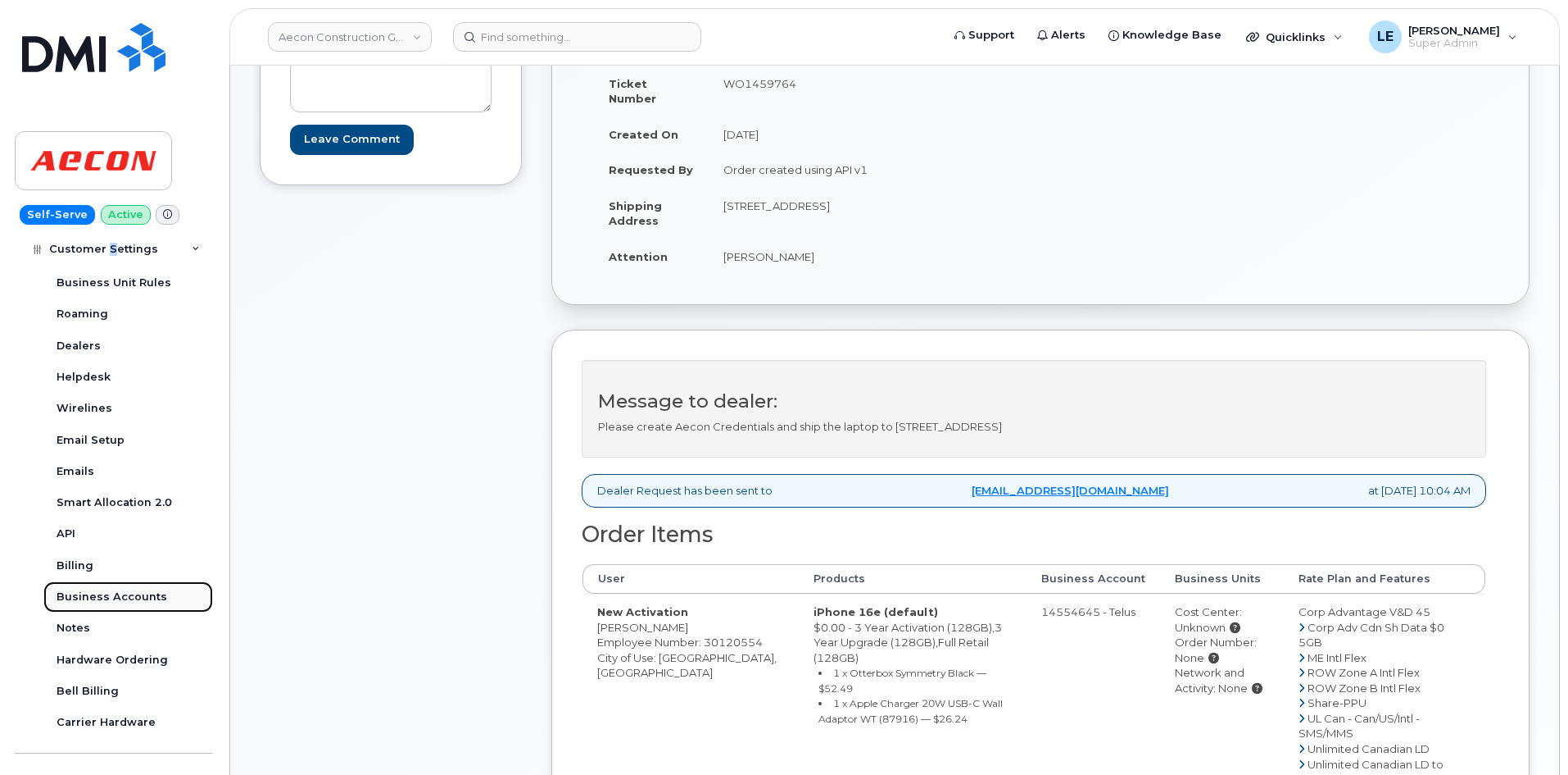
click at [121, 604] on div "Business Accounts" at bounding box center [112, 596] width 111 height 14
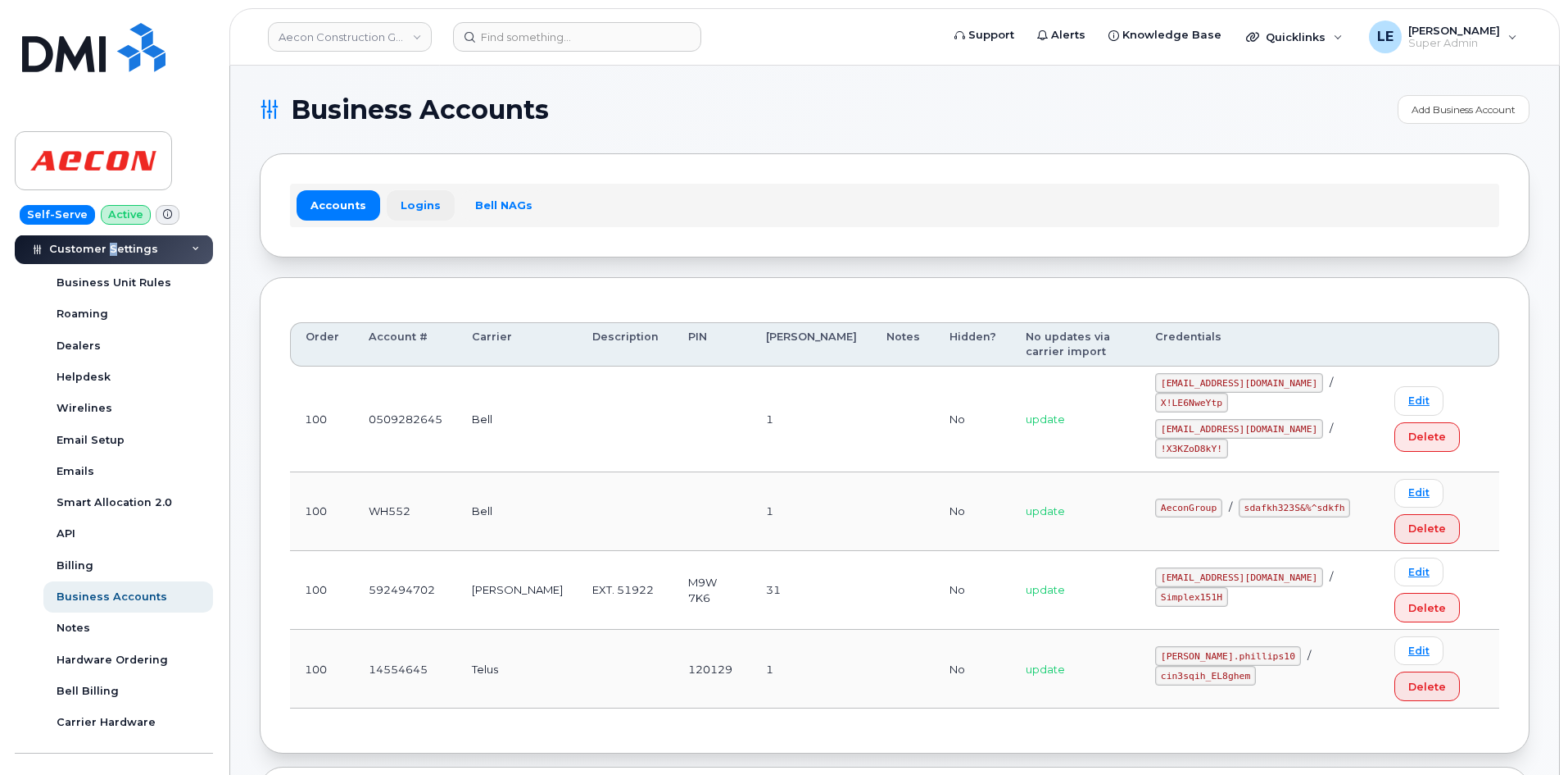
click at [396, 217] on link "Logins" at bounding box center [421, 205] width 68 height 30
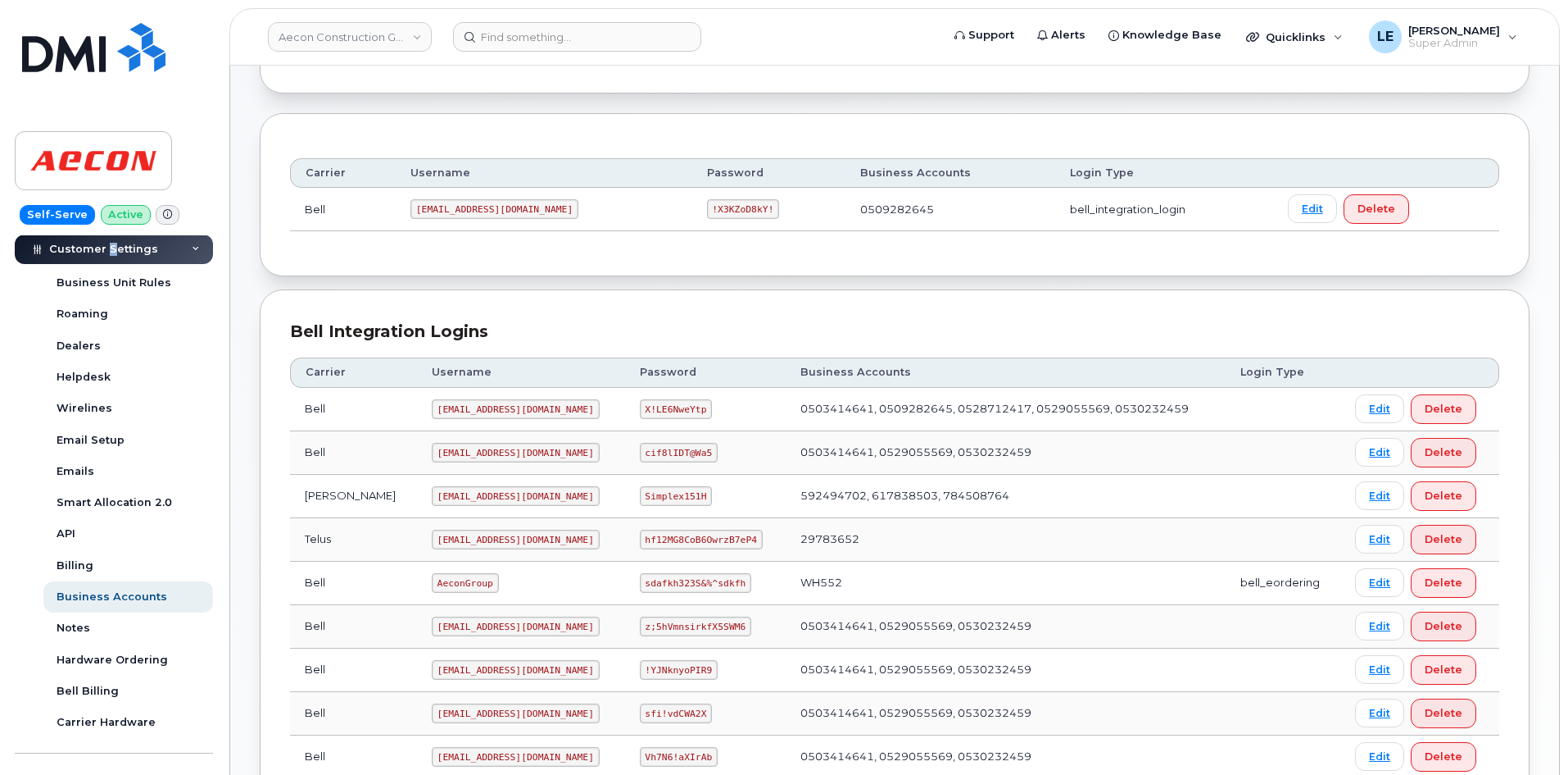
scroll to position [246, 0]
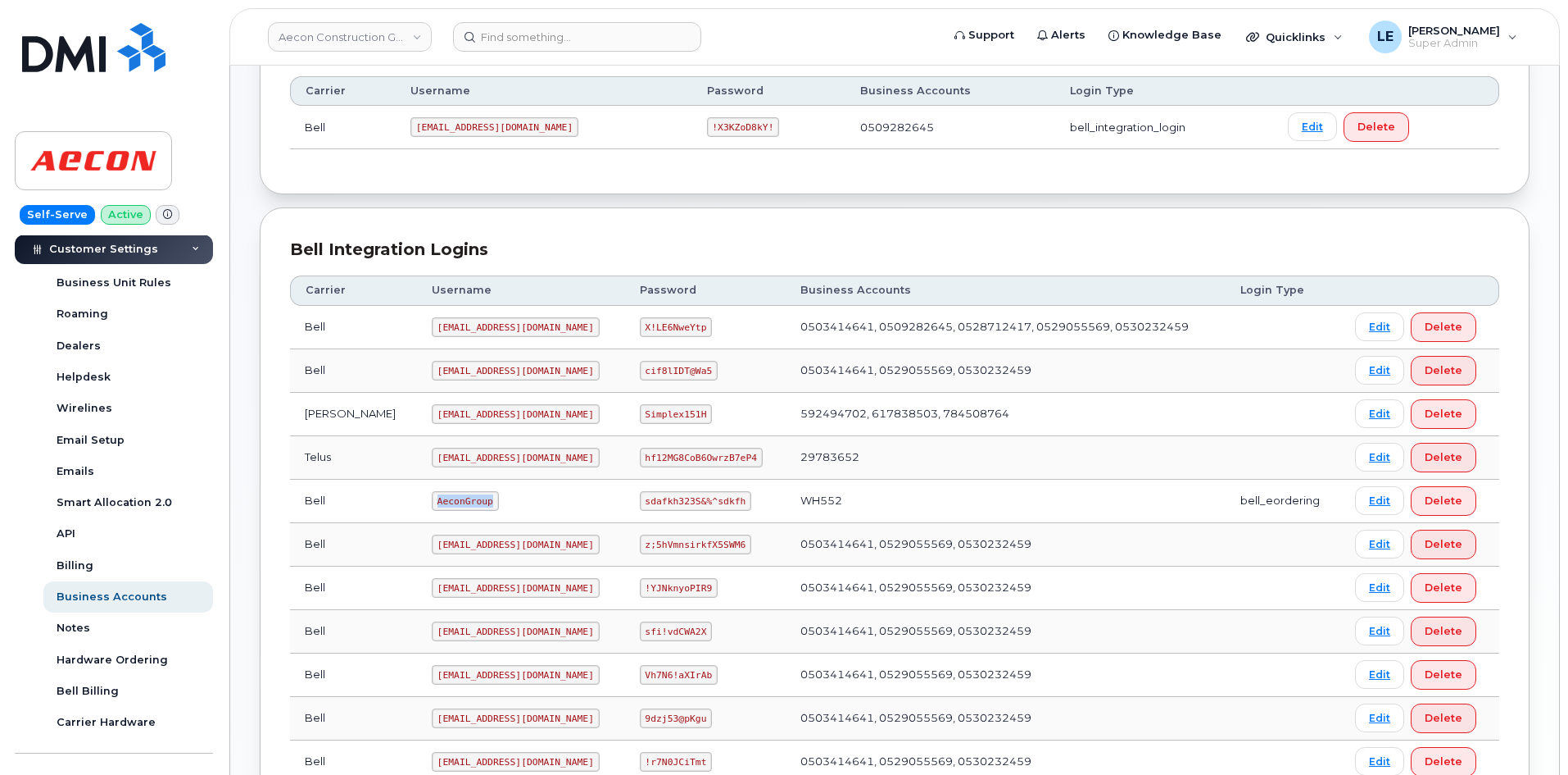
drag, startPoint x: 385, startPoint y: 502, endPoint x: 434, endPoint y: 500, distance: 49.0
click at [434, 500] on code "AeconGroup" at bounding box center [465, 500] width 67 height 20
copy code "AeconGroup"
drag, startPoint x: 930, startPoint y: 512, endPoint x: 919, endPoint y: 510, distance: 11.2
click at [928, 512] on td "WH552" at bounding box center [1006, 500] width 440 height 43
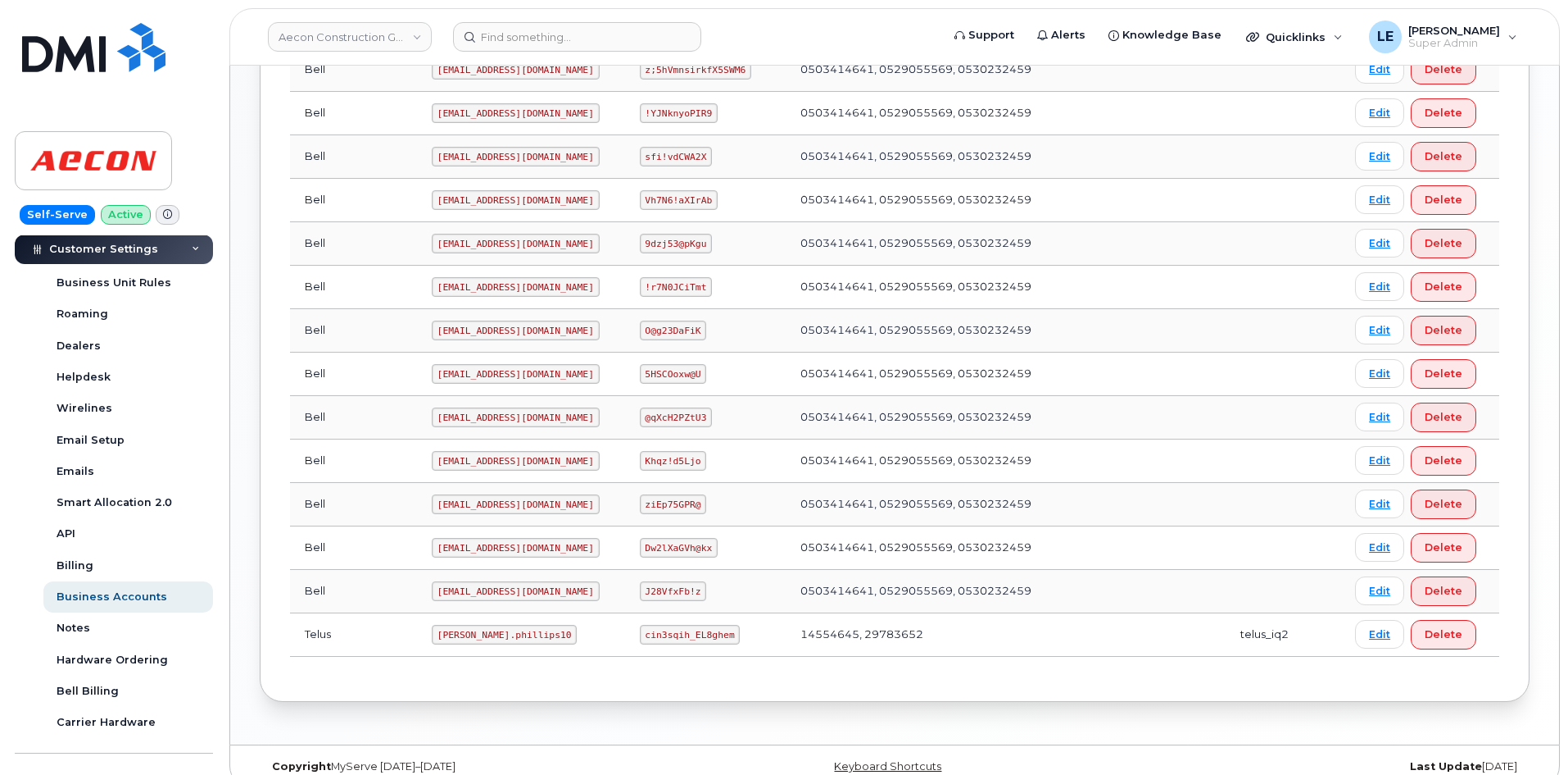
scroll to position [737, 0]
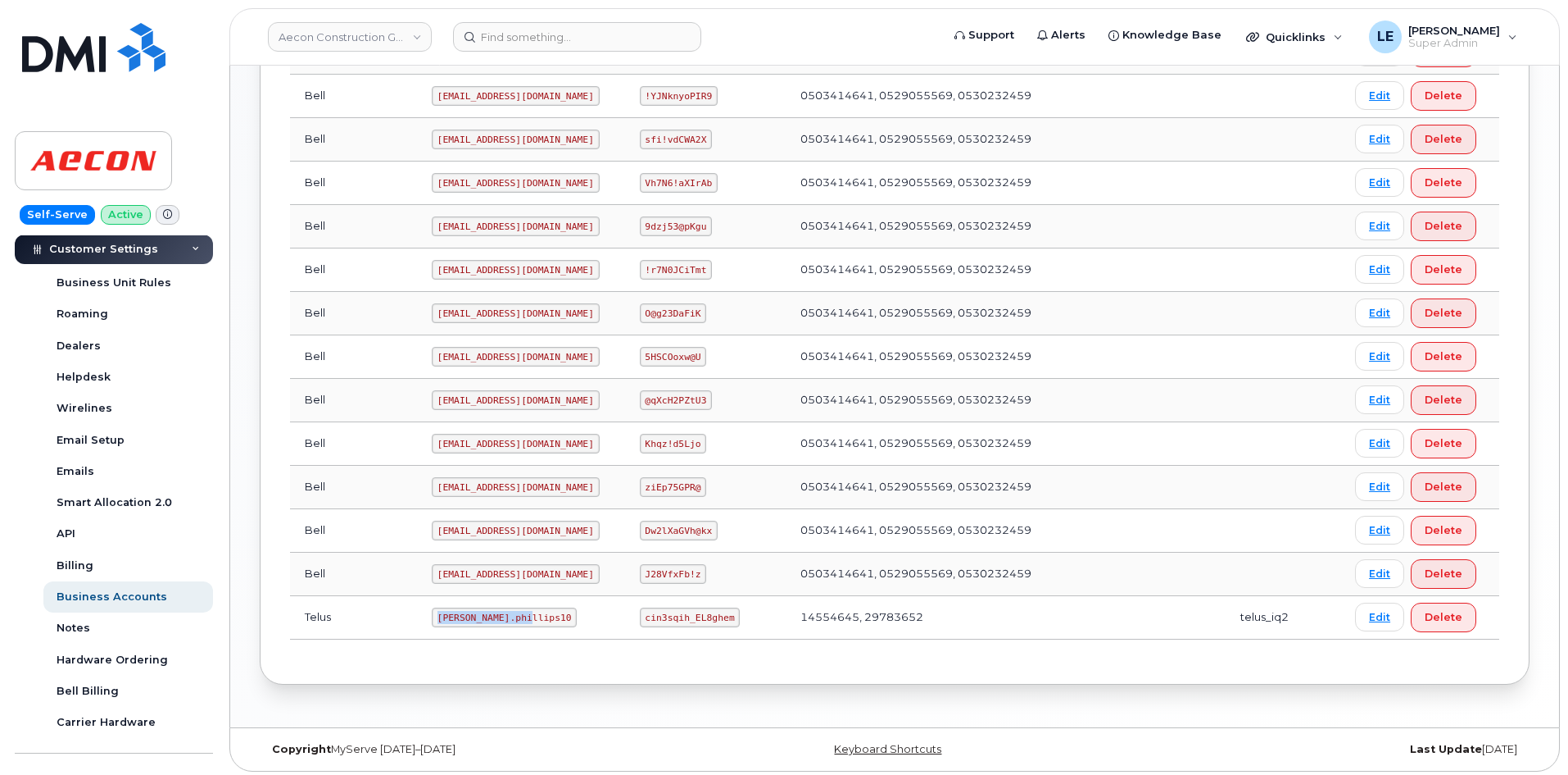
drag, startPoint x: 384, startPoint y: 614, endPoint x: 474, endPoint y: 614, distance: 90.0
click at [474, 616] on code "Taylor.phillips10" at bounding box center [504, 616] width 146 height 20
copy code "Taylor.phillips10"
drag, startPoint x: 625, startPoint y: 620, endPoint x: 706, endPoint y: 616, distance: 81.1
click at [706, 616] on code "cin3sqih_EL8ghem" at bounding box center [690, 616] width 101 height 20
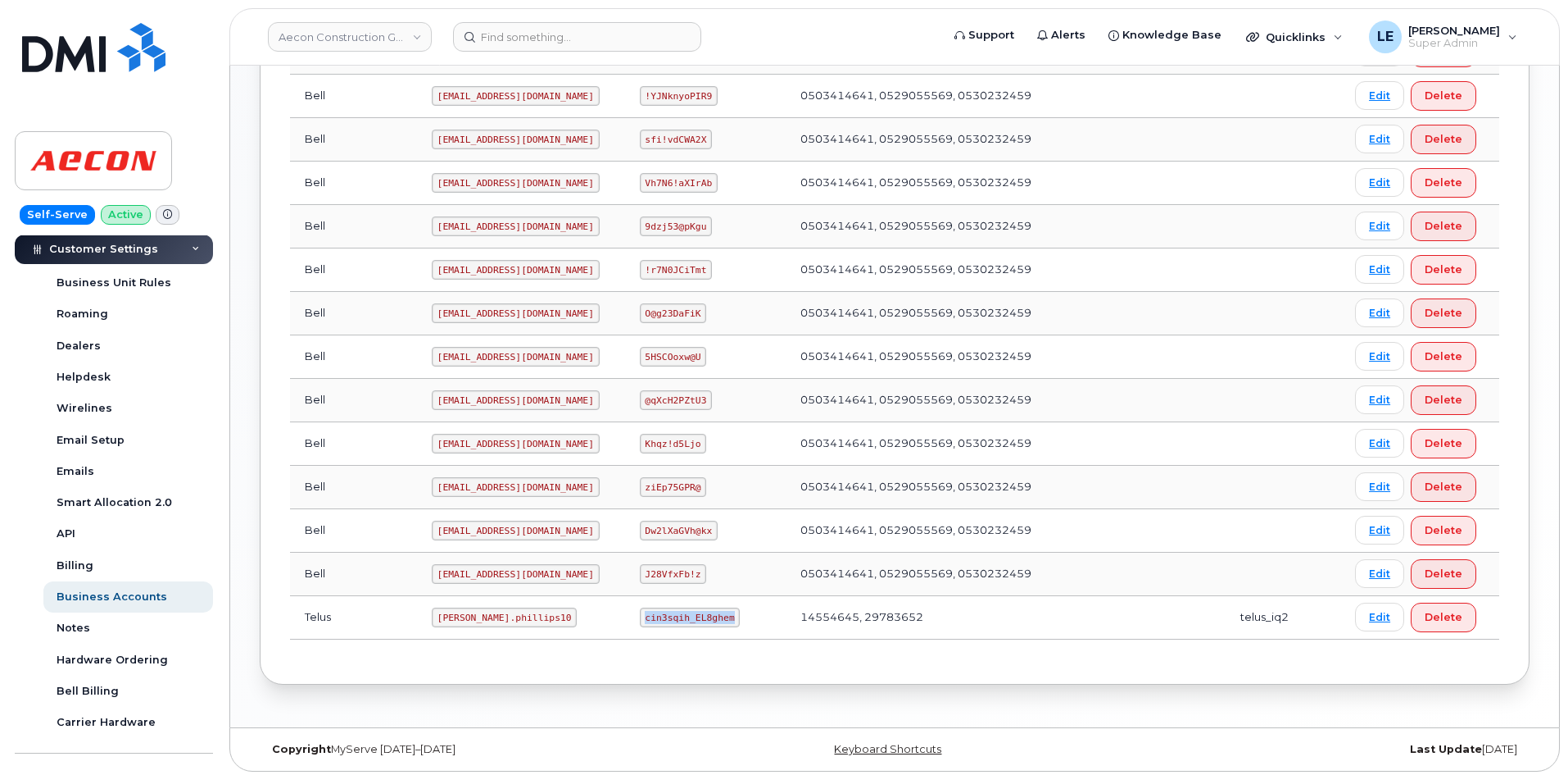
copy code "cin3sqih_EL8ghem"
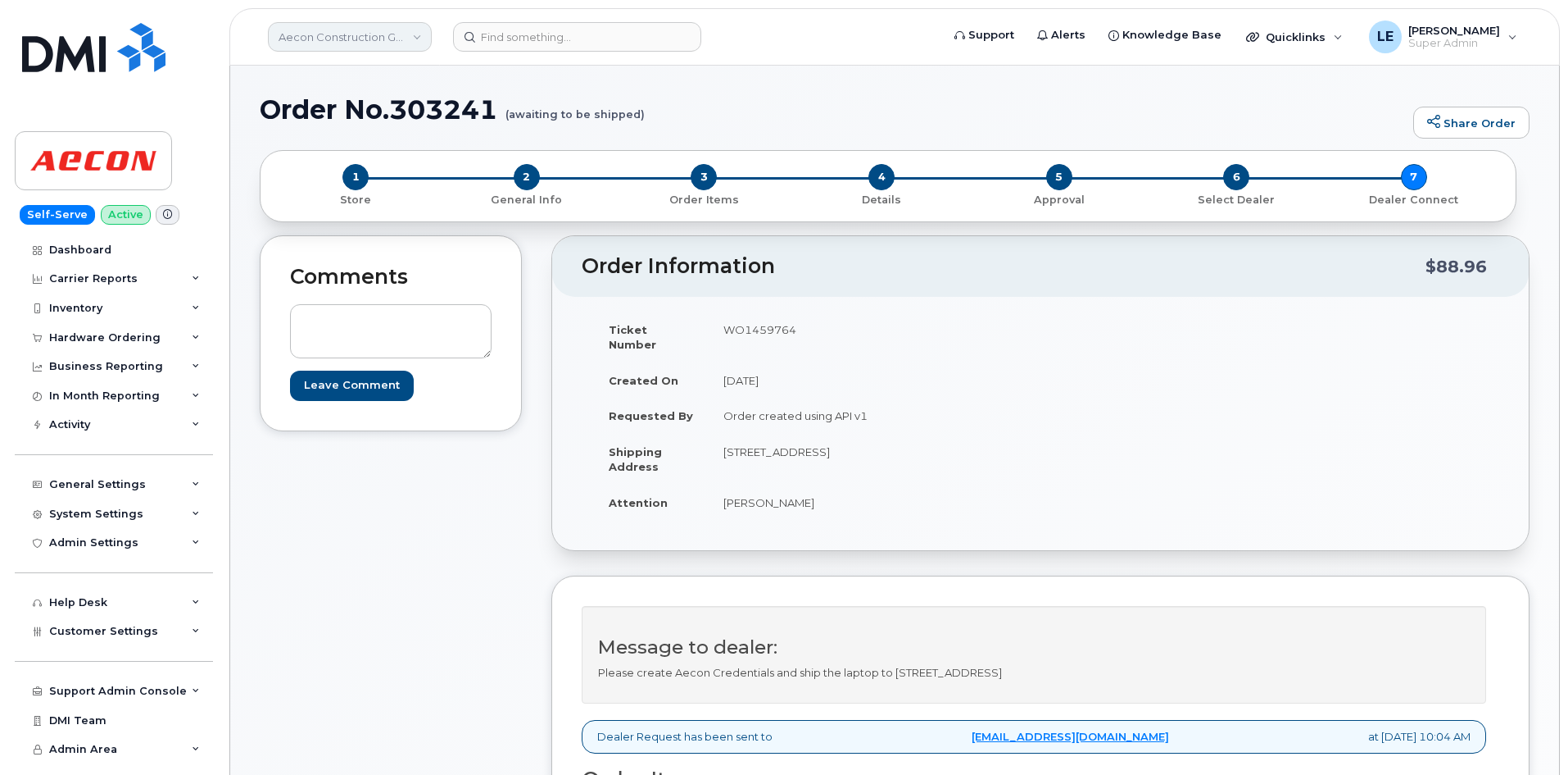
click at [419, 31] on link "Aecon Construction Group Inc" at bounding box center [349, 37] width 164 height 30
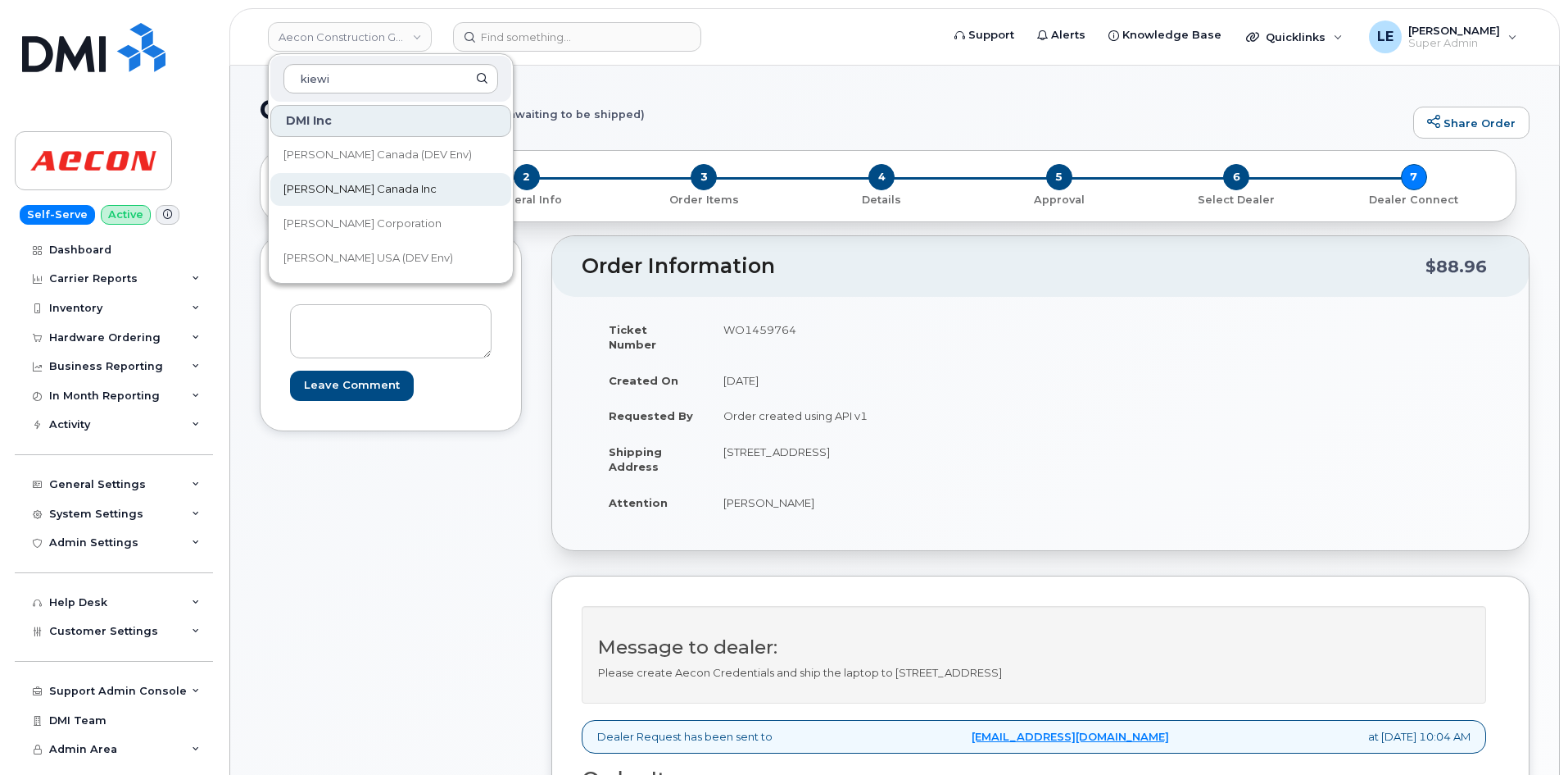
type input "kiewi"
click at [441, 181] on link "[PERSON_NAME] Canada Inc" at bounding box center [390, 189] width 241 height 32
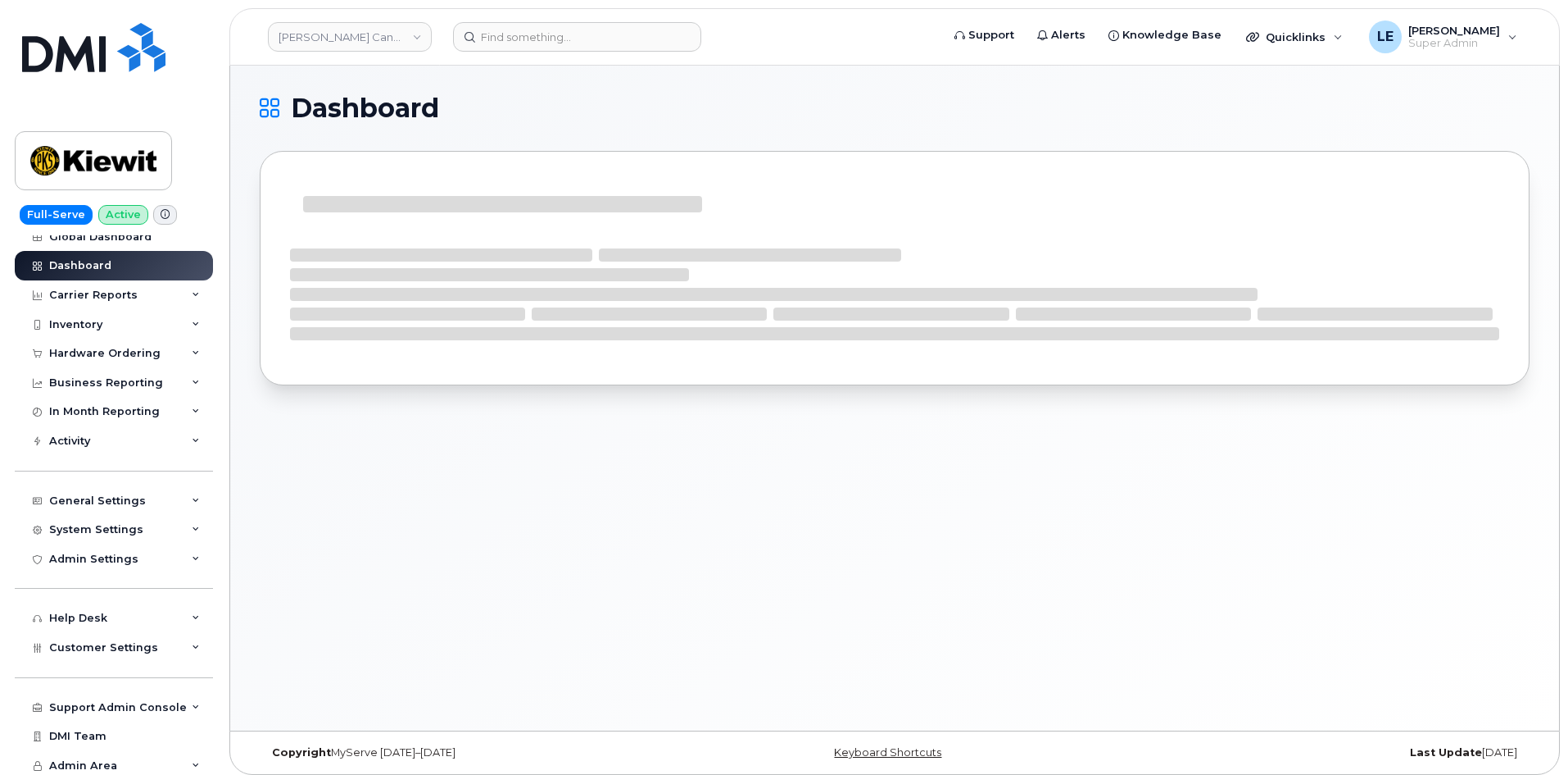
scroll to position [17, 0]
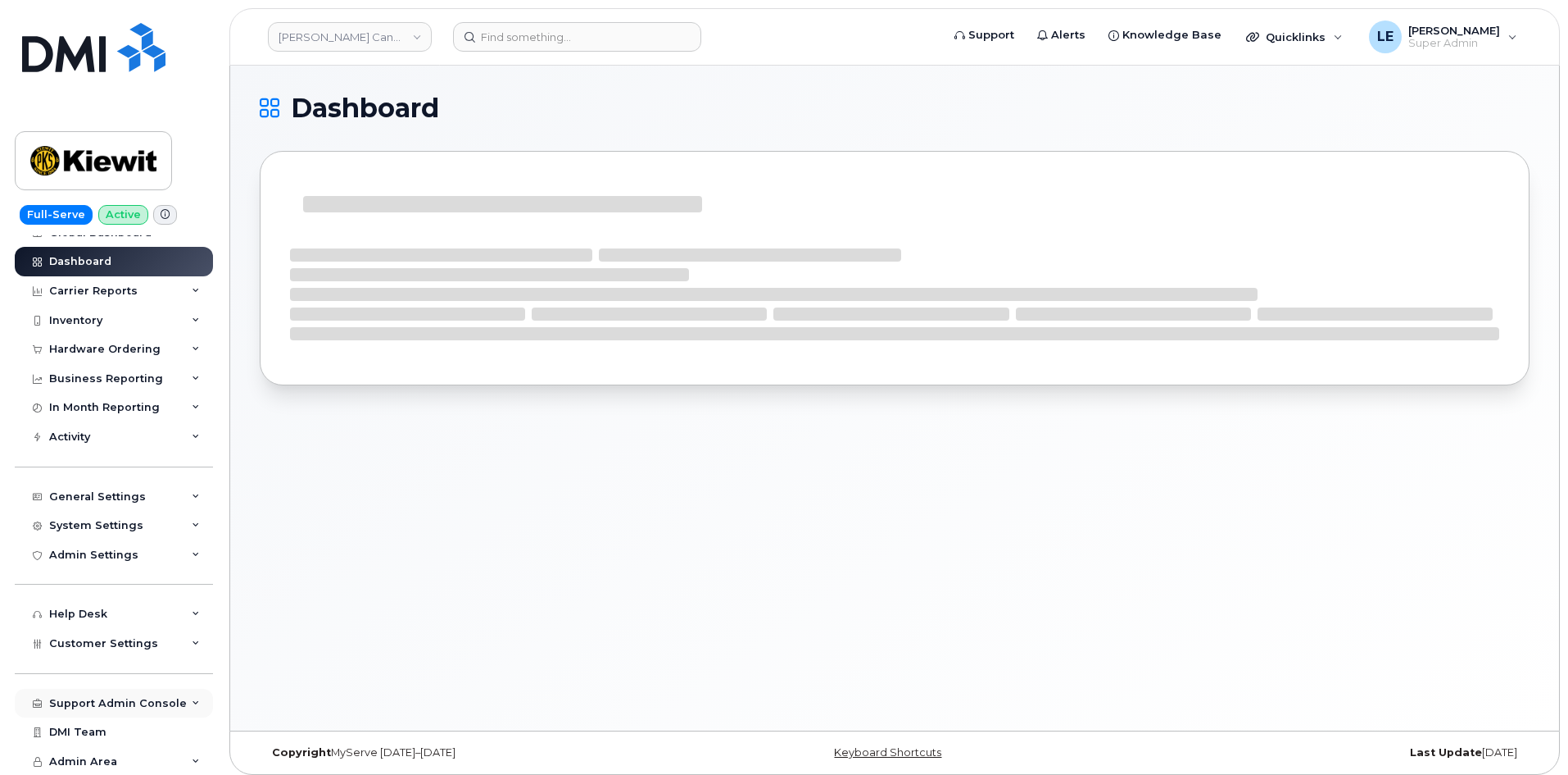
click at [133, 707] on div "Support Admin Console" at bounding box center [118, 703] width 138 height 13
click at [128, 651] on div "Customer Settings" at bounding box center [113, 643] width 199 height 30
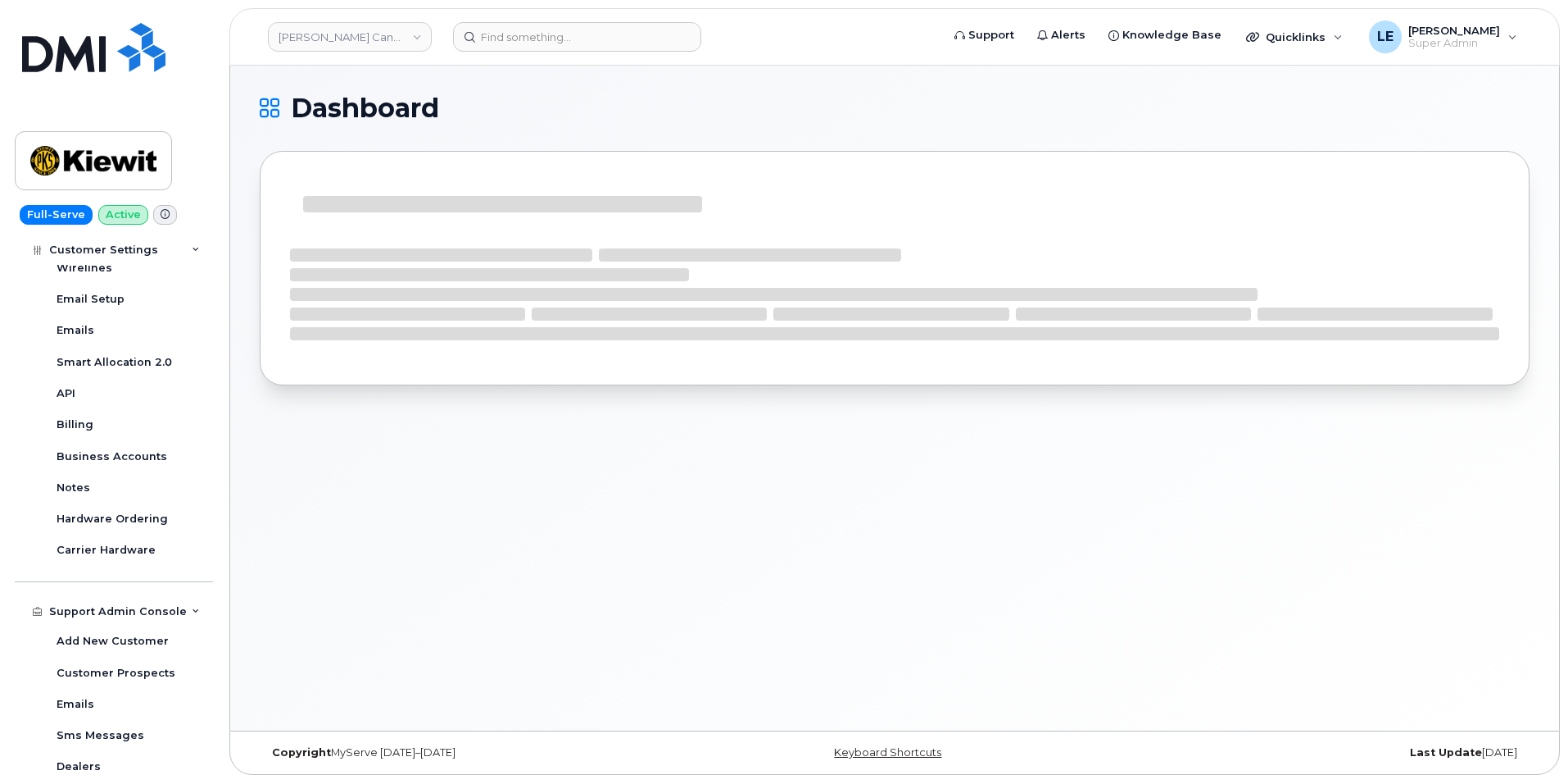
scroll to position [591, 0]
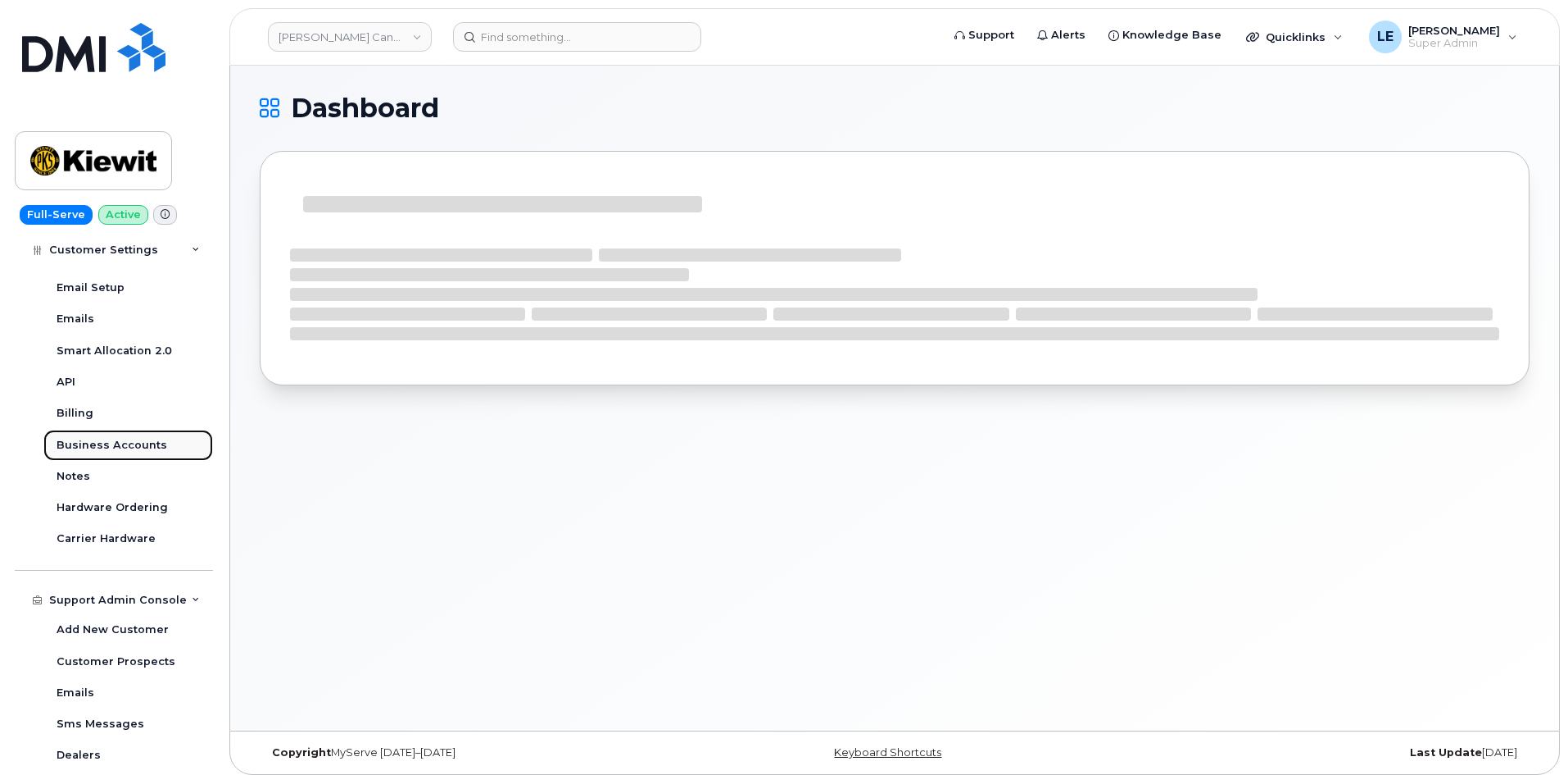
click at [117, 449] on div "Business Accounts" at bounding box center [112, 444] width 111 height 14
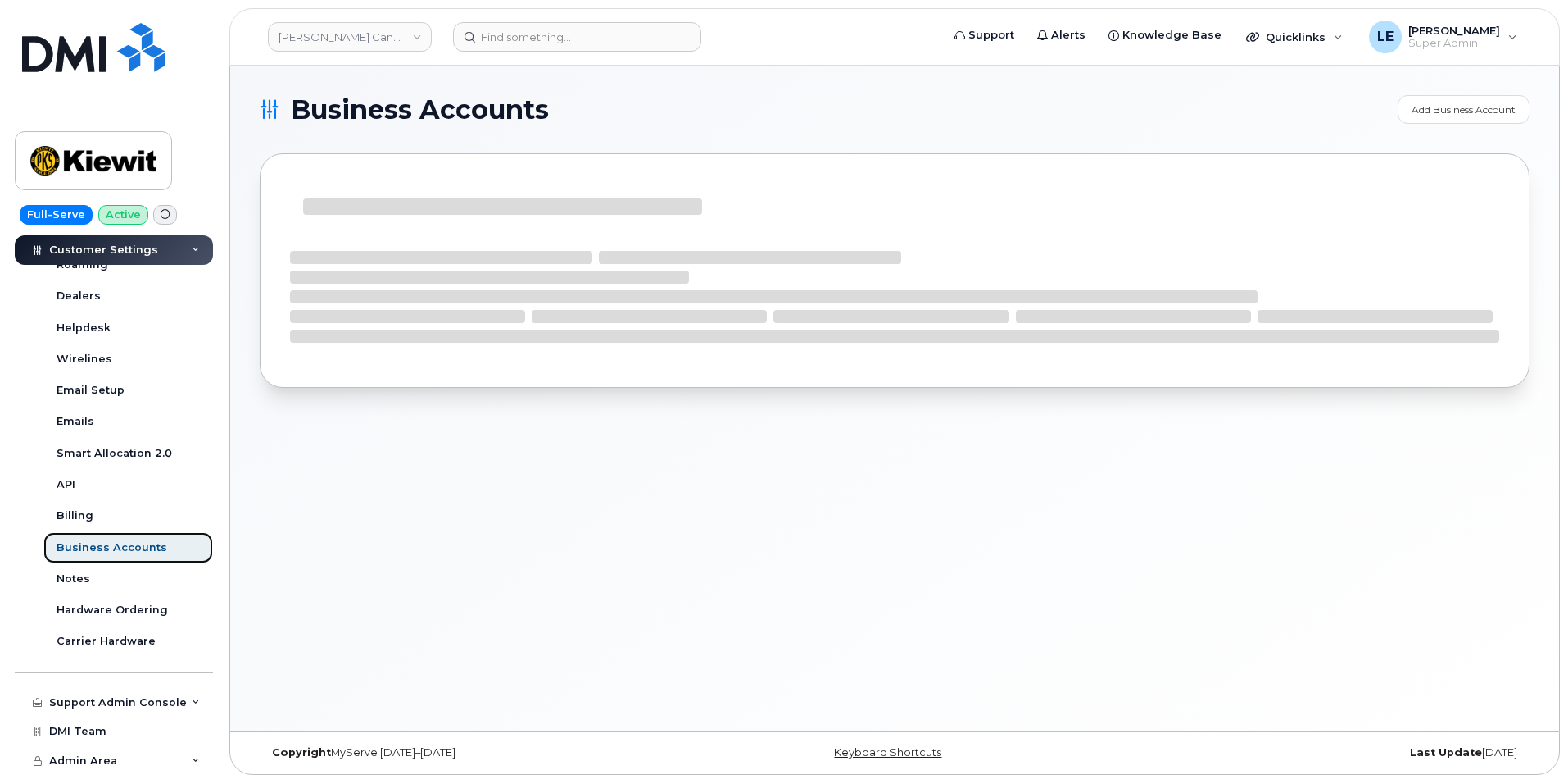
scroll to position [489, 0]
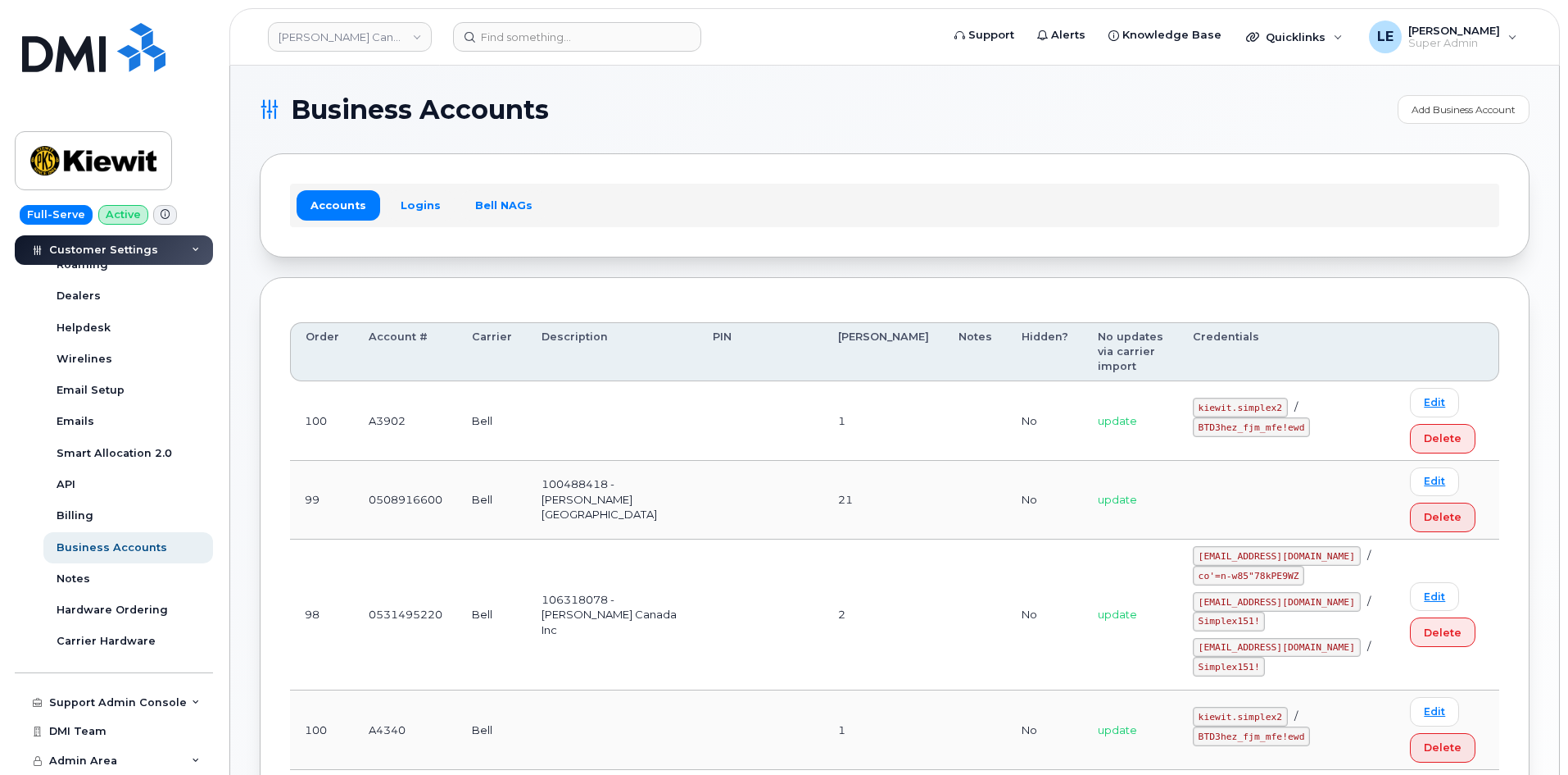
click at [399, 223] on div "Accounts Logins Bell NAGs" at bounding box center [894, 205] width 1209 height 43
click at [401, 213] on link "Logins" at bounding box center [421, 205] width 68 height 30
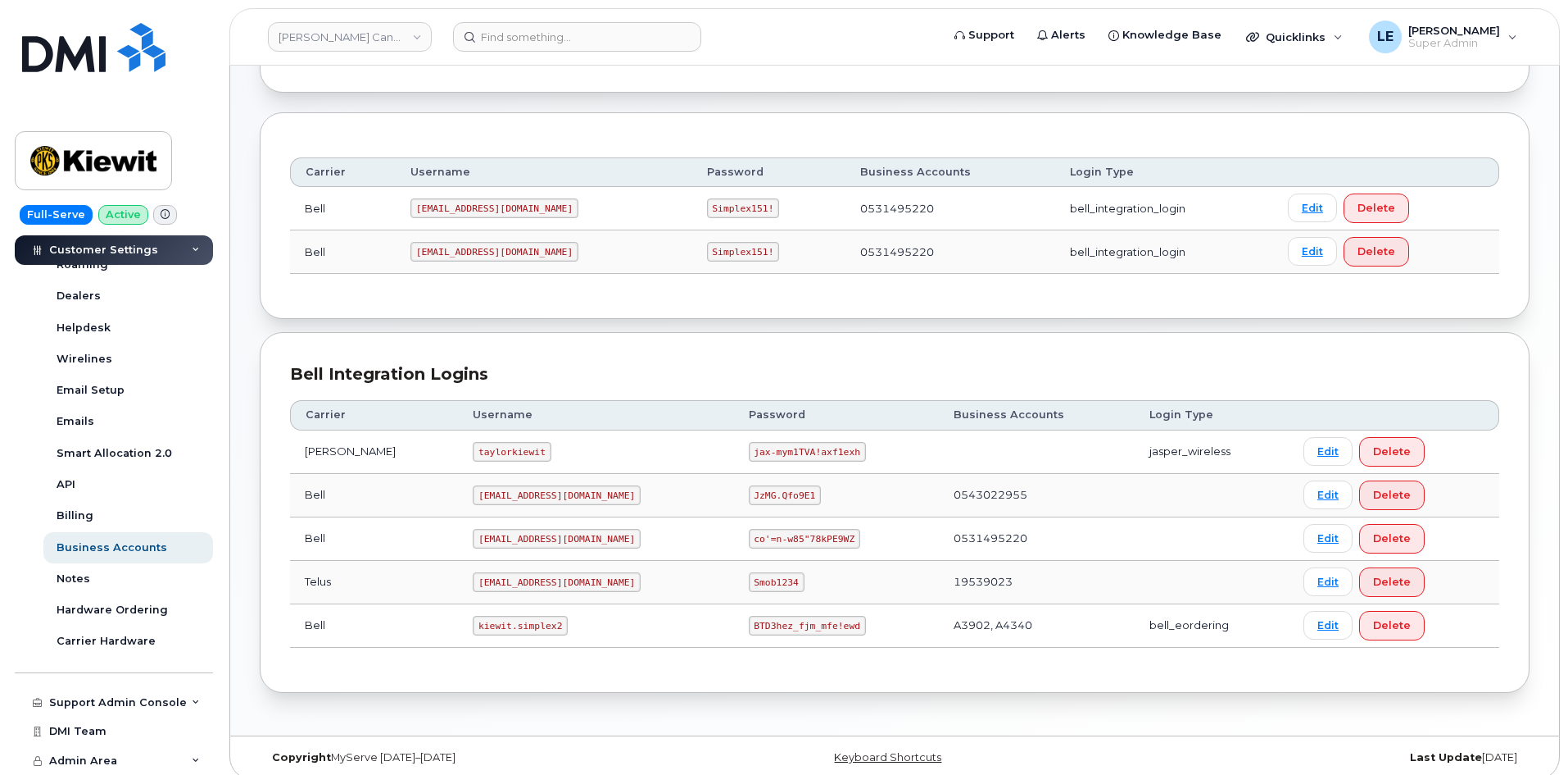
scroll to position [178, 0]
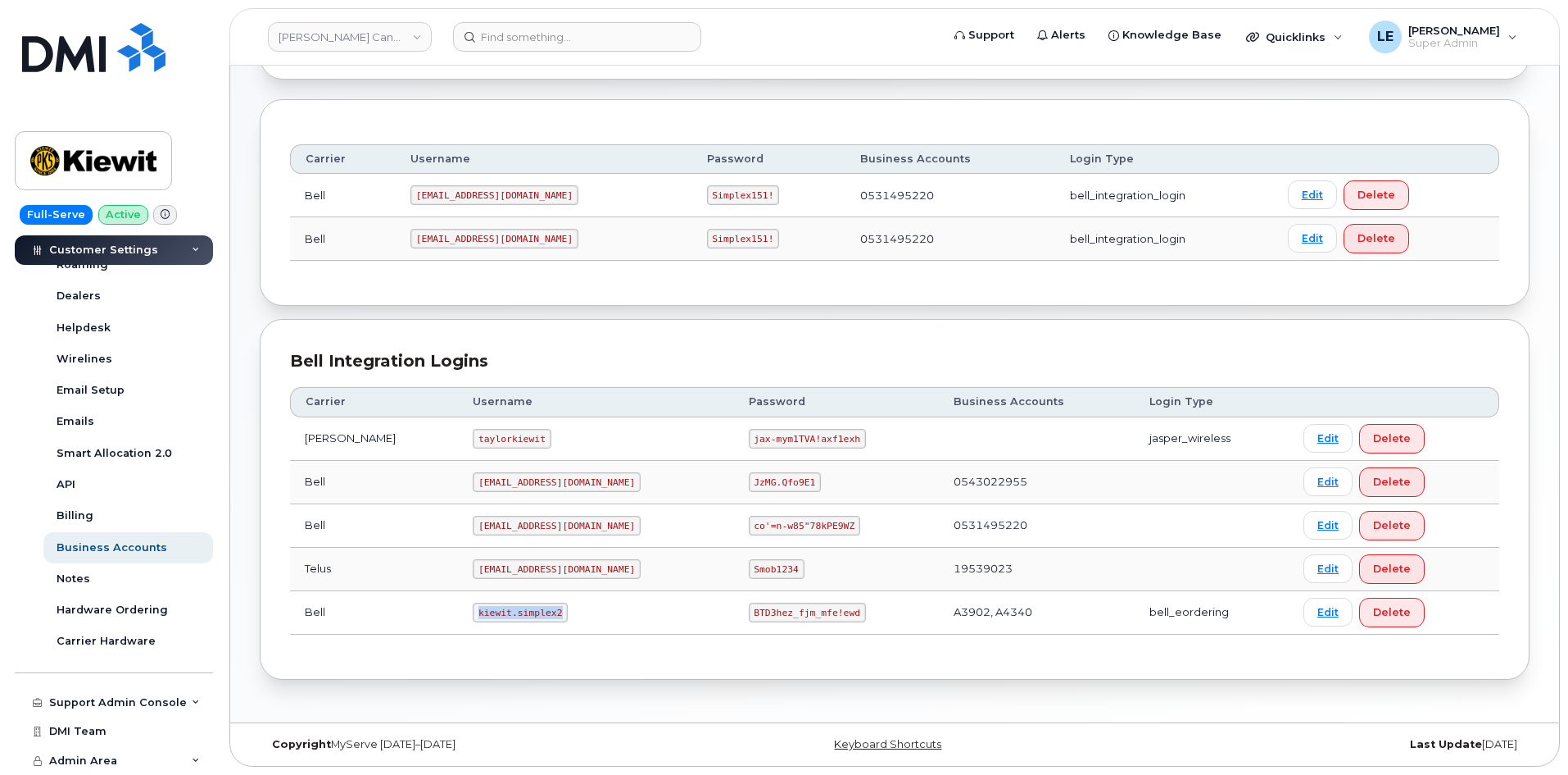
drag, startPoint x: 448, startPoint y: 610, endPoint x: 523, endPoint y: 610, distance: 75.0
click at [523, 610] on code "kiewit.simplex2" at bounding box center [521, 612] width 95 height 20
copy code "kiewit.simplex2"
drag, startPoint x: 695, startPoint y: 612, endPoint x: 792, endPoint y: 608, distance: 97.1
click at [792, 608] on code "BTD3hez_fjm_mfe!ewd" at bounding box center [807, 612] width 117 height 20
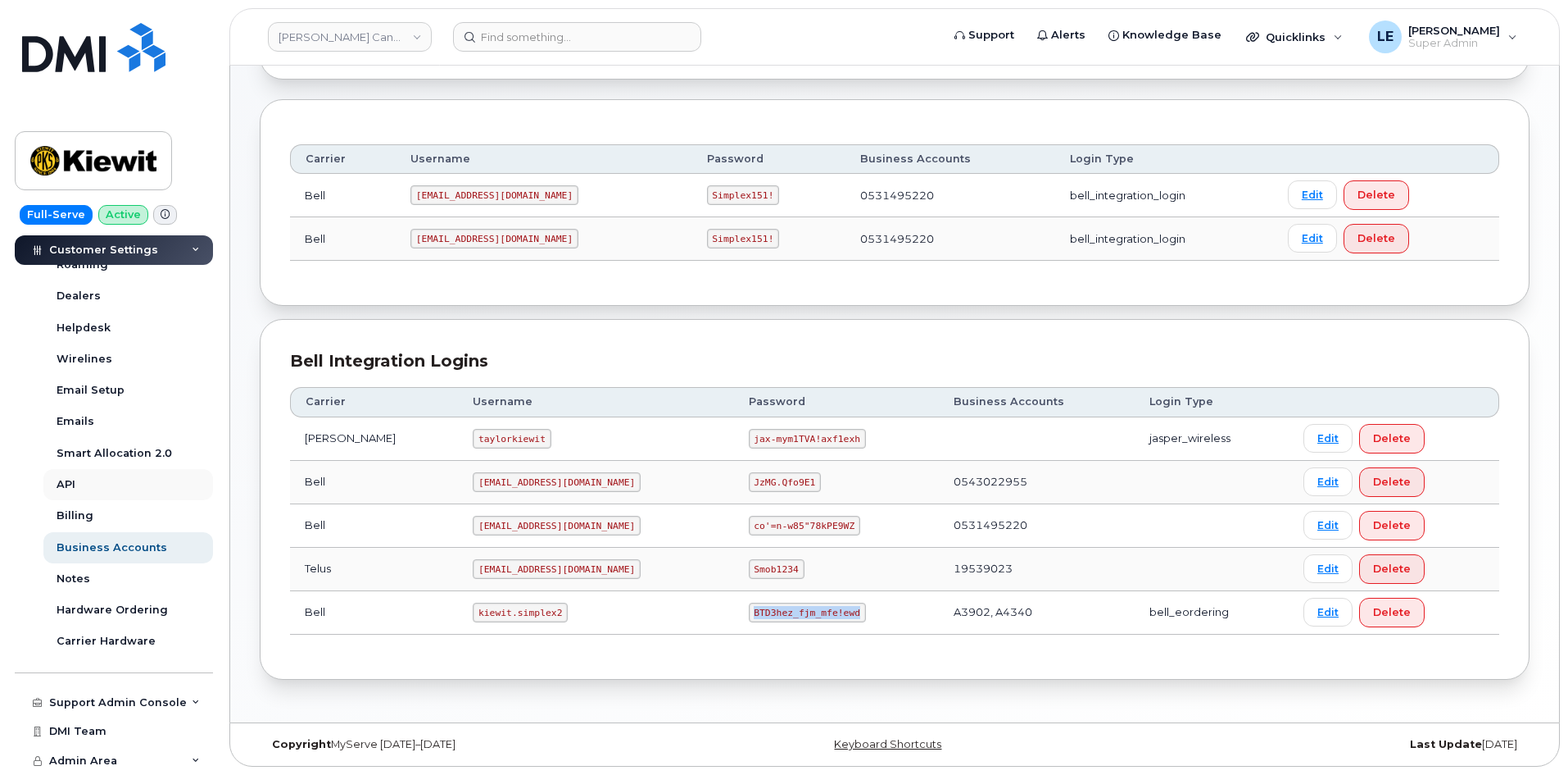
copy code "BTD3hez_fjm_mfe!ewd"
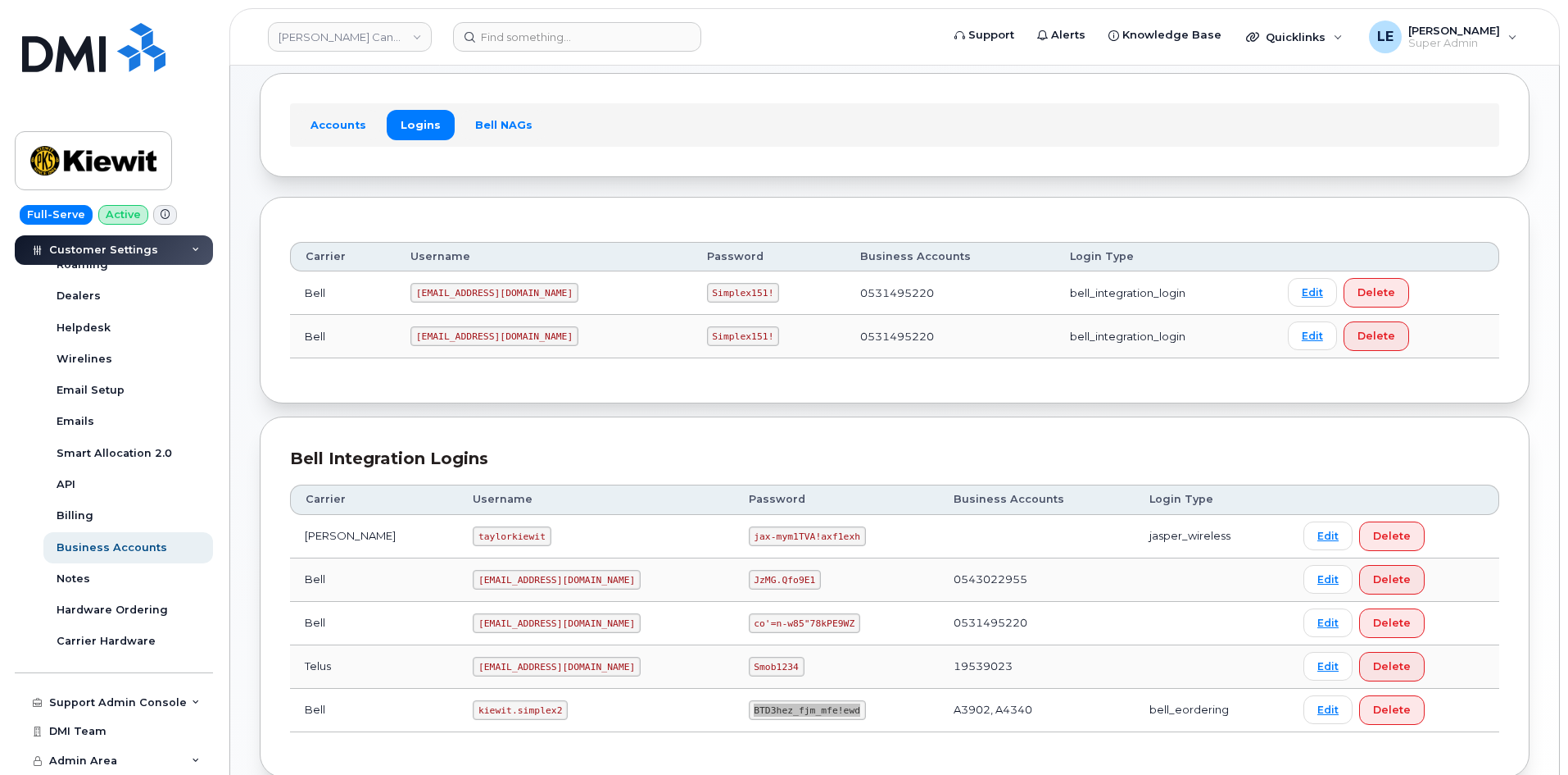
scroll to position [0, 0]
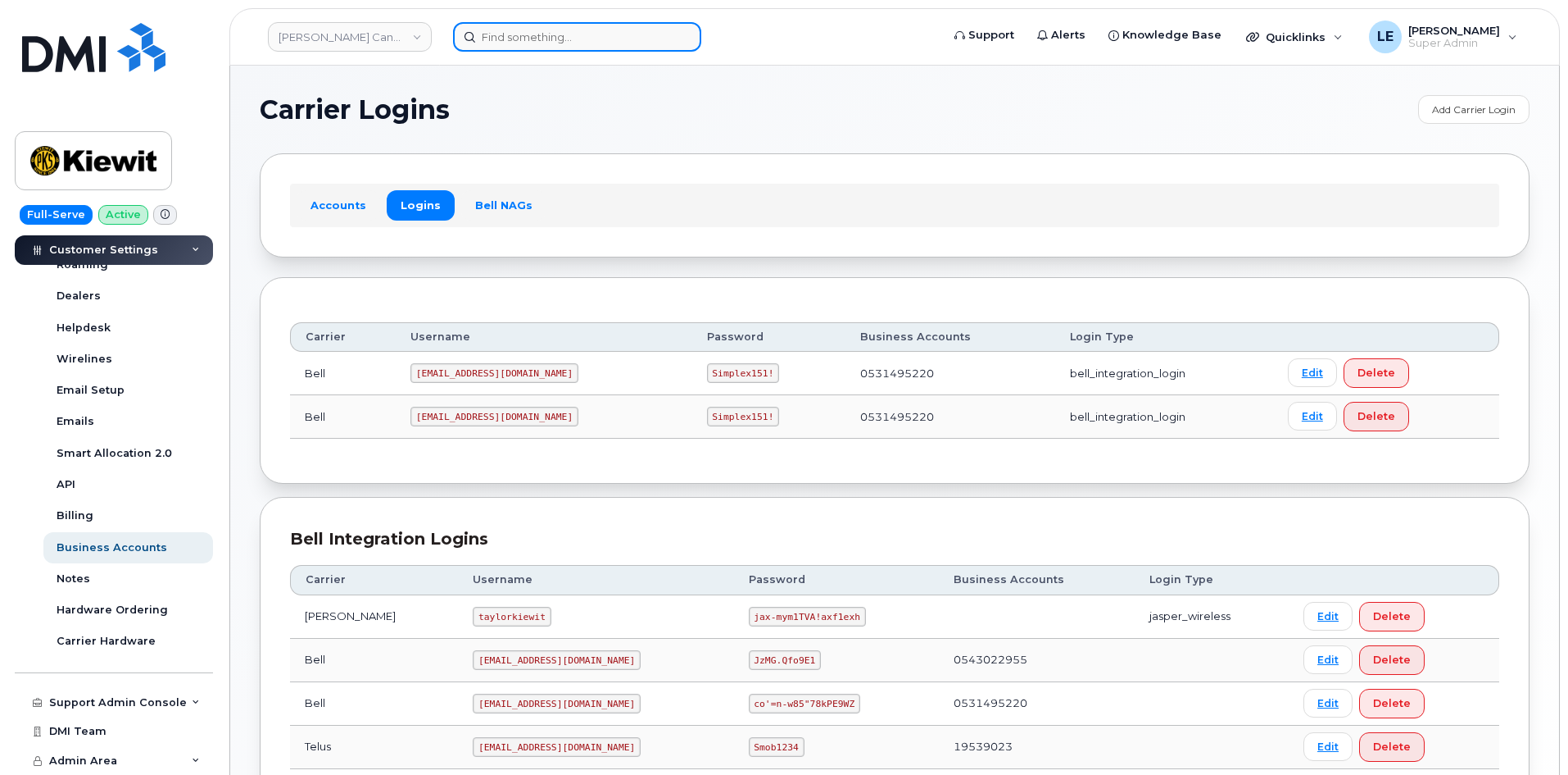
click at [517, 43] on input at bounding box center [577, 37] width 248 height 30
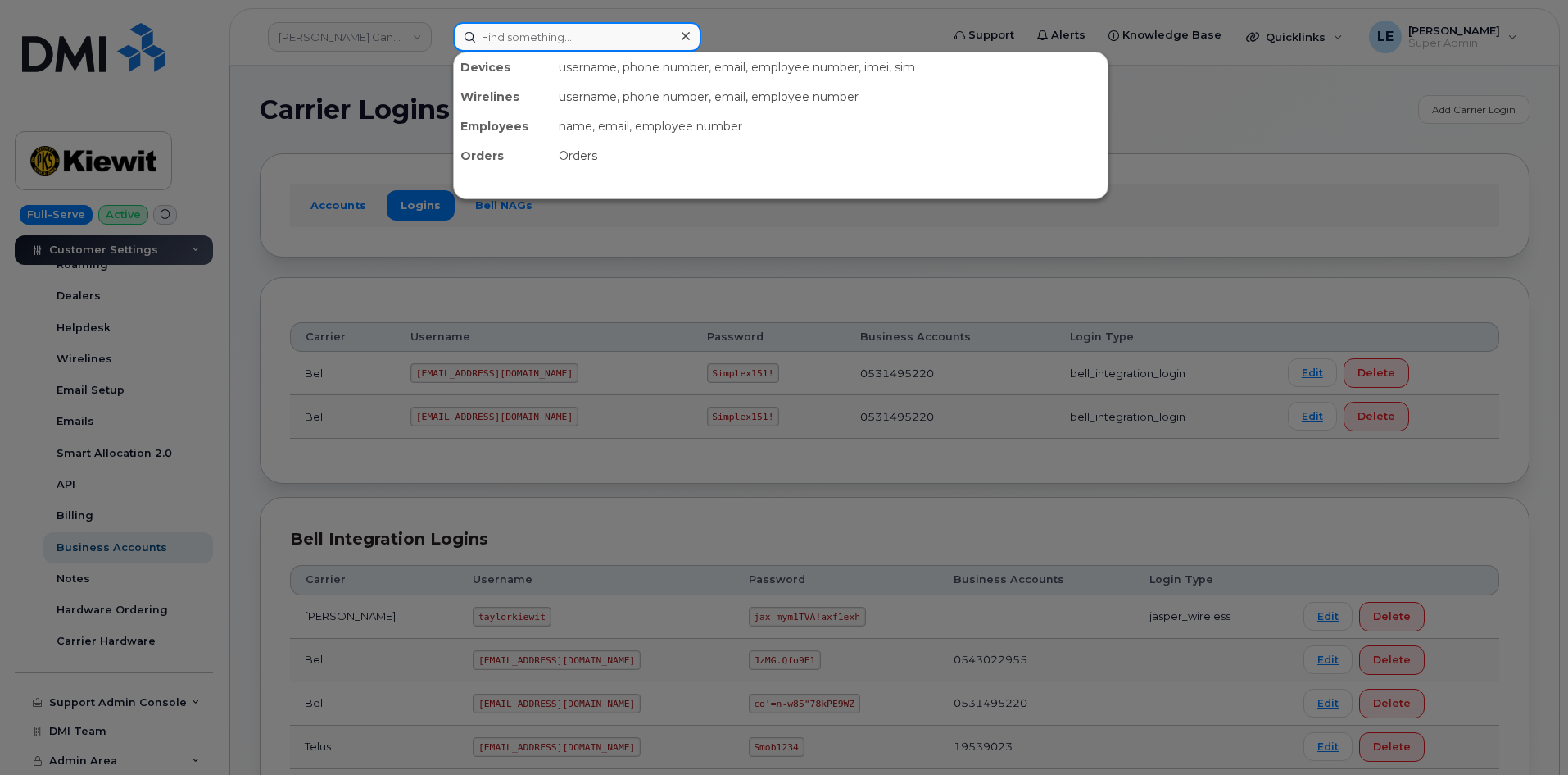
paste input "Vicente Correa"
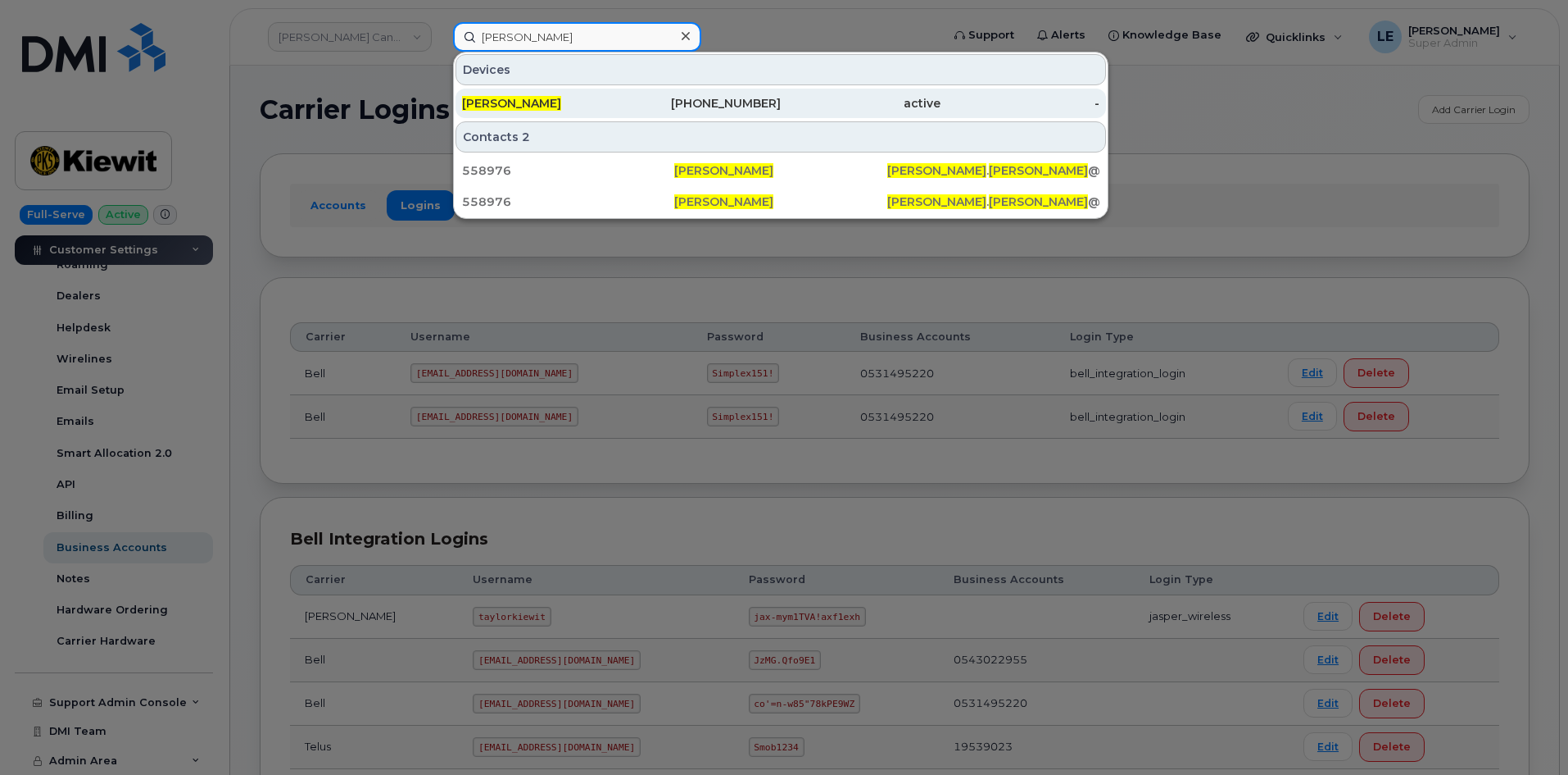
type input "Vicente Correa"
click at [561, 95] on div "VICENTE CORREA" at bounding box center [541, 103] width 159 height 30
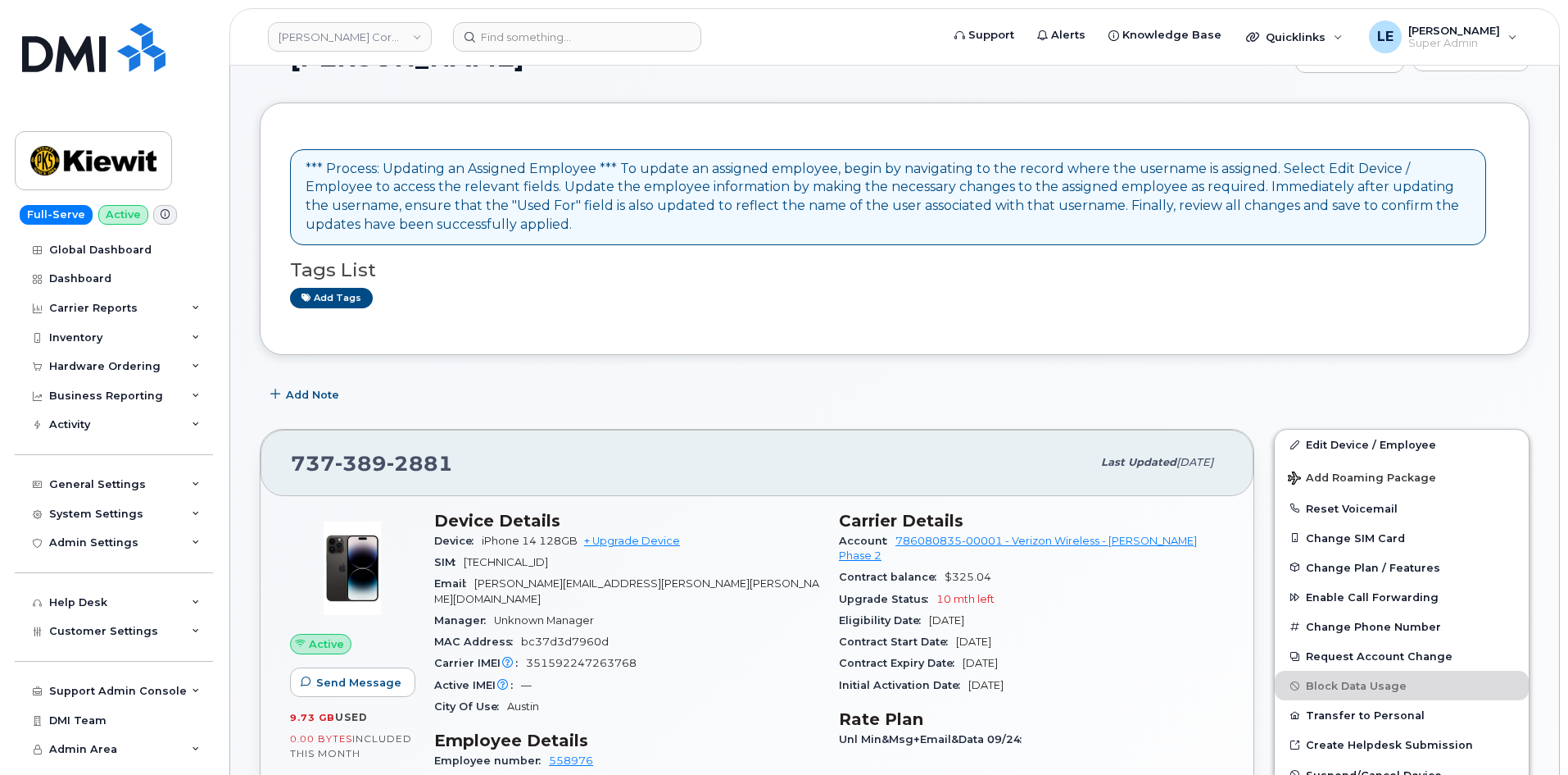
scroll to position [82, 0]
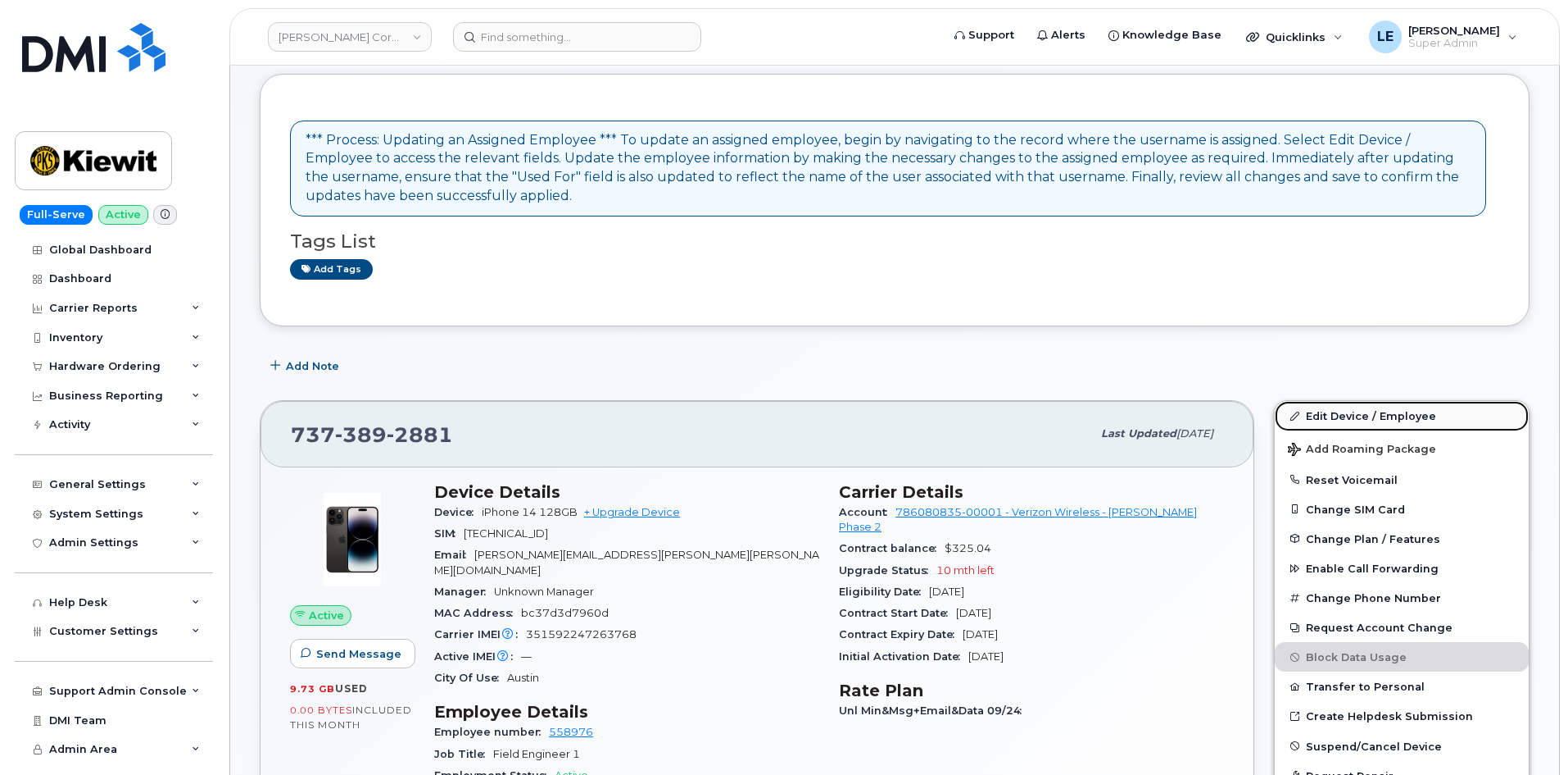
click at [1307, 417] on link "Edit Device / Employee" at bounding box center [1402, 415] width 254 height 30
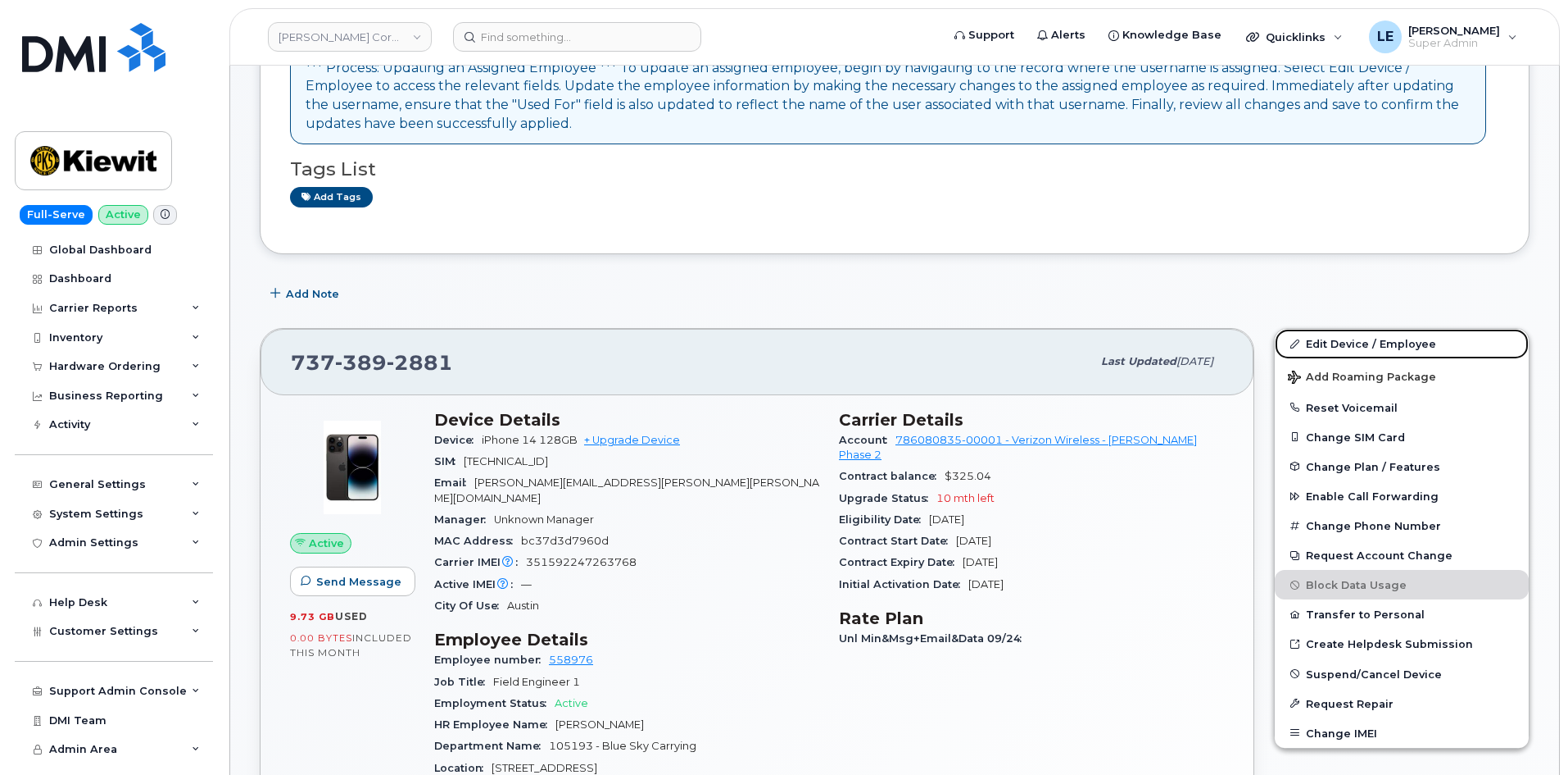
scroll to position [328, 0]
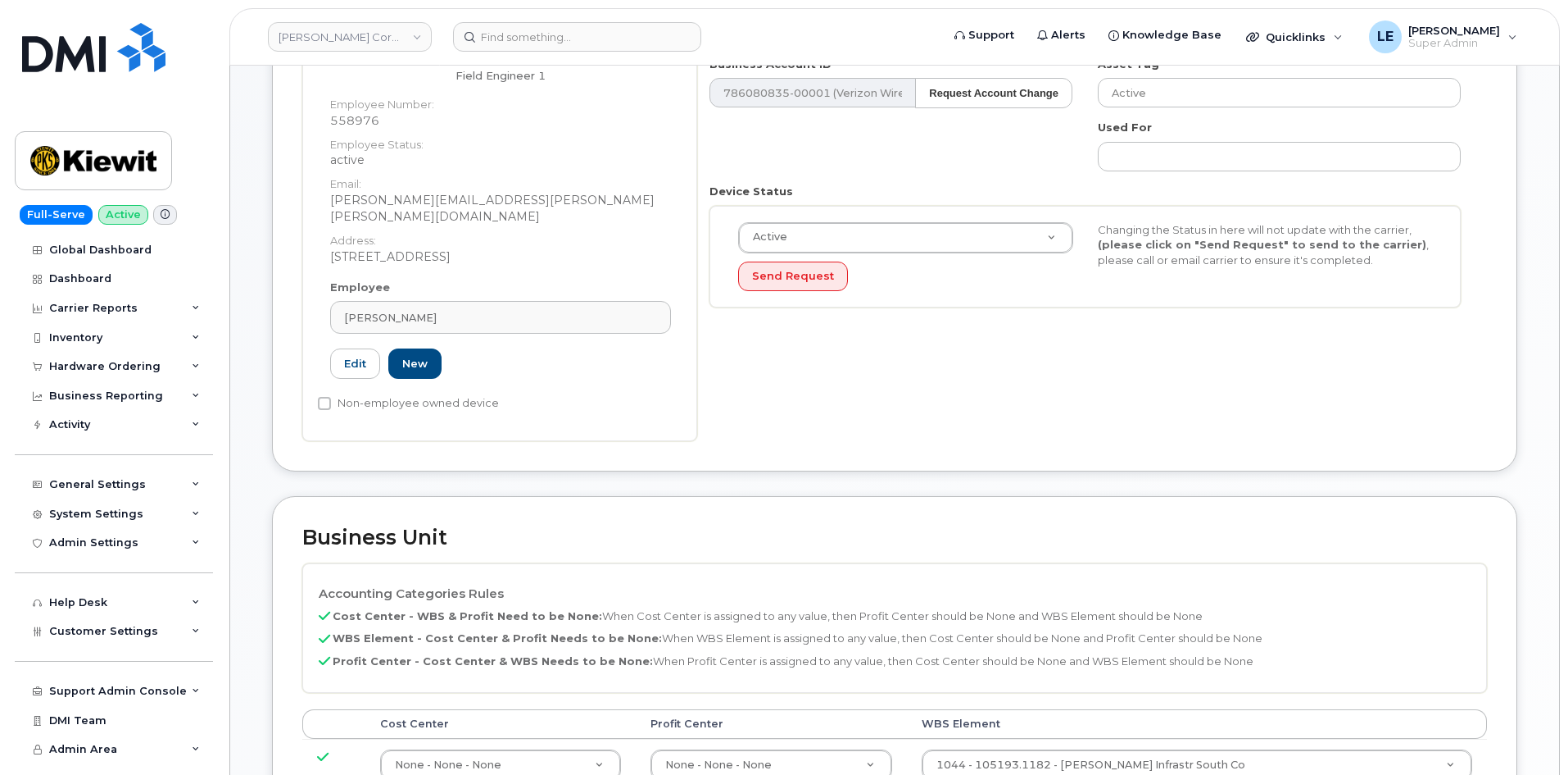
scroll to position [656, 0]
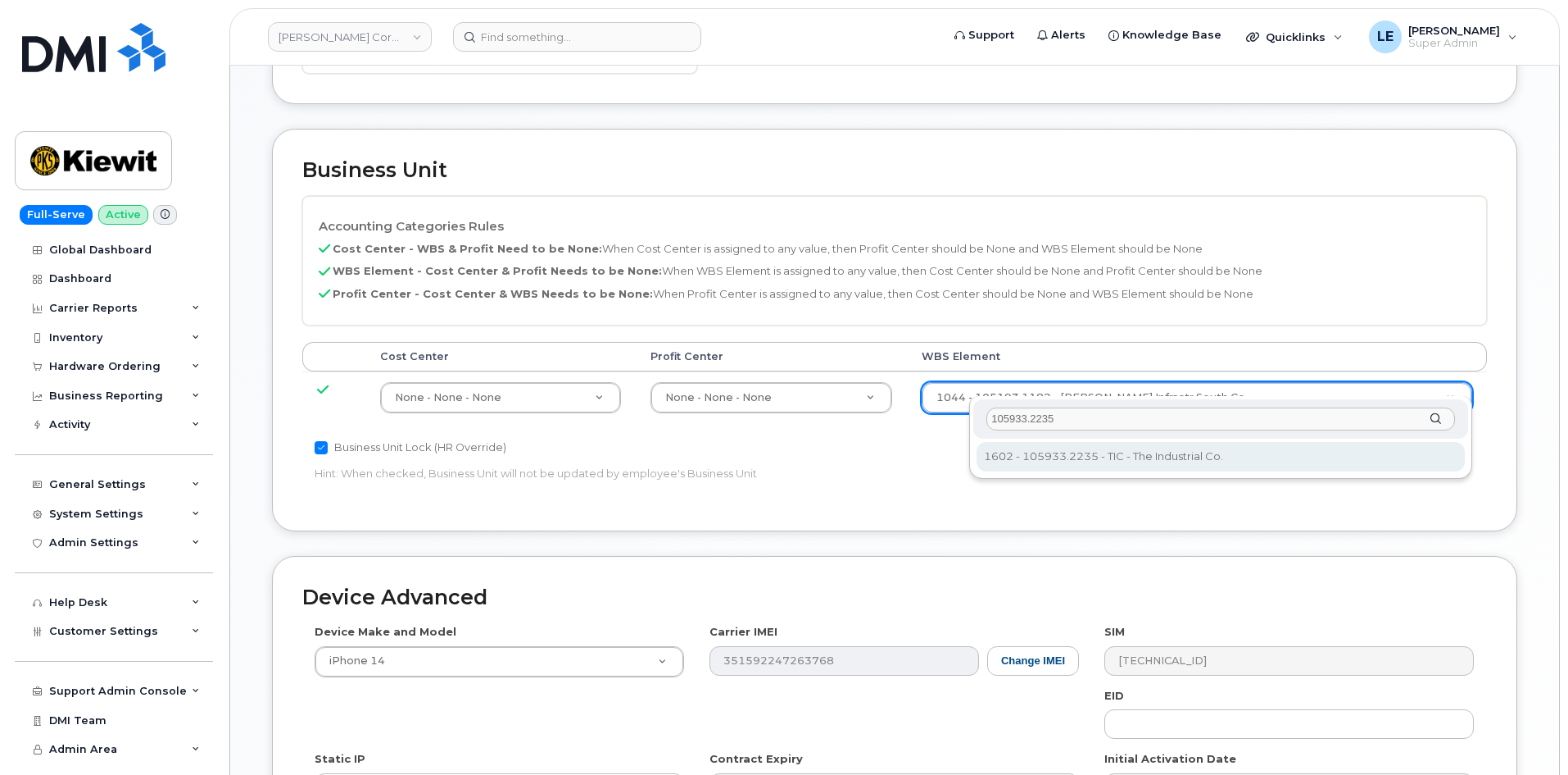
type input "105933.2235"
type input "30169104"
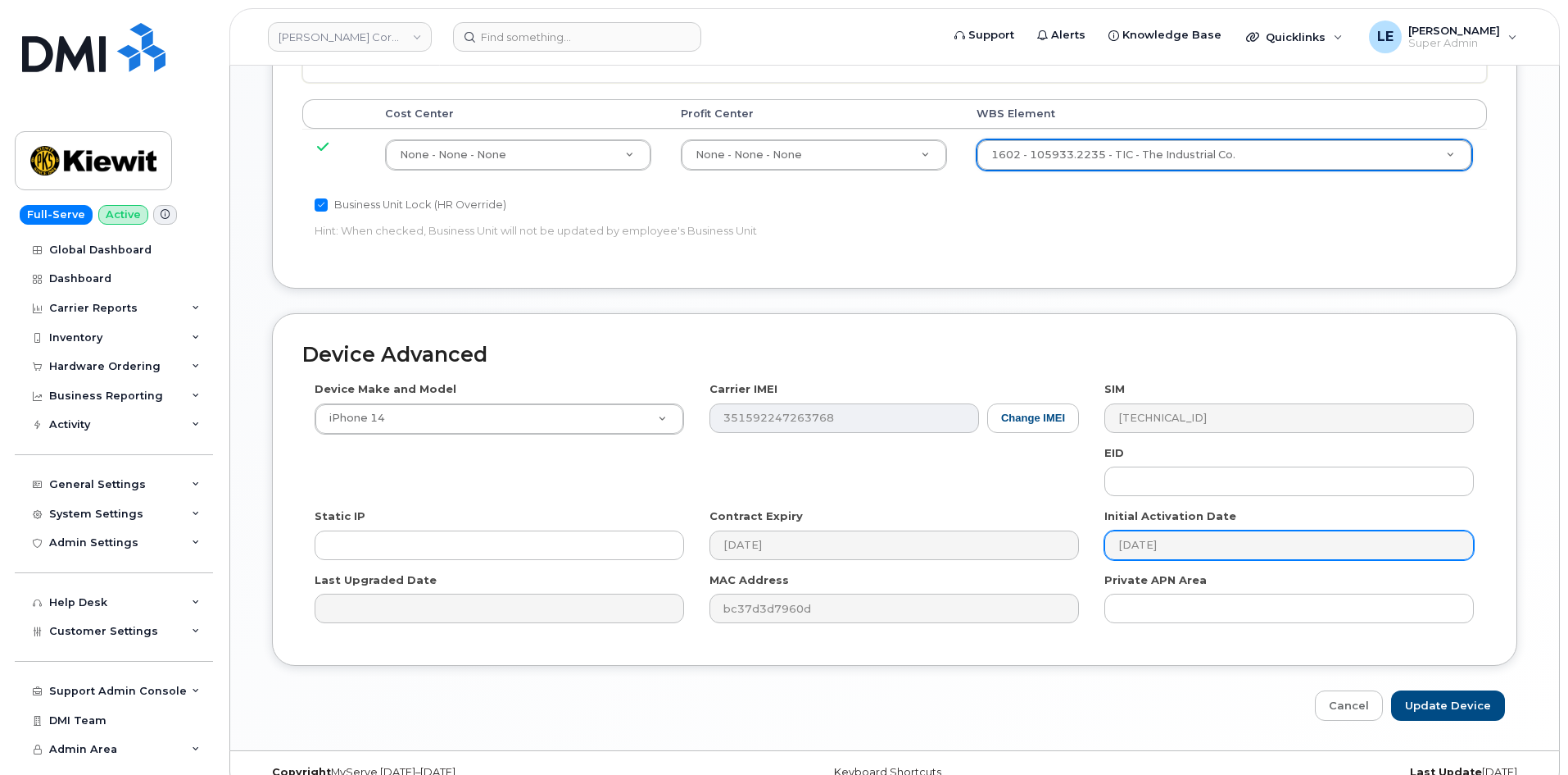
scroll to position [910, 0]
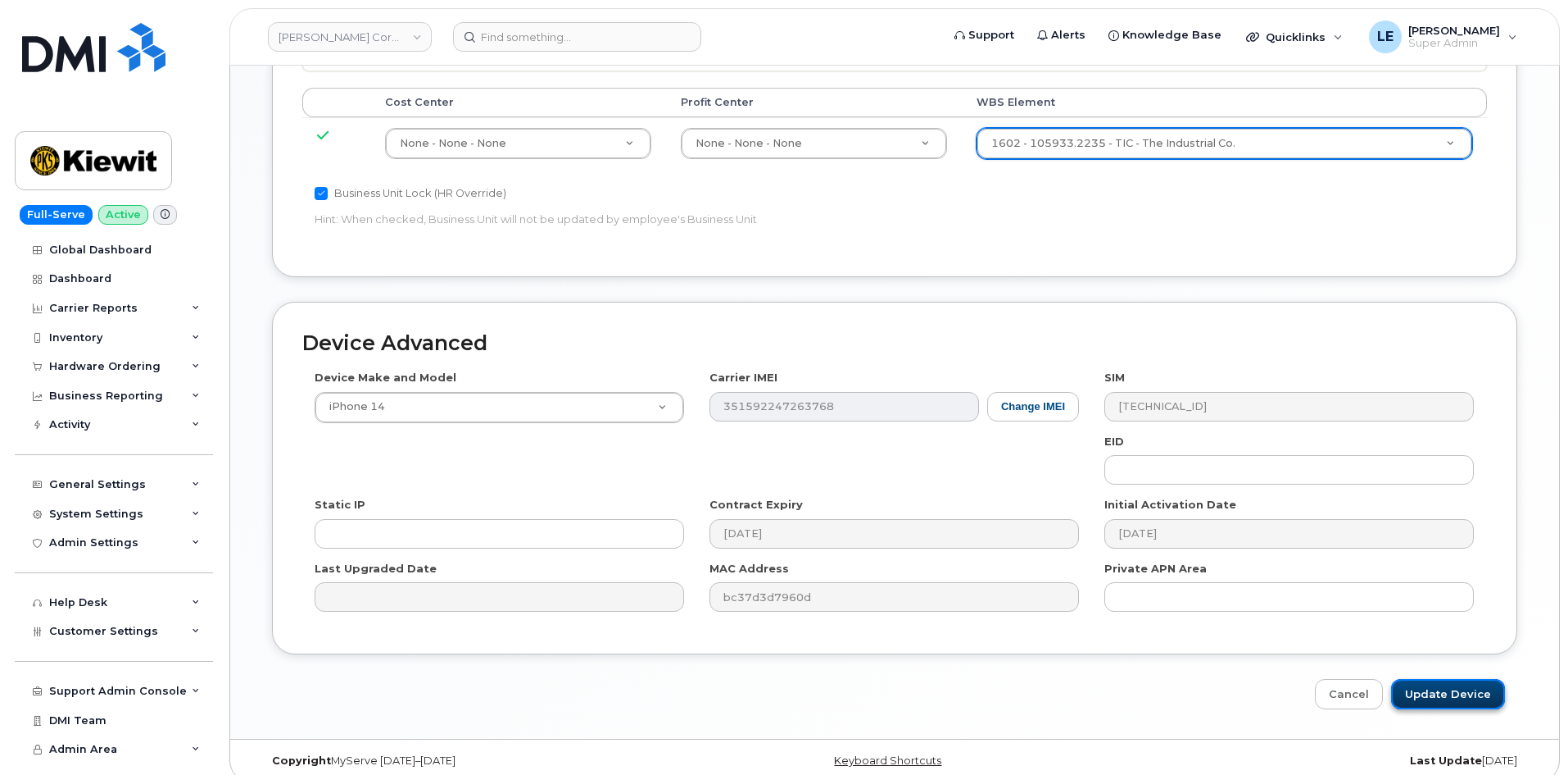
click at [1428, 679] on input "Update Device" at bounding box center [1449, 694] width 114 height 31
type input "Saving..."
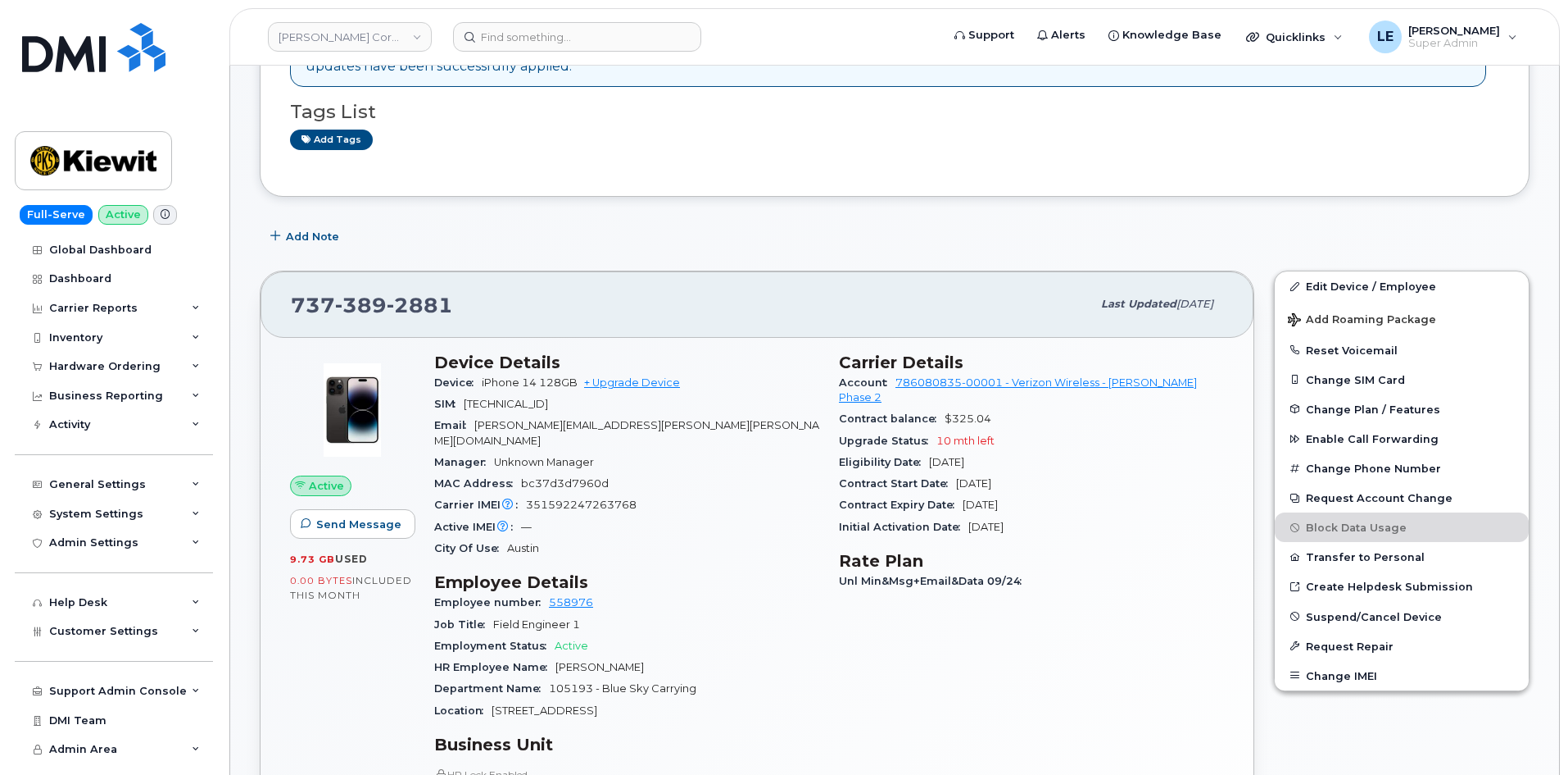
scroll to position [574, 0]
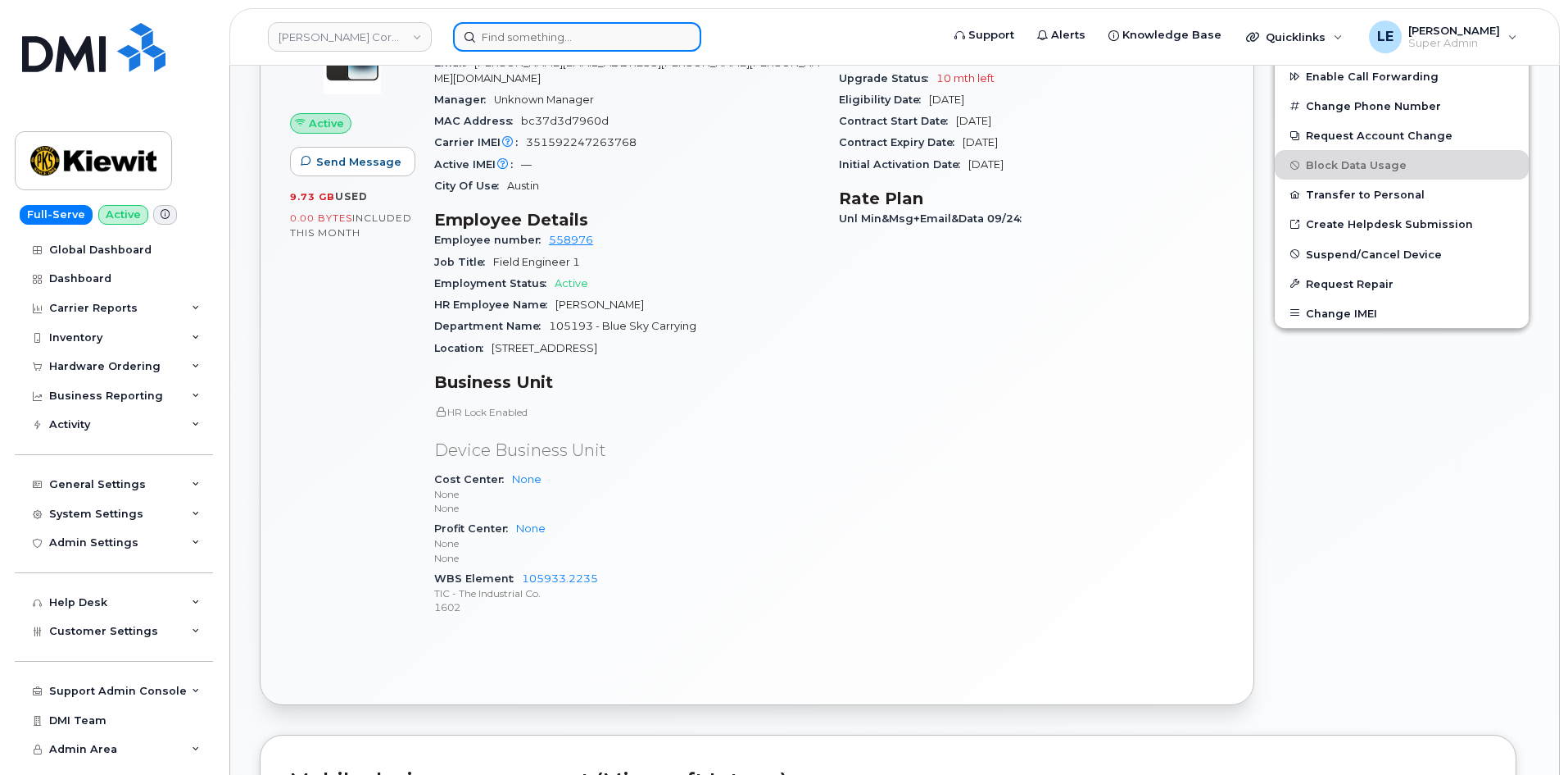
click at [553, 40] on input at bounding box center [577, 37] width 248 height 30
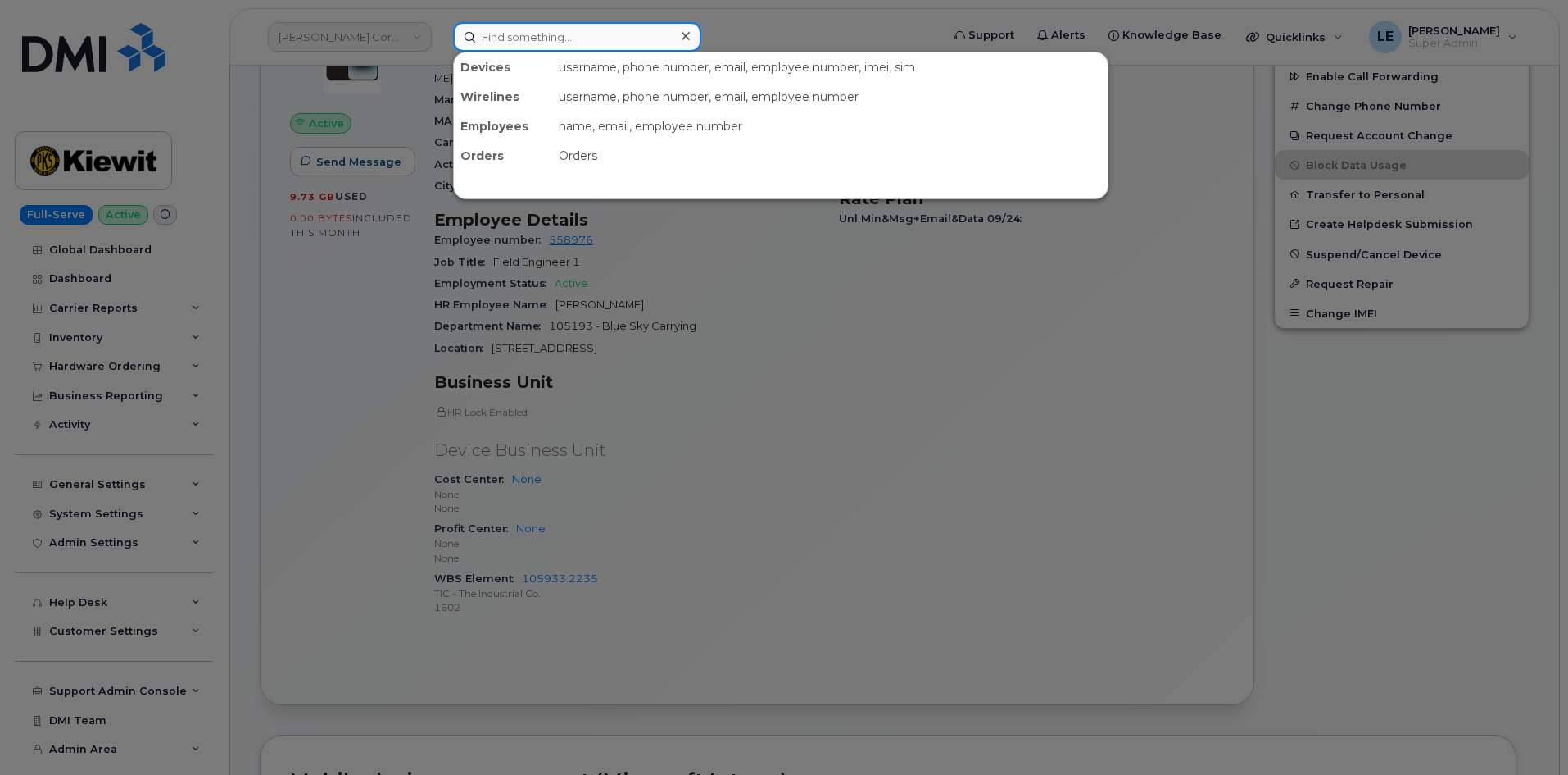
paste input "[PERSON_NAME]"
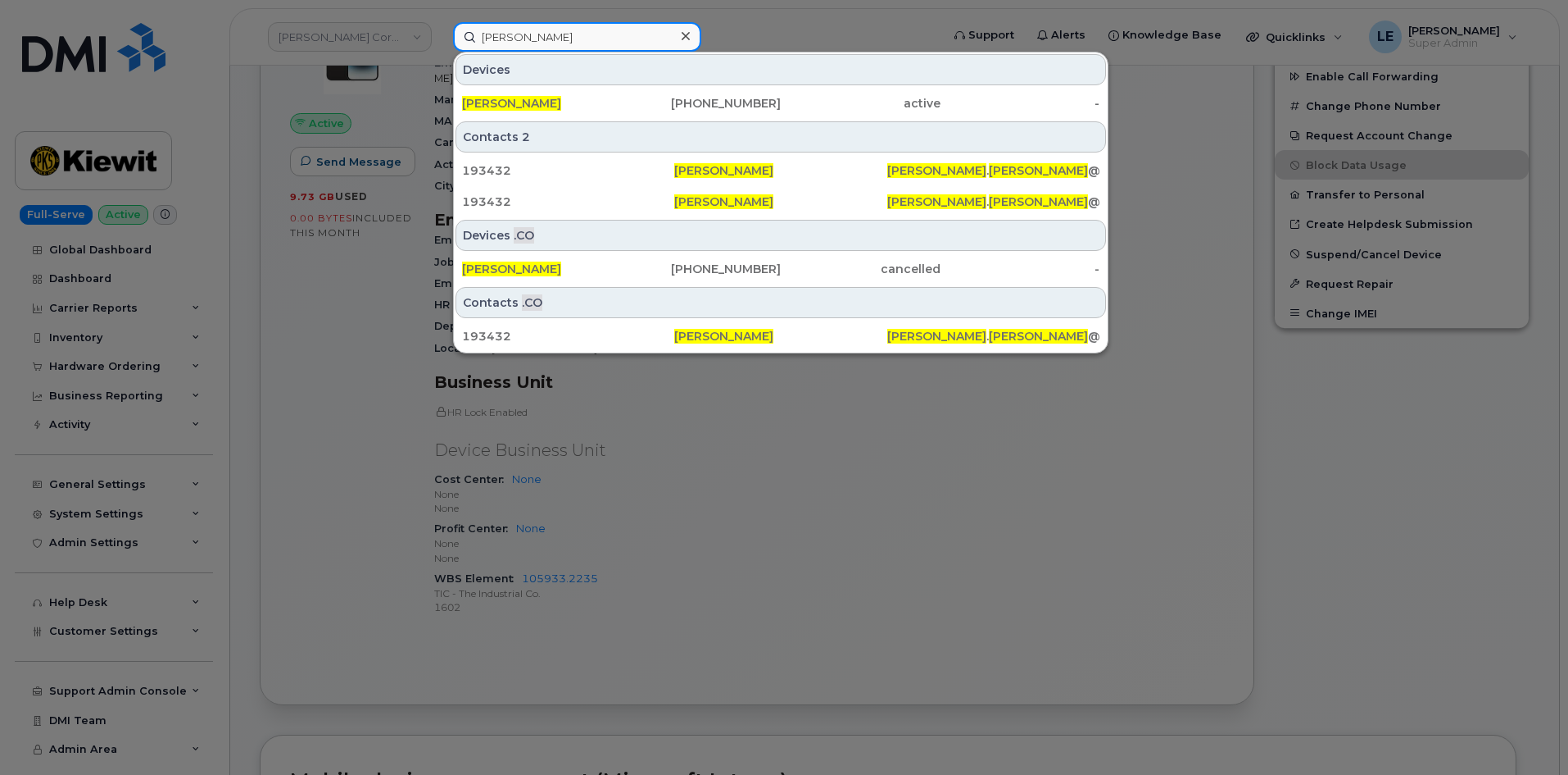
type input "[PERSON_NAME]"
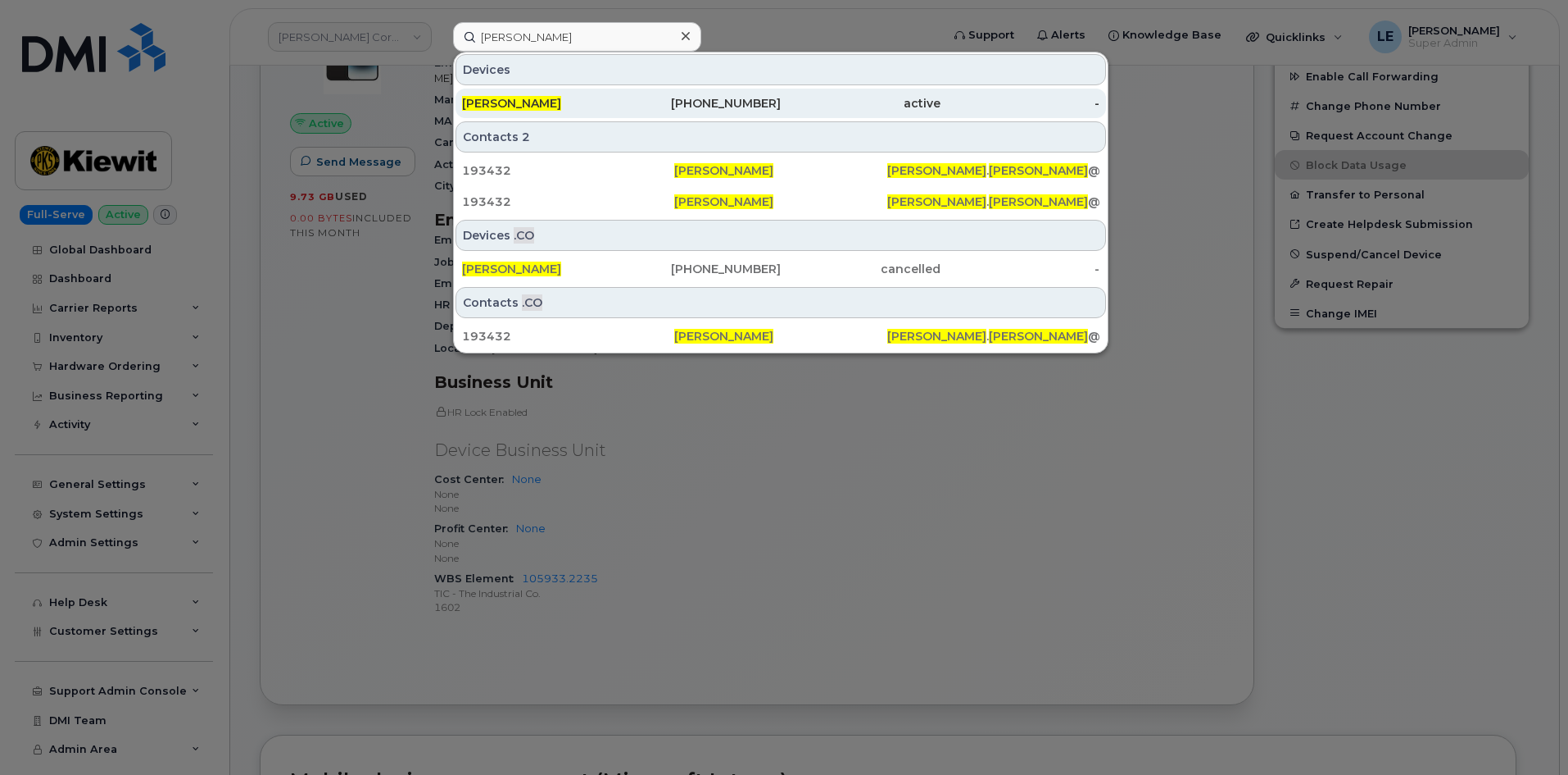
click at [659, 102] on div "929-639-1815" at bounding box center [701, 103] width 159 height 16
click at [653, 103] on div "929-639-1815" at bounding box center [701, 103] width 159 height 16
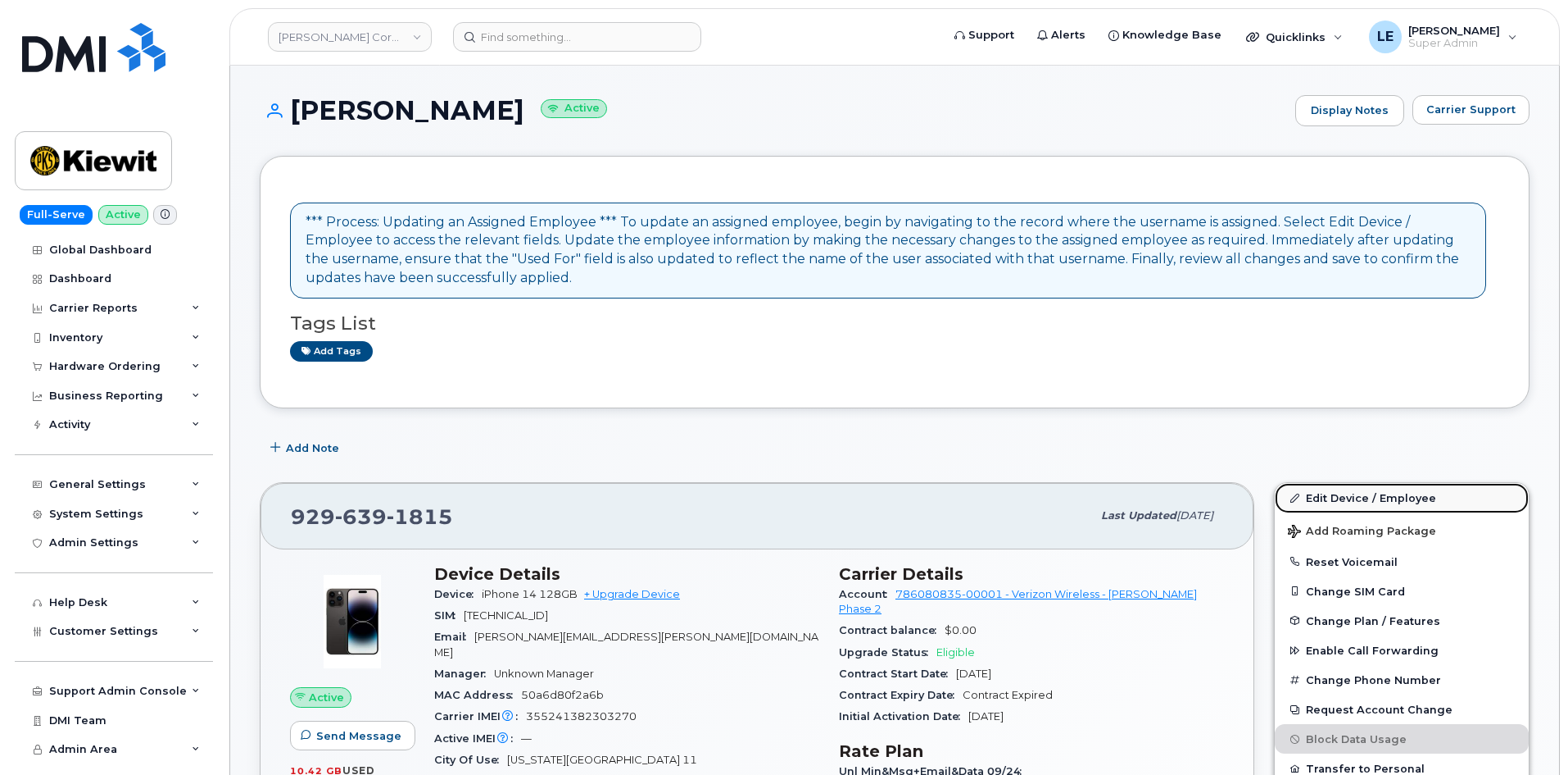
click at [1312, 490] on link "Edit Device / Employee" at bounding box center [1402, 497] width 254 height 30
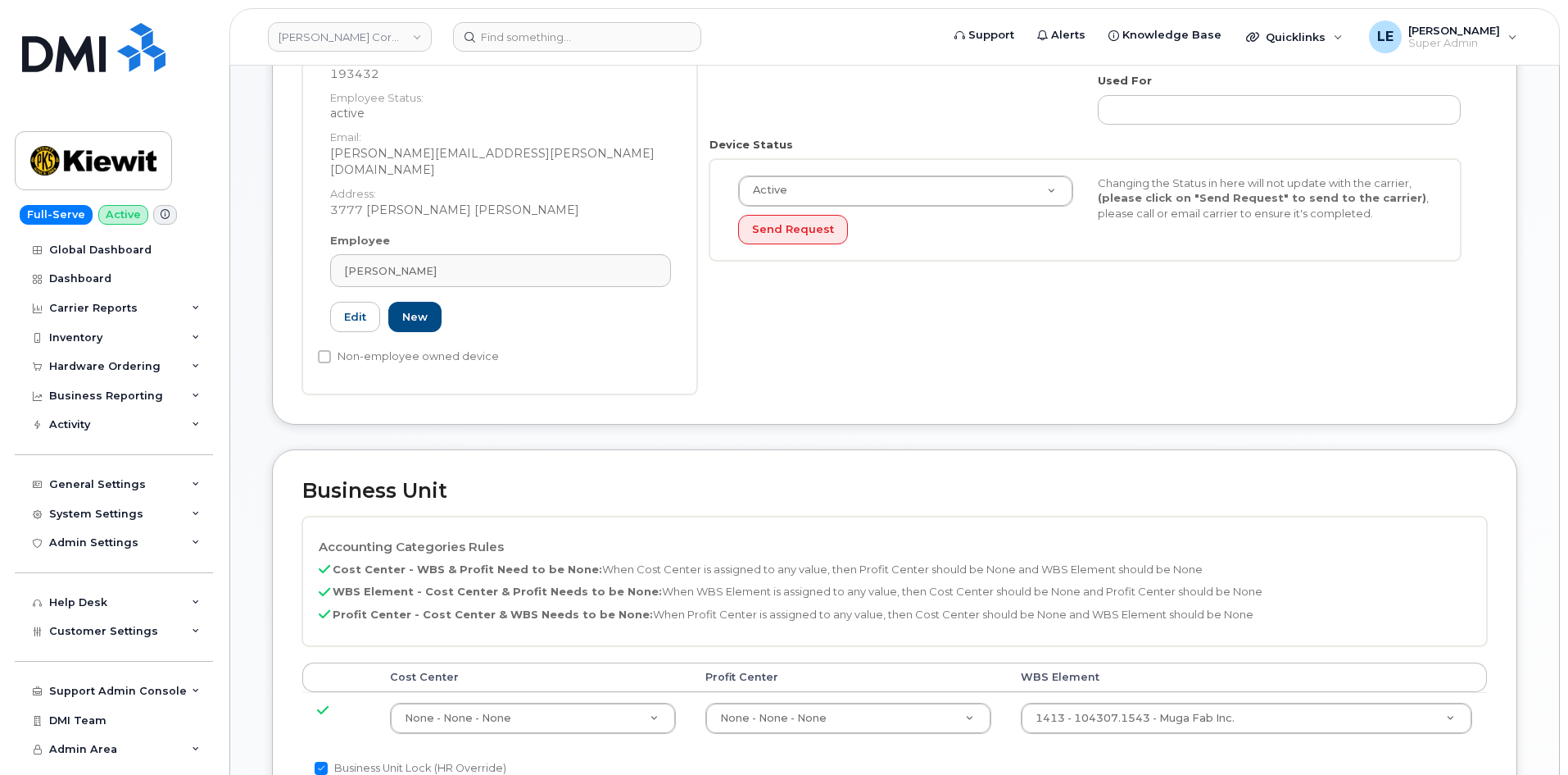
scroll to position [819, 0]
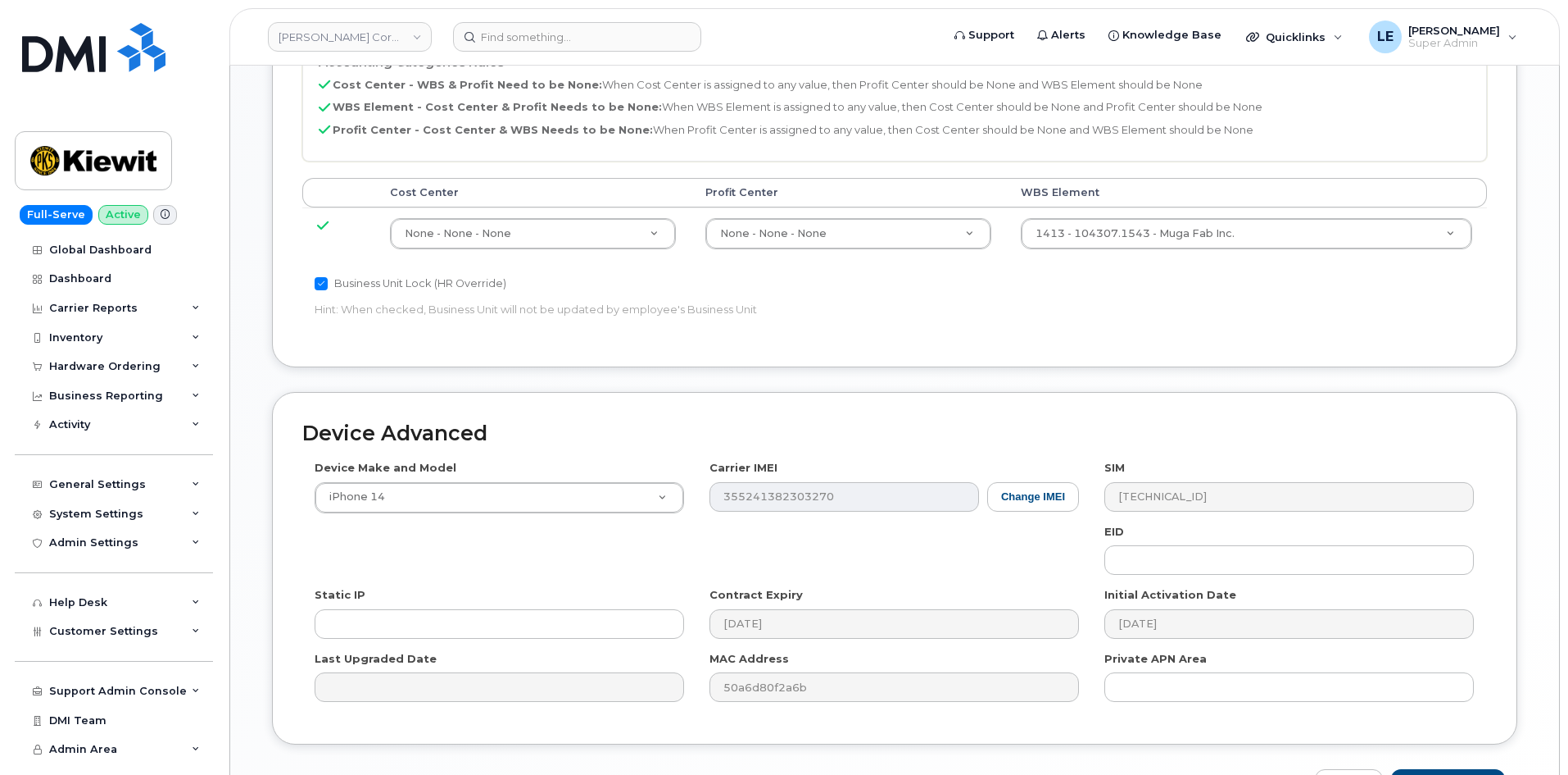
click at [1097, 239] on td "1413 - 104307.1543 - Muga Fab Inc. 33949896" at bounding box center [1247, 233] width 481 height 52
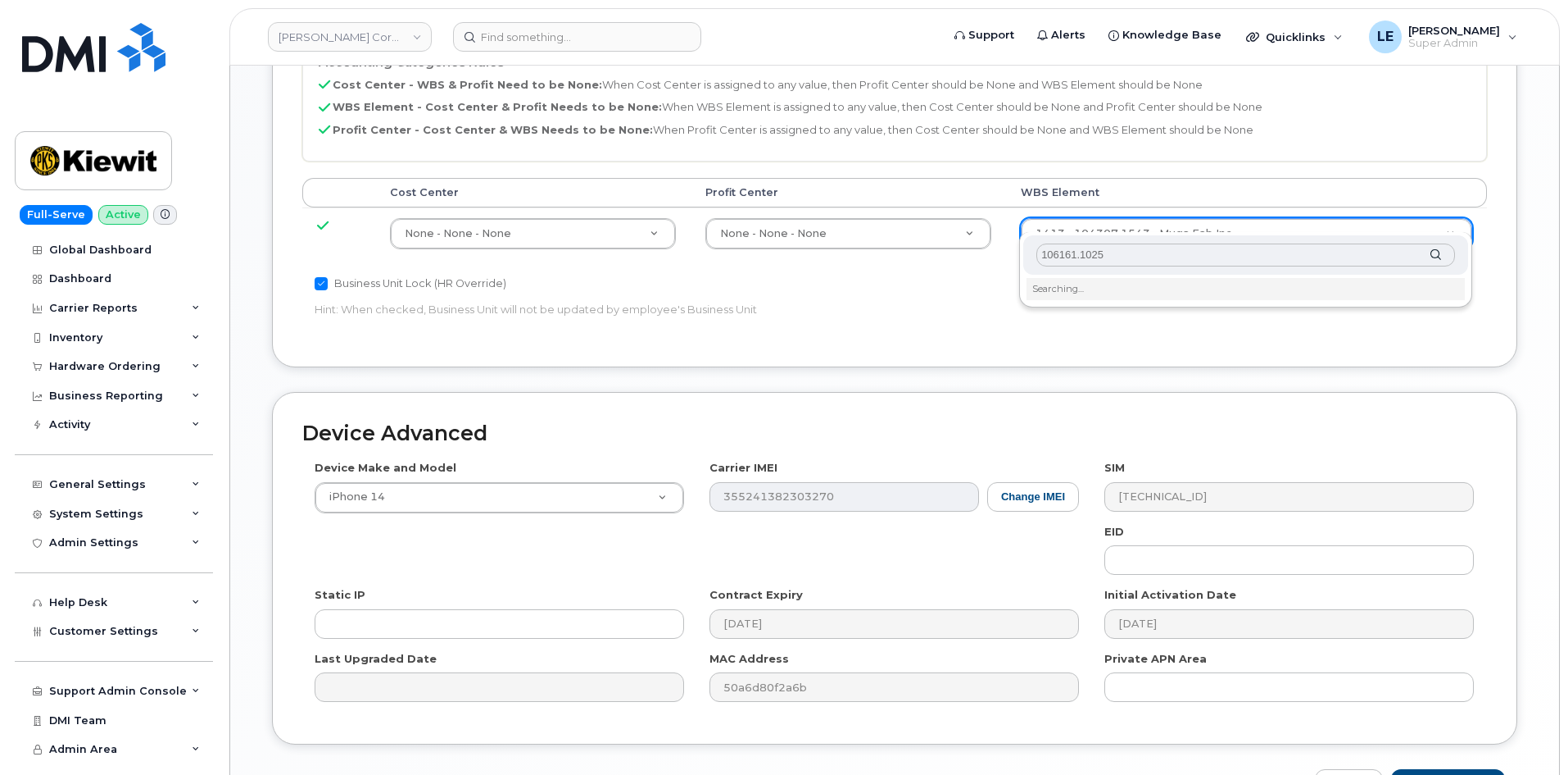
click at [1046, 259] on input "106161.1025" at bounding box center [1245, 256] width 418 height 24
type input "106161.1025"
type input "33449336"
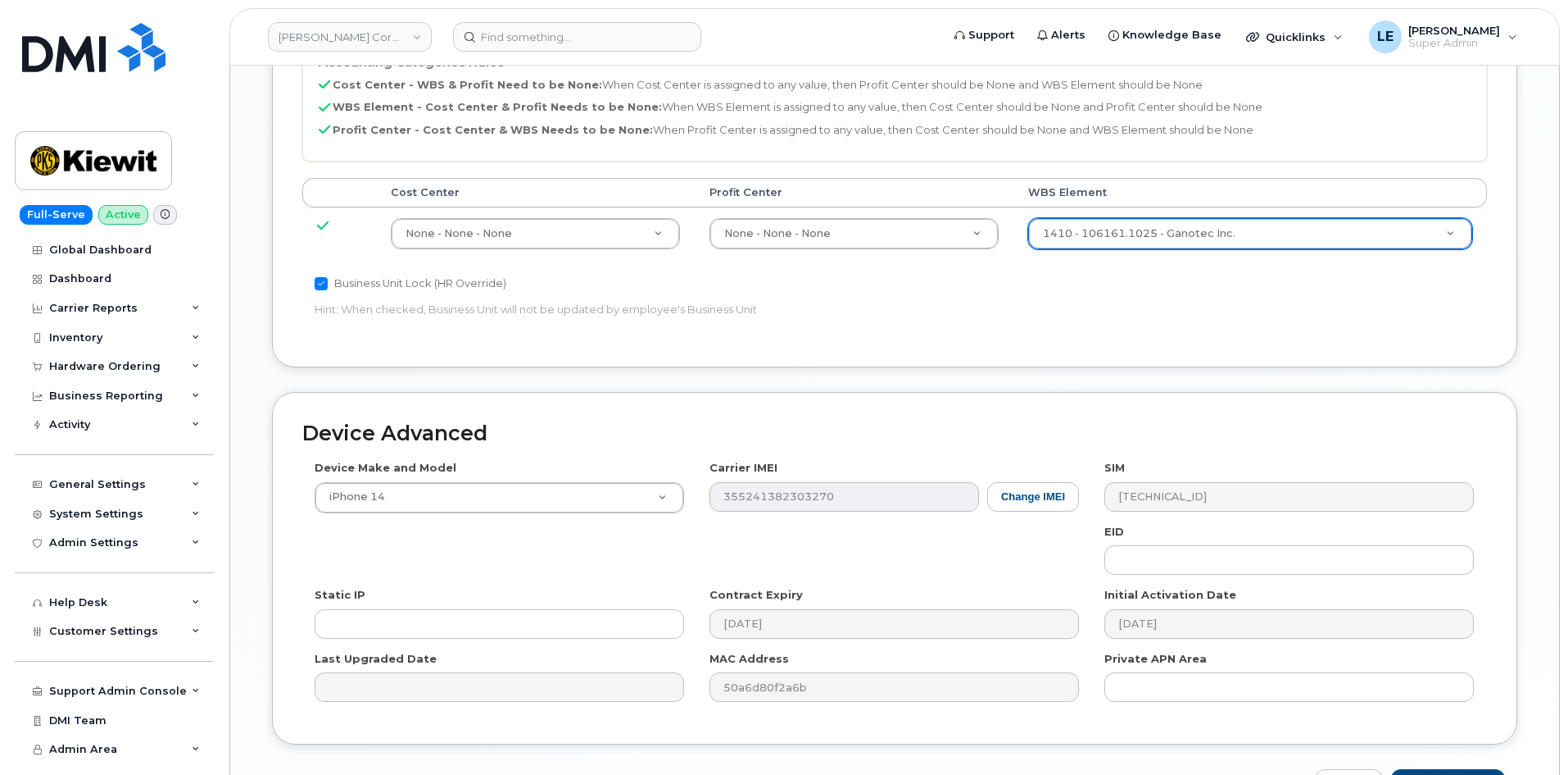
click at [1148, 289] on div "Accounting Categories Rules Cost Center - WBS & Profit Need to be None: When Co…" at bounding box center [895, 184] width 1185 height 305
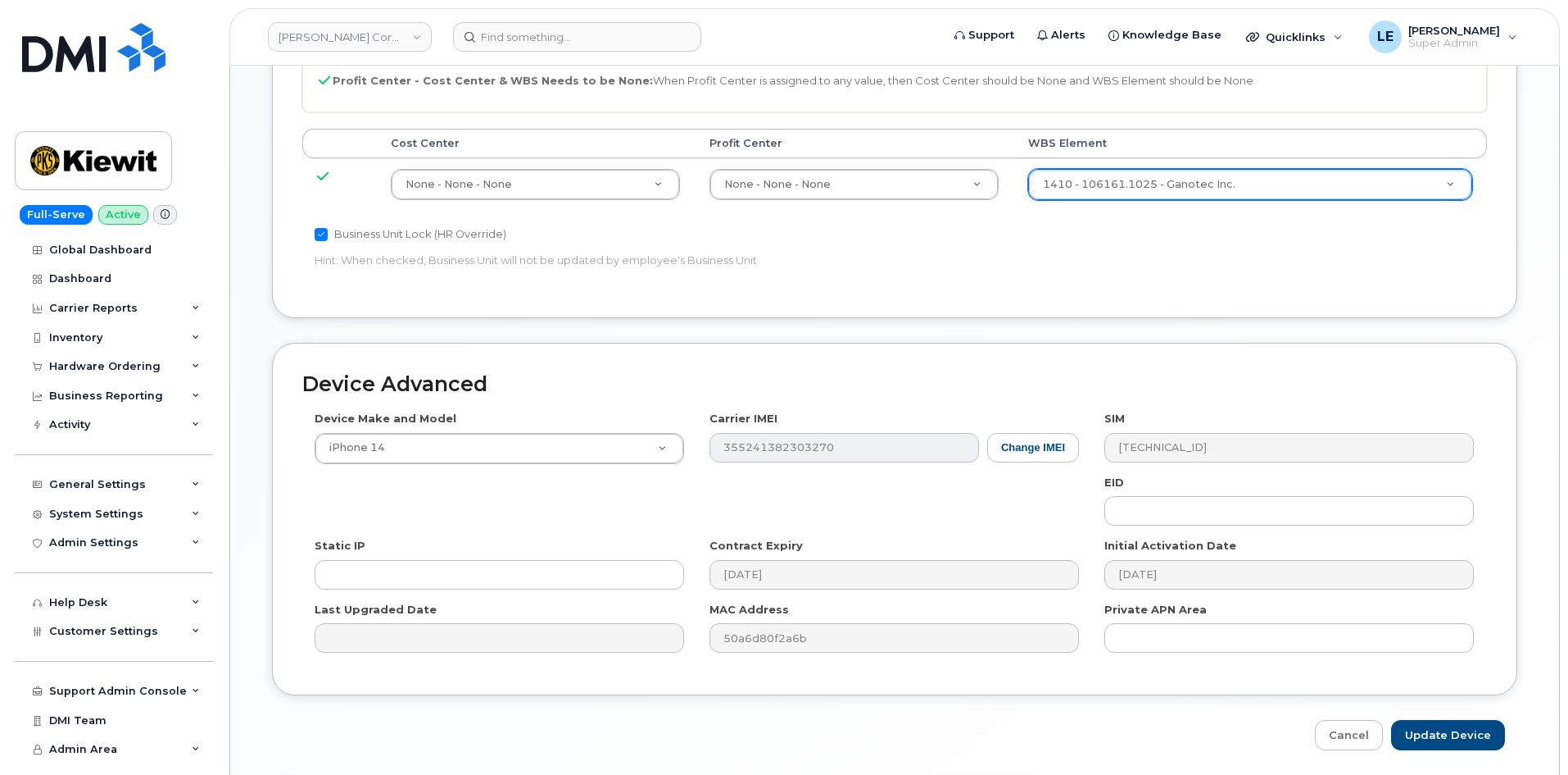
scroll to position [910, 0]
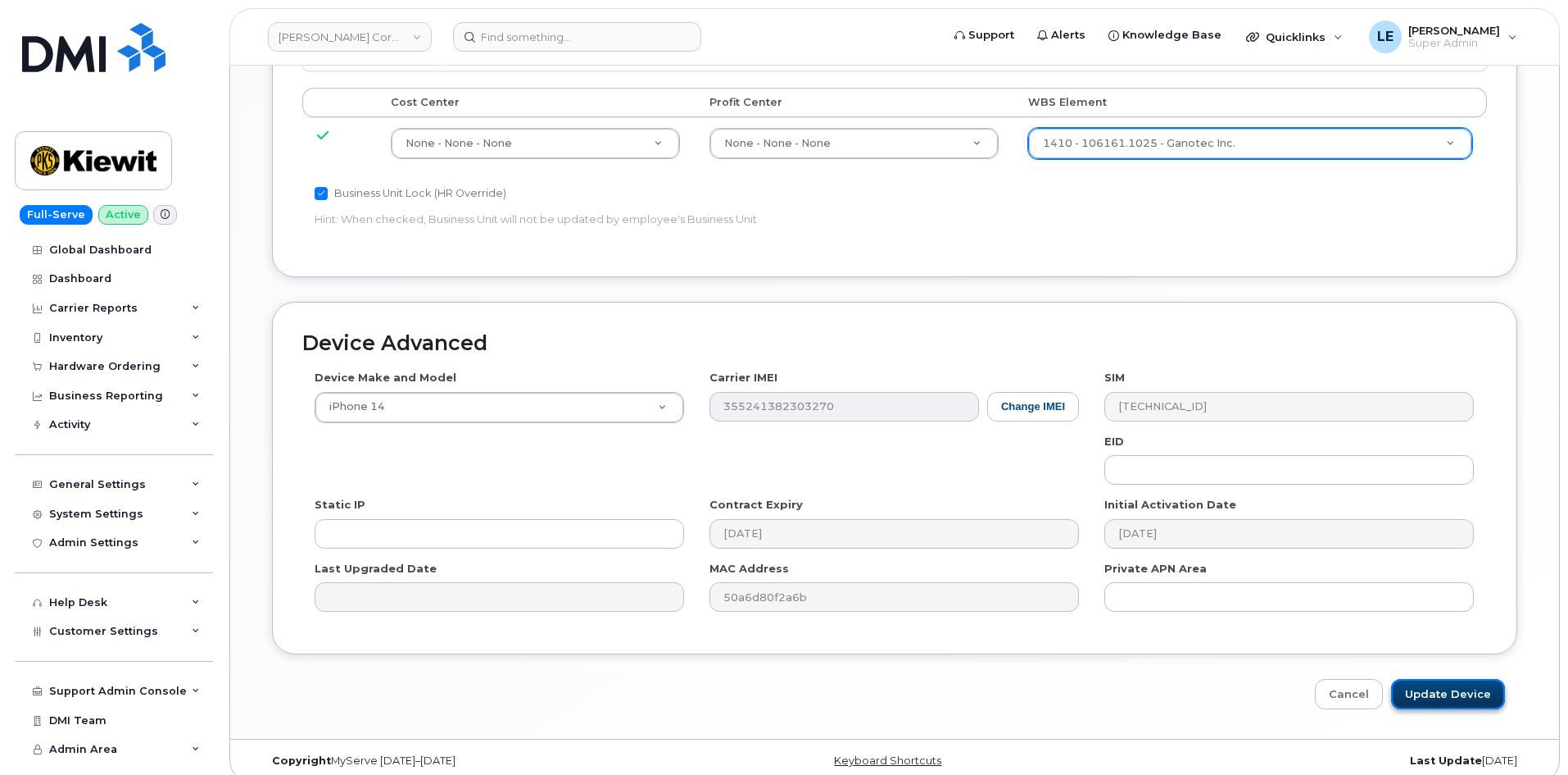
click at [1444, 679] on input "Update Device" at bounding box center [1449, 694] width 114 height 31
type input "Saving..."
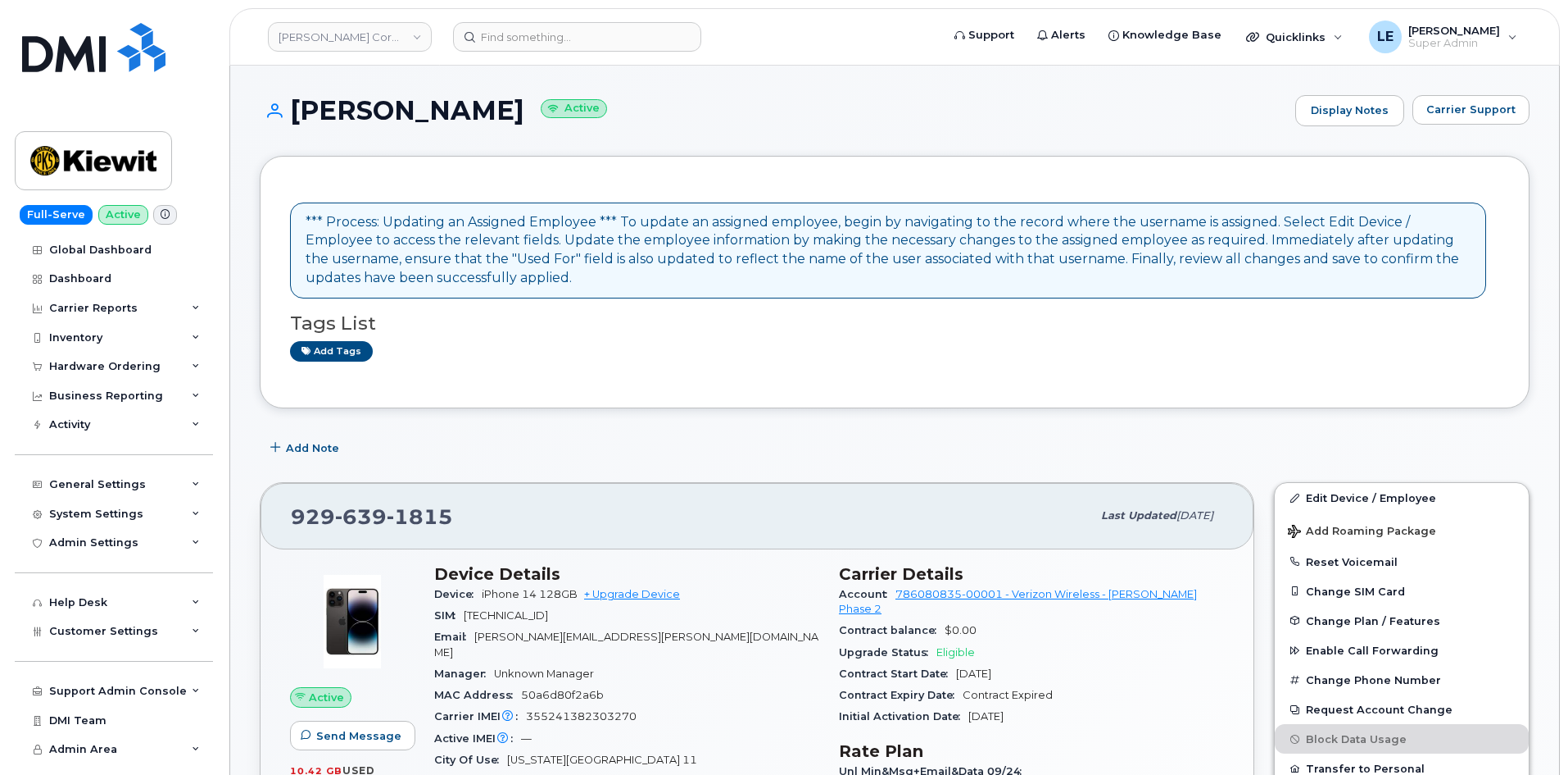
click at [753, 459] on div "Add Note" at bounding box center [895, 448] width 1270 height 30
click at [96, 300] on div "Carrier Reports" at bounding box center [113, 308] width 199 height 30
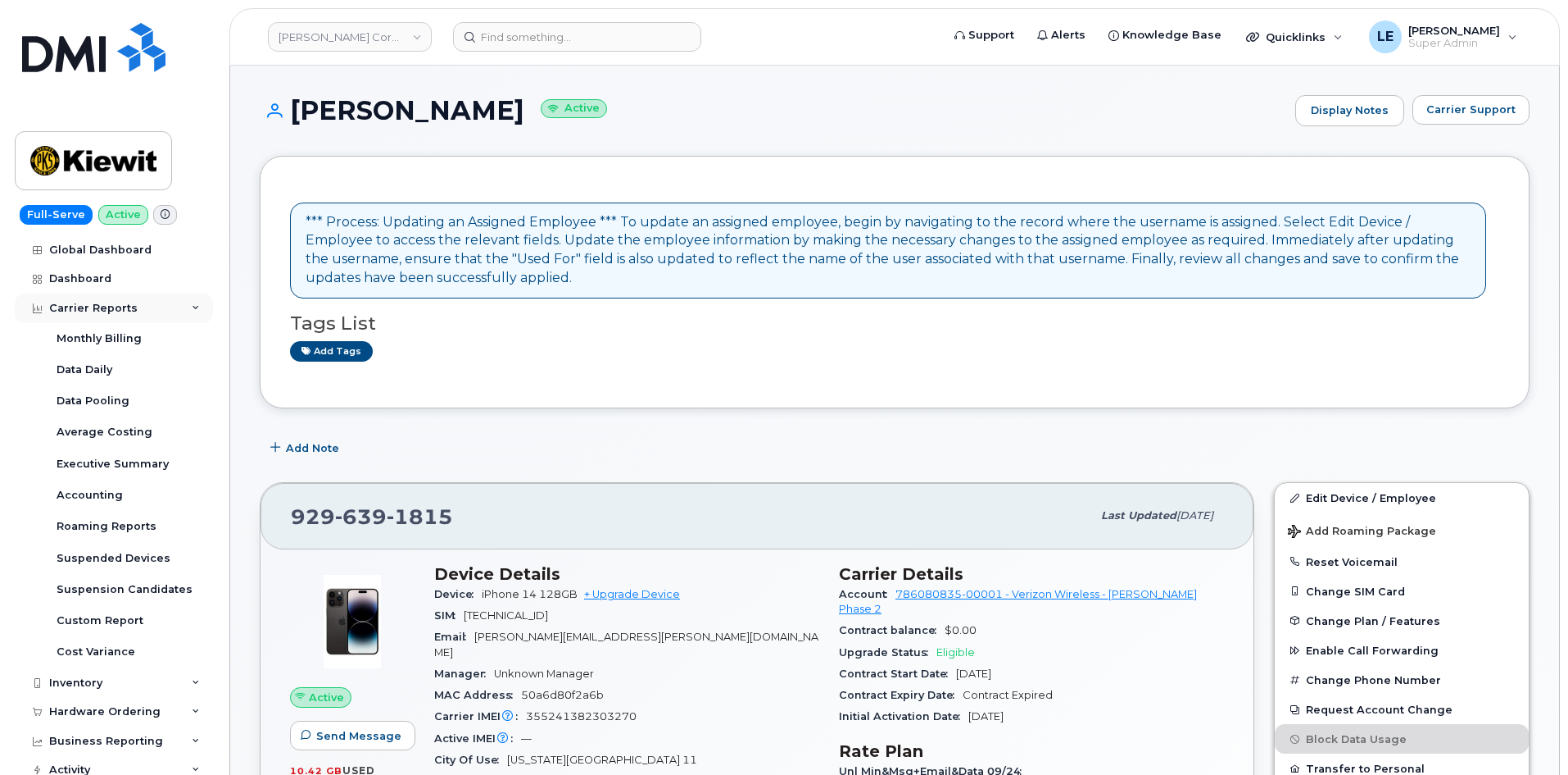
click at [107, 302] on div "Carrier Reports" at bounding box center [94, 308] width 89 height 13
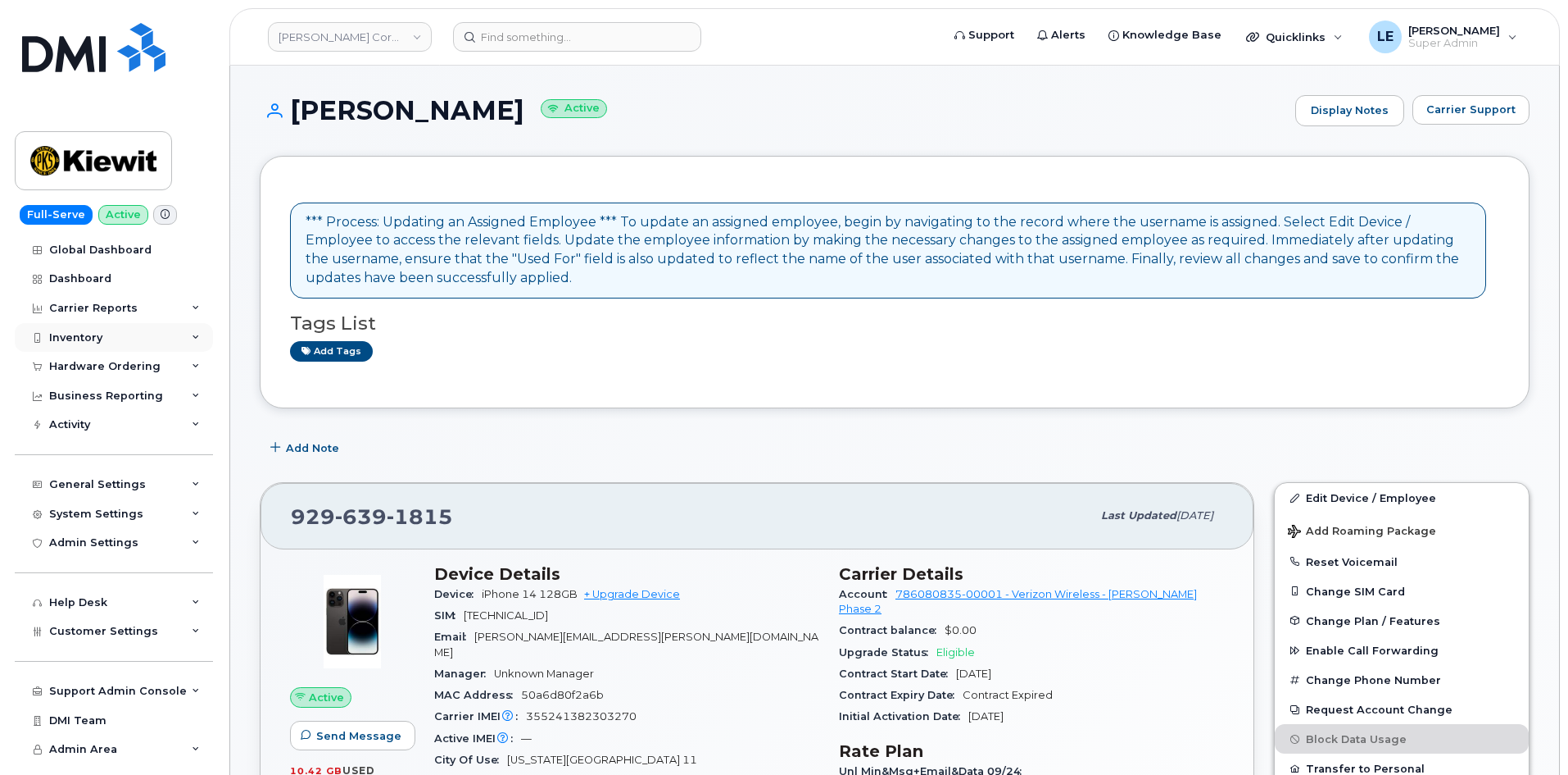
click at [104, 327] on div "Inventory" at bounding box center [113, 338] width 199 height 30
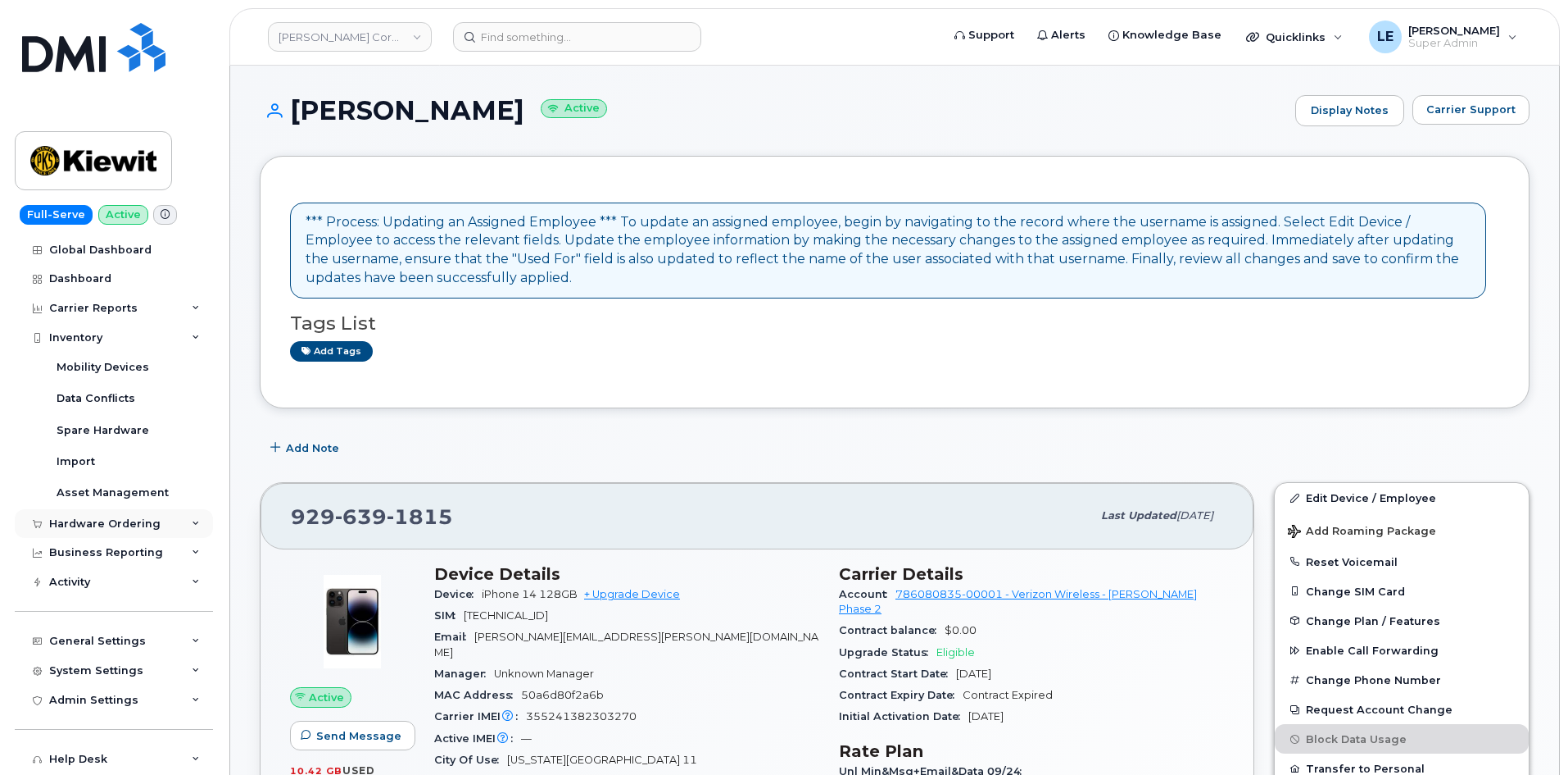
click at [108, 532] on div "Hardware Ordering" at bounding box center [113, 523] width 199 height 30
click at [111, 546] on link "Overview" at bounding box center [128, 553] width 170 height 32
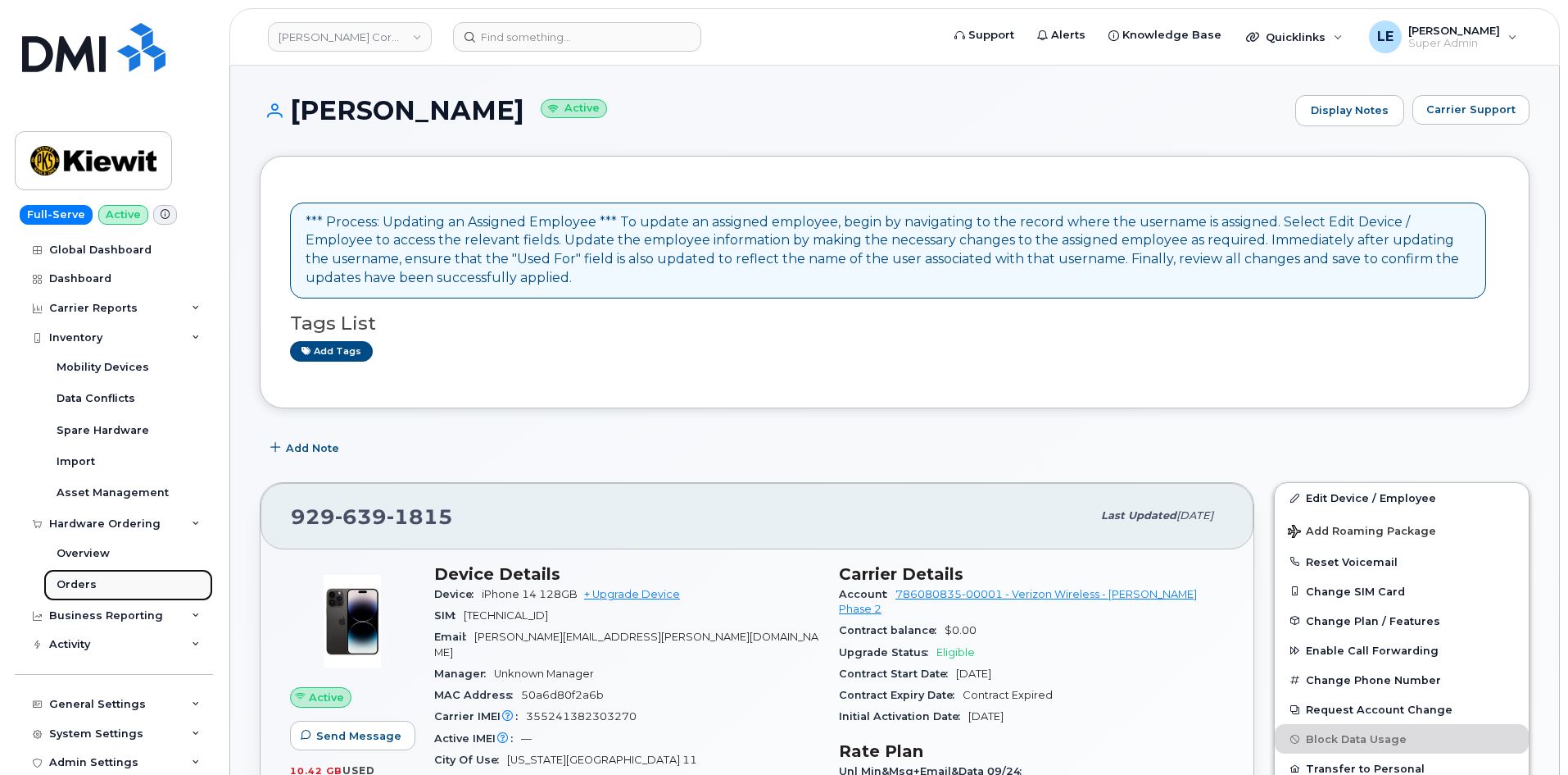
click at [107, 581] on link "Orders" at bounding box center [128, 584] width 170 height 32
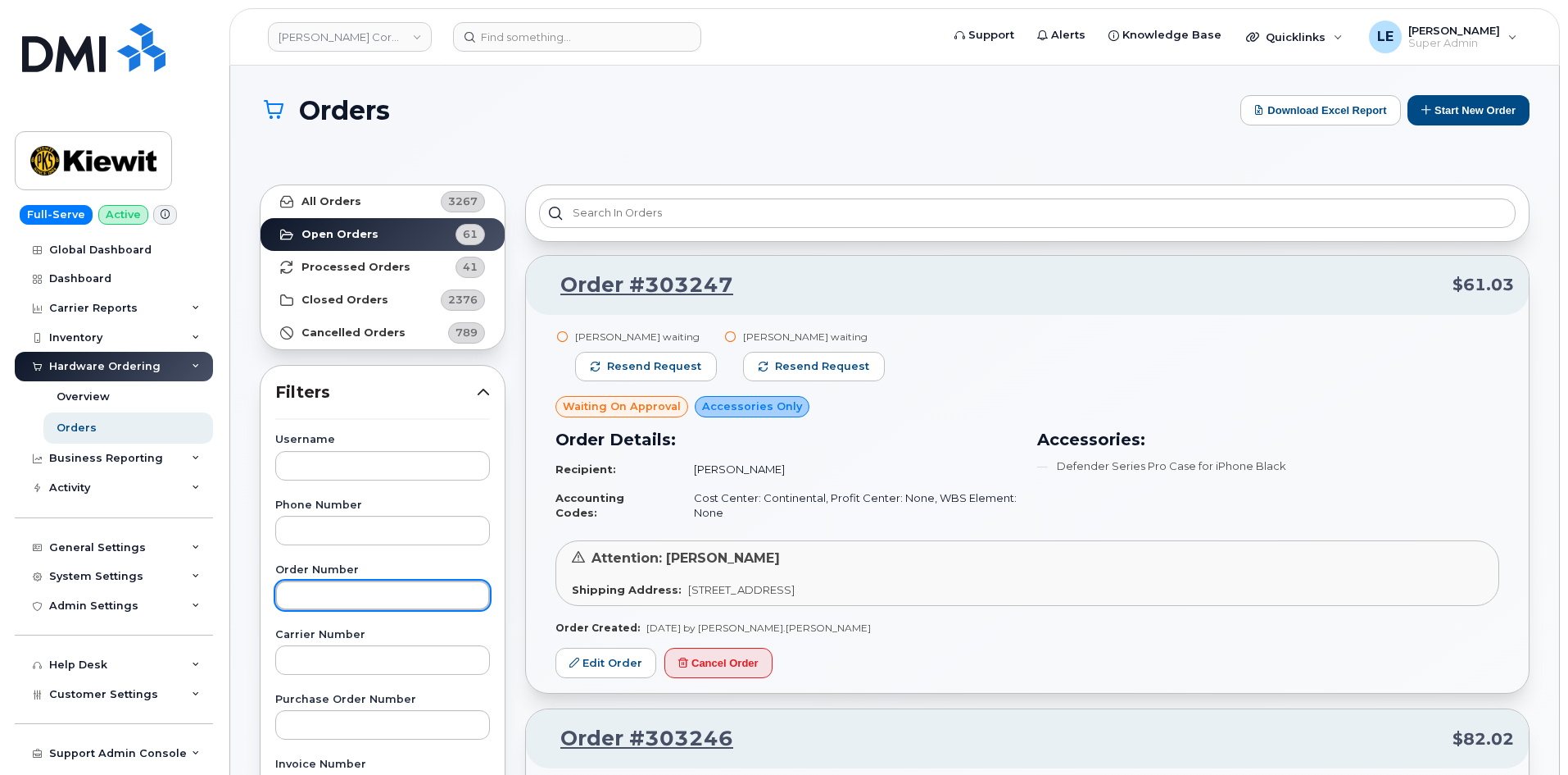
click at [349, 605] on input "text" at bounding box center [383, 595] width 215 height 30
paste input "303197"
type input "303197"
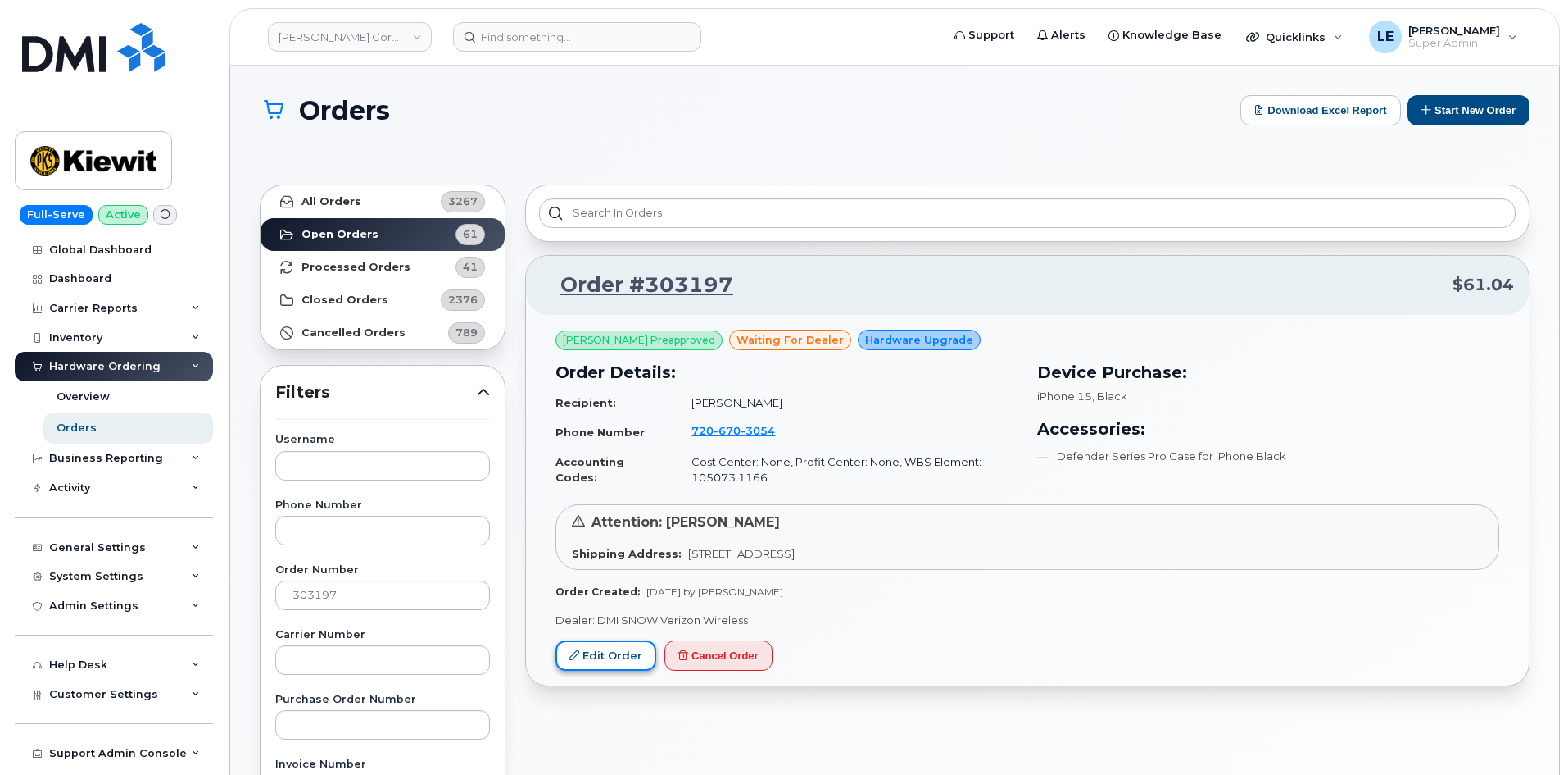
click at [580, 660] on link "Edit Order" at bounding box center [606, 656] width 101 height 31
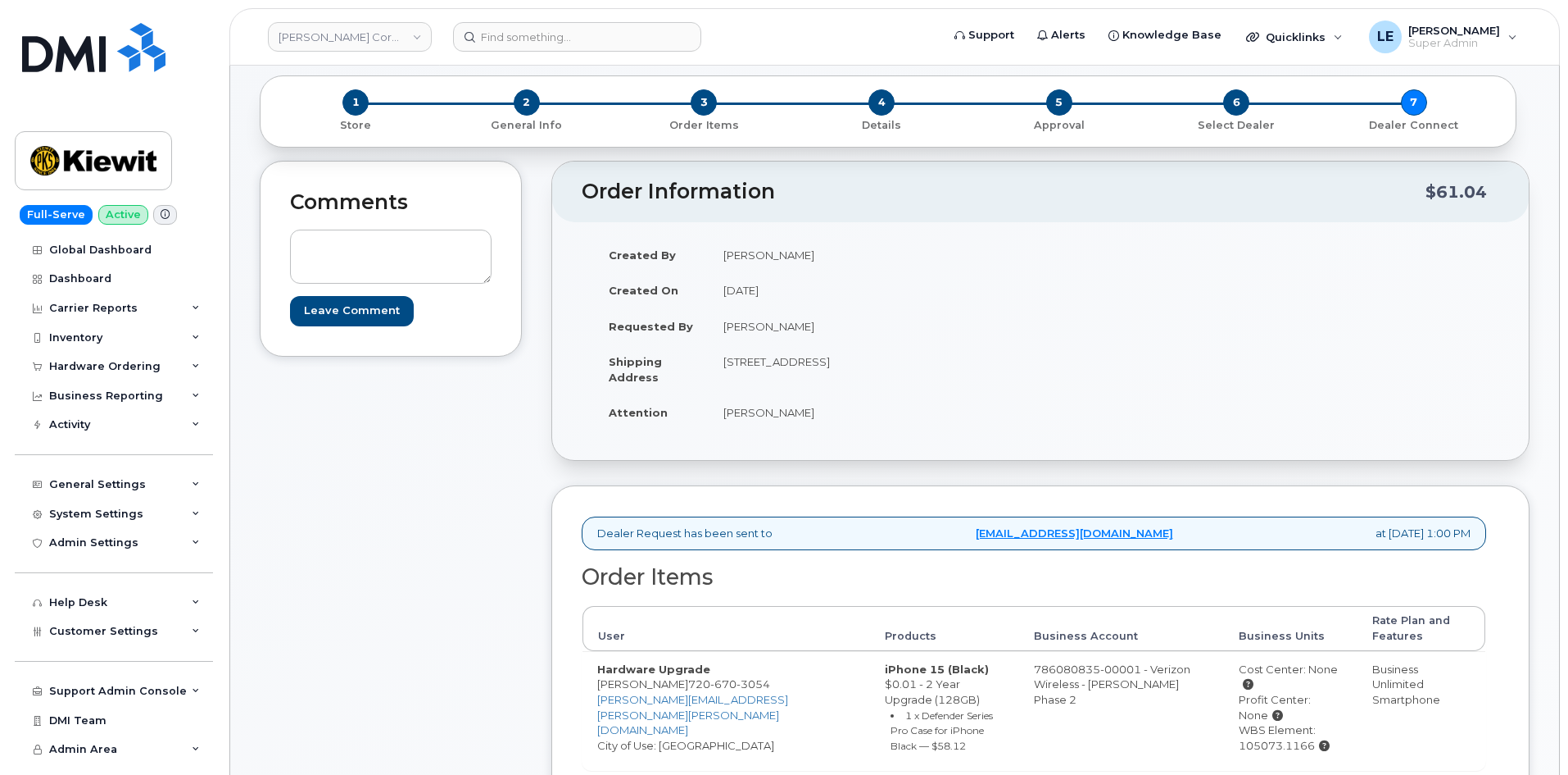
scroll to position [246, 0]
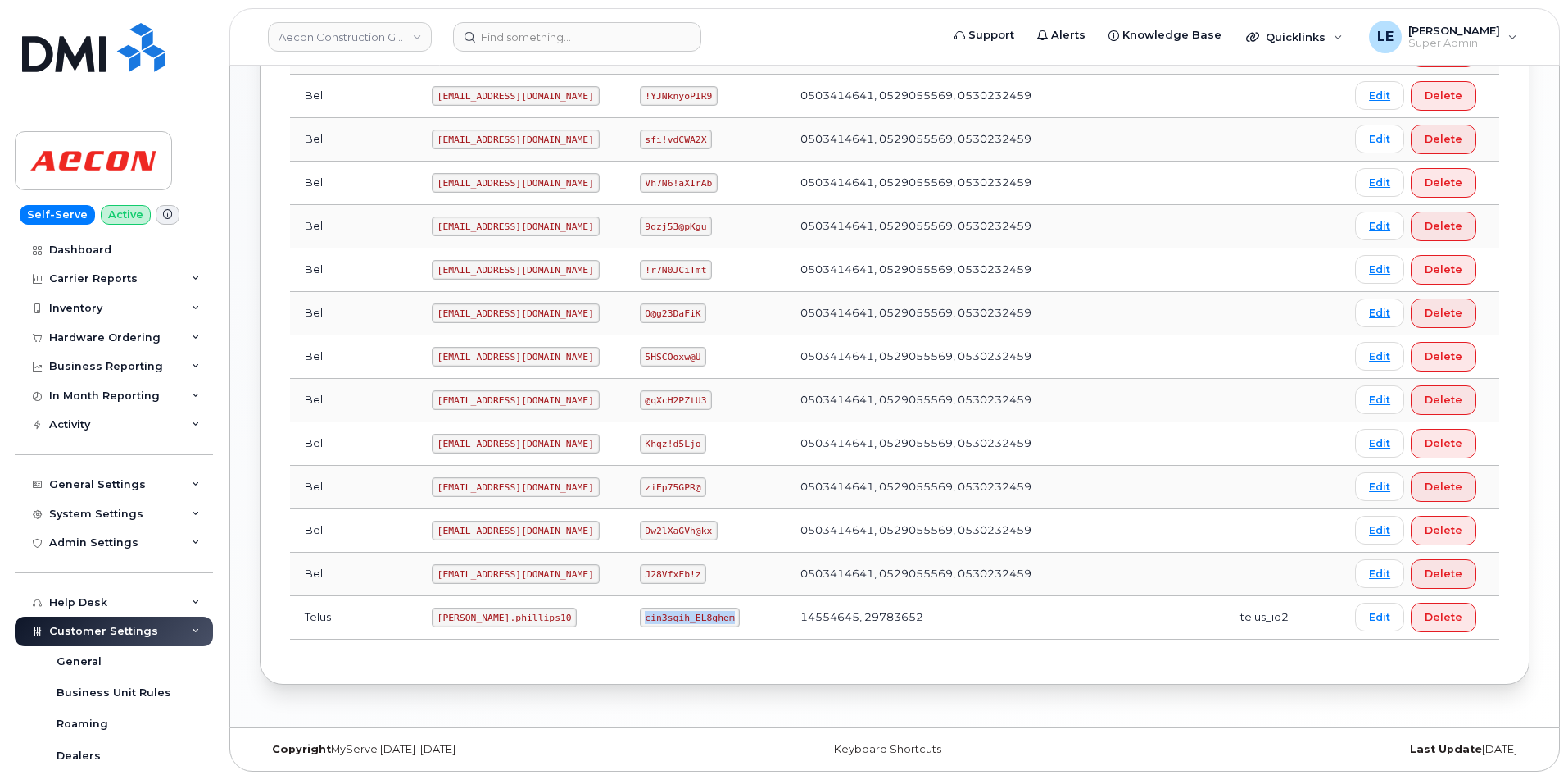
scroll to position [410, 0]
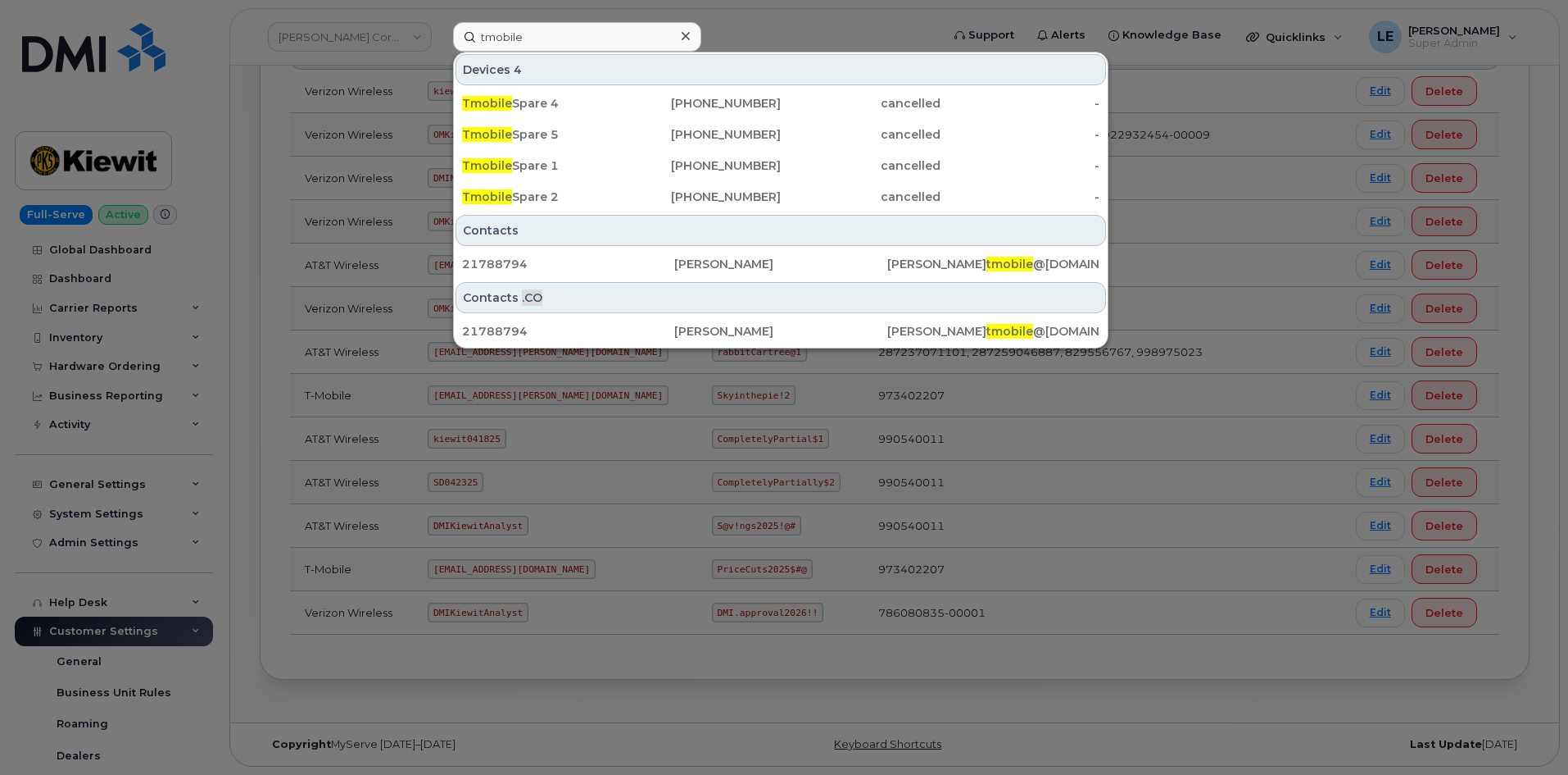
scroll to position [82, 0]
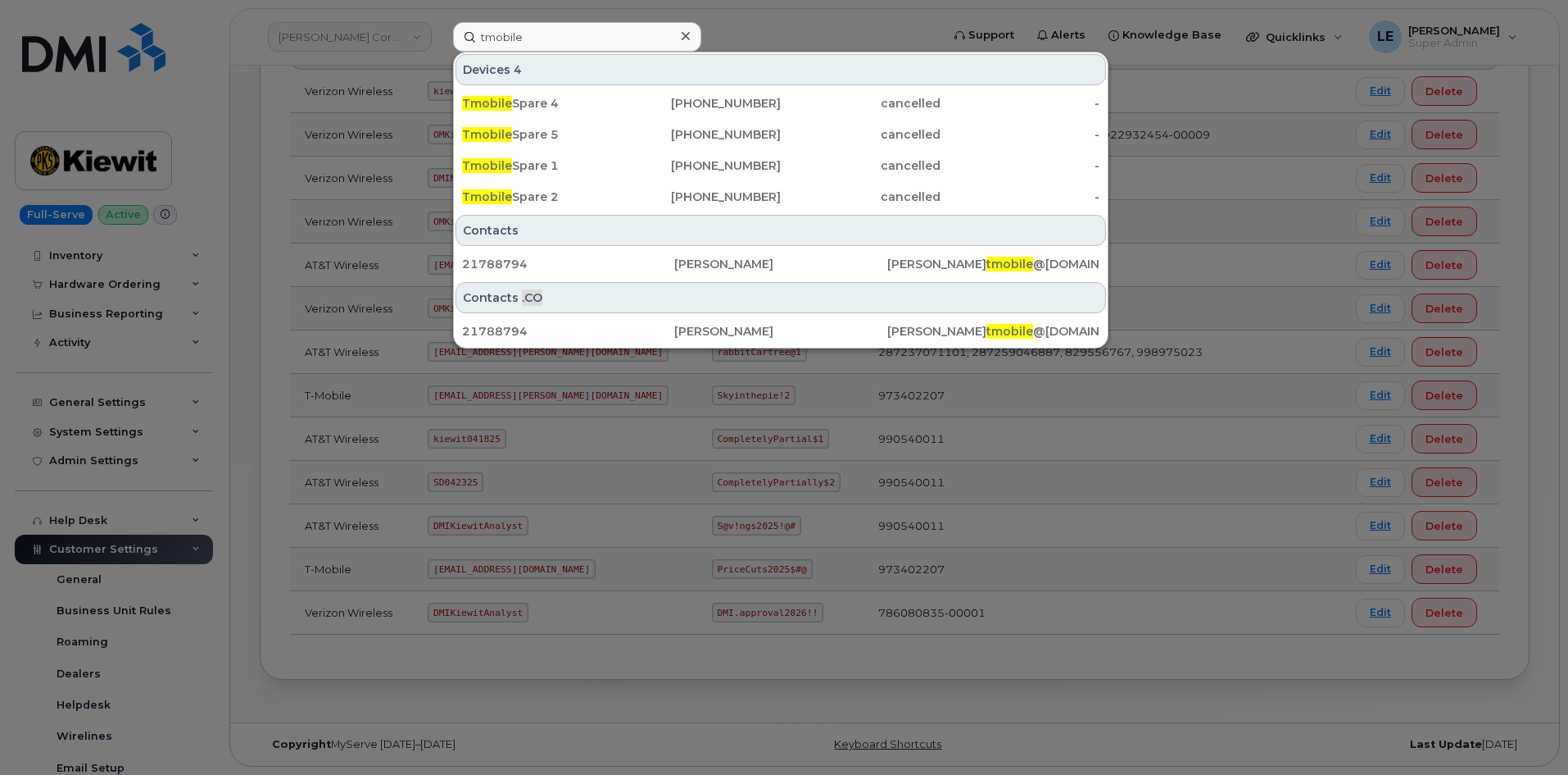
click at [192, 449] on div at bounding box center [784, 387] width 1568 height 775
